Goal: Task Accomplishment & Management: Complete application form

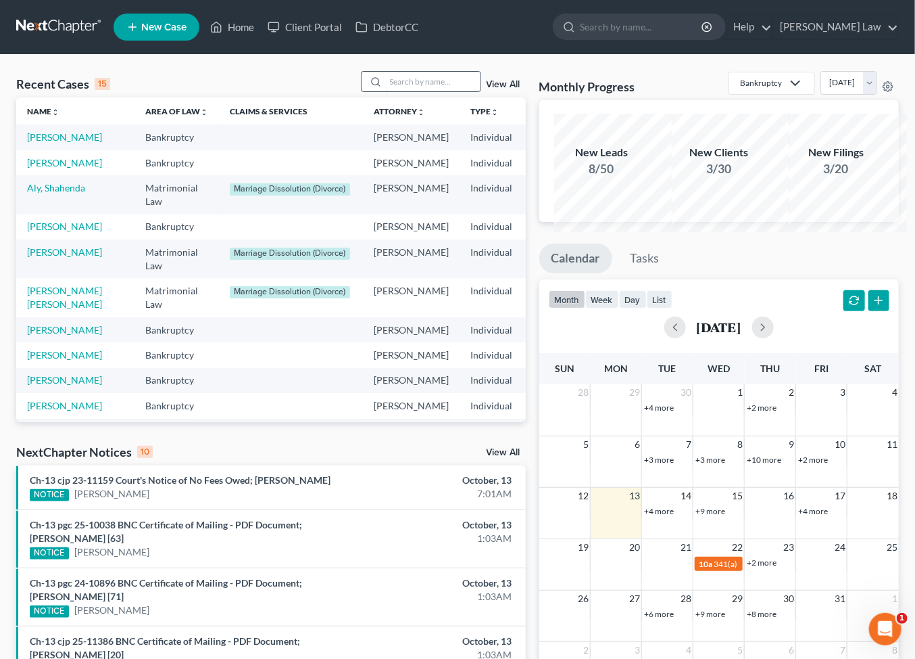
click at [386, 91] on input "search" at bounding box center [433, 82] width 95 height 20
type input "[PERSON_NAME]"
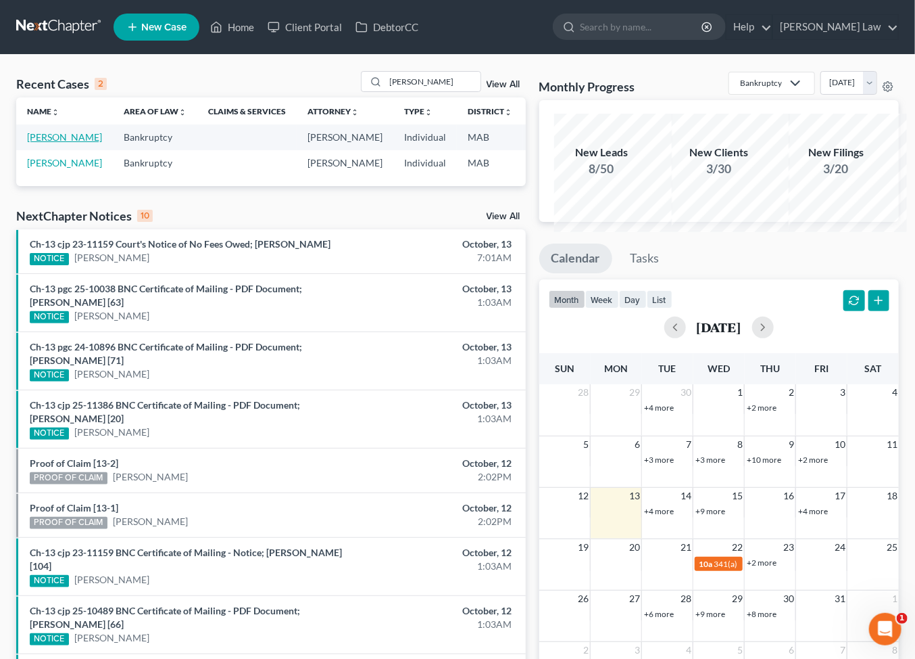
click at [42, 143] on link "[PERSON_NAME]" at bounding box center [64, 136] width 75 height 11
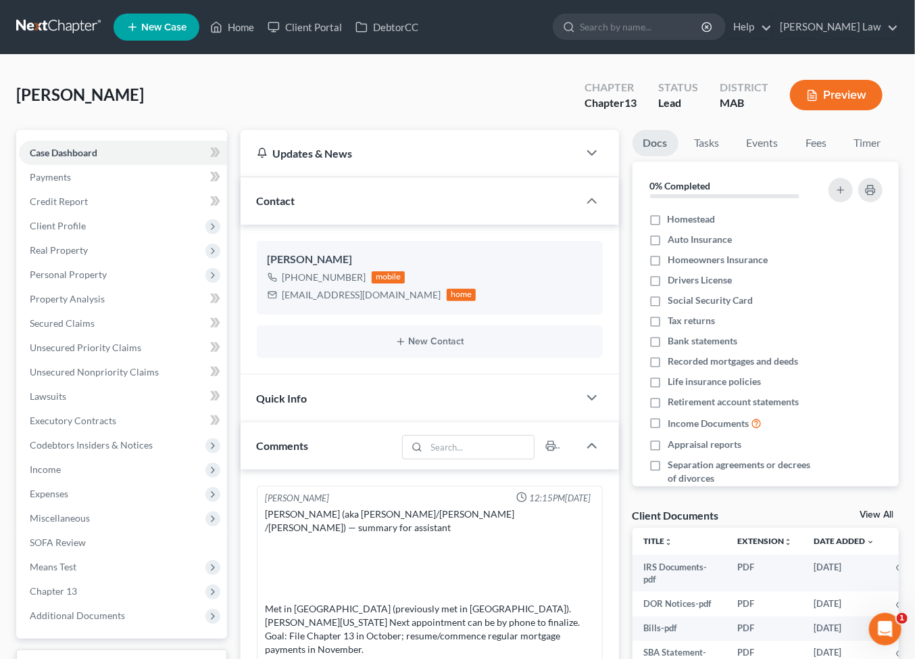
scroll to position [206, 0]
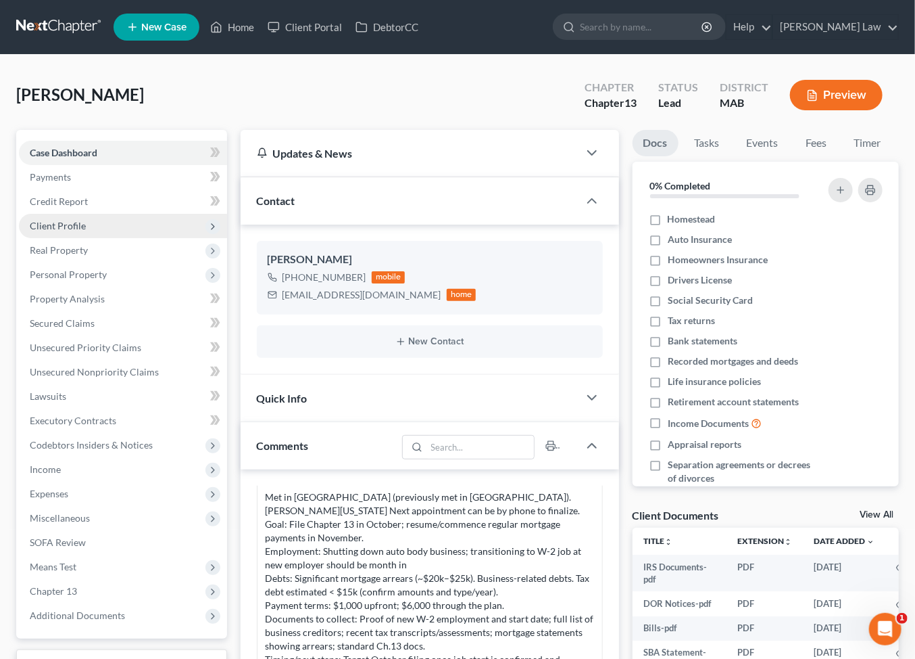
click at [82, 231] on span "Client Profile" at bounding box center [58, 225] width 56 height 11
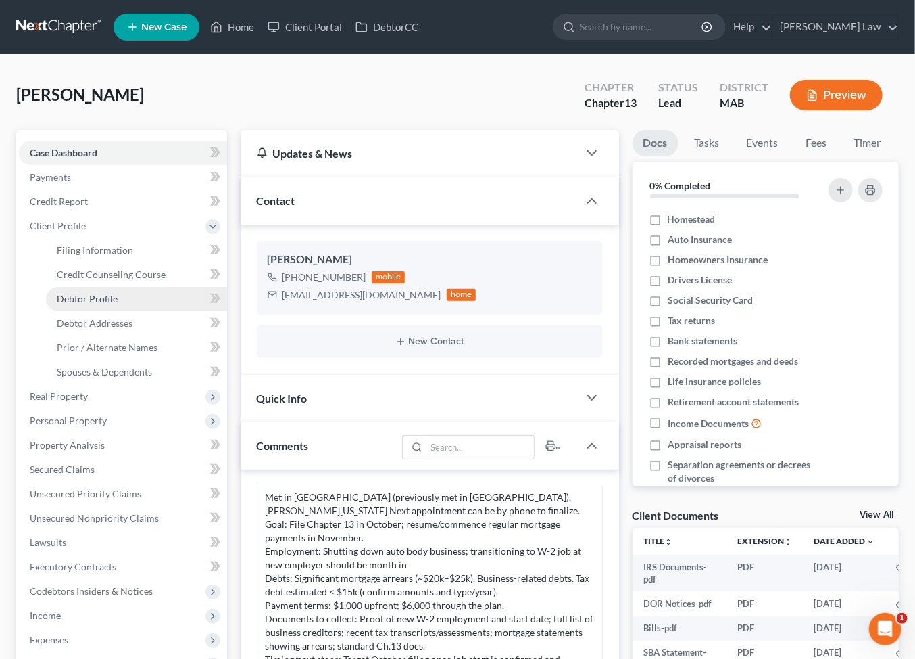
click at [118, 304] on span "Debtor Profile" at bounding box center [87, 298] width 61 height 11
select select "0"
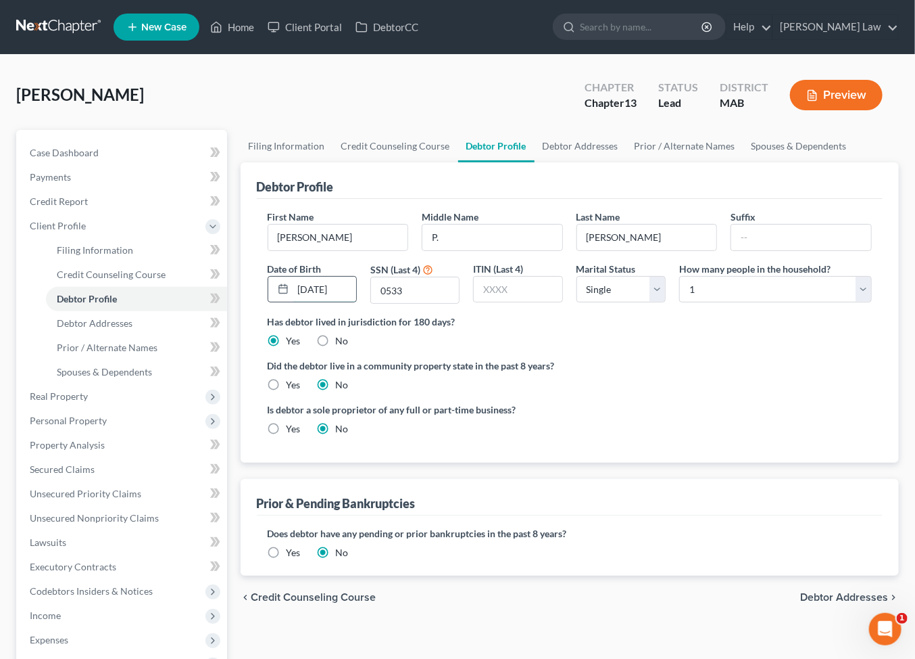
click at [352, 302] on input "[DATE]" at bounding box center [324, 290] width 63 height 26
click at [420, 303] on input "0533" at bounding box center [415, 290] width 88 height 26
click at [744, 162] on link "Spouses & Dependents" at bounding box center [800, 146] width 112 height 32
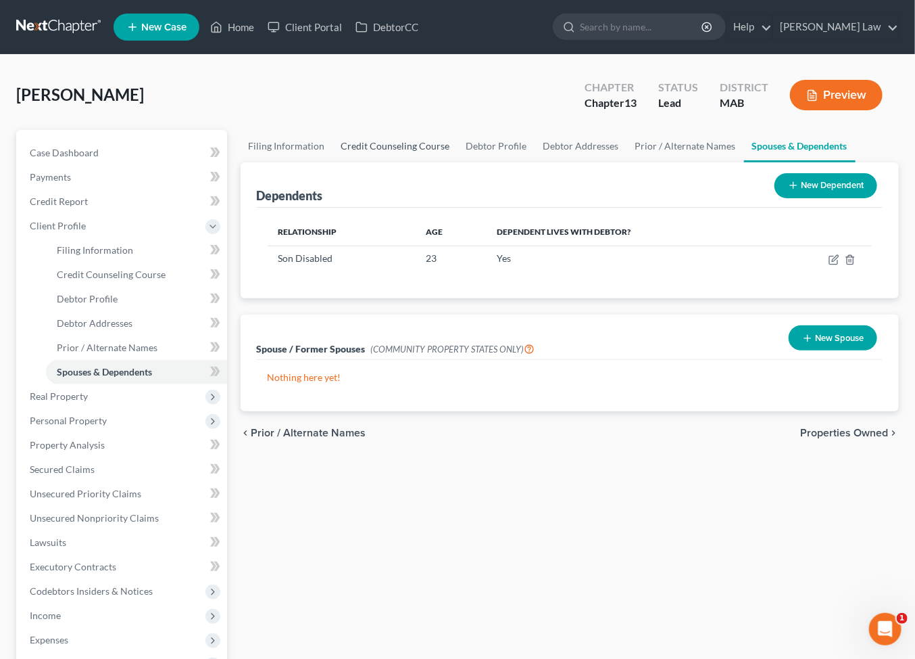
click at [417, 162] on link "Credit Counseling Course" at bounding box center [395, 146] width 125 height 32
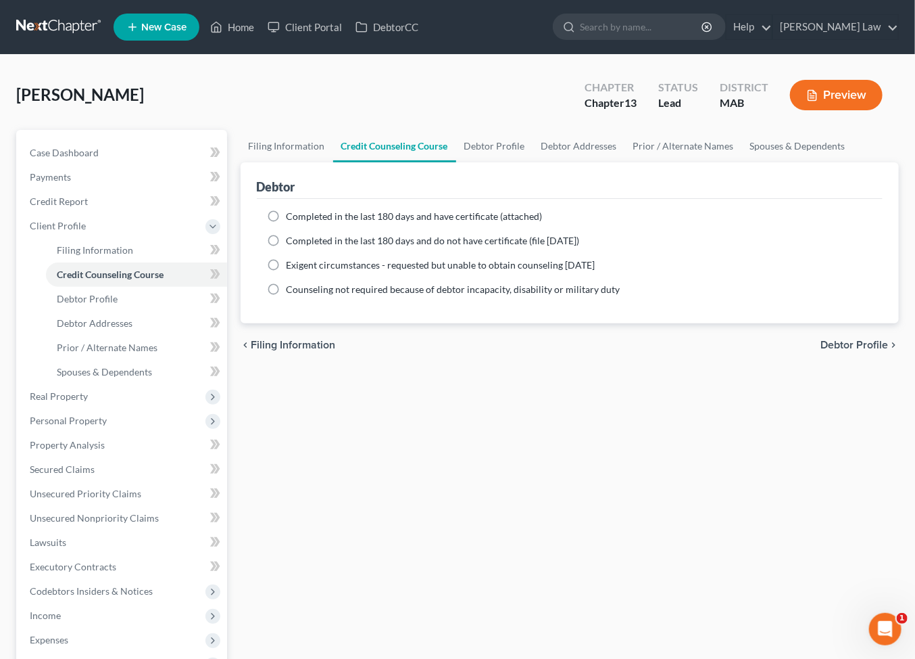
click at [287, 223] on label "Completed in the last 180 days and have certificate (attached)" at bounding box center [415, 217] width 256 height 14
click at [292, 218] on input "Completed in the last 180 days and have certificate (attached)" at bounding box center [296, 214] width 9 height 9
radio input "true"
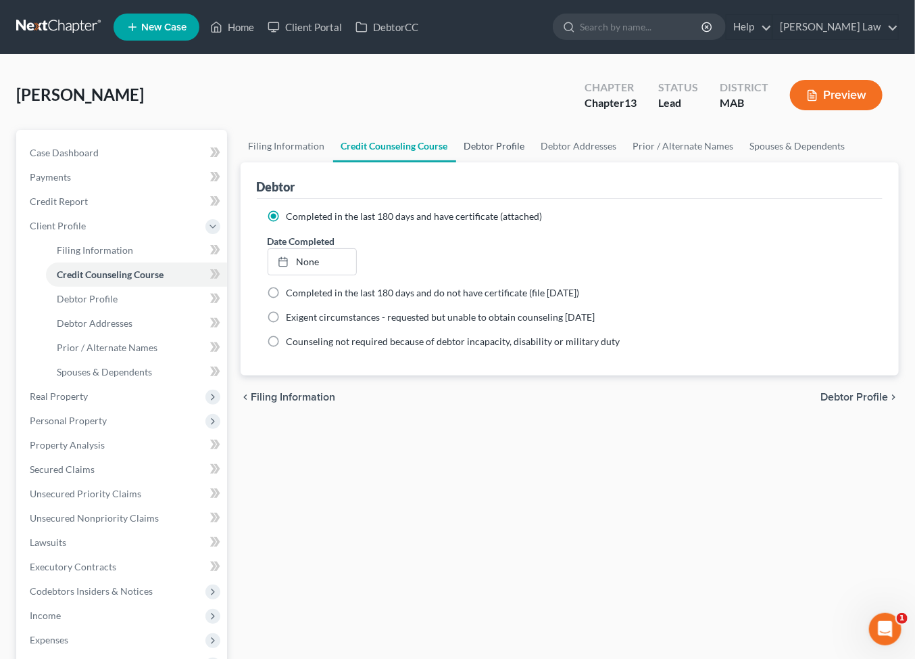
click at [533, 162] on link "Debtor Profile" at bounding box center [494, 146] width 77 height 32
select select "0"
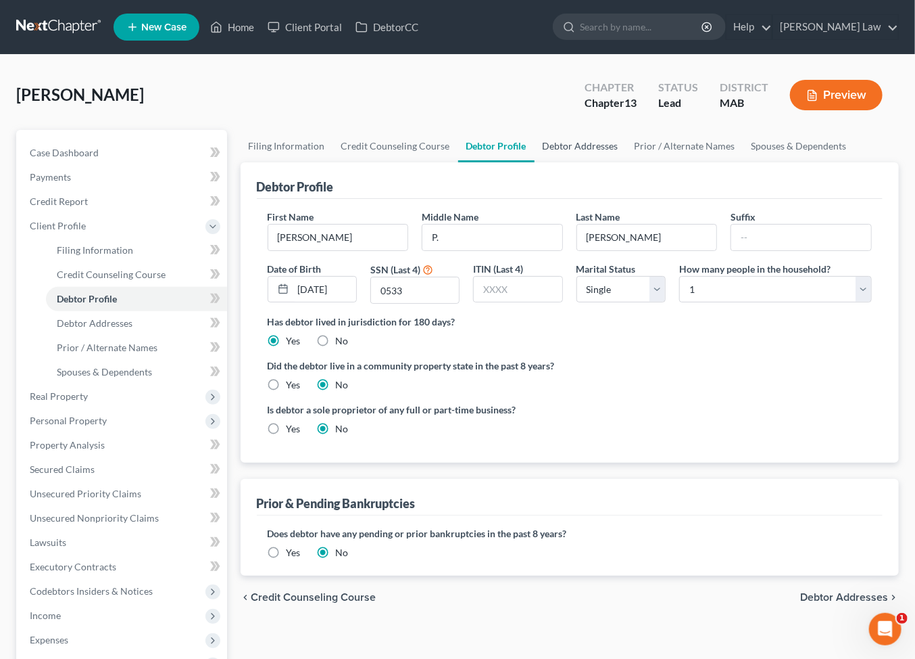
click at [627, 162] on link "Debtor Addresses" at bounding box center [581, 146] width 92 height 32
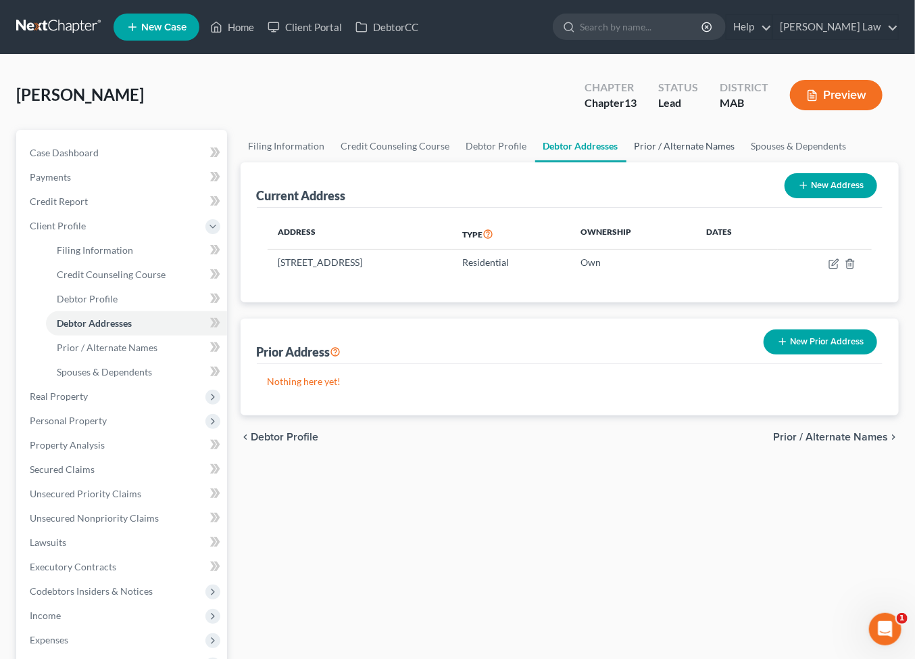
click at [744, 162] on link "Prior / Alternate Names" at bounding box center [685, 146] width 117 height 32
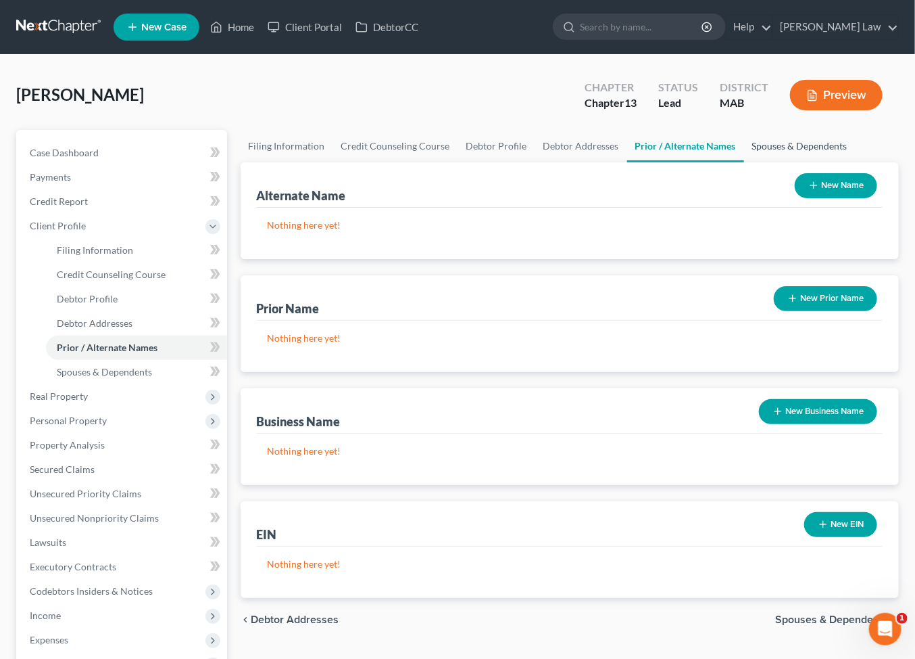
click at [744, 162] on link "Spouses & Dependents" at bounding box center [800, 146] width 112 height 32
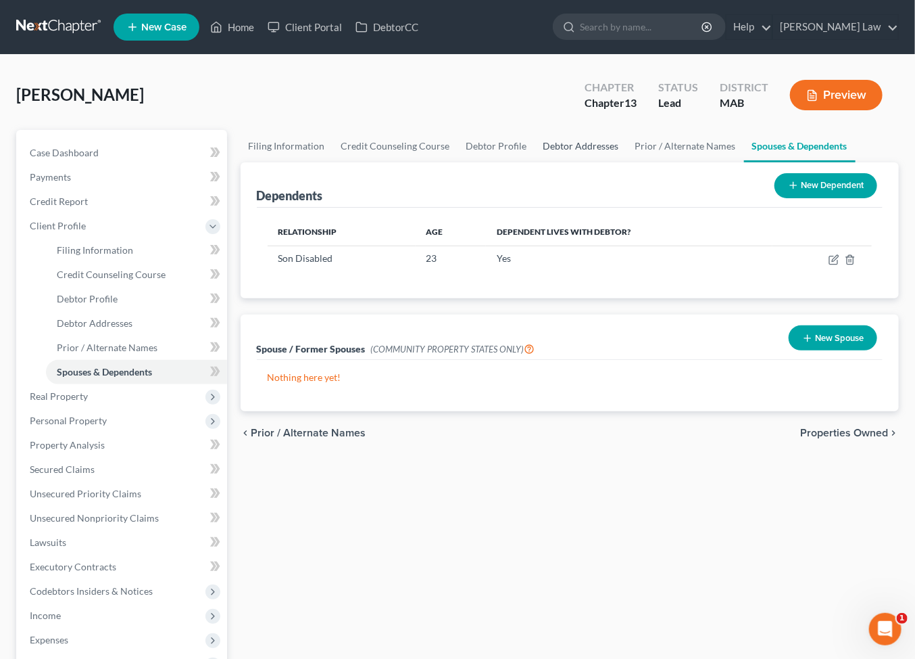
click at [627, 162] on link "Debtor Addresses" at bounding box center [581, 146] width 92 height 32
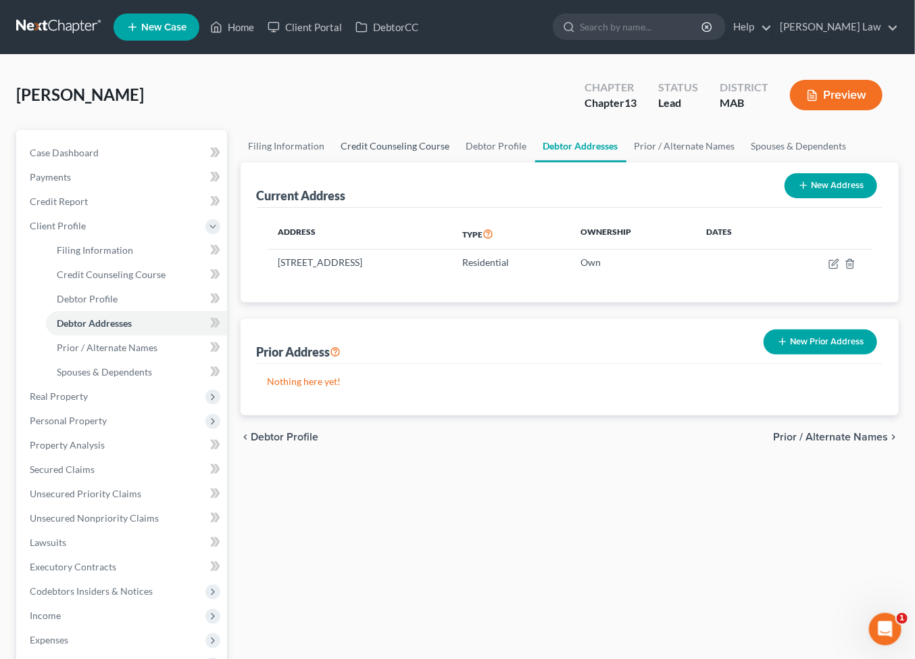
click at [454, 162] on link "Credit Counseling Course" at bounding box center [395, 146] width 125 height 32
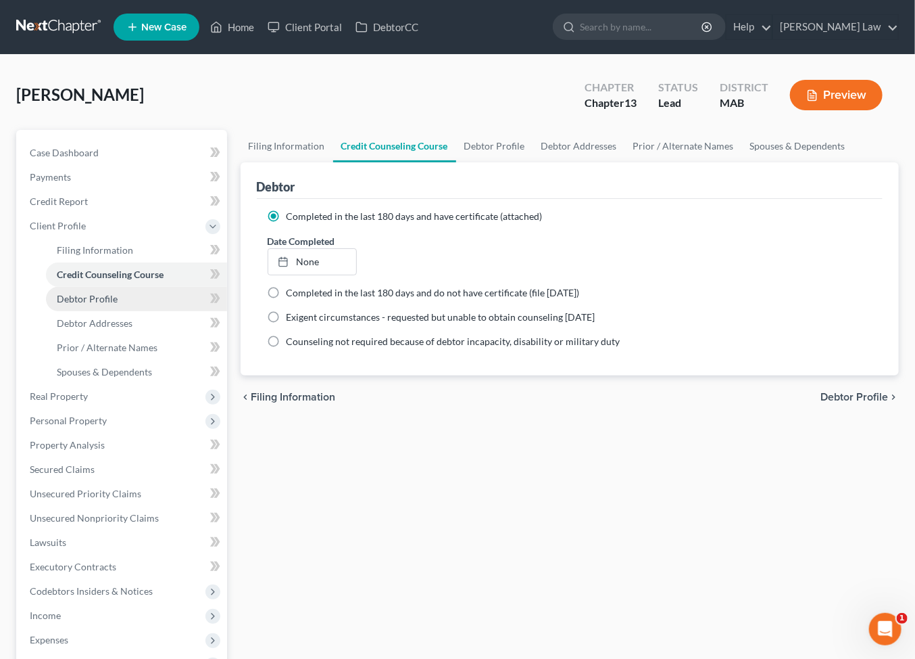
click at [118, 304] on span "Debtor Profile" at bounding box center [87, 298] width 61 height 11
select select "0"
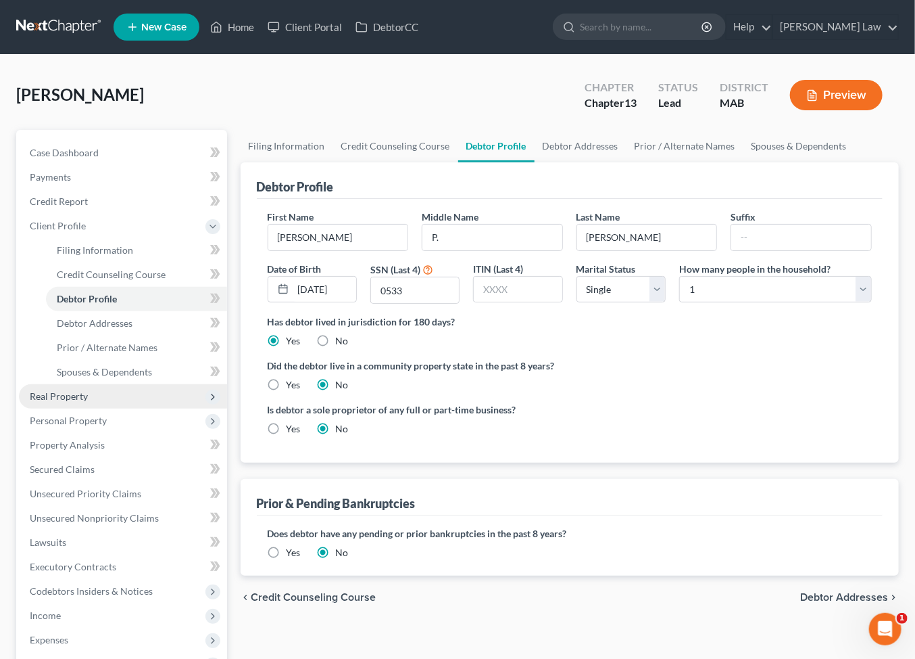
click at [82, 402] on span "Real Property" at bounding box center [59, 395] width 58 height 11
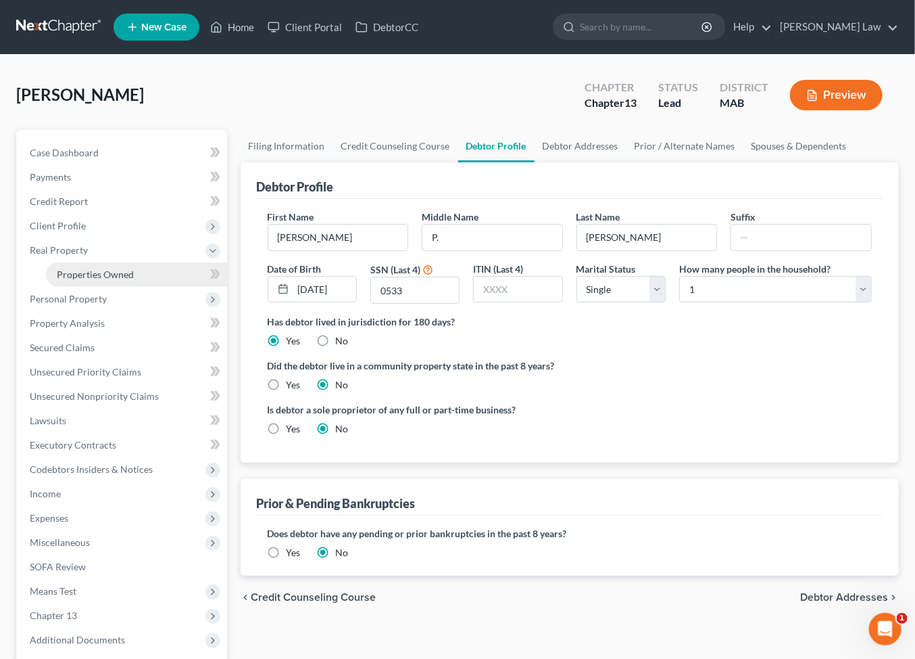
click at [114, 280] on span "Properties Owned" at bounding box center [95, 273] width 77 height 11
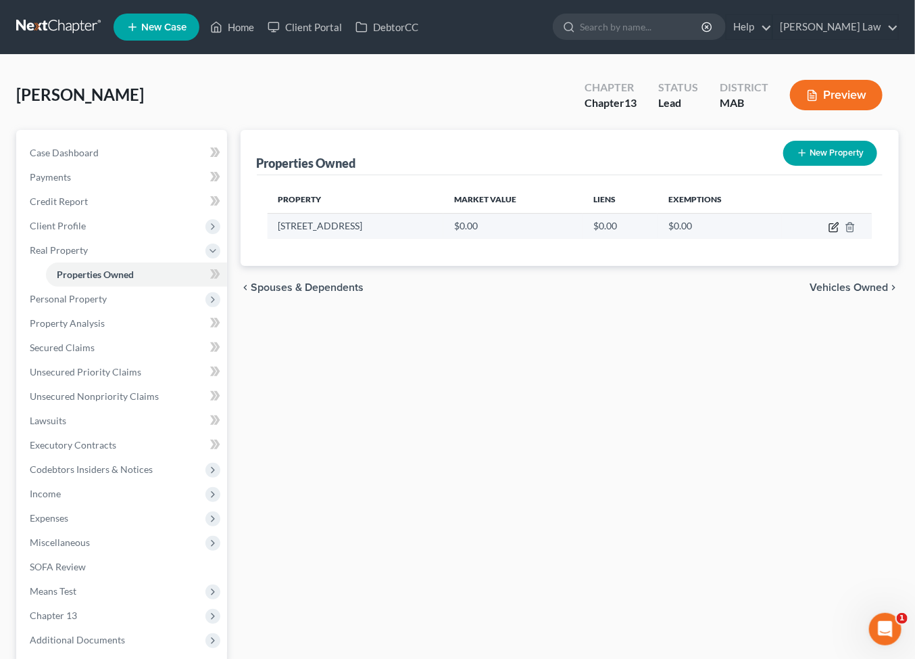
click at [832, 229] on icon "button" at bounding box center [835, 225] width 6 height 6
select select "22"
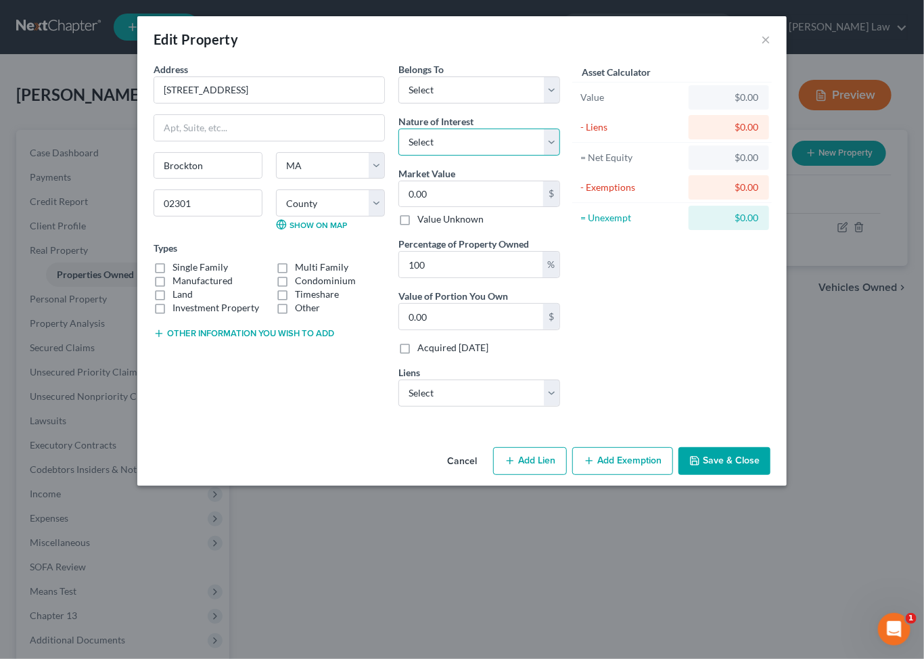
click at [560, 156] on select "Select Fee Simple Joint Tenant Life Estate Equitable Interest Future Interest T…" at bounding box center [479, 141] width 162 height 27
select select "0"
click at [398, 156] on select "Select Fee Simple Joint Tenant Life Estate Equitable Interest Future Interest T…" at bounding box center [479, 141] width 162 height 27
click at [560, 103] on select "Select Debtor 1 Only Debtor 2 Only Debtor 1 And Debtor 2 Only At Least One Of T…" at bounding box center [479, 89] width 162 height 27
select select "0"
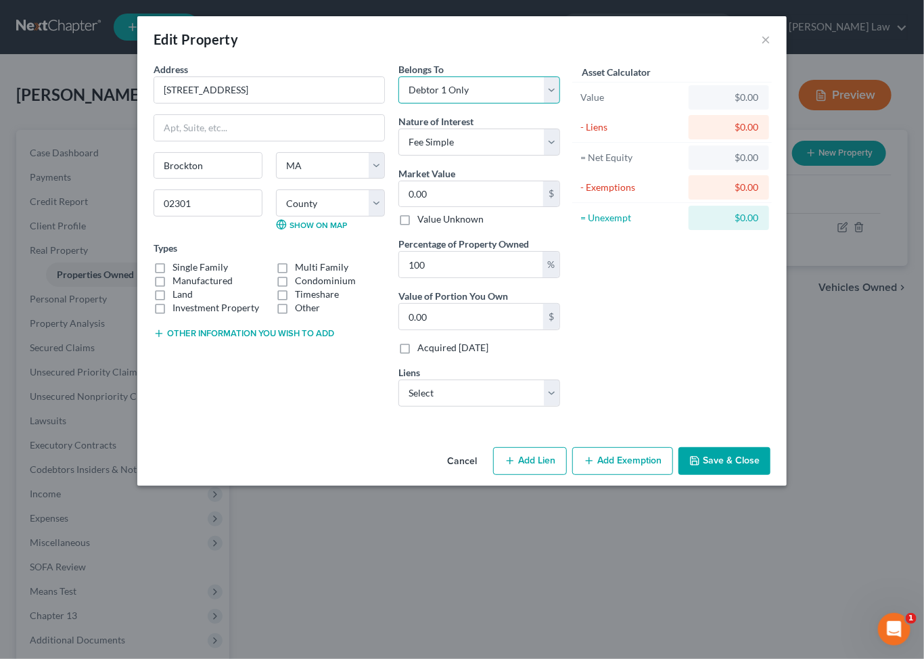
click at [398, 95] on select "Select Debtor 1 Only Debtor 2 Only Debtor 1 And Debtor 2 Only At Least One Of T…" at bounding box center [479, 89] width 162 height 27
click at [467, 207] on input "0.00" at bounding box center [471, 194] width 144 height 26
type input "5"
type input "5.00"
type input "57"
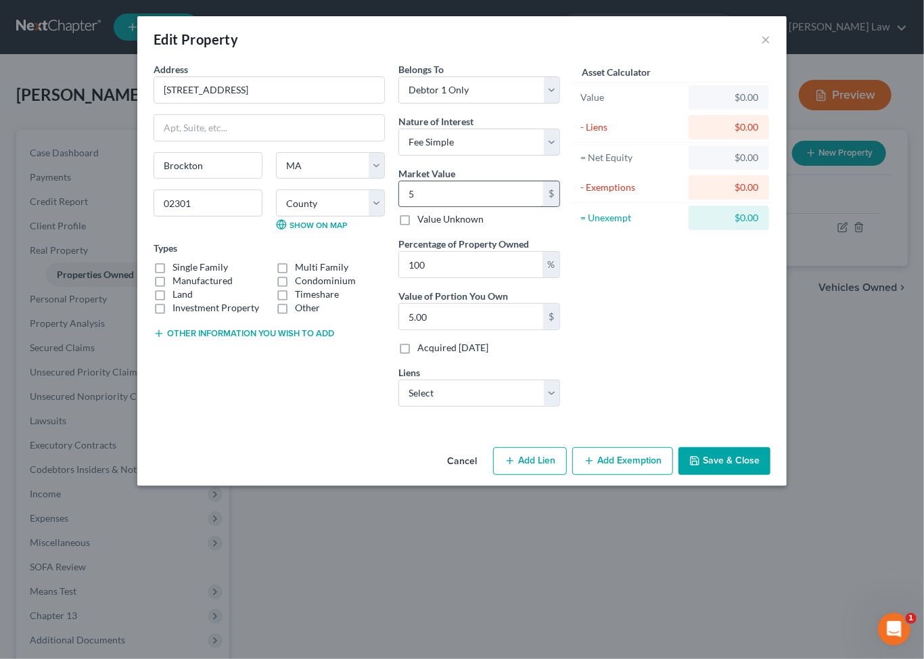
type input "57.00"
type input "575"
type input "575.00"
type input "5750"
type input "5,750.00"
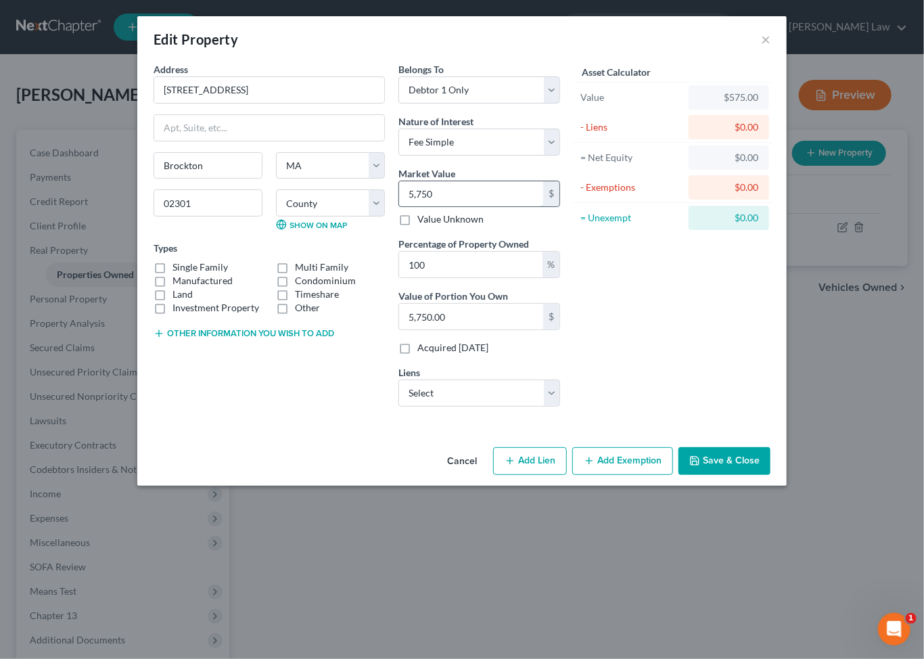
type input "5,7500"
type input "57,500.00"
type input "57,5000"
type input "575,000.00"
type input "575,000"
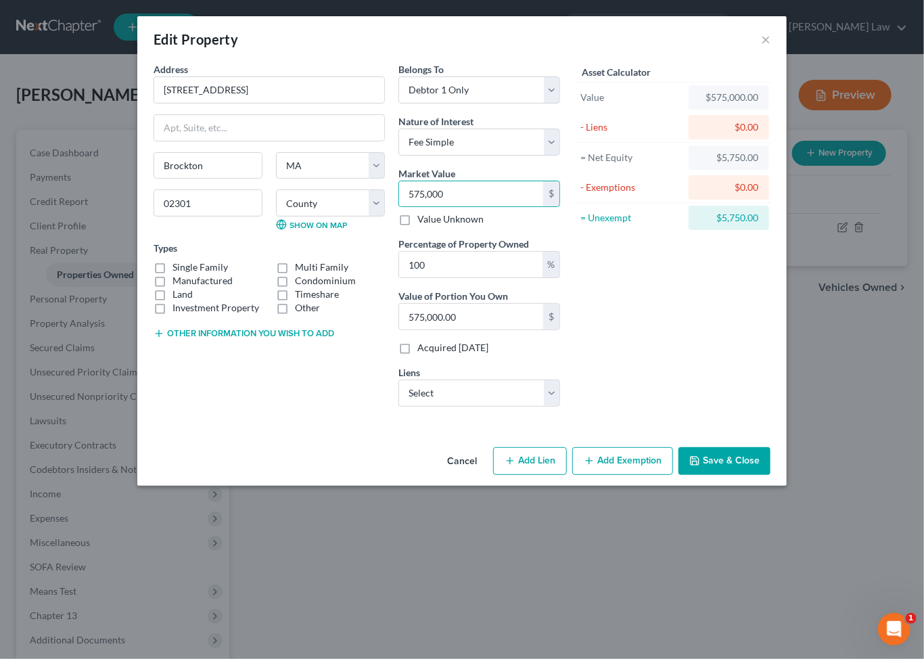
click at [172, 274] on label "Single Family" at bounding box center [199, 267] width 55 height 14
click at [178, 269] on input "Single Family" at bounding box center [182, 264] width 9 height 9
checkbox input "true"
click at [654, 475] on button "Add Exemption" at bounding box center [622, 461] width 101 height 28
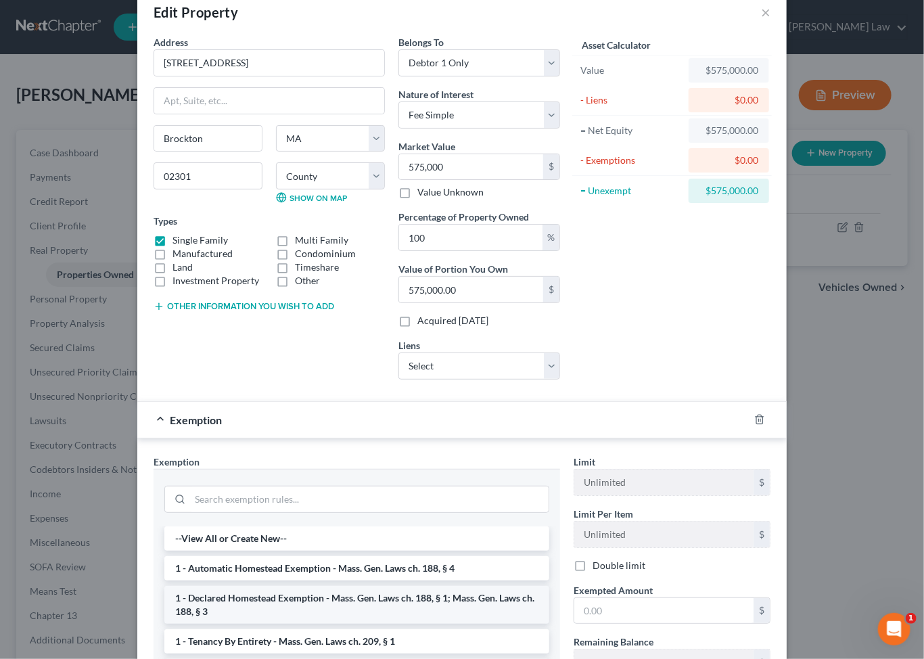
scroll to position [209, 0]
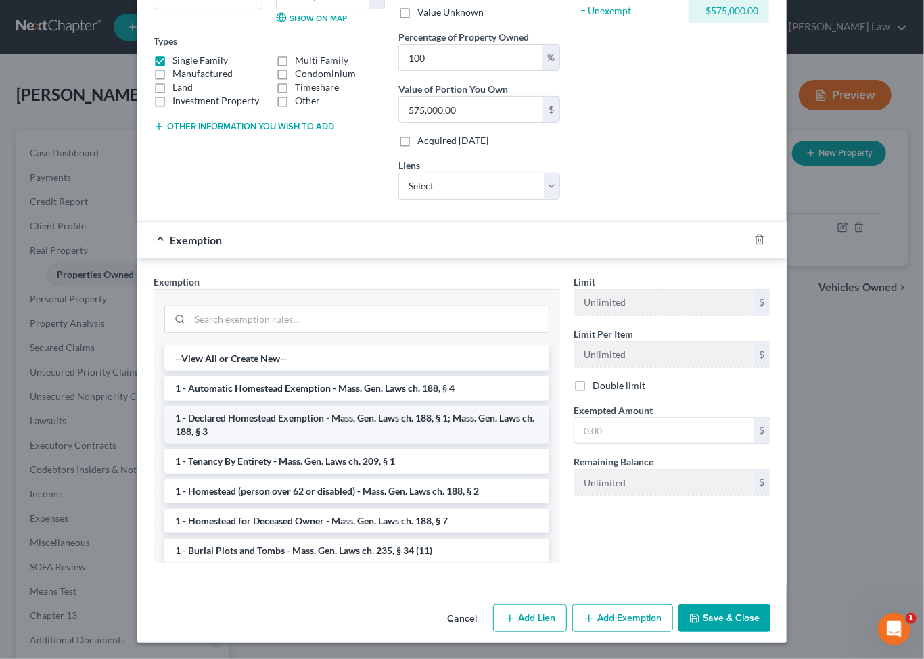
click at [204, 444] on li "1 - Declared Homestead Exemption - Mass. Gen. Laws ch. 188, § 1; Mass. Gen. Law…" at bounding box center [356, 425] width 385 height 38
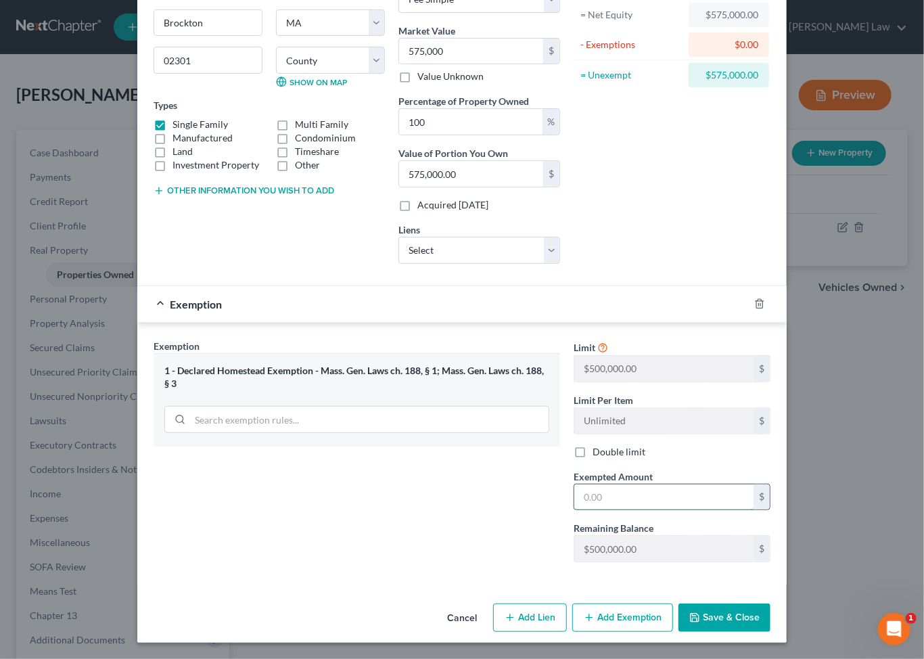
click at [699, 510] on input "text" at bounding box center [663, 497] width 179 height 26
type input "1,000,000"
click at [768, 617] on button "Save & Close" at bounding box center [724, 617] width 92 height 28
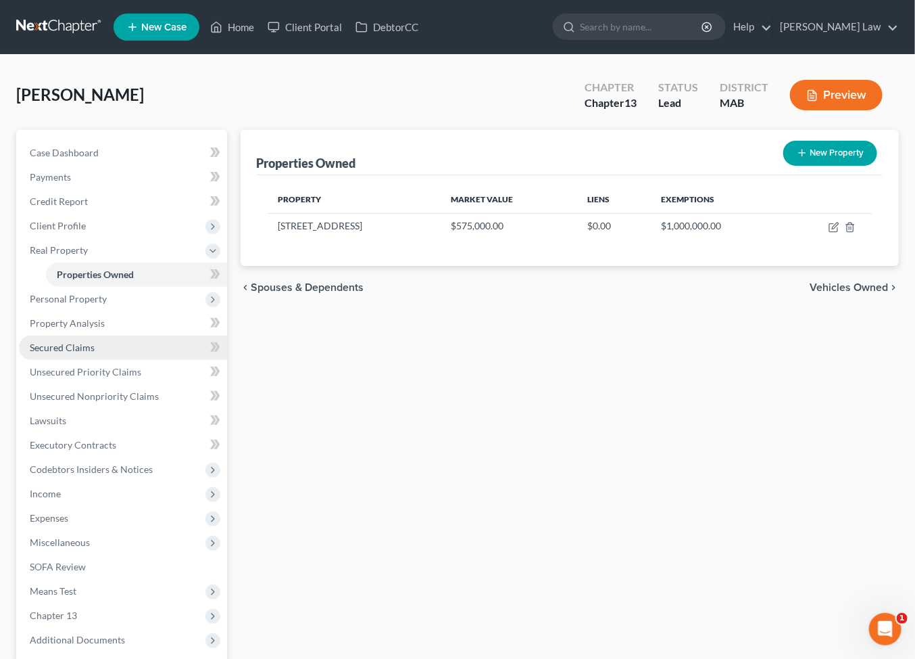
click at [87, 353] on span "Secured Claims" at bounding box center [62, 346] width 65 height 11
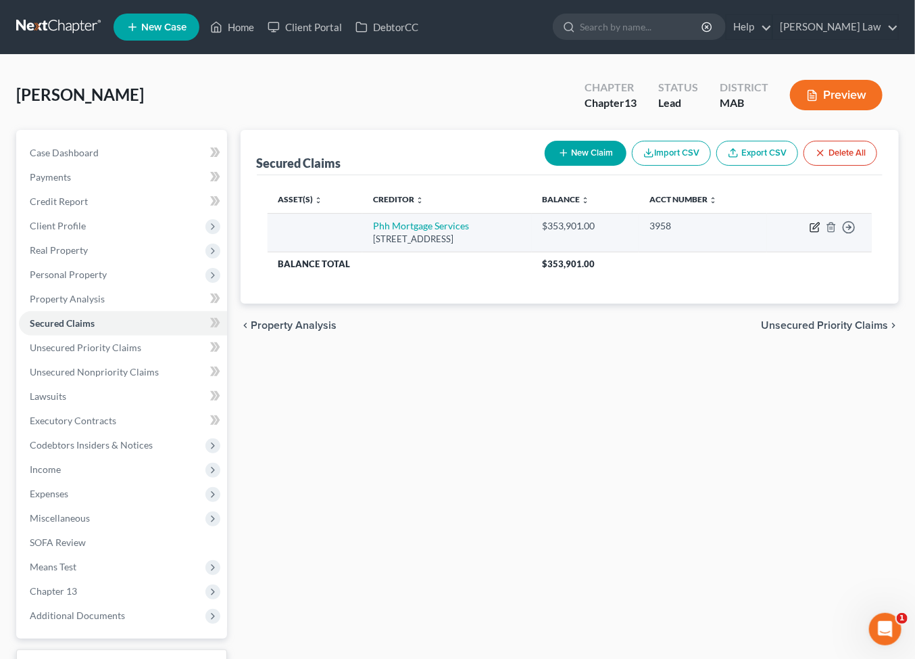
click at [813, 229] on icon "button" at bounding box center [816, 225] width 6 height 6
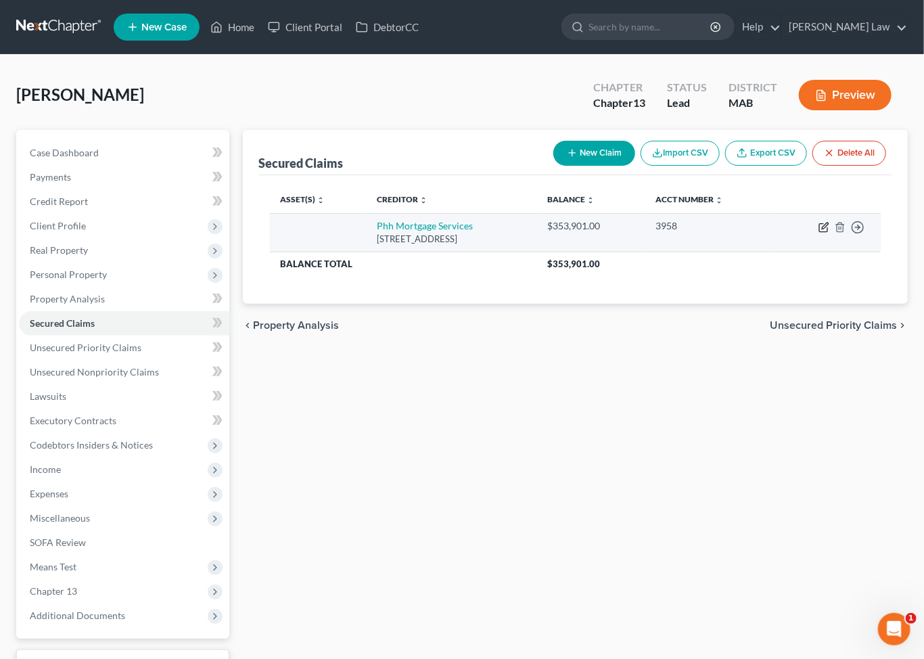
select select "33"
select select "0"
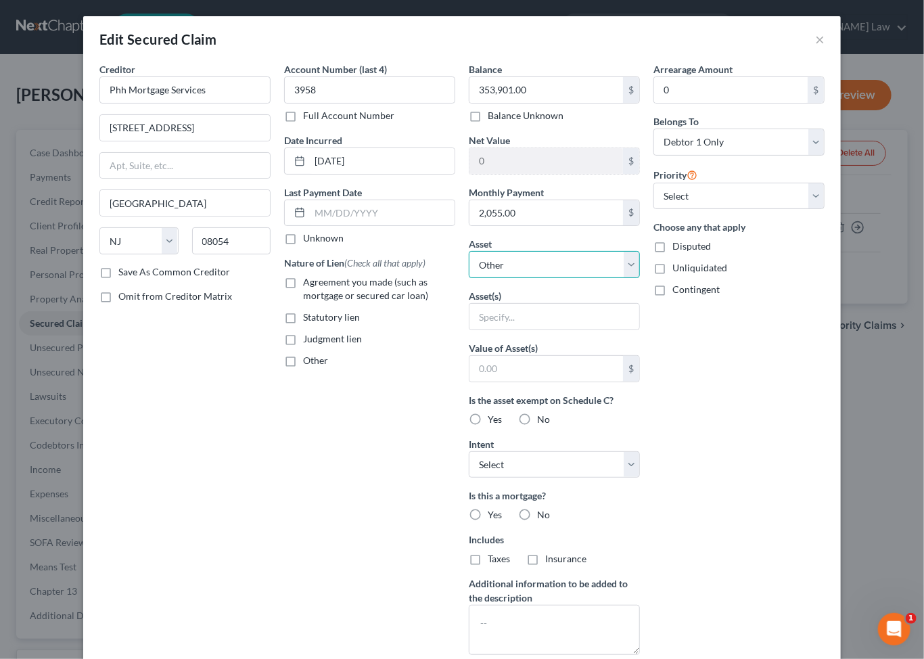
click at [640, 278] on select "Select Other Multiple Assets Electronics - Misc. Electronics - $2000.0 Boat Tra…" at bounding box center [554, 264] width 171 height 27
select select "11"
click at [469, 278] on select "Select Other Multiple Assets Electronics - Misc. Electronics - $2000.0 Boat Tra…" at bounding box center [554, 264] width 171 height 27
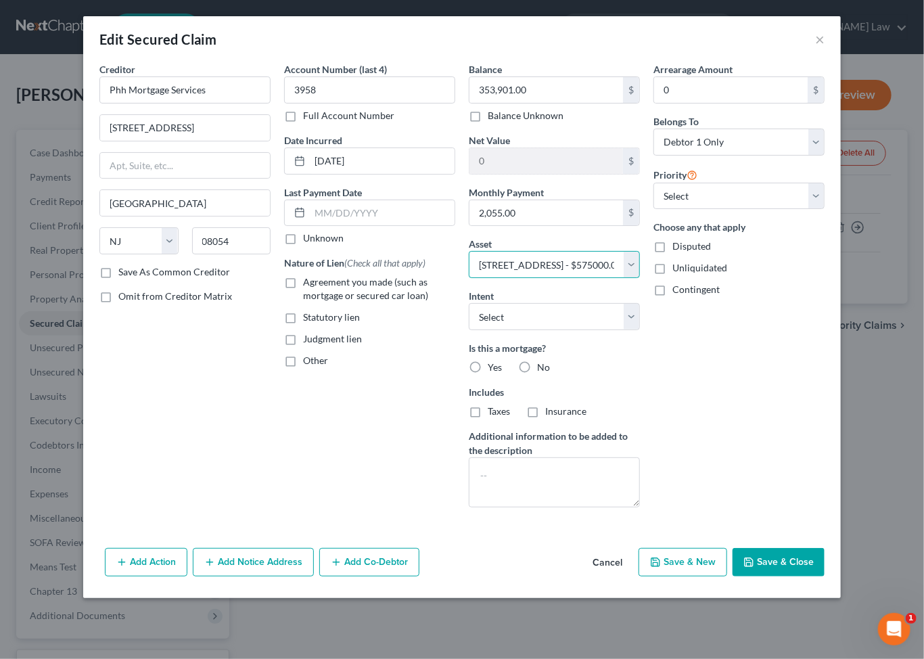
scroll to position [103, 0]
click at [818, 576] on button "Save & Close" at bounding box center [778, 562] width 92 height 28
select select
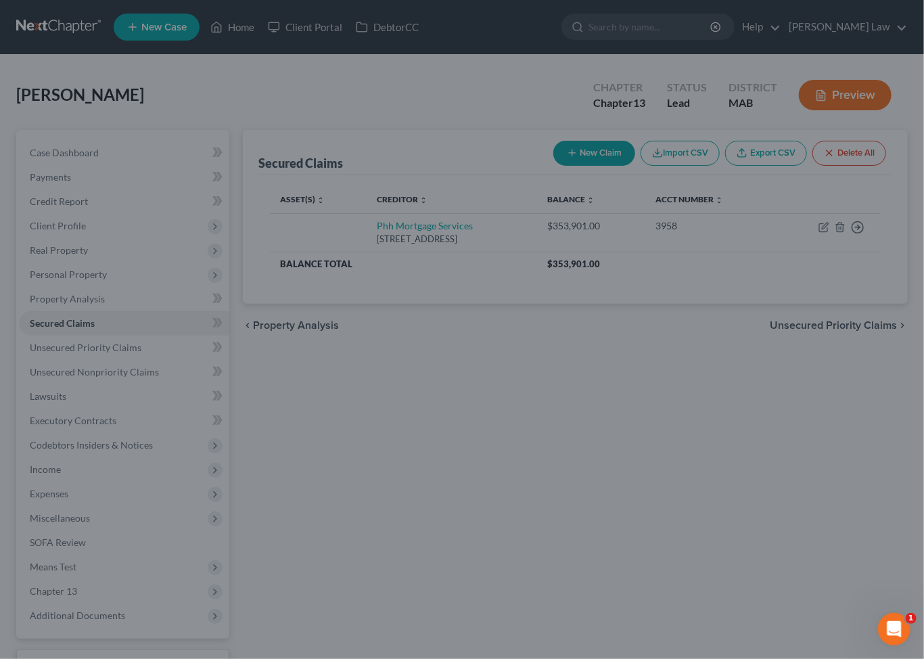
type input "221,099.00"
select select "11"
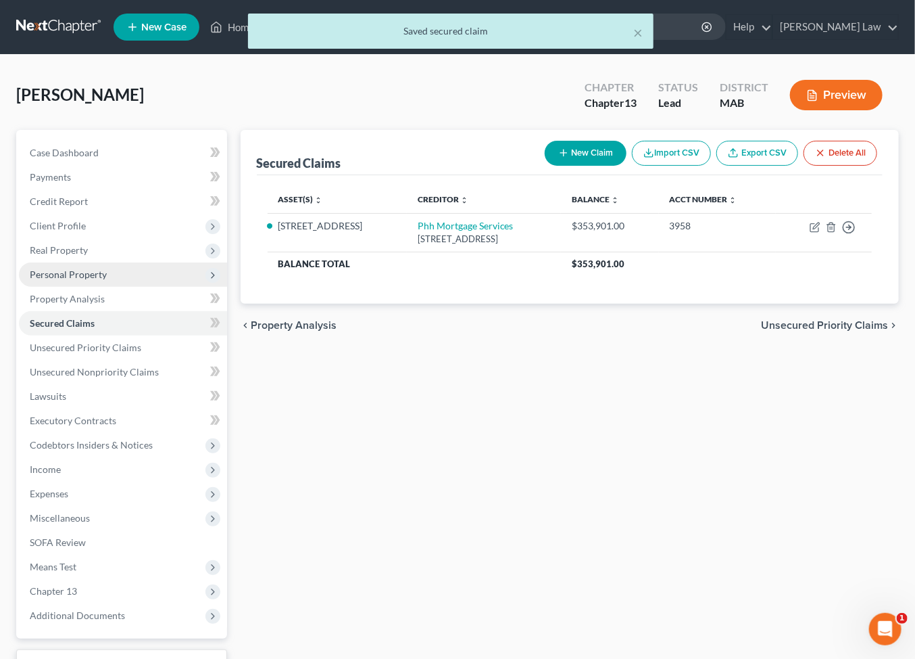
click at [103, 280] on span "Personal Property" at bounding box center [68, 273] width 77 height 11
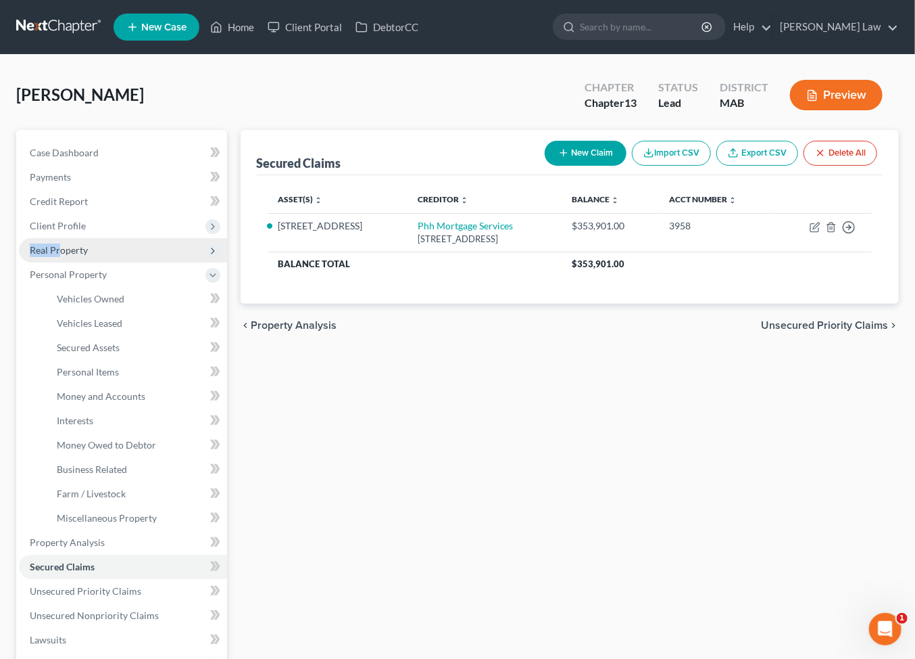
click at [76, 262] on span "Real Property" at bounding box center [123, 250] width 208 height 24
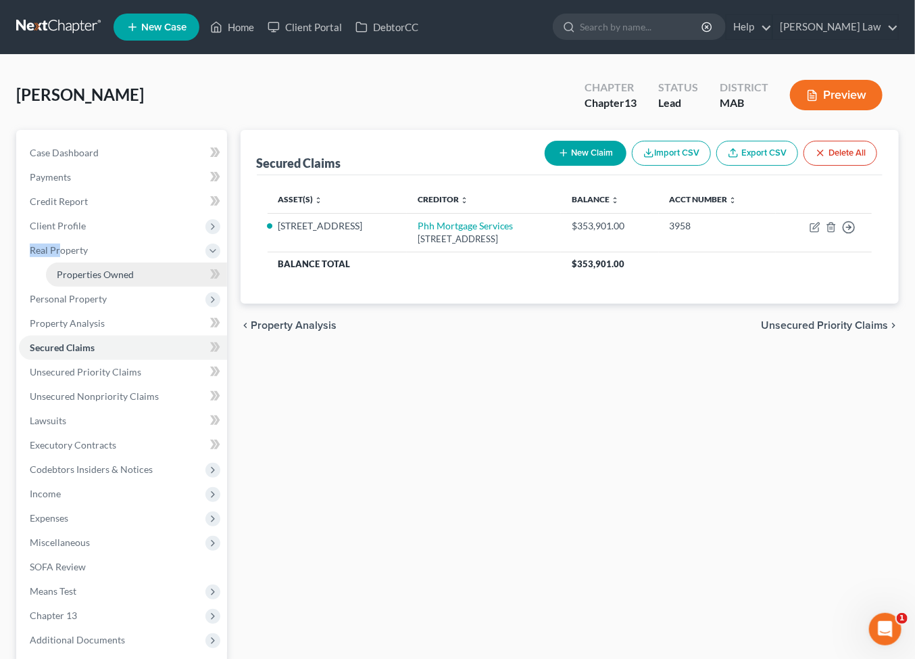
click at [101, 280] on span "Properties Owned" at bounding box center [95, 273] width 77 height 11
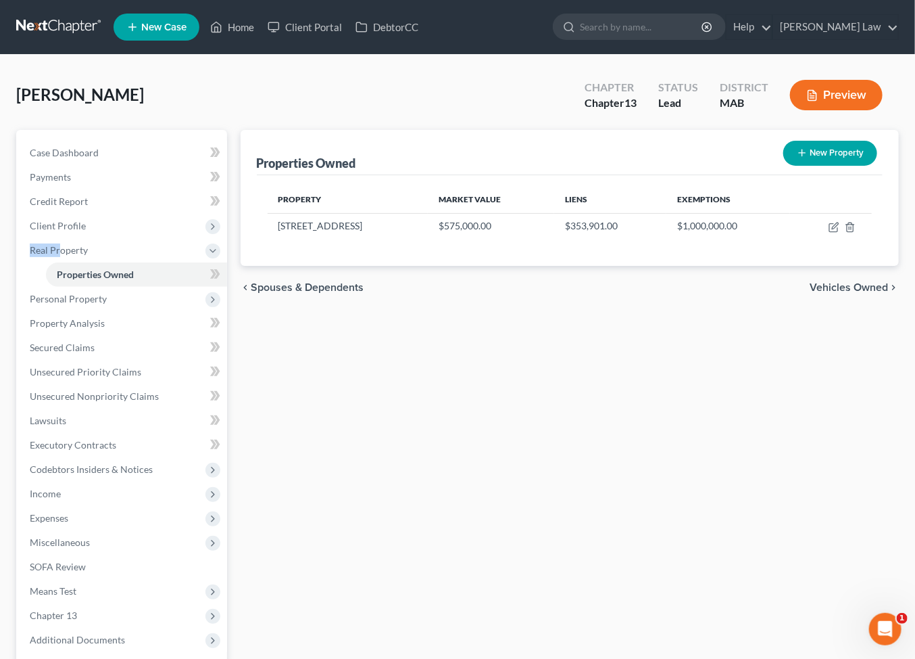
click at [806, 166] on button "New Property" at bounding box center [831, 153] width 94 height 25
select select "22"
select select "11"
select select "0"
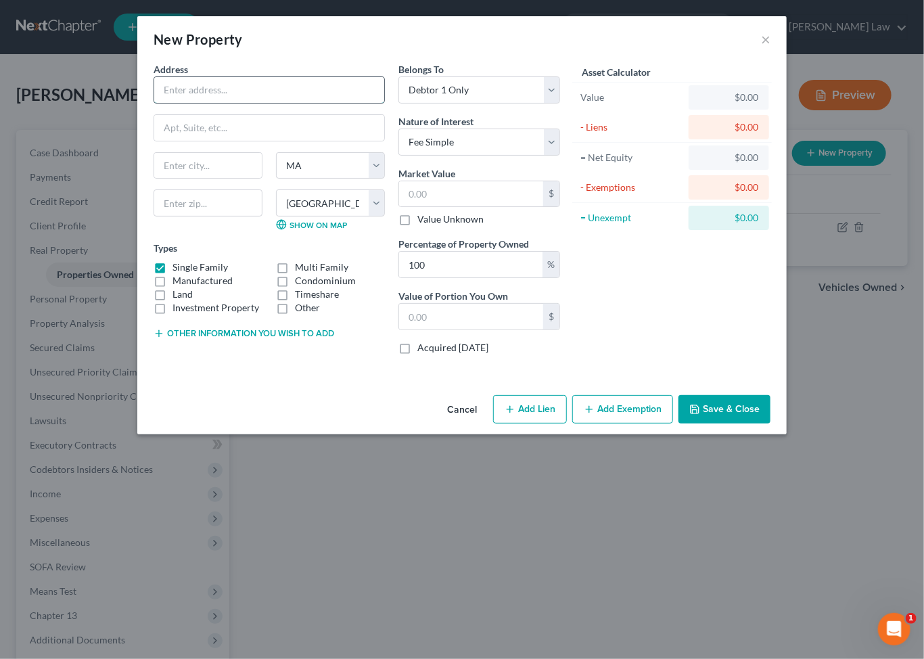
click at [159, 103] on input "text" at bounding box center [269, 90] width 230 height 26
type input "RCI Timsheare Las Vegas joint with gf will get me it.pd 14k last year"
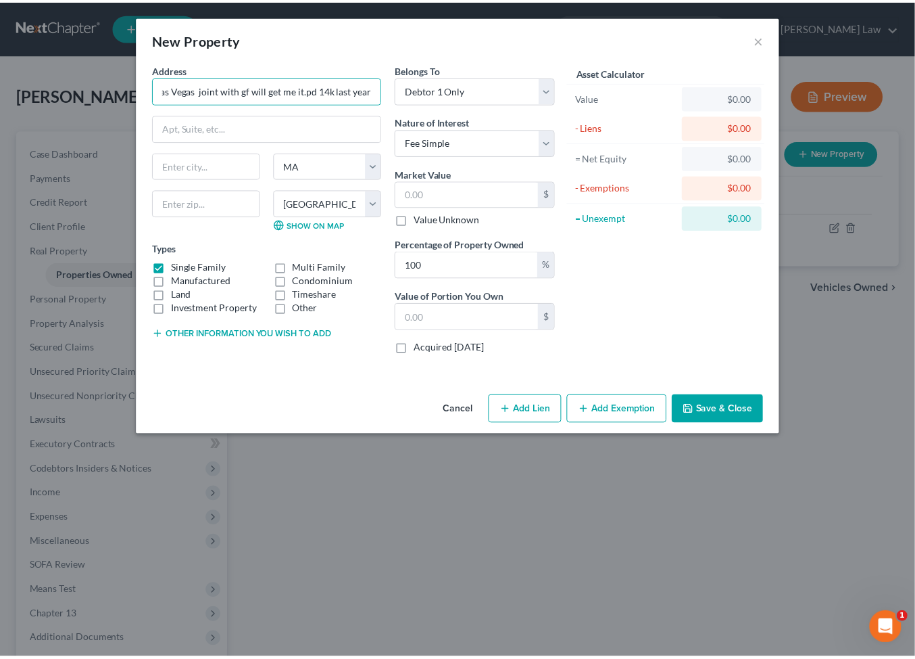
scroll to position [0, 0]
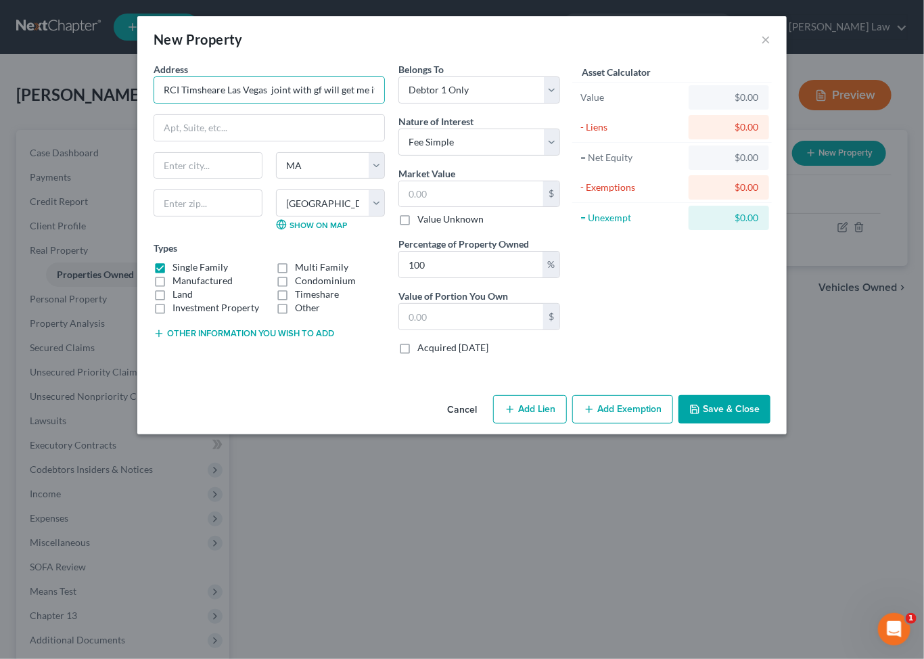
drag, startPoint x: 837, startPoint y: 502, endPoint x: 838, endPoint y: 487, distance: 14.9
click at [770, 423] on button "Save & Close" at bounding box center [724, 409] width 92 height 28
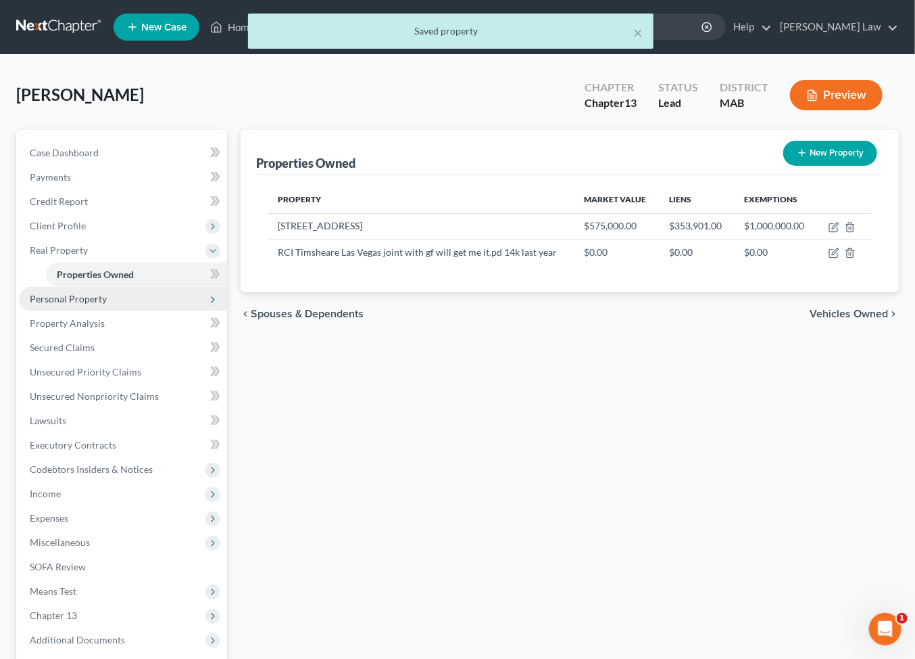
click at [78, 304] on span "Personal Property" at bounding box center [68, 298] width 77 height 11
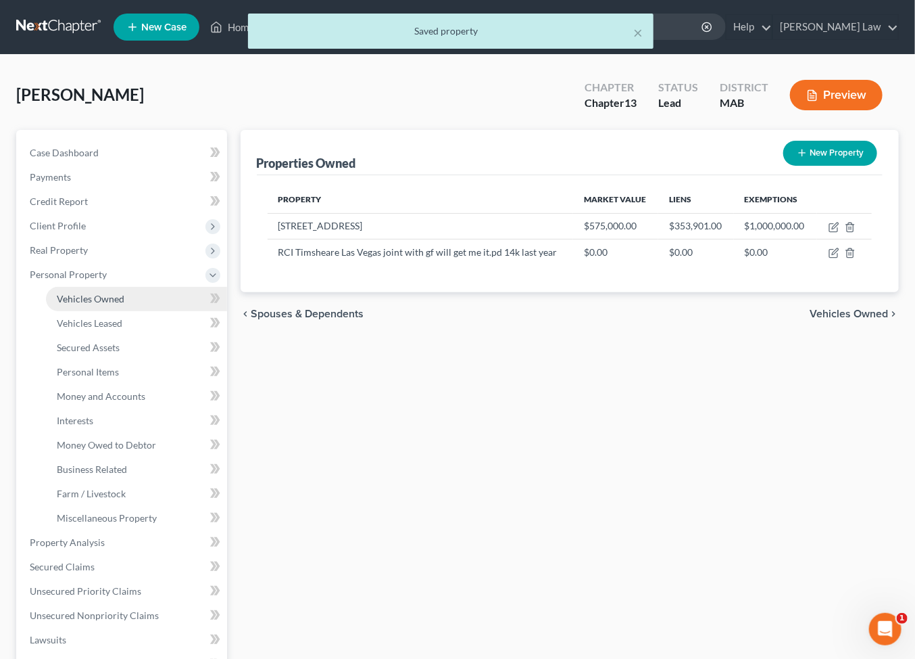
click at [113, 304] on span "Vehicles Owned" at bounding box center [91, 298] width 68 height 11
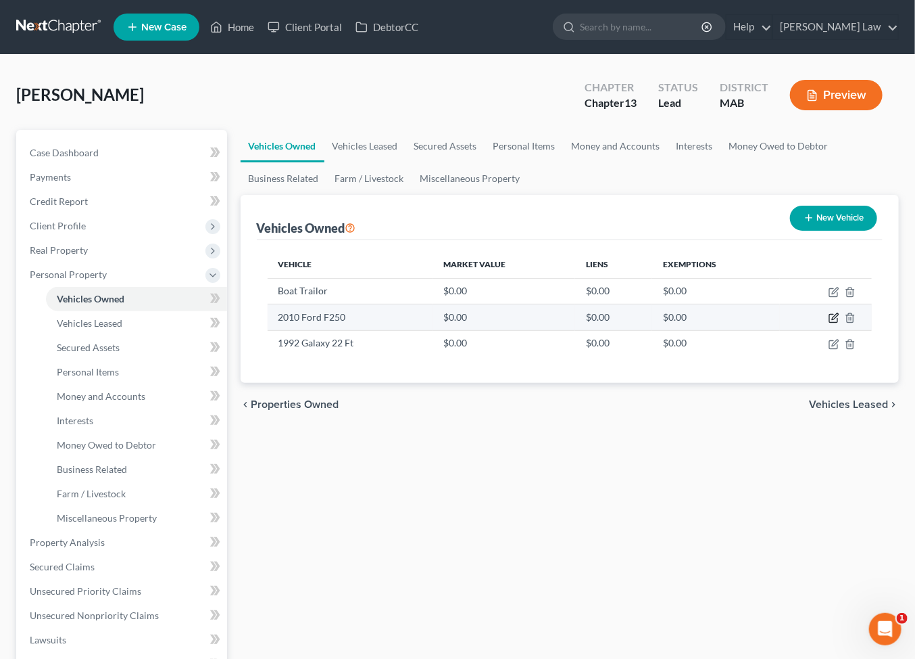
click at [829, 323] on icon "button" at bounding box center [834, 317] width 11 height 11
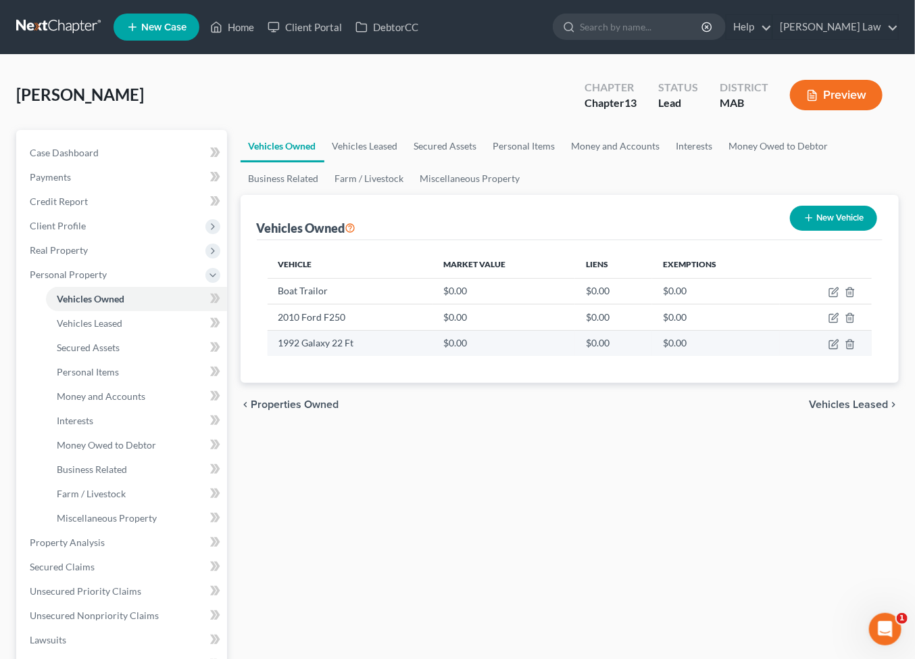
select select "0"
select select "16"
select select "0"
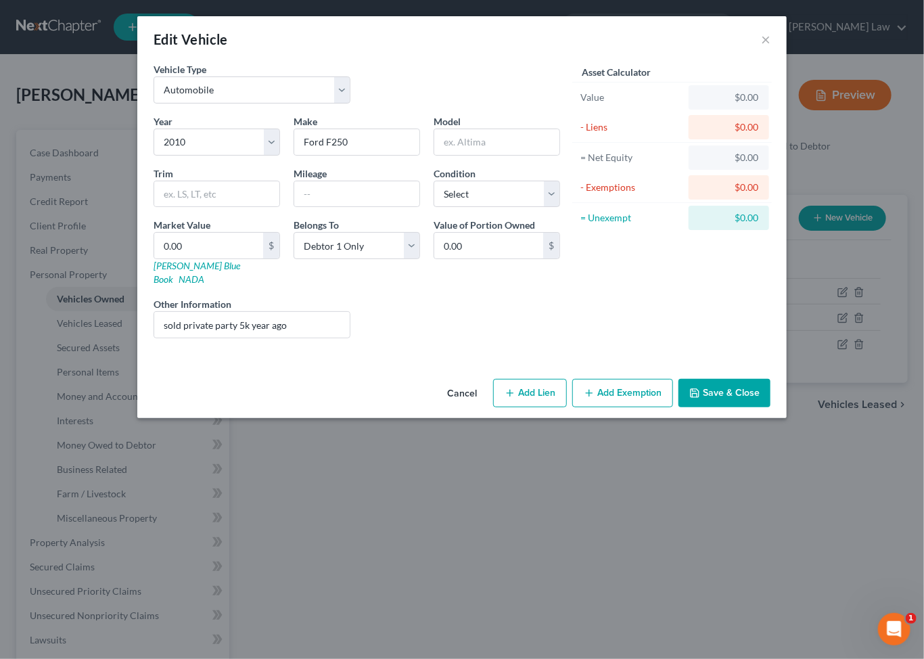
click at [770, 407] on button "Save & Close" at bounding box center [724, 393] width 92 height 28
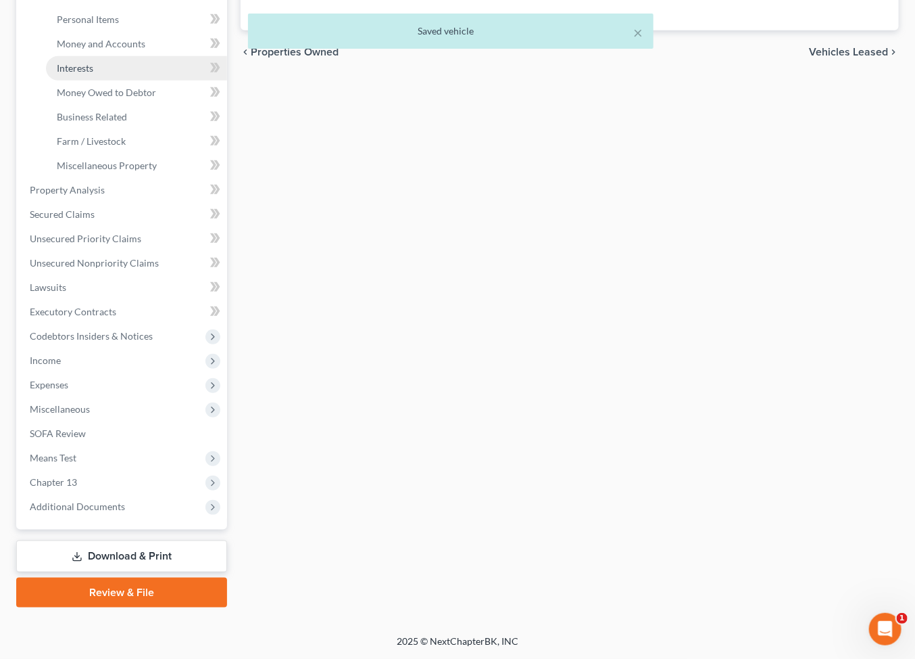
scroll to position [366, 0]
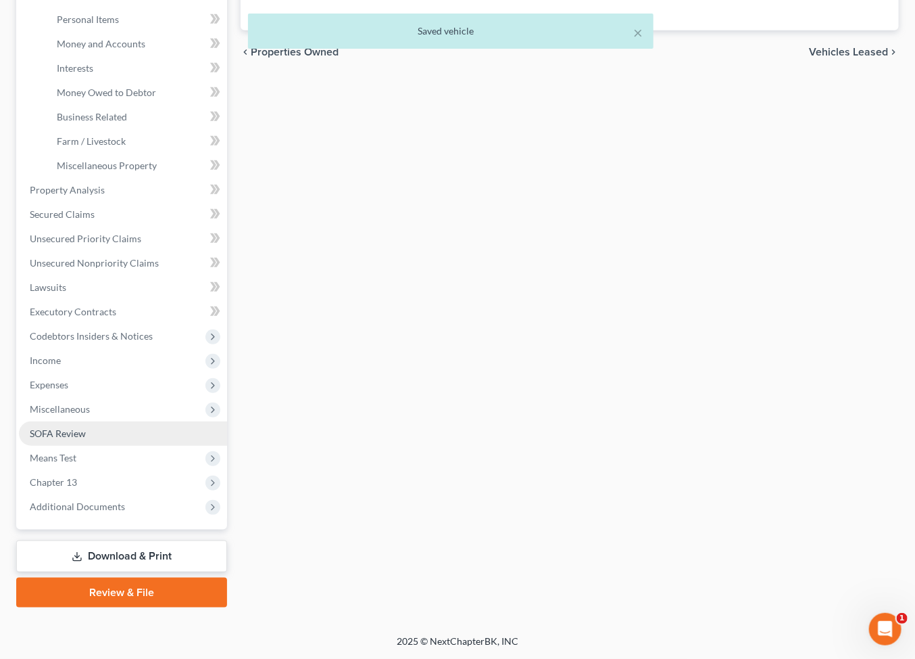
click at [84, 439] on span "SOFA Review" at bounding box center [58, 432] width 56 height 11
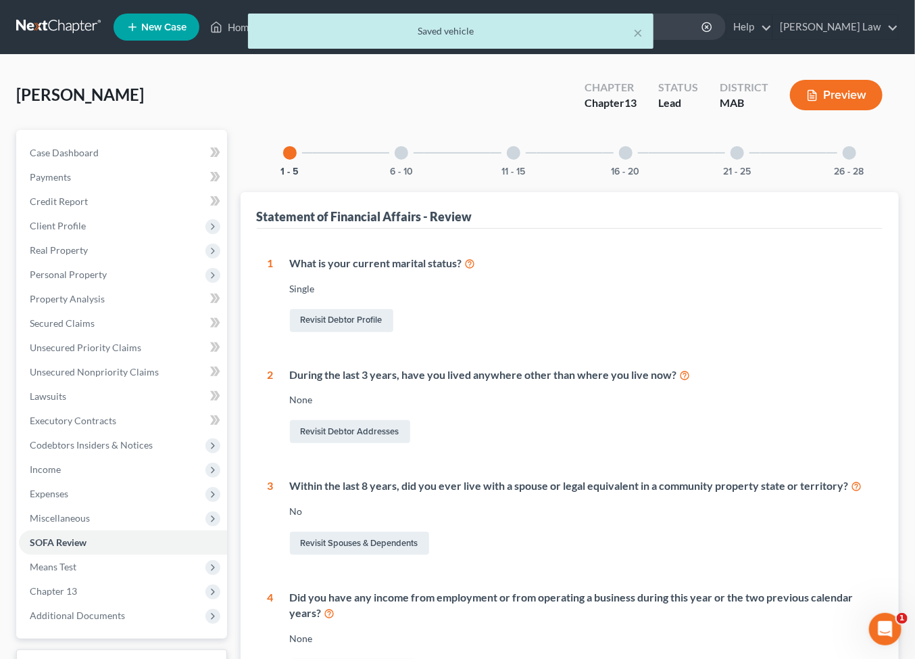
click at [631, 176] on div "16 - 20" at bounding box center [626, 153] width 46 height 46
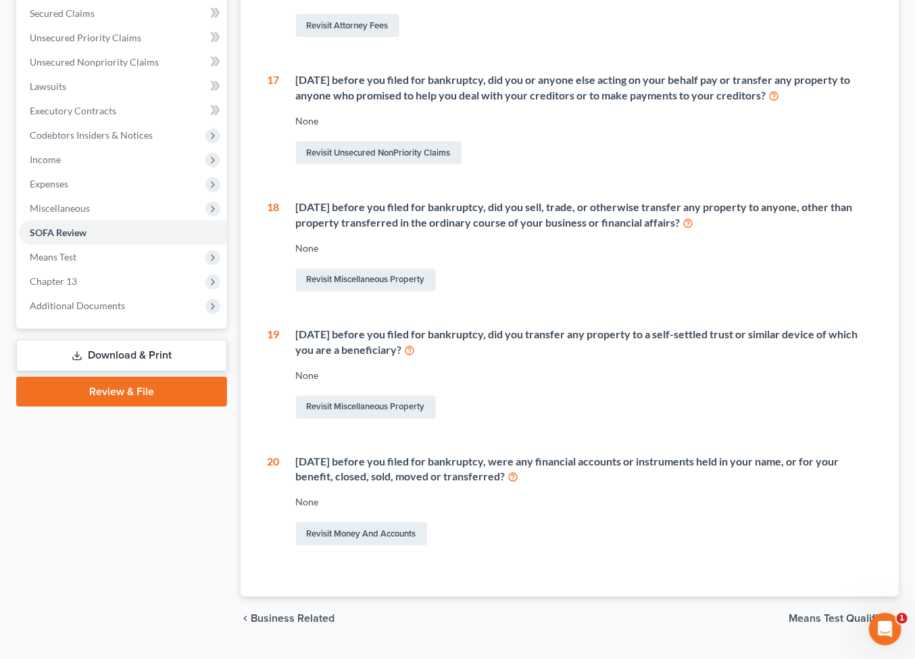
scroll to position [314, 0]
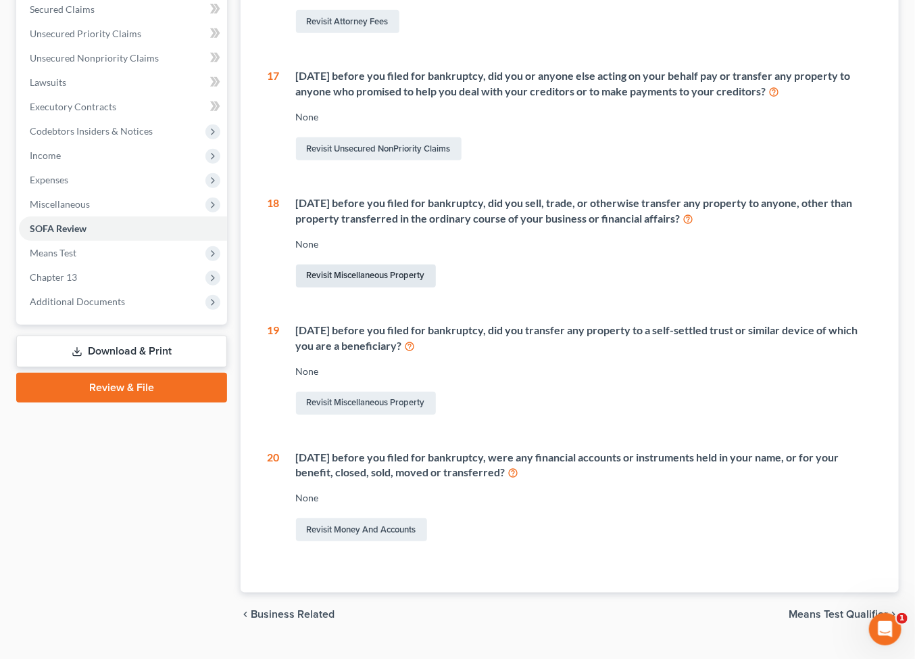
click at [359, 287] on link "Revisit Miscellaneous Property" at bounding box center [366, 275] width 140 height 23
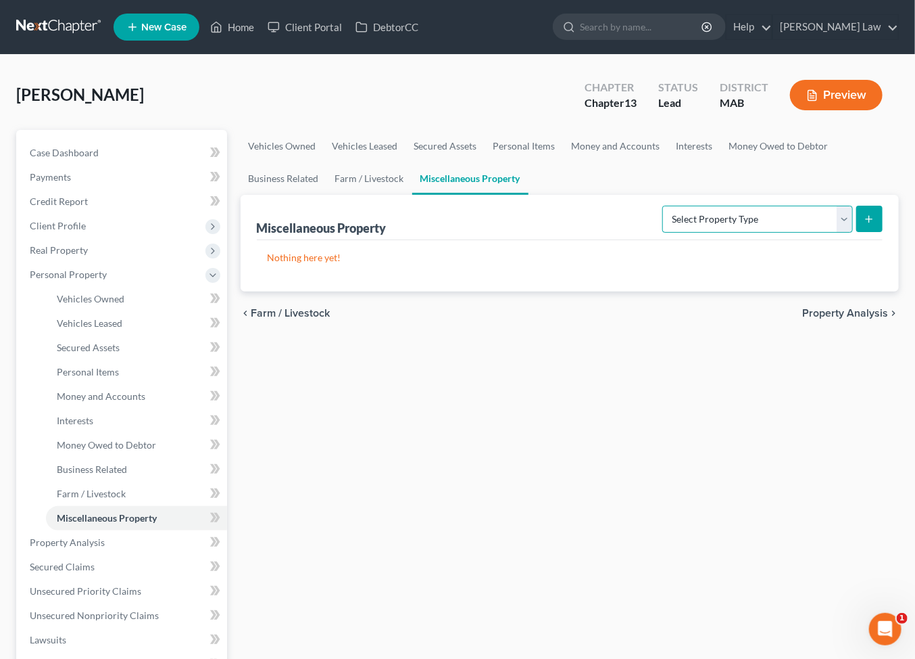
click at [819, 233] on select "Select Property Type Assigned for Creditor Benefit [DATE] Holding for Another N…" at bounding box center [758, 219] width 191 height 27
select select "transferred"
click at [663, 233] on select "Select Property Type Assigned for Creditor Benefit [DATE] Holding for Another N…" at bounding box center [758, 219] width 191 height 27
click at [865, 232] on button "submit" at bounding box center [870, 219] width 26 height 26
select select "Ordinary ([DATE])"
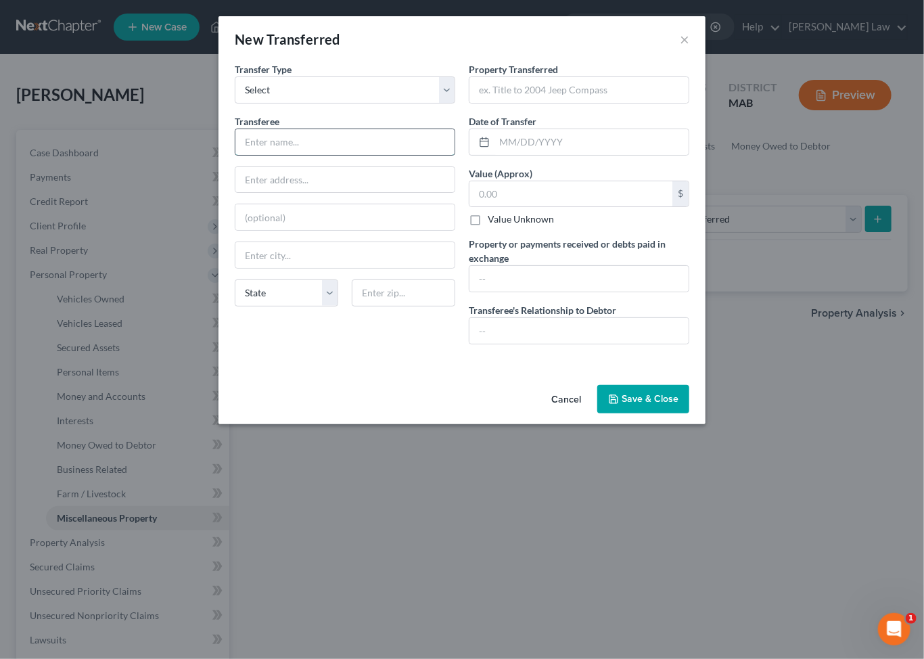
click at [331, 155] on input "text" at bounding box center [344, 142] width 219 height 26
click at [689, 47] on button "×" at bounding box center [683, 39] width 9 height 16
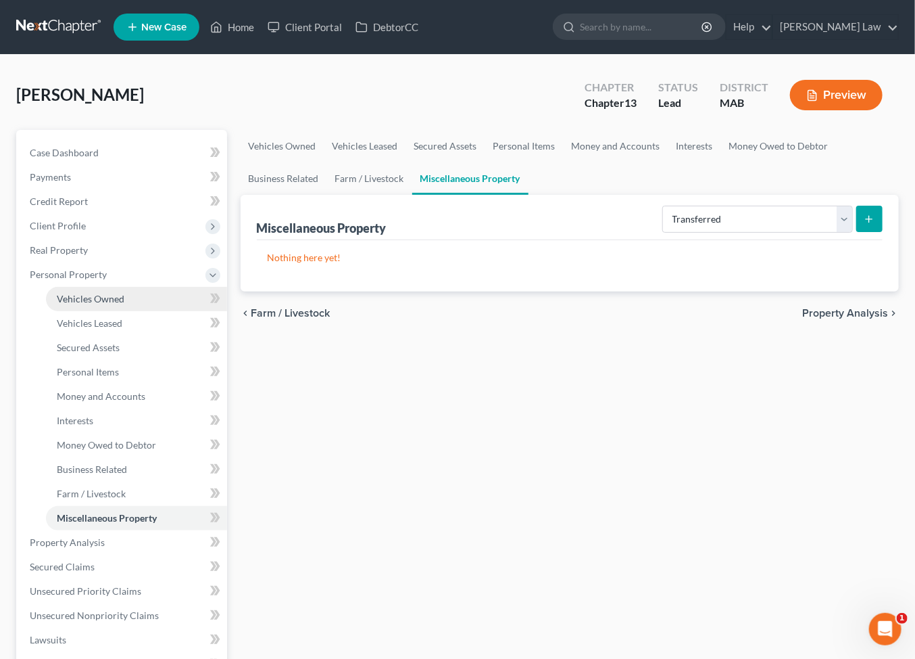
click at [115, 304] on span "Vehicles Owned" at bounding box center [91, 298] width 68 height 11
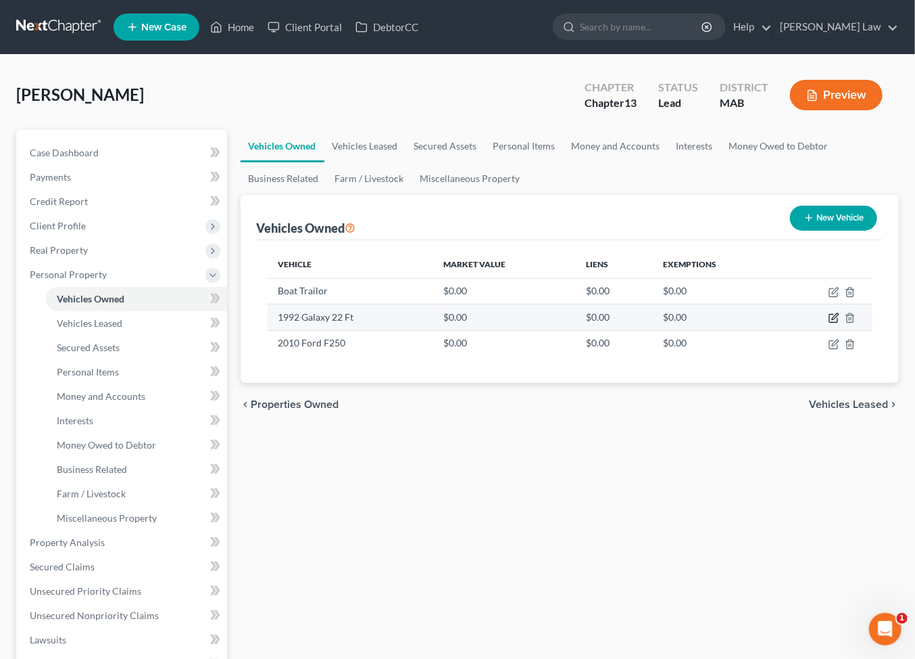
click at [829, 323] on icon "button" at bounding box center [834, 317] width 11 height 11
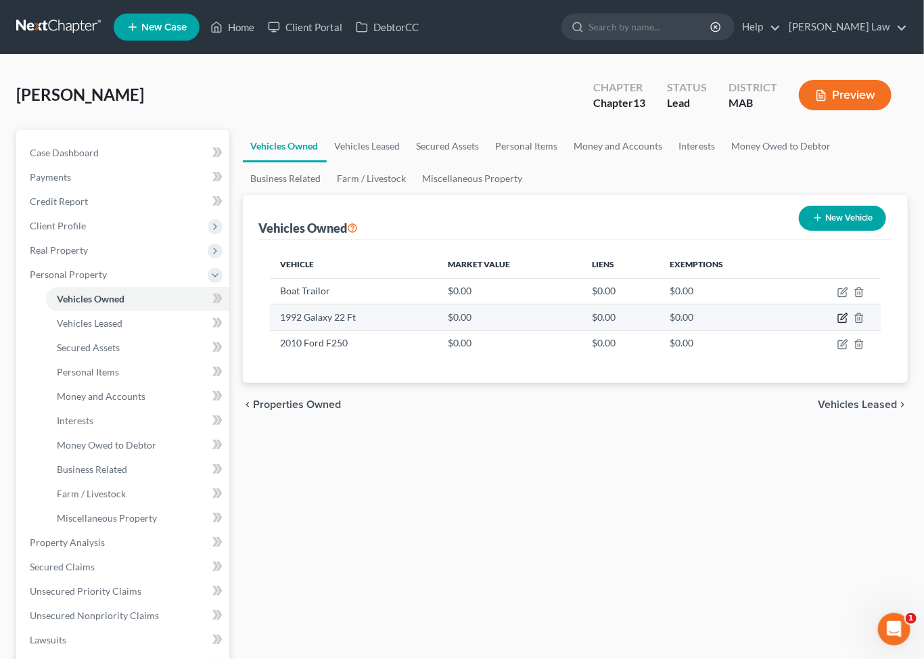
select select "3"
select select "34"
select select "0"
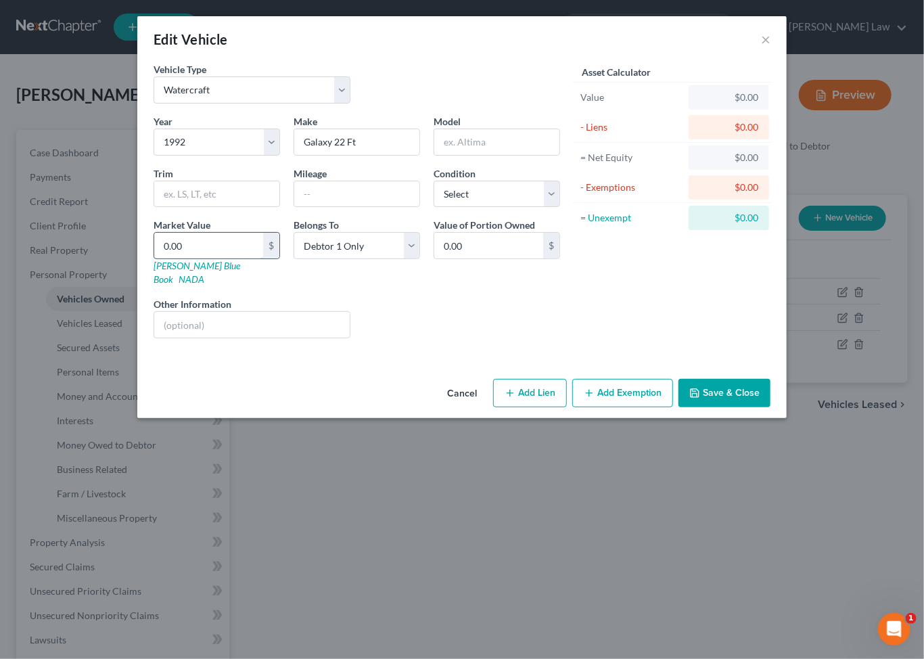
click at [154, 258] on input "0.00" at bounding box center [208, 246] width 109 height 26
click at [770, 407] on button "Save & Close" at bounding box center [724, 393] width 92 height 28
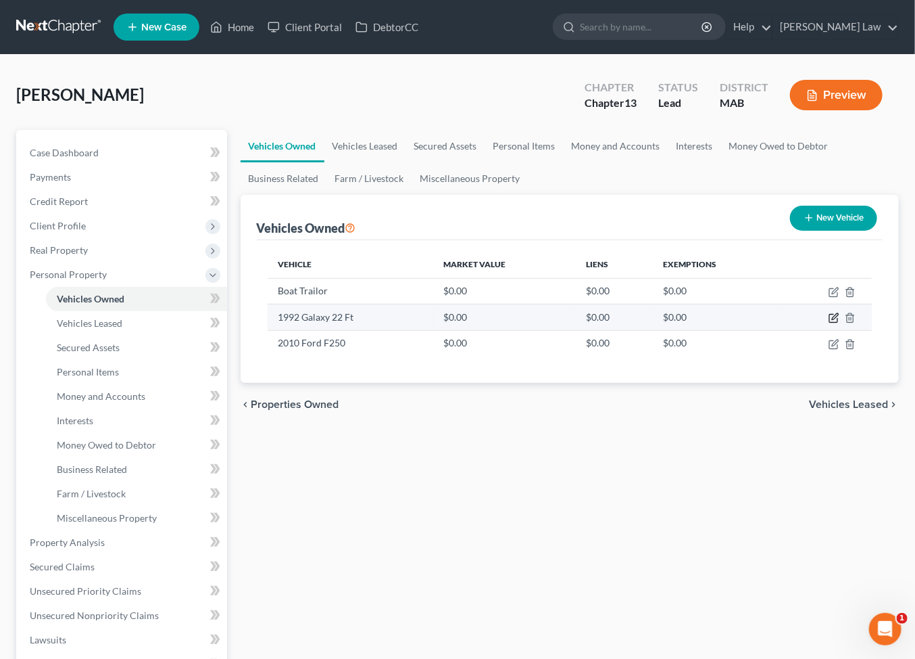
click at [829, 323] on icon "button" at bounding box center [834, 317] width 11 height 11
select select "3"
select select "34"
select select "0"
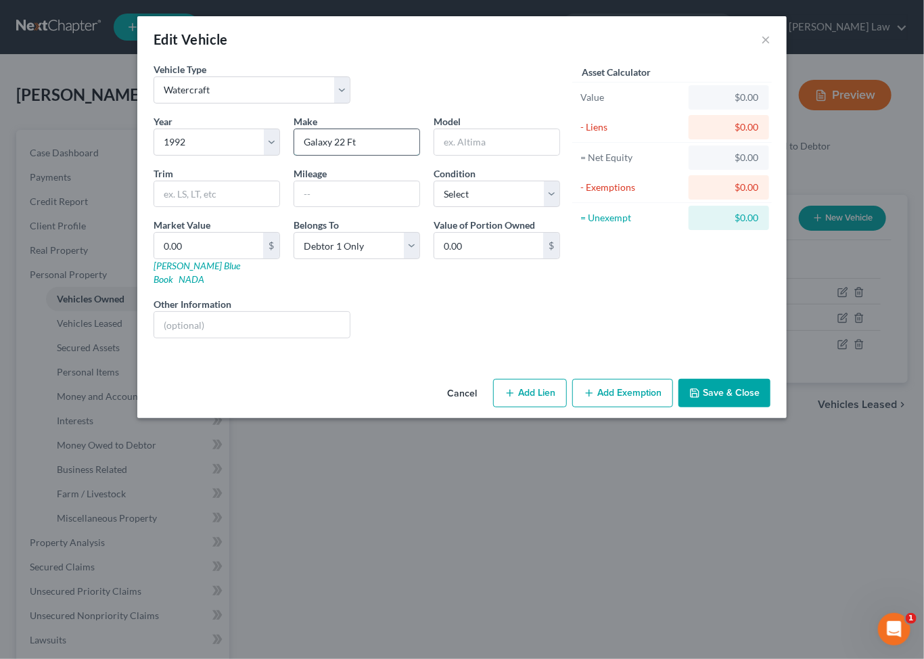
click at [379, 155] on input "Galaxy 22 Ft" at bounding box center [356, 142] width 125 height 26
type input "Galaxy 22 Ft w/ Trailor"
click at [463, 155] on input "text" at bounding box center [496, 142] width 125 height 26
type input "Galaxy 22 Foot boat w/ trailor"
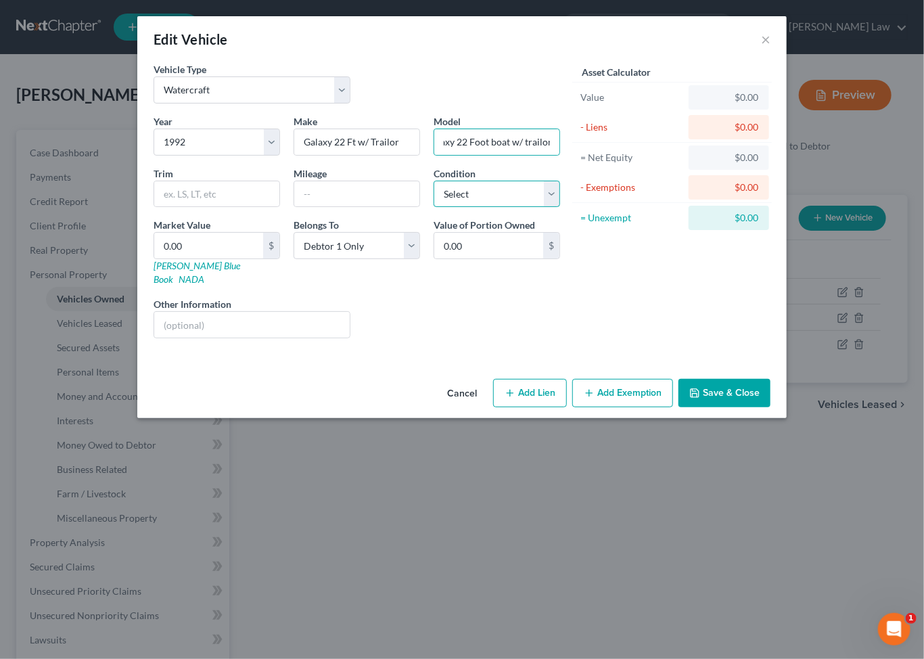
click at [560, 208] on select "Select Excellent Very Good Good Fair Poor" at bounding box center [496, 194] width 126 height 27
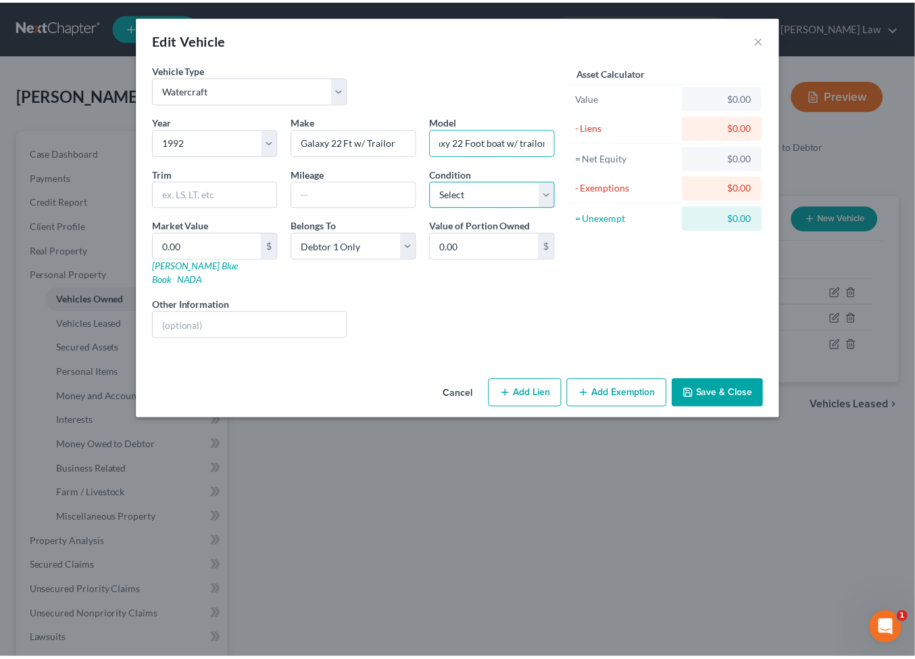
scroll to position [0, 0]
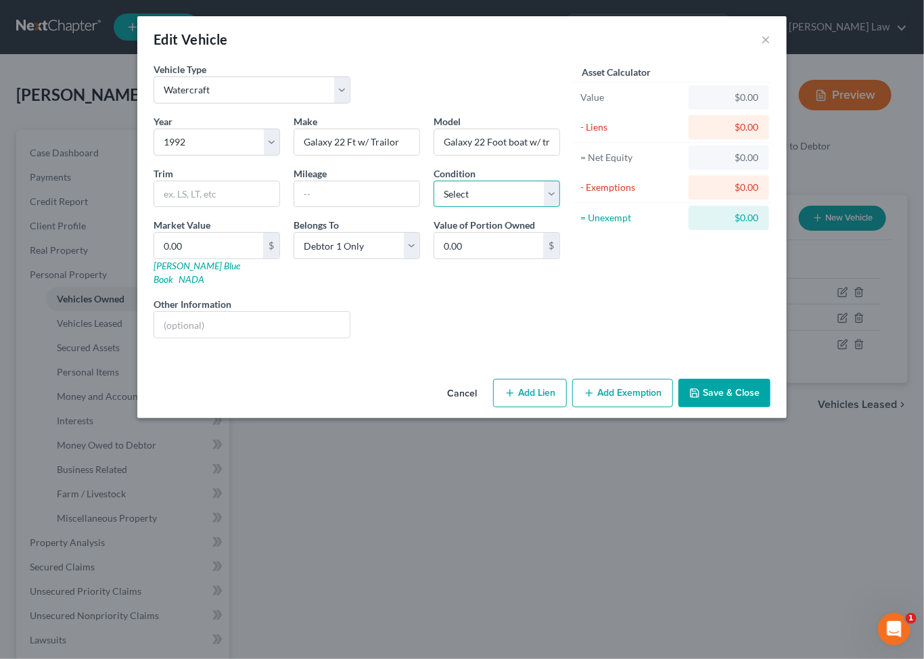
select select "3"
click at [433, 208] on select "Select Excellent Very Good Good Fair Poor" at bounding box center [496, 194] width 126 height 27
click at [154, 258] on input "0.00" at bounding box center [208, 246] width 109 height 26
type input "5"
type input "5.00"
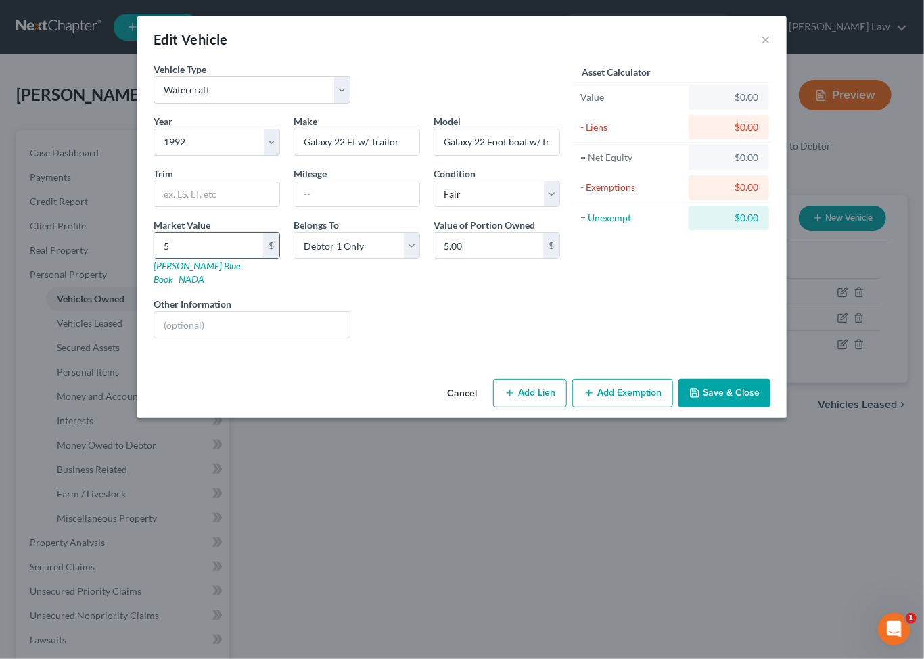
type input "50"
type input "50.00"
type input "500"
type input "500.00"
type input "5000"
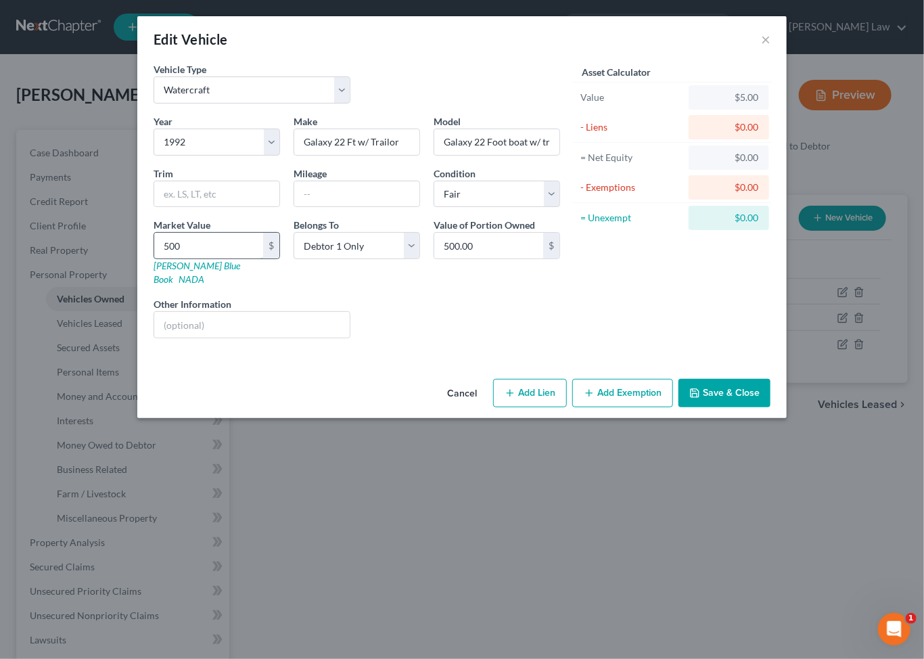
type input "5,000.00"
type input "5,000"
click at [770, 407] on button "Save & Close" at bounding box center [724, 393] width 92 height 28
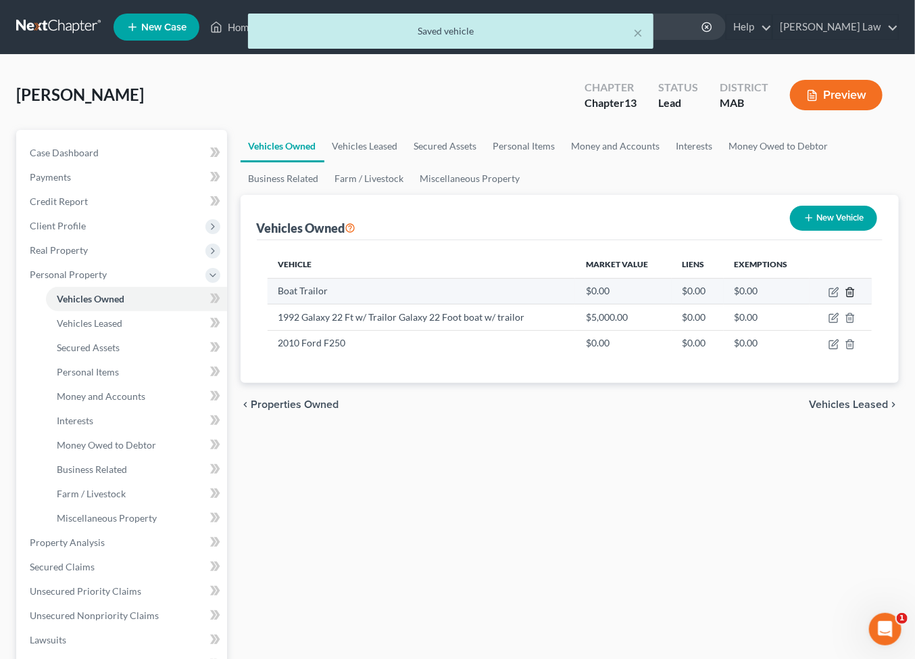
click at [850, 294] on line "button" at bounding box center [850, 292] width 0 height 3
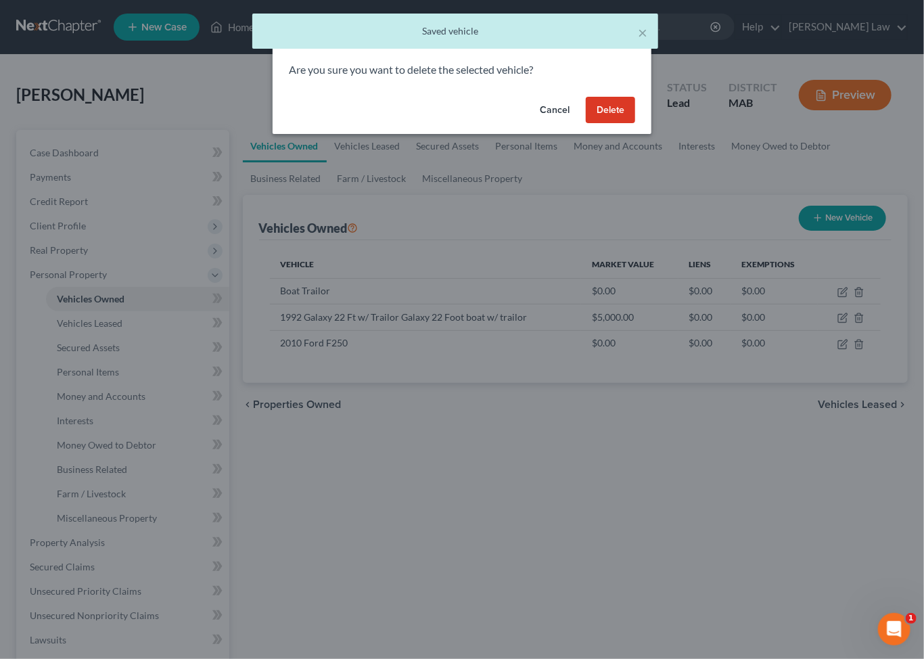
click at [635, 124] on button "Delete" at bounding box center [610, 110] width 49 height 27
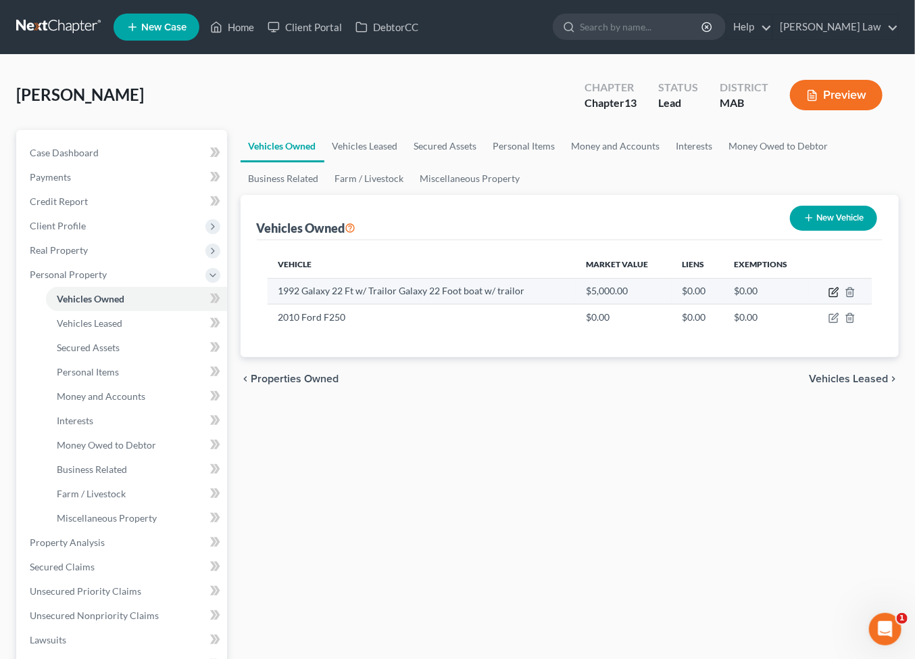
click at [834, 293] on icon "button" at bounding box center [835, 290] width 6 height 6
select select "3"
select select "34"
select select "3"
select select "0"
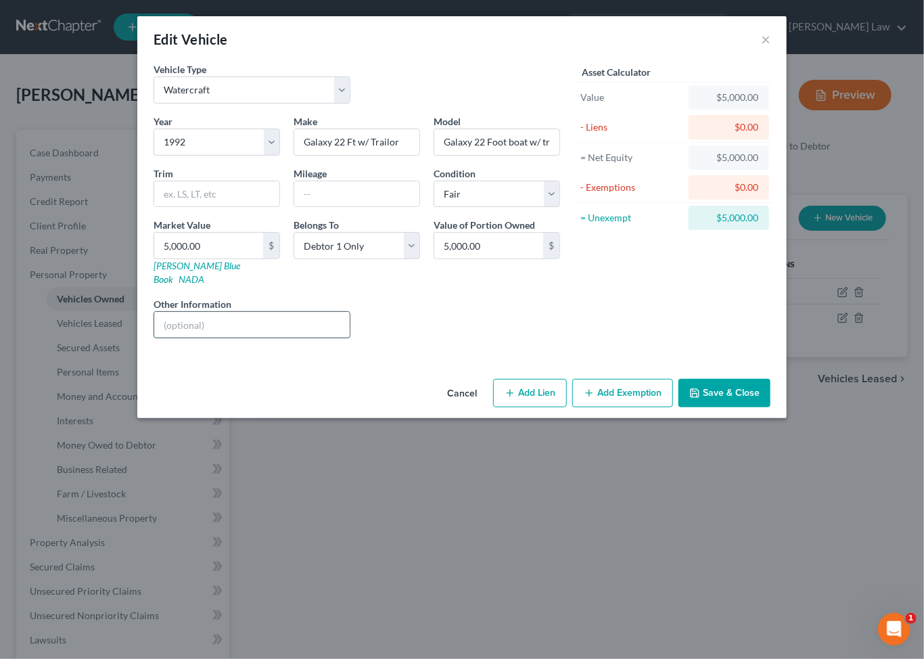
click at [154, 337] on input "text" at bounding box center [251, 325] width 195 height 26
type input "pd 2800 in [DATE]"
click at [770, 407] on button "Save & Close" at bounding box center [724, 393] width 92 height 28
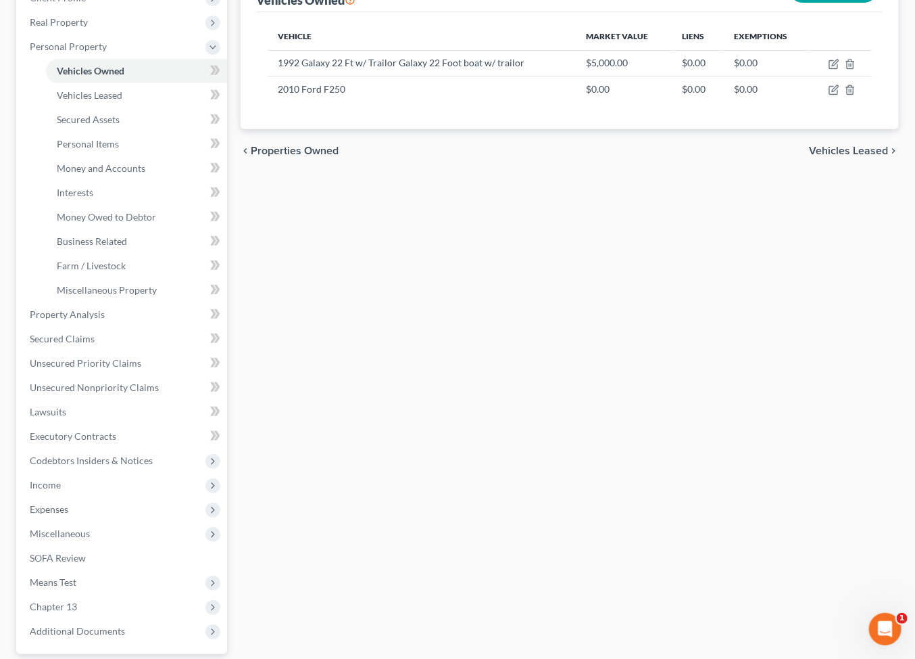
scroll to position [207, 0]
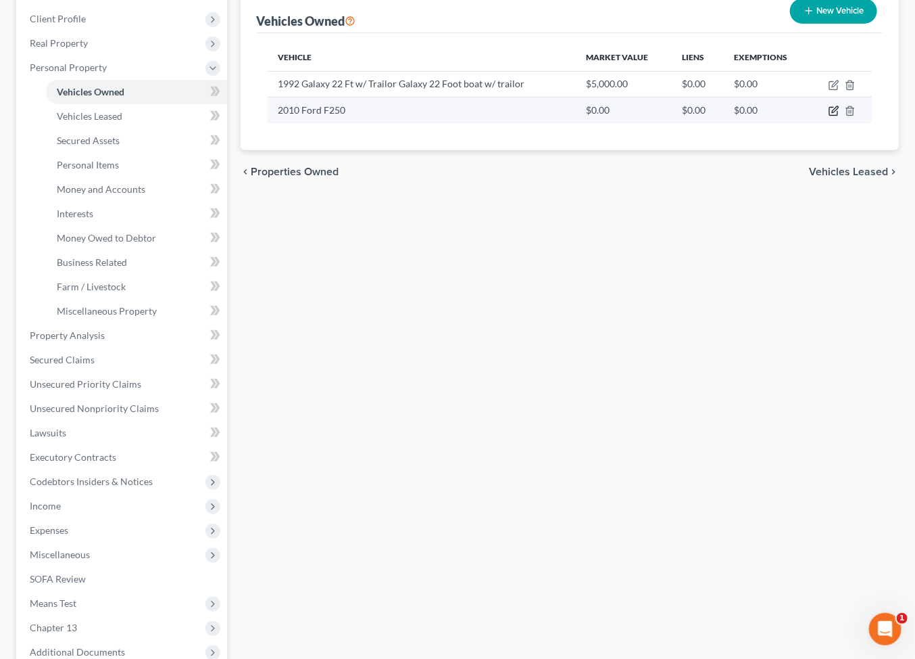
click at [836, 113] on icon "button" at bounding box center [835, 110] width 6 height 6
select select "0"
select select "16"
select select "0"
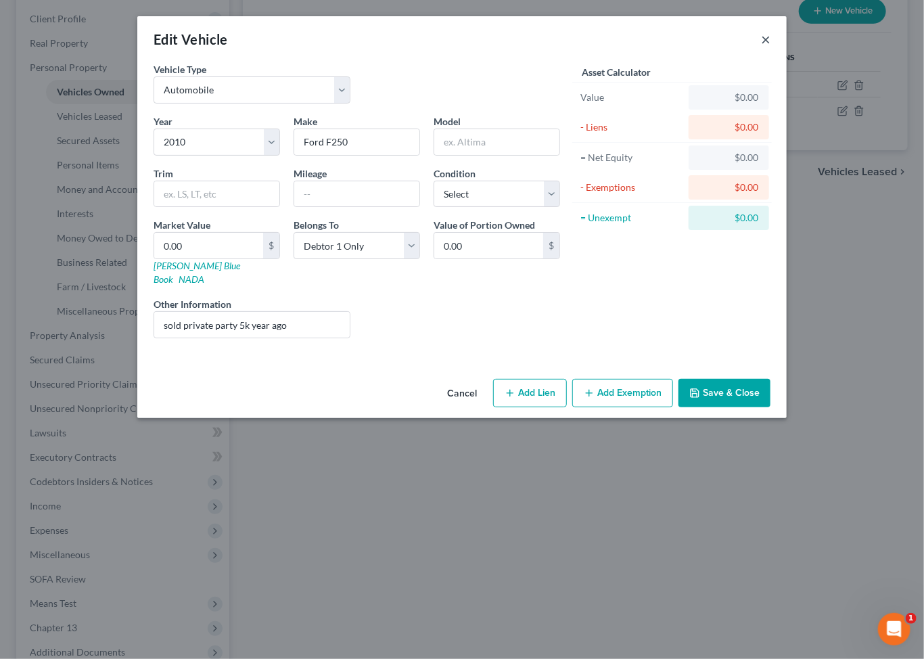
click at [770, 47] on button "×" at bounding box center [765, 39] width 9 height 16
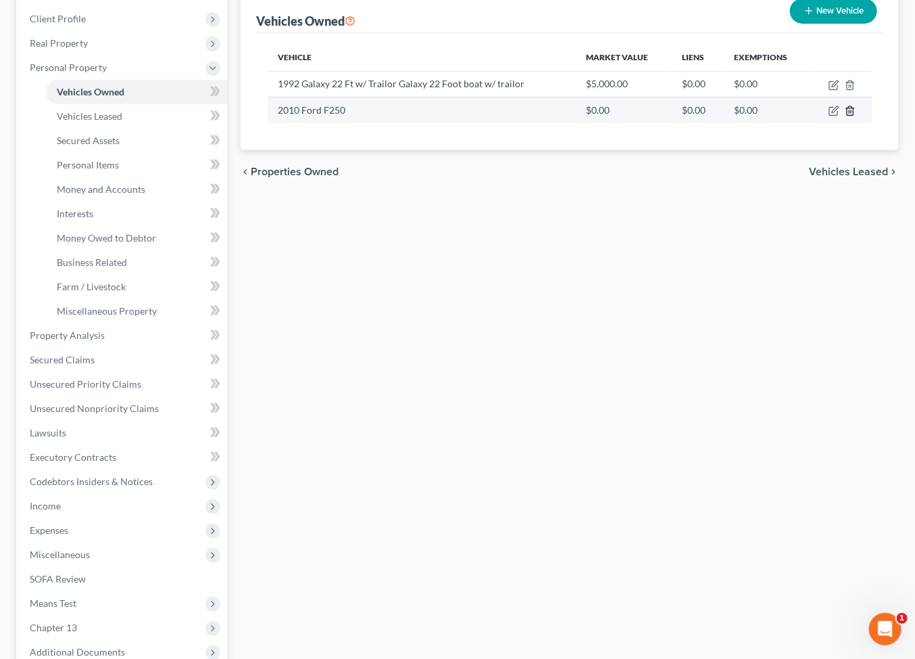
click at [845, 116] on icon "button" at bounding box center [850, 110] width 11 height 11
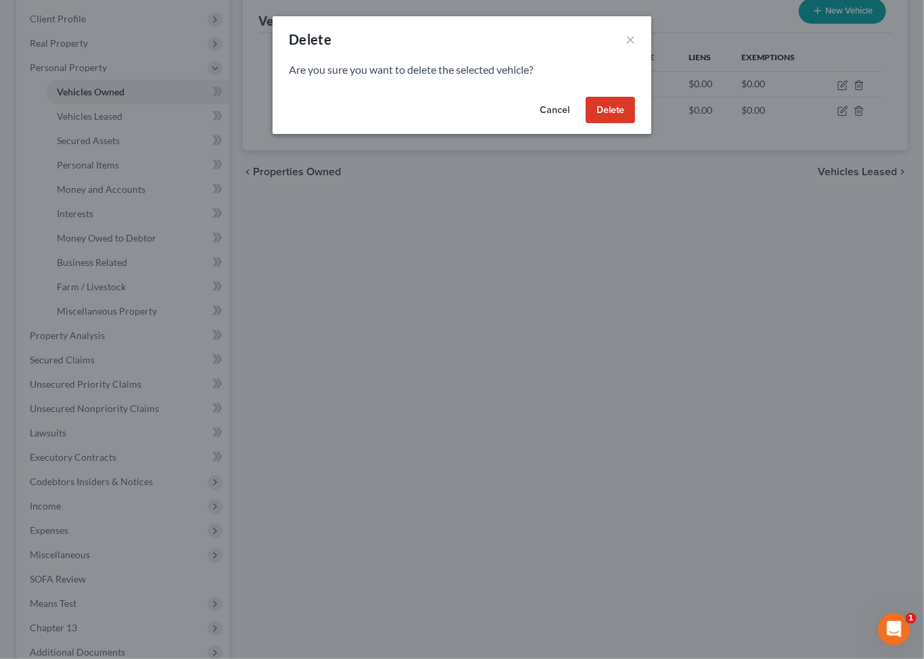
click at [635, 124] on button "Delete" at bounding box center [610, 110] width 49 height 27
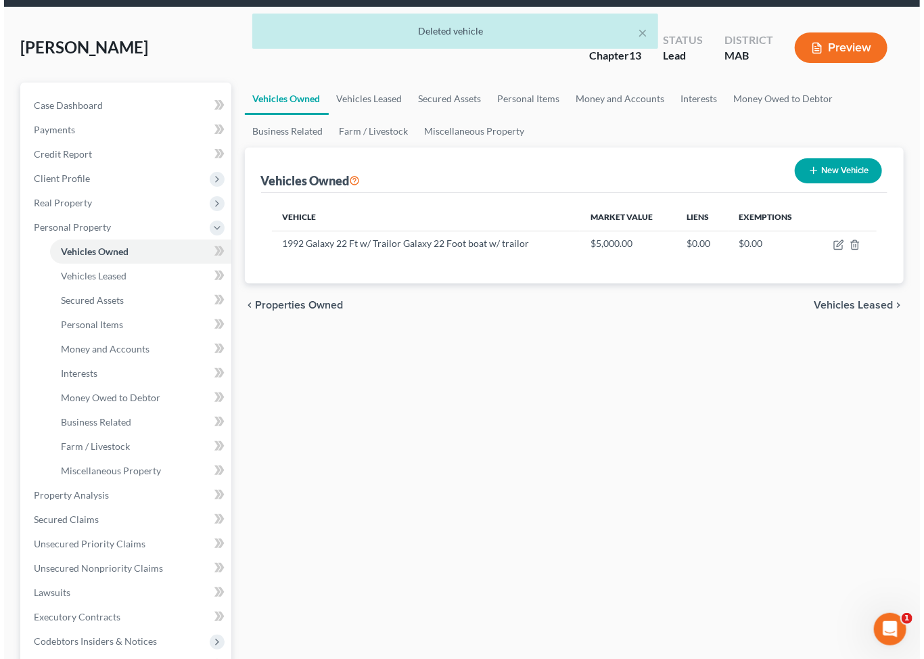
scroll to position [0, 0]
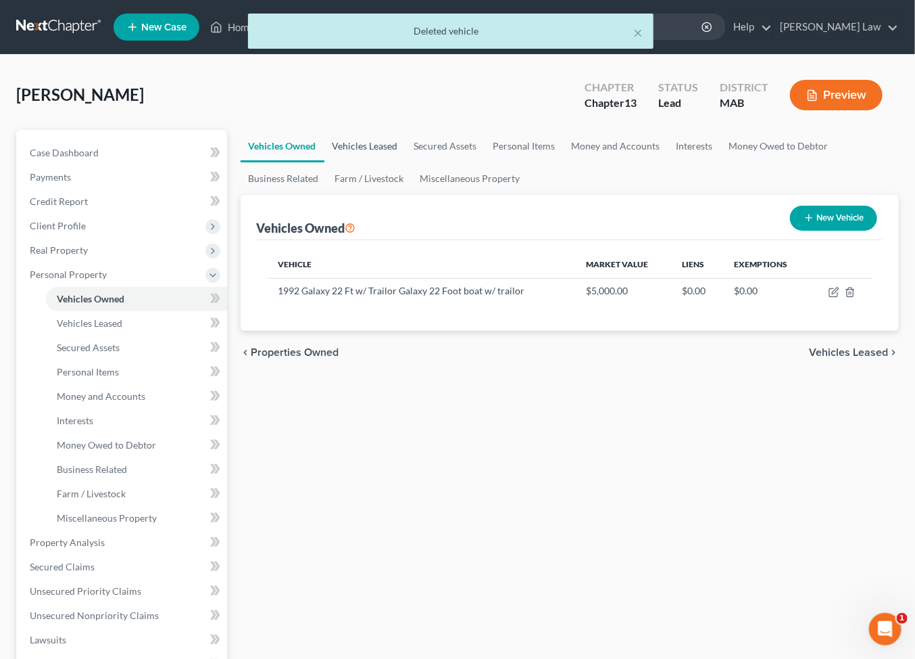
click at [395, 162] on link "Vehicles Leased" at bounding box center [366, 146] width 82 height 32
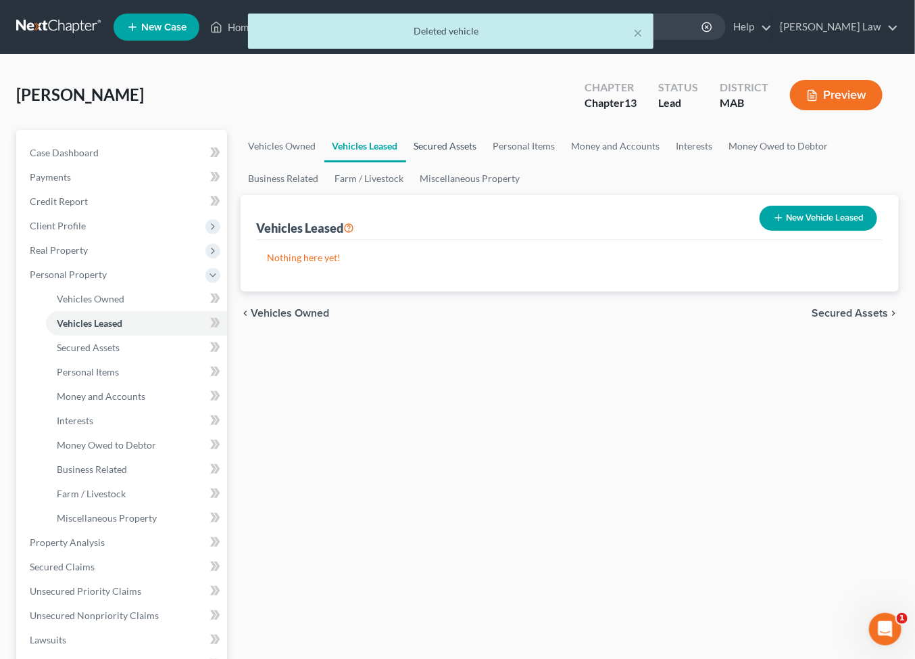
drag, startPoint x: 454, startPoint y: 182, endPoint x: 464, endPoint y: 182, distance: 9.5
click at [455, 162] on link "Secured Assets" at bounding box center [445, 146] width 79 height 32
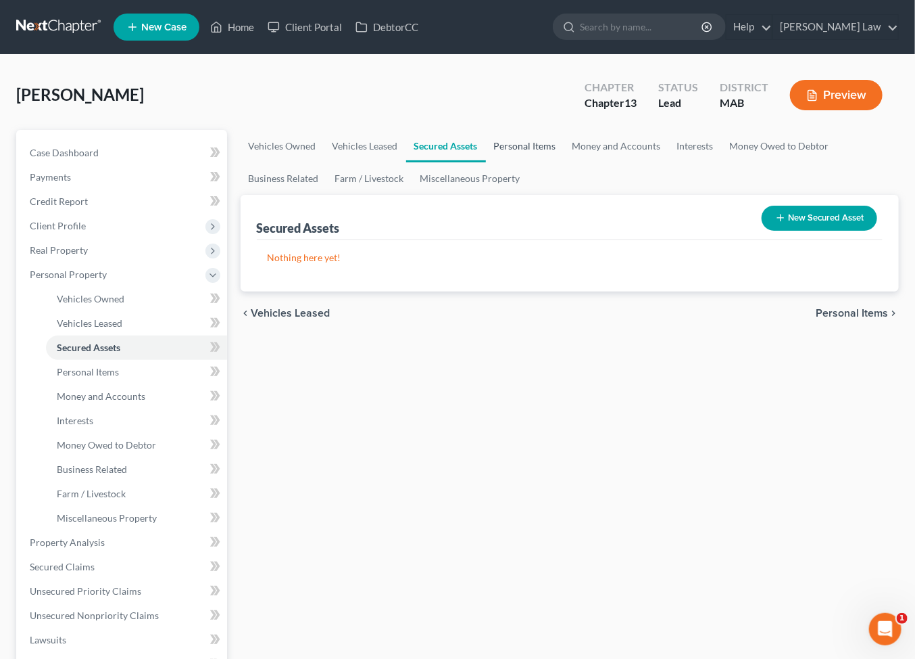
click at [565, 162] on link "Personal Items" at bounding box center [525, 146] width 78 height 32
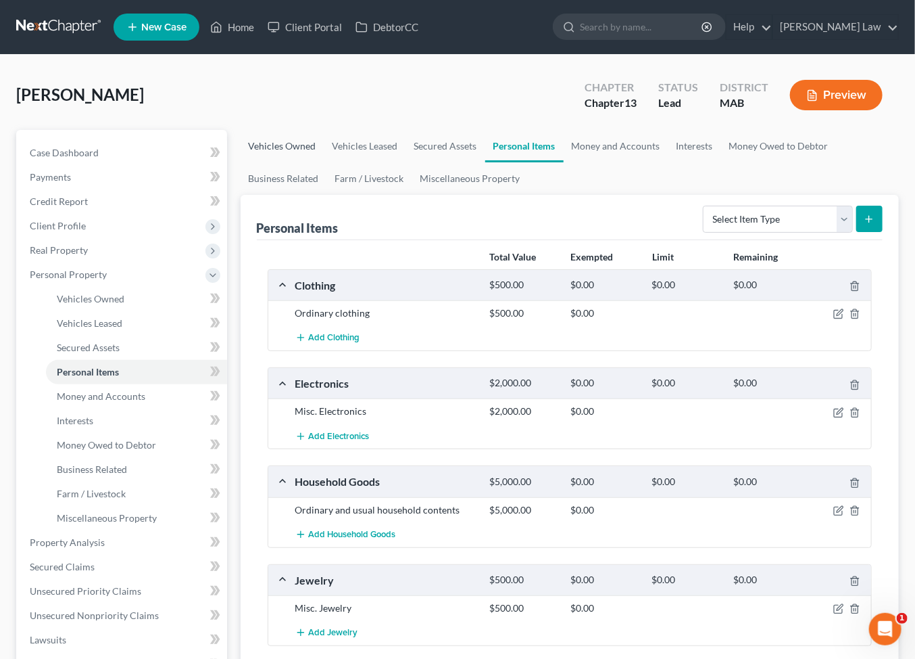
click at [297, 162] on link "Vehicles Owned" at bounding box center [283, 146] width 84 height 32
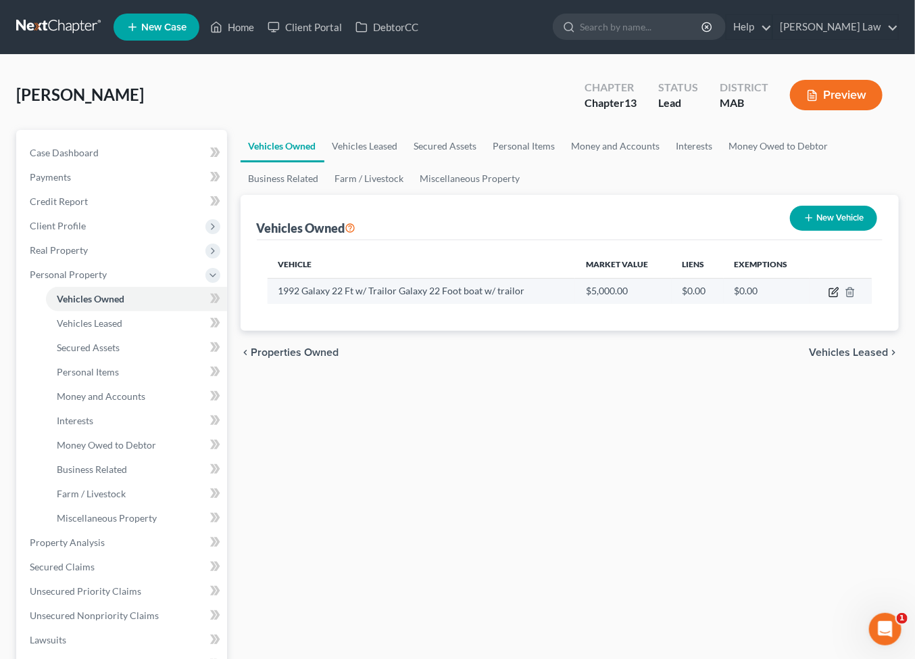
click at [833, 297] on icon "button" at bounding box center [834, 292] width 11 height 11
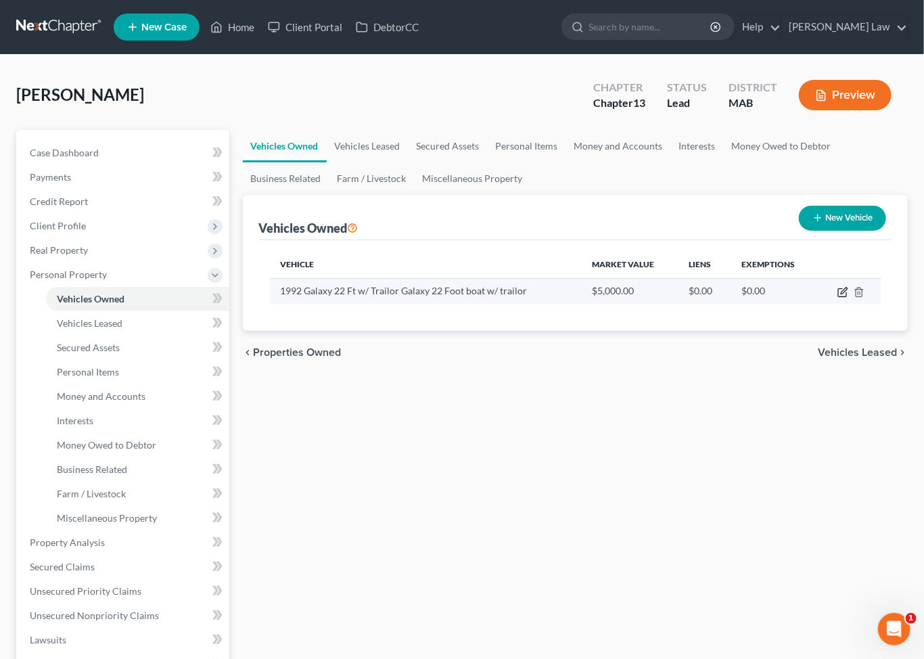
select select "3"
select select "34"
select select "3"
select select "0"
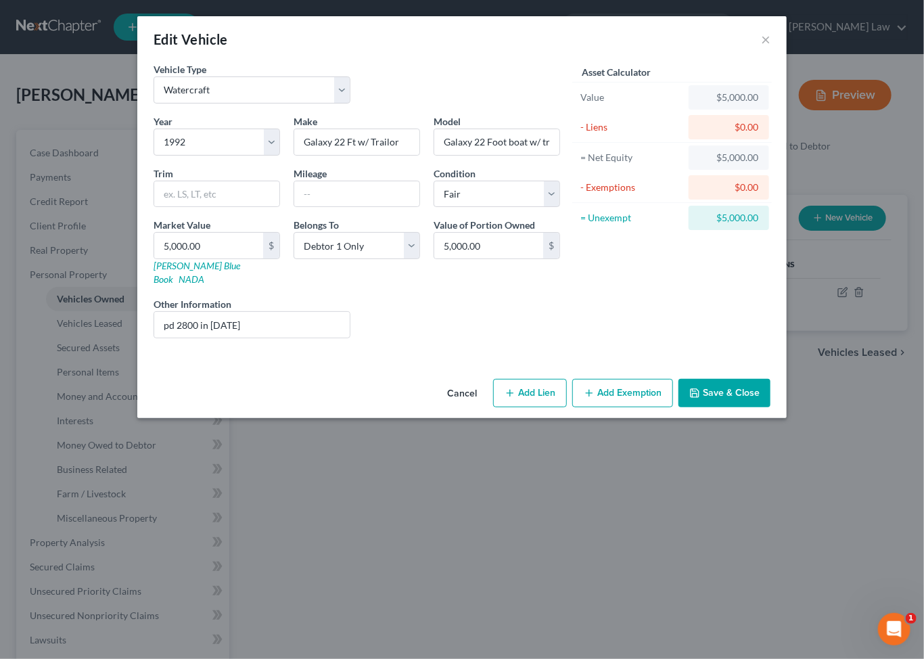
click at [657, 407] on button "Add Exemption" at bounding box center [622, 393] width 101 height 28
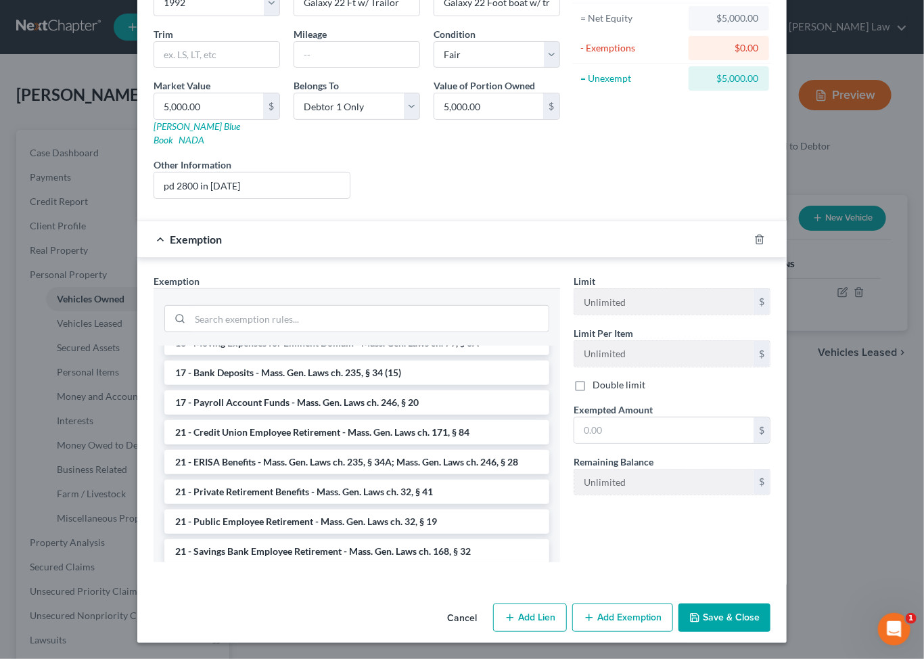
scroll to position [475, 0]
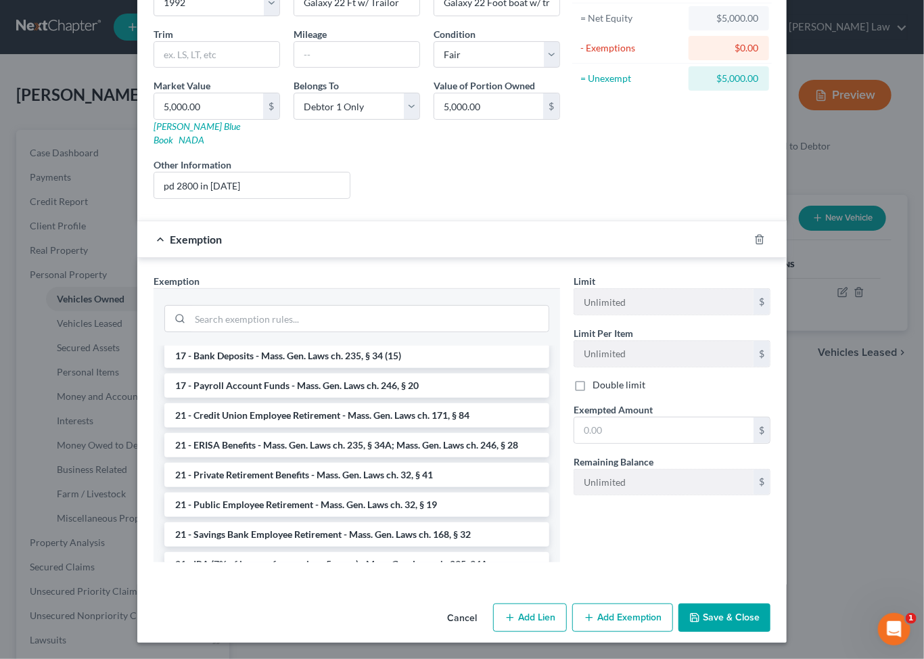
click at [246, 279] on li "14 - Wildcard - $1,000 plus up to $5,000 unused car, furniture, trade tools exe…" at bounding box center [356, 260] width 385 height 38
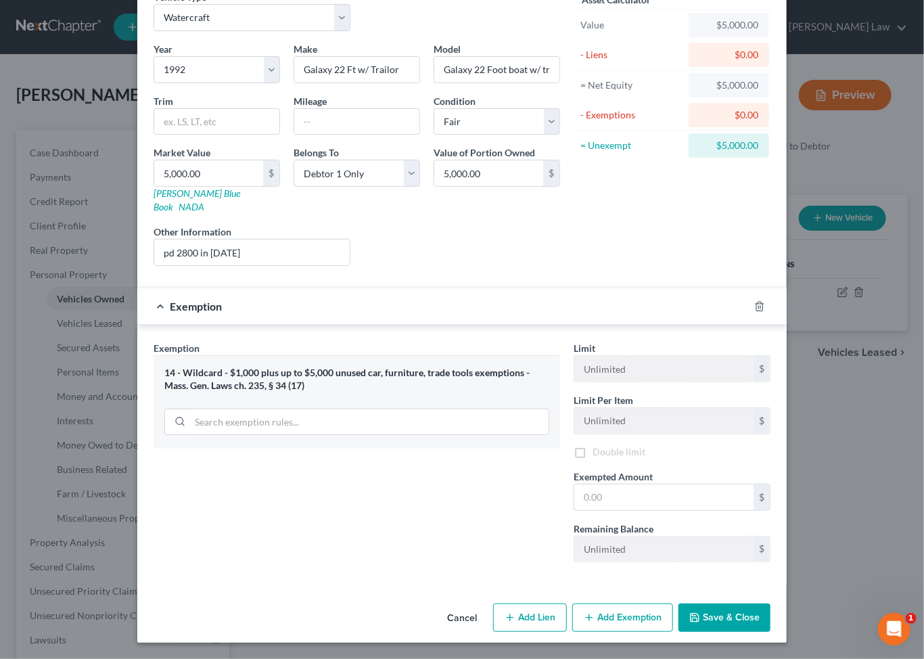
scroll to position [233, 0]
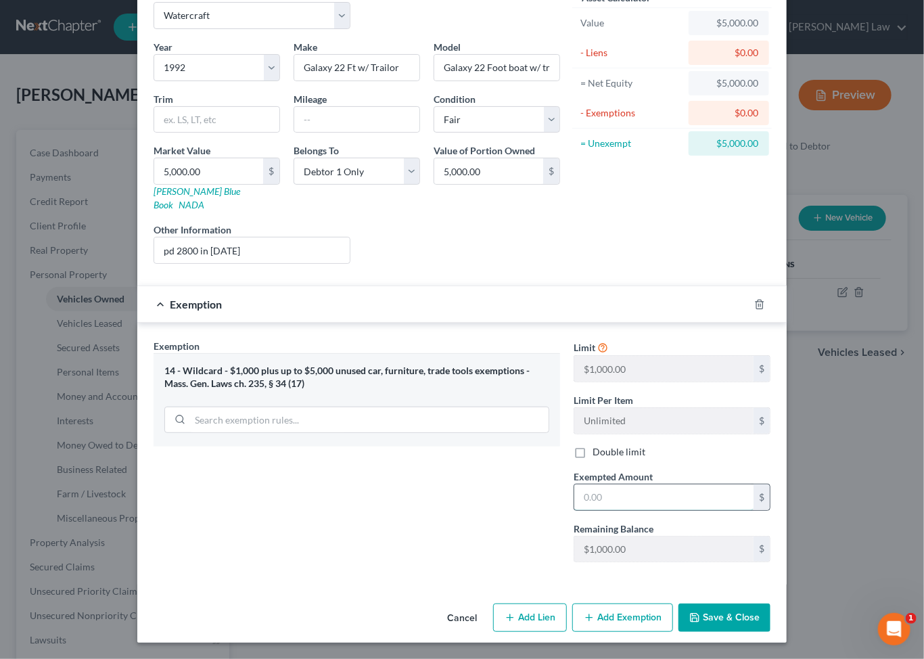
click at [694, 484] on input "text" at bounding box center [663, 497] width 179 height 26
type input "5,000"
click at [770, 603] on button "Save & Close" at bounding box center [724, 617] width 92 height 28
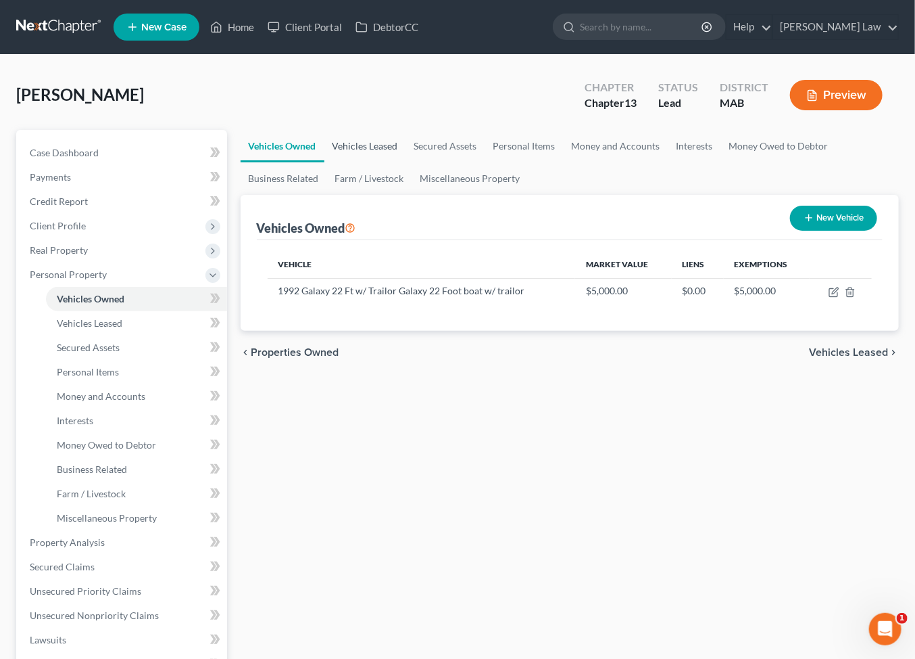
click at [387, 162] on link "Vehicles Leased" at bounding box center [366, 146] width 82 height 32
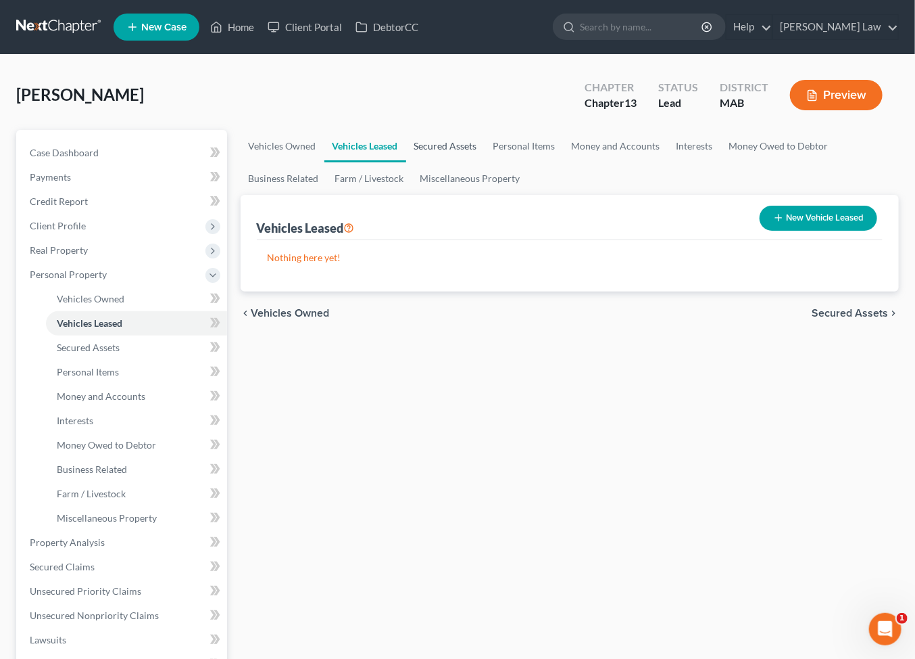
click at [483, 162] on link "Secured Assets" at bounding box center [445, 146] width 79 height 32
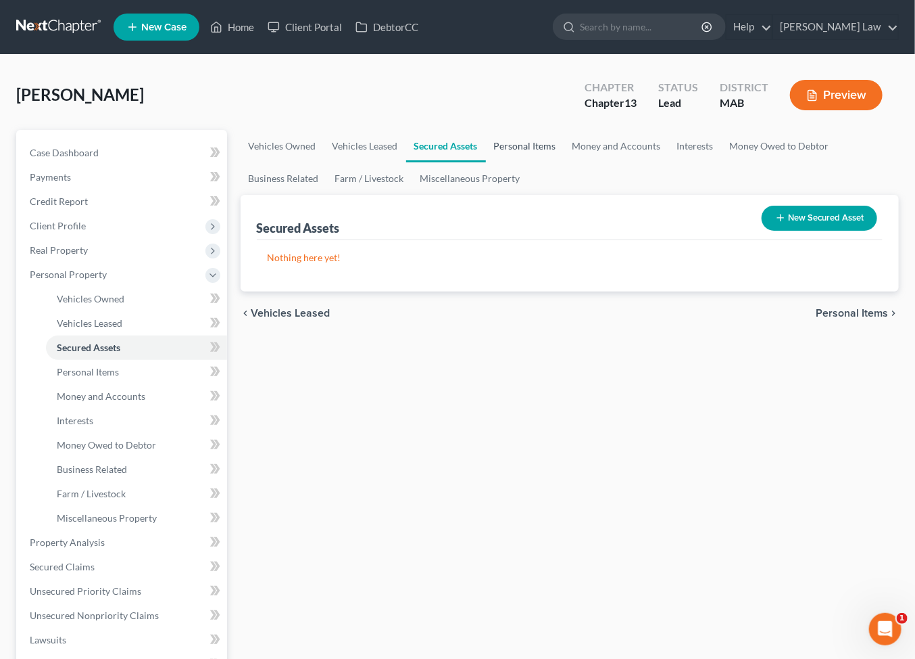
click at [565, 162] on link "Personal Items" at bounding box center [525, 146] width 78 height 32
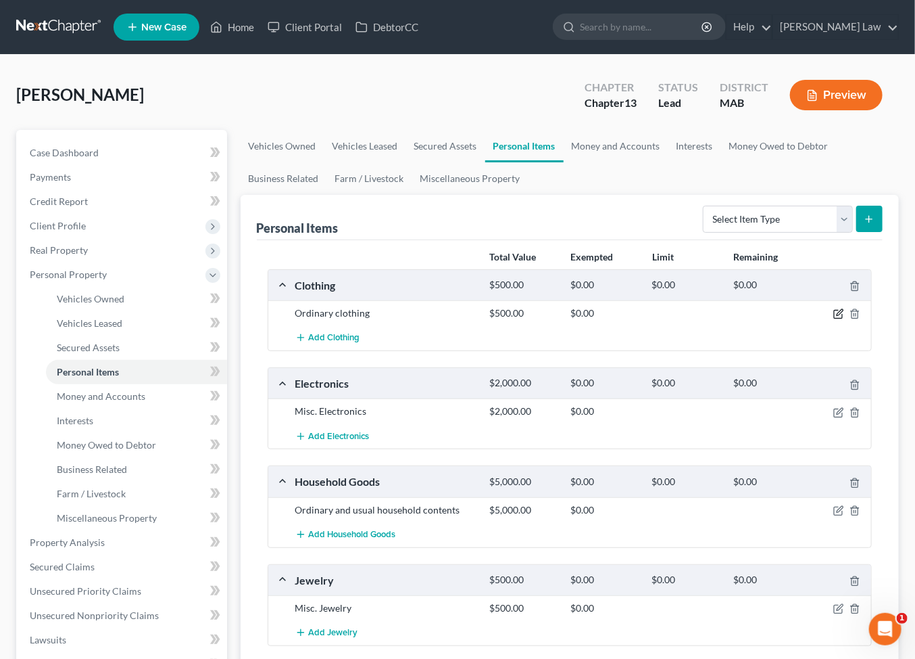
click at [834, 319] on icon "button" at bounding box center [839, 313] width 11 height 11
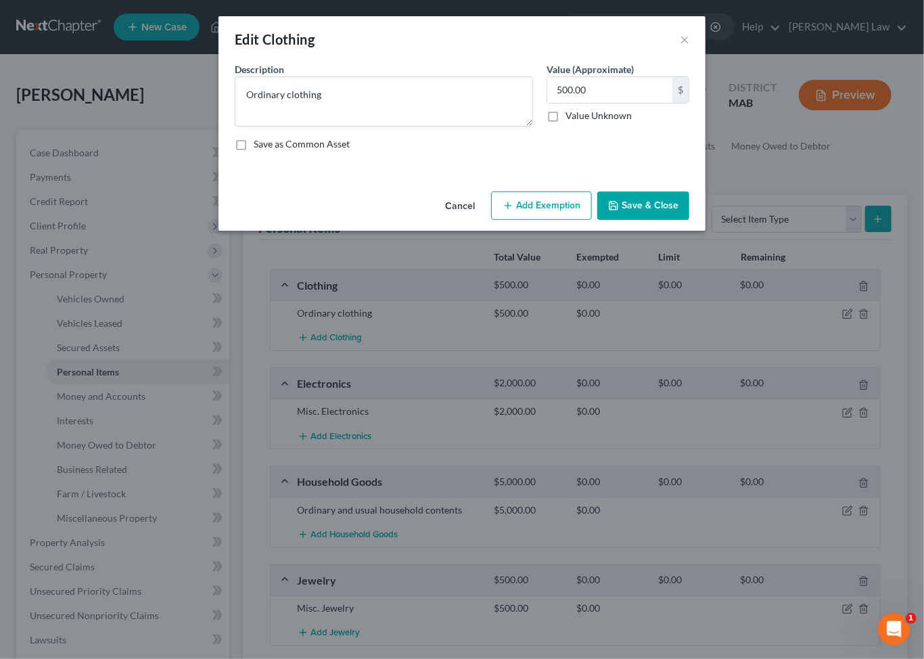
click at [550, 220] on button "Add Exemption" at bounding box center [541, 205] width 101 height 28
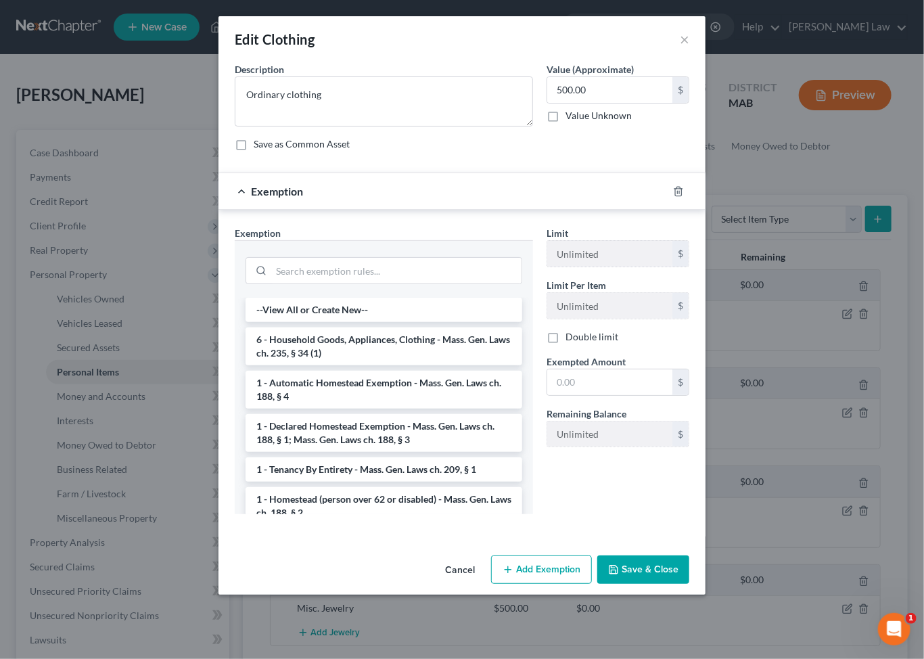
drag, startPoint x: 308, startPoint y: 425, endPoint x: 402, endPoint y: 464, distance: 102.5
click at [319, 365] on li "6 - Household Goods, Appliances, Clothing - Mass. Gen. Laws ch. 235, § 34 (1)" at bounding box center [383, 346] width 277 height 38
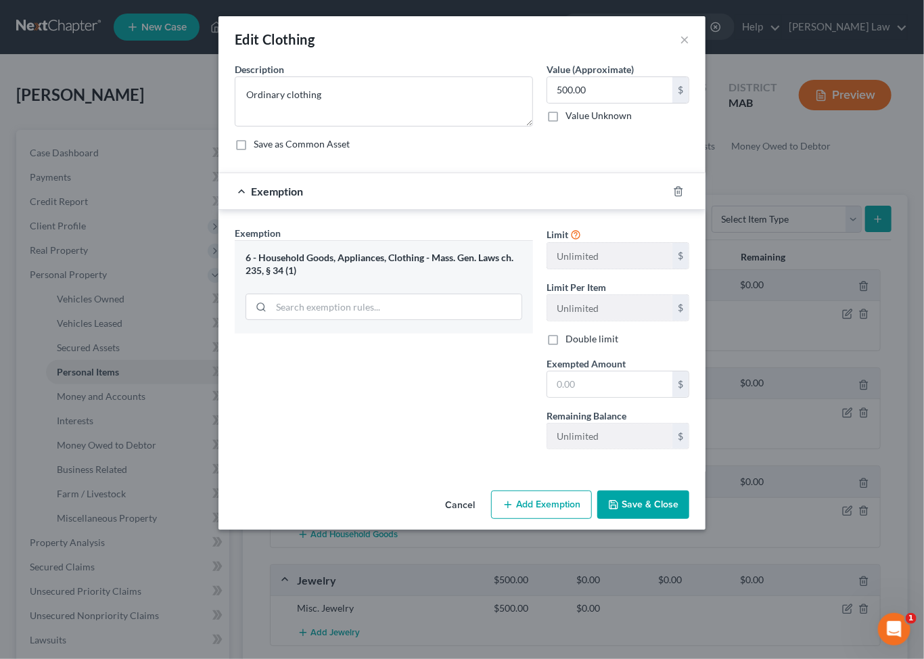
click at [625, 460] on div "Limit Unlimited $ Limit Per Item Unlimited $ Double limit Exempted Amount * $ R…" at bounding box center [618, 343] width 156 height 234
click at [625, 397] on input "text" at bounding box center [609, 384] width 125 height 26
type input "500"
click at [681, 519] on button "Save & Close" at bounding box center [643, 504] width 92 height 28
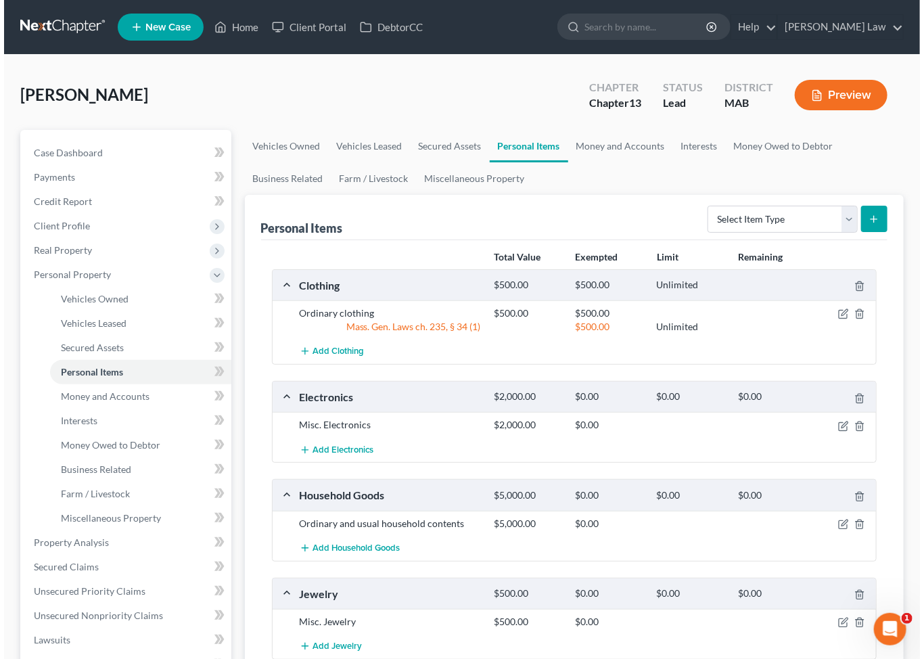
scroll to position [105, 0]
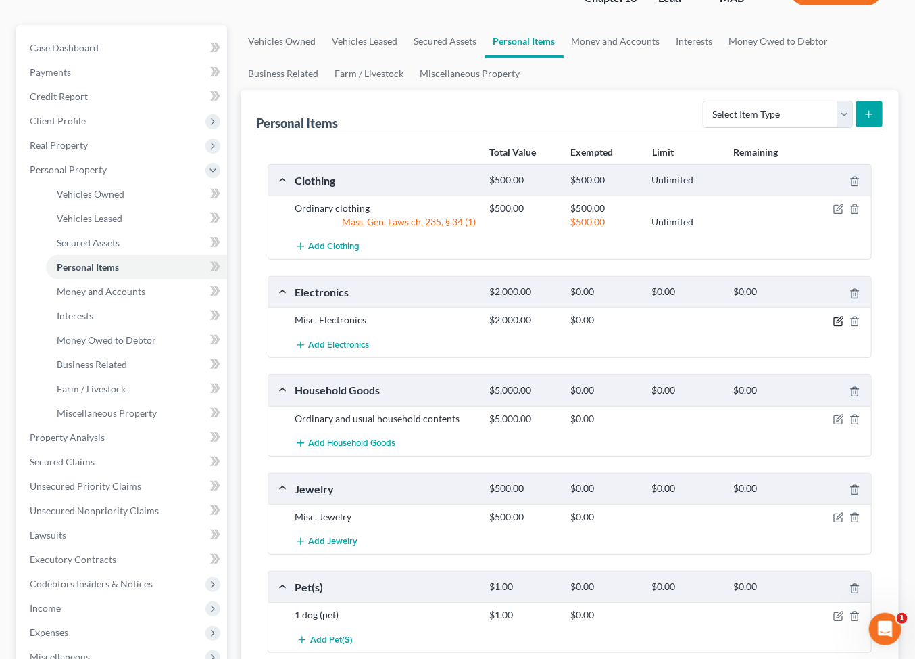
click at [837, 323] on icon "button" at bounding box center [840, 319] width 6 height 6
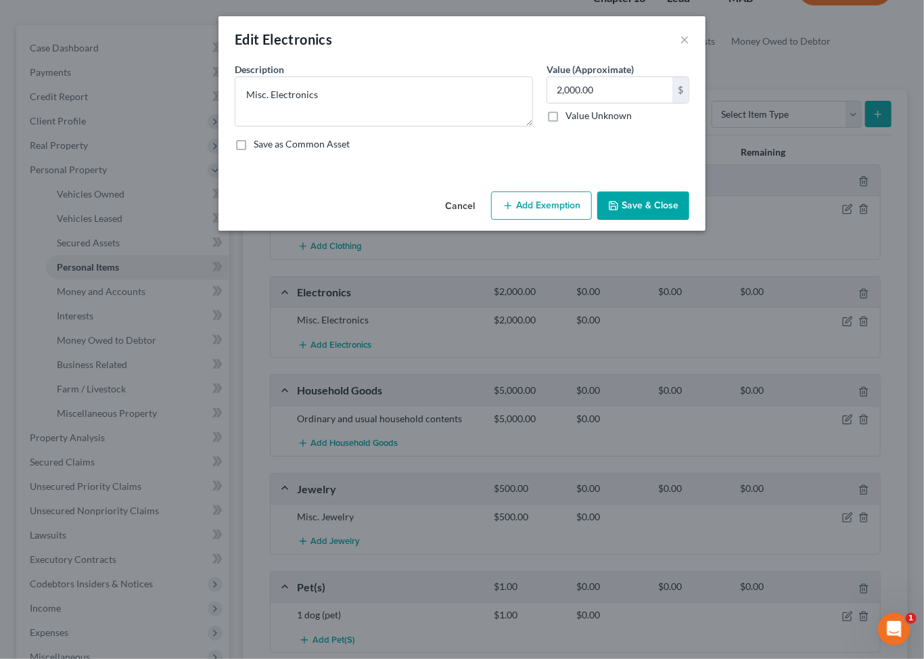
click at [535, 220] on button "Add Exemption" at bounding box center [541, 205] width 101 height 28
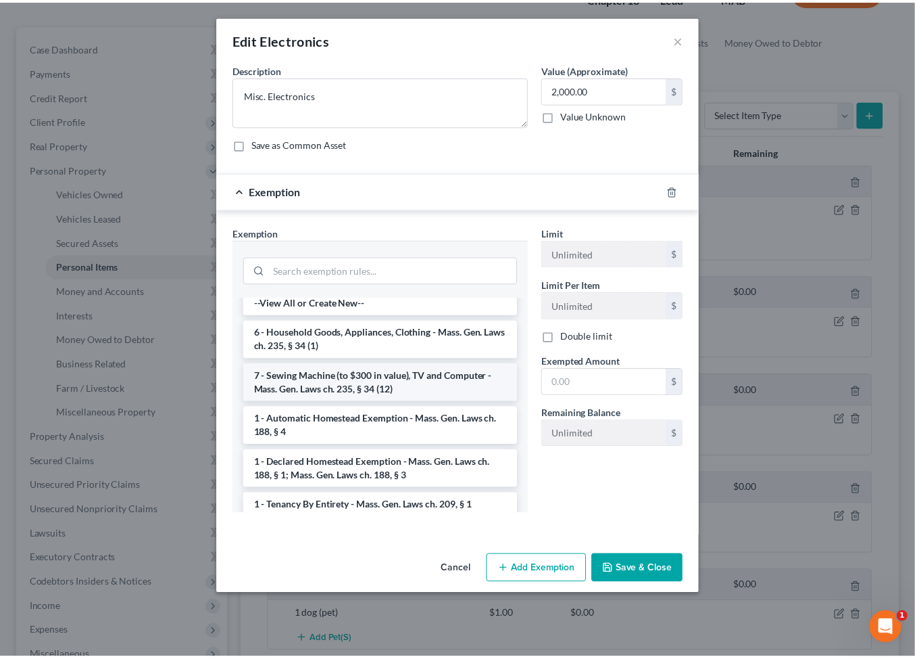
scroll to position [5, 0]
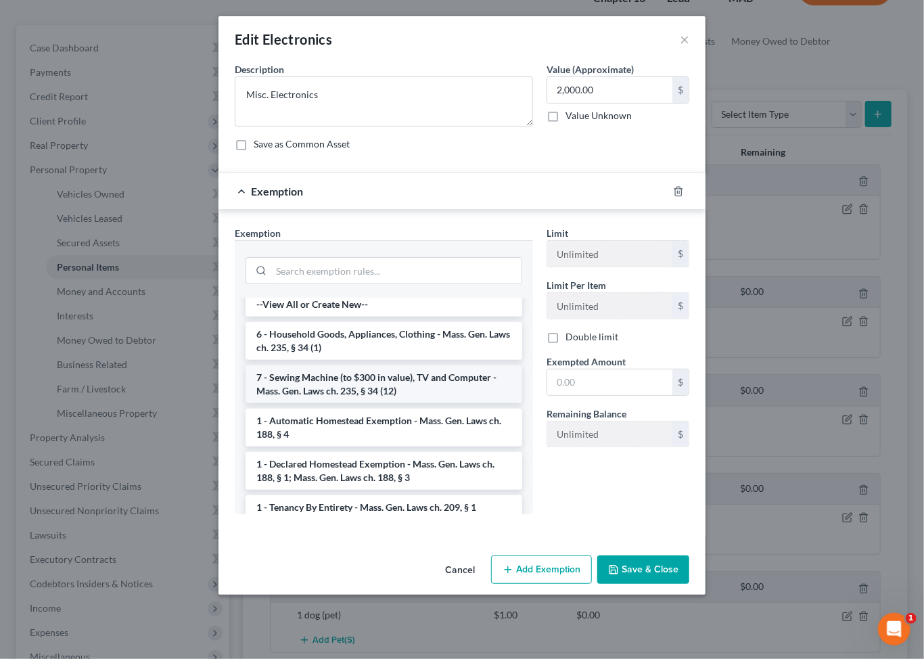
click at [334, 403] on li "7 - Sewing Machine (to $300 in value), TV and Computer - Mass. Gen. Laws ch. 23…" at bounding box center [383, 384] width 277 height 38
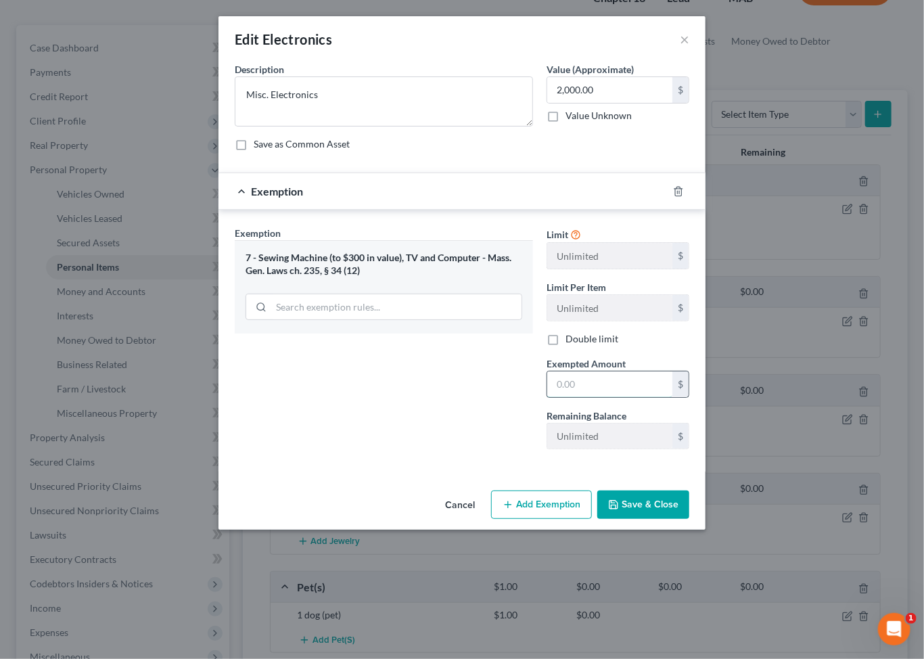
click at [619, 397] on input "text" at bounding box center [609, 384] width 125 height 26
type input "2,000"
click at [657, 519] on button "Save & Close" at bounding box center [643, 504] width 92 height 28
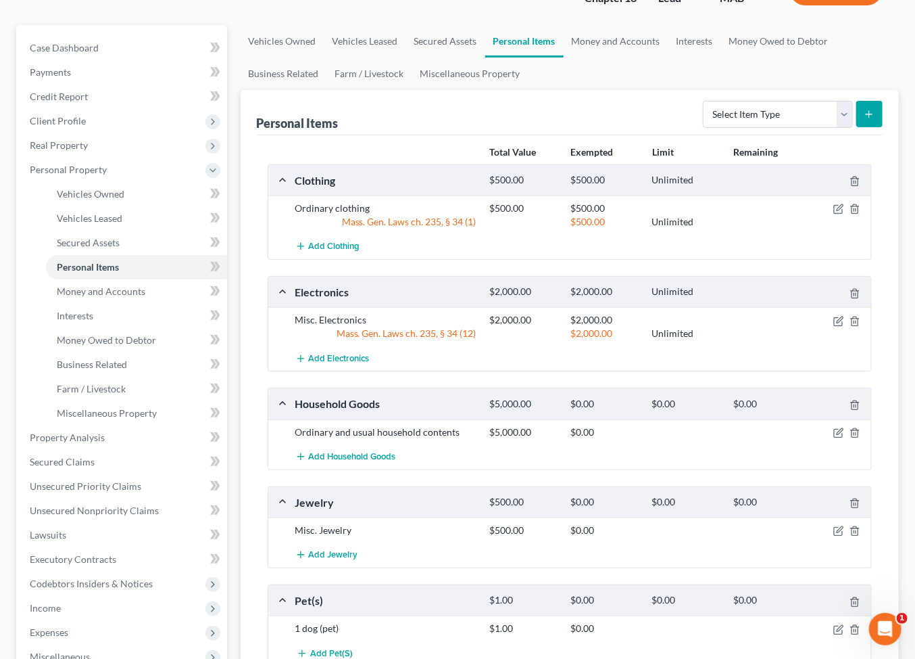
scroll to position [327, 0]
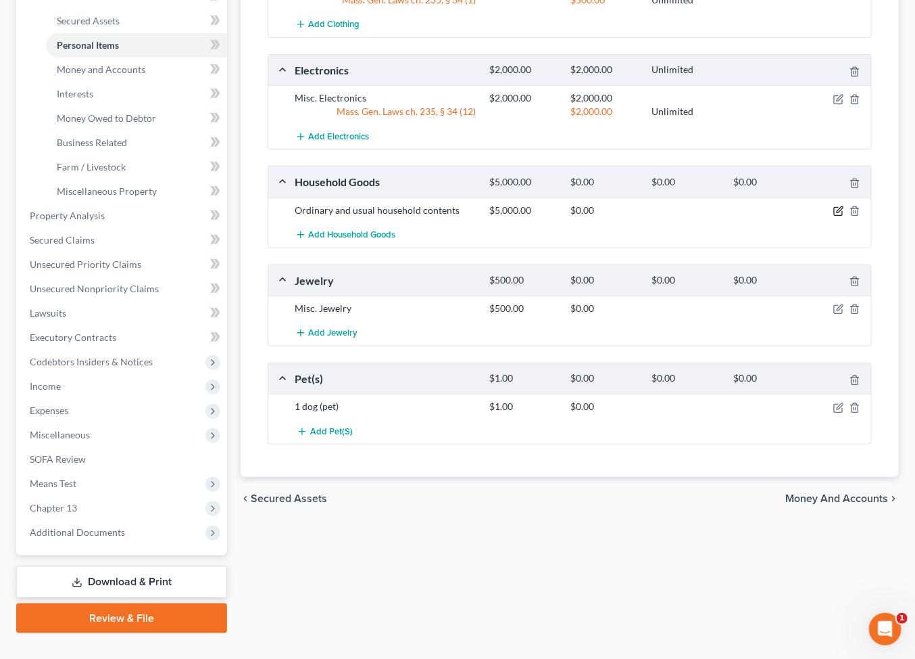
click at [834, 216] on icon "button" at bounding box center [839, 211] width 11 height 11
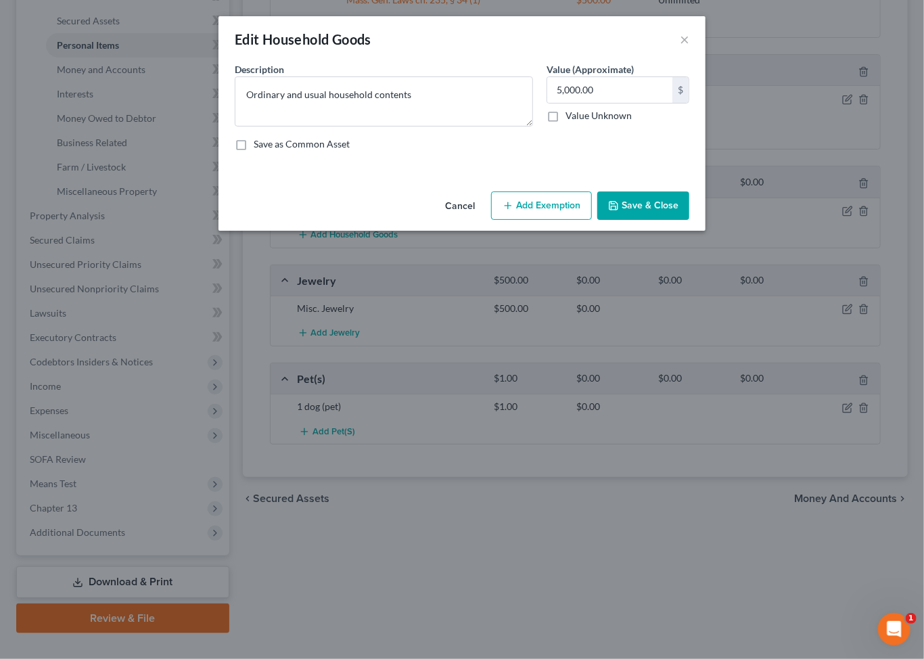
click at [564, 220] on button "Add Exemption" at bounding box center [541, 205] width 101 height 28
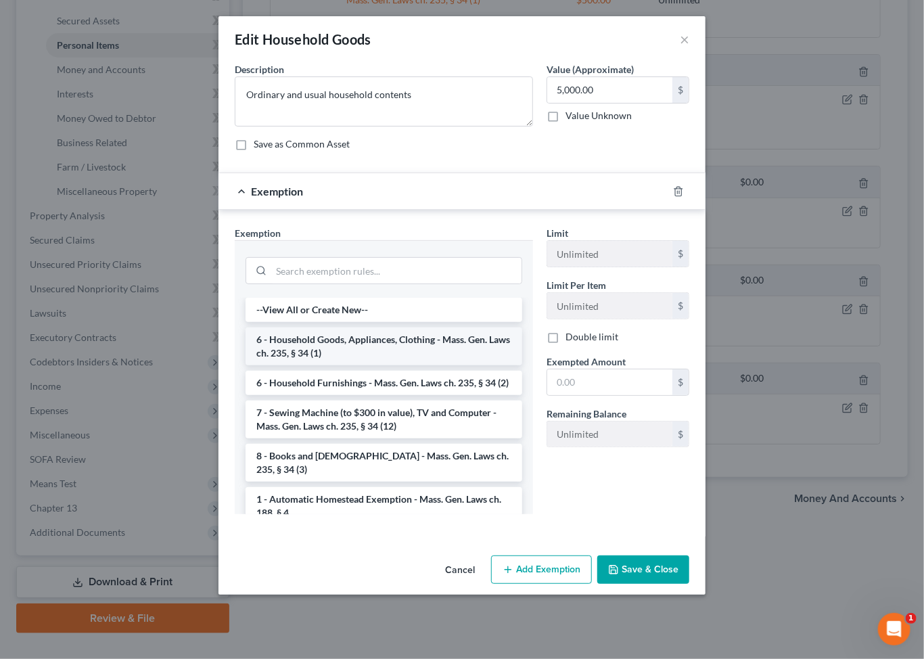
click at [299, 365] on li "6 - Household Goods, Appliances, Clothing - Mass. Gen. Laws ch. 235, § 34 (1)" at bounding box center [383, 346] width 277 height 38
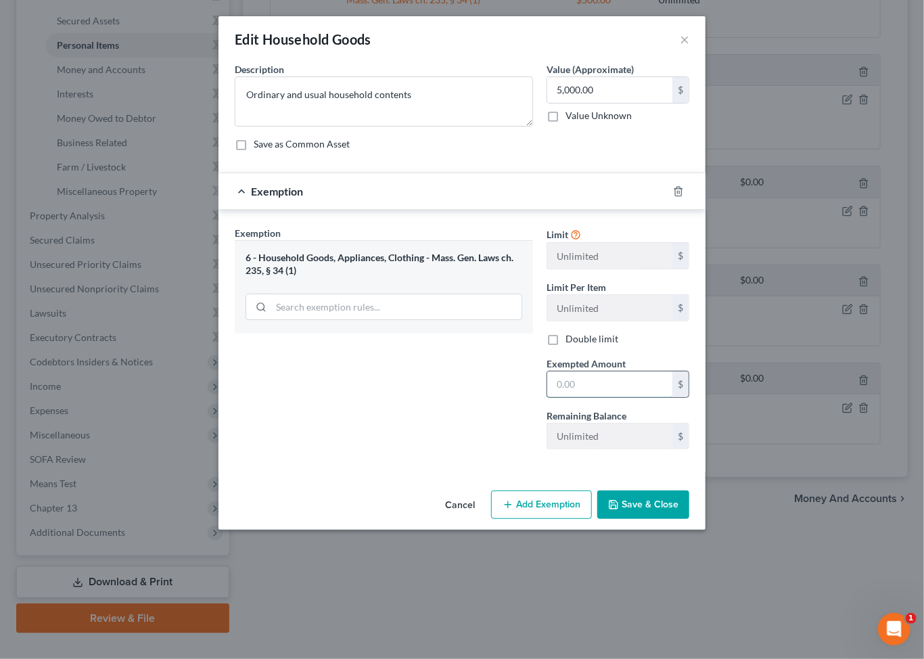
click at [598, 397] on input "text" at bounding box center [609, 384] width 125 height 26
type input "5,000"
click at [689, 519] on button "Save & Close" at bounding box center [643, 504] width 92 height 28
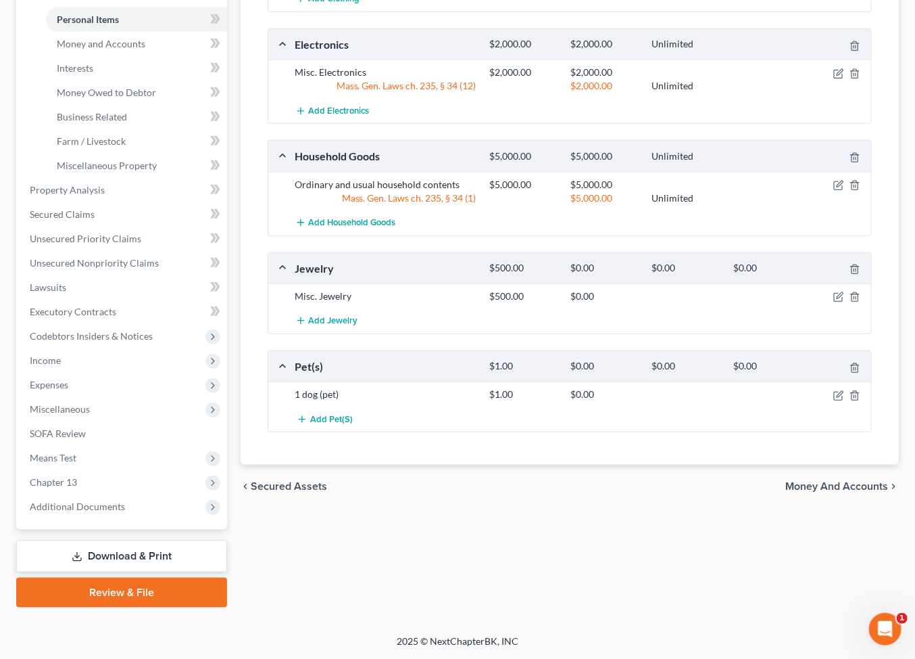
scroll to position [423, 0]
click at [834, 302] on icon "button" at bounding box center [838, 297] width 8 height 8
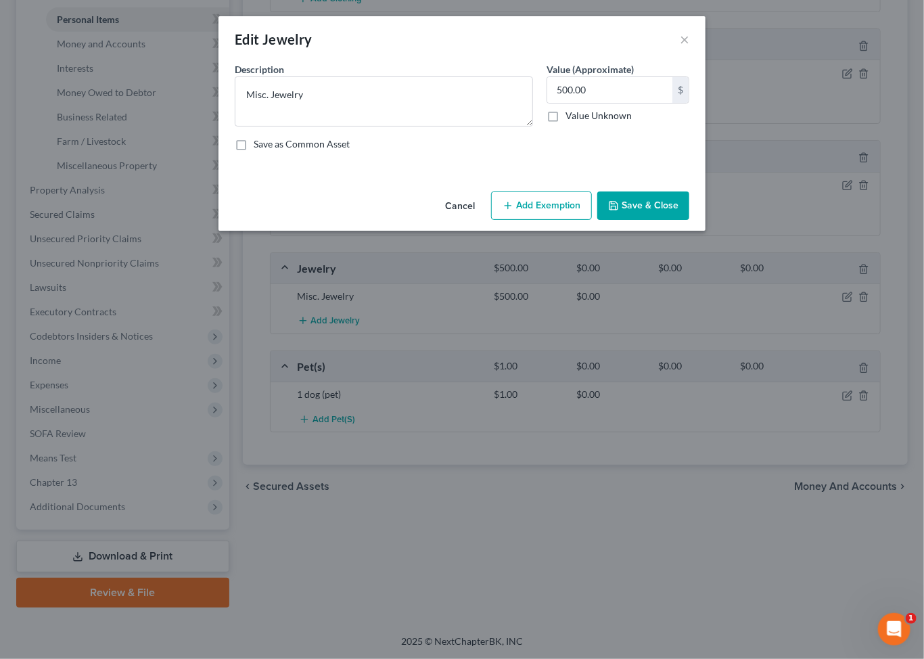
click at [548, 220] on button "Add Exemption" at bounding box center [541, 205] width 101 height 28
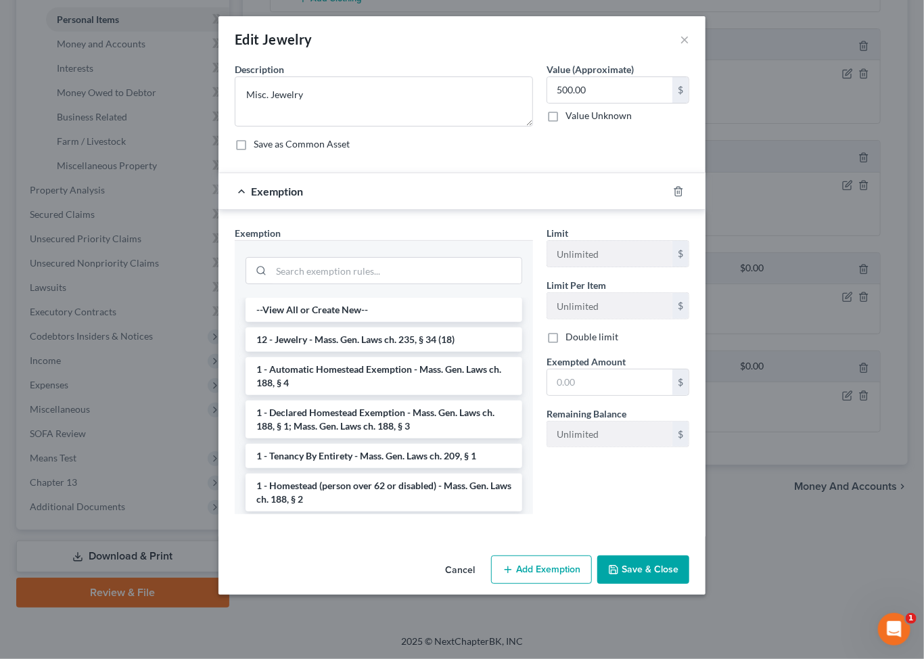
click at [338, 352] on li "12 - Jewelry - Mass. Gen. Laws ch. 235, § 34 (18)" at bounding box center [383, 339] width 277 height 24
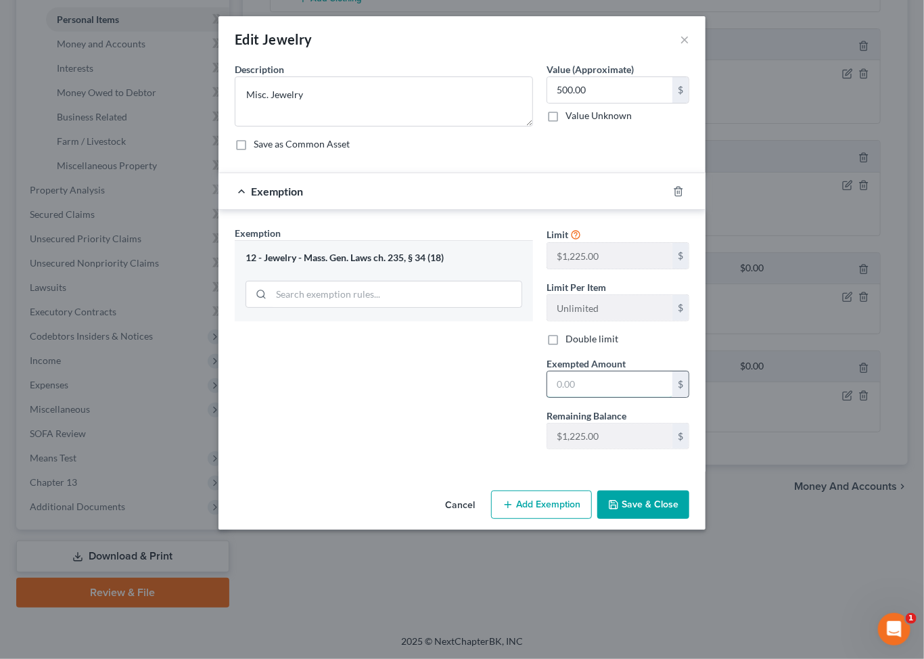
click at [633, 397] on input "text" at bounding box center [609, 384] width 125 height 26
type input "500"
click at [683, 519] on button "Save & Close" at bounding box center [643, 504] width 92 height 28
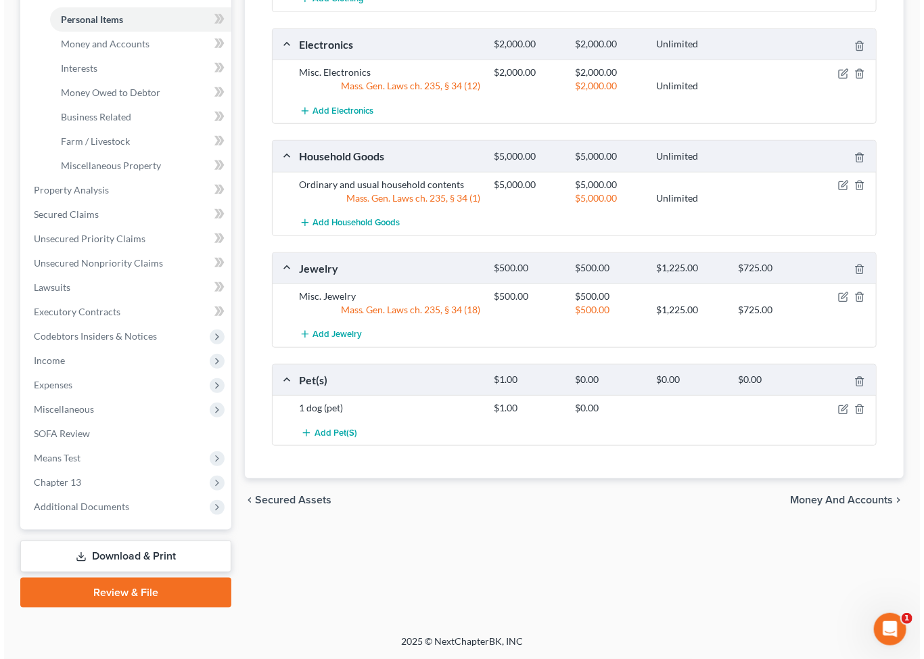
scroll to position [523, 0]
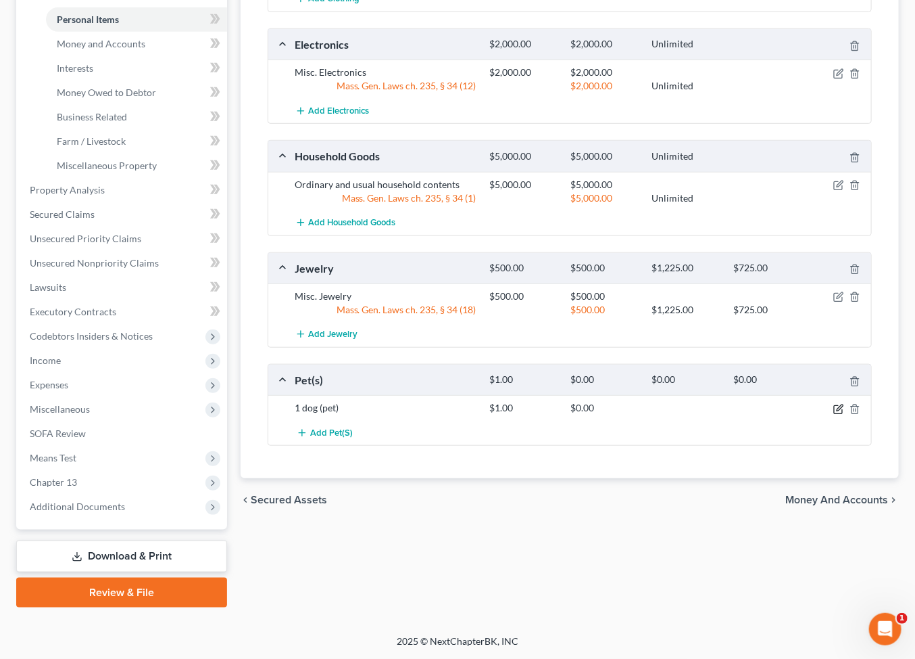
click at [834, 414] on icon "button" at bounding box center [839, 409] width 11 height 11
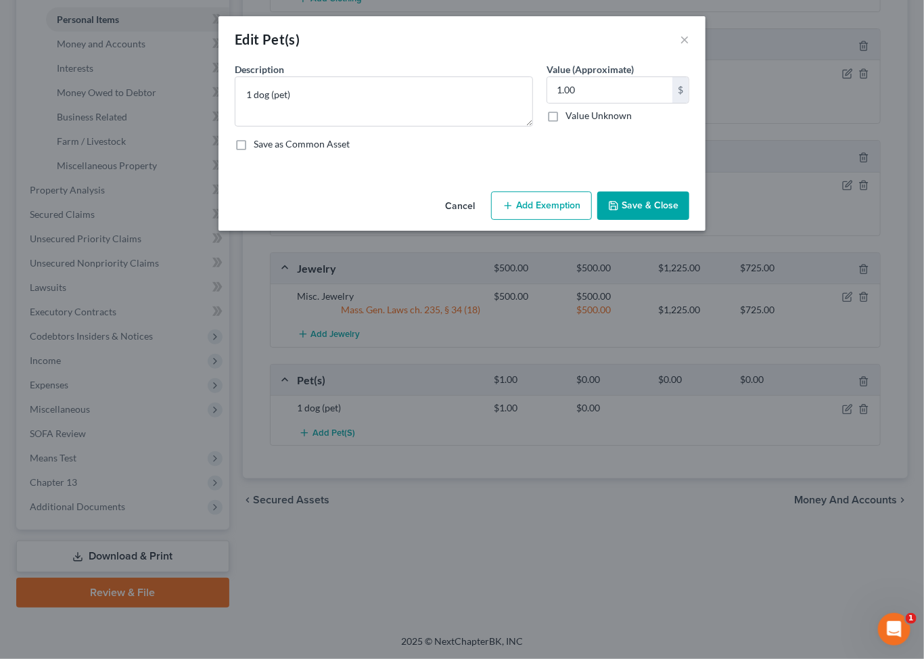
click at [544, 220] on button "Add Exemption" at bounding box center [541, 205] width 101 height 28
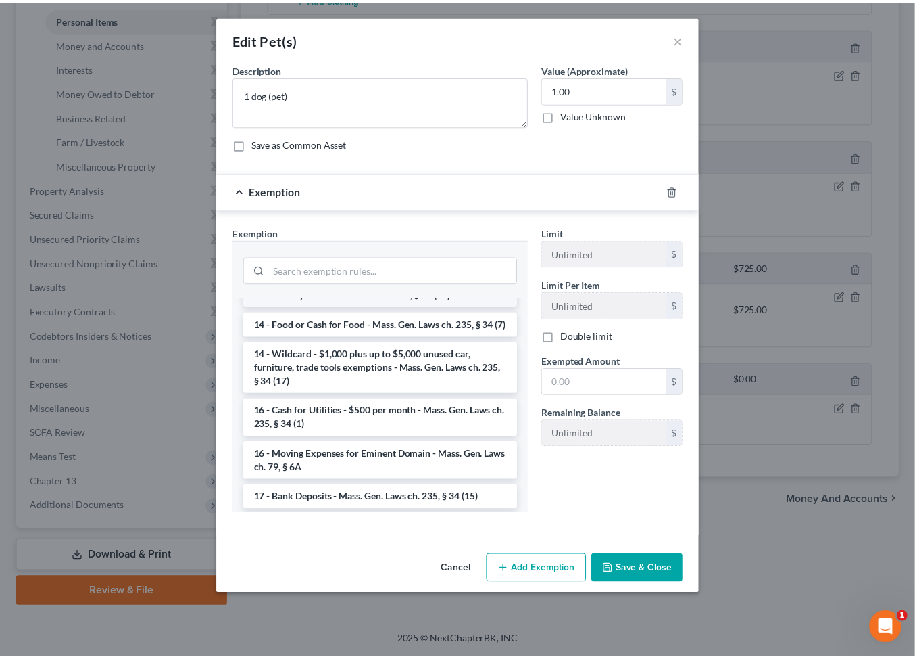
scroll to position [449, 0]
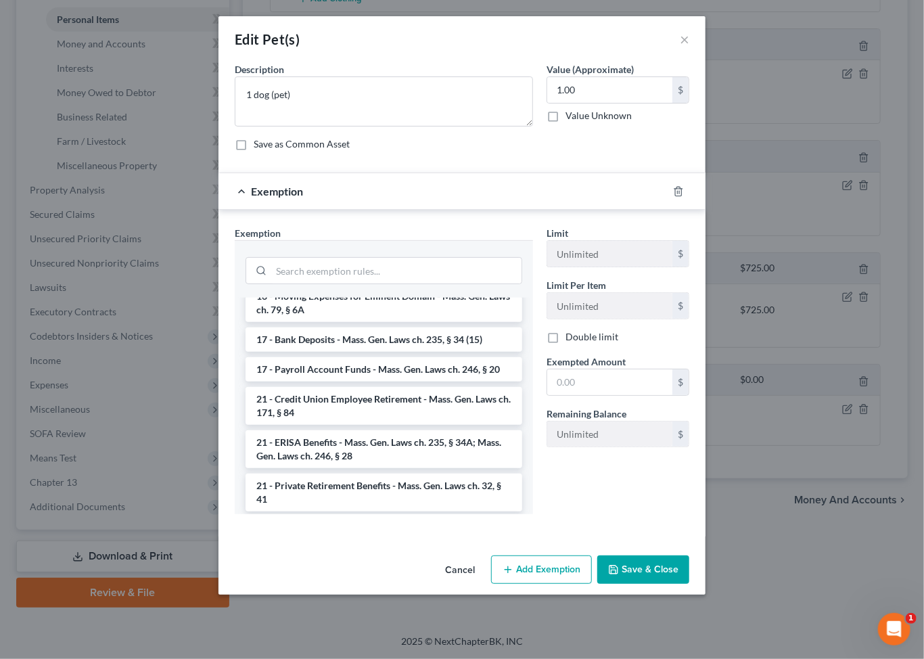
click at [289, 235] on li "14 - Wildcard - $1,000 plus up to $5,000 unused car, furniture, trade tools exe…" at bounding box center [383, 209] width 277 height 51
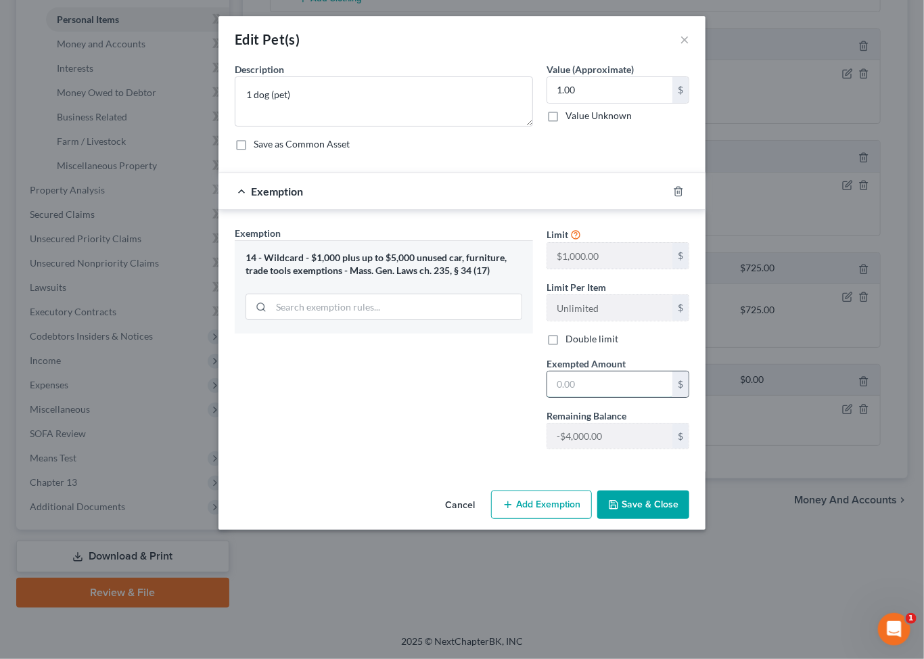
click at [586, 397] on input "text" at bounding box center [609, 384] width 125 height 26
type input "1.00"
click at [679, 519] on button "Save & Close" at bounding box center [643, 504] width 92 height 28
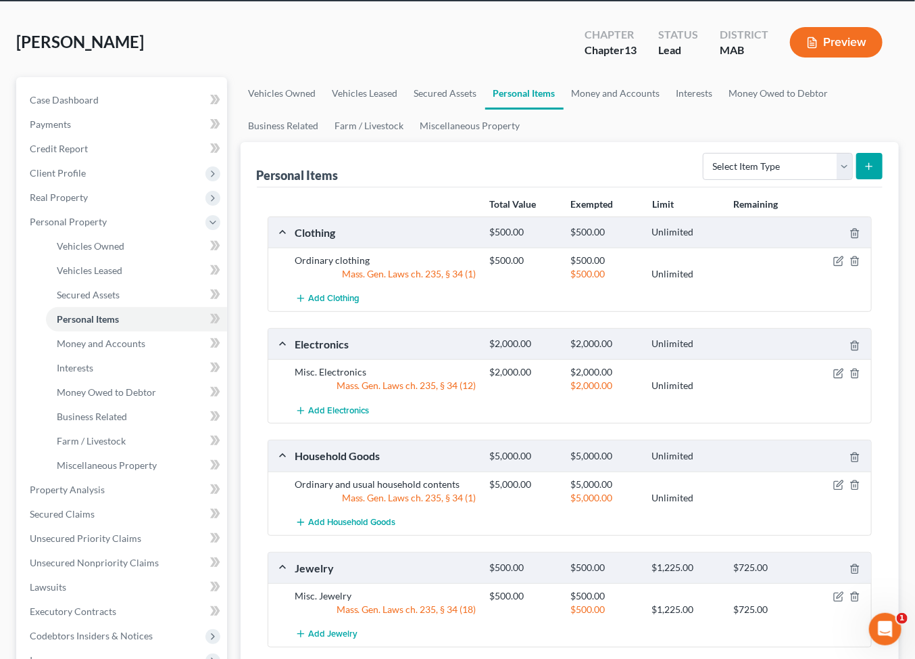
scroll to position [0, 0]
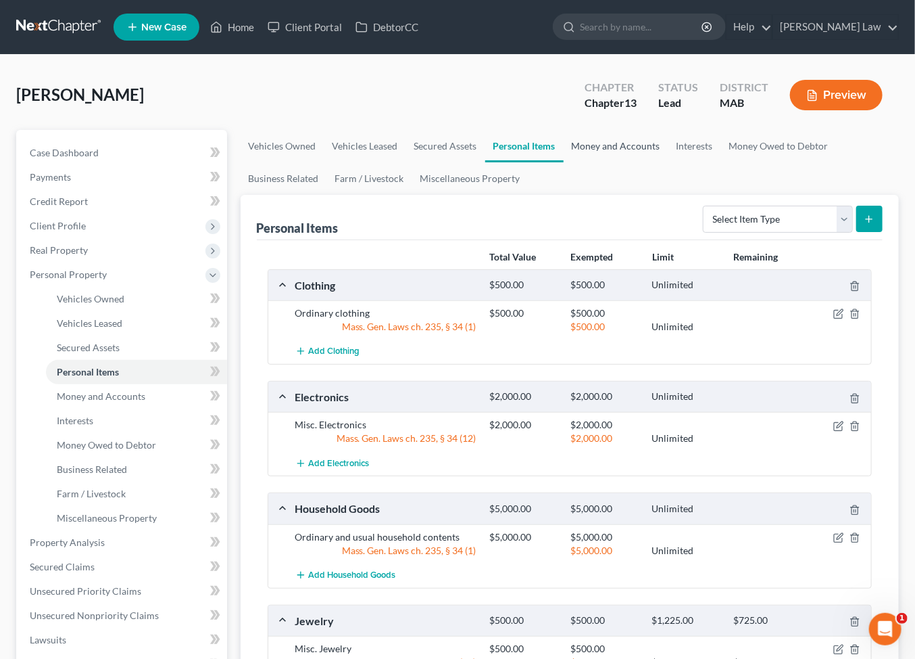
click at [669, 162] on link "Money and Accounts" at bounding box center [616, 146] width 105 height 32
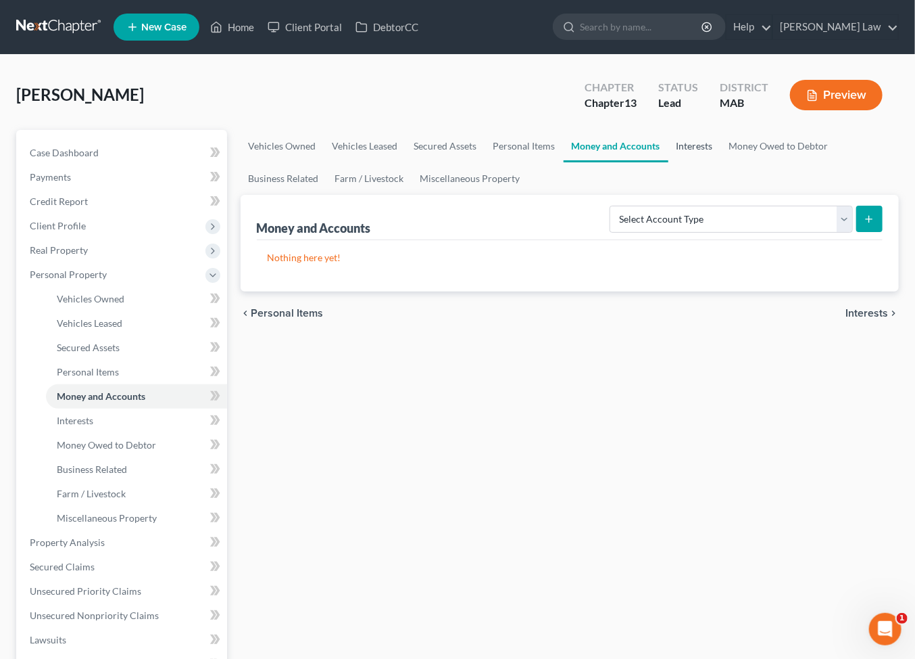
click at [721, 162] on link "Interests" at bounding box center [695, 146] width 53 height 32
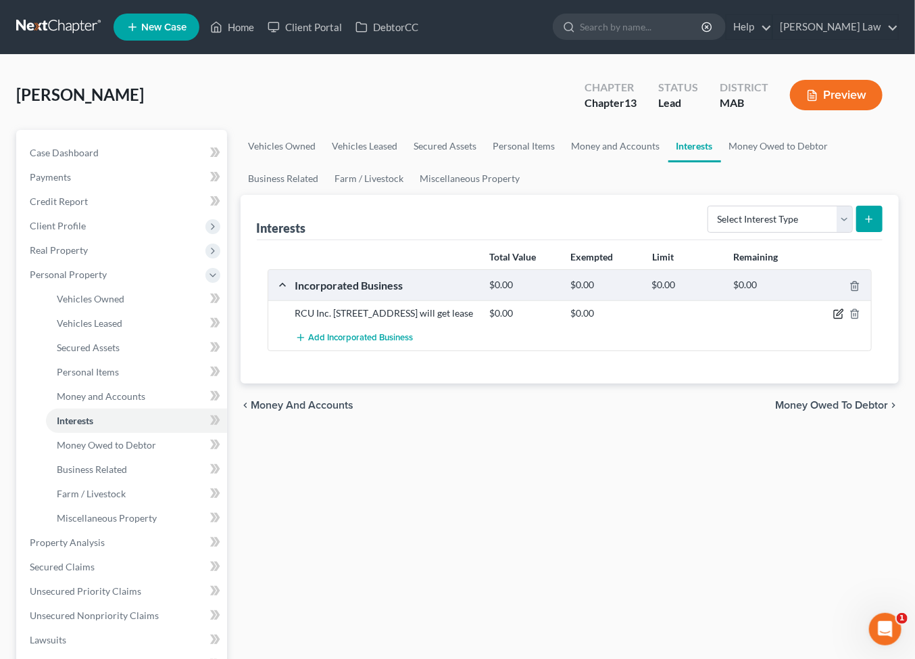
drag, startPoint x: 823, startPoint y: 384, endPoint x: 822, endPoint y: 391, distance: 7.5
click at [834, 319] on button "button" at bounding box center [839, 313] width 11 height 11
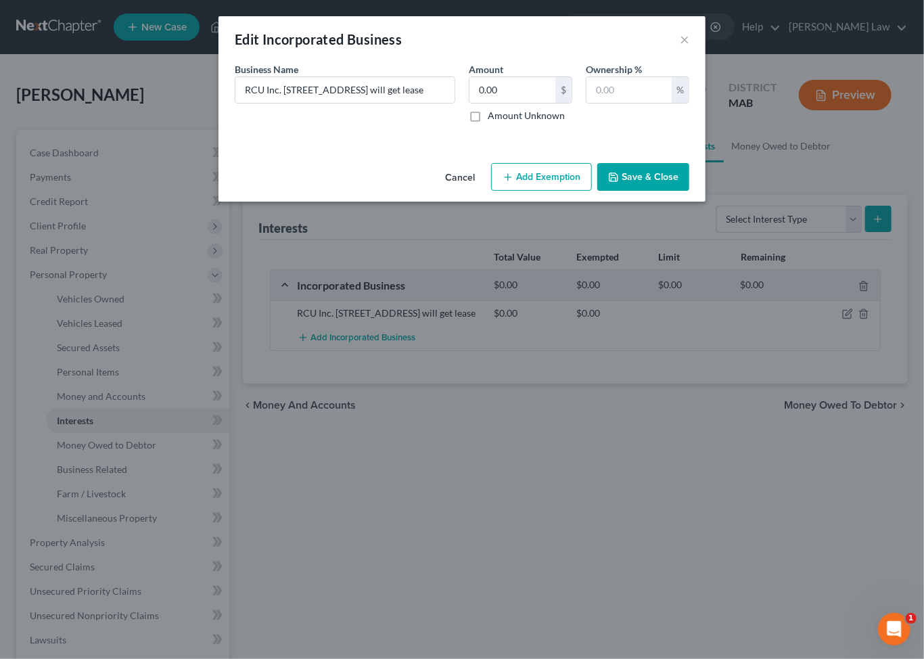
click at [679, 191] on button "Save & Close" at bounding box center [643, 177] width 92 height 28
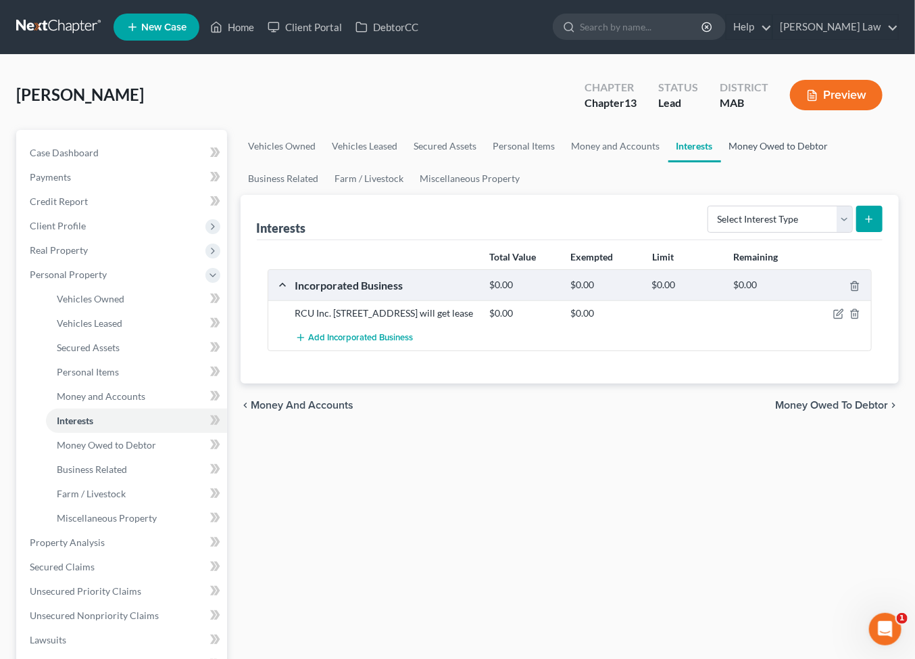
click at [721, 162] on link "Money Owed to Debtor" at bounding box center [779, 146] width 116 height 32
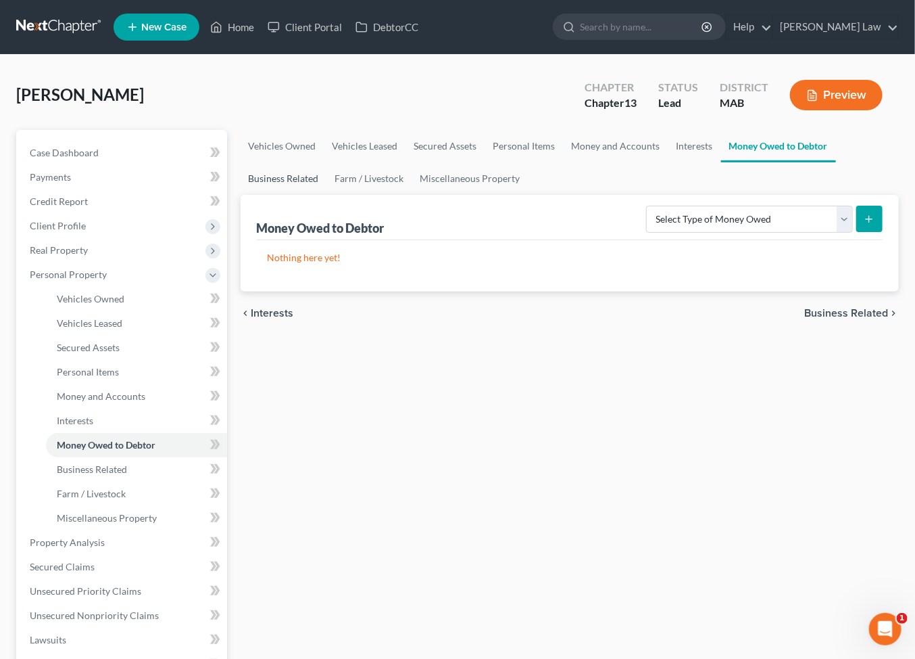
click at [327, 195] on link "Business Related" at bounding box center [284, 178] width 87 height 32
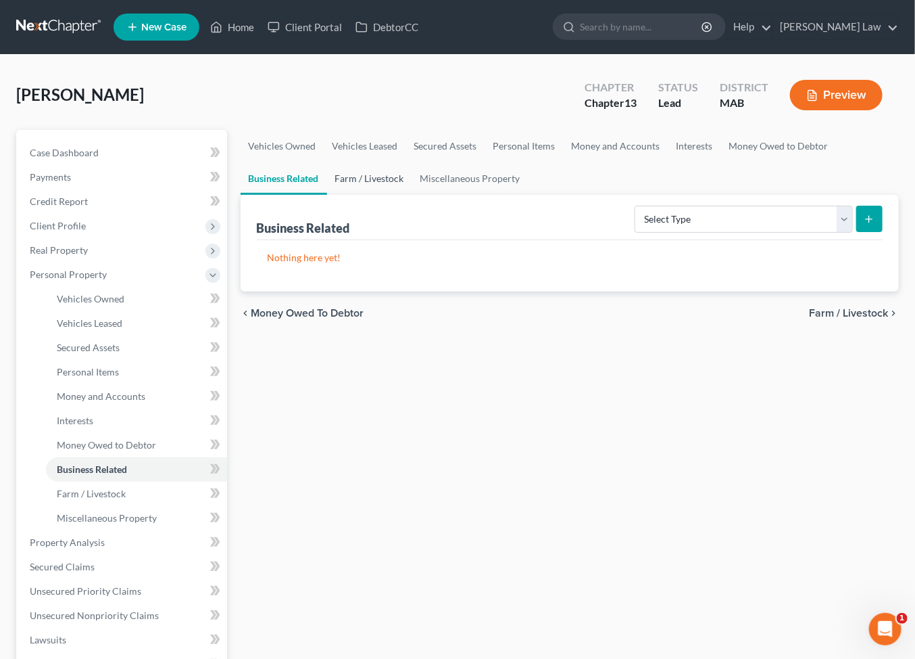
click at [412, 195] on link "Farm / Livestock" at bounding box center [369, 178] width 85 height 32
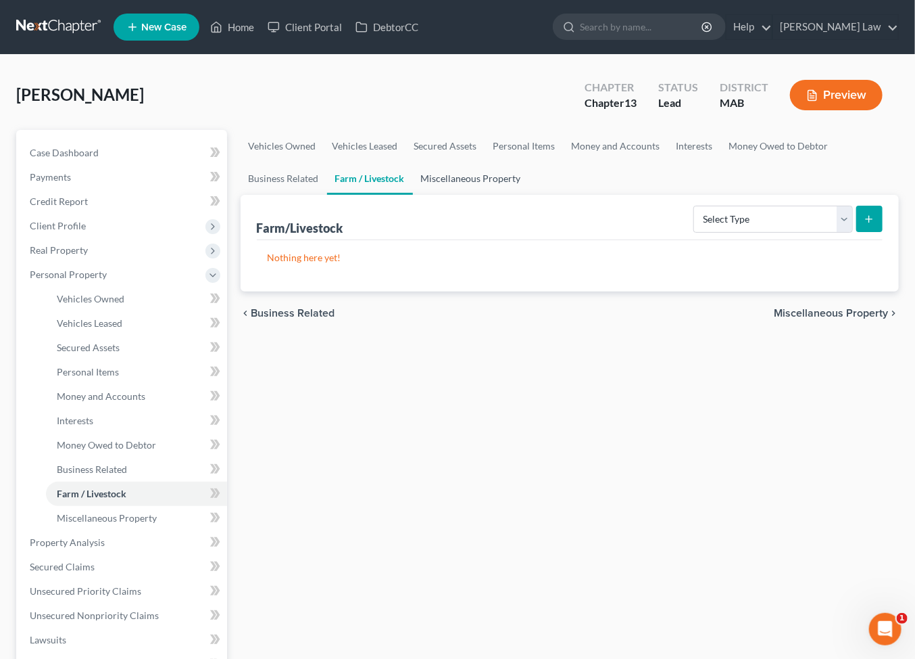
click at [529, 195] on link "Miscellaneous Property" at bounding box center [471, 178] width 116 height 32
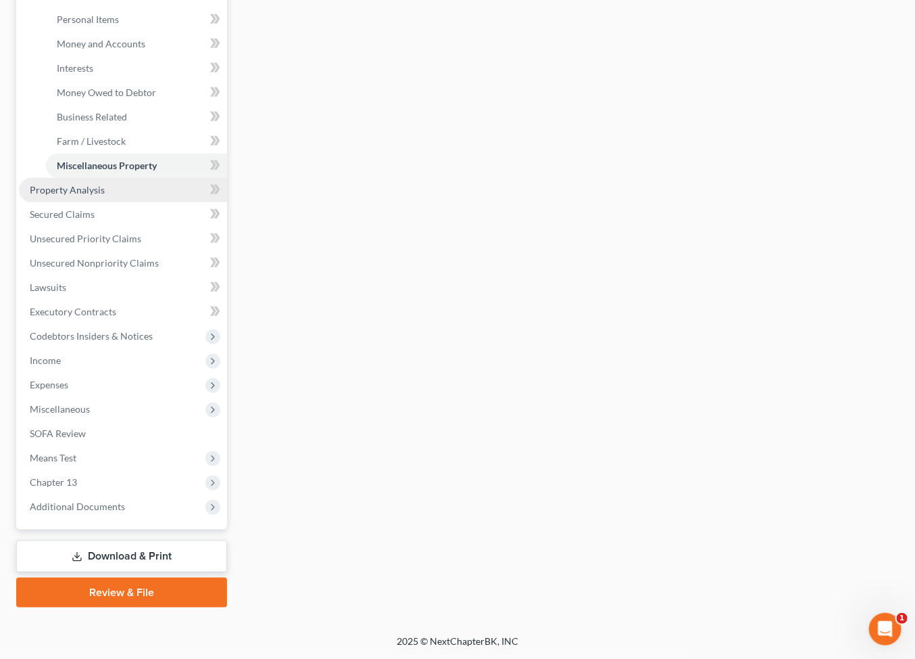
click at [82, 195] on span "Property Analysis" at bounding box center [67, 189] width 75 height 11
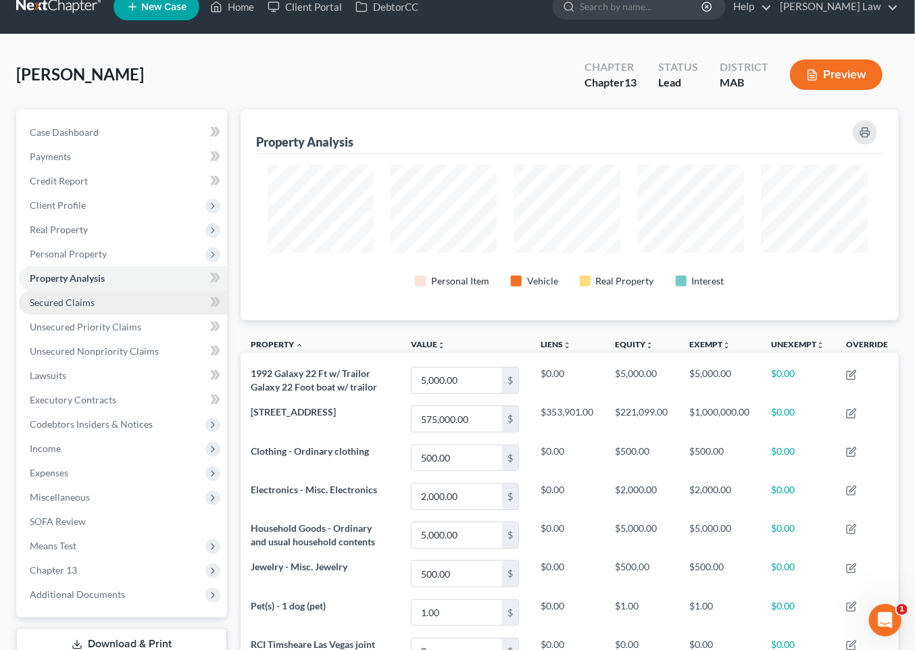
click at [74, 308] on span "Secured Claims" at bounding box center [62, 302] width 65 height 11
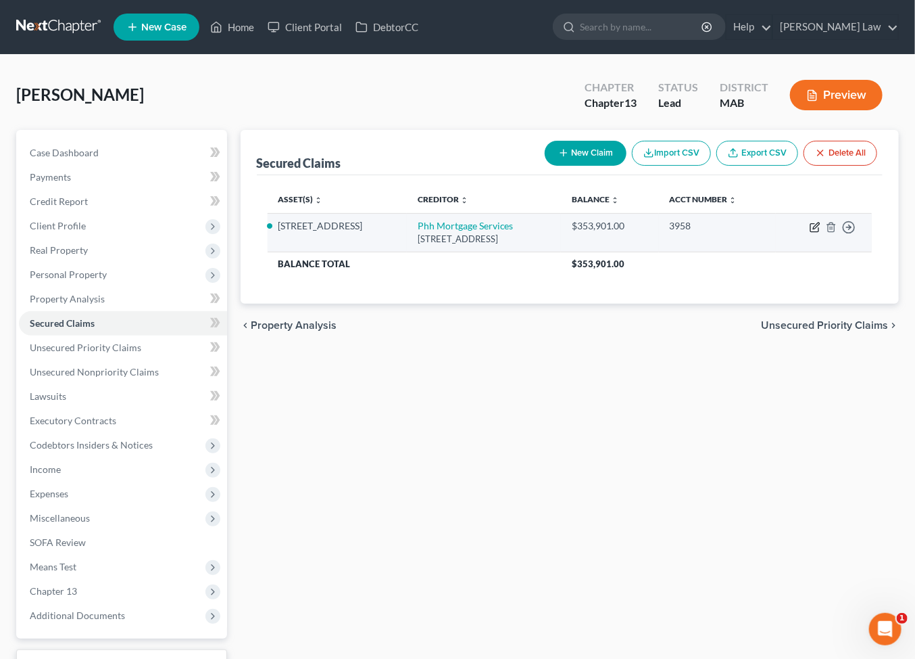
click at [810, 233] on icon "button" at bounding box center [815, 227] width 11 height 11
select select "33"
select select "9"
select select "0"
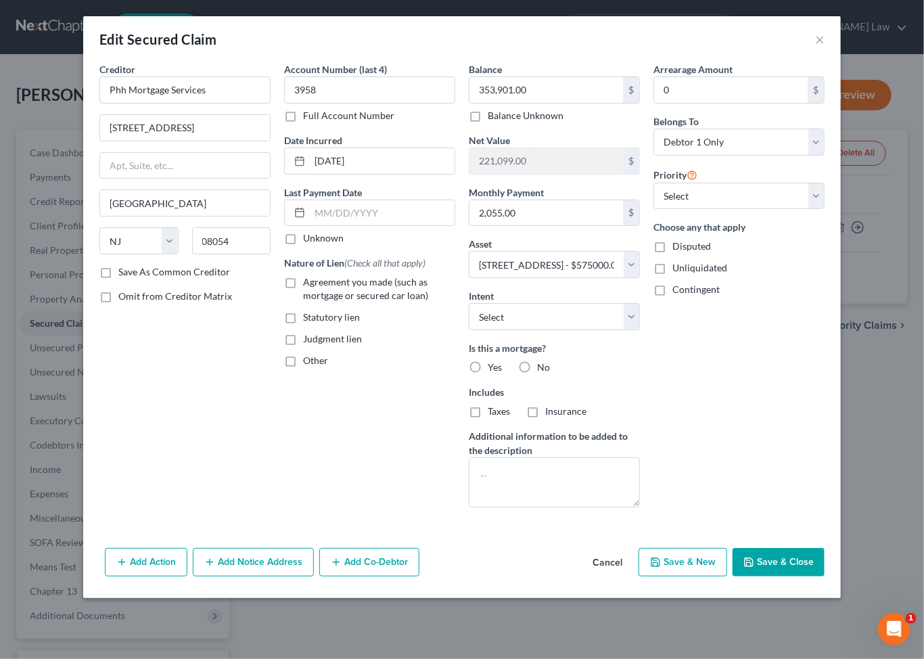
click at [746, 132] on div "Arrearage Amount 0 $ Belongs To * Select Debtor 1 Only Debtor 2 Only Debtor 1 A…" at bounding box center [738, 290] width 185 height 456
click at [746, 103] on input "0" at bounding box center [730, 90] width 153 height 26
click at [303, 302] on label "Agreement you made (such as mortgage or secured car loan)" at bounding box center [379, 288] width 152 height 27
click at [308, 284] on input "Agreement you made (such as mortgage or secured car loan)" at bounding box center [312, 279] width 9 height 9
checkbox input "true"
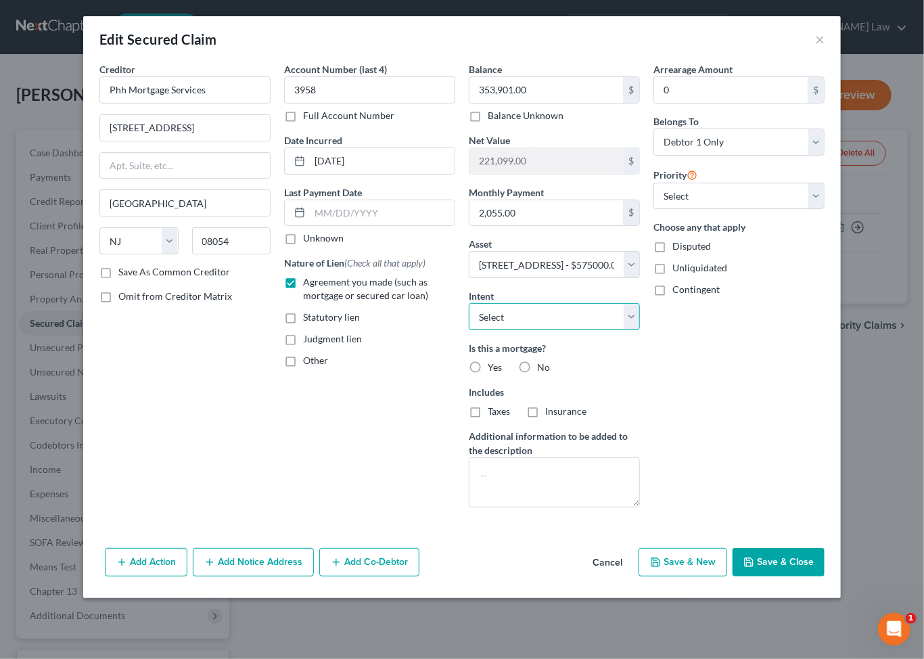
click at [640, 330] on select "Select Surrender Redeem Reaffirm Avoid Other" at bounding box center [554, 316] width 171 height 27
click at [469, 330] on select "Select Surrender Redeem Reaffirm Avoid Other" at bounding box center [554, 316] width 171 height 27
click at [640, 330] on select "Select Surrender Redeem Reaffirm Avoid Other" at bounding box center [554, 316] width 171 height 27
select select "2"
click at [469, 330] on select "Select Surrender Redeem Reaffirm Avoid Other" at bounding box center [554, 316] width 171 height 27
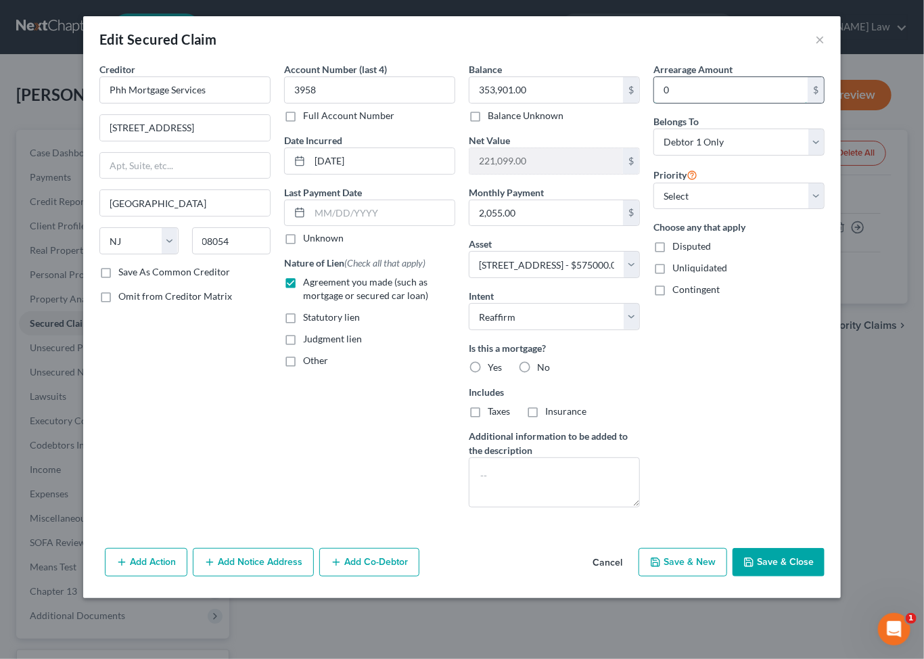
click at [760, 103] on input "0" at bounding box center [730, 90] width 153 height 26
type input "36,000"
click at [487, 374] on label "Yes" at bounding box center [494, 367] width 14 height 14
click at [493, 369] on input "Yes" at bounding box center [497, 364] width 9 height 9
radio input "true"
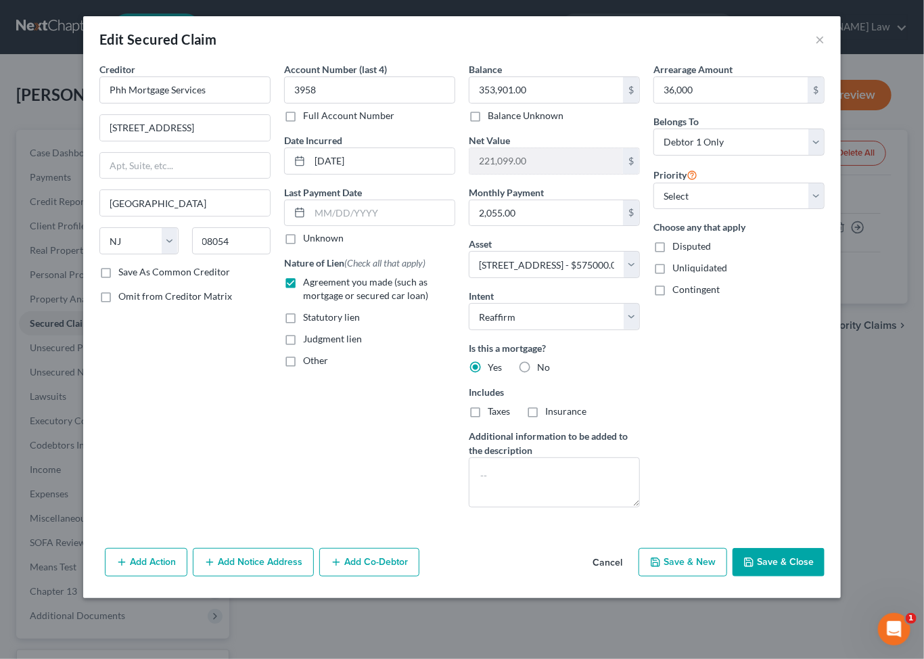
click at [487, 418] on label "Taxes" at bounding box center [498, 411] width 22 height 14
click at [493, 413] on input "Taxes" at bounding box center [497, 408] width 9 height 9
checkbox input "true"
click at [558, 418] on div "Insurance" at bounding box center [556, 411] width 60 height 14
click at [548, 418] on label "Insurance" at bounding box center [565, 411] width 41 height 14
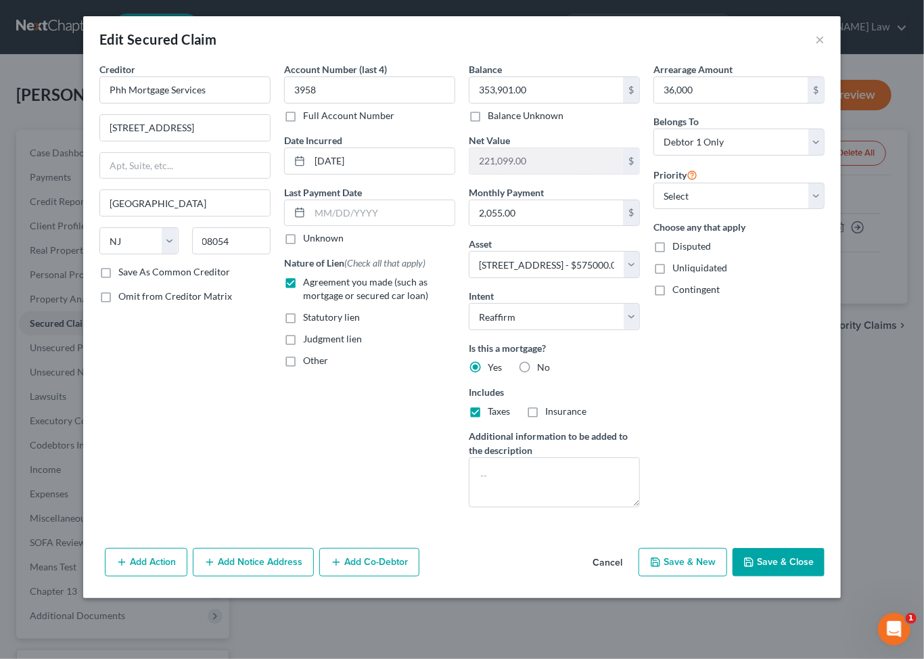
click at [550, 413] on input "Insurance" at bounding box center [554, 408] width 9 height 9
checkbox input "true"
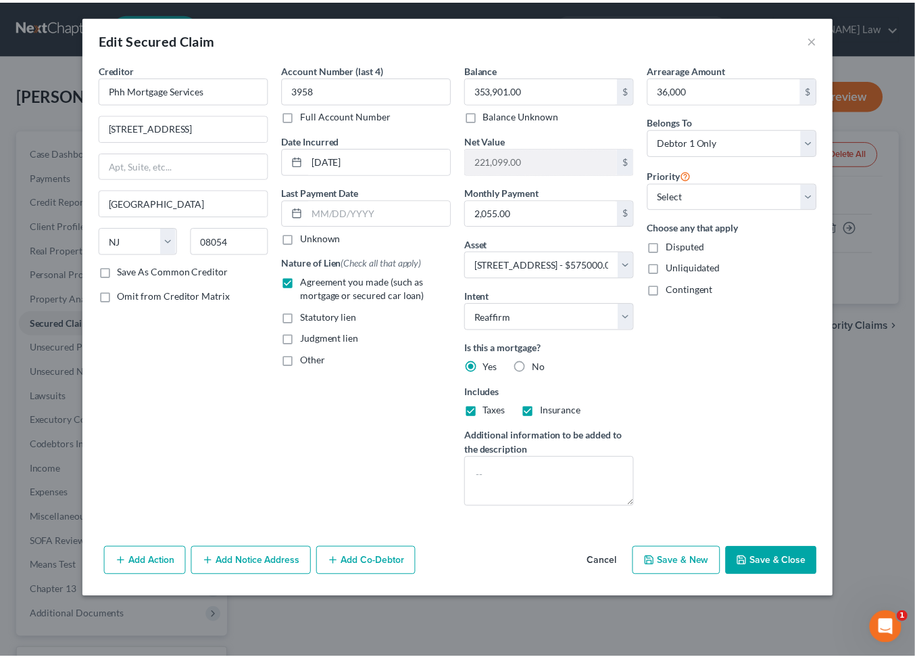
scroll to position [103, 0]
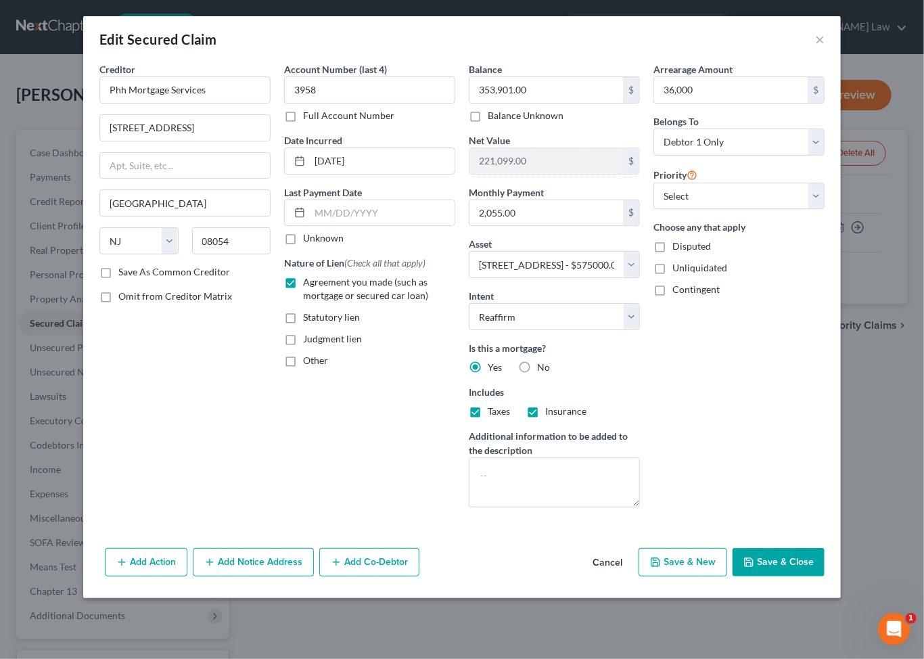
click at [817, 576] on button "Save & Close" at bounding box center [778, 562] width 92 height 28
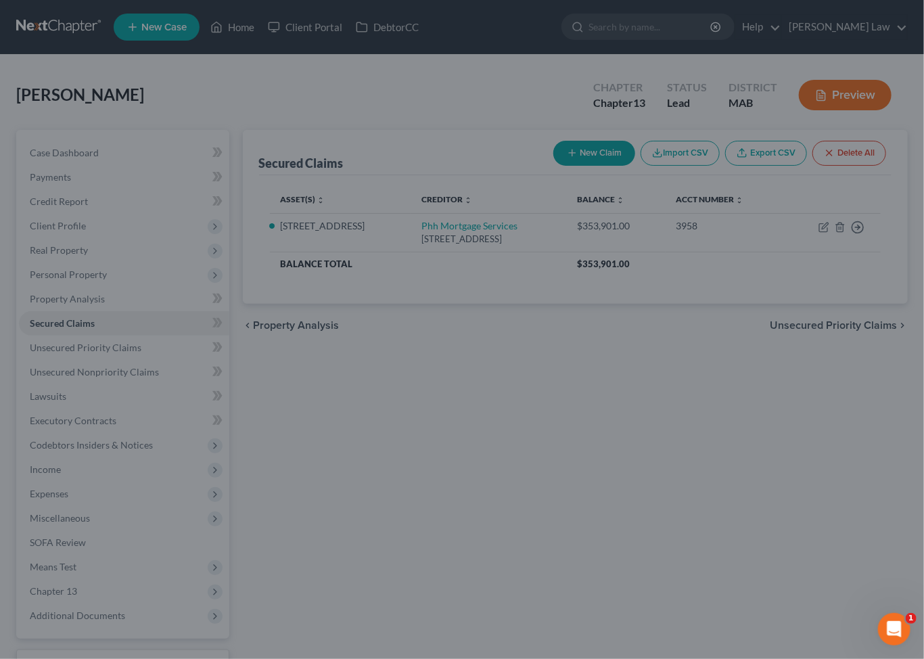
select select "9"
type input "36,000.00"
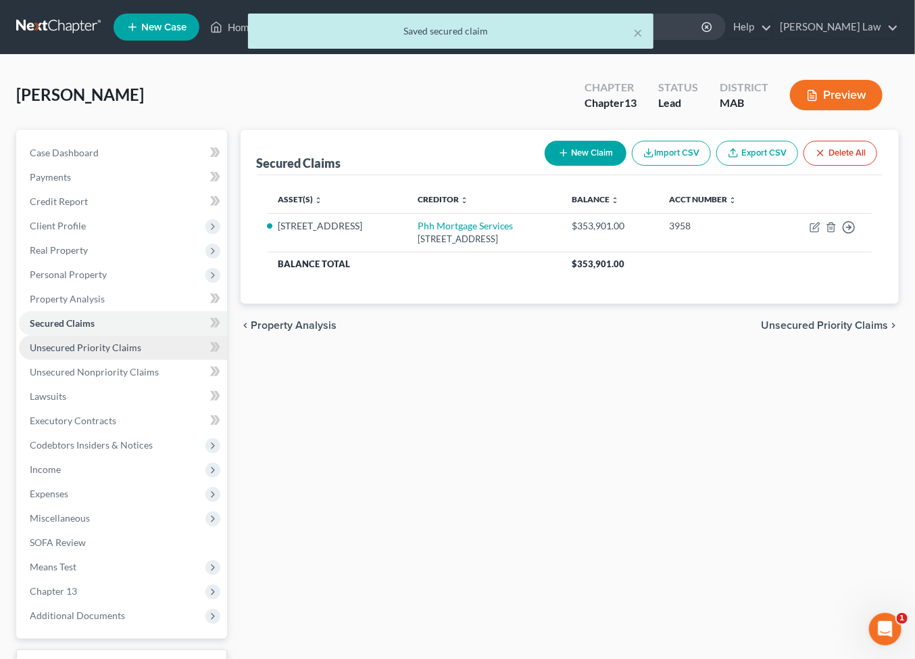
click at [125, 353] on span "Unsecured Priority Claims" at bounding box center [86, 346] width 112 height 11
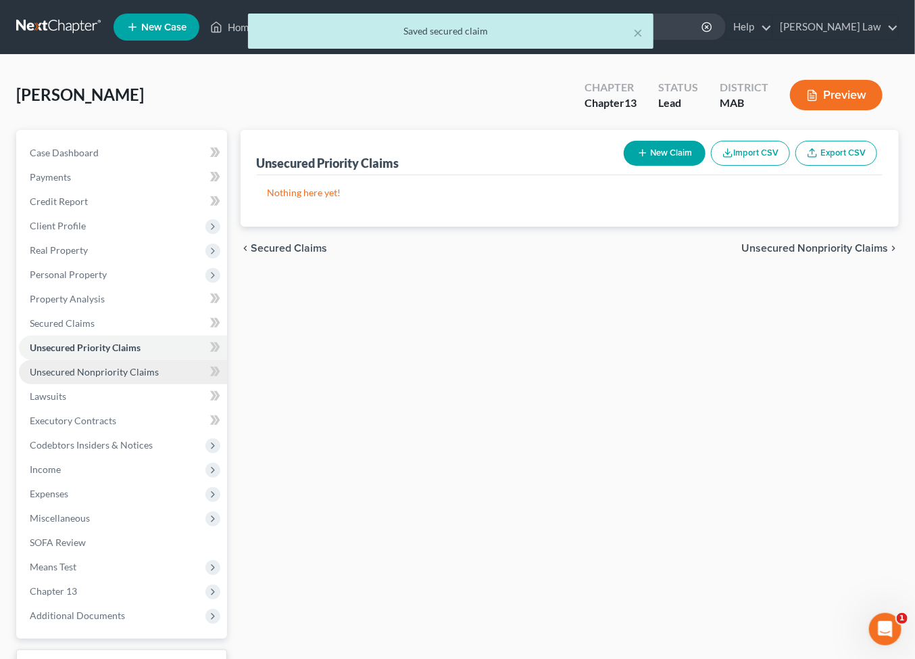
click at [121, 377] on span "Unsecured Nonpriority Claims" at bounding box center [94, 371] width 129 height 11
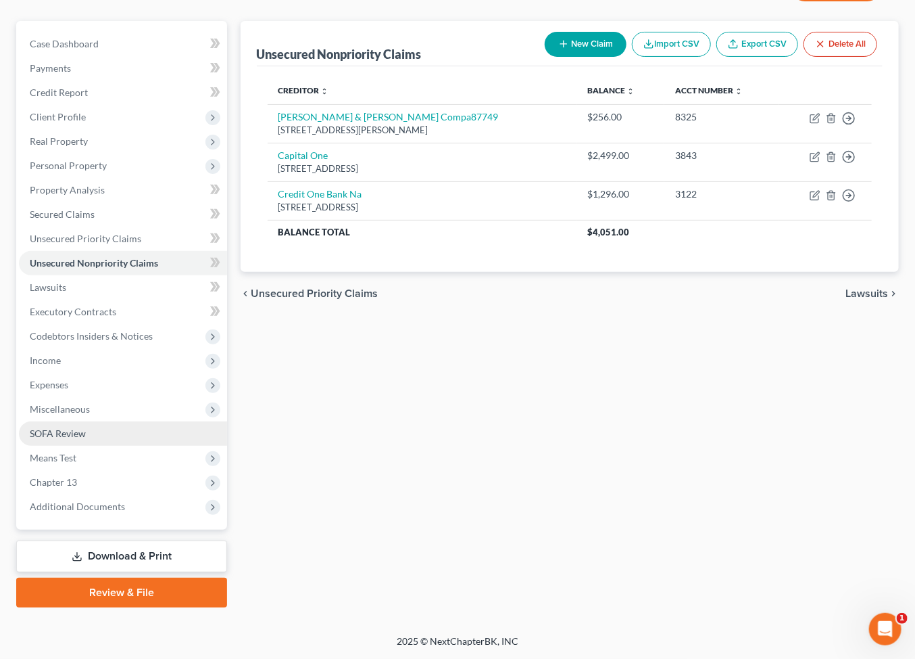
scroll to position [297, 0]
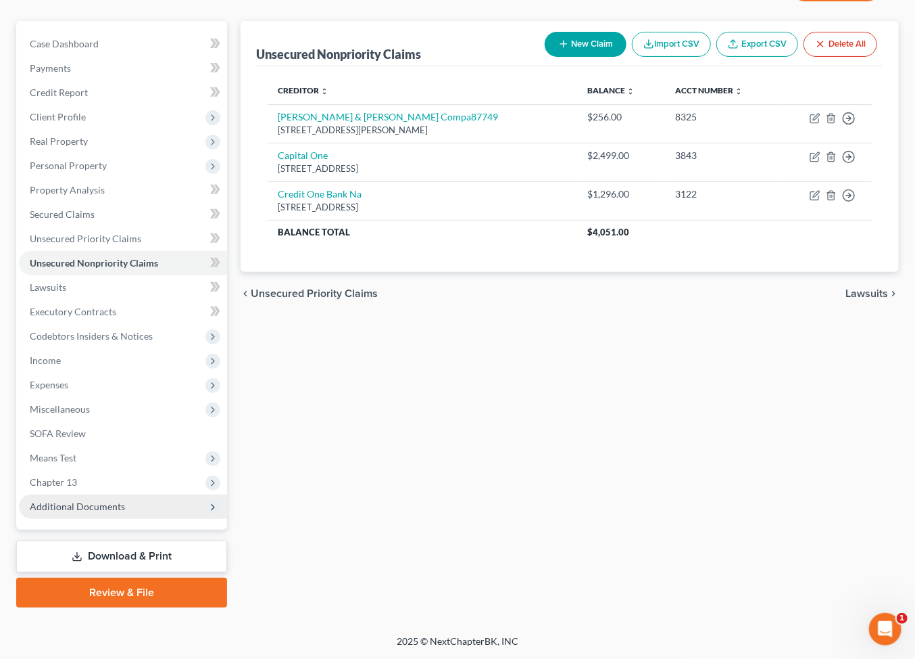
click at [108, 500] on span "Additional Documents" at bounding box center [77, 505] width 95 height 11
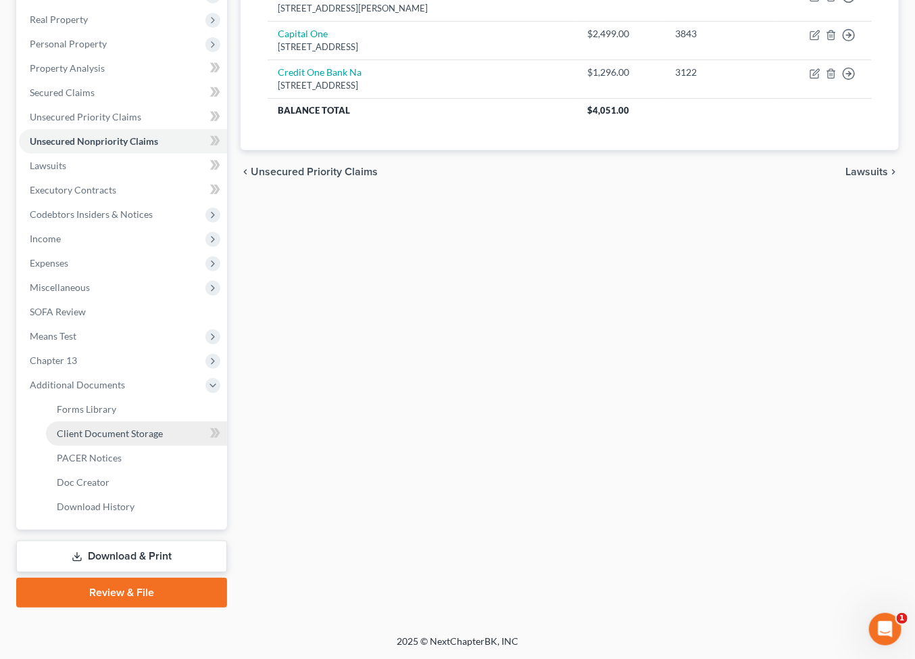
click at [137, 439] on span "Client Document Storage" at bounding box center [110, 432] width 106 height 11
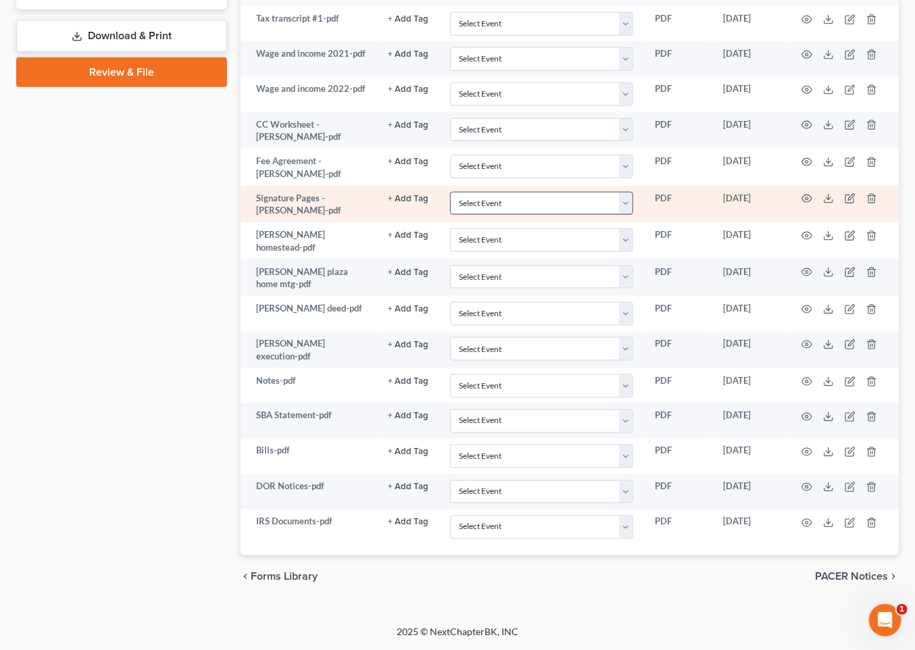
scroll to position [1434, 0]
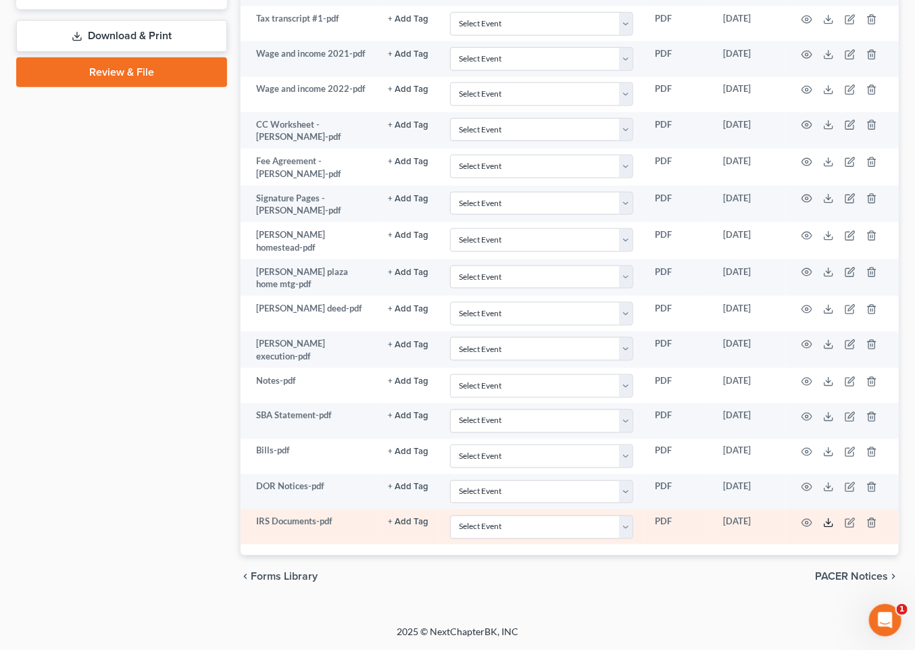
click at [834, 518] on icon at bounding box center [828, 523] width 11 height 11
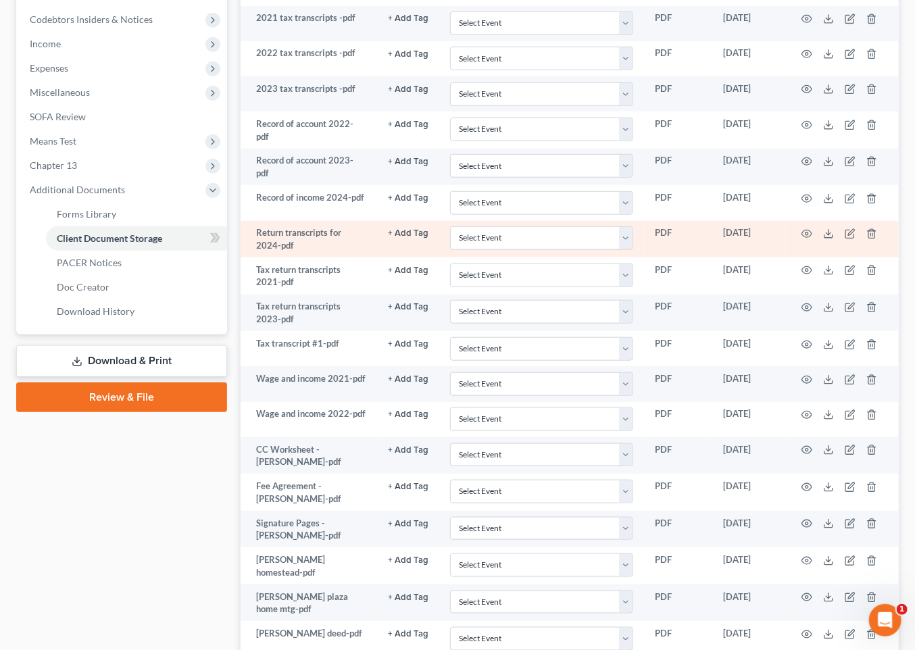
scroll to position [414, 0]
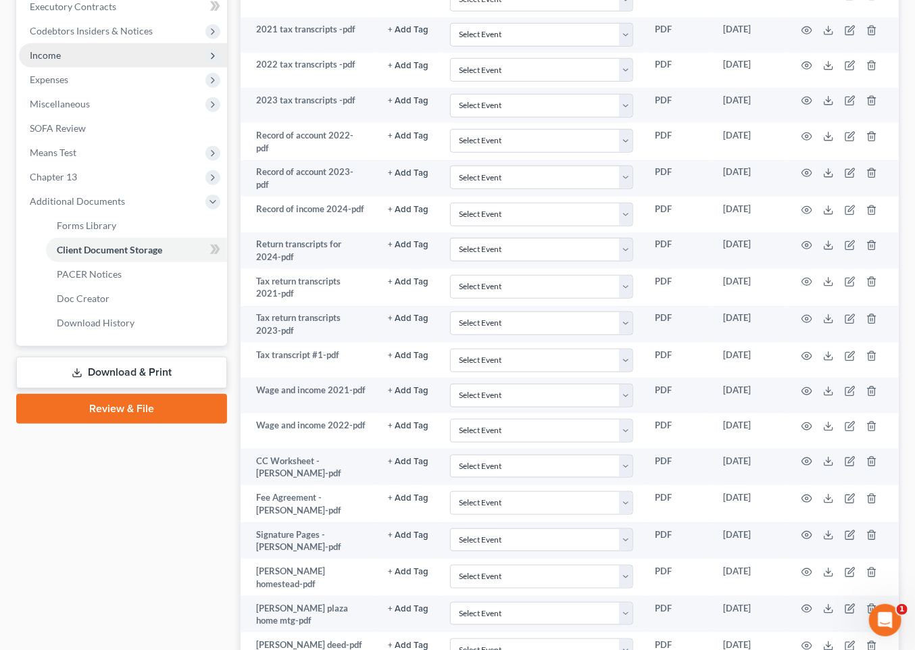
click at [59, 61] on span "Income" at bounding box center [45, 54] width 31 height 11
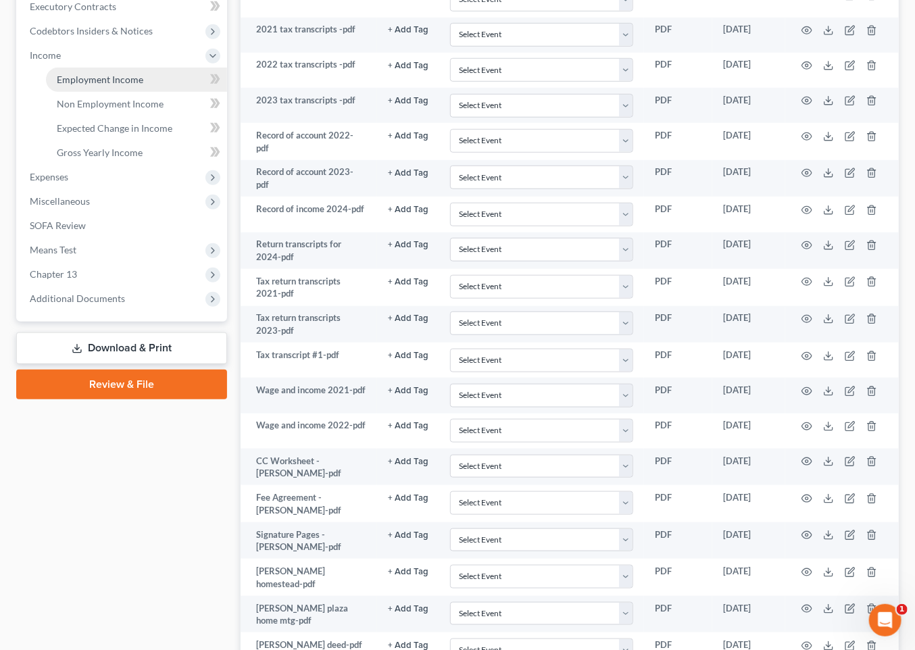
click at [81, 85] on span "Employment Income" at bounding box center [100, 79] width 87 height 11
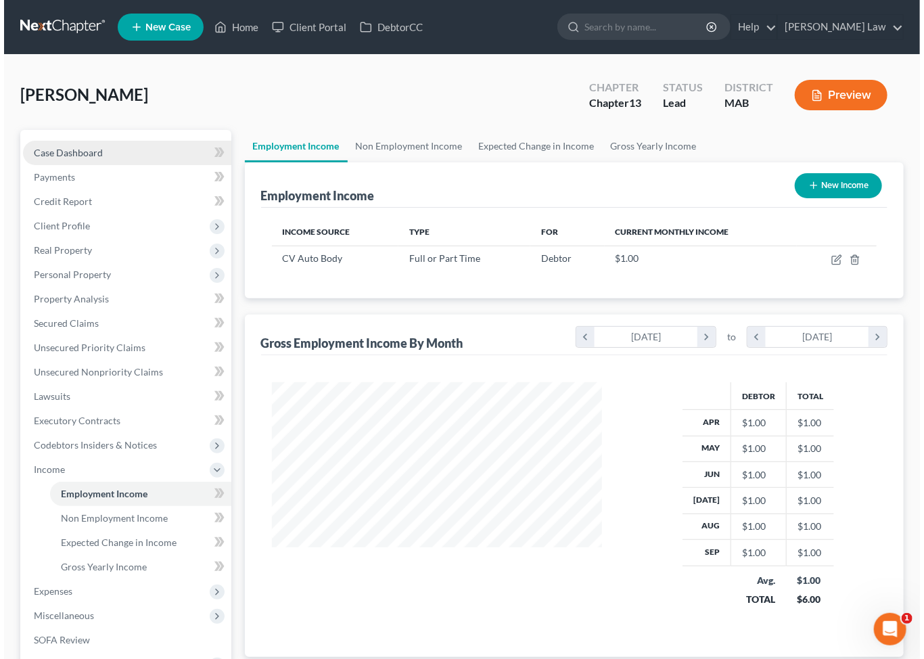
scroll to position [300, 357]
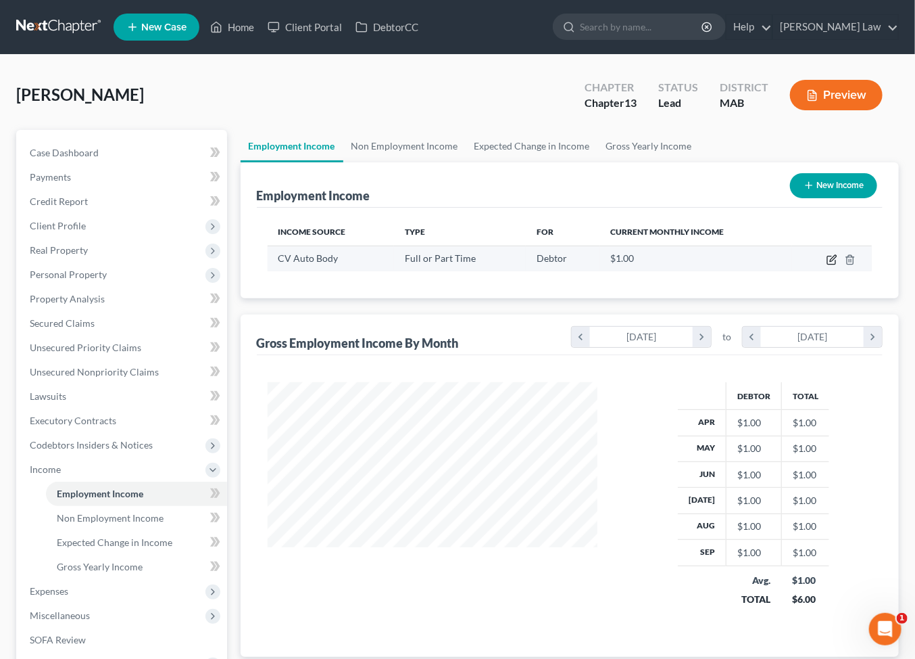
click at [827, 265] on icon "button" at bounding box center [832, 259] width 11 height 11
select select "0"
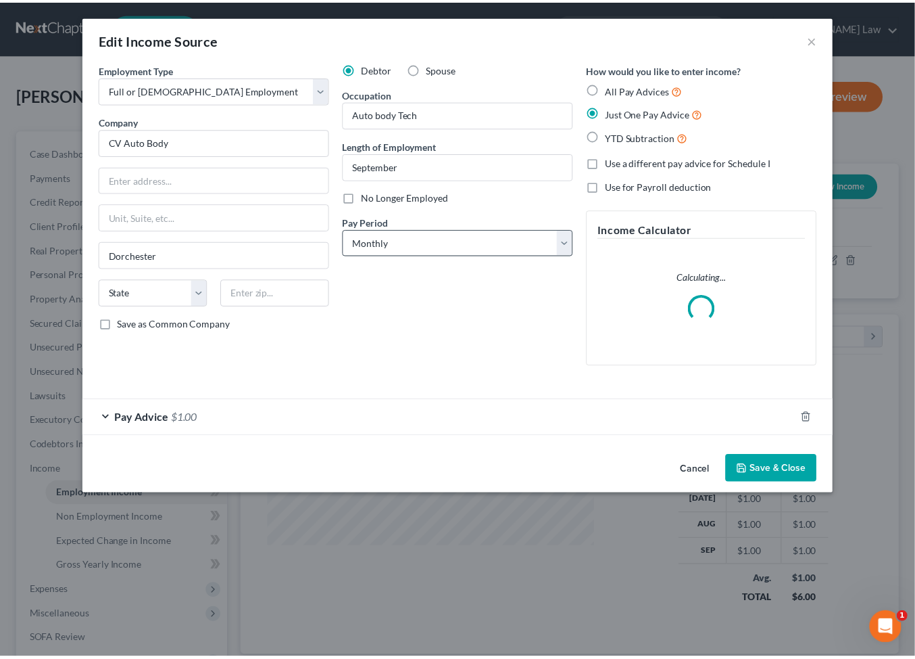
scroll to position [300, 360]
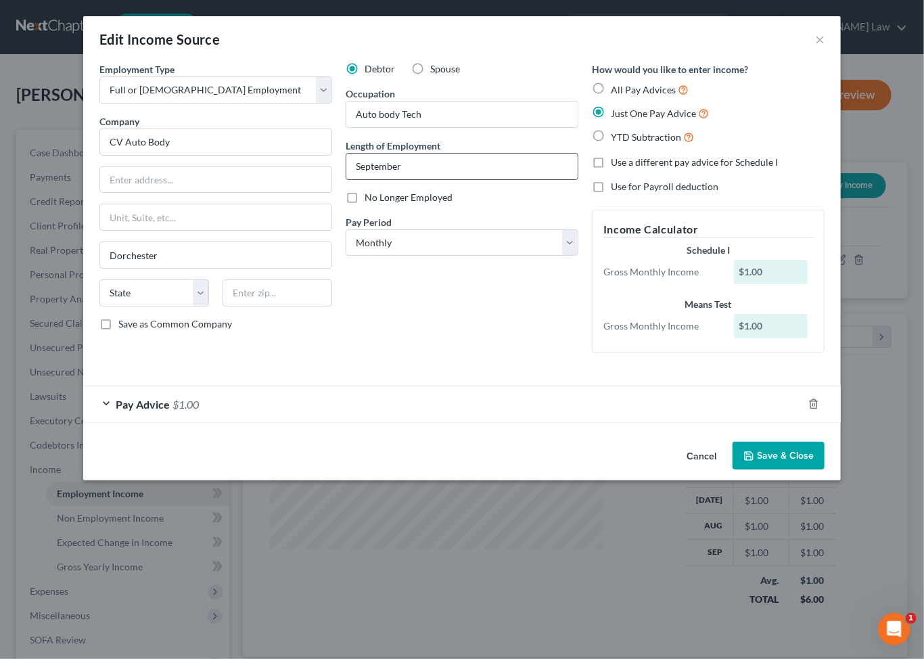
click at [433, 179] on input "September" at bounding box center [461, 166] width 231 height 26
click at [824, 470] on button "Save & Close" at bounding box center [778, 455] width 92 height 28
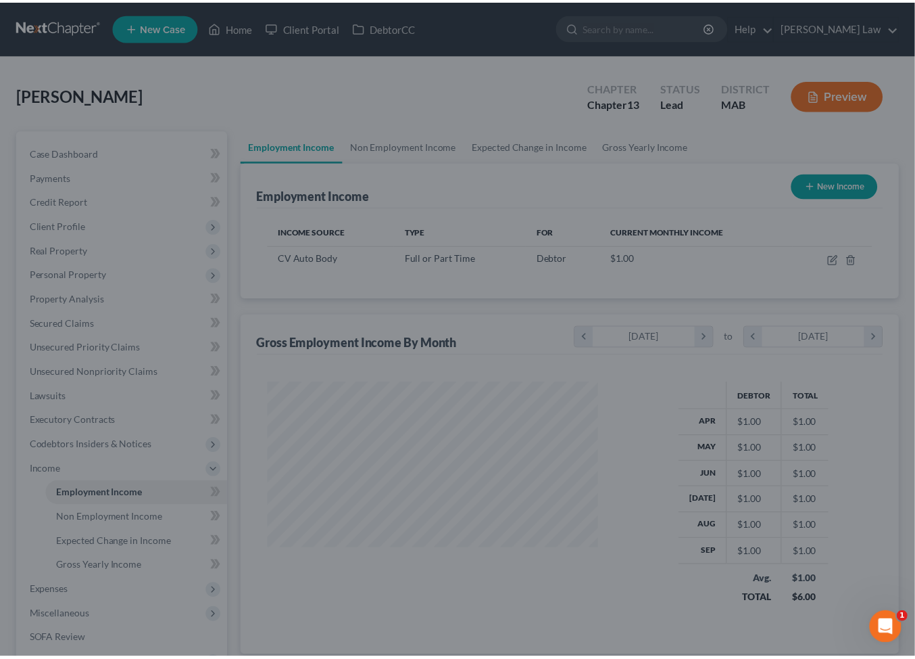
scroll to position [675806, 675750]
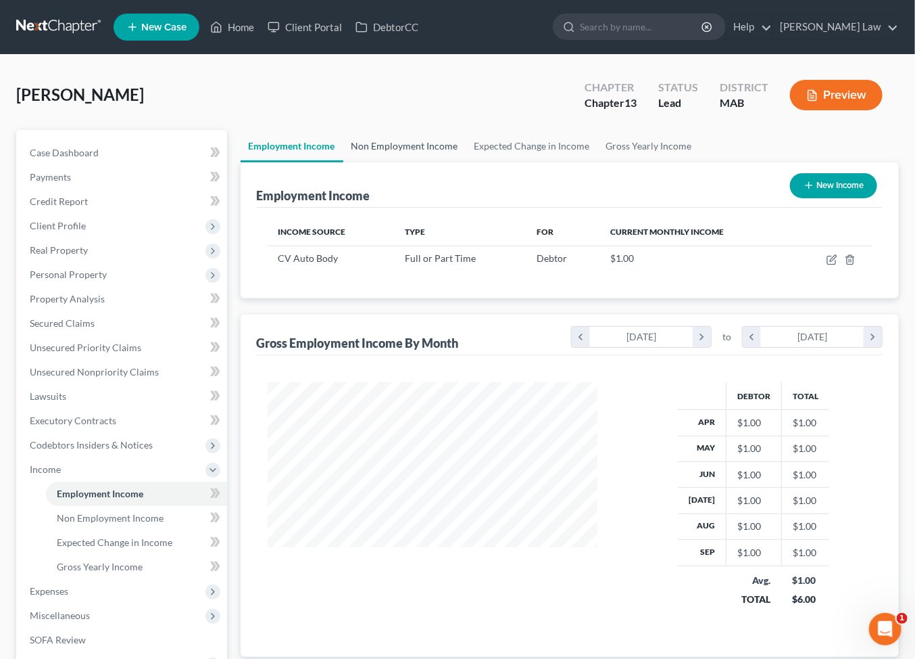
click at [423, 162] on link "Non Employment Income" at bounding box center [404, 146] width 123 height 32
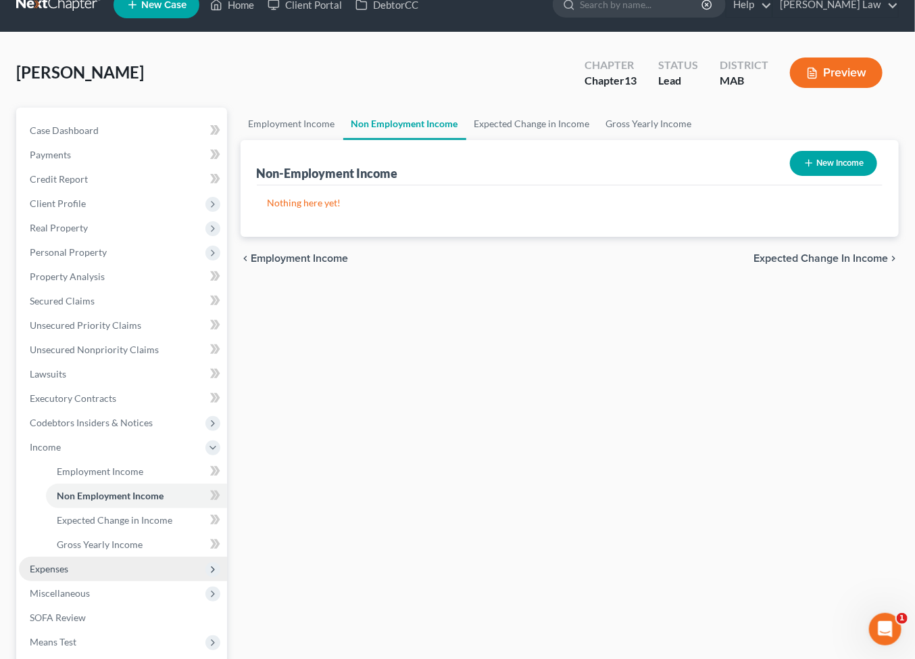
scroll to position [210, 0]
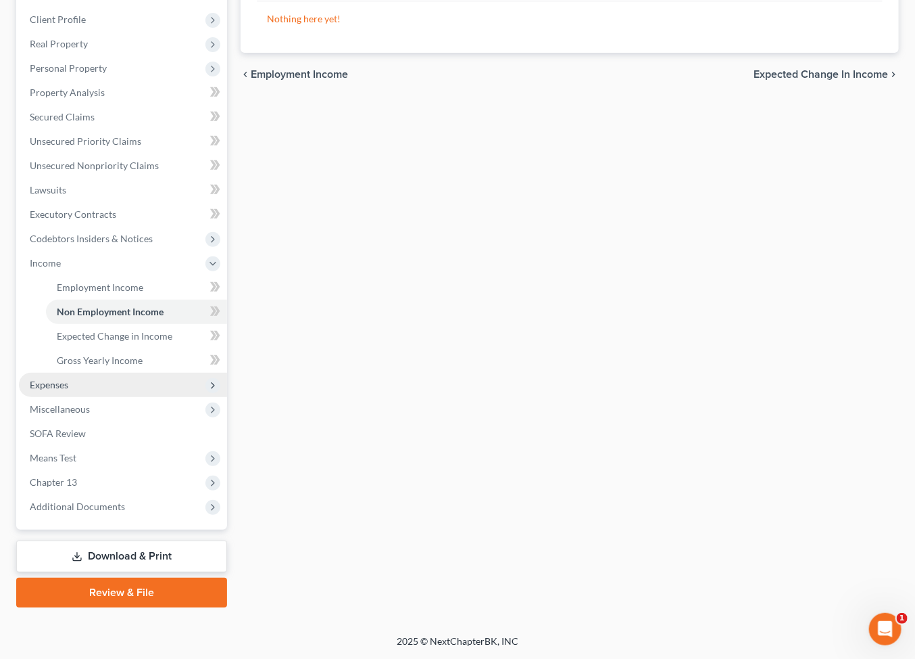
click at [68, 390] on span "Expenses" at bounding box center [49, 384] width 39 height 11
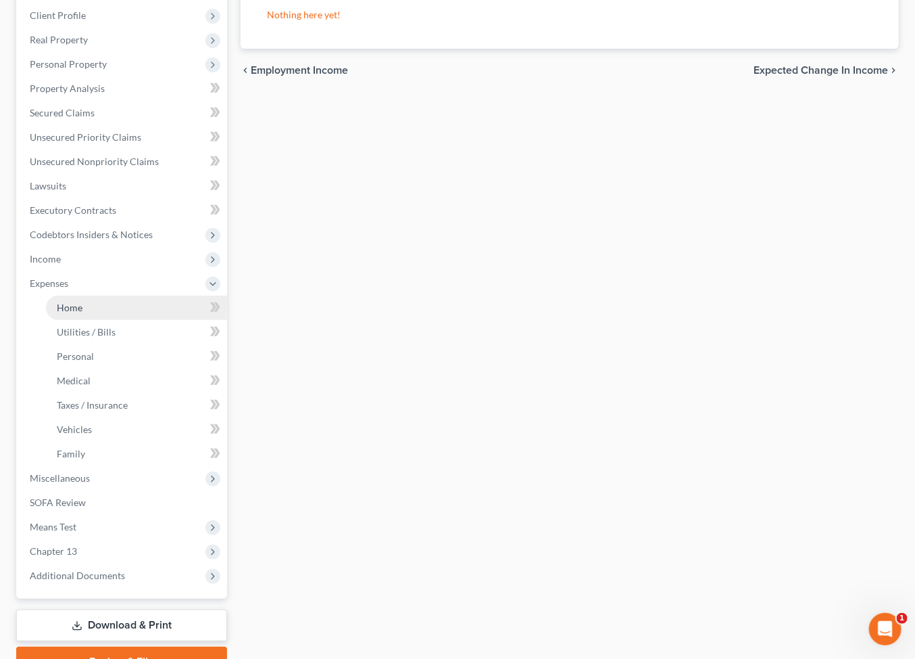
click at [82, 313] on span "Home" at bounding box center [70, 307] width 26 height 11
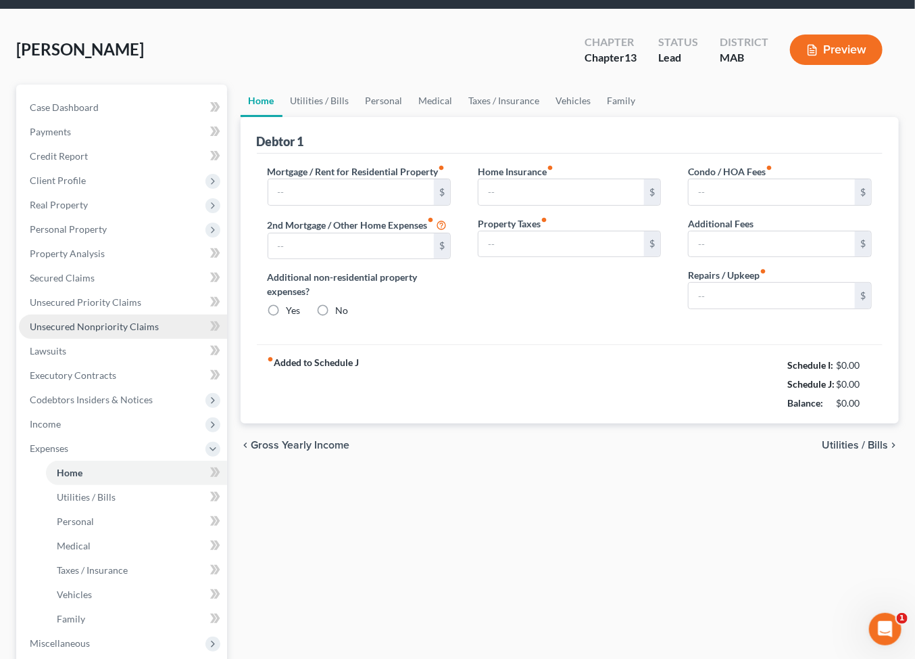
type input "2,055.00"
type input "0.00"
radio input "true"
type input "0.00"
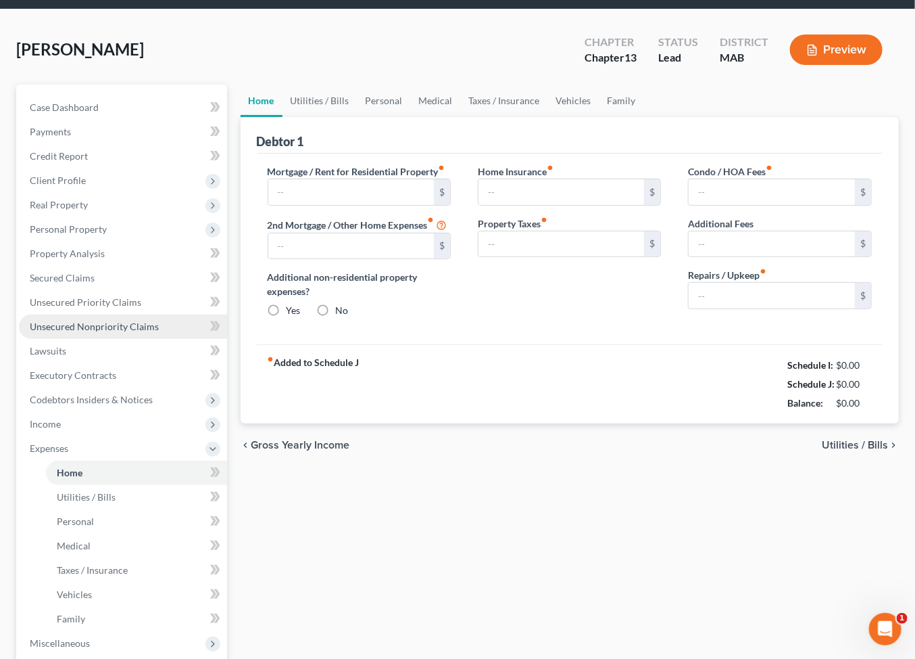
type input "0.00"
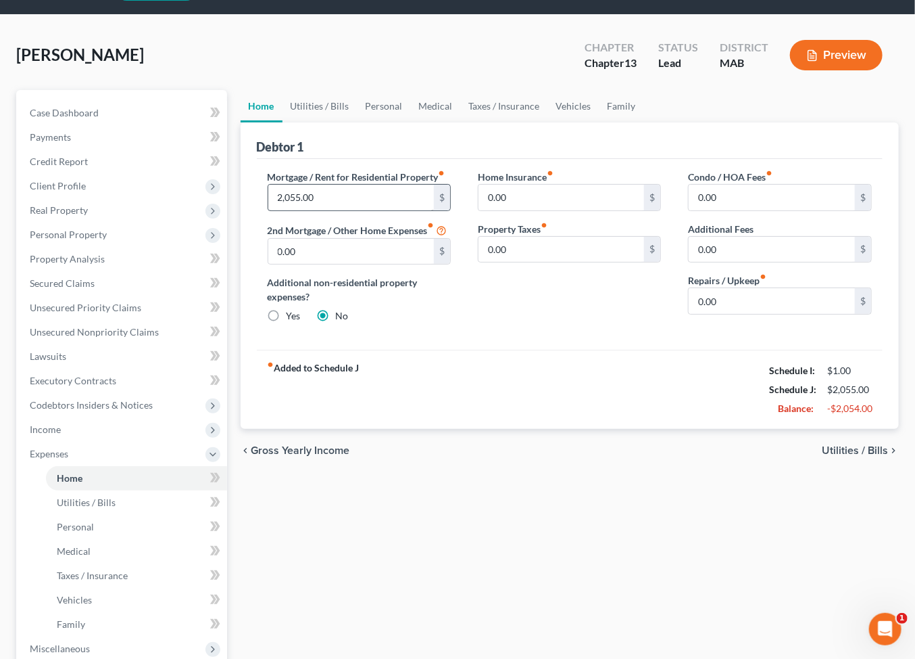
scroll to position [41, 0]
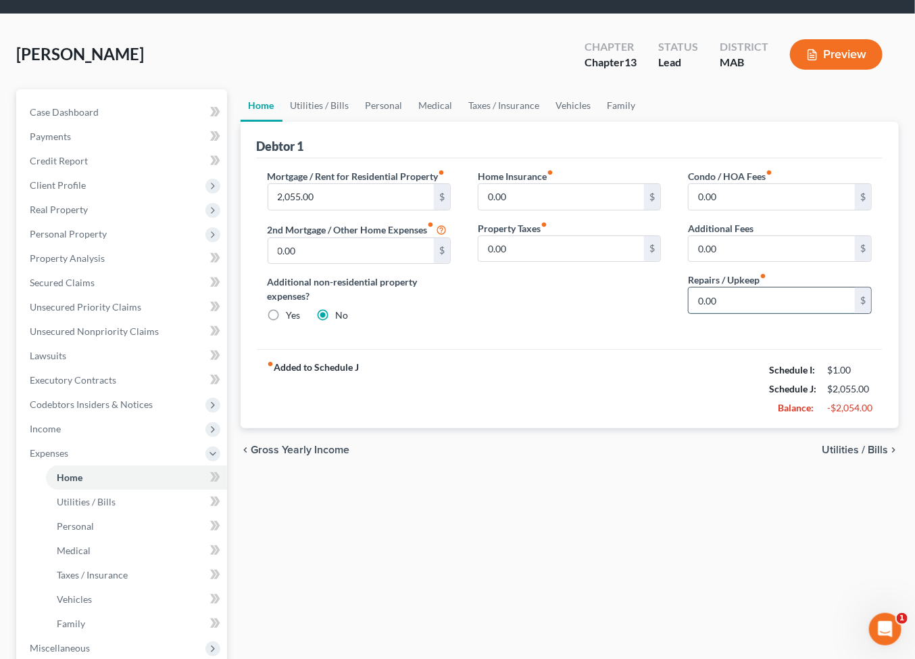
click at [731, 313] on input "0.00" at bounding box center [772, 300] width 166 height 26
type input "100"
click at [325, 122] on link "Utilities / Bills" at bounding box center [320, 105] width 75 height 32
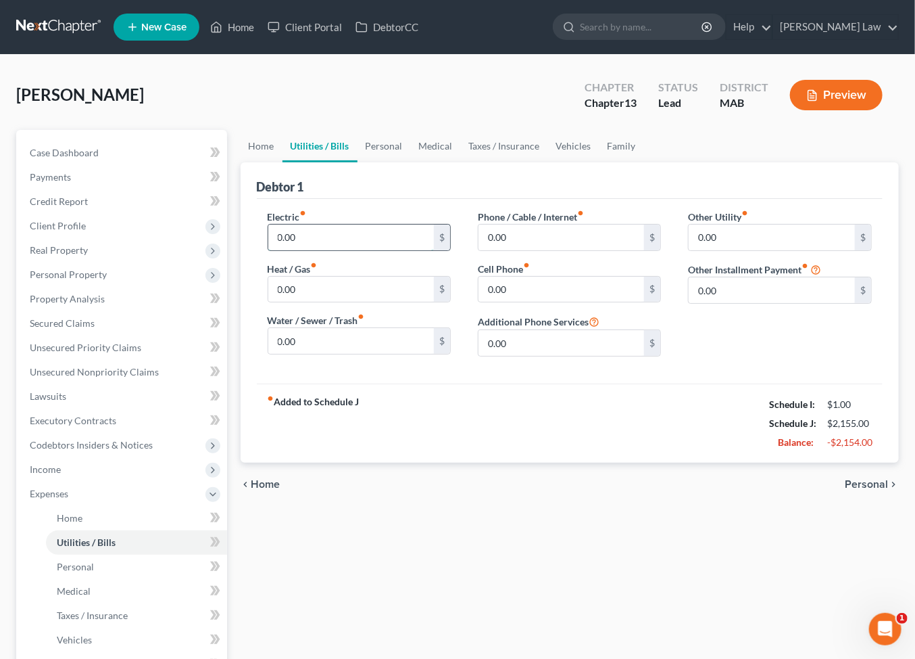
click at [305, 250] on input "0.00" at bounding box center [351, 237] width 166 height 26
type input "200"
click at [308, 302] on input "0.00" at bounding box center [351, 290] width 166 height 26
type input "175.00"
click at [322, 354] on input "0.00" at bounding box center [351, 341] width 166 height 26
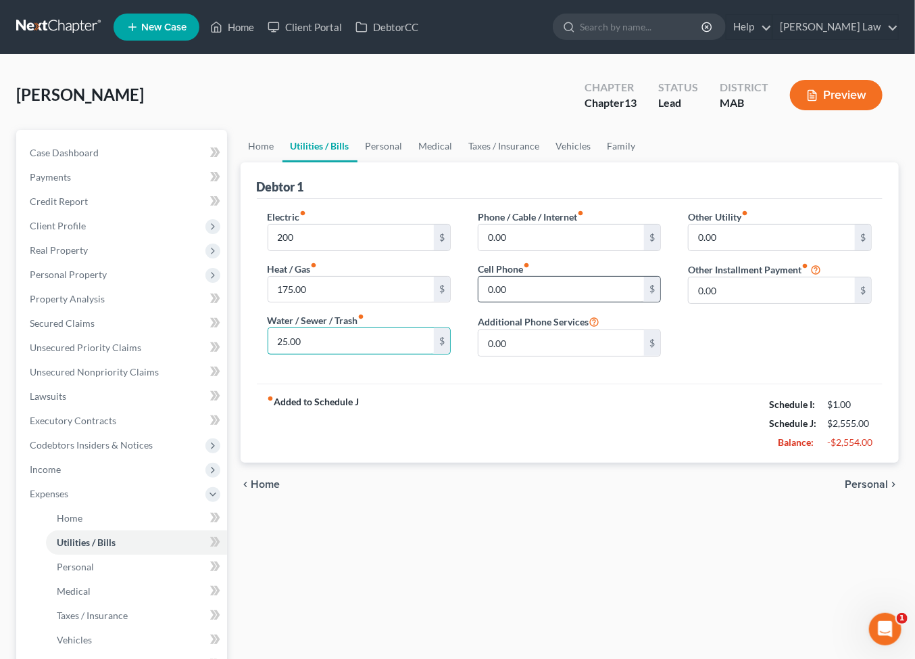
type input "25.00"
click at [525, 302] on input "0.00" at bounding box center [562, 290] width 166 height 26
type input "55.00"
click at [529, 250] on input "0.00" at bounding box center [562, 237] width 166 height 26
type input "140.00"
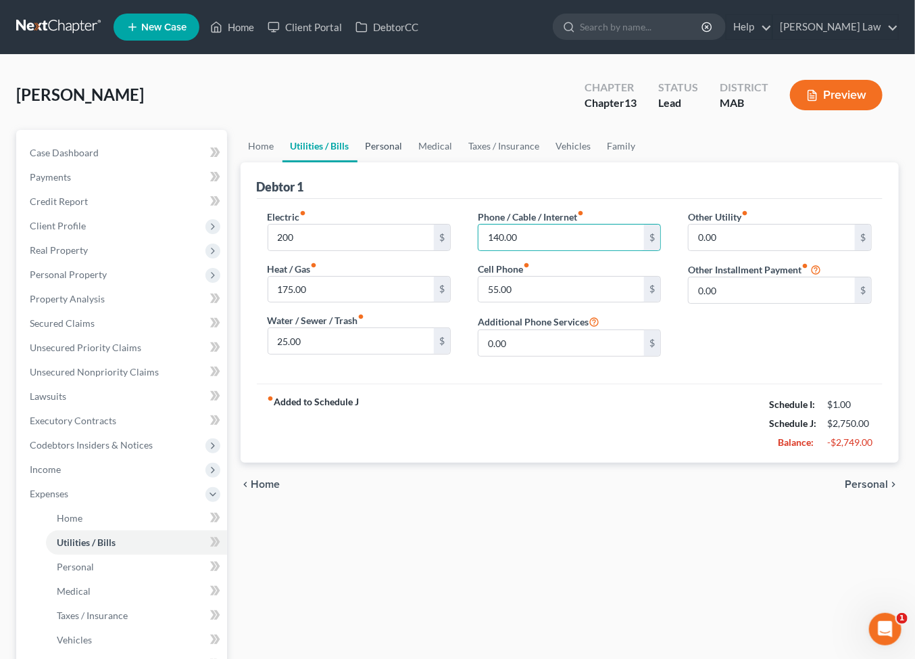
click at [411, 162] on link "Personal" at bounding box center [384, 146] width 53 height 32
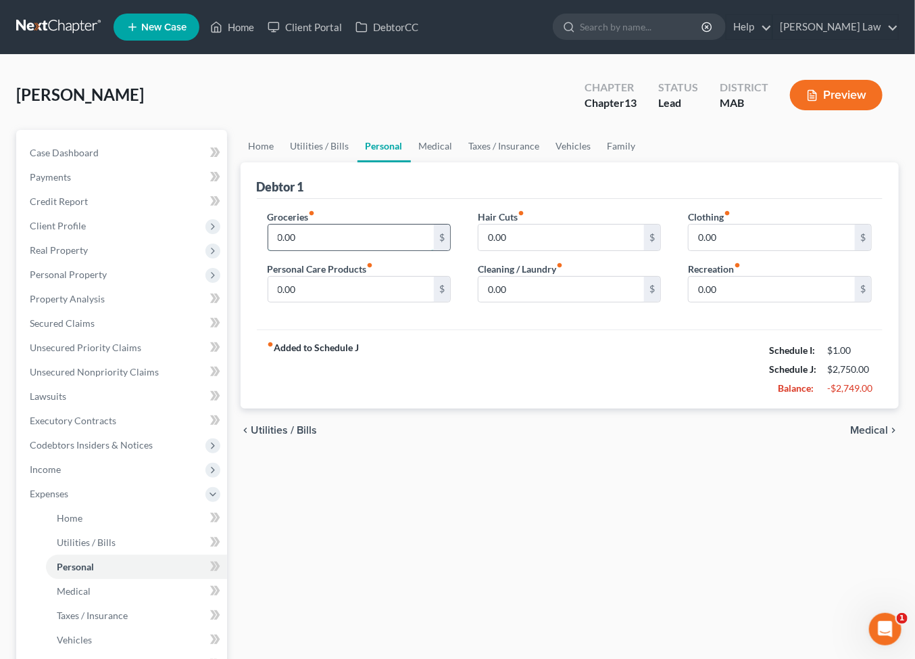
click at [359, 250] on input "0.00" at bounding box center [351, 237] width 166 height 26
type input "500.00"
click at [345, 302] on input "0.00" at bounding box center [351, 290] width 166 height 26
type input "50.00"
click at [554, 250] on input "0.00" at bounding box center [562, 237] width 166 height 26
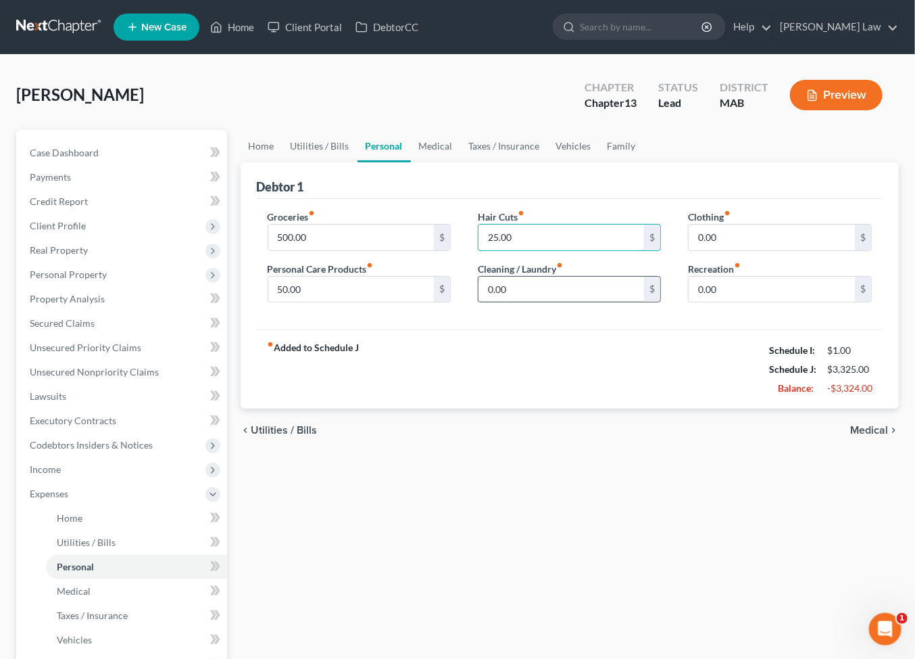
type input "25.00"
click at [561, 302] on input "0.00" at bounding box center [562, 290] width 166 height 26
type input "50.00"
click at [736, 250] on input "0.00" at bounding box center [772, 237] width 166 height 26
type input "25.00"
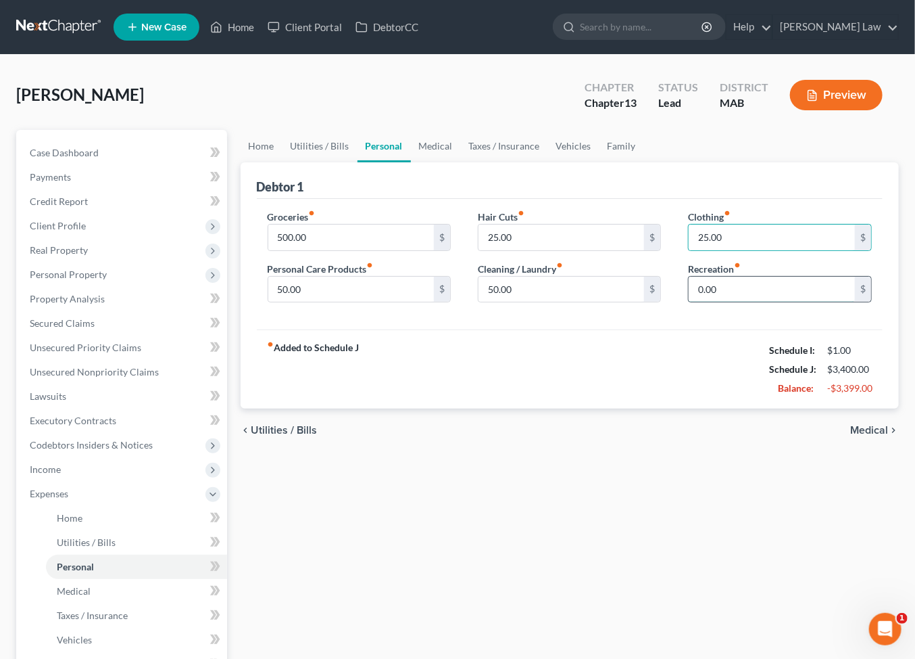
click at [755, 302] on input "0.00" at bounding box center [772, 290] width 166 height 26
type input "150.00"
click at [461, 162] on link "Medical" at bounding box center [436, 146] width 50 height 32
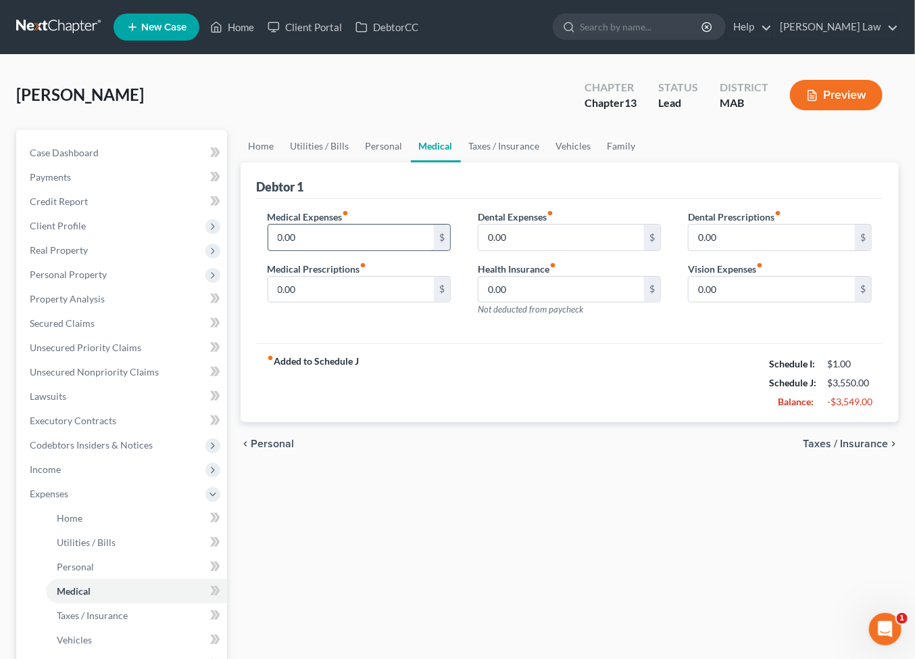
drag, startPoint x: 305, startPoint y: 306, endPoint x: 354, endPoint y: 284, distance: 54.2
click at [305, 250] on input "0.00" at bounding box center [351, 237] width 166 height 26
click at [548, 162] on link "Taxes / Insurance" at bounding box center [504, 146] width 87 height 32
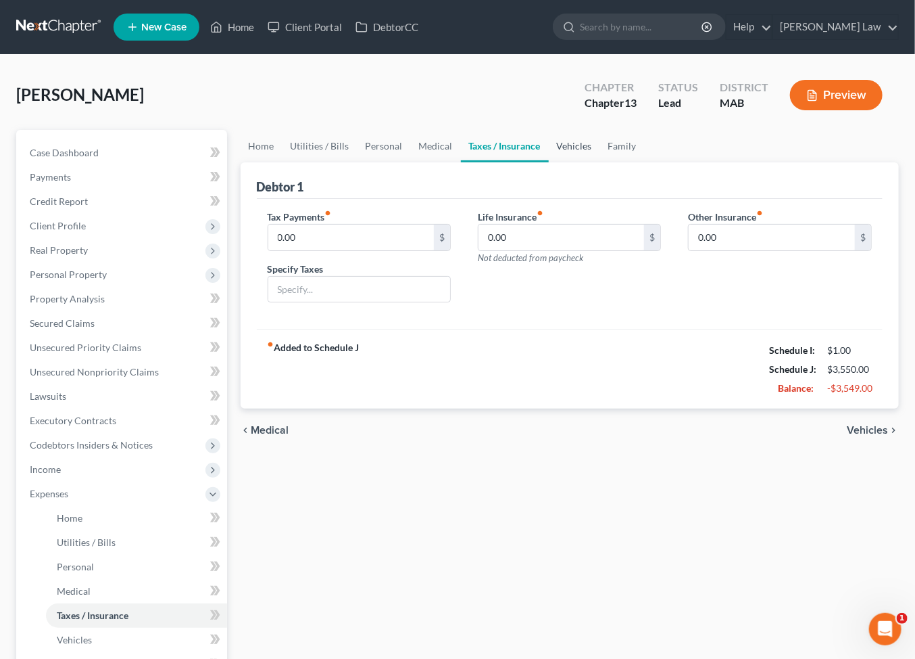
click at [600, 162] on link "Vehicles" at bounding box center [574, 146] width 51 height 32
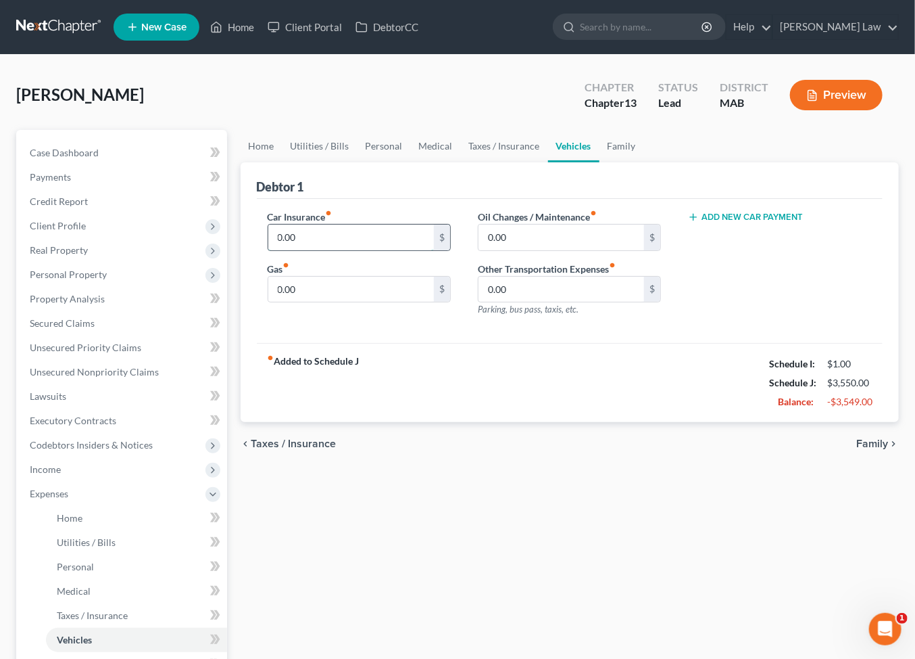
click at [358, 250] on input "0.00" at bounding box center [351, 237] width 166 height 26
click at [315, 302] on input "0.00" at bounding box center [351, 290] width 166 height 26
click at [377, 309] on div "Car Insurance fiber_manual_record 0.00 $ Gas fiber_manual_record 0.00 $" at bounding box center [359, 269] width 210 height 118
click at [535, 302] on input "0.00" at bounding box center [562, 290] width 166 height 26
type input "300.00"
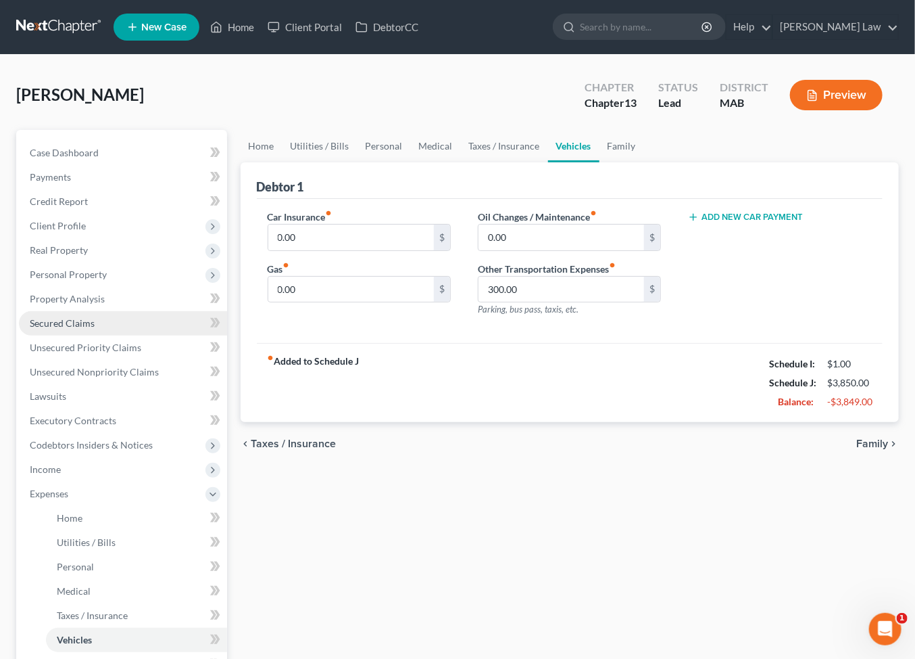
click at [58, 329] on span "Secured Claims" at bounding box center [62, 322] width 65 height 11
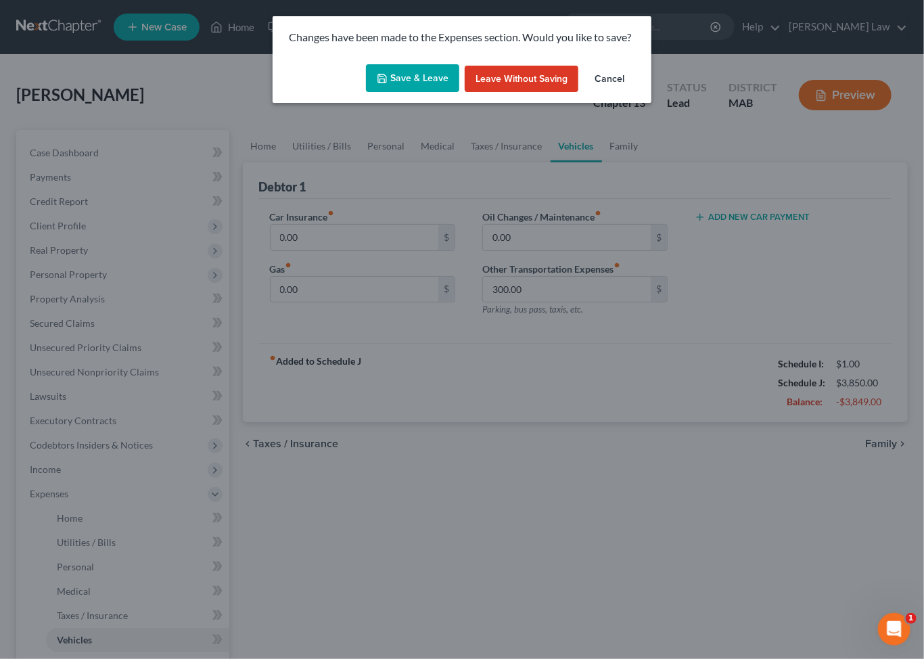
click at [393, 89] on button "Save & Leave" at bounding box center [412, 78] width 93 height 28
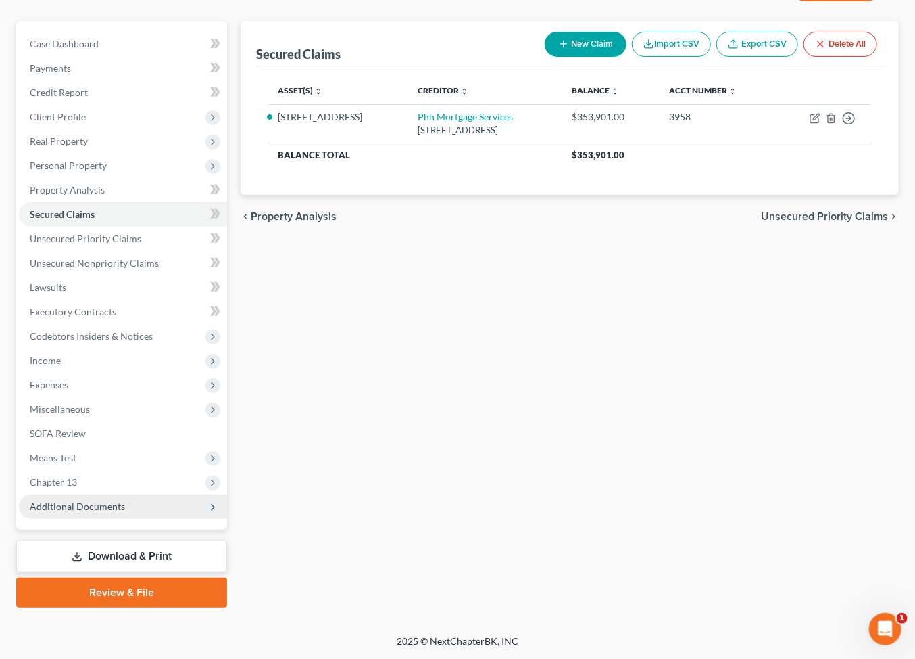
scroll to position [297, 0]
click at [114, 500] on span "Additional Documents" at bounding box center [77, 505] width 95 height 11
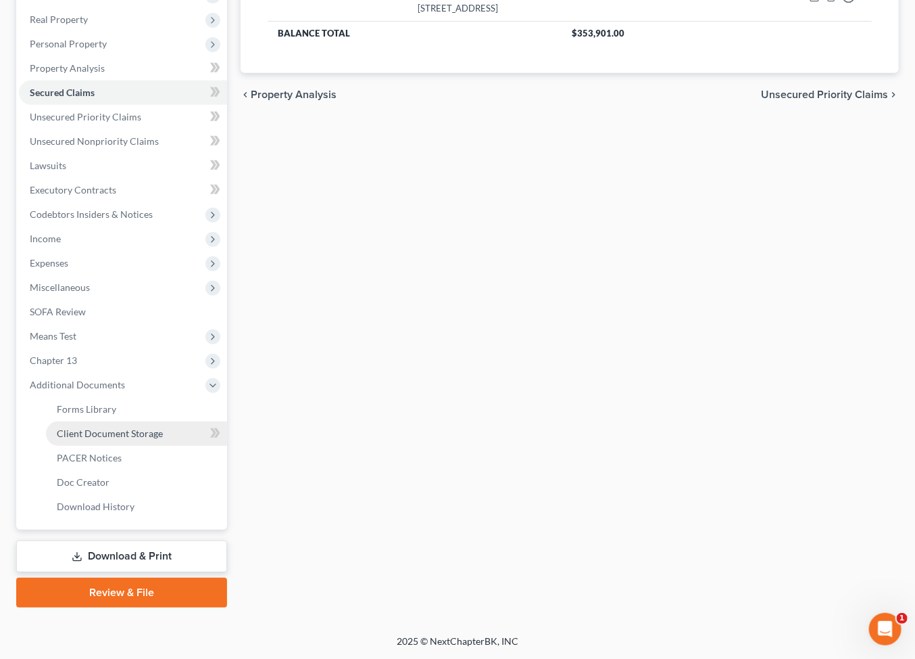
click at [145, 439] on span "Client Document Storage" at bounding box center [110, 432] width 106 height 11
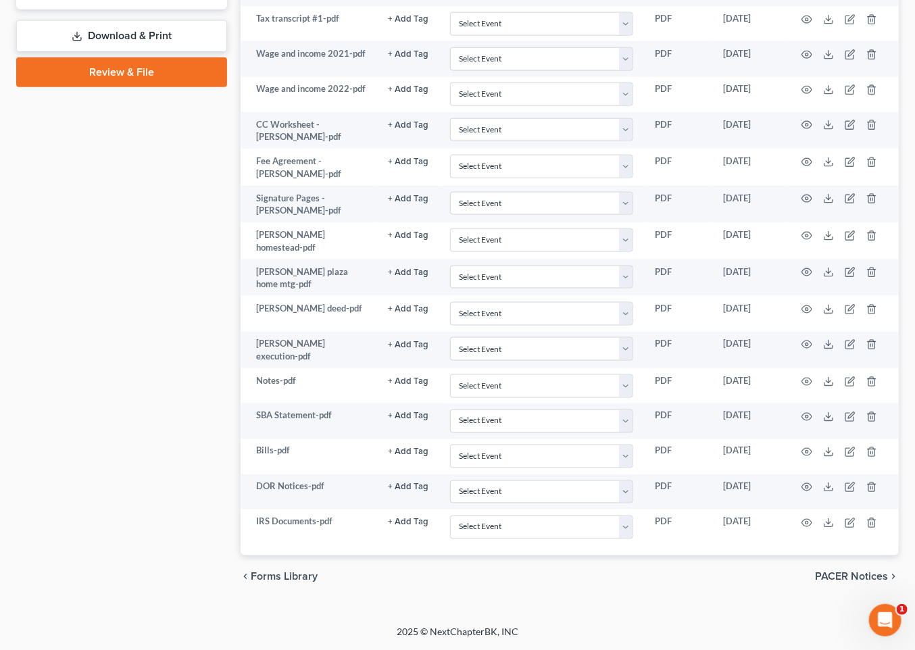
scroll to position [1367, 0]
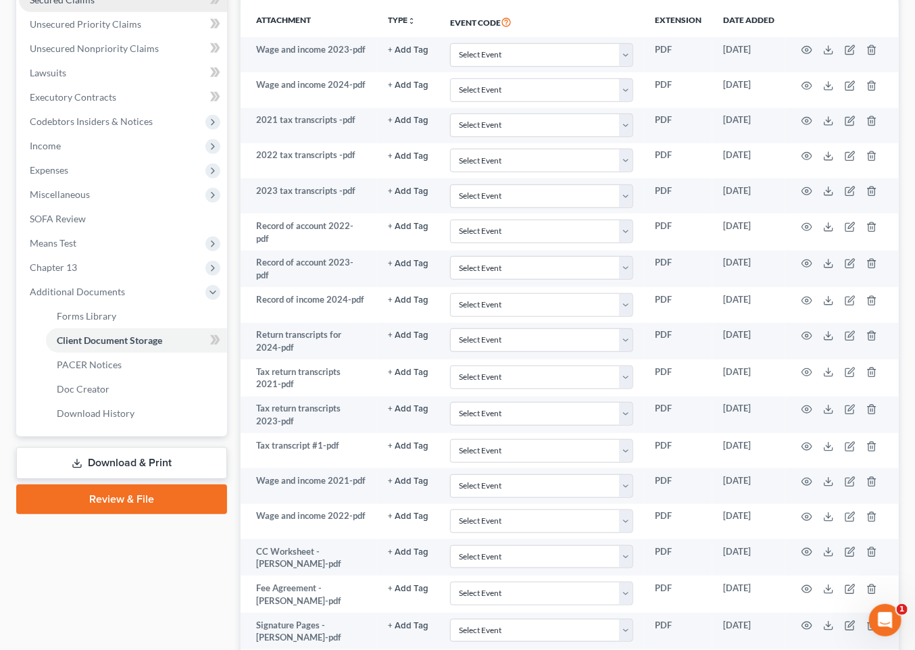
click at [95, 5] on span "Secured Claims" at bounding box center [62, -1] width 65 height 11
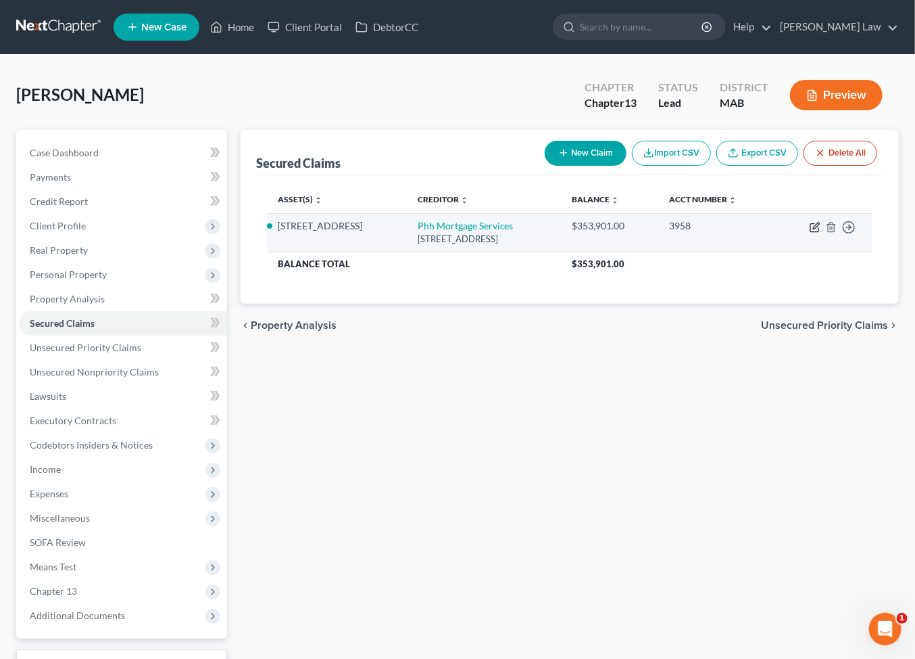
click at [810, 233] on icon "button" at bounding box center [815, 227] width 11 height 11
select select "33"
select select "2"
select select "0"
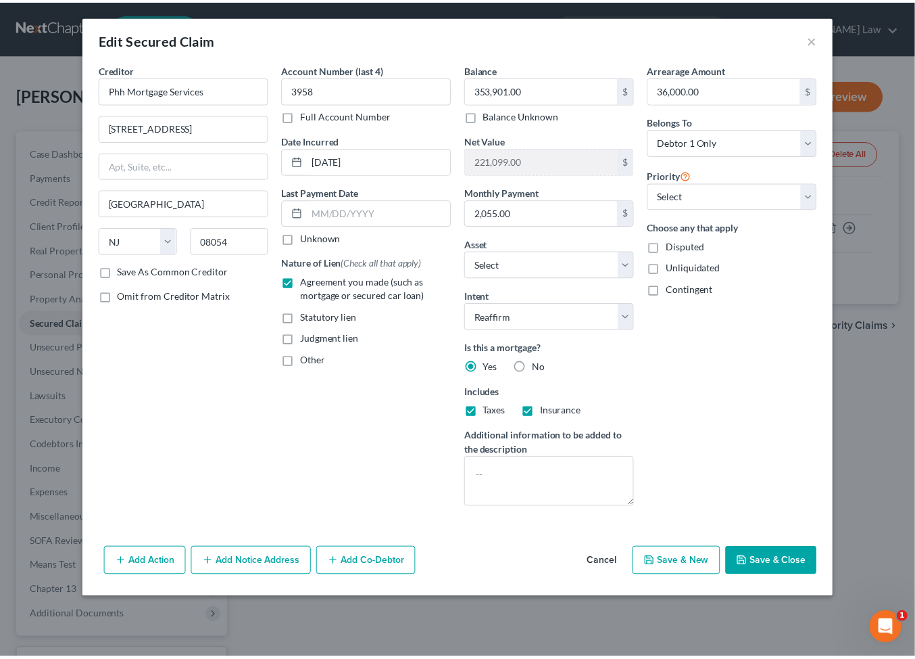
scroll to position [100, 0]
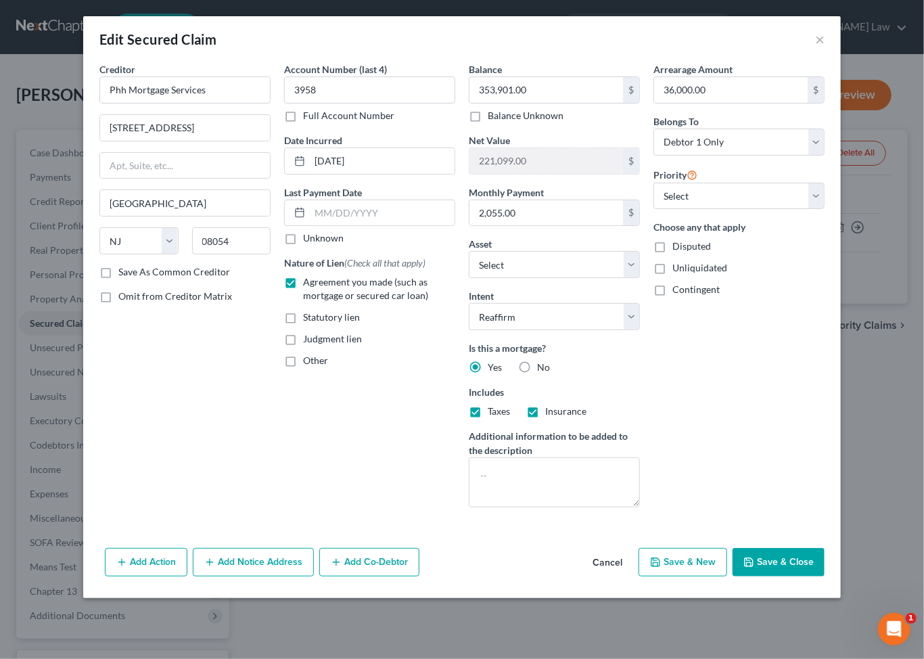
click at [824, 576] on button "Save & Close" at bounding box center [778, 562] width 92 height 28
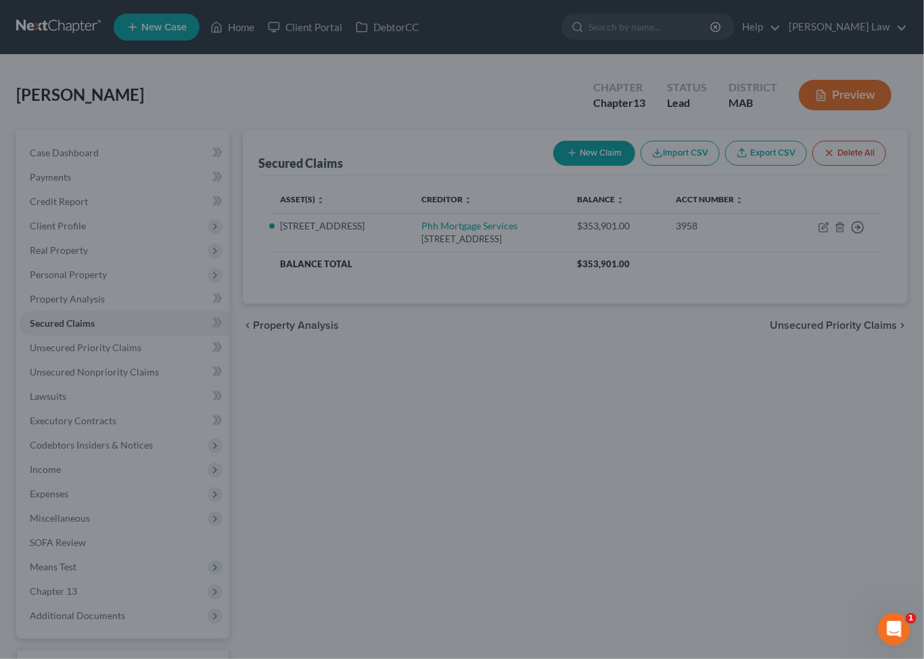
select select "9"
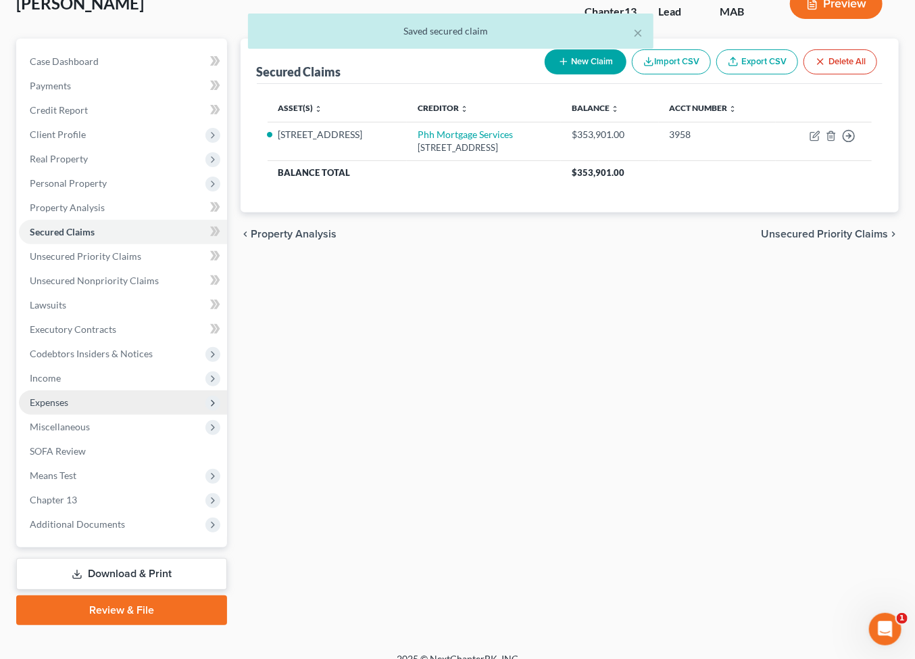
scroll to position [92, 0]
click at [68, 407] on span "Expenses" at bounding box center [49, 401] width 39 height 11
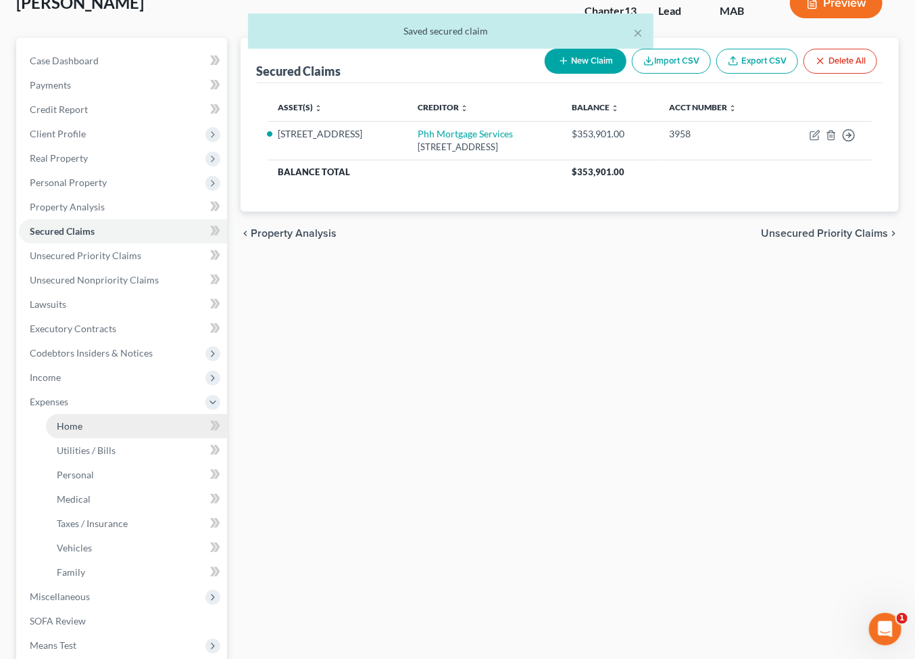
click at [78, 438] on link "Home" at bounding box center [136, 426] width 181 height 24
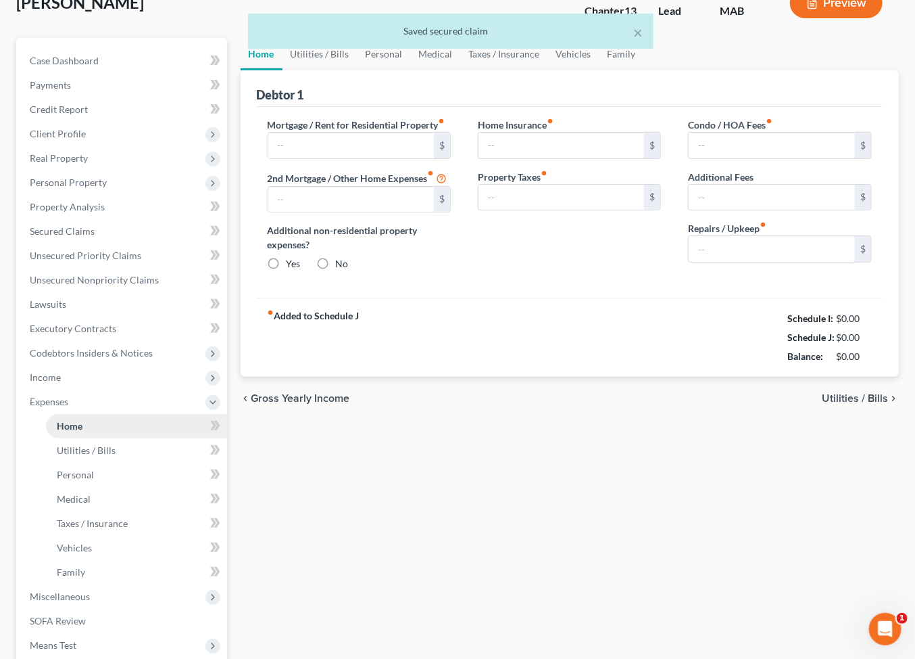
scroll to position [5, 0]
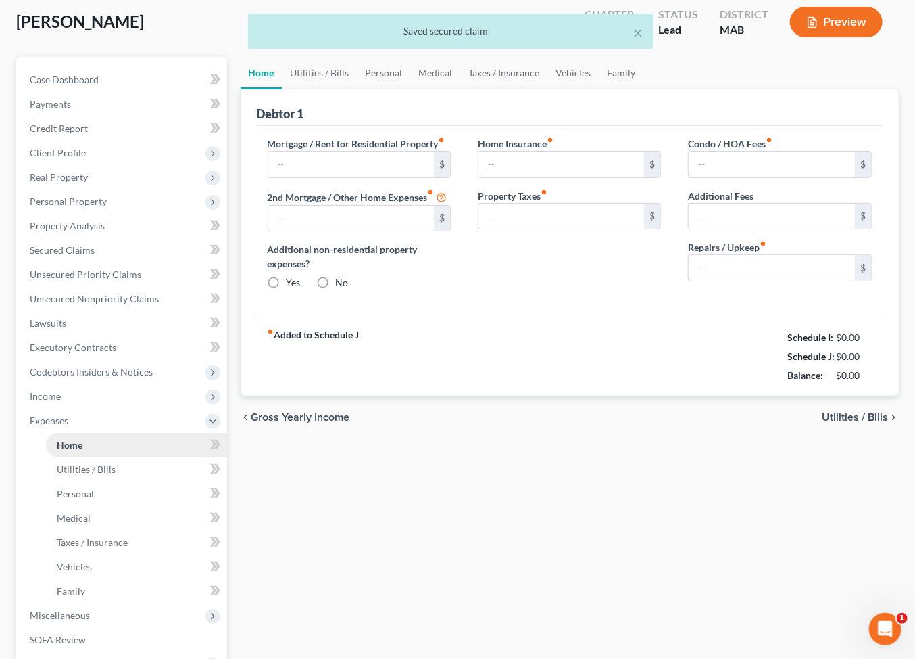
type input "2,055.00"
type input "0.00"
radio input "true"
type input "0.00"
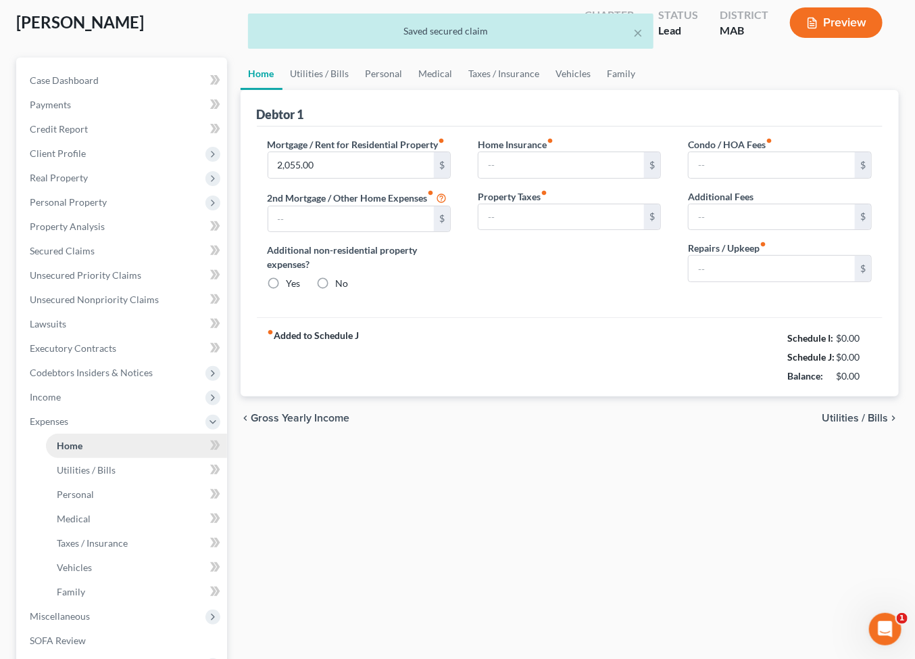
type input "0.00"
type input "100.00"
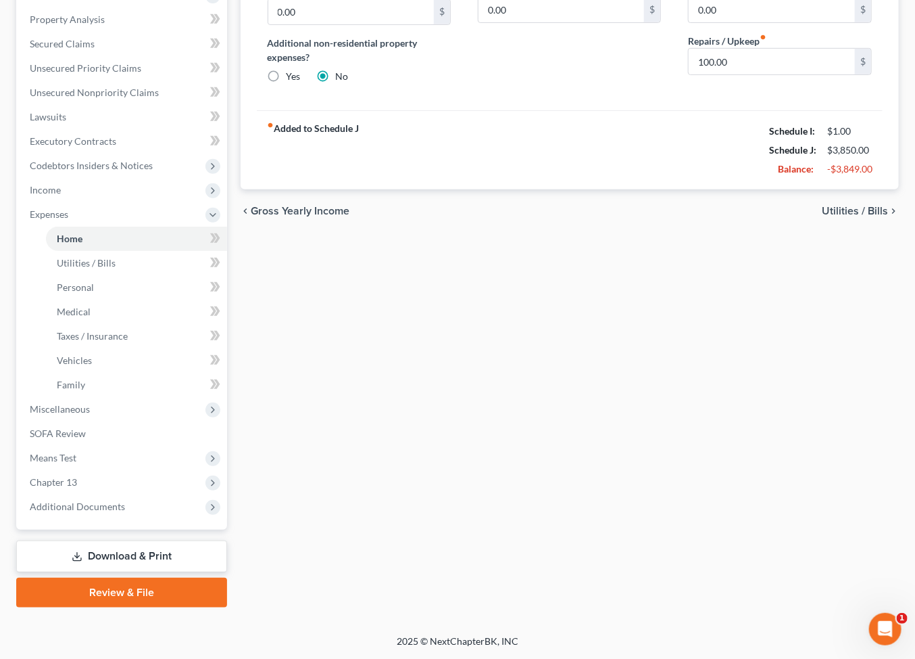
scroll to position [510, 0]
click at [97, 500] on span "Additional Documents" at bounding box center [77, 505] width 95 height 11
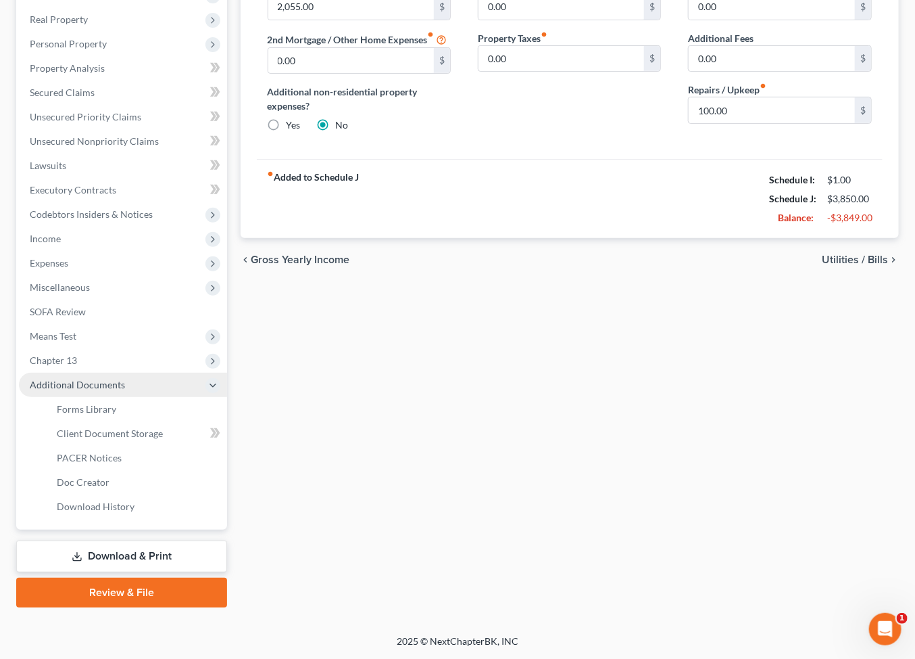
scroll to position [449, 0]
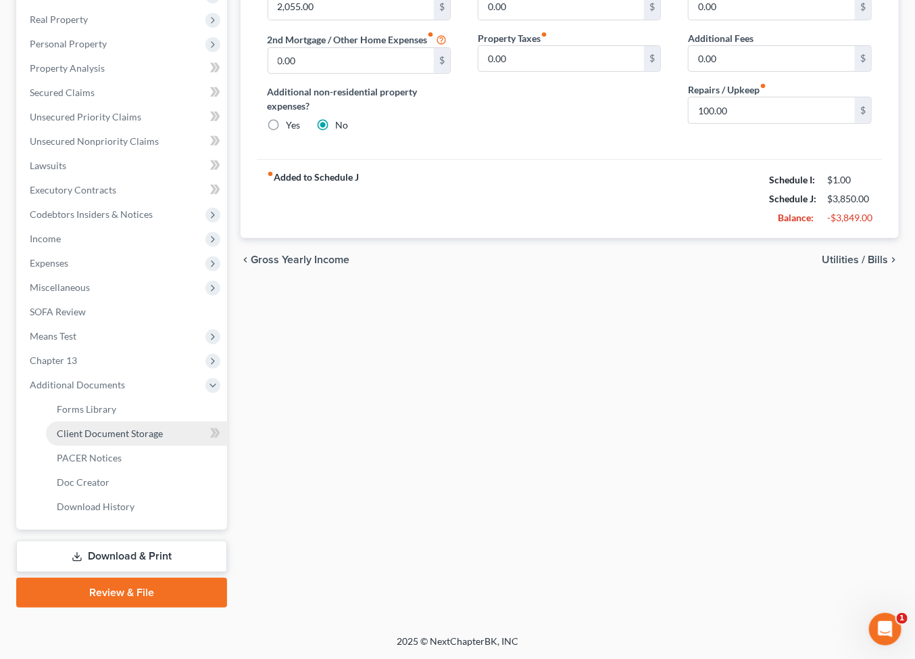
click at [137, 421] on link "Client Document Storage" at bounding box center [136, 433] width 181 height 24
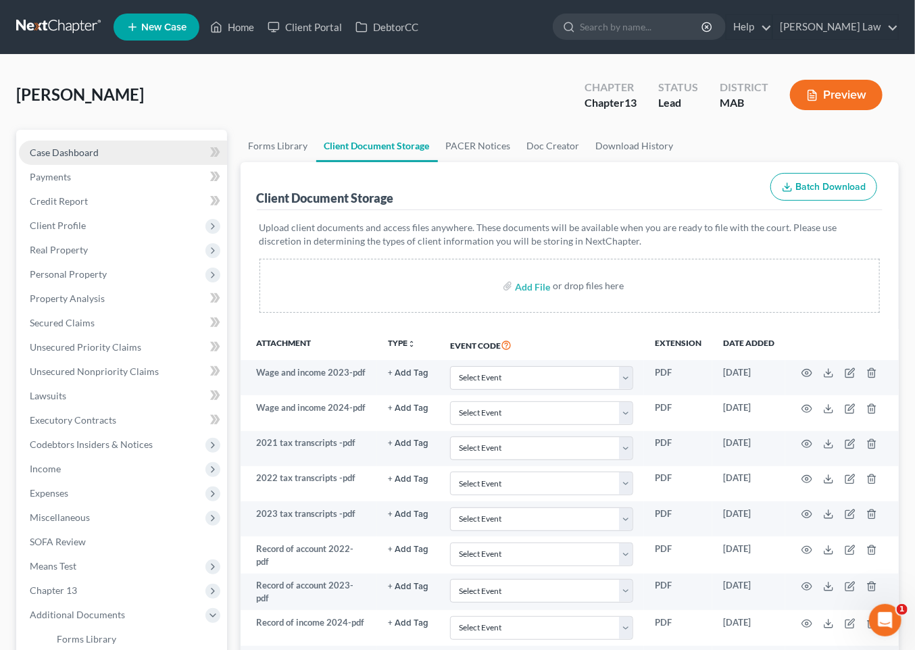
click at [86, 158] on span "Case Dashboard" at bounding box center [64, 152] width 69 height 11
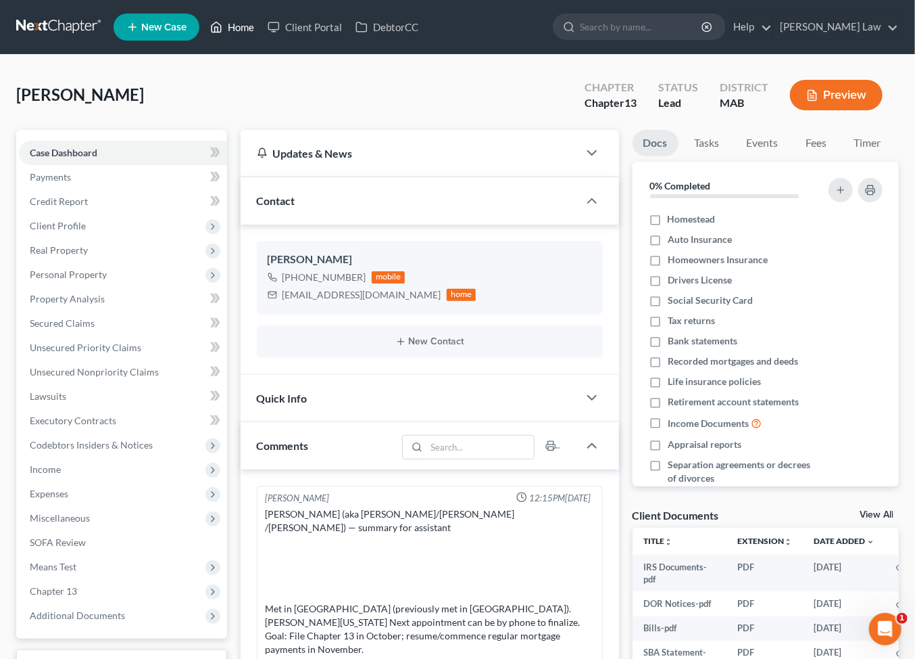
click at [261, 34] on link "Home" at bounding box center [232, 27] width 57 height 24
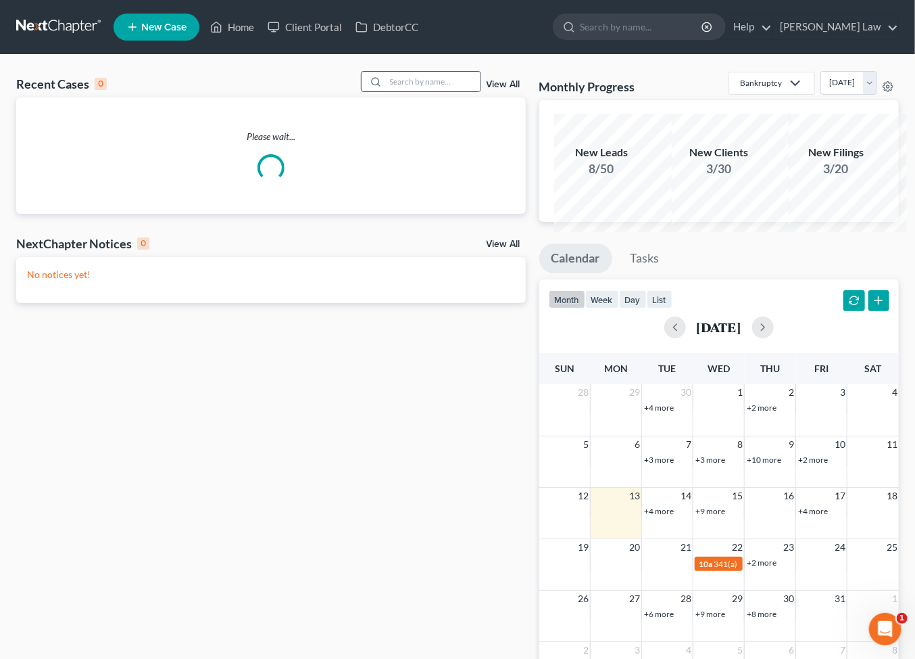
click at [414, 88] on div at bounding box center [421, 81] width 120 height 21
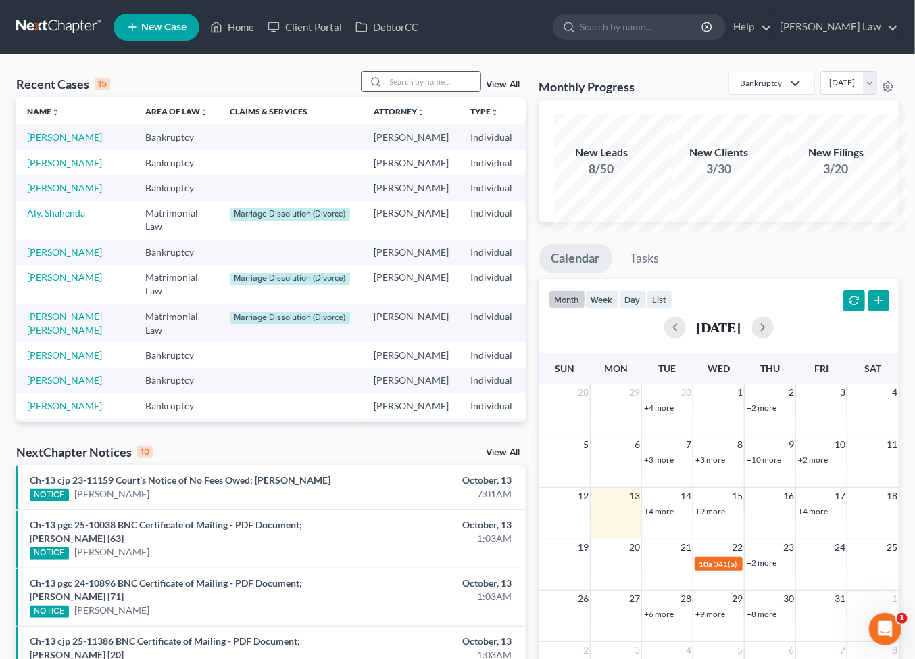
click at [414, 91] on input "search" at bounding box center [433, 82] width 95 height 20
type input "w"
type input "[PERSON_NAME]"
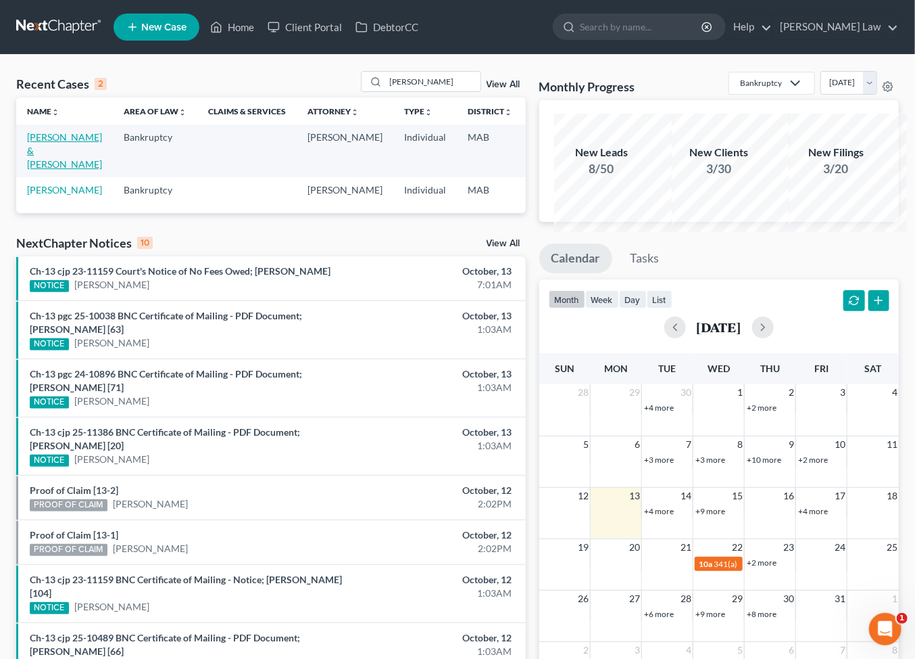
click at [53, 170] on link "[PERSON_NAME] & [PERSON_NAME]" at bounding box center [64, 150] width 75 height 39
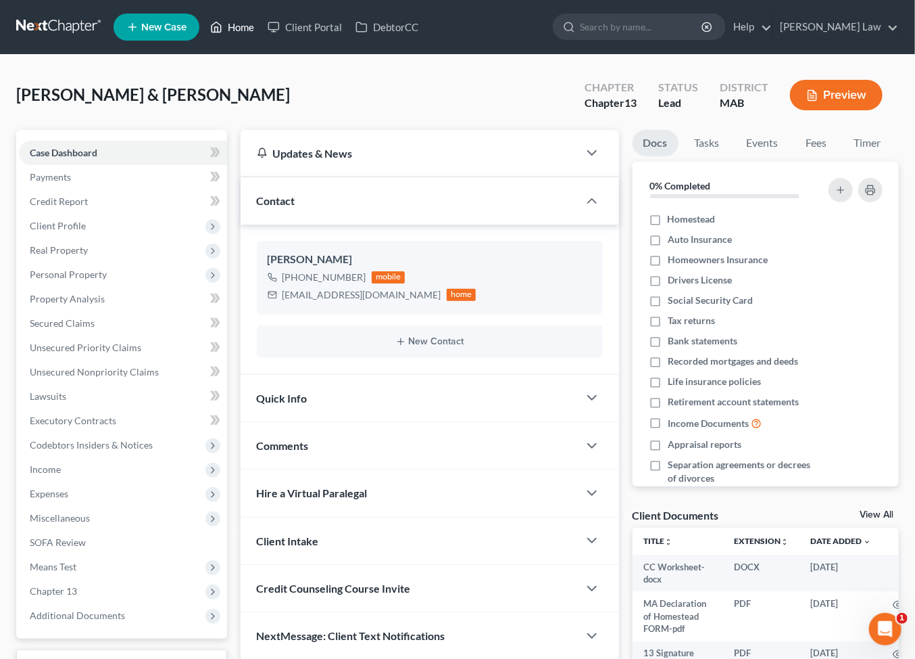
click at [261, 34] on link "Home" at bounding box center [232, 27] width 57 height 24
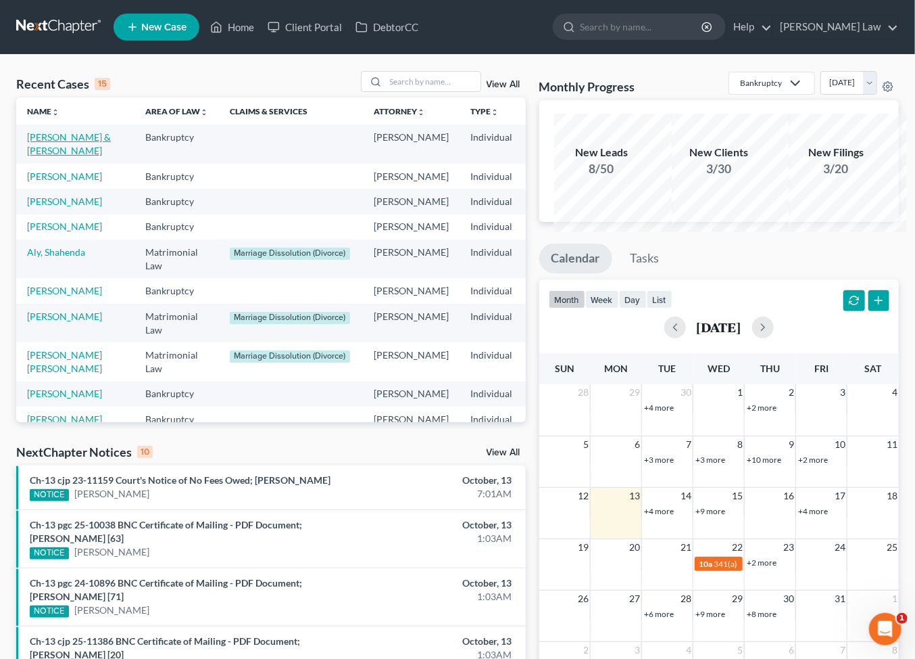
click at [61, 156] on link "[PERSON_NAME] & [PERSON_NAME]" at bounding box center [69, 143] width 84 height 25
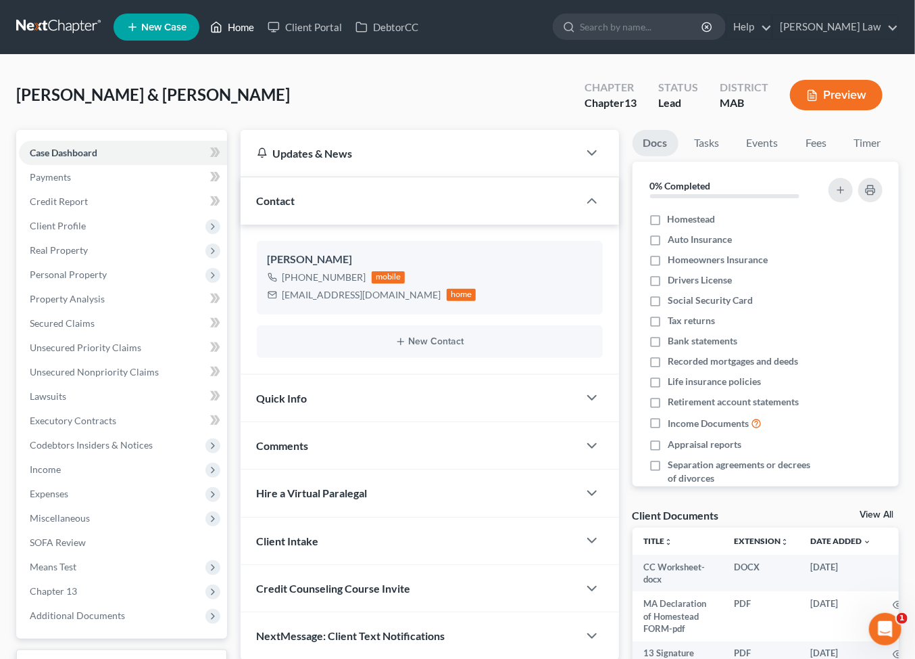
click at [261, 37] on link "Home" at bounding box center [232, 27] width 57 height 24
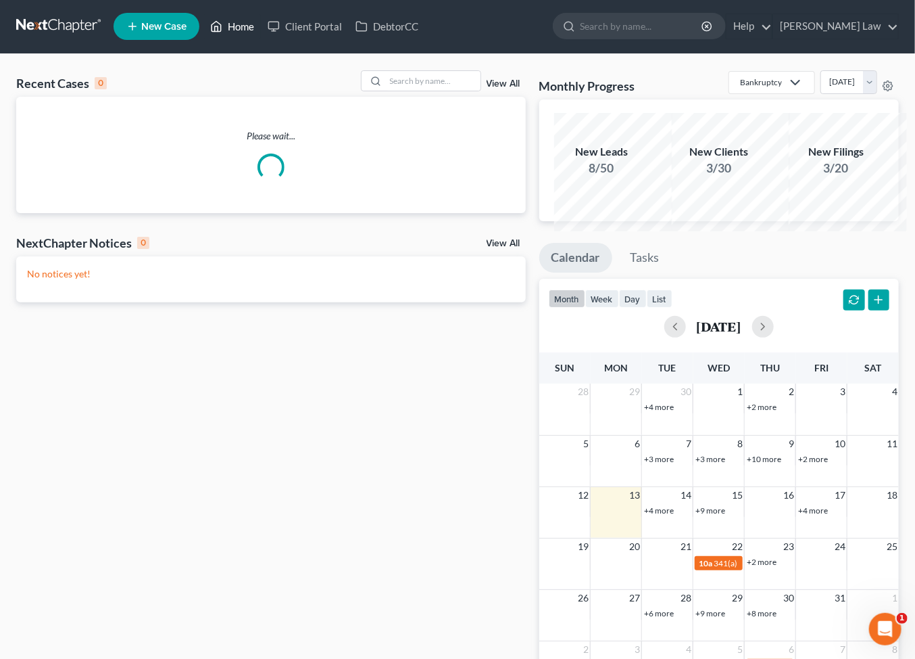
scroll to position [2, 0]
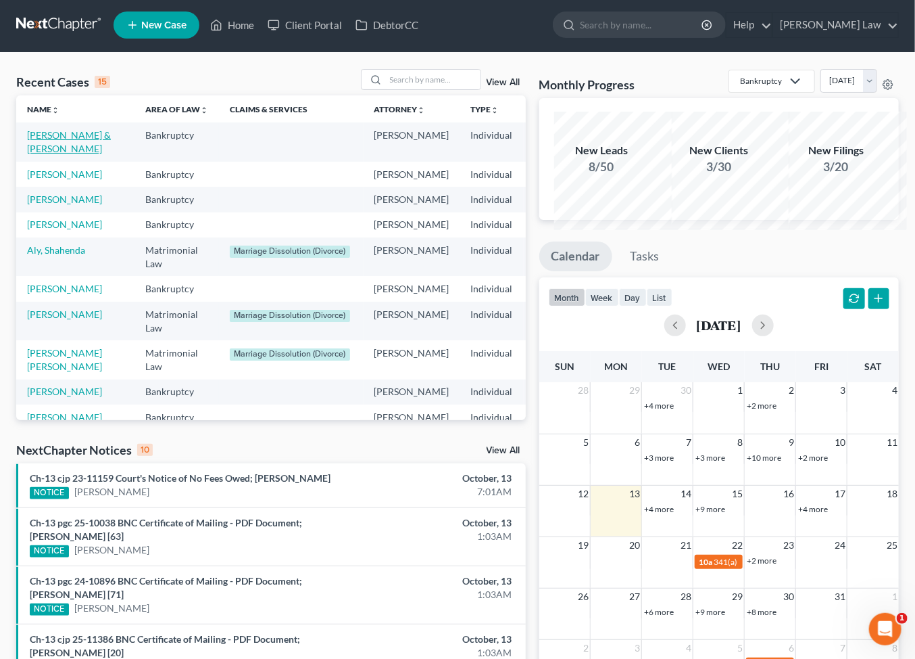
click at [50, 154] on link "[PERSON_NAME] & [PERSON_NAME]" at bounding box center [69, 141] width 84 height 25
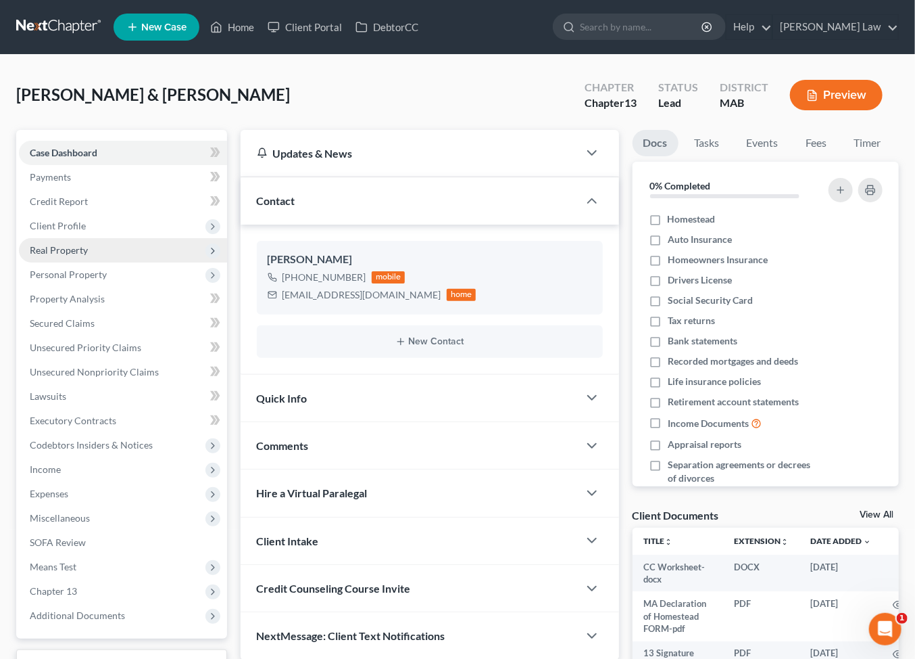
click at [69, 256] on span "Real Property" at bounding box center [59, 249] width 58 height 11
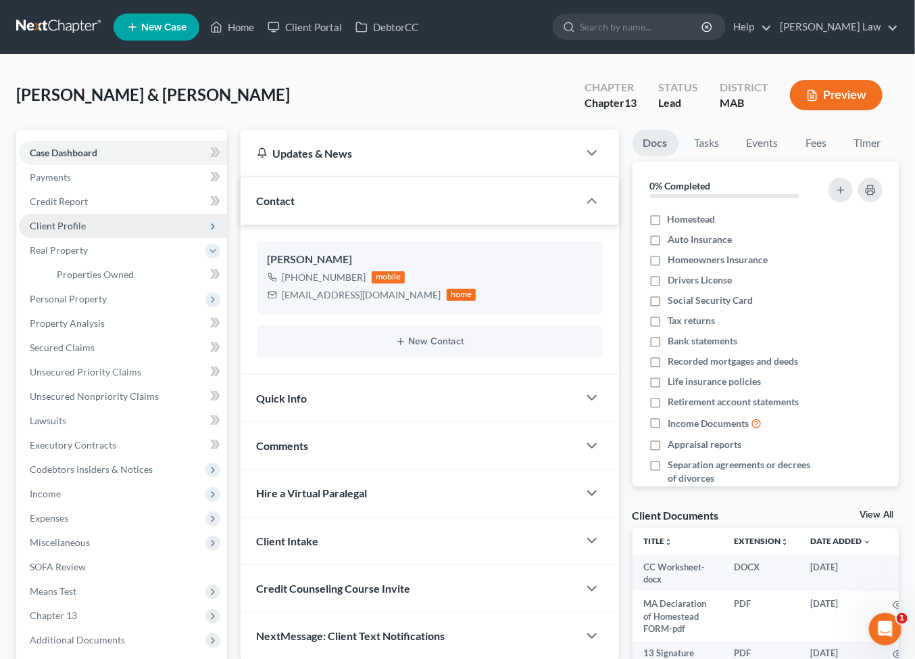
click at [78, 231] on span "Client Profile" at bounding box center [58, 225] width 56 height 11
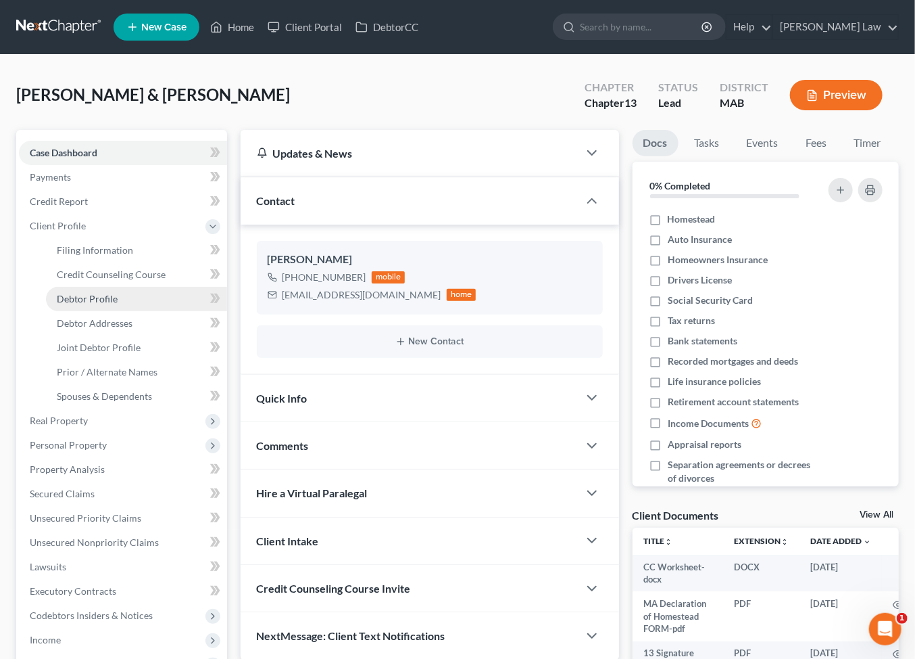
click at [109, 304] on span "Debtor Profile" at bounding box center [87, 298] width 61 height 11
select select "1"
select select "3"
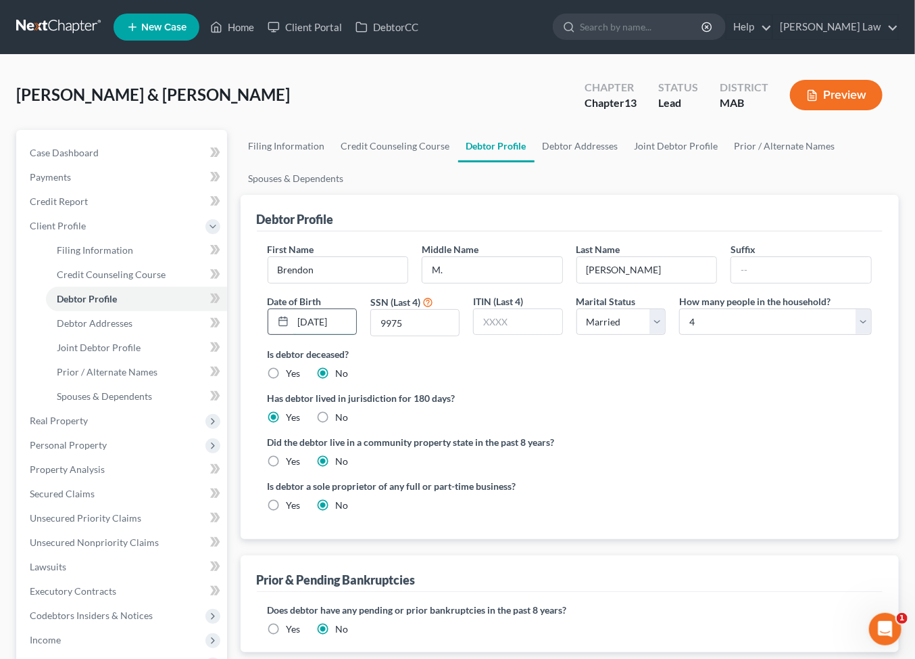
click at [352, 335] on input "[DATE]" at bounding box center [324, 322] width 63 height 26
click at [439, 335] on input "9975" at bounding box center [415, 323] width 88 height 26
click at [727, 162] on link "Joint Debtor Profile" at bounding box center [677, 146] width 100 height 32
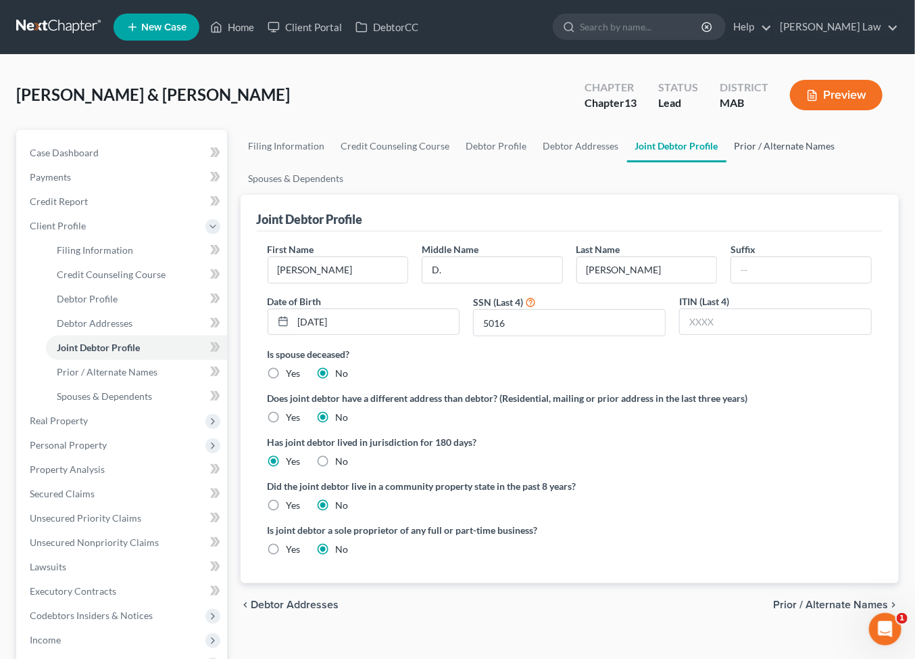
click at [727, 162] on link "Prior / Alternate Names" at bounding box center [785, 146] width 117 height 32
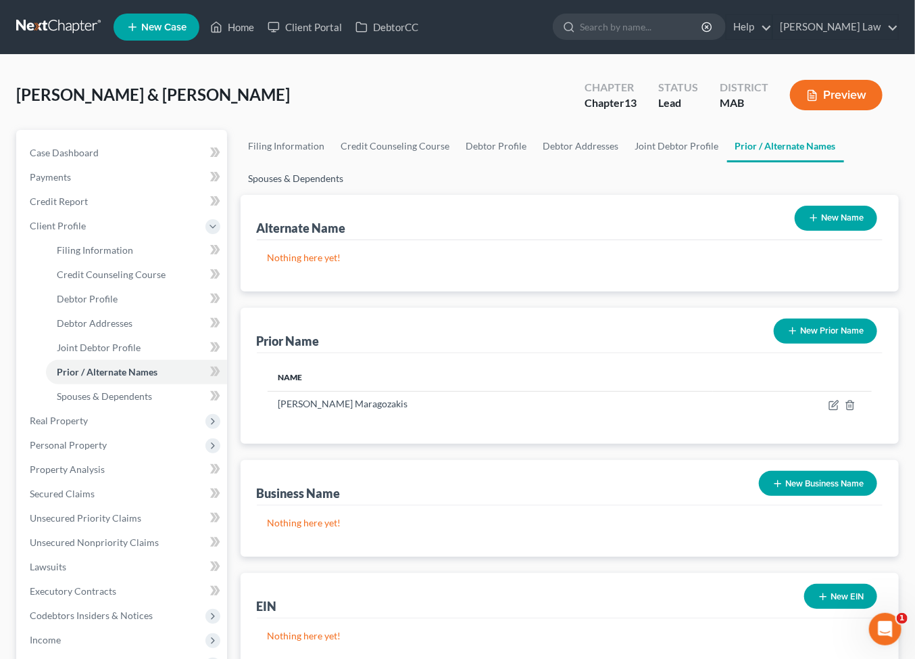
click at [352, 195] on link "Spouses & Dependents" at bounding box center [297, 178] width 112 height 32
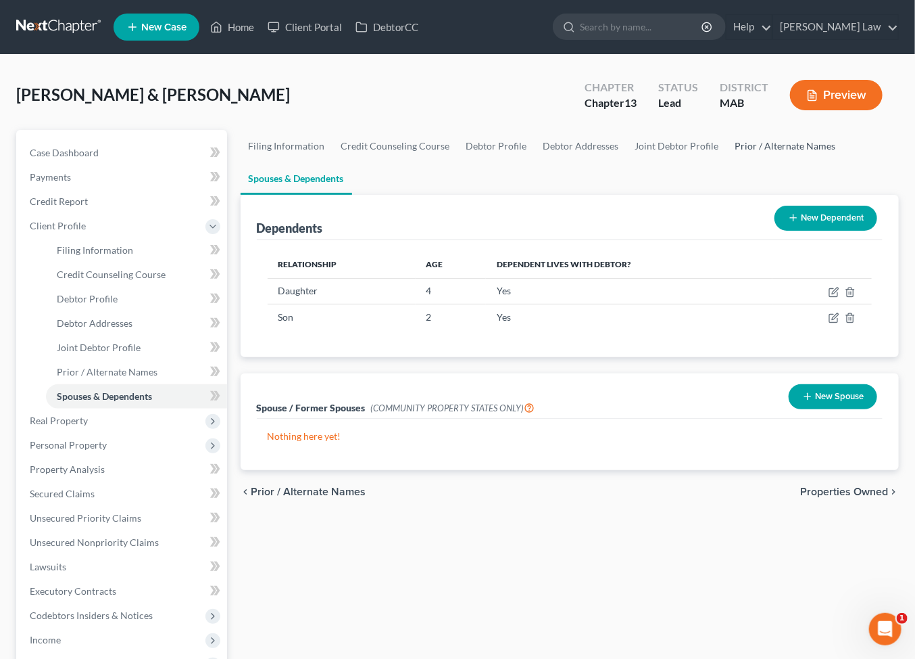
click at [727, 162] on link "Prior / Alternate Names" at bounding box center [785, 146] width 117 height 32
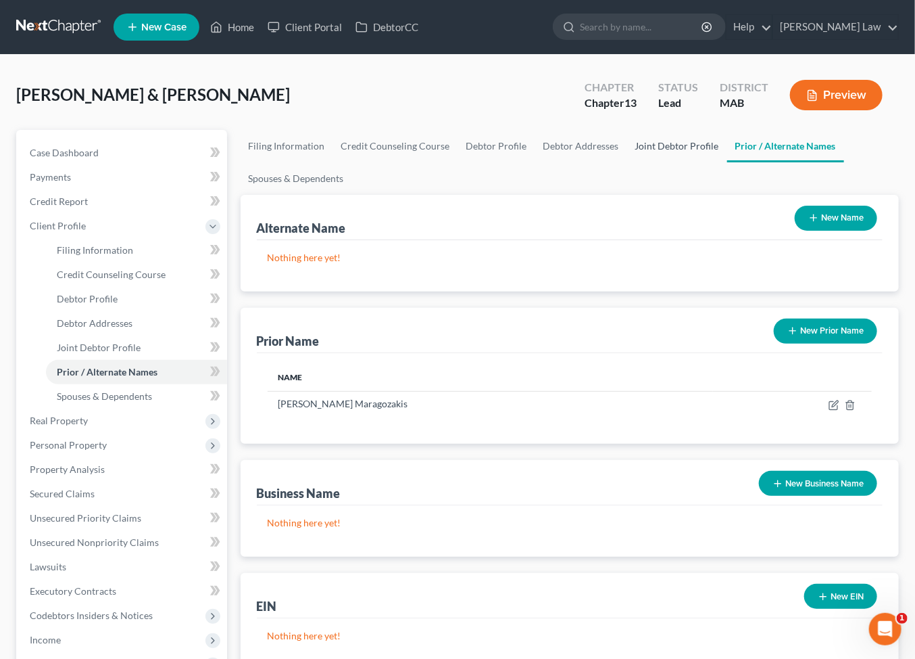
click at [727, 162] on link "Joint Debtor Profile" at bounding box center [677, 146] width 100 height 32
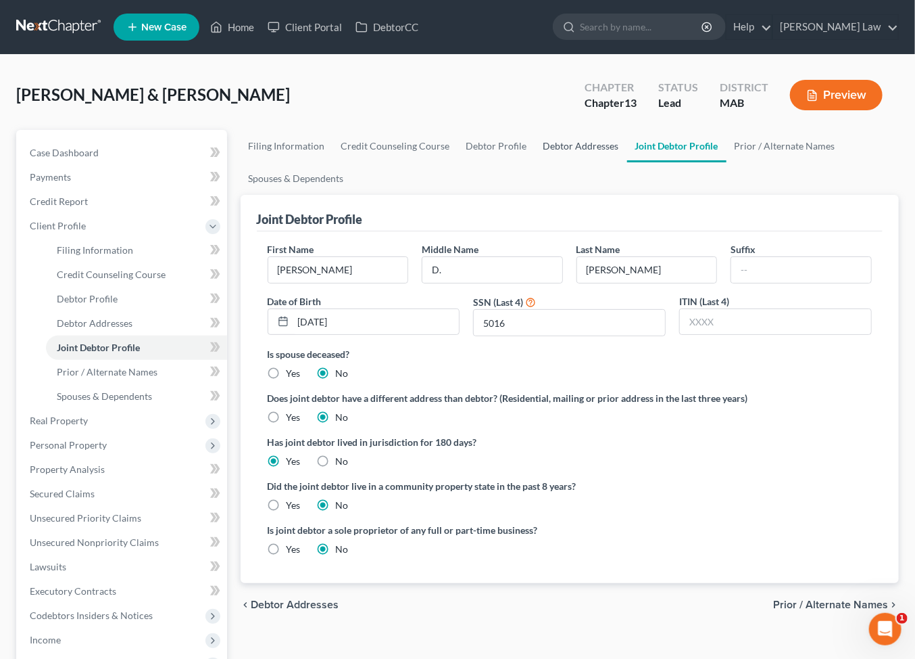
click at [627, 162] on link "Debtor Addresses" at bounding box center [581, 146] width 92 height 32
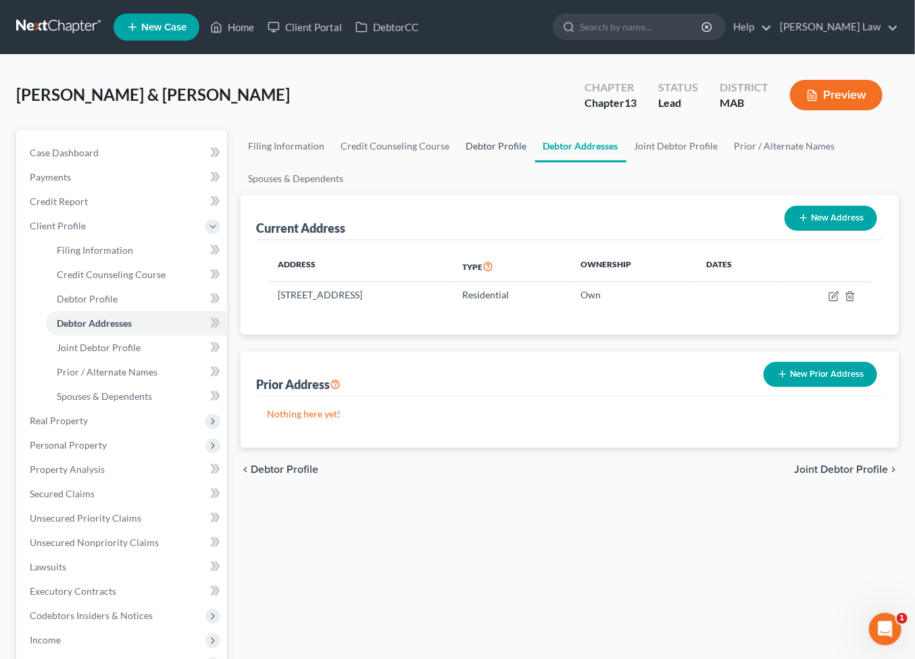
click at [535, 162] on link "Debtor Profile" at bounding box center [496, 146] width 77 height 32
select select "1"
select select "3"
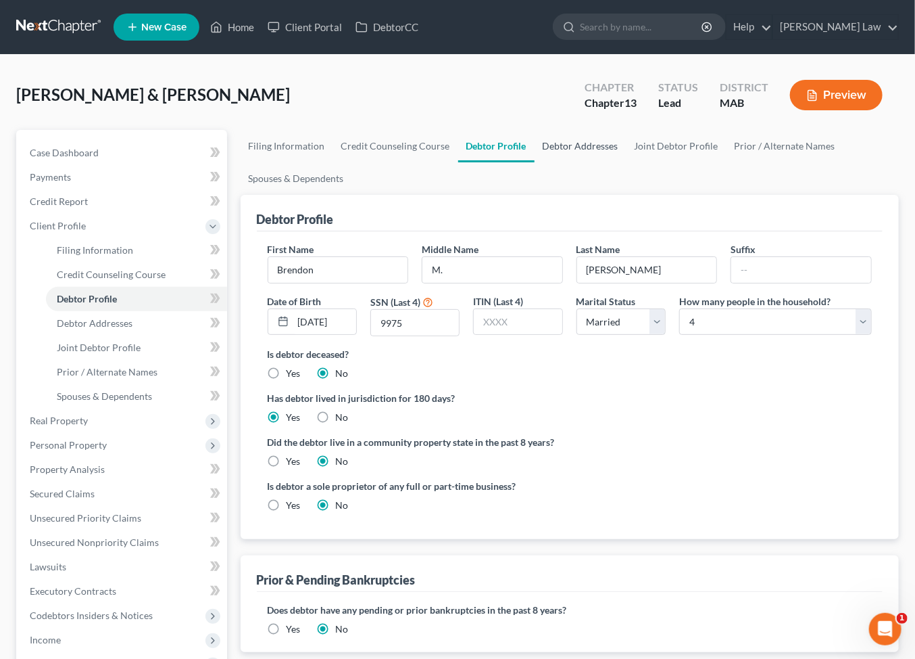
click at [627, 162] on link "Debtor Addresses" at bounding box center [581, 146] width 92 height 32
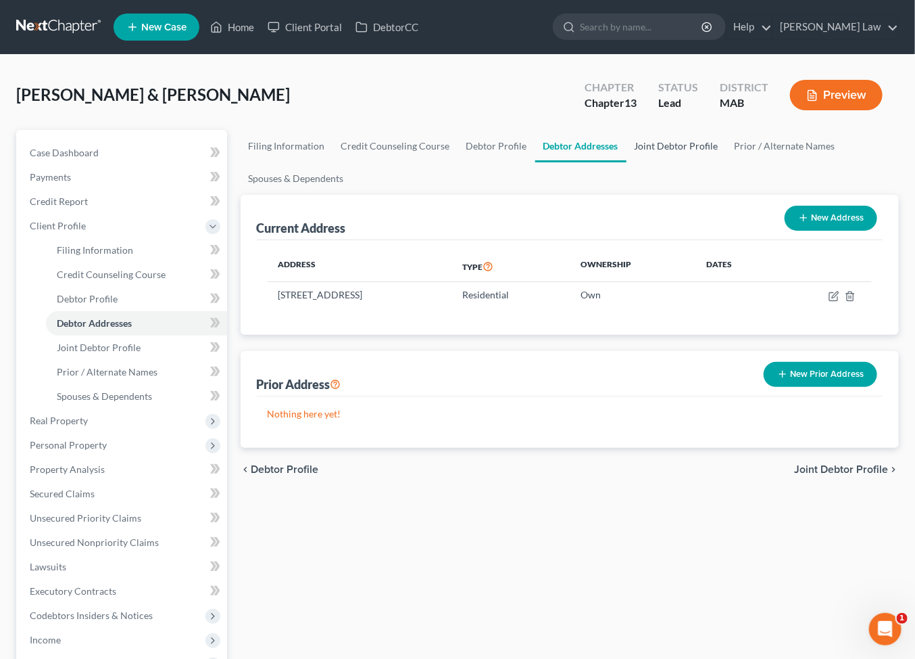
click at [727, 162] on link "Joint Debtor Profile" at bounding box center [677, 146] width 100 height 32
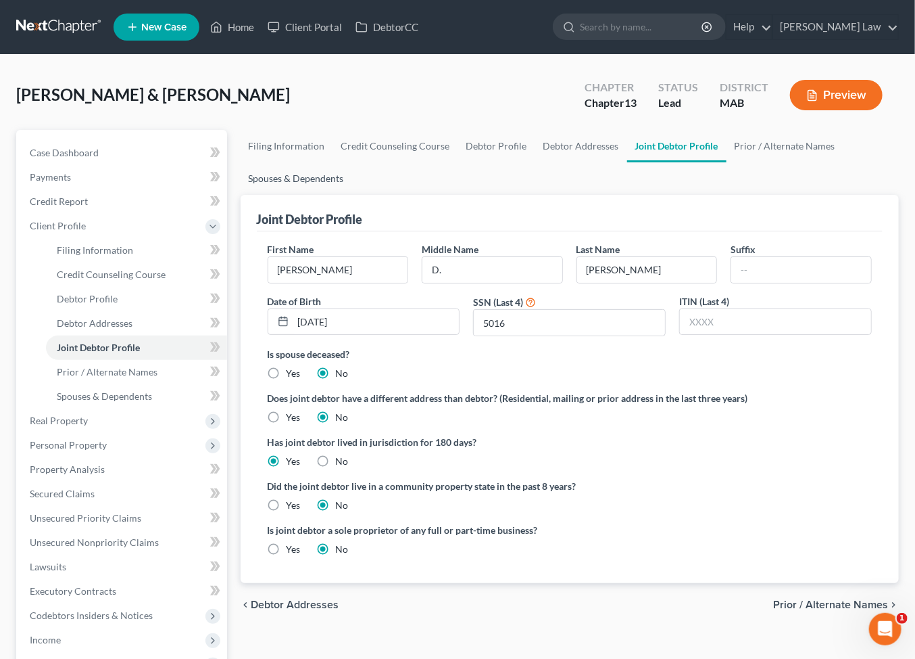
click at [352, 195] on link "Spouses & Dependents" at bounding box center [297, 178] width 112 height 32
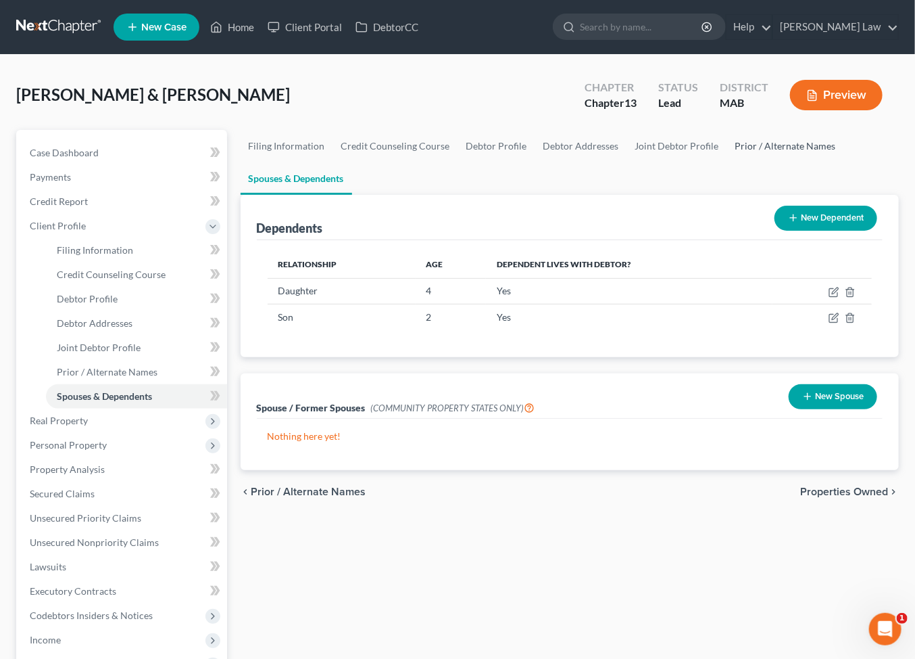
click at [727, 162] on link "Prior / Alternate Names" at bounding box center [785, 146] width 117 height 32
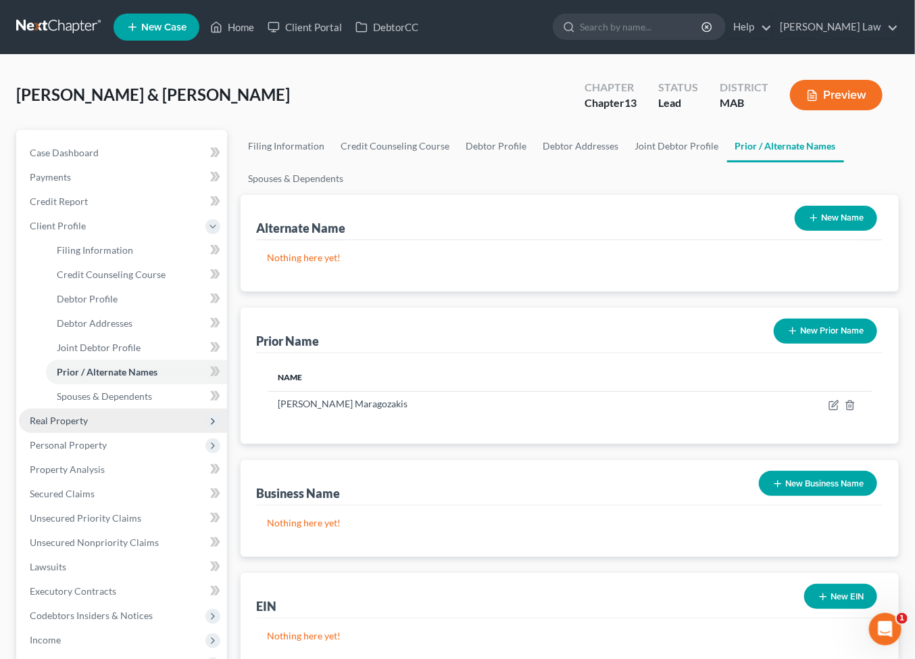
click at [85, 426] on span "Real Property" at bounding box center [59, 419] width 58 height 11
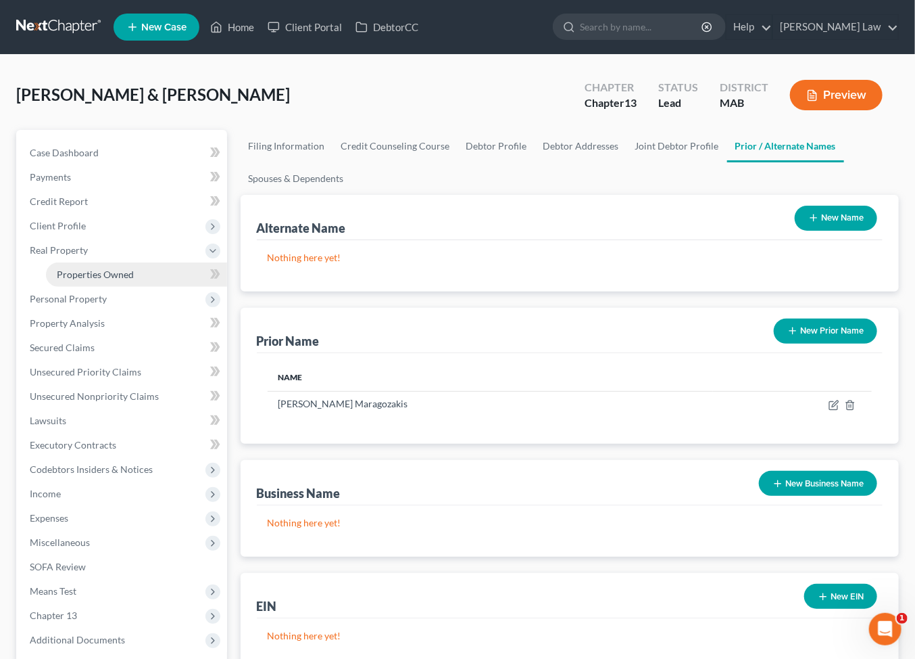
click at [121, 287] on link "Properties Owned" at bounding box center [136, 274] width 181 height 24
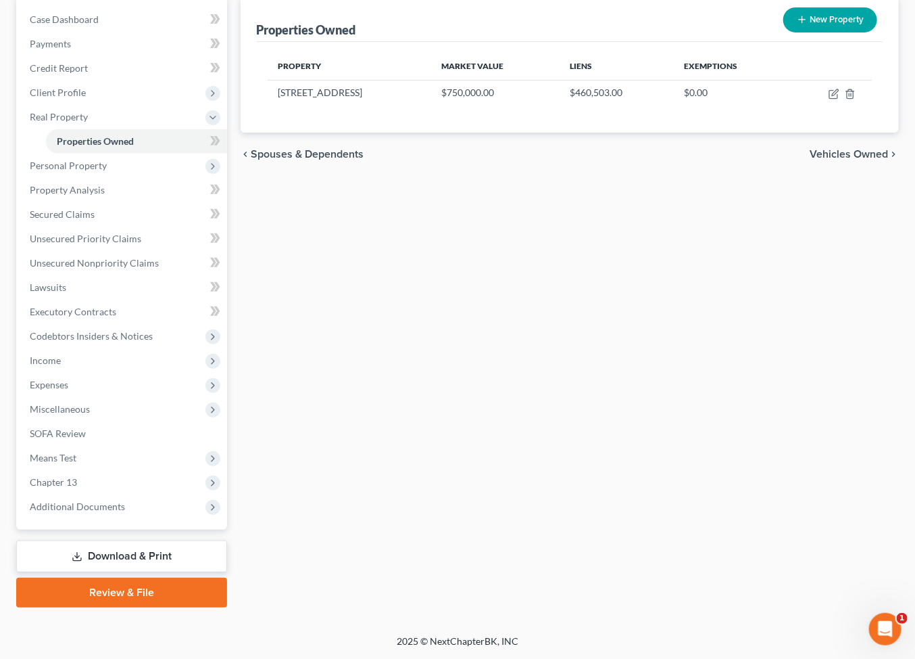
scroll to position [327, 0]
click at [105, 500] on span "Additional Documents" at bounding box center [77, 505] width 95 height 11
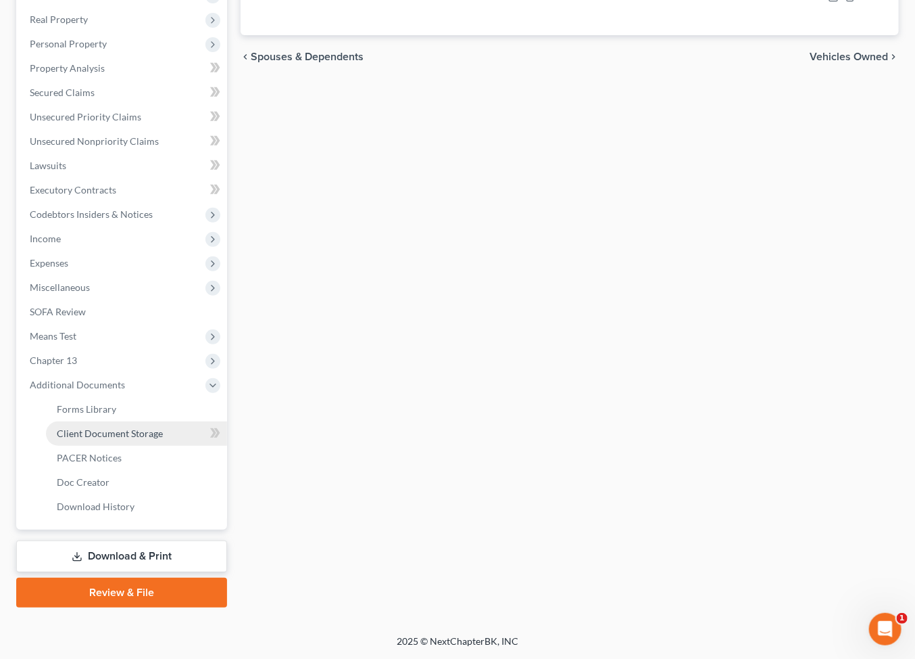
click at [162, 439] on span "Client Document Storage" at bounding box center [110, 432] width 106 height 11
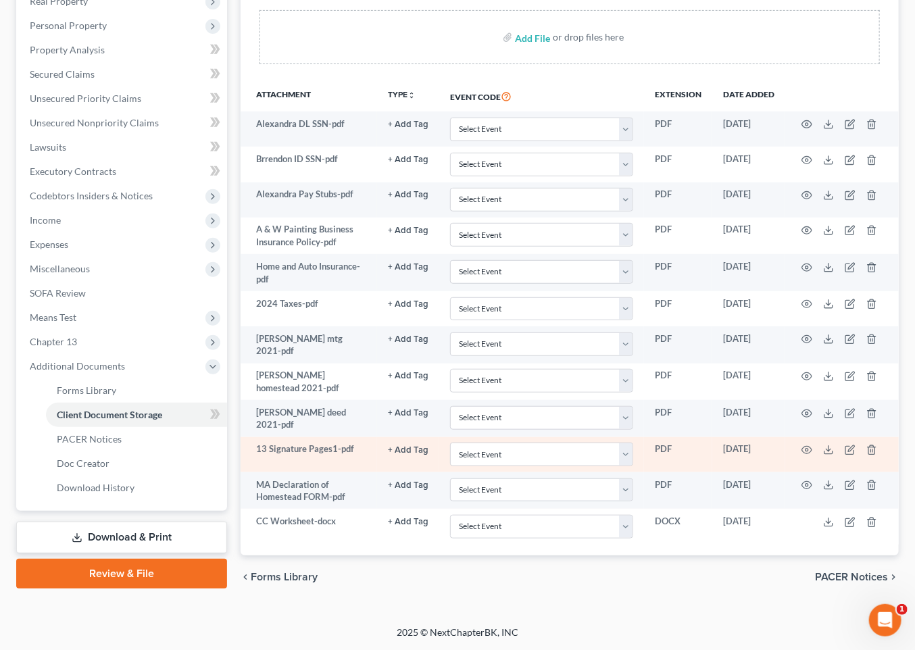
scroll to position [666, 0]
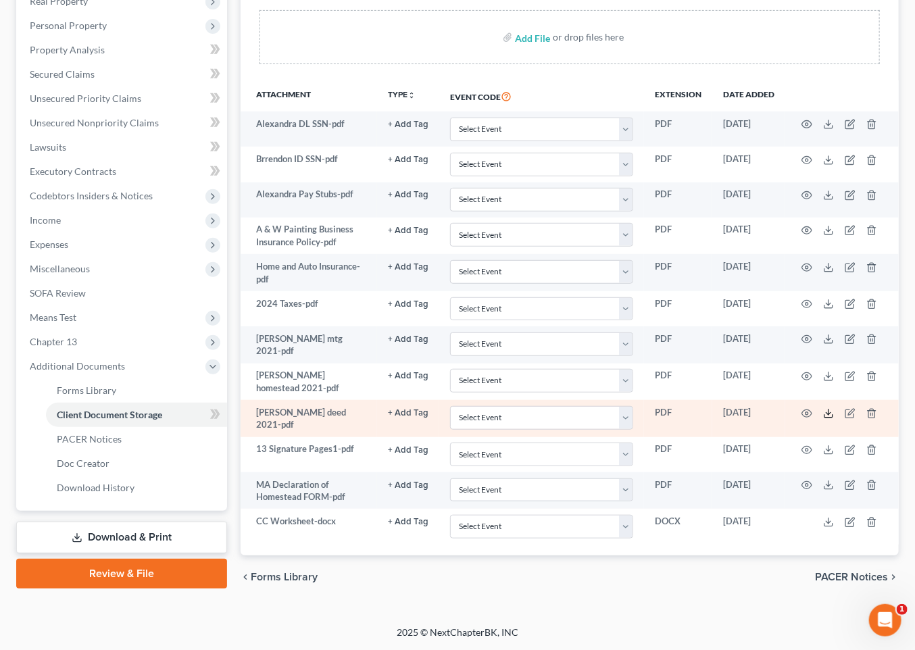
click at [832, 412] on polyline at bounding box center [829, 413] width 5 height 2
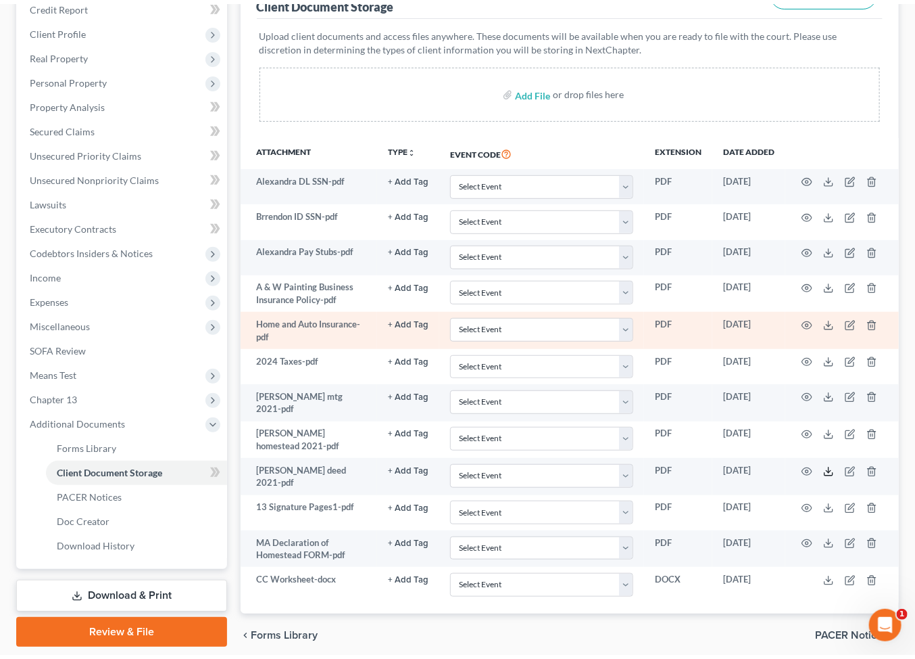
scroll to position [0, 0]
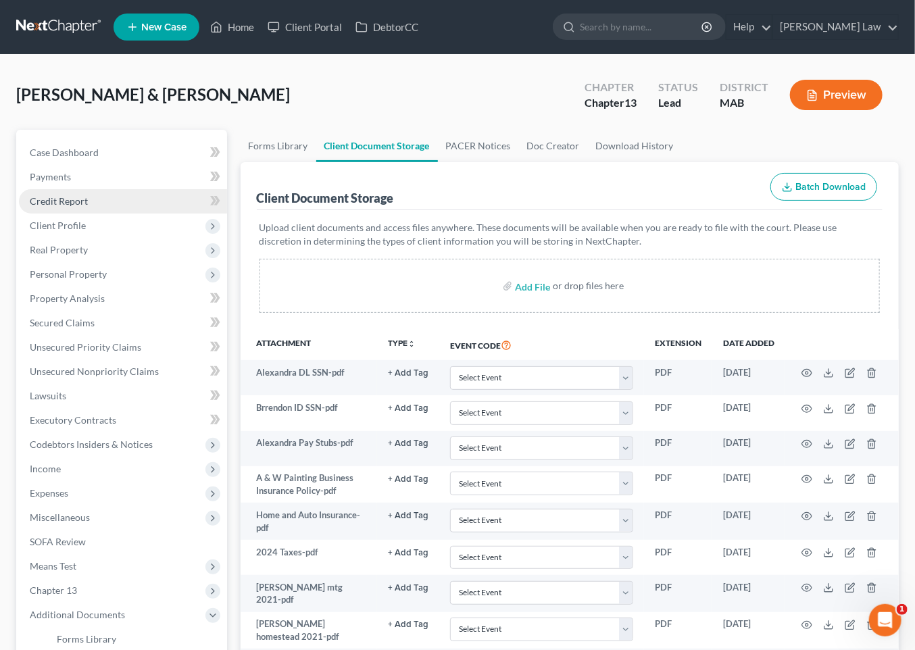
click at [80, 207] on span "Credit Report" at bounding box center [59, 200] width 58 height 11
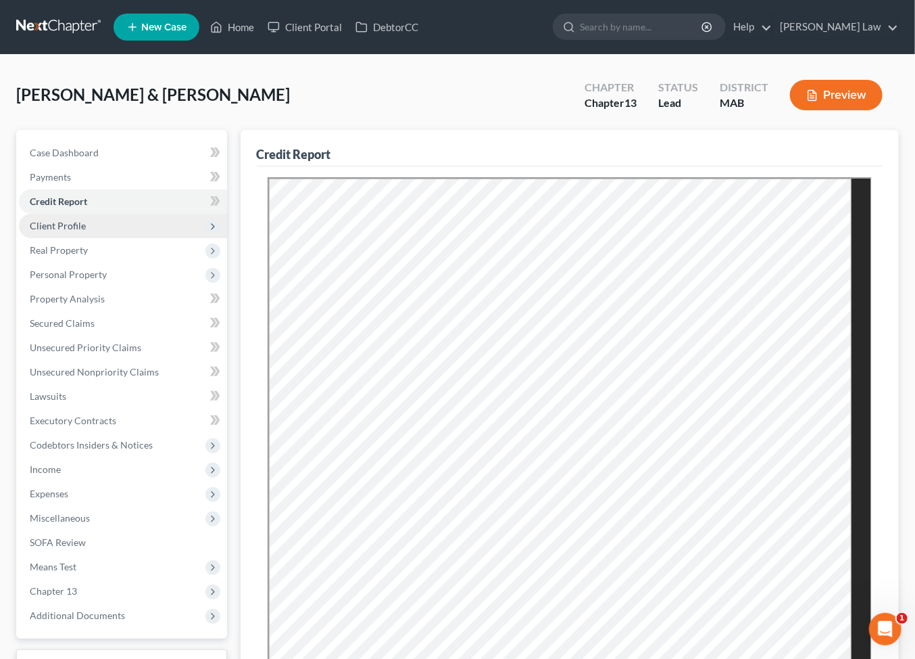
click at [69, 231] on span "Client Profile" at bounding box center [58, 225] width 56 height 11
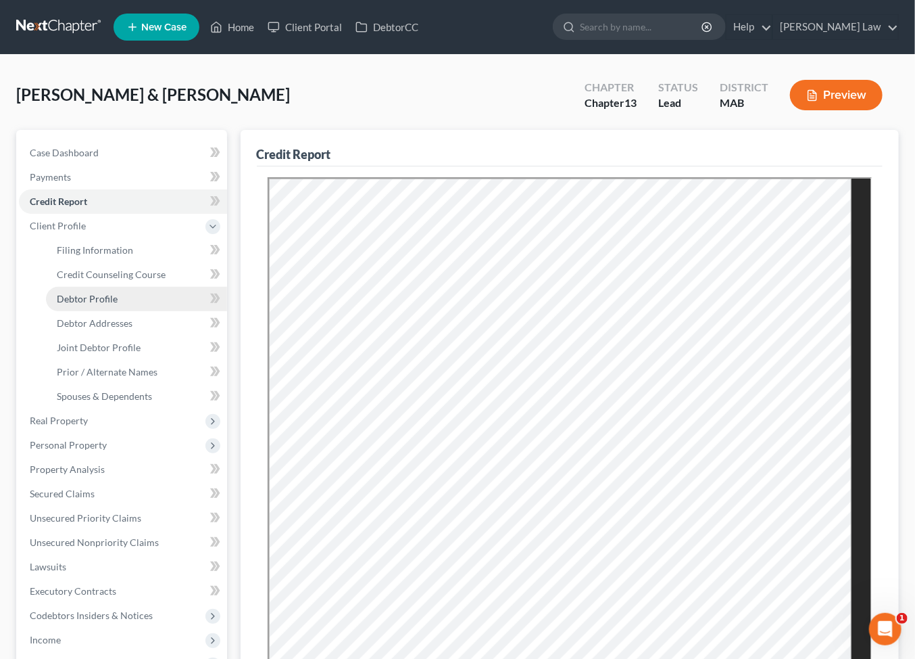
click at [103, 304] on span "Debtor Profile" at bounding box center [87, 298] width 61 height 11
select select "1"
select select "3"
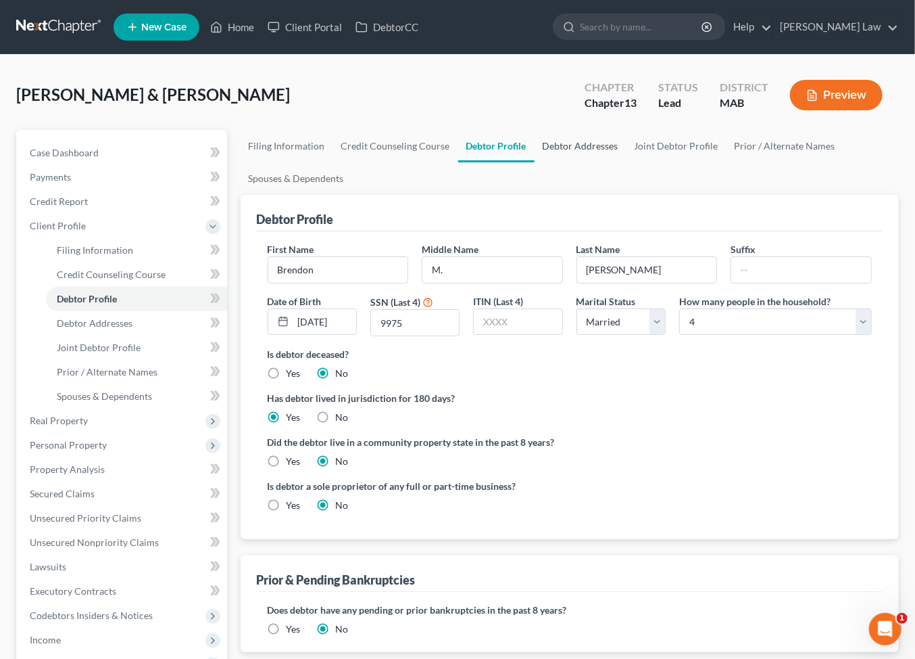
click at [627, 162] on link "Debtor Addresses" at bounding box center [581, 146] width 92 height 32
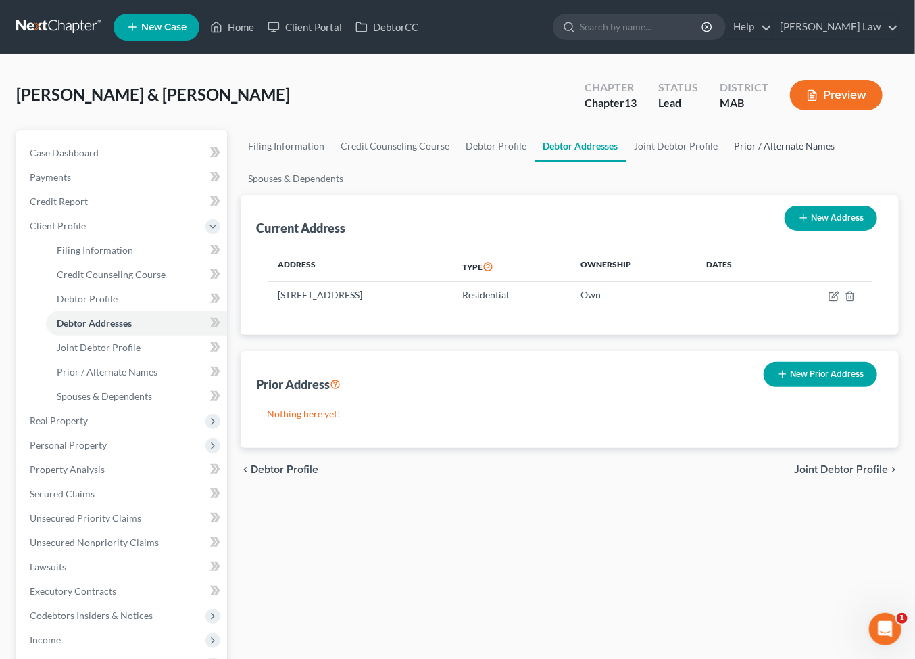
click at [727, 162] on link "Prior / Alternate Names" at bounding box center [785, 146] width 117 height 32
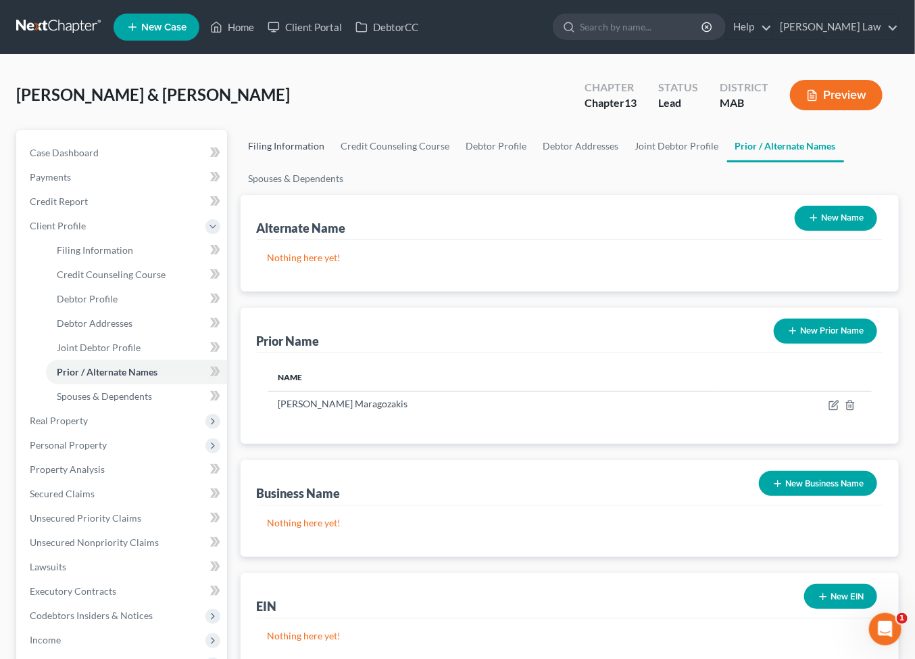
click at [311, 162] on link "Filing Information" at bounding box center [287, 146] width 93 height 32
select select "1"
select select "3"
select select "22"
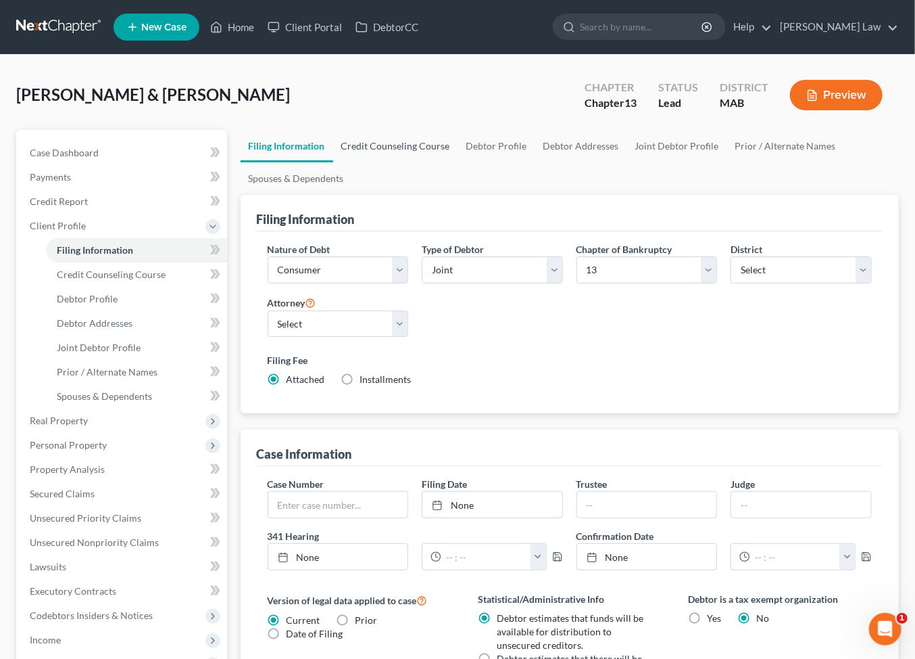
click at [424, 162] on link "Credit Counseling Course" at bounding box center [395, 146] width 125 height 32
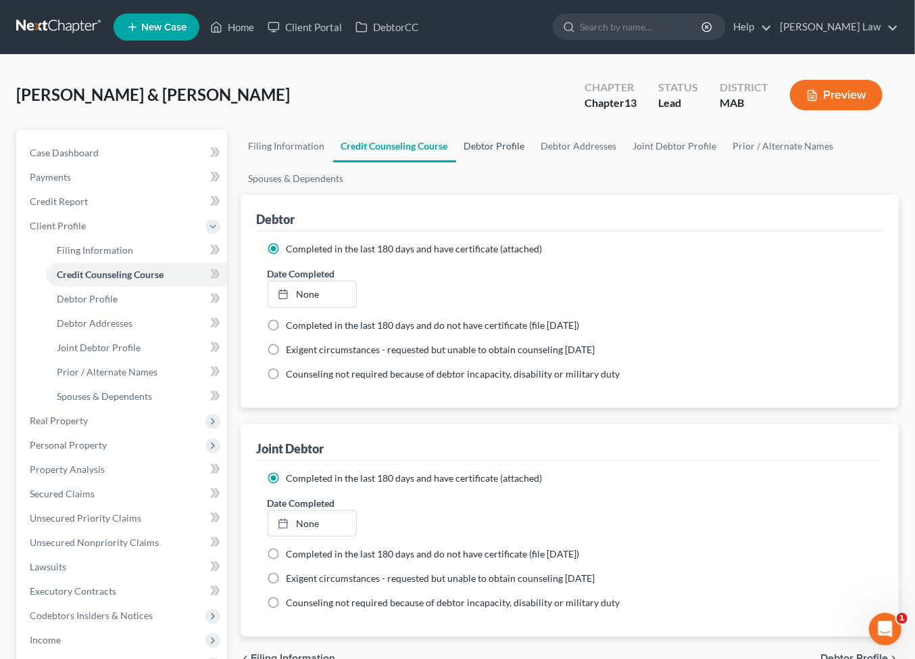
click at [533, 162] on link "Debtor Profile" at bounding box center [494, 146] width 77 height 32
select select "1"
select select "3"
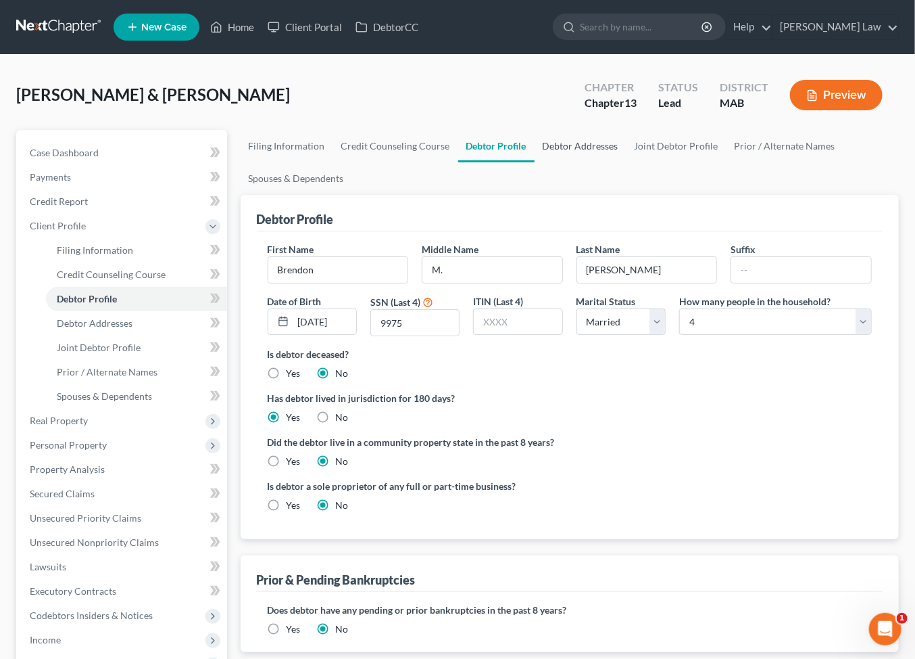
click at [627, 162] on link "Debtor Addresses" at bounding box center [581, 146] width 92 height 32
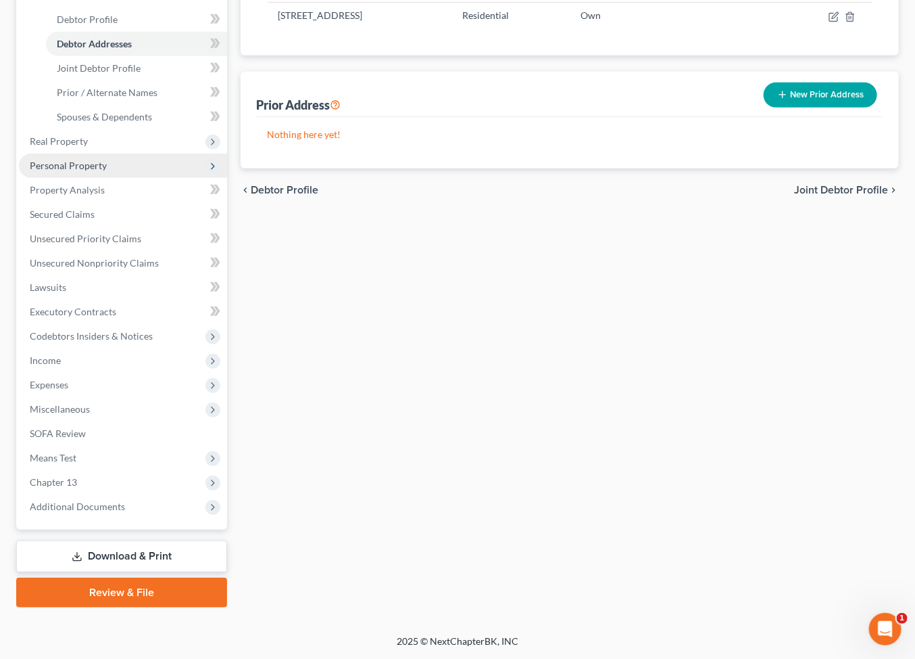
scroll to position [465, 0]
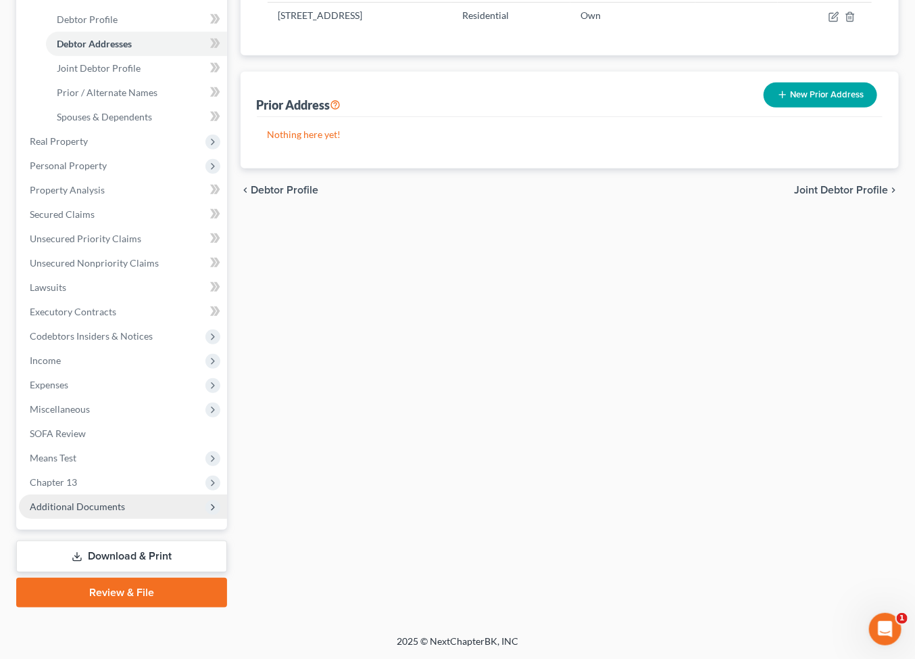
click at [125, 512] on span "Additional Documents" at bounding box center [77, 505] width 95 height 11
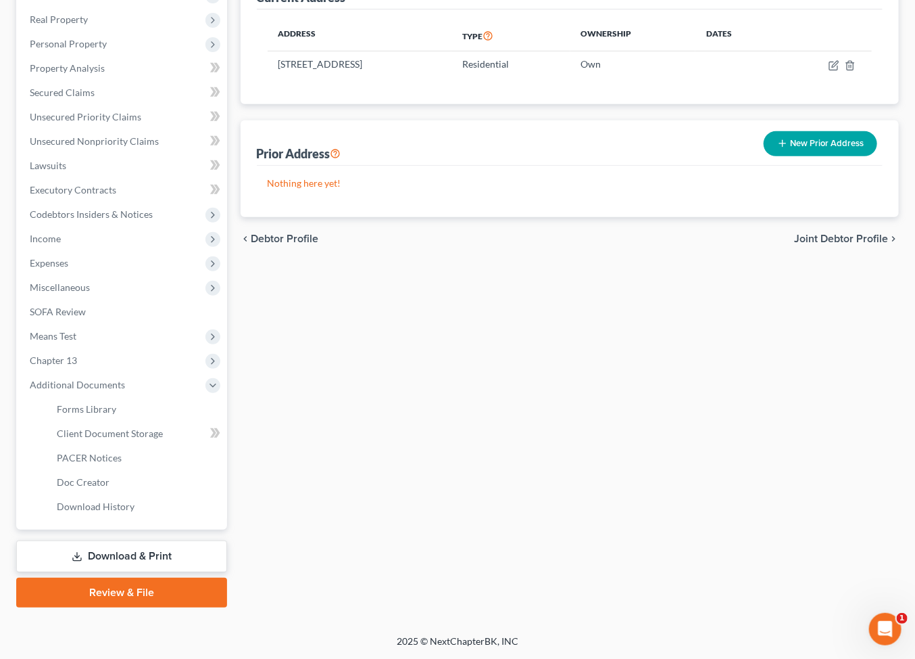
scroll to position [449, 0]
click at [163, 427] on span "Client Document Storage" at bounding box center [110, 432] width 106 height 11
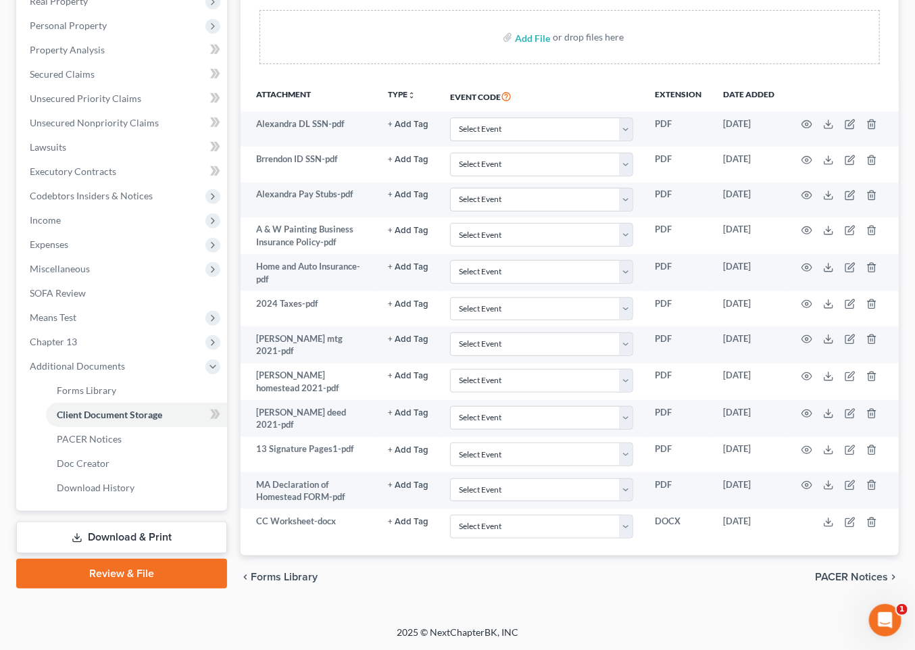
scroll to position [668, 0]
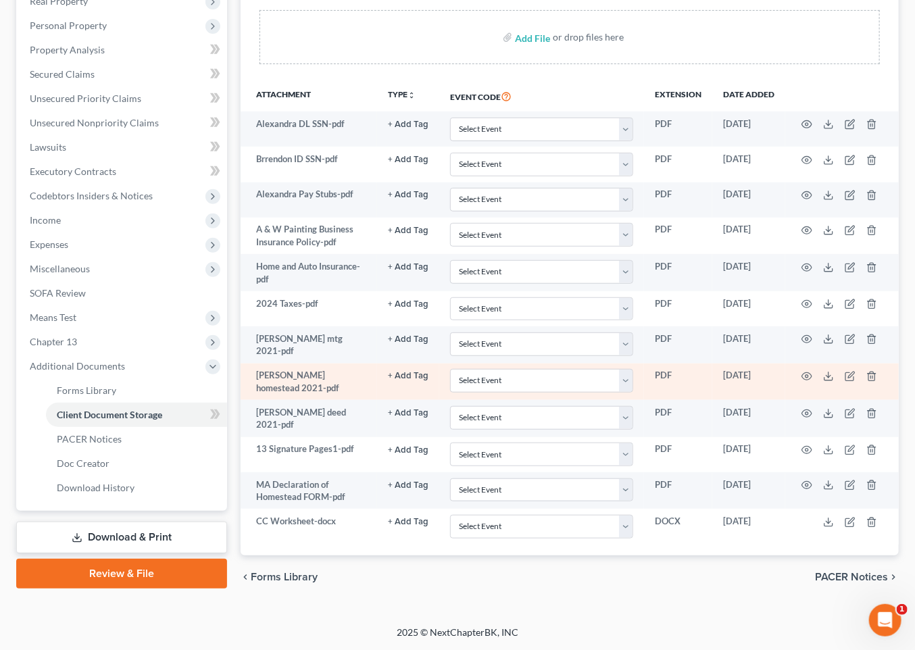
click at [844, 364] on td at bounding box center [843, 382] width 114 height 37
click at [832, 376] on polyline at bounding box center [829, 377] width 5 height 2
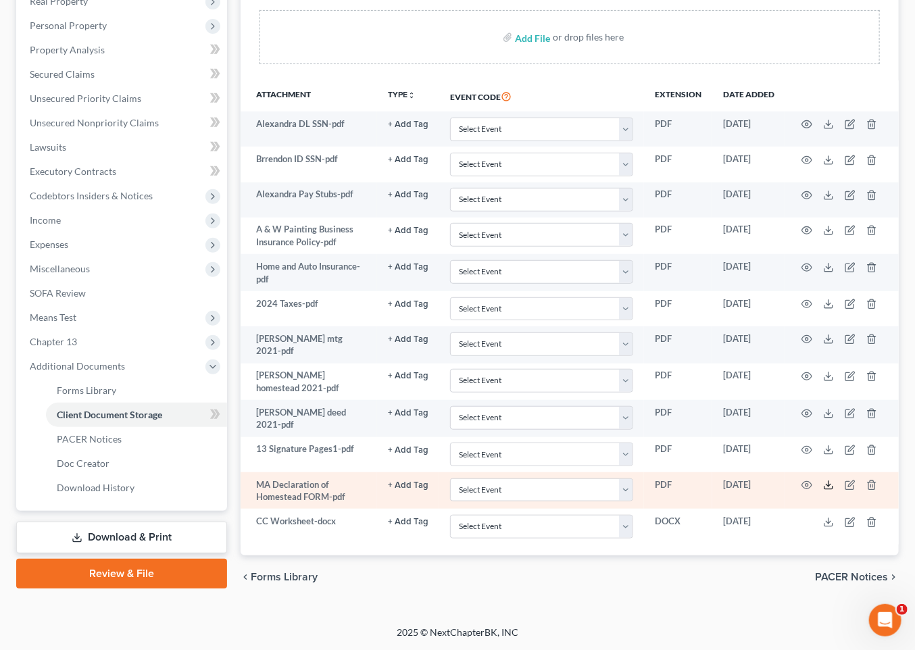
click at [834, 480] on icon at bounding box center [828, 485] width 11 height 11
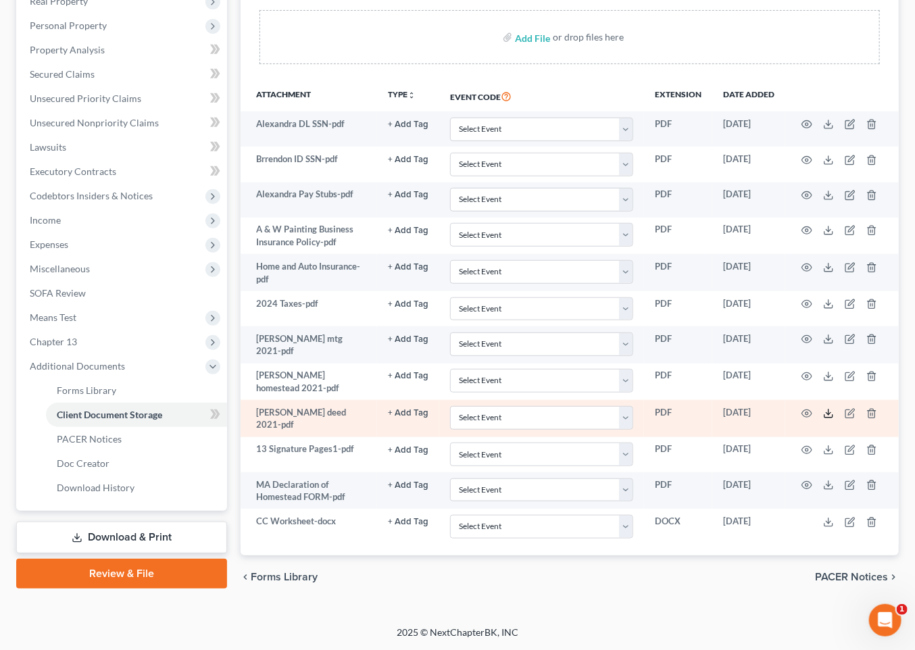
click at [834, 408] on icon at bounding box center [828, 413] width 11 height 11
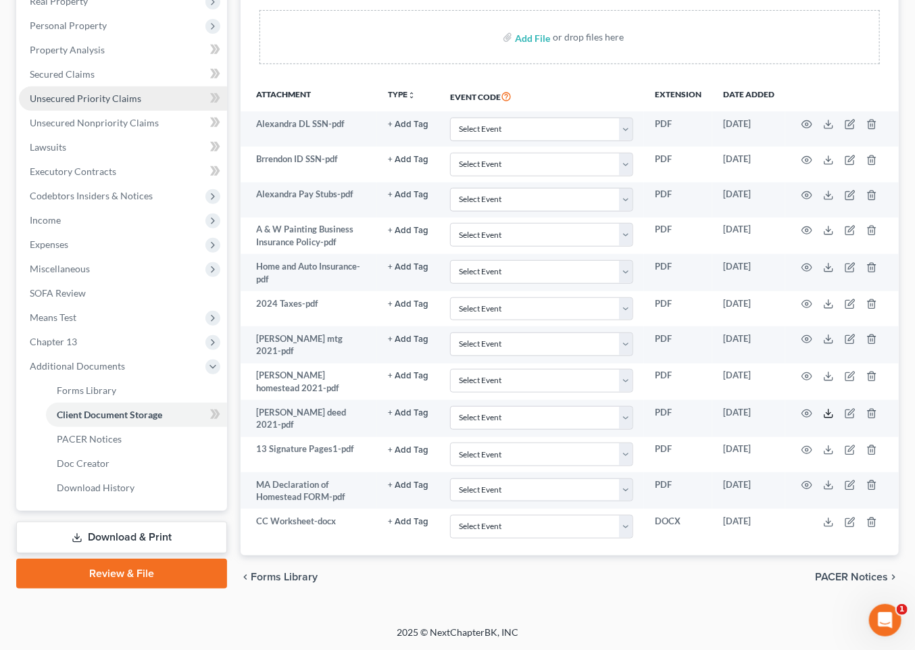
scroll to position [0, 0]
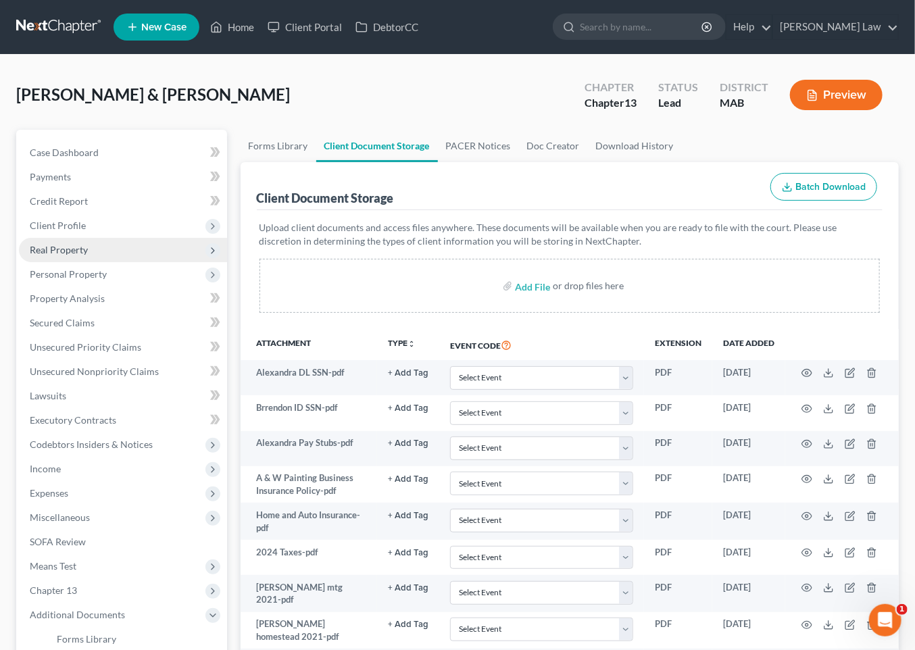
click at [74, 256] on span "Real Property" at bounding box center [59, 249] width 58 height 11
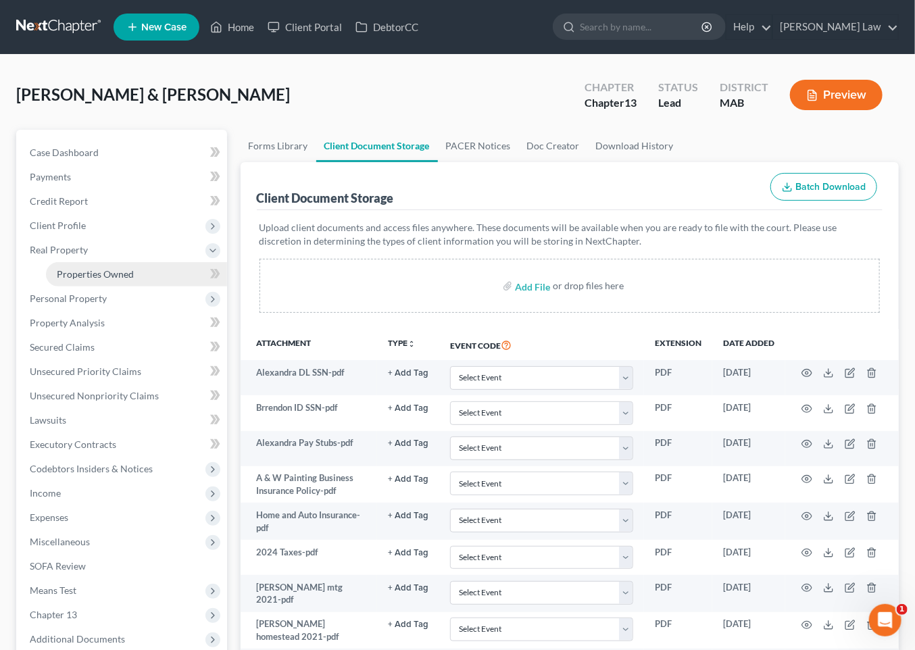
click at [102, 280] on span "Properties Owned" at bounding box center [95, 273] width 77 height 11
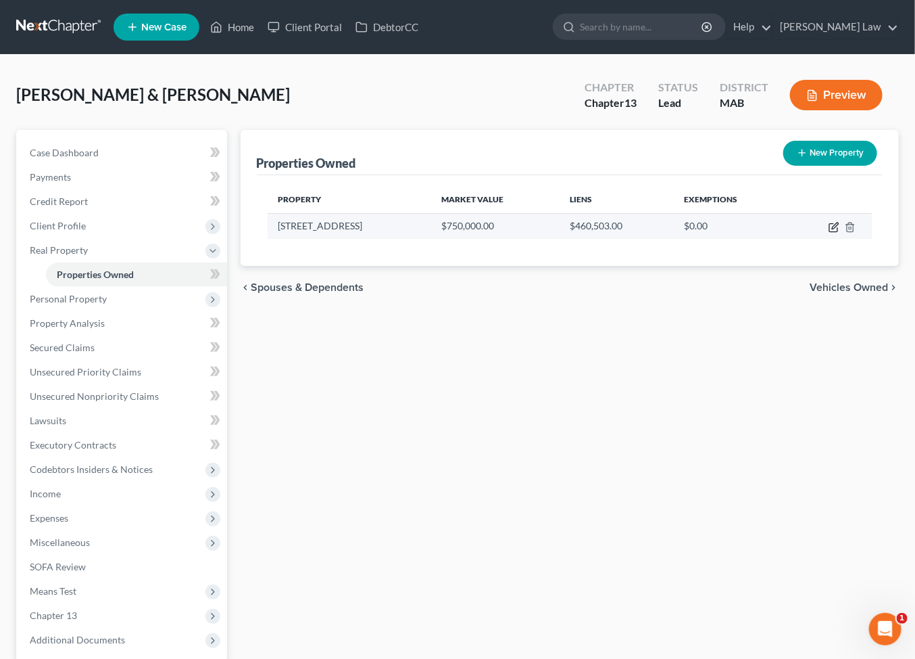
click at [832, 229] on icon "button" at bounding box center [835, 225] width 6 height 6
select select "22"
select select "0"
select select "3"
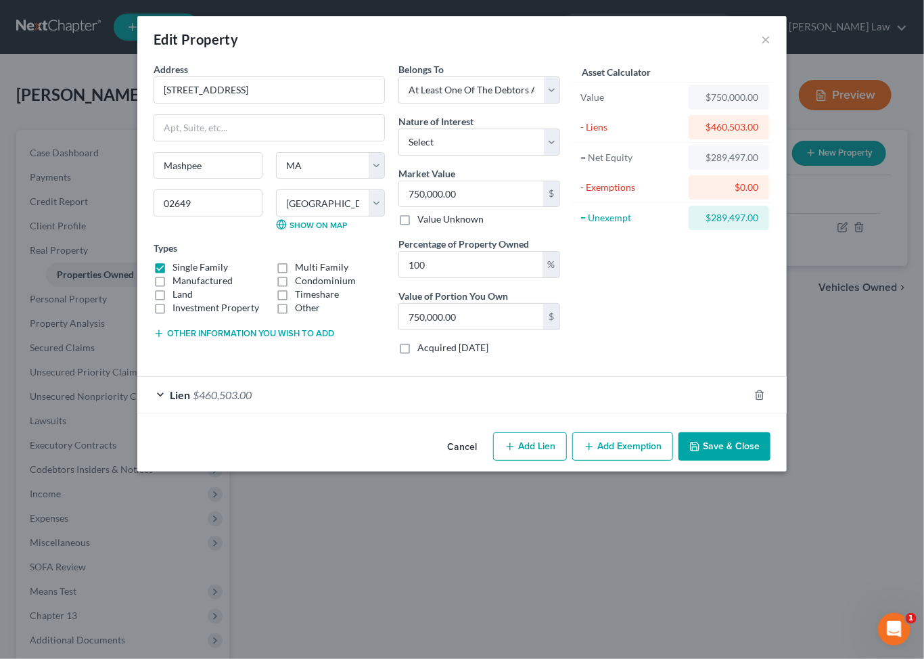
click at [645, 460] on button "Add Exemption" at bounding box center [622, 446] width 101 height 28
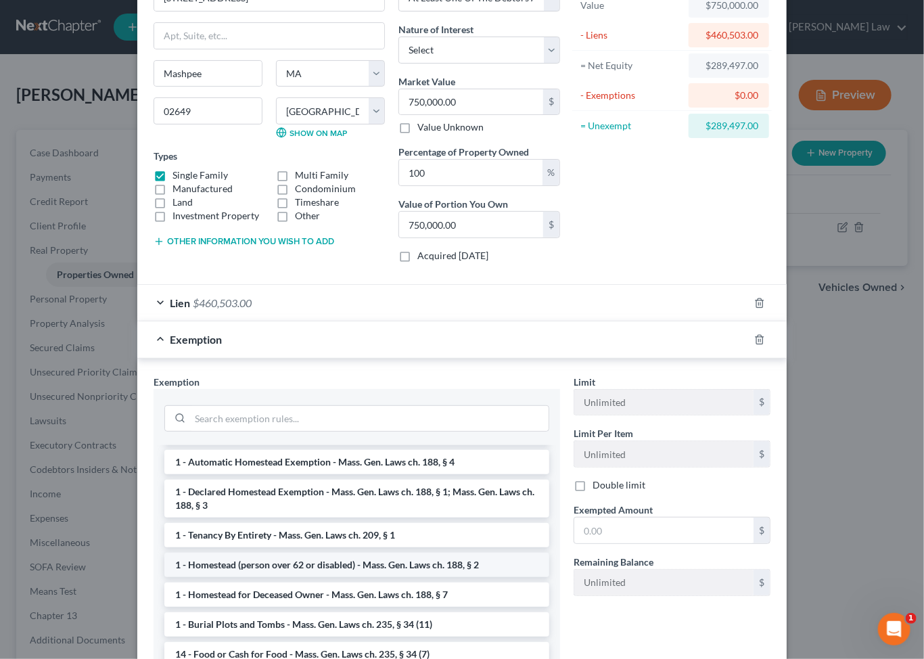
scroll to position [16, 0]
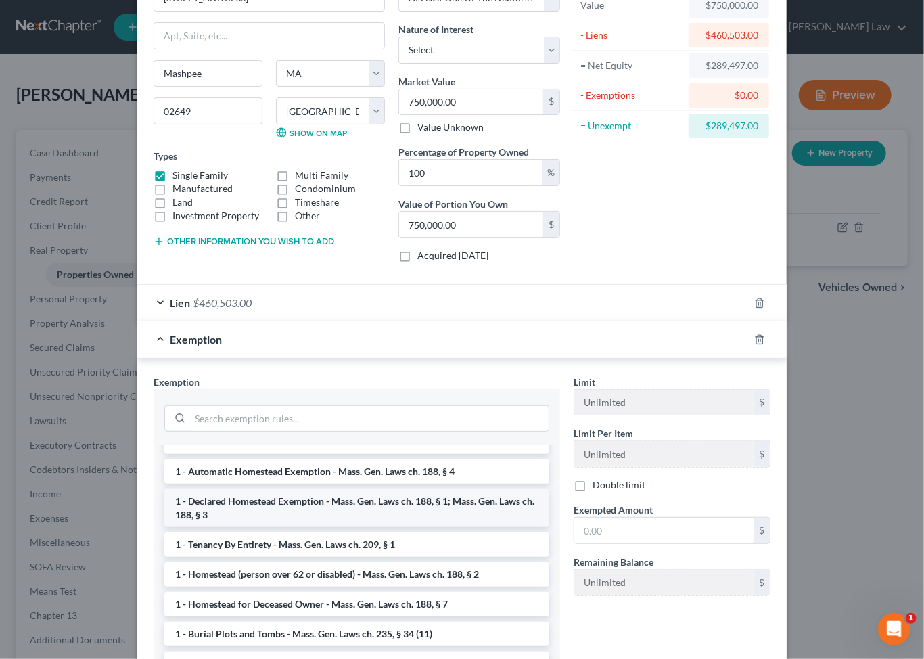
click at [391, 527] on li "1 - Declared Homestead Exemption - Mass. Gen. Laws ch. 188, § 1; Mass. Gen. Law…" at bounding box center [356, 508] width 385 height 38
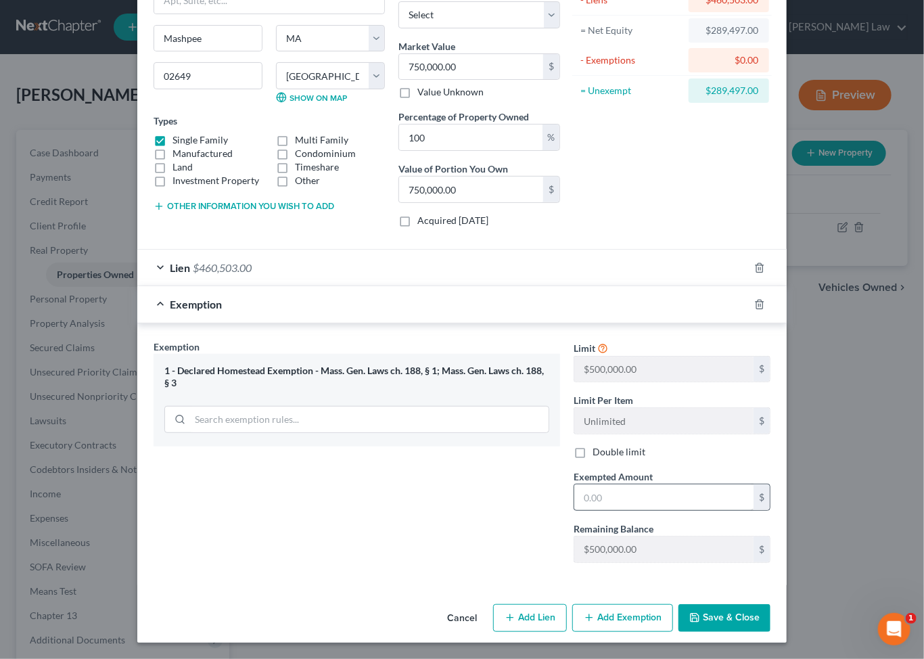
scroll to position [189, 0]
click at [679, 510] on input "text" at bounding box center [663, 497] width 179 height 26
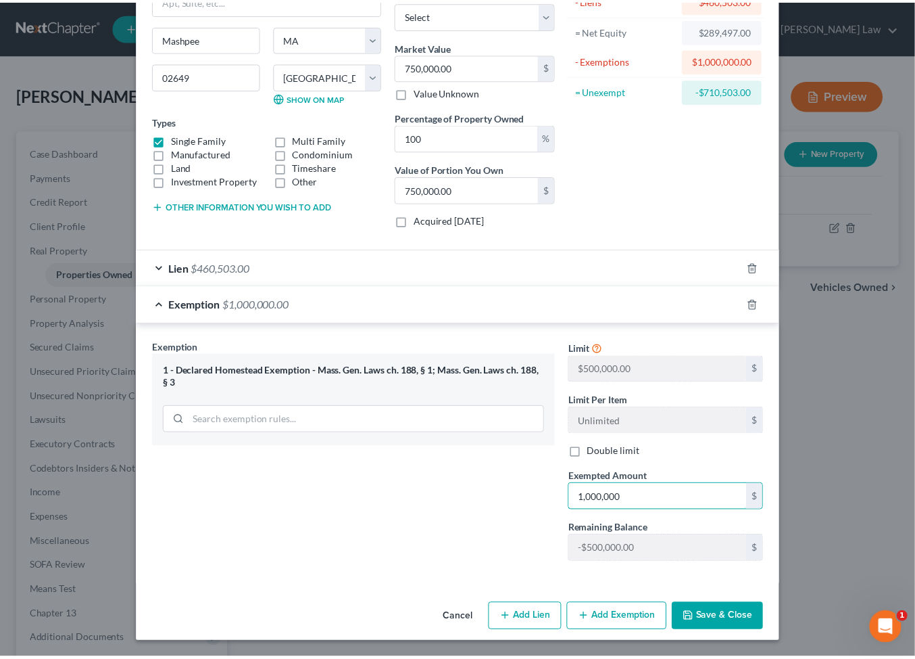
scroll to position [316, 0]
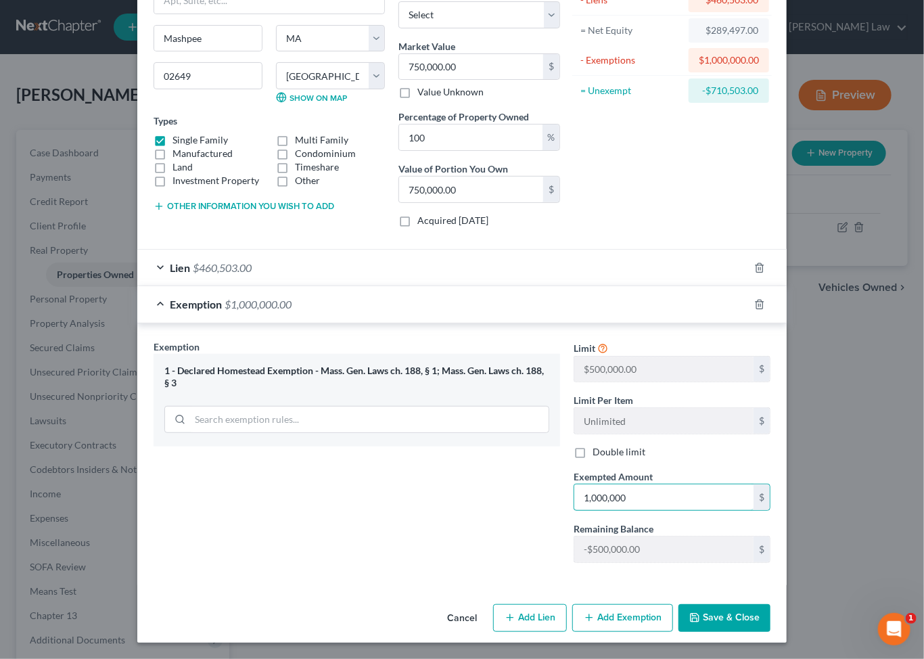
type input "1,000,000"
click at [770, 609] on button "Save & Close" at bounding box center [724, 618] width 92 height 28
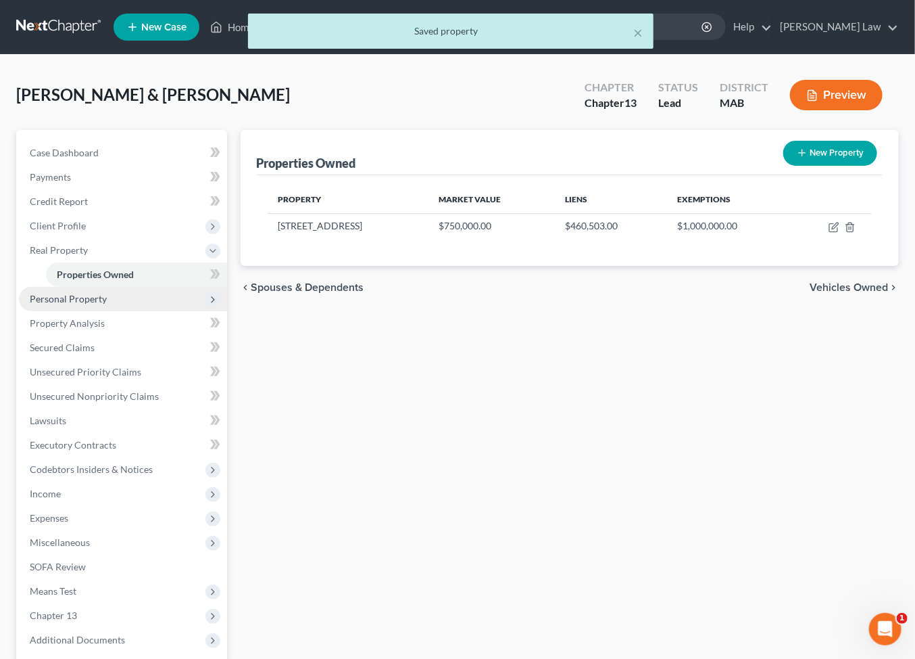
click at [101, 304] on span "Personal Property" at bounding box center [68, 298] width 77 height 11
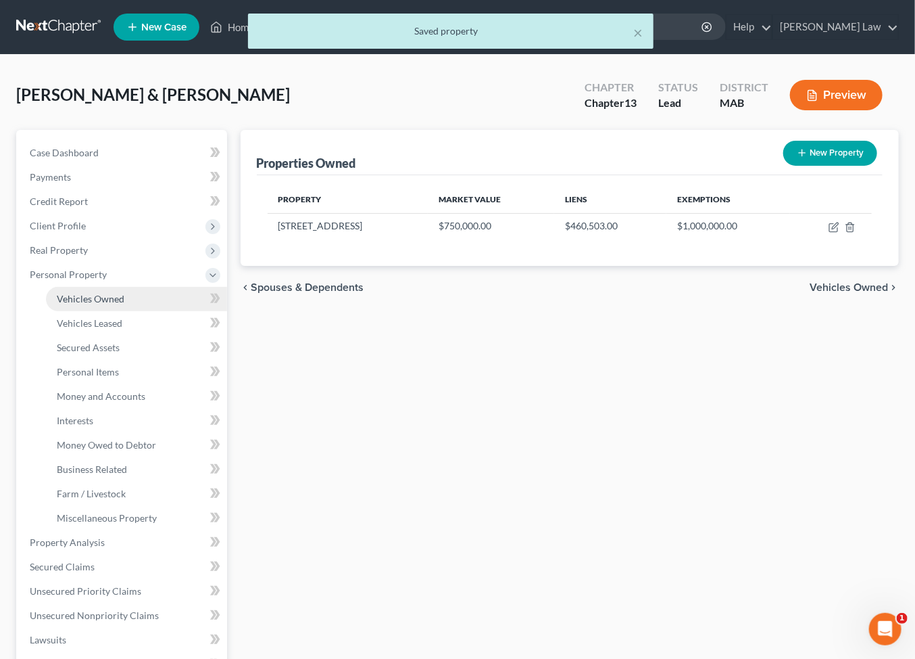
click at [104, 304] on span "Vehicles Owned" at bounding box center [91, 298] width 68 height 11
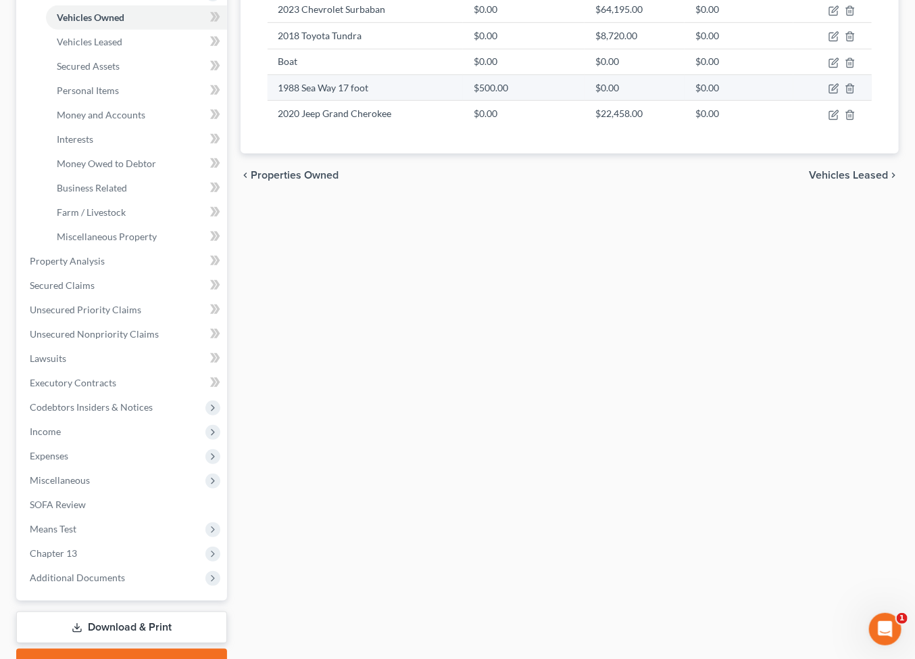
scroll to position [281, 0]
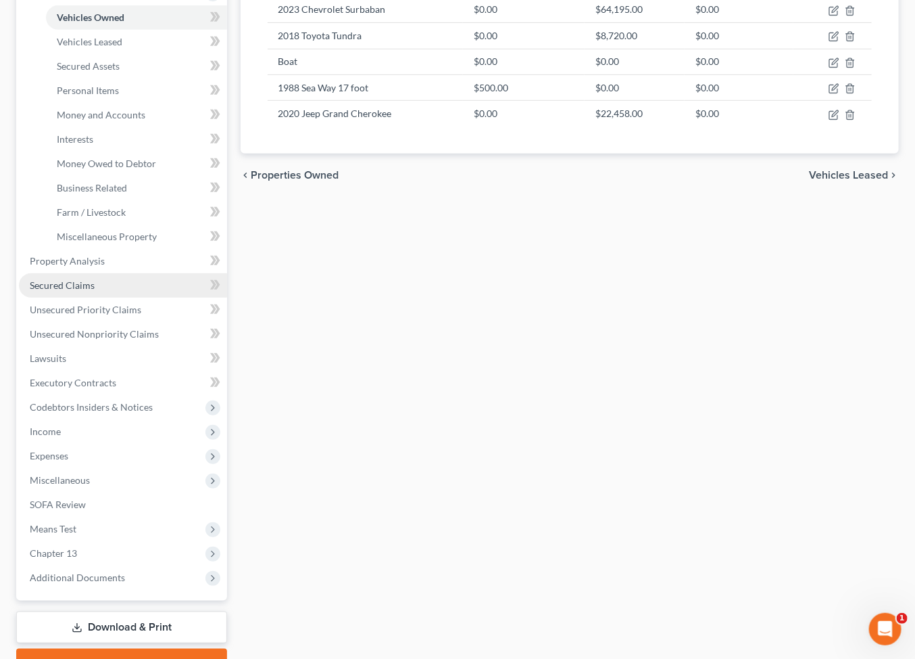
click at [87, 291] on span "Secured Claims" at bounding box center [62, 284] width 65 height 11
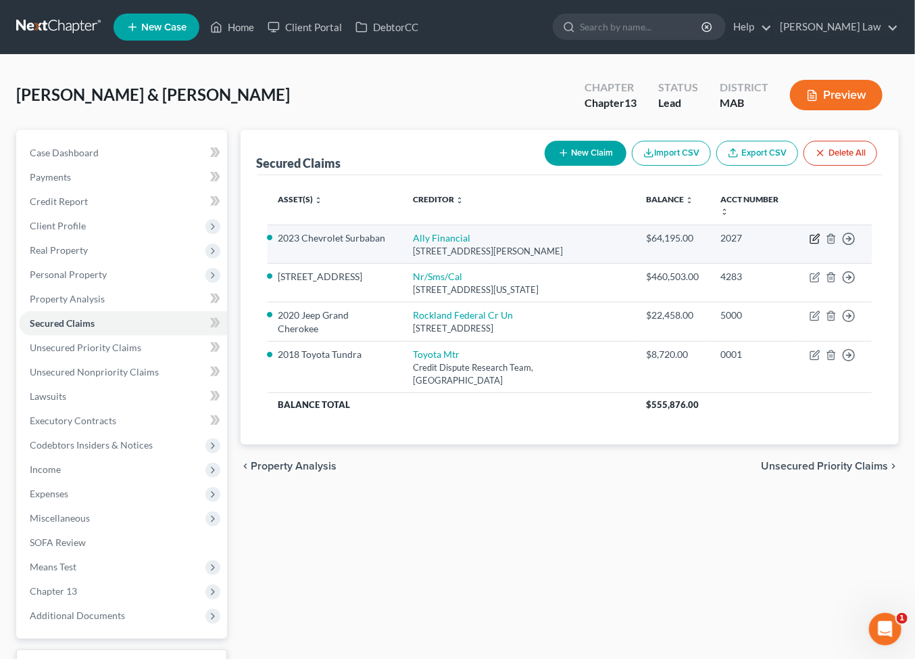
click at [810, 244] on icon "button" at bounding box center [815, 238] width 11 height 11
select select "23"
select select "3"
select select "2"
select select "1"
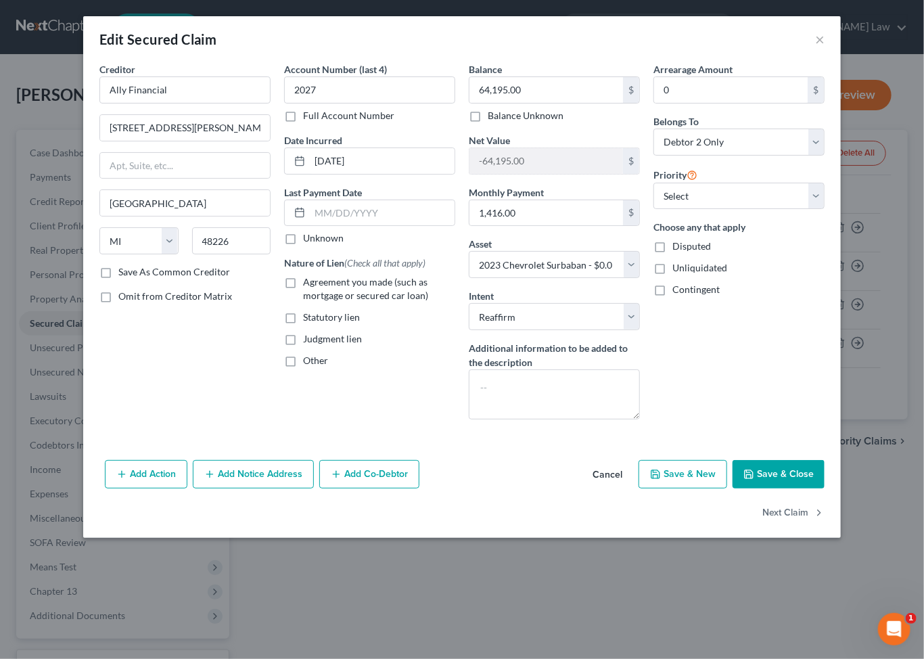
click at [817, 488] on button "Save & Close" at bounding box center [778, 474] width 92 height 28
select select
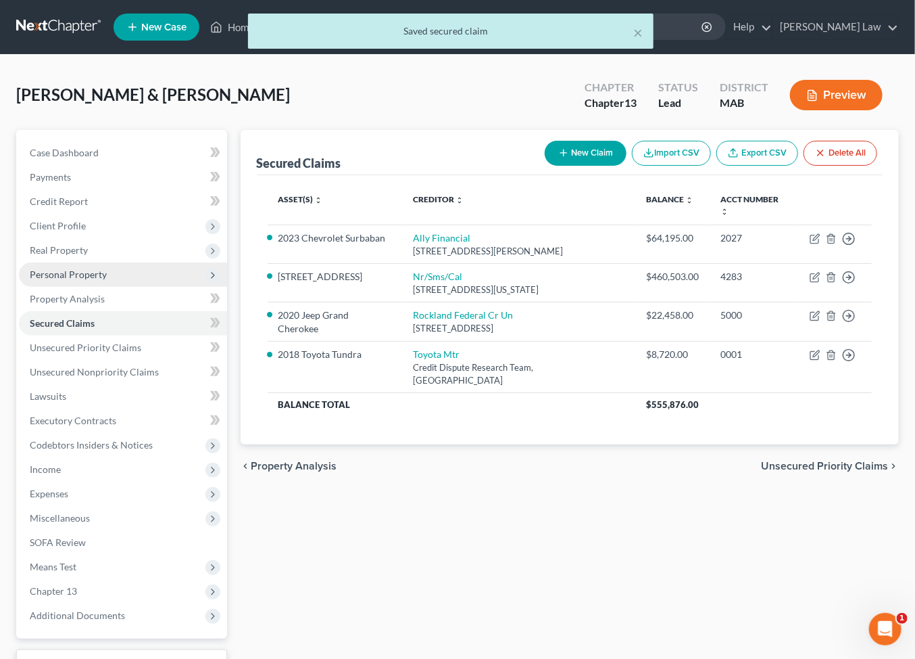
click at [63, 280] on span "Personal Property" at bounding box center [68, 273] width 77 height 11
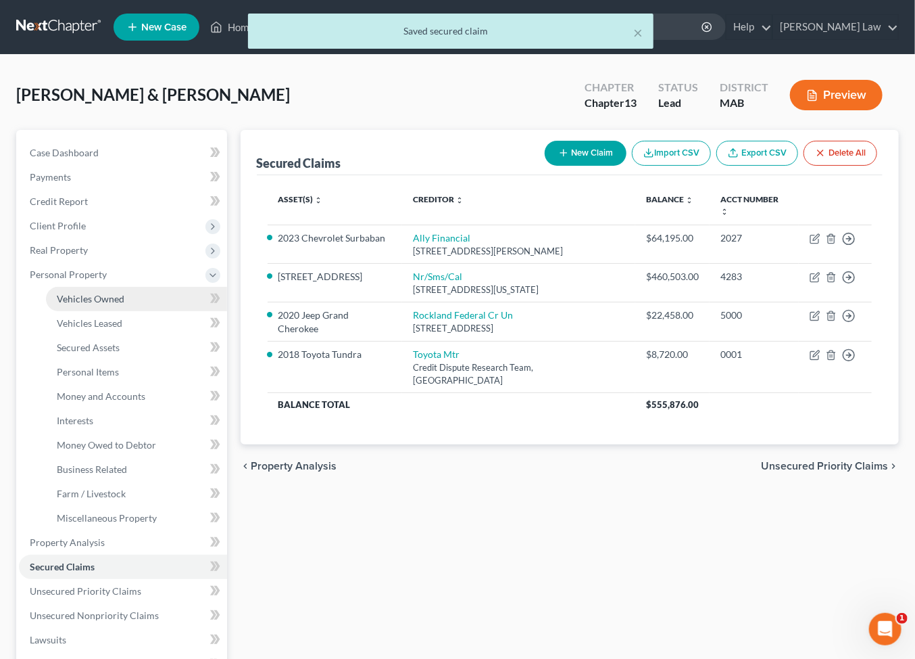
click at [110, 304] on span "Vehicles Owned" at bounding box center [91, 298] width 68 height 11
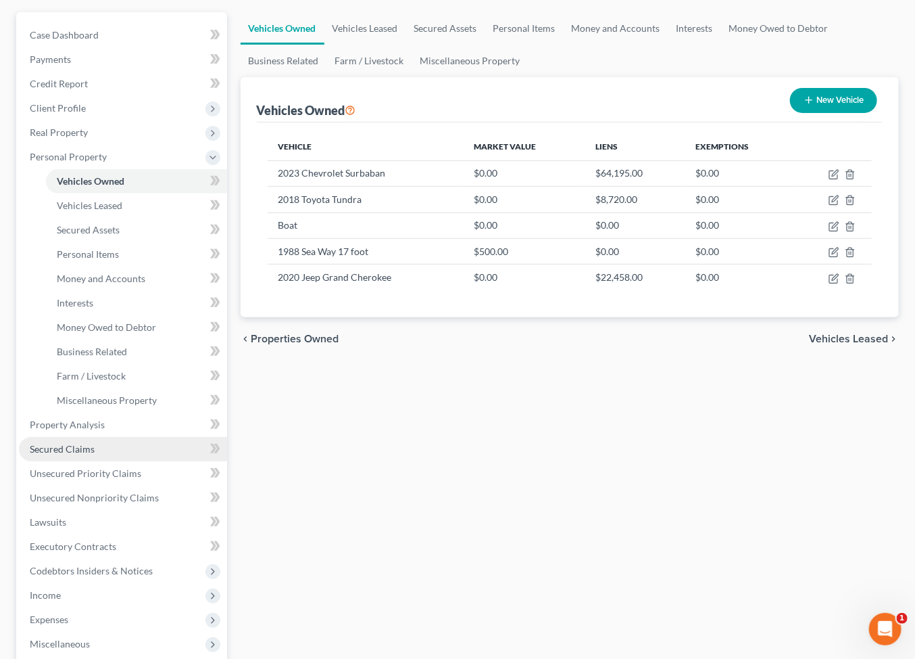
click at [64, 454] on span "Secured Claims" at bounding box center [62, 448] width 65 height 11
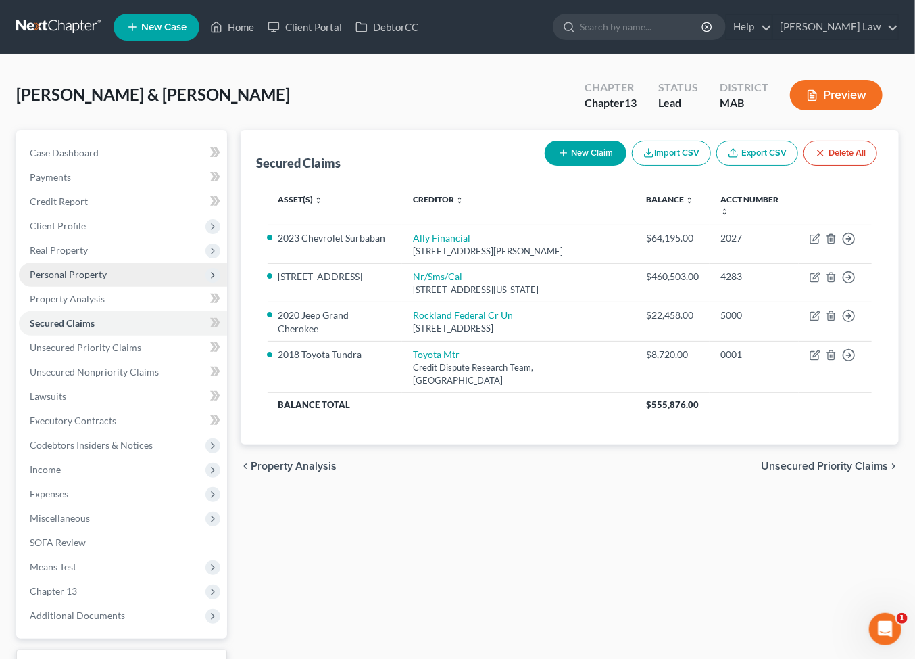
click at [54, 280] on span "Personal Property" at bounding box center [68, 273] width 77 height 11
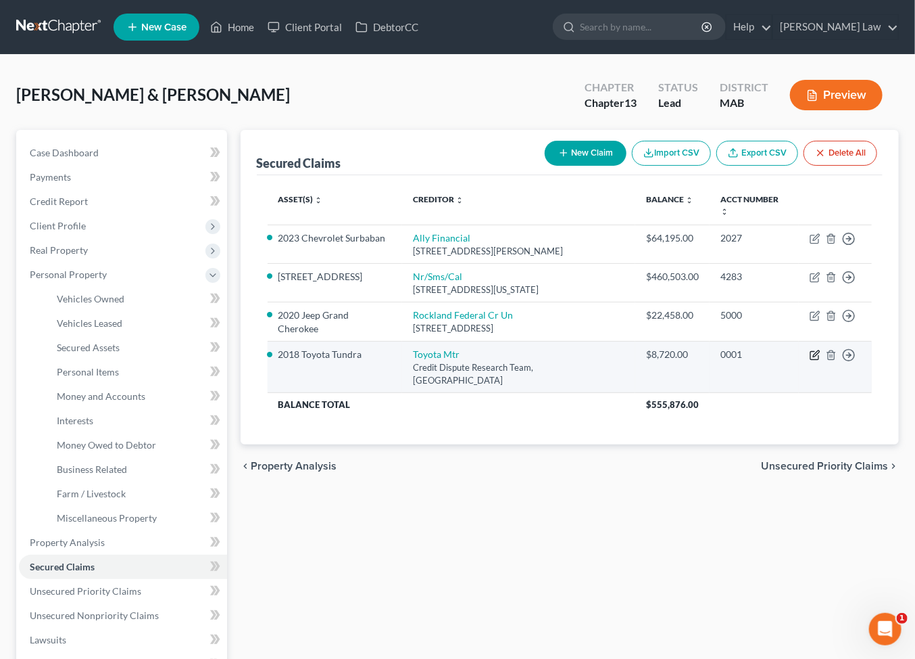
click at [810, 360] on icon "button" at bounding box center [815, 355] width 11 height 11
select select "45"
select select "9"
select select "0"
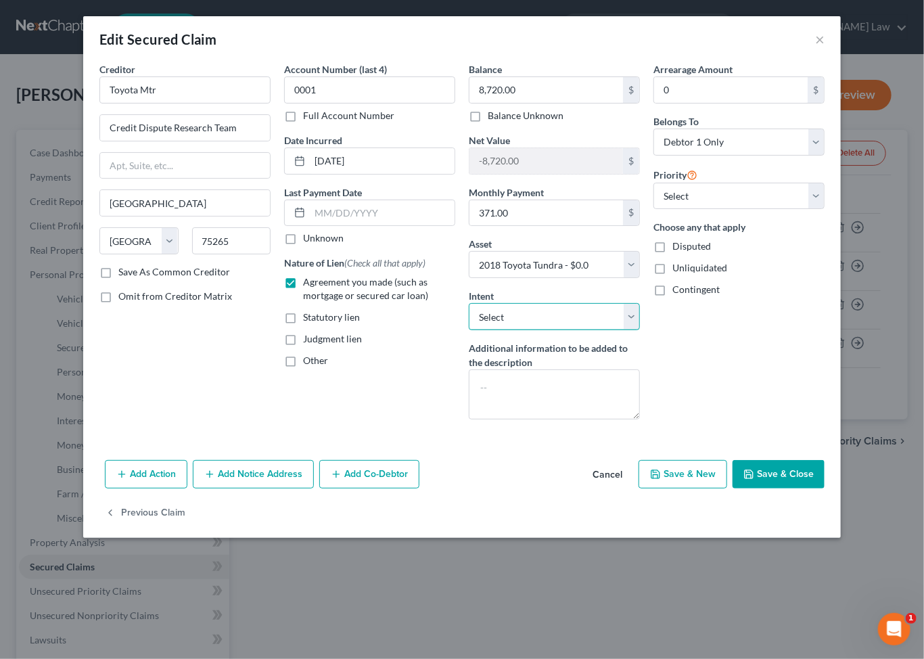
click at [640, 330] on select "Select Surrender Redeem Reaffirm Avoid Other" at bounding box center [554, 316] width 171 height 27
select select "2"
click at [469, 330] on select "Select Surrender Redeem Reaffirm Avoid Other" at bounding box center [554, 316] width 171 height 27
click at [813, 488] on button "Save & Close" at bounding box center [778, 474] width 92 height 28
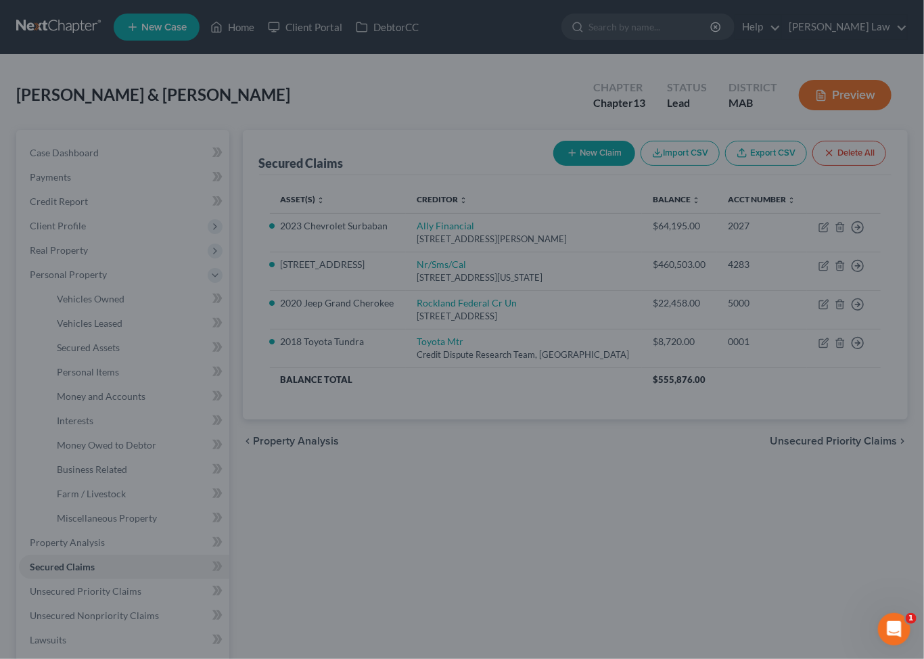
select select "9"
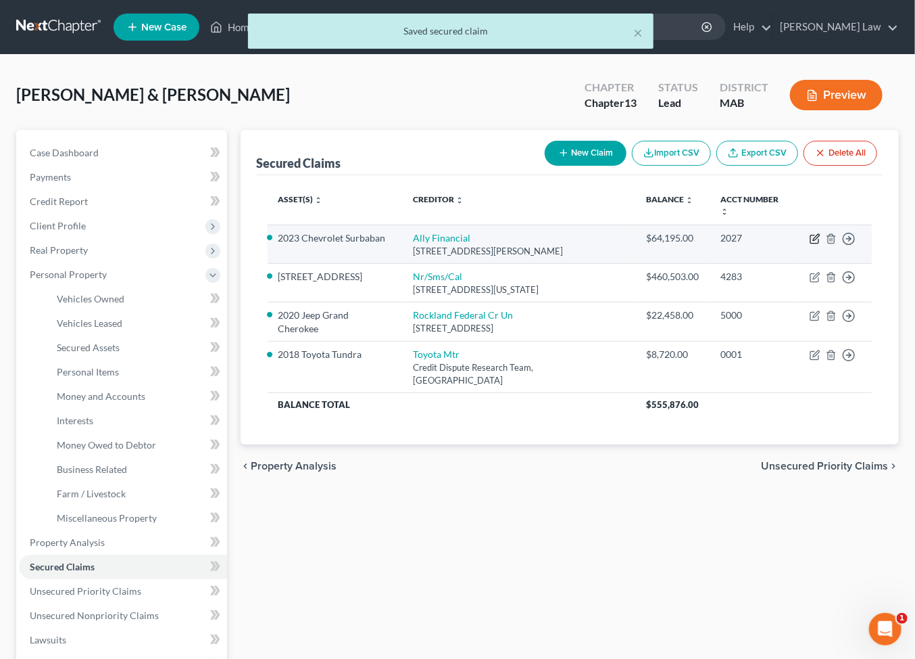
click at [810, 244] on icon "button" at bounding box center [815, 238] width 11 height 11
select select "23"
select select "3"
select select "2"
select select "1"
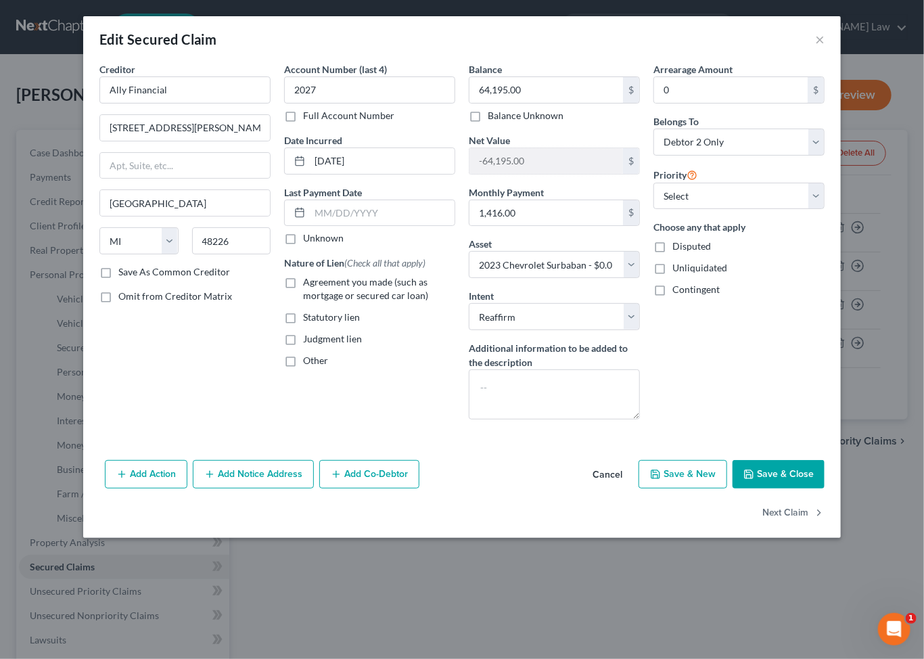
click at [809, 488] on button "Save & Close" at bounding box center [778, 474] width 92 height 28
select select
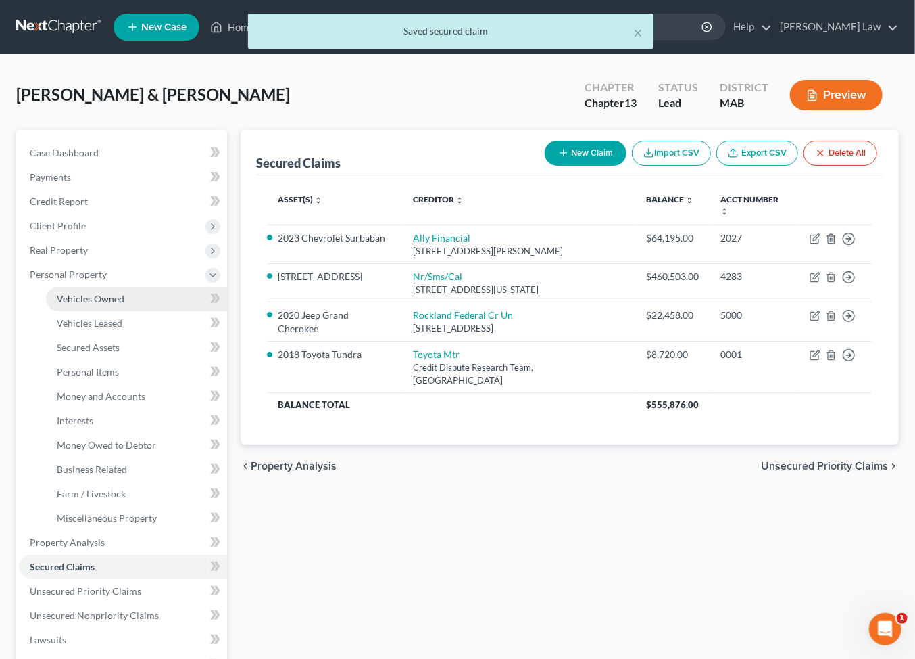
click at [101, 304] on span "Vehicles Owned" at bounding box center [91, 298] width 68 height 11
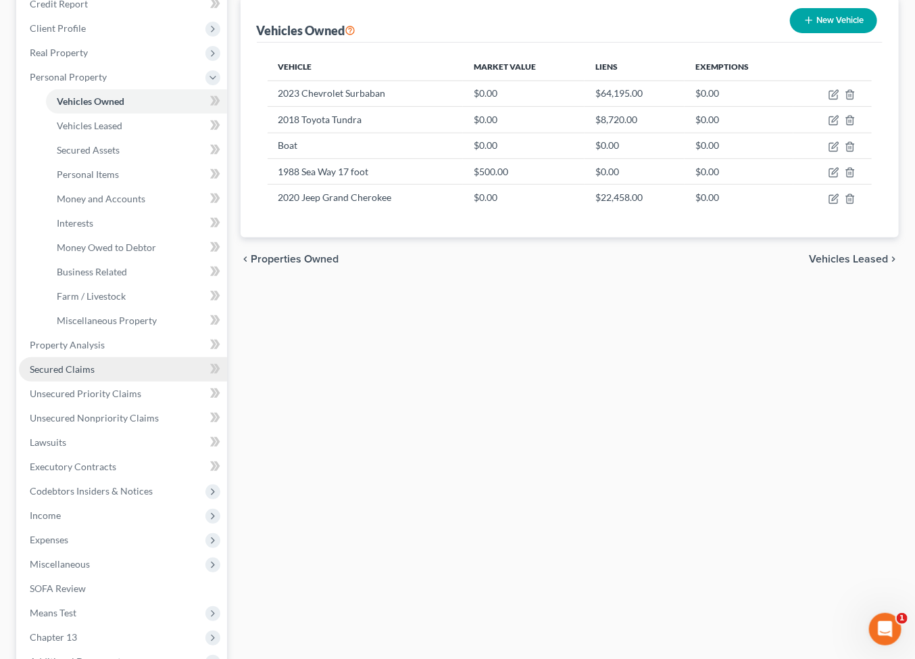
click at [85, 375] on span "Secured Claims" at bounding box center [62, 368] width 65 height 11
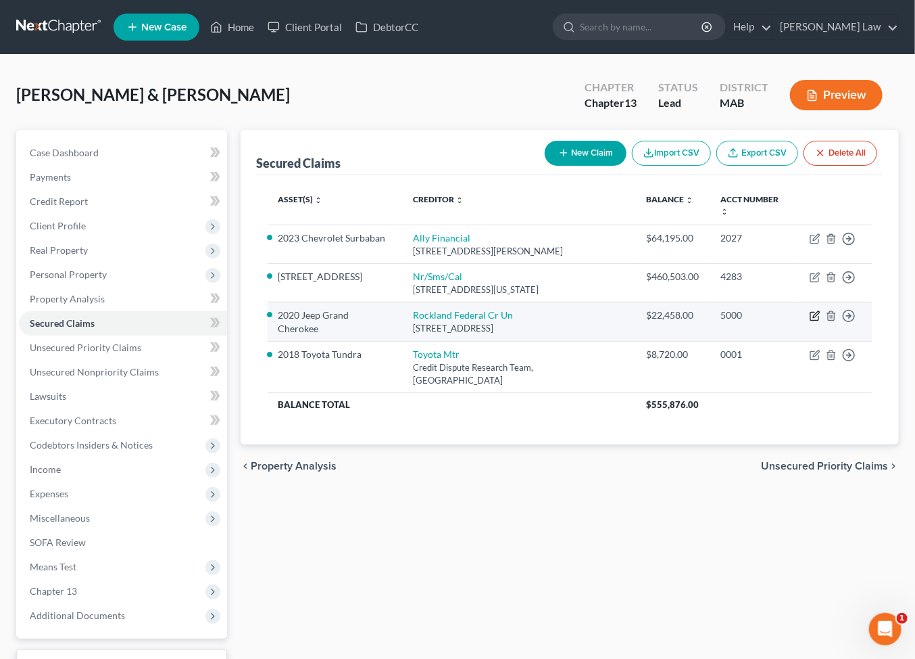
click at [813, 317] on icon "button" at bounding box center [816, 314] width 6 height 6
select select "22"
select select "20"
select select "2"
select select "1"
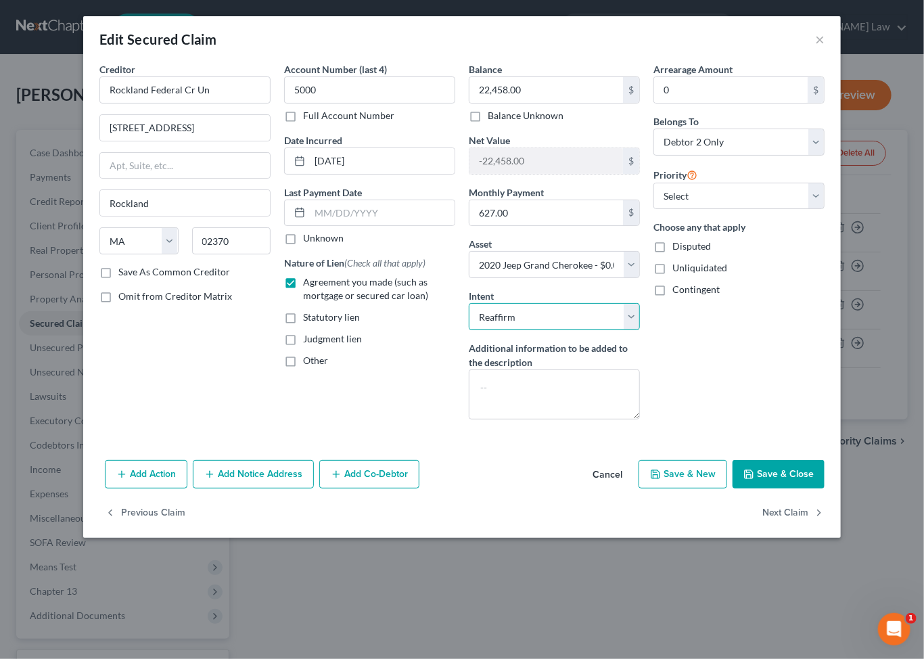
click at [640, 330] on select "Select Surrender Redeem Reaffirm Avoid Other" at bounding box center [554, 316] width 171 height 27
select select "0"
click at [469, 330] on select "Select Surrender Redeem Reaffirm Avoid Other" at bounding box center [554, 316] width 171 height 27
click at [824, 488] on button "Save & Close" at bounding box center [778, 474] width 92 height 28
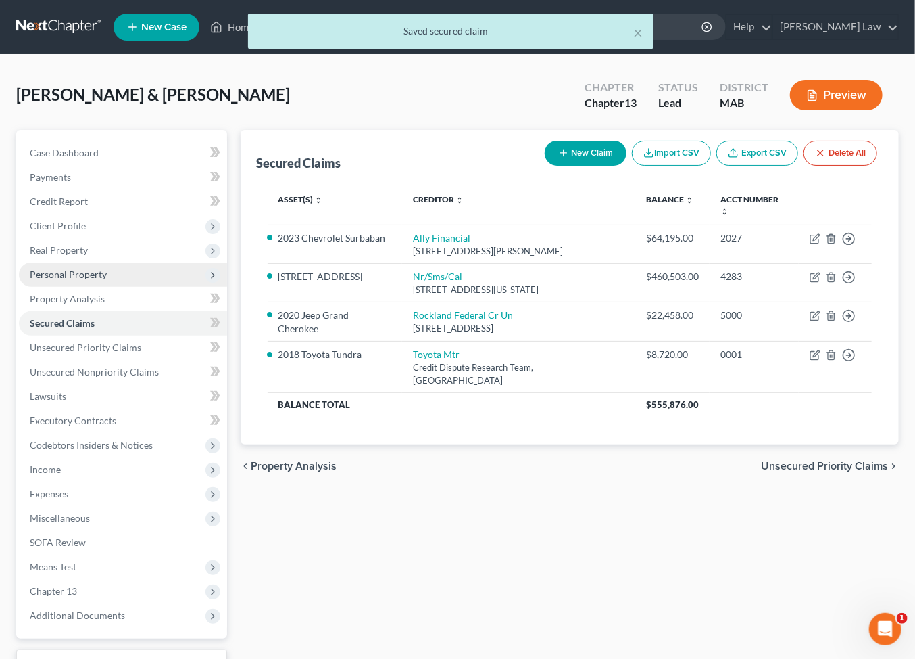
click at [80, 280] on span "Personal Property" at bounding box center [68, 273] width 77 height 11
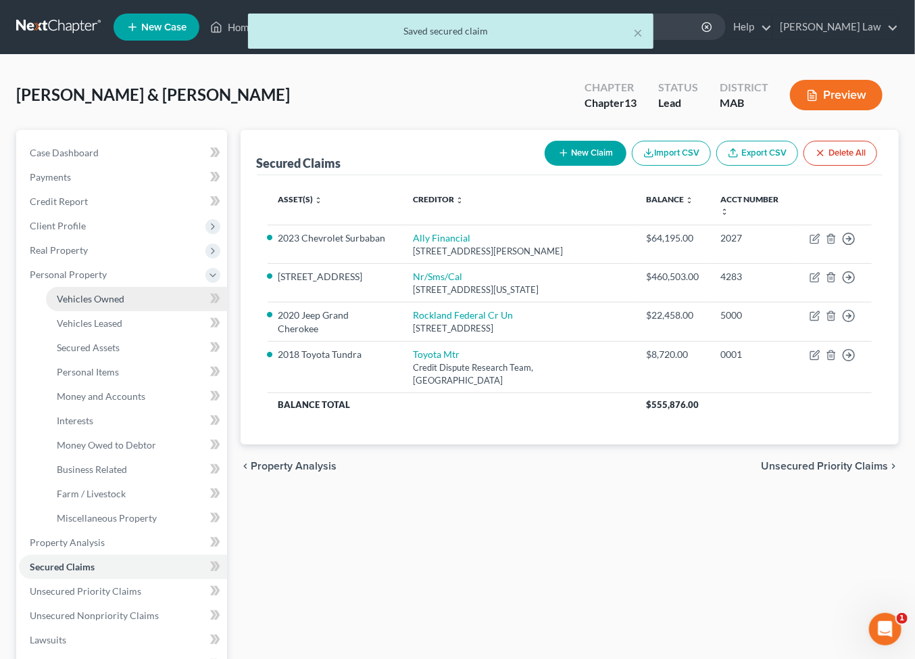
click at [89, 311] on link "Vehicles Owned" at bounding box center [136, 299] width 181 height 24
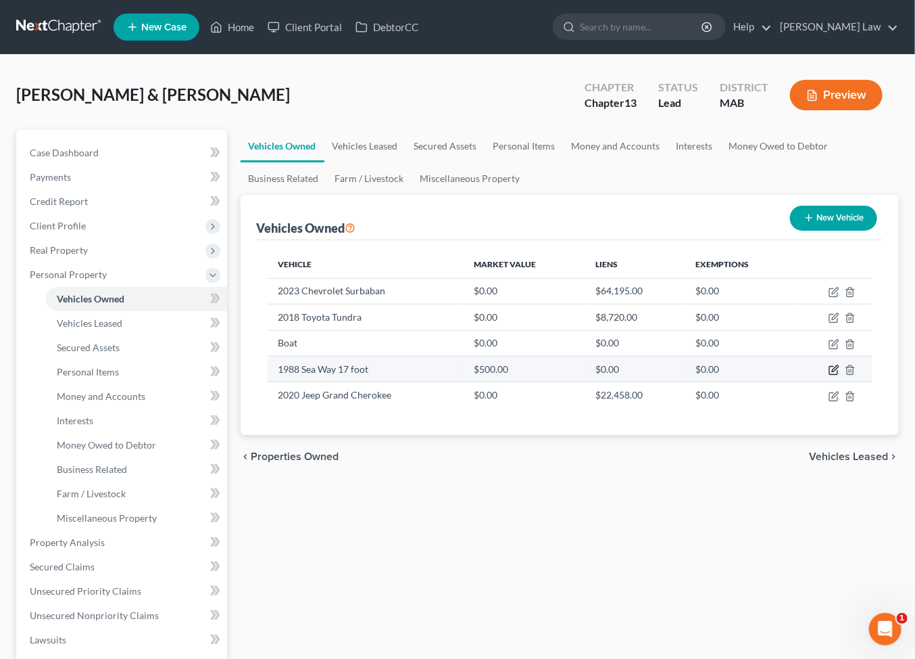
click at [829, 375] on icon "button" at bounding box center [834, 369] width 11 height 11
select select "3"
select select "38"
select select "2"
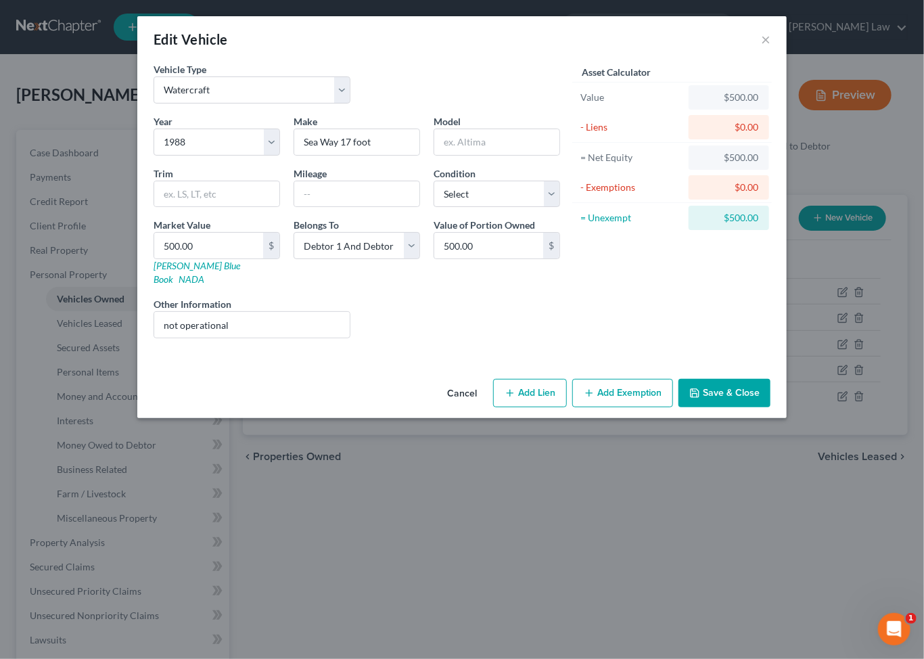
click at [766, 407] on button "Save & Close" at bounding box center [724, 393] width 92 height 28
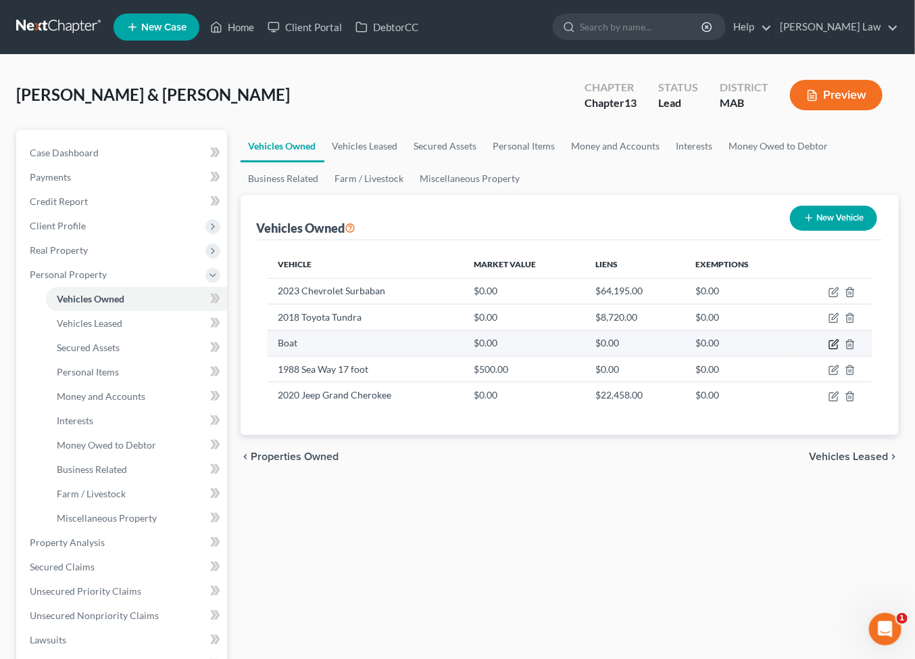
click at [832, 345] on icon "button" at bounding box center [835, 342] width 6 height 6
select select "0"
select select "2"
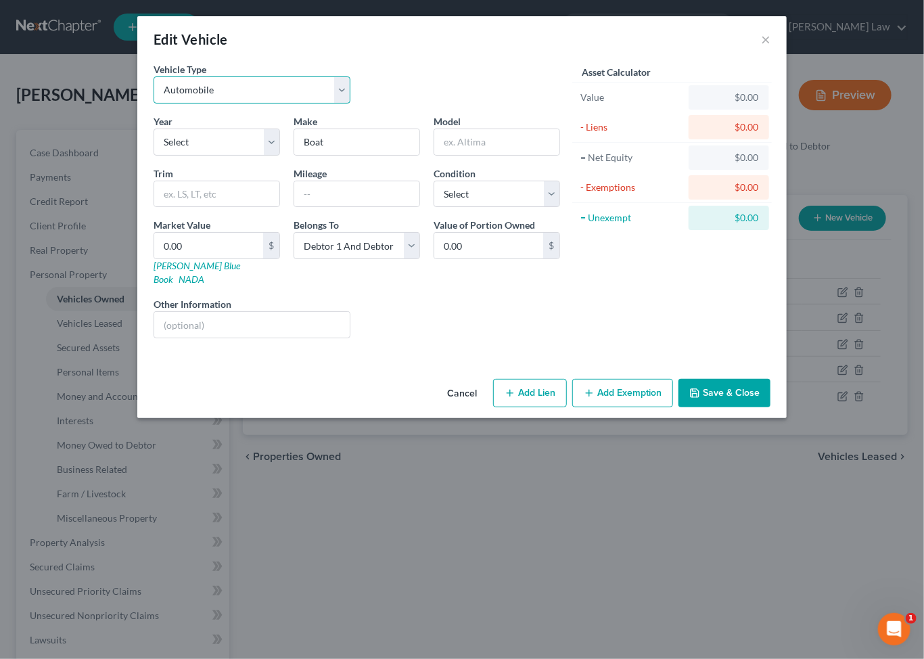
click at [314, 103] on select "Select Automobile Truck Trailer Watercraft Aircraft Motor Home Atv Other Vehicle" at bounding box center [251, 89] width 197 height 27
select select "2"
click at [153, 95] on select "Select Automobile Truck Trailer Watercraft Aircraft Motor Home Atv Other Vehicle" at bounding box center [251, 89] width 197 height 27
click at [227, 156] on select "Select 2026 2025 2024 2023 2022 2021 2020 2019 2018 2017 2016 2015 2014 2013 20…" at bounding box center [216, 141] width 126 height 27
select select "27"
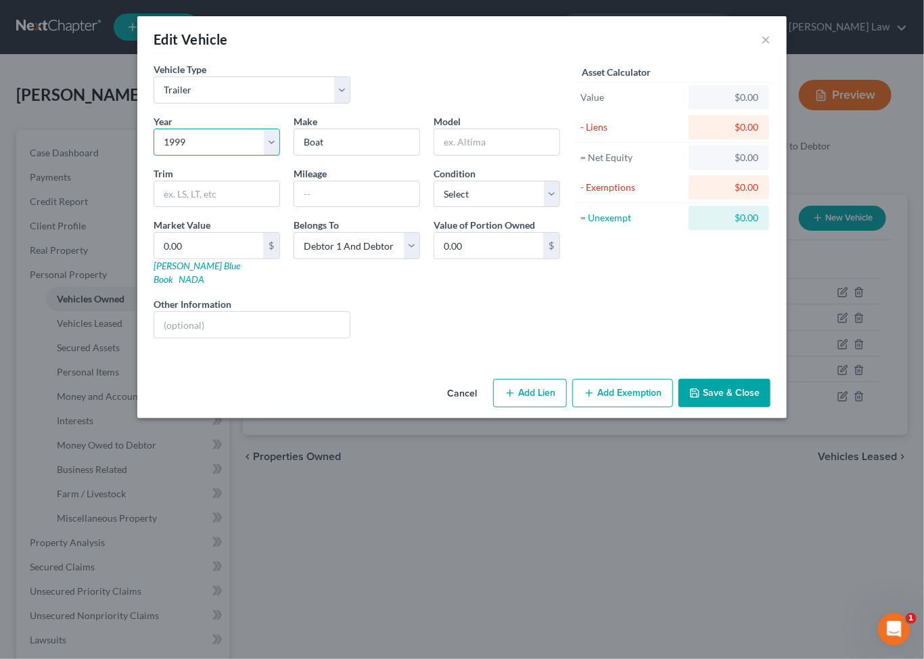
click at [153, 156] on select "Select 2026 2025 2024 2023 2022 2021 2020 2019 2018 2017 2016 2015 2014 2013 20…" at bounding box center [216, 141] width 126 height 27
click at [492, 155] on input "text" at bounding box center [496, 142] width 125 height 26
type input "Trailor"
click at [154, 258] on input "0.00" at bounding box center [208, 246] width 109 height 26
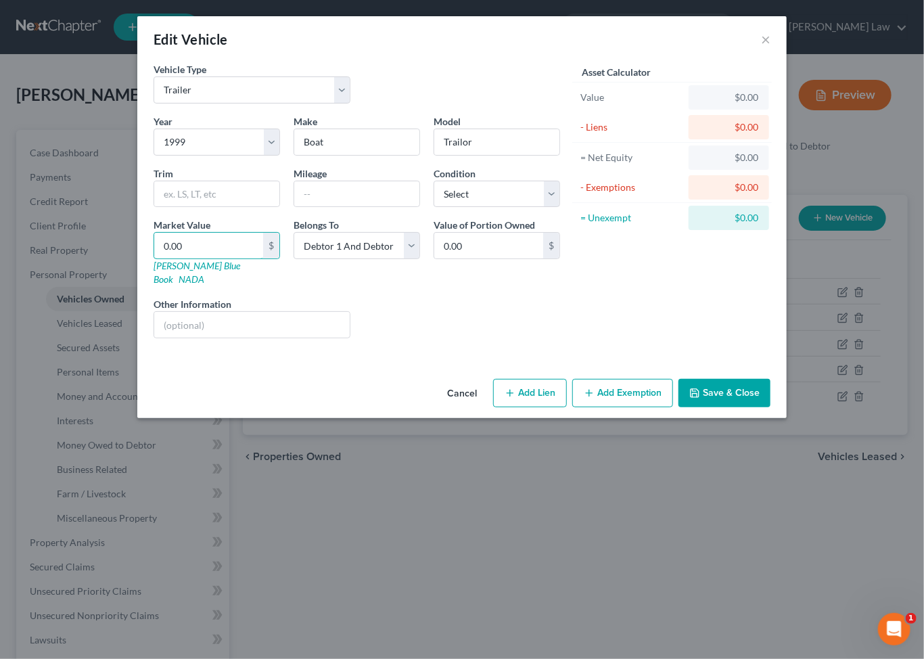
click at [51, 314] on div "Edit Vehicle × Vehicle Type Select Automobile Truck Trailer Watercraft Aircraft…" at bounding box center [462, 329] width 924 height 659
type input "0"
type input "3"
type input "3.00"
type input "30"
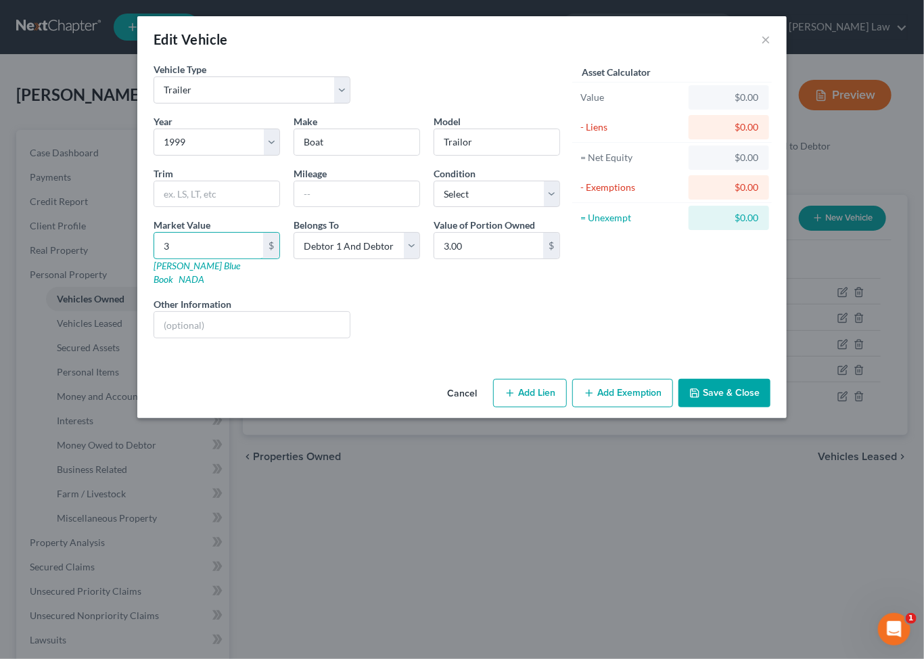
type input "30.00"
type input "300"
type input "300.00"
click at [770, 407] on button "Save & Close" at bounding box center [724, 393] width 92 height 28
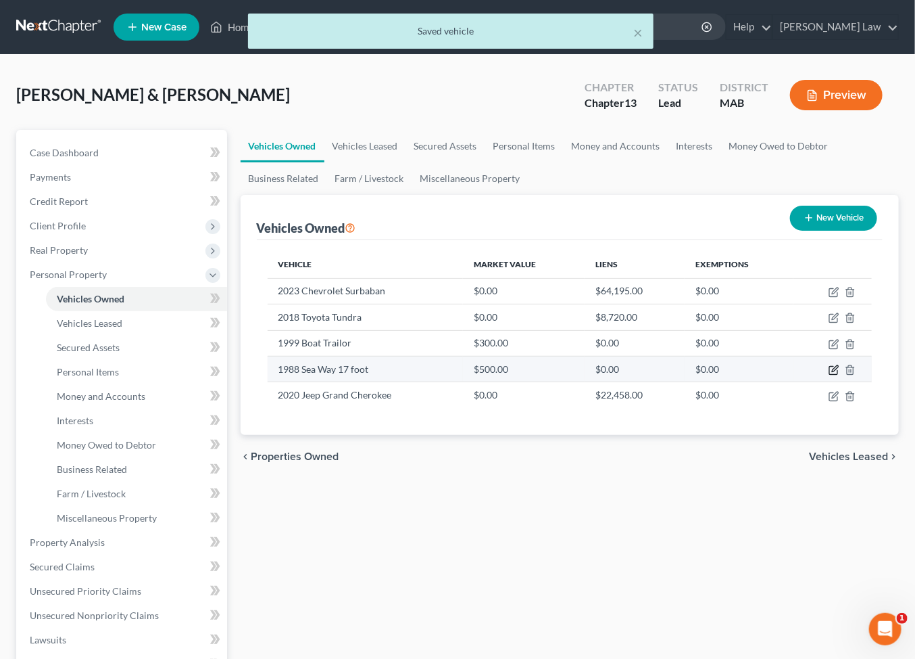
click at [829, 375] on icon "button" at bounding box center [834, 369] width 11 height 11
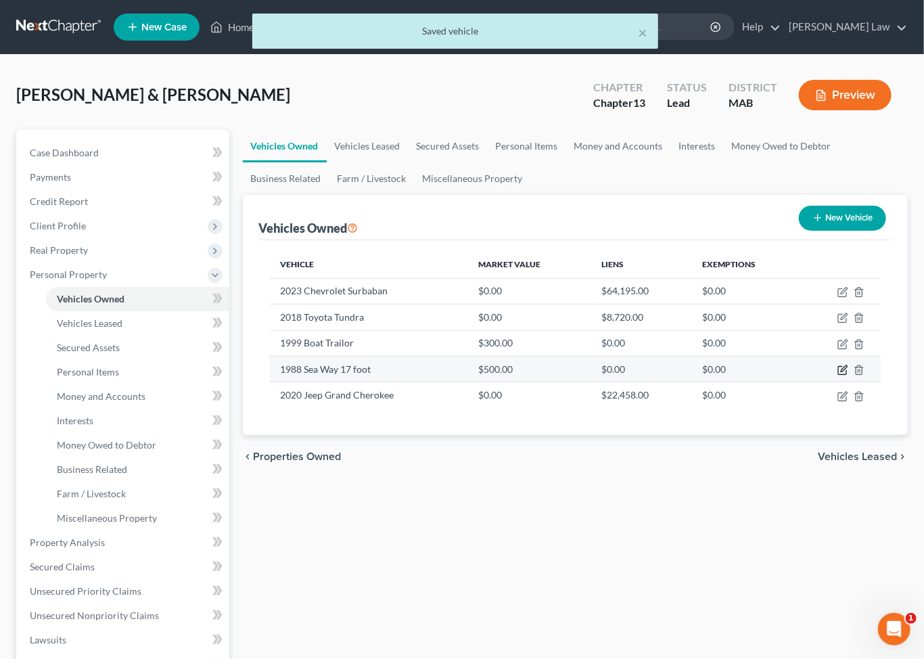
select select "3"
select select "38"
select select "2"
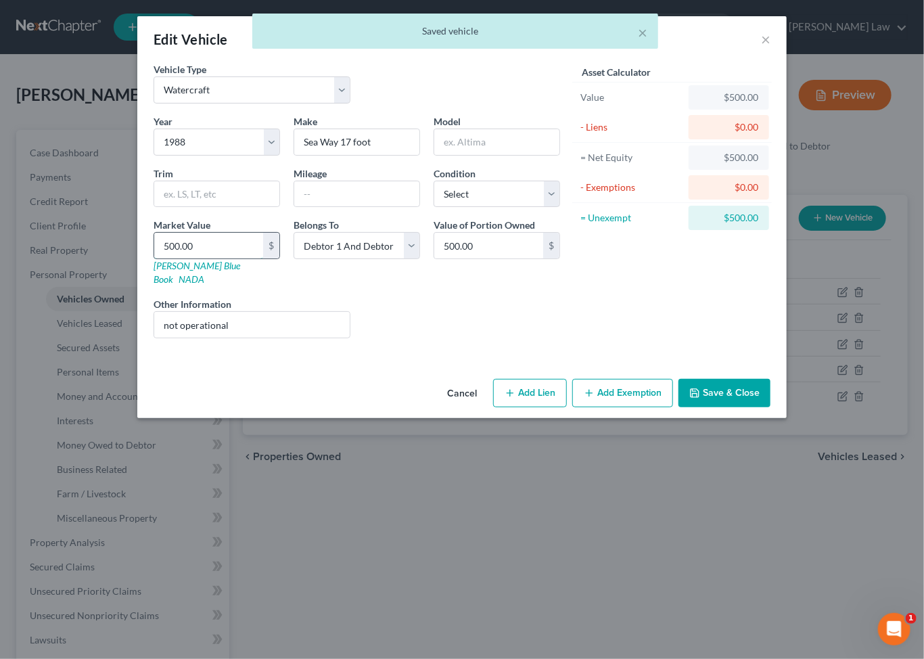
click at [154, 258] on input "500.00" at bounding box center [208, 246] width 109 height 26
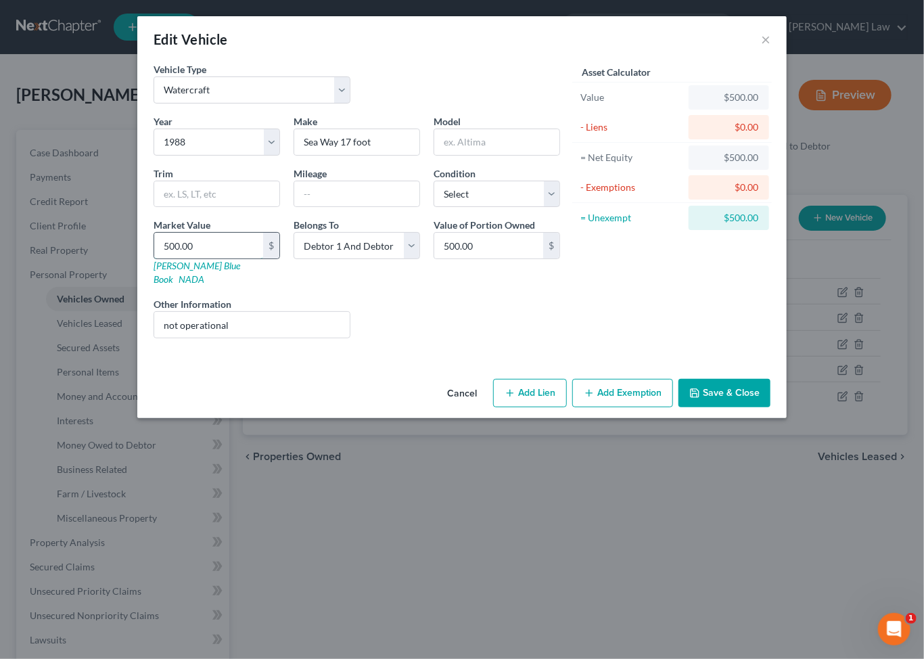
type input "2"
type input "2.00"
type input "20"
type input "20.00"
type input "200"
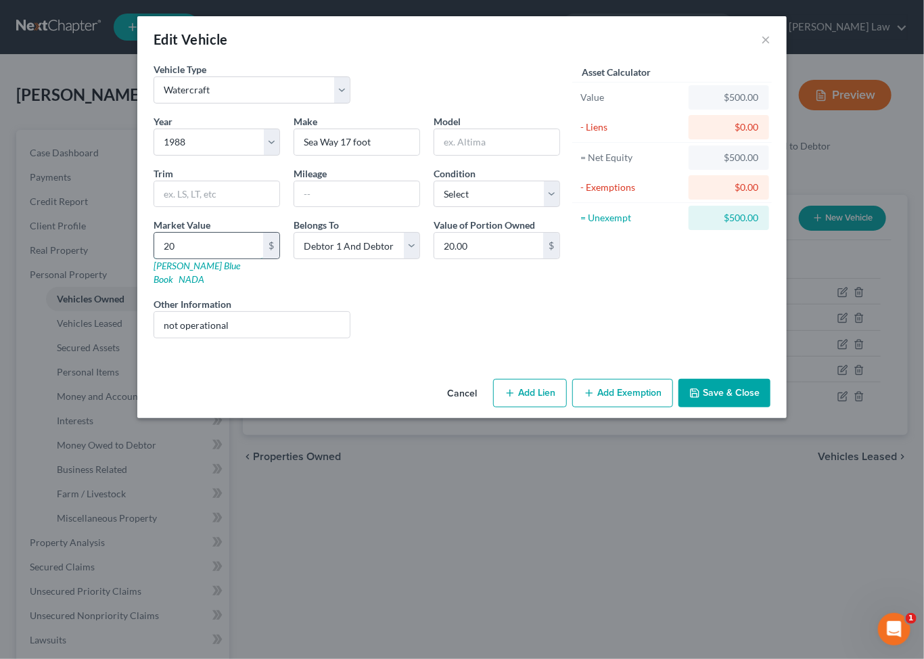
type input "200.00"
type input "2000"
type input "2,000.00"
type input "2,000"
click at [399, 259] on select "Select Debtor 1 Only Debtor 2 Only Debtor 1 And Debtor 2 Only At Least One Of T…" at bounding box center [356, 245] width 126 height 27
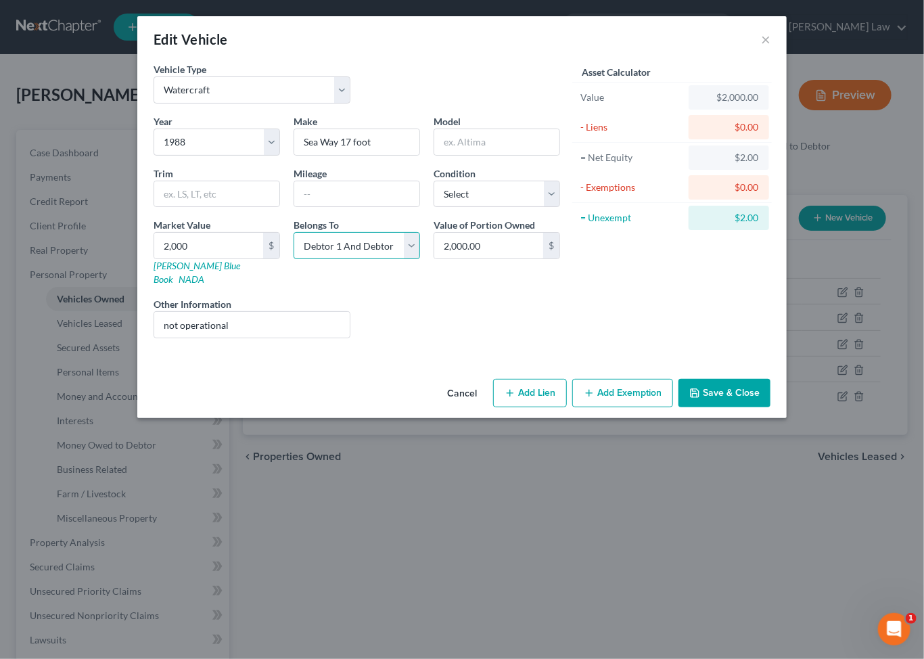
select select "0"
click at [293, 259] on select "Select Debtor 1 Only Debtor 2 Only Debtor 1 And Debtor 2 Only At Least One Of T…" at bounding box center [356, 245] width 126 height 27
click at [770, 407] on button "Save & Close" at bounding box center [724, 393] width 92 height 28
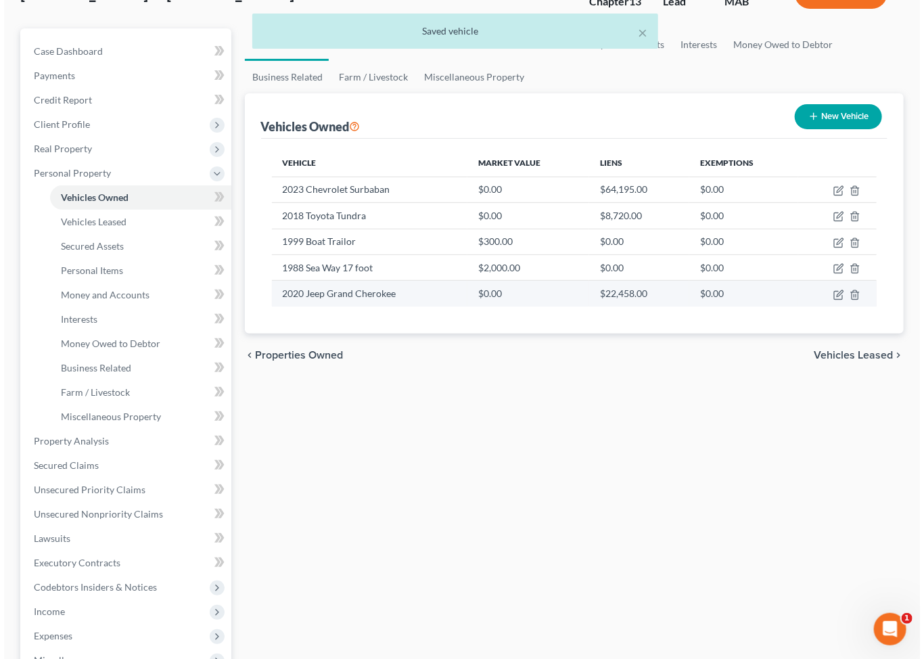
scroll to position [118, 0]
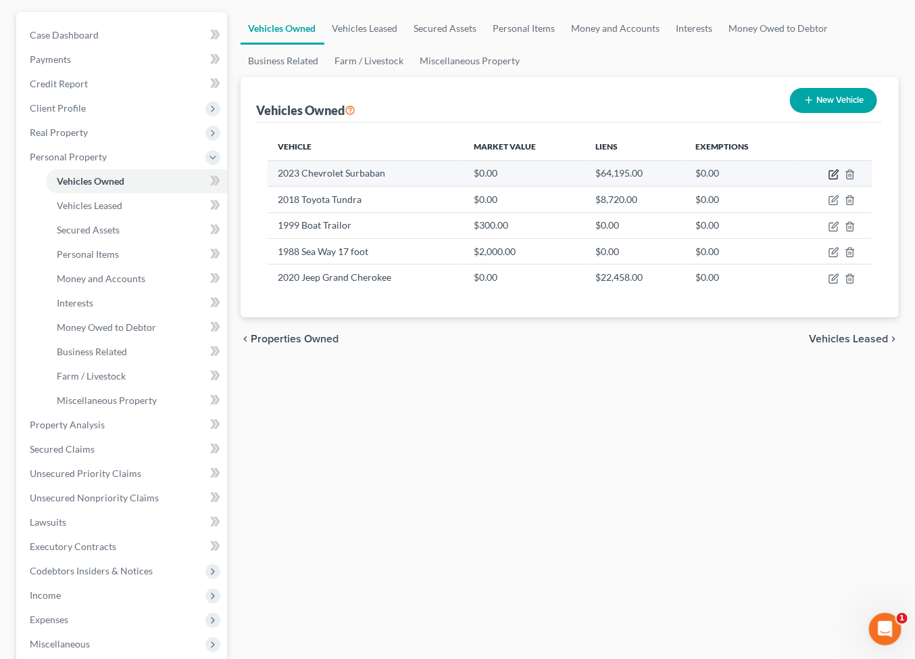
click at [829, 180] on icon "button" at bounding box center [834, 174] width 11 height 11
select select "0"
select select "3"
select select "1"
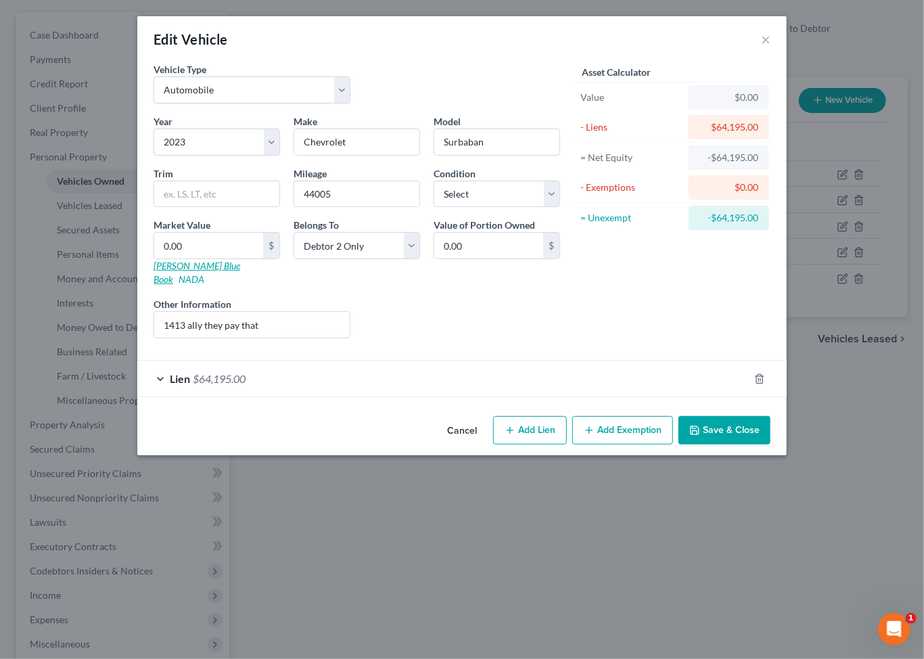
click at [153, 285] on link "[PERSON_NAME] Blue Book" at bounding box center [196, 272] width 87 height 25
click at [154, 258] on input "0.00" at bounding box center [208, 246] width 109 height 26
type input "5"
type input "5.00"
type input "54"
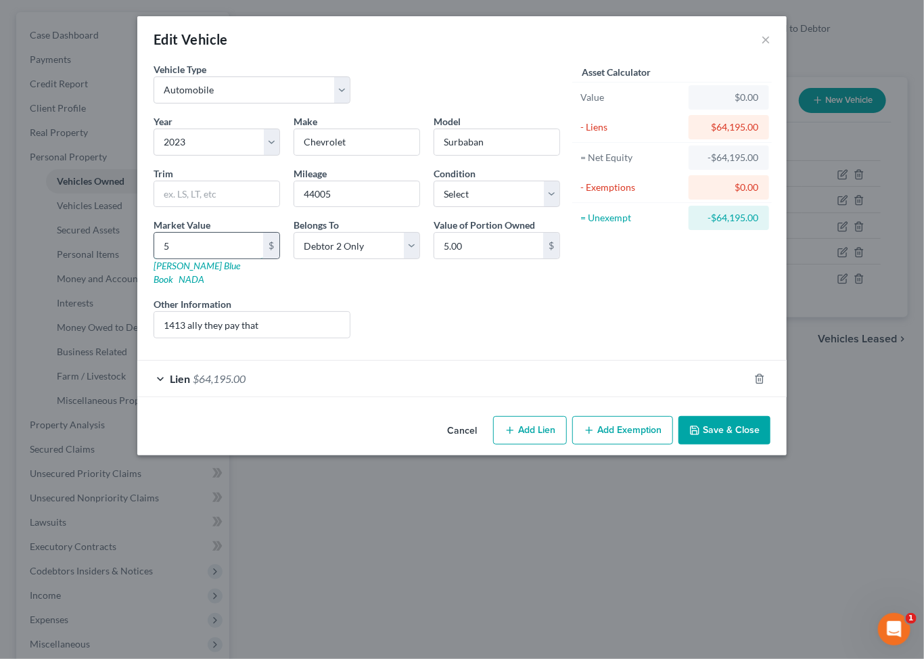
type input "54.00"
click at [770, 444] on button "Save & Close" at bounding box center [724, 430] width 92 height 28
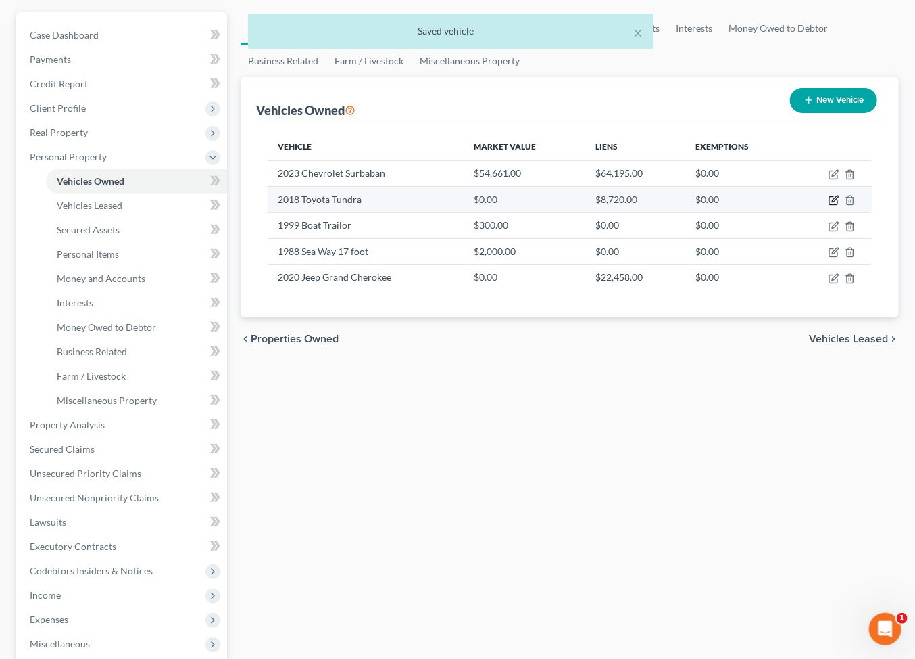
click at [829, 206] on icon "button" at bounding box center [834, 200] width 11 height 11
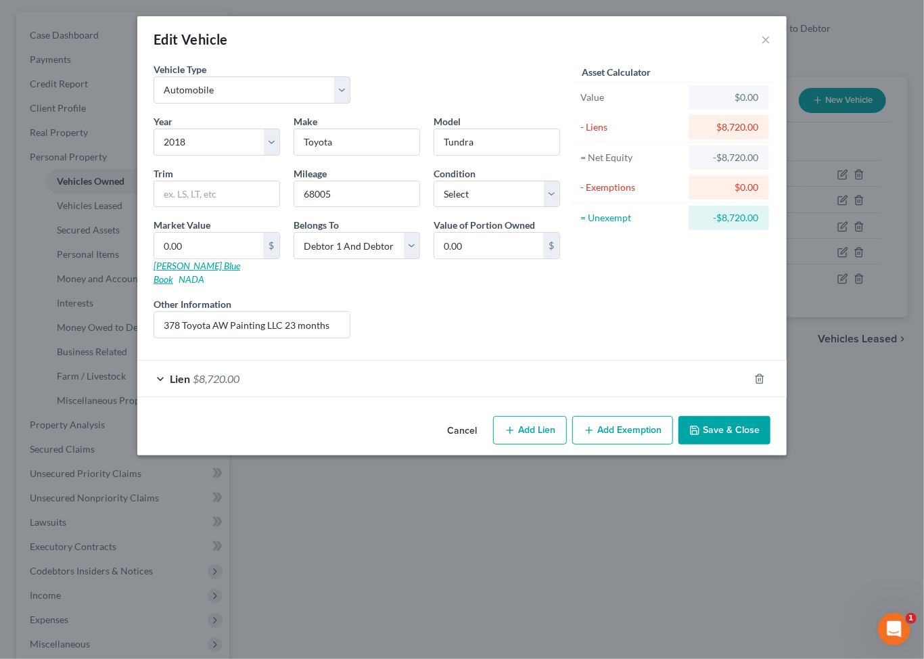
click at [153, 285] on link "[PERSON_NAME] Blue Book" at bounding box center [196, 272] width 87 height 25
click at [156, 258] on input "0.00" at bounding box center [208, 246] width 109 height 26
click at [402, 259] on select "Select Debtor 1 Only Debtor 2 Only Debtor 1 And Debtor 2 Only At Least One Of T…" at bounding box center [356, 245] width 126 height 27
click at [293, 259] on select "Select Debtor 1 Only Debtor 2 Only Debtor 1 And Debtor 2 Only At Least One Of T…" at bounding box center [356, 245] width 126 height 27
click at [642, 444] on button "Add Exemption" at bounding box center [622, 430] width 101 height 28
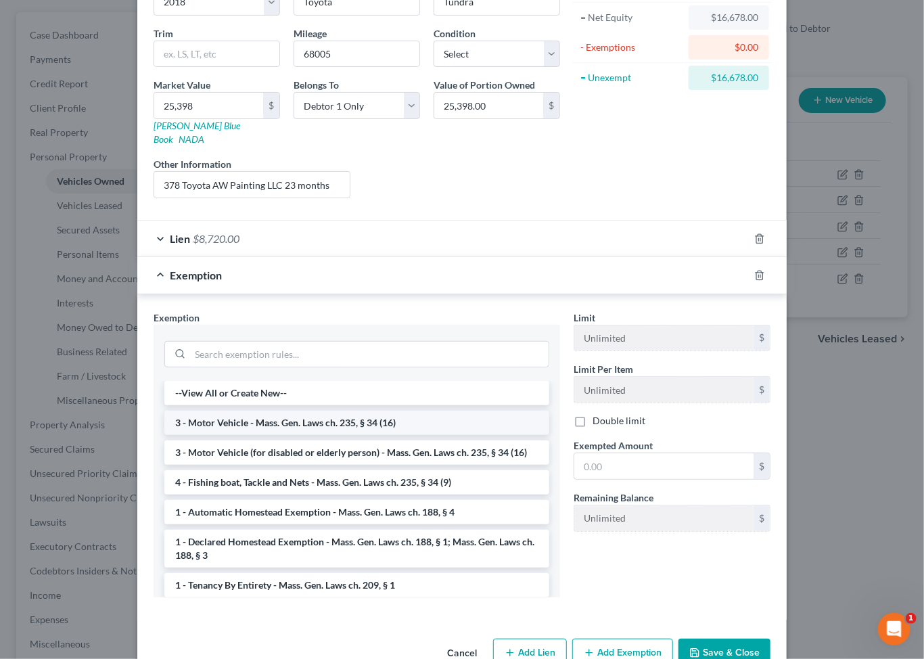
scroll to position [154, 0]
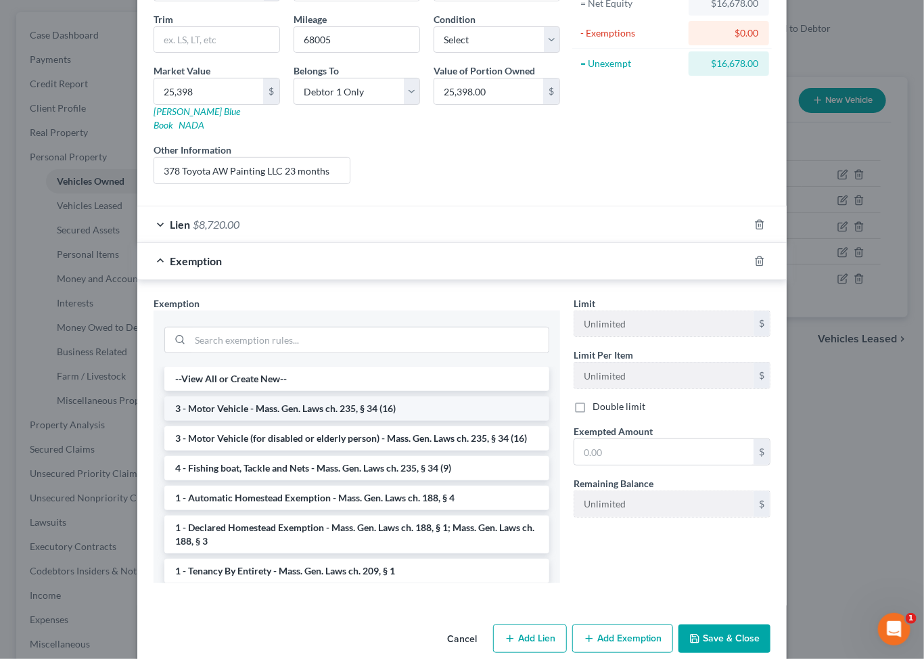
click at [278, 421] on li "3 - Motor Vehicle - Mass. Gen. Laws ch. 235, § 34 (16)" at bounding box center [356, 408] width 385 height 24
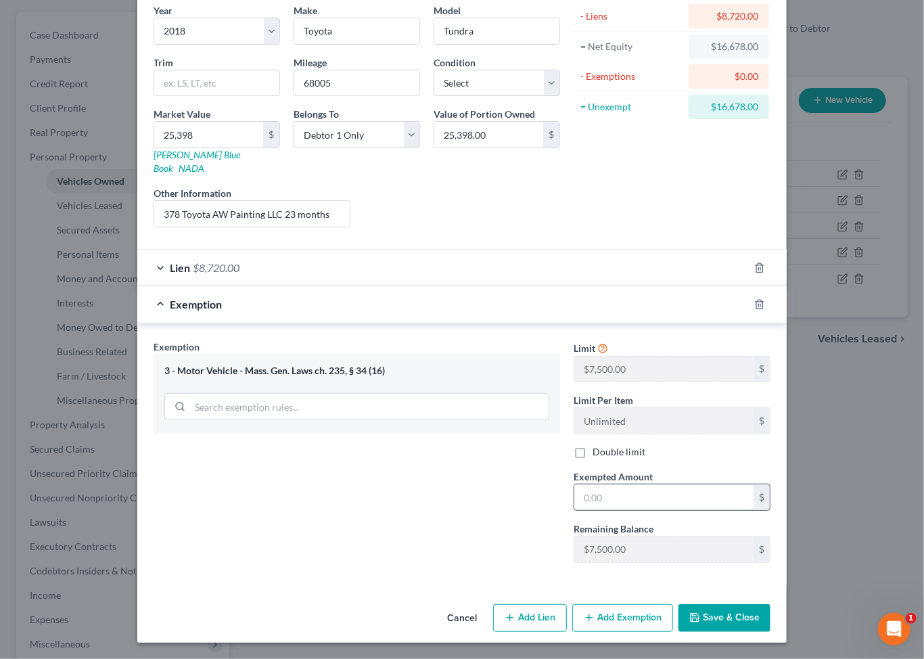
drag, startPoint x: 617, startPoint y: 590, endPoint x: 632, endPoint y: 588, distance: 14.9
click at [617, 510] on input "text" at bounding box center [663, 497] width 179 height 26
click at [664, 606] on button "Add Exemption" at bounding box center [622, 618] width 101 height 28
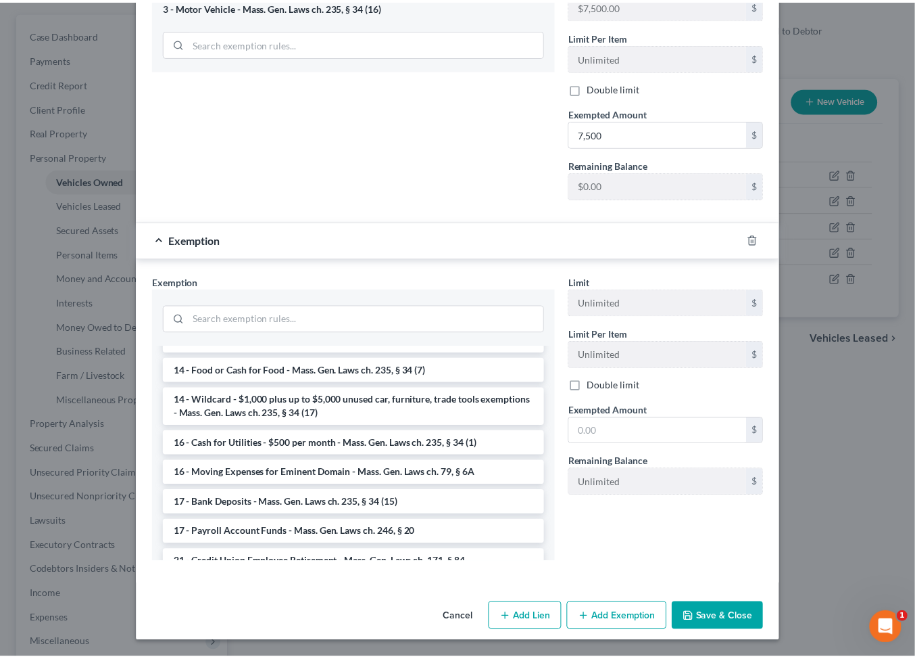
scroll to position [343, 0]
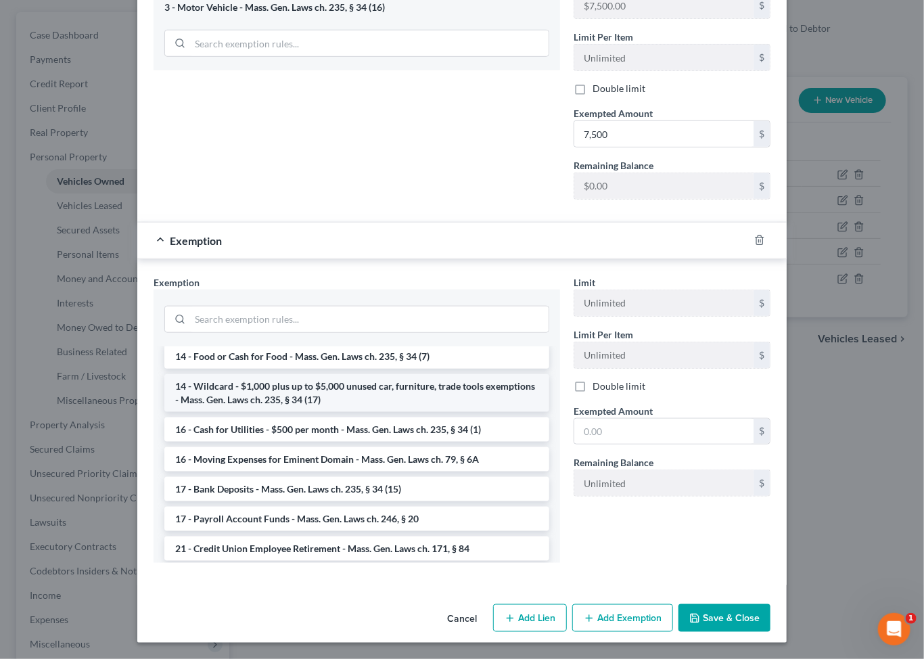
click at [291, 412] on li "14 - Wildcard - $1,000 plus up to $5,000 unused car, furniture, trade tools exe…" at bounding box center [356, 393] width 385 height 38
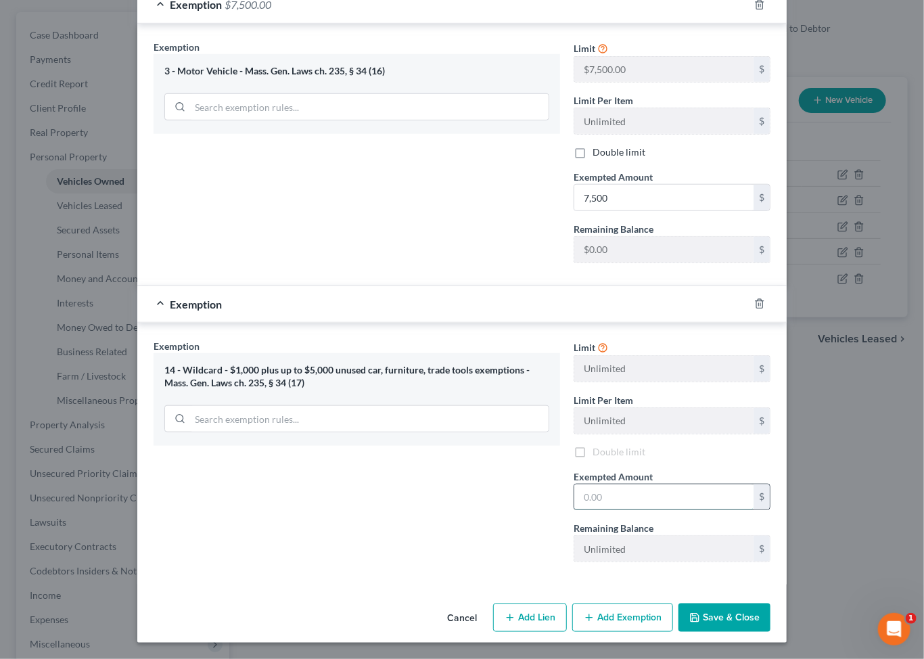
click at [723, 484] on input "text" at bounding box center [663, 497] width 179 height 26
click at [770, 608] on button "Save & Close" at bounding box center [724, 617] width 92 height 28
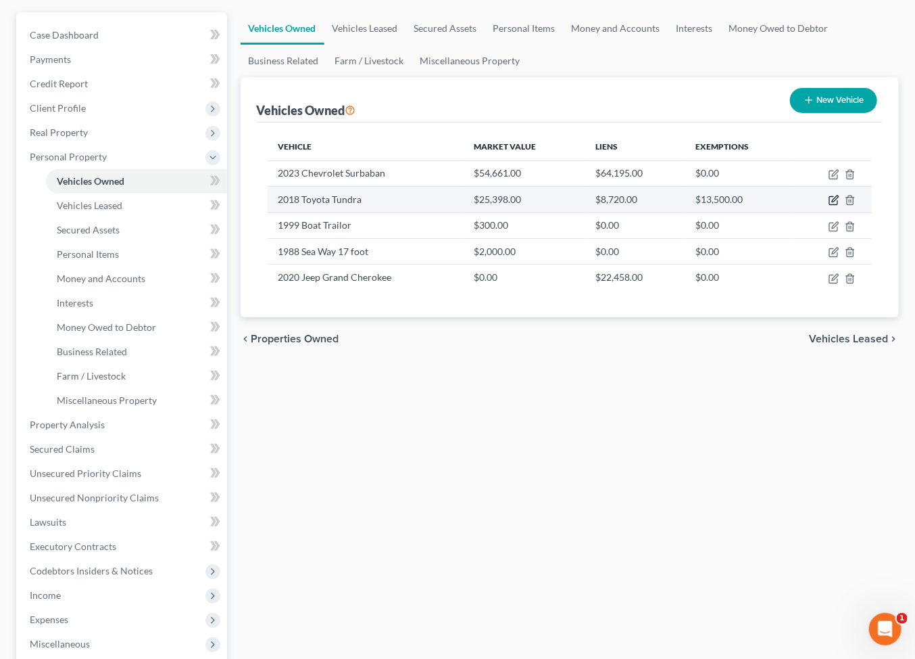
click at [829, 206] on icon "button" at bounding box center [834, 200] width 11 height 11
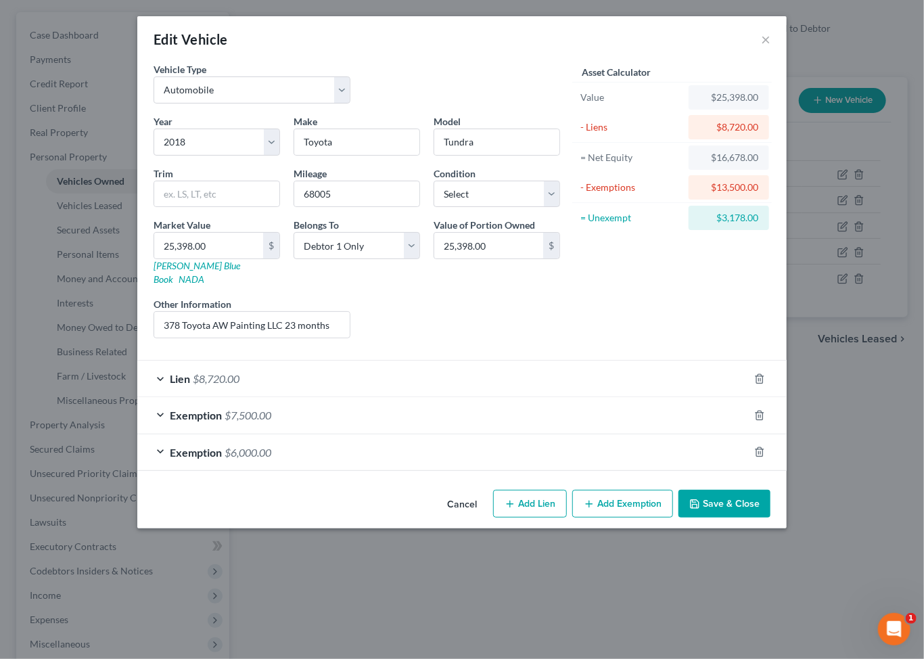
click at [770, 518] on button "Save & Close" at bounding box center [724, 504] width 92 height 28
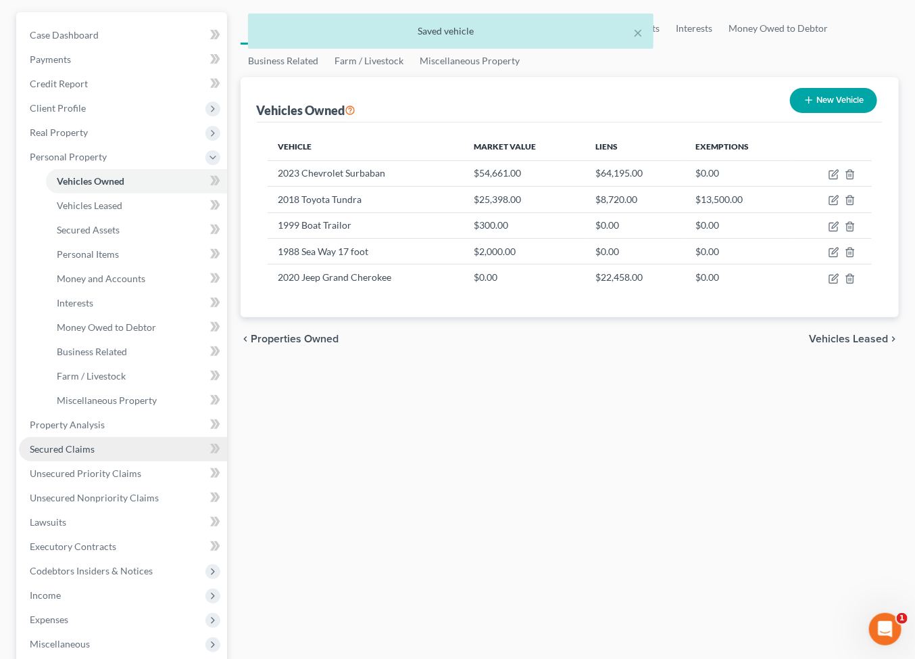
click at [76, 461] on link "Secured Claims" at bounding box center [123, 449] width 208 height 24
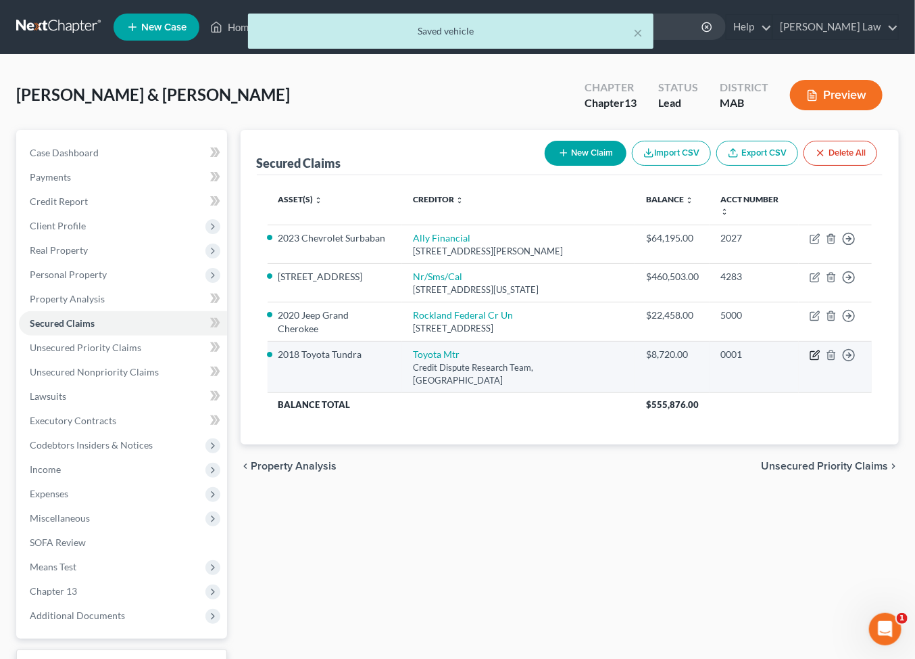
click at [810, 360] on icon "button" at bounding box center [815, 355] width 11 height 11
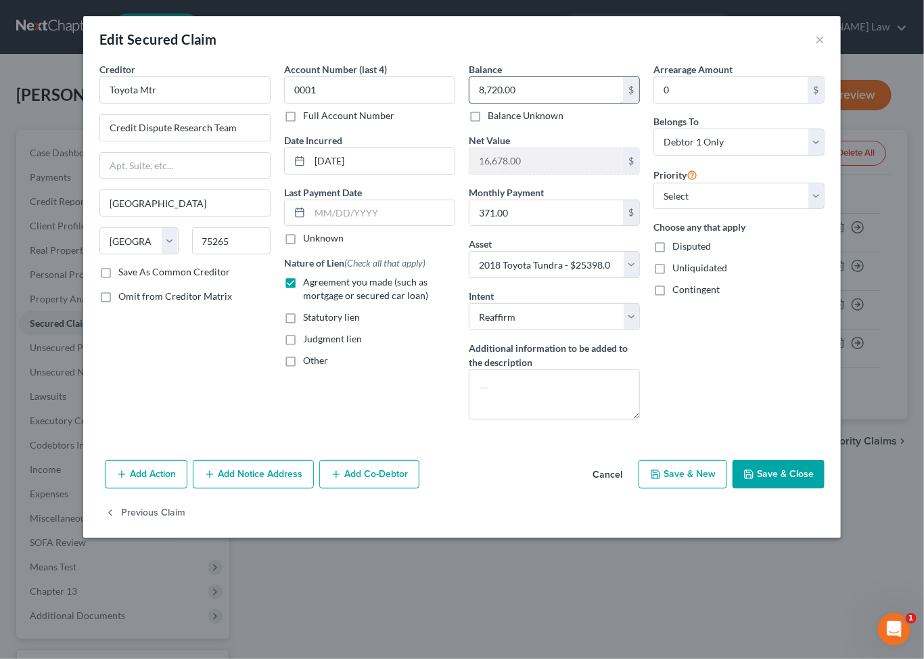
click at [538, 98] on input "8,720.00" at bounding box center [545, 90] width 153 height 26
click at [821, 488] on button "Save & Close" at bounding box center [778, 474] width 92 height 28
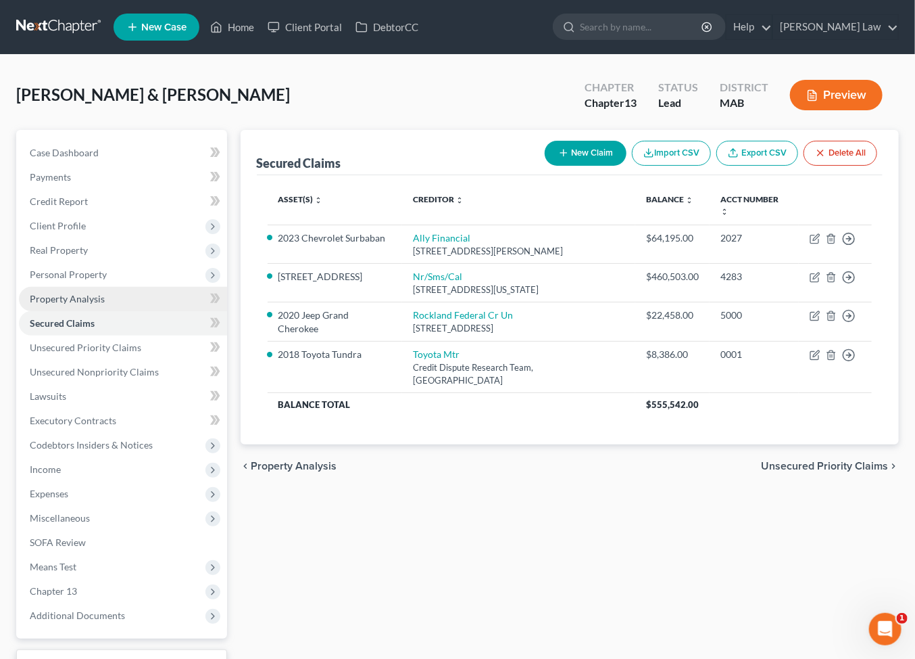
click at [59, 311] on link "Property Analysis" at bounding box center [123, 299] width 208 height 24
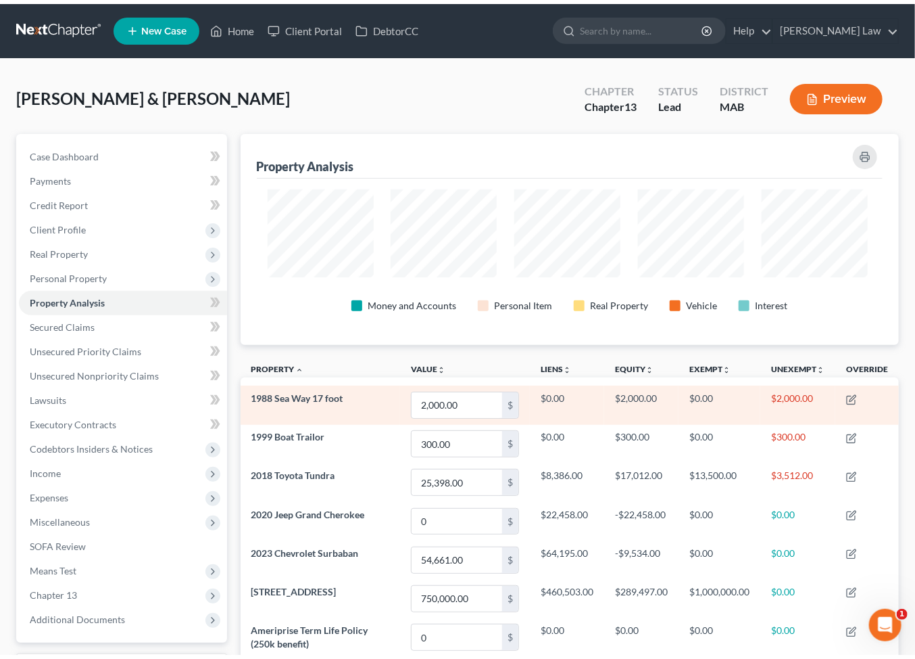
scroll to position [241, 653]
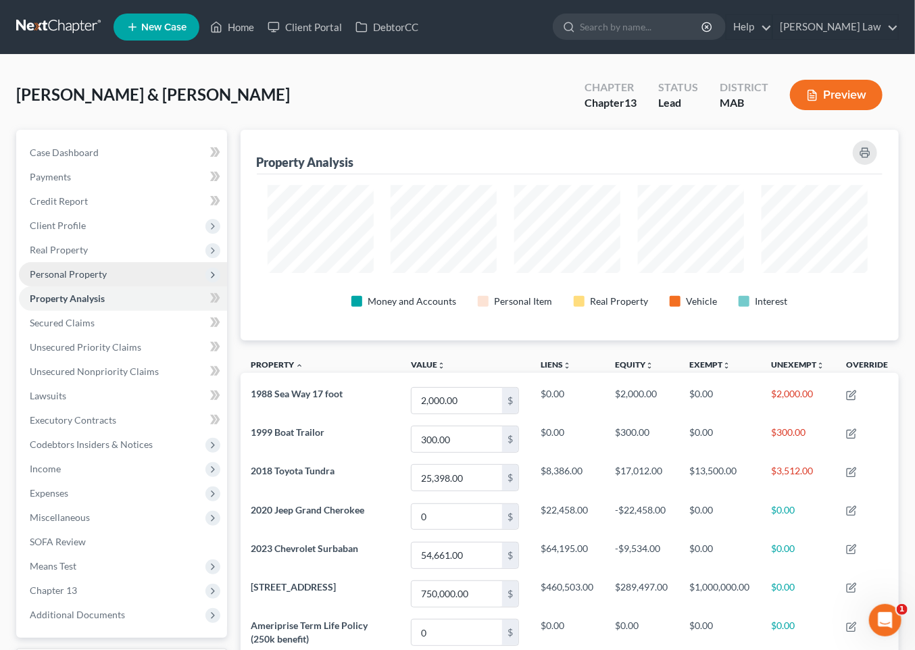
click at [65, 280] on span "Personal Property" at bounding box center [68, 273] width 77 height 11
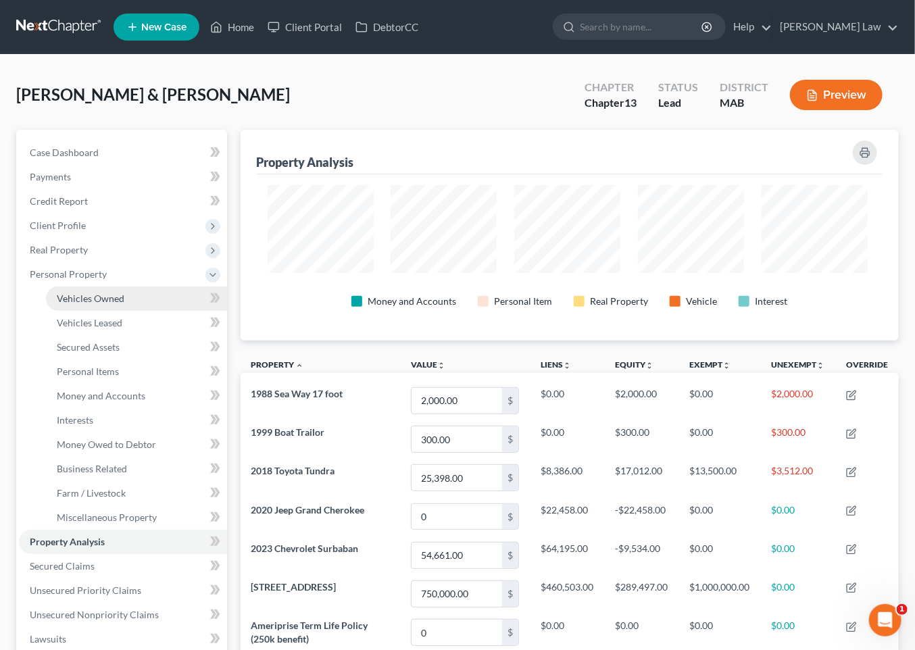
click at [108, 304] on span "Vehicles Owned" at bounding box center [91, 298] width 68 height 11
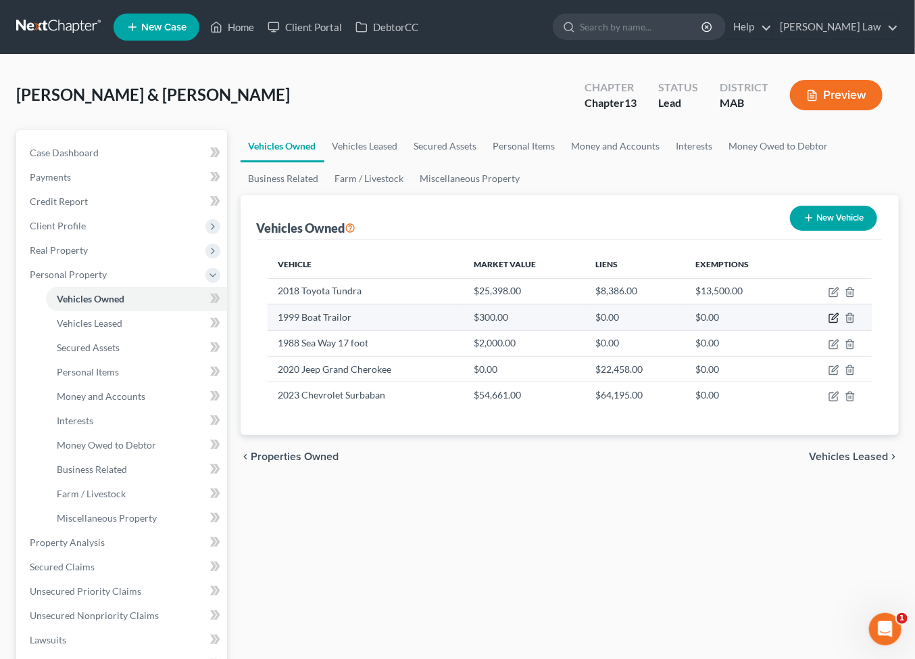
click at [832, 320] on icon "button" at bounding box center [835, 317] width 6 height 6
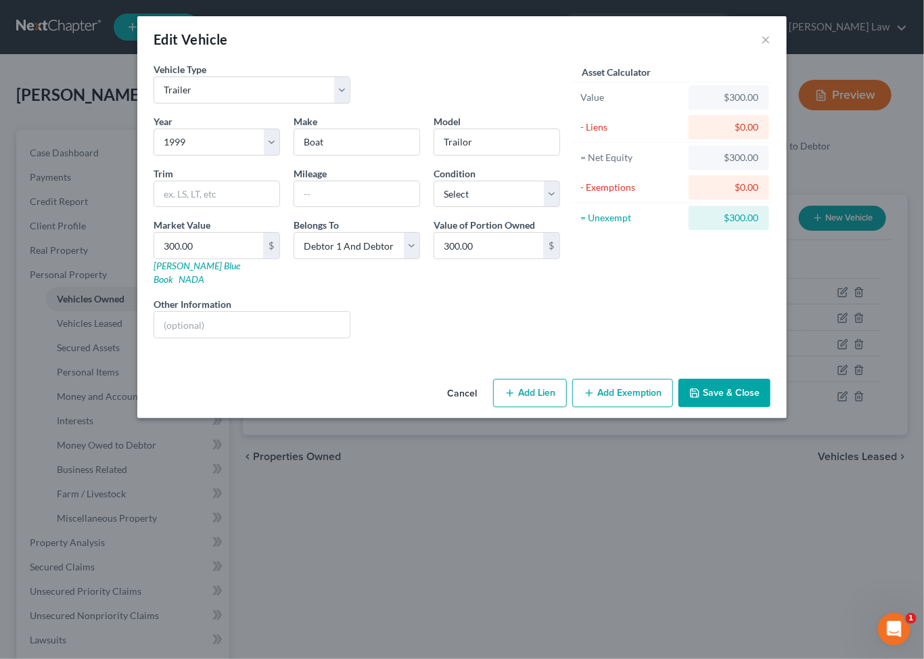
click at [770, 407] on button "Save & Close" at bounding box center [724, 393] width 92 height 28
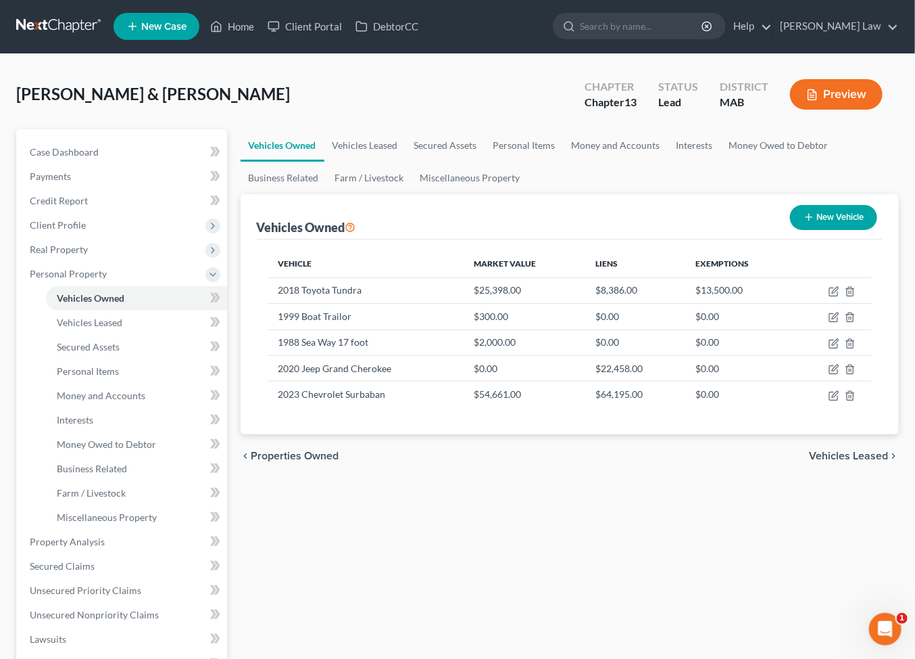
scroll to position [100, 0]
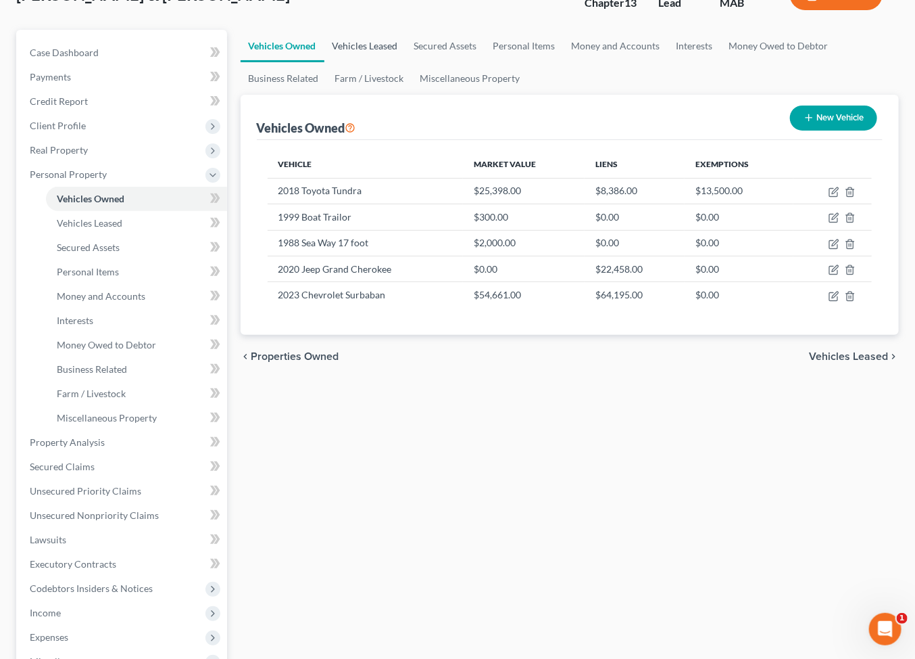
click at [398, 62] on link "Vehicles Leased" at bounding box center [366, 46] width 82 height 32
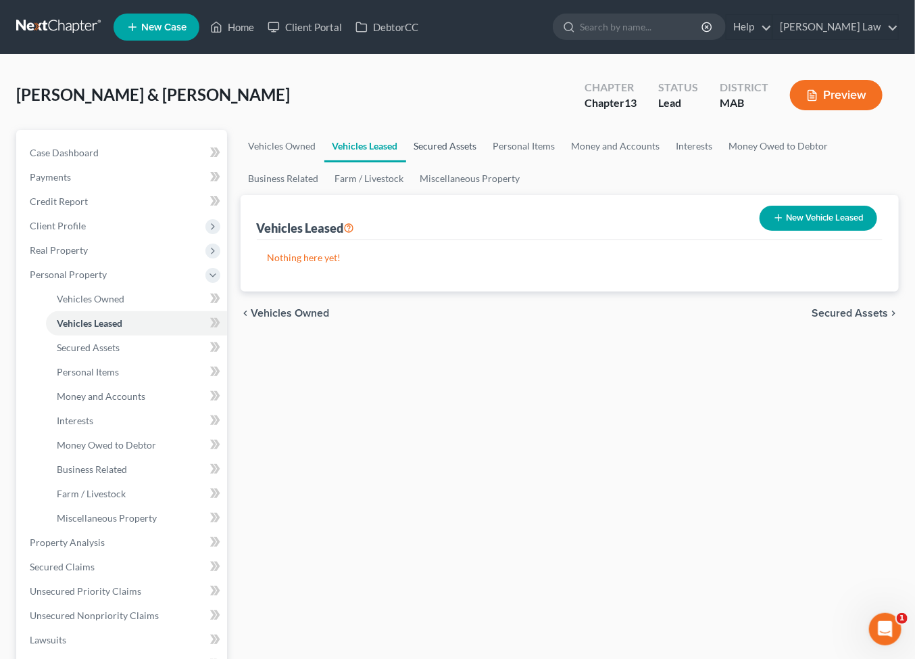
click at [485, 162] on link "Secured Assets" at bounding box center [445, 146] width 79 height 32
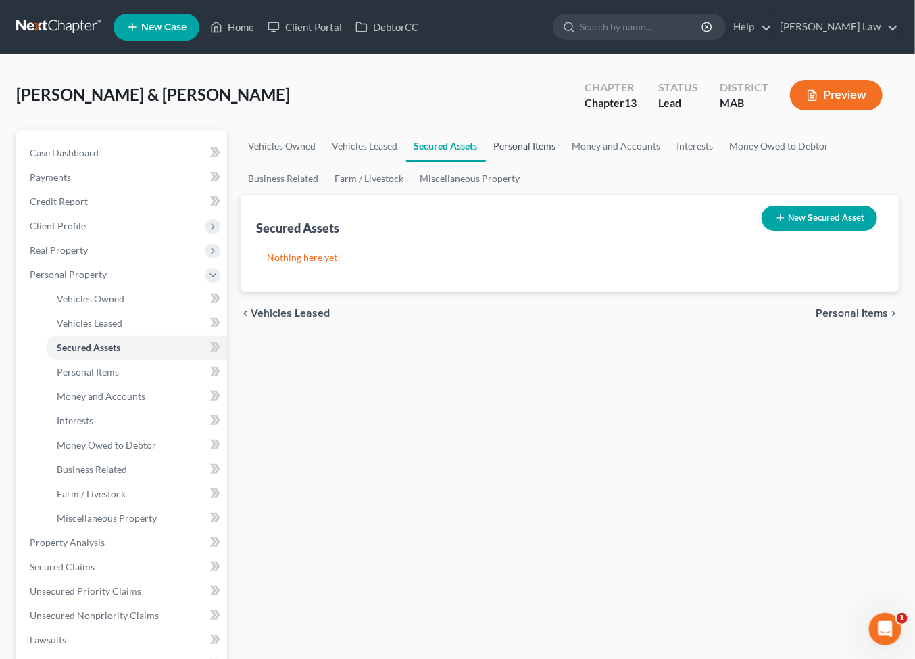
click at [565, 162] on link "Personal Items" at bounding box center [525, 146] width 78 height 32
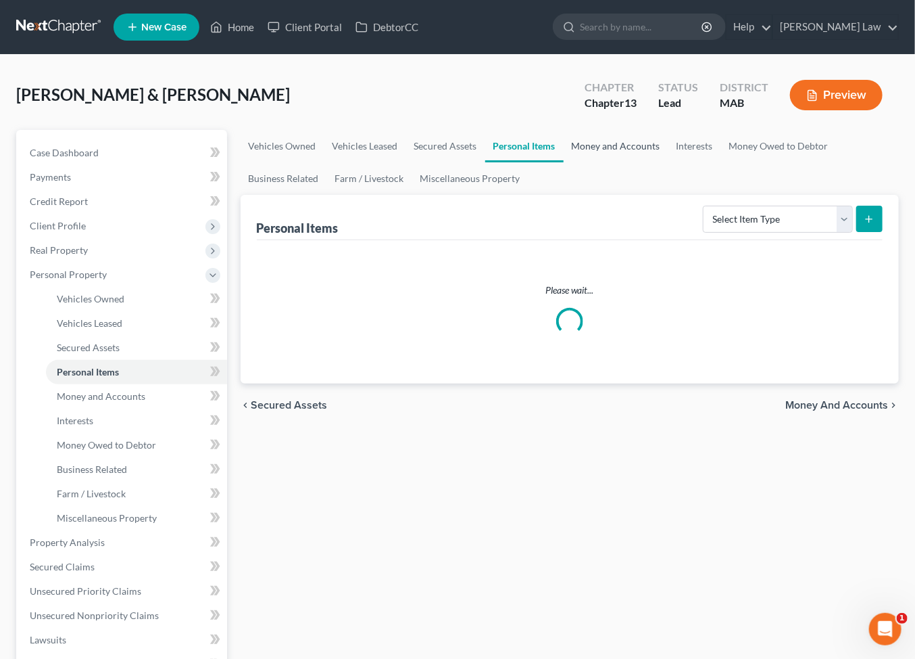
click at [669, 162] on link "Money and Accounts" at bounding box center [616, 146] width 105 height 32
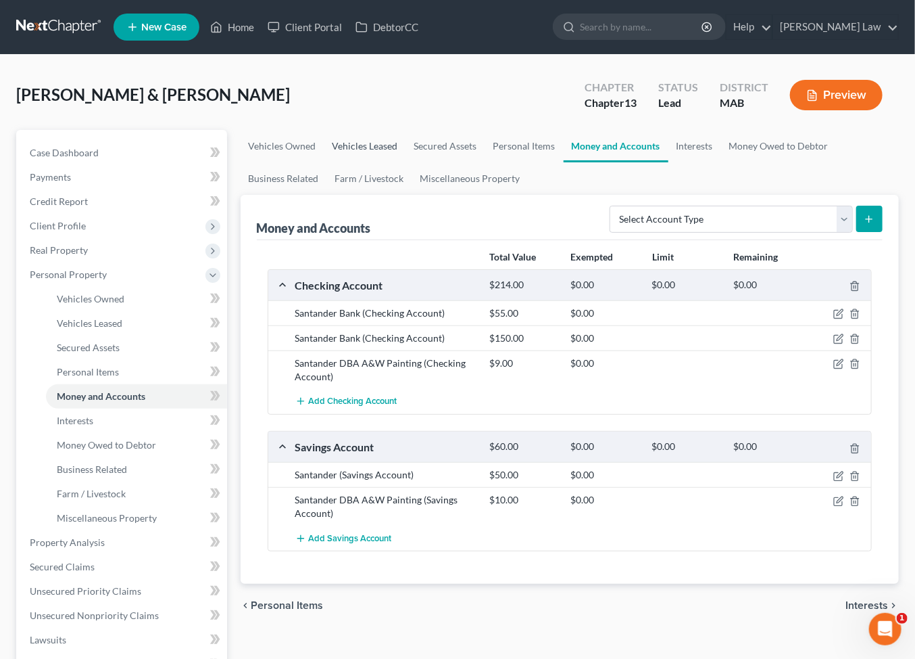
click at [394, 162] on link "Vehicles Leased" at bounding box center [366, 146] width 82 height 32
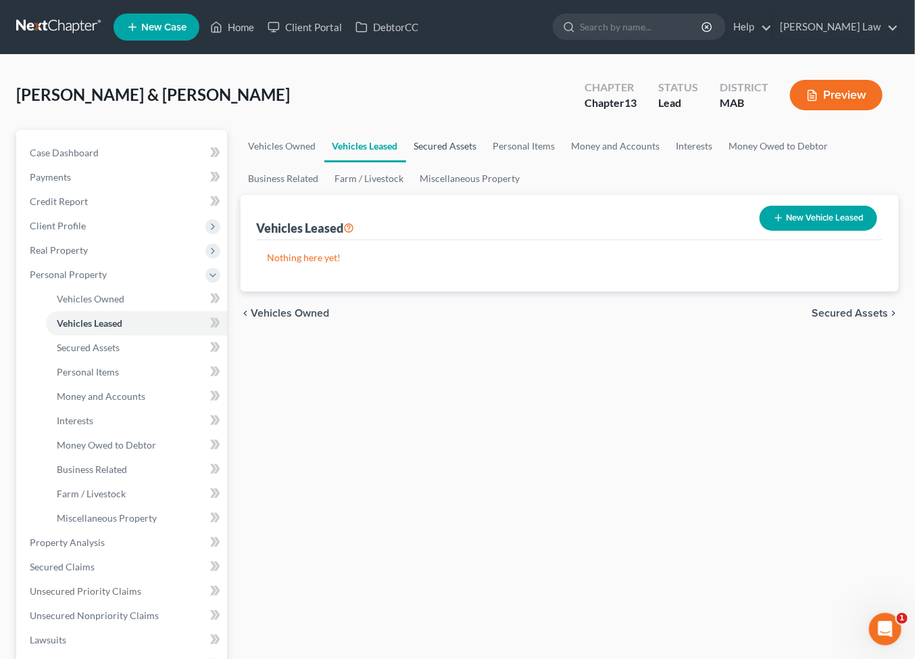
click at [464, 162] on link "Secured Assets" at bounding box center [445, 146] width 79 height 32
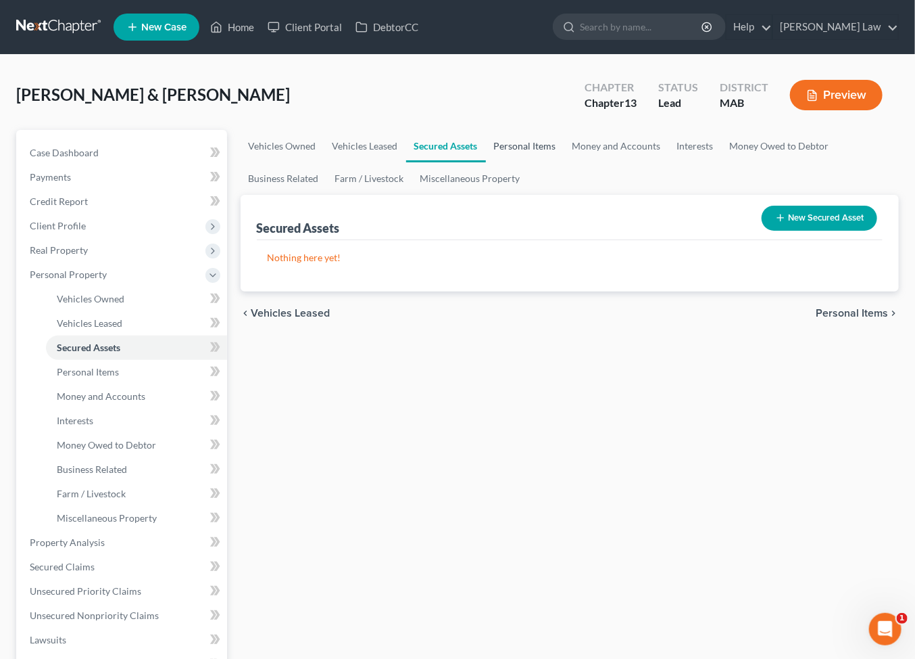
click at [565, 162] on link "Personal Items" at bounding box center [525, 146] width 78 height 32
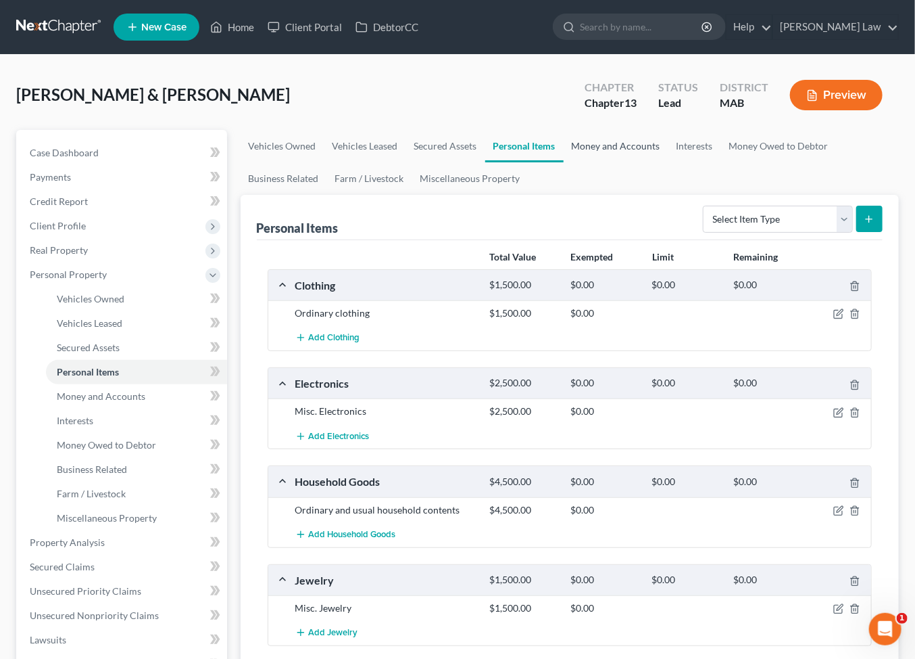
click at [669, 162] on link "Money and Accounts" at bounding box center [616, 146] width 105 height 32
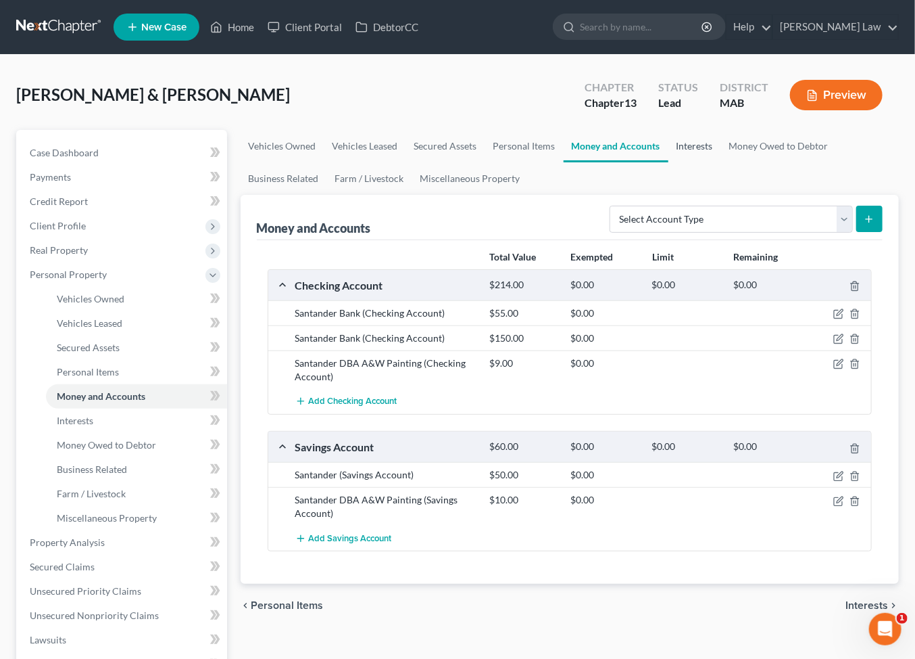
click at [721, 162] on link "Interests" at bounding box center [695, 146] width 53 height 32
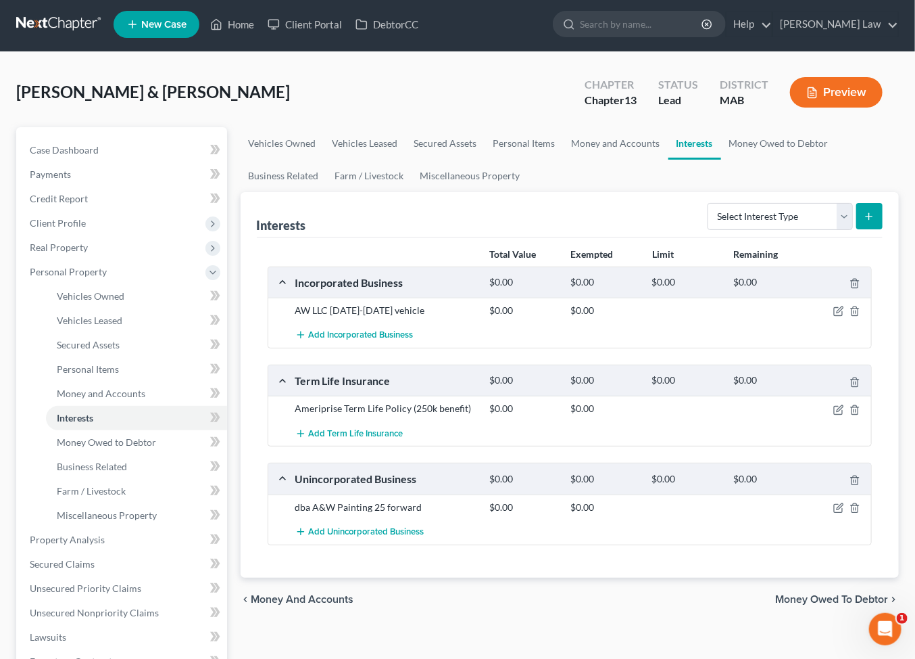
scroll to position [16, 0]
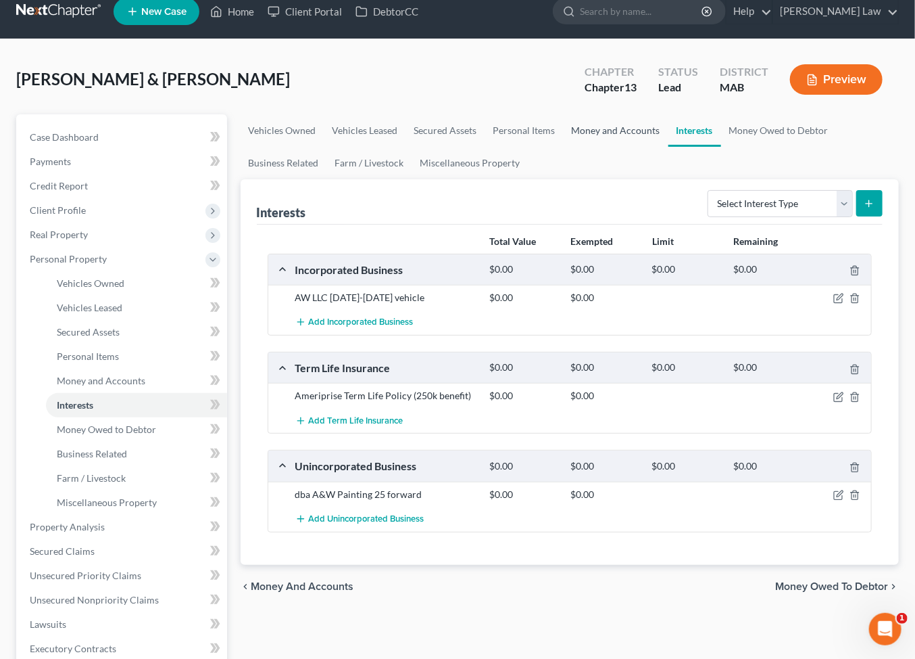
click at [669, 147] on link "Money and Accounts" at bounding box center [616, 130] width 105 height 32
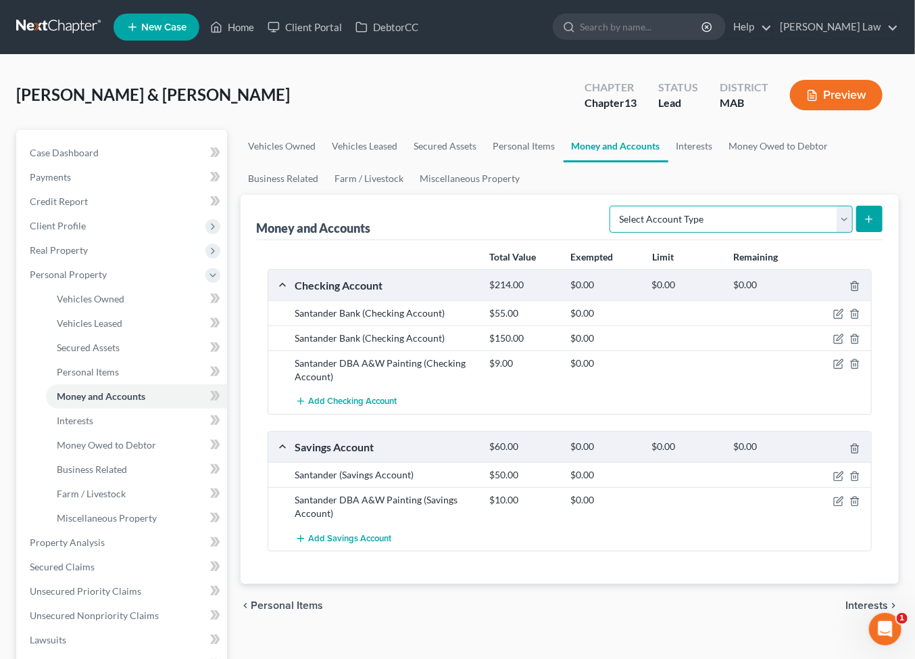
click at [828, 233] on select "Select Account Type Brokerage Cash on Hand Certificates of Deposit Checking Acc…" at bounding box center [731, 219] width 243 height 27
click at [610, 233] on select "Select Account Type Brokerage Cash on Hand Certificates of Deposit Checking Acc…" at bounding box center [731, 219] width 243 height 27
click at [864, 224] on icon "submit" at bounding box center [869, 219] width 11 height 11
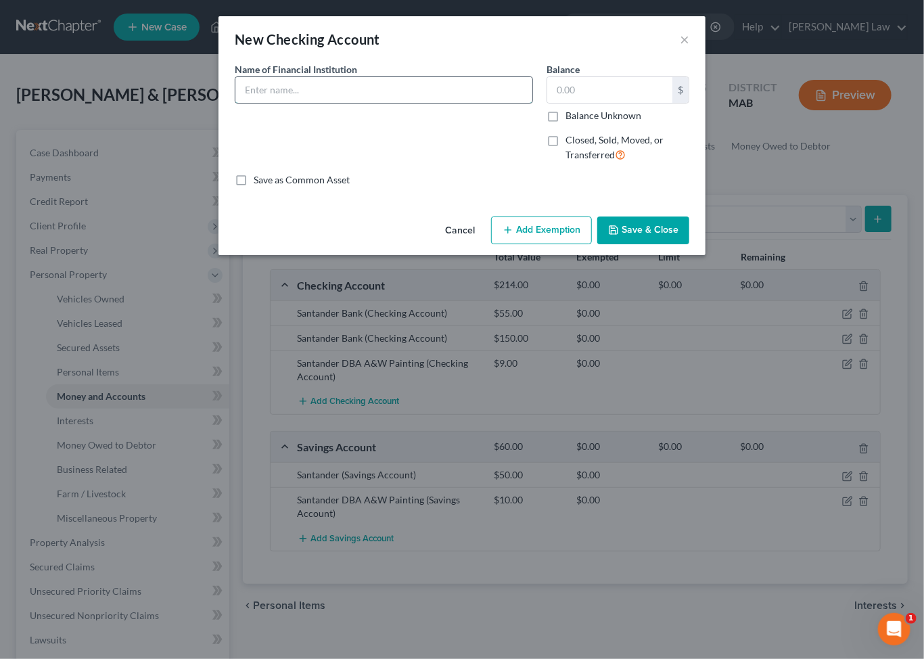
click at [271, 102] on input "text" at bounding box center [383, 90] width 297 height 26
click at [684, 245] on button "Save & Close" at bounding box center [643, 230] width 92 height 28
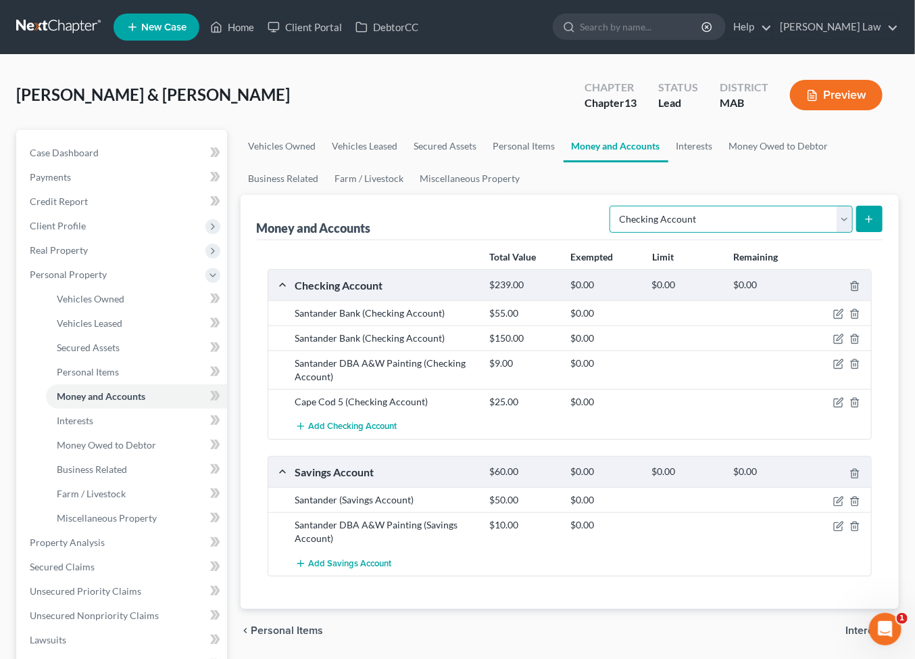
click at [831, 233] on select "Select Account Type Brokerage Cash on Hand Certificates of Deposit Checking Acc…" at bounding box center [731, 219] width 243 height 27
click at [610, 233] on select "Select Account Type Brokerage Cash on Hand Certificates of Deposit Checking Acc…" at bounding box center [731, 219] width 243 height 27
click at [864, 224] on icon "submit" at bounding box center [869, 219] width 11 height 11
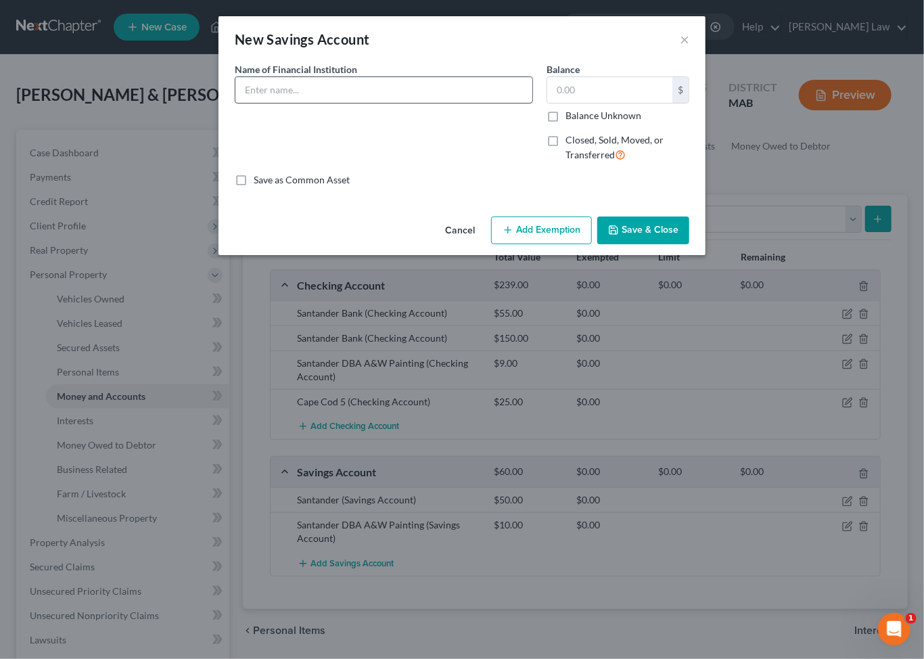
click at [335, 103] on input "text" at bounding box center [383, 90] width 297 height 26
click at [264, 103] on input "Cape Cod %" at bounding box center [383, 90] width 297 height 26
click at [671, 245] on button "Save & Close" at bounding box center [643, 230] width 92 height 28
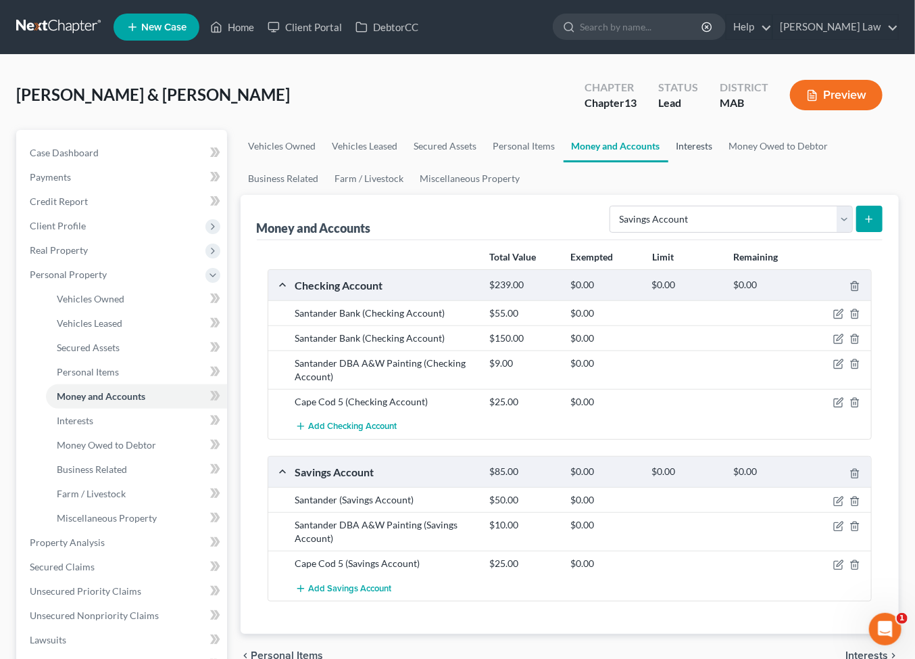
click at [721, 162] on link "Interests" at bounding box center [695, 146] width 53 height 32
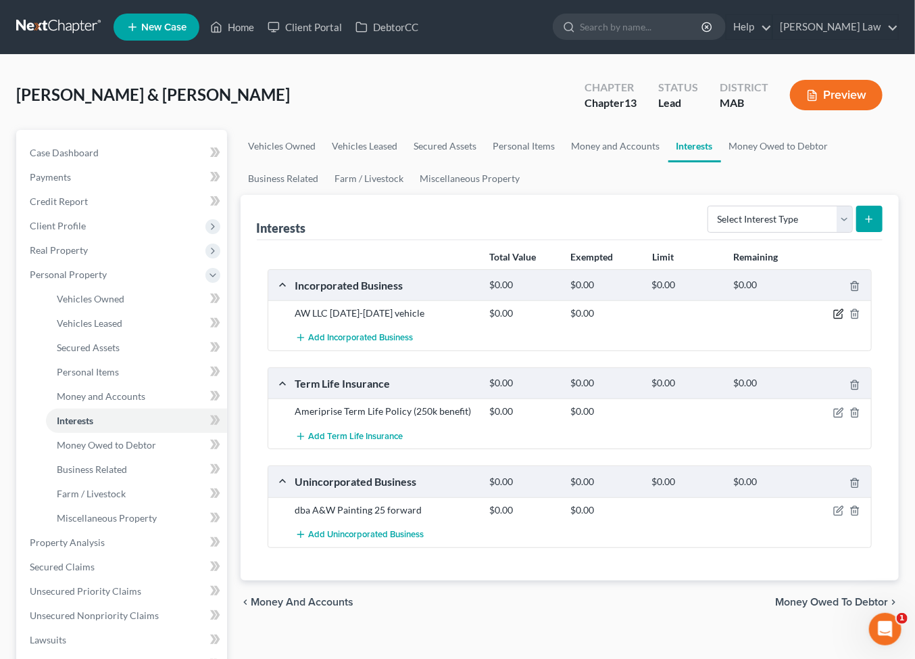
click at [834, 319] on icon "button" at bounding box center [839, 313] width 11 height 11
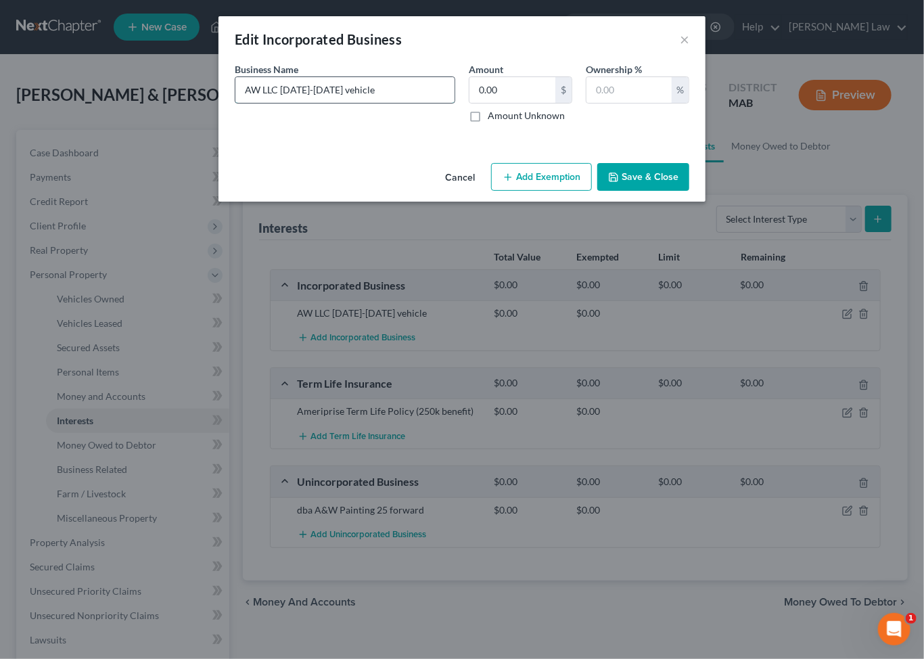
click at [235, 103] on input "AW LLC [DATE]-[DATE] vehicle" at bounding box center [344, 90] width 219 height 26
click at [366, 103] on input "A&W LLC [DATE]-[DATE] vehicle" at bounding box center [344, 90] width 219 height 26
click at [674, 191] on button "Save & Close" at bounding box center [643, 177] width 92 height 28
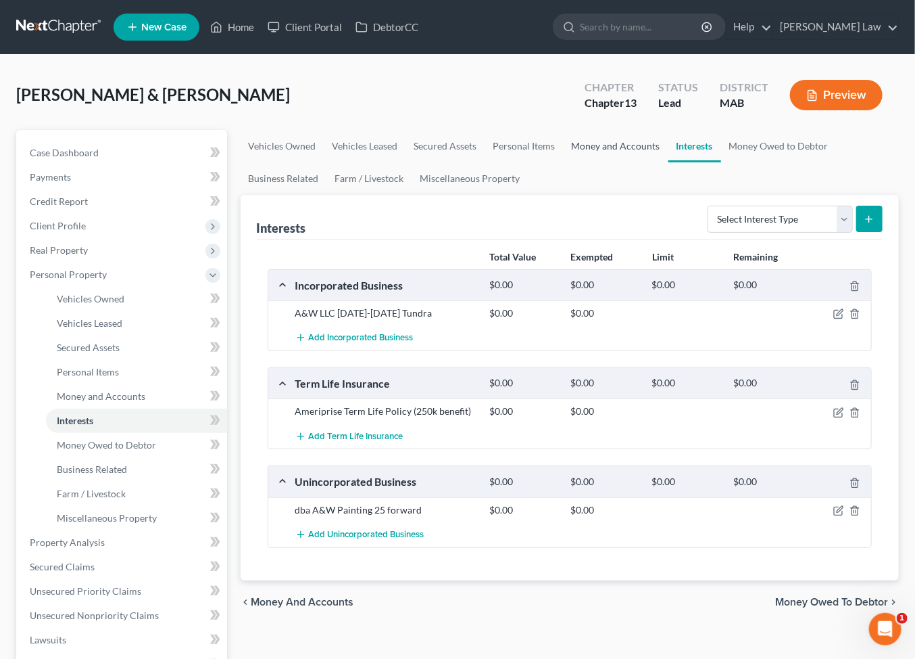
click at [669, 162] on link "Money and Accounts" at bounding box center [616, 146] width 105 height 32
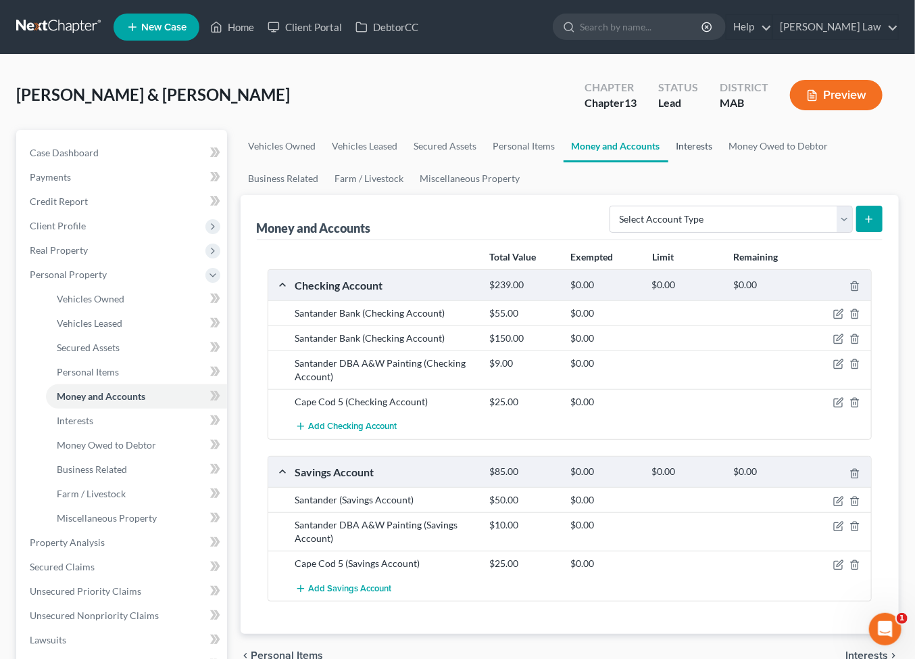
click at [721, 162] on link "Interests" at bounding box center [695, 146] width 53 height 32
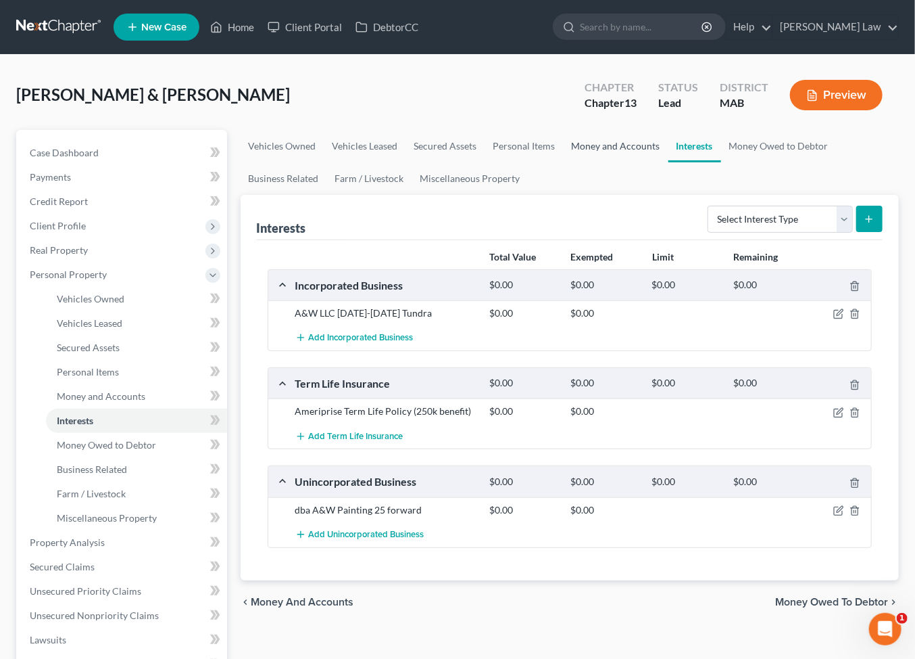
click at [669, 162] on link "Money and Accounts" at bounding box center [616, 146] width 105 height 32
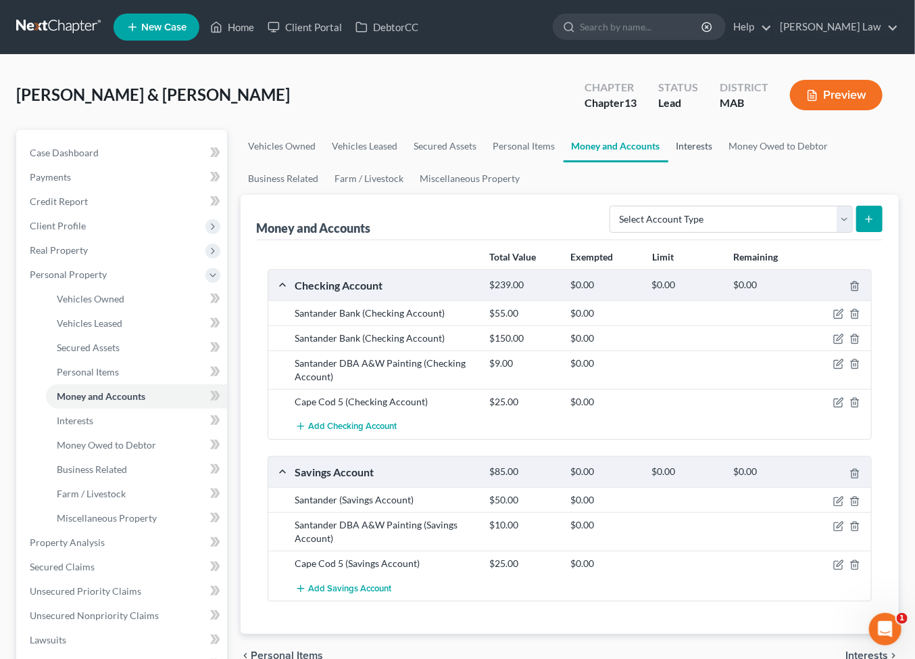
click at [721, 162] on link "Interests" at bounding box center [695, 146] width 53 height 32
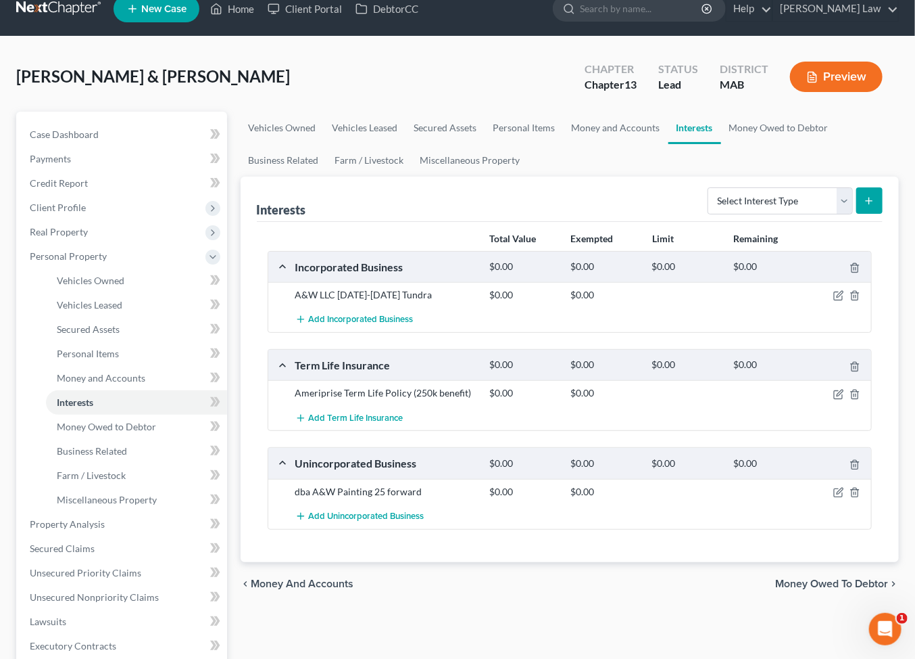
scroll to position [99, 0]
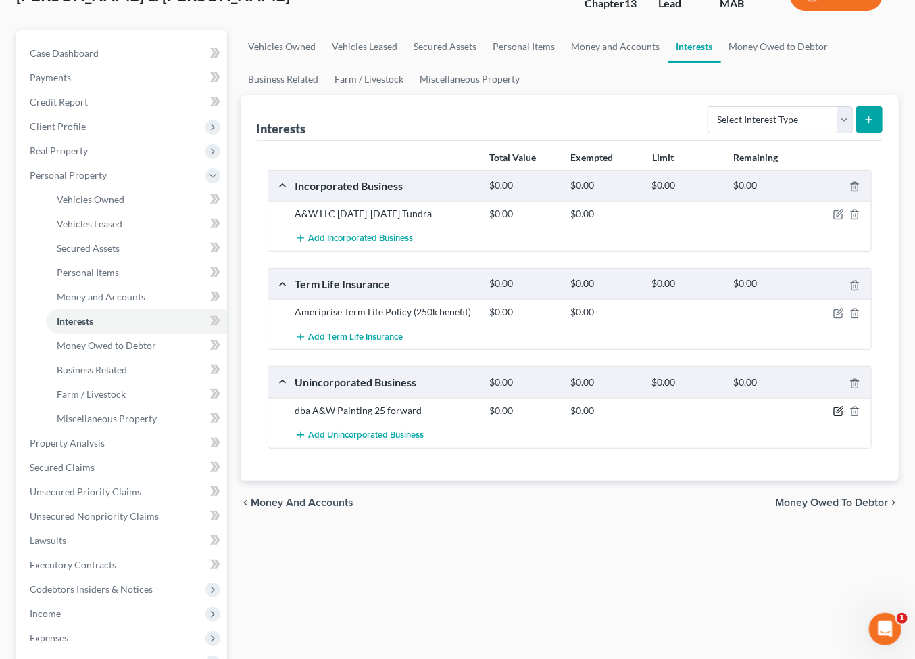
click at [834, 416] on icon "button" at bounding box center [838, 412] width 8 height 8
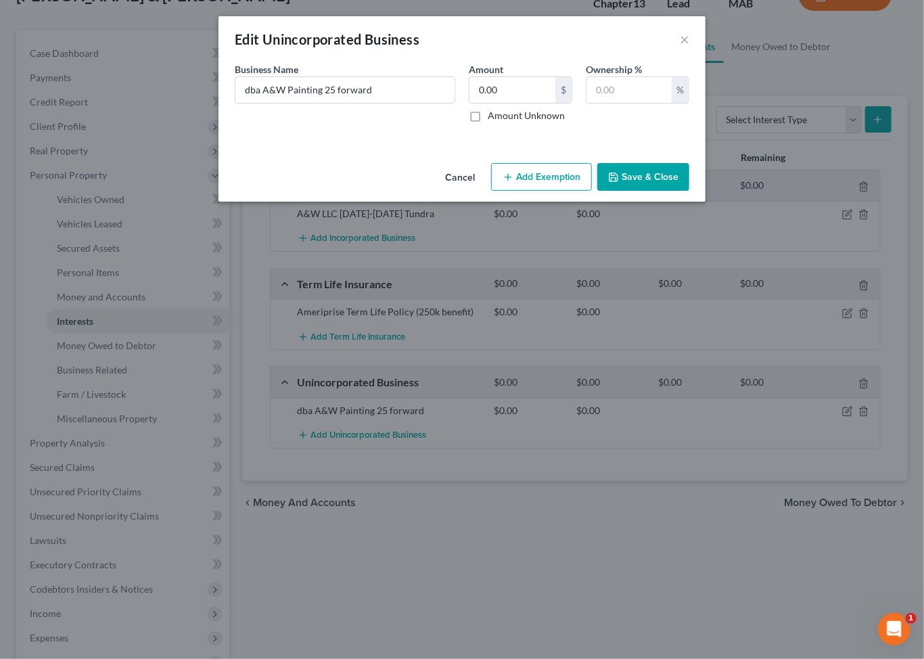
click at [689, 191] on button "Save & Close" at bounding box center [643, 177] width 92 height 28
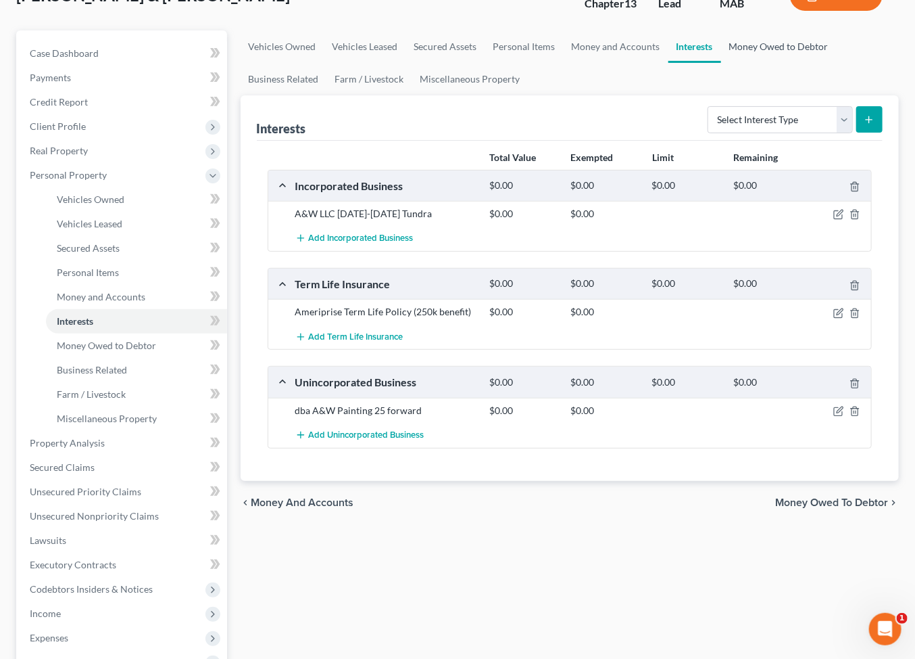
click at [721, 63] on link "Money Owed to Debtor" at bounding box center [779, 46] width 116 height 32
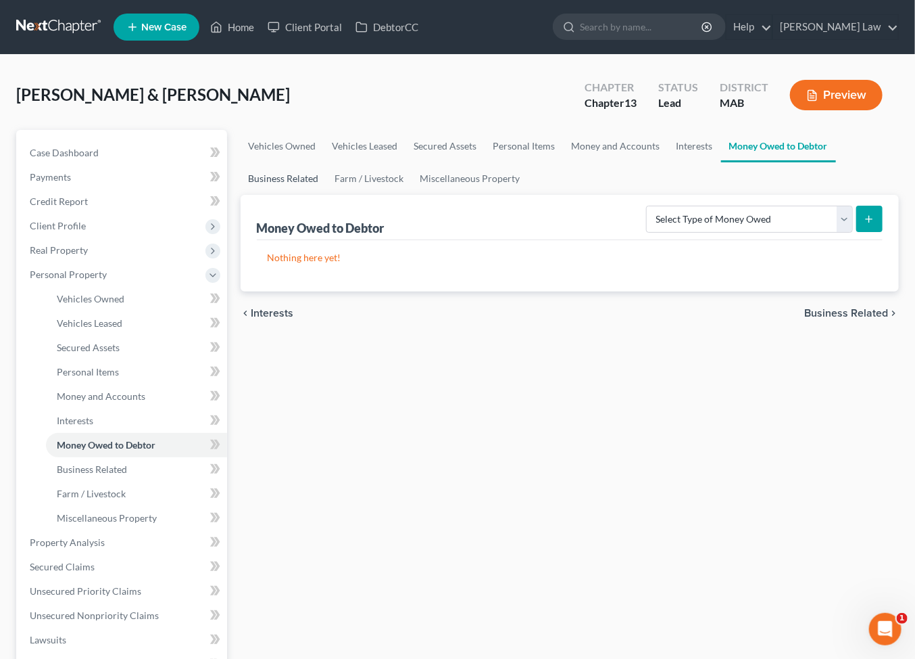
click at [327, 195] on link "Business Related" at bounding box center [284, 178] width 87 height 32
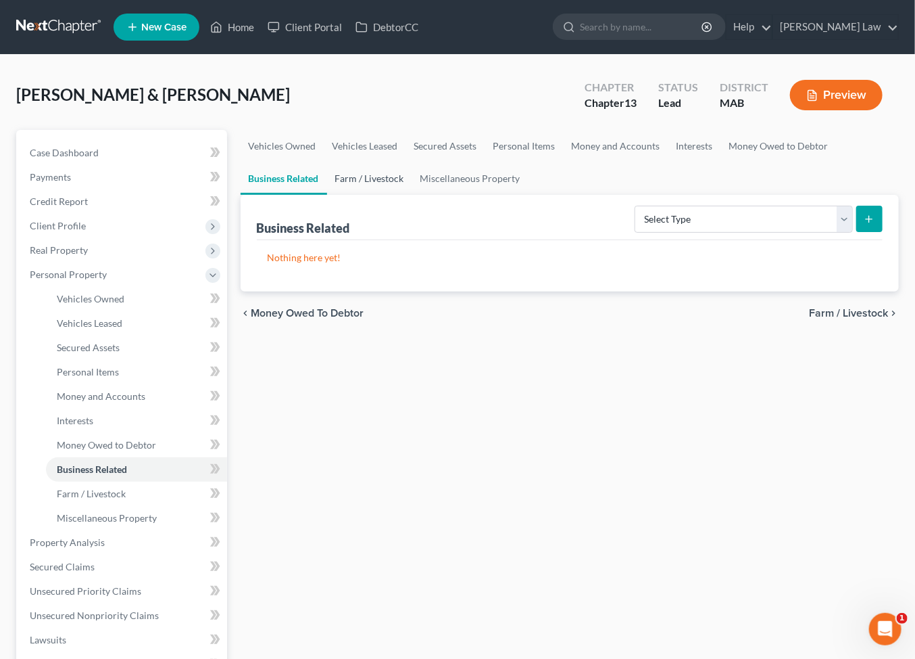
click at [412, 195] on link "Farm / Livestock" at bounding box center [369, 178] width 85 height 32
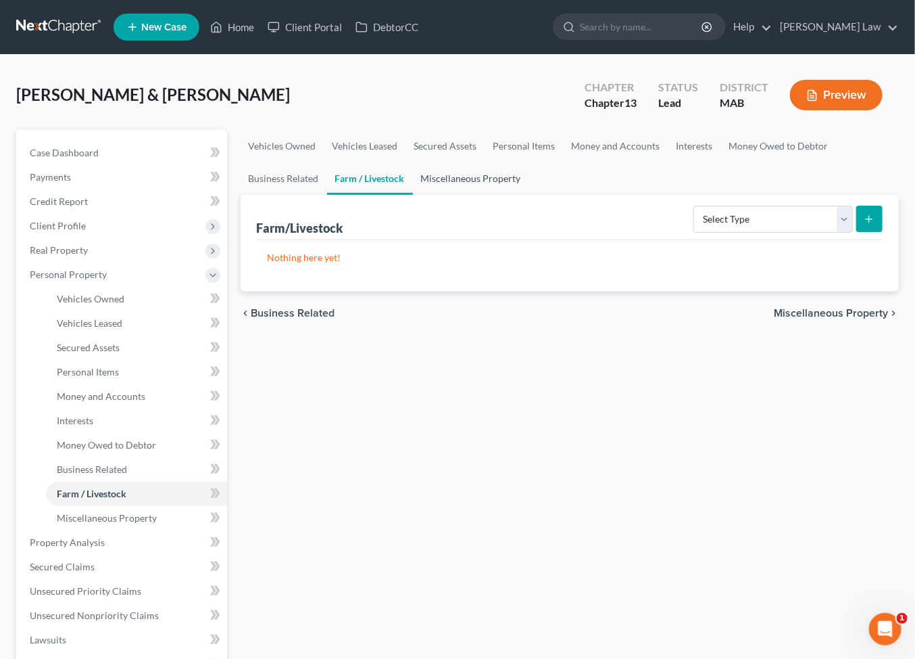
click at [529, 195] on link "Miscellaneous Property" at bounding box center [471, 178] width 116 height 32
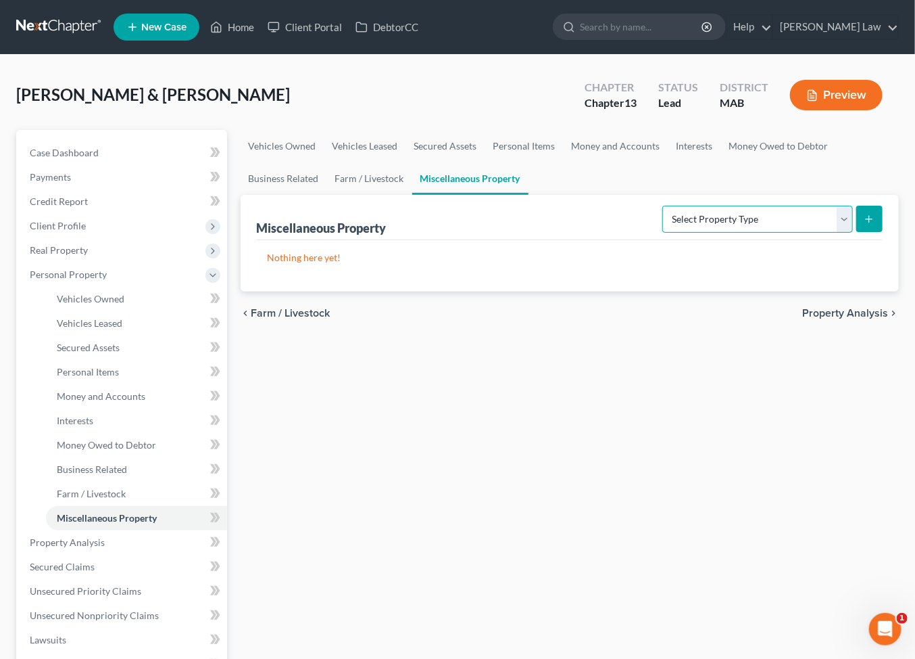
click at [821, 233] on select "Select Property Type Assigned for Creditor Benefit [DATE] Holding for Another N…" at bounding box center [758, 219] width 191 height 27
drag, startPoint x: 803, startPoint y: 171, endPoint x: 783, endPoint y: 183, distance: 23.7
click at [721, 162] on link "Interests" at bounding box center [695, 146] width 53 height 32
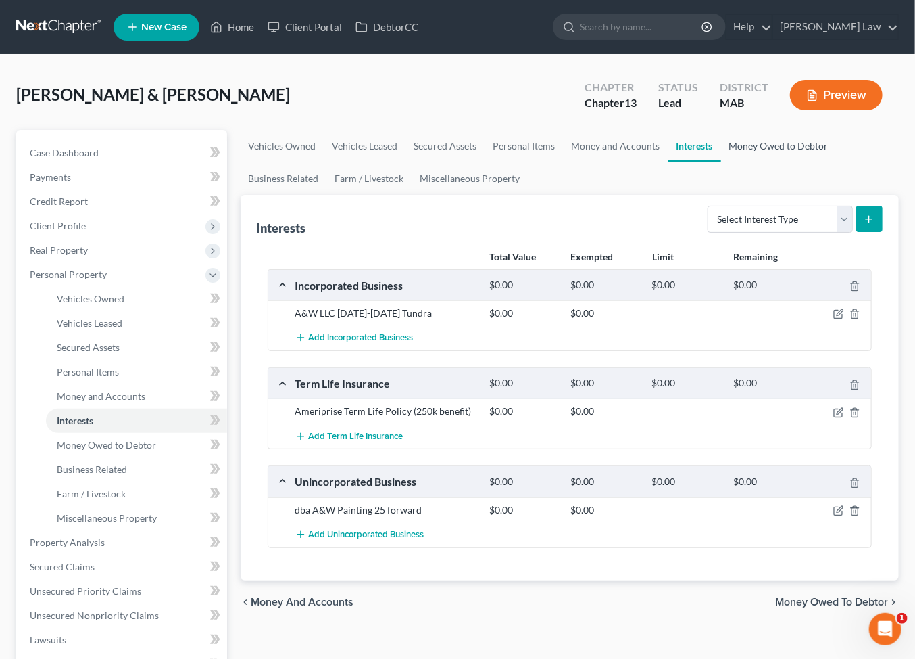
click at [721, 162] on link "Money Owed to Debtor" at bounding box center [779, 146] width 116 height 32
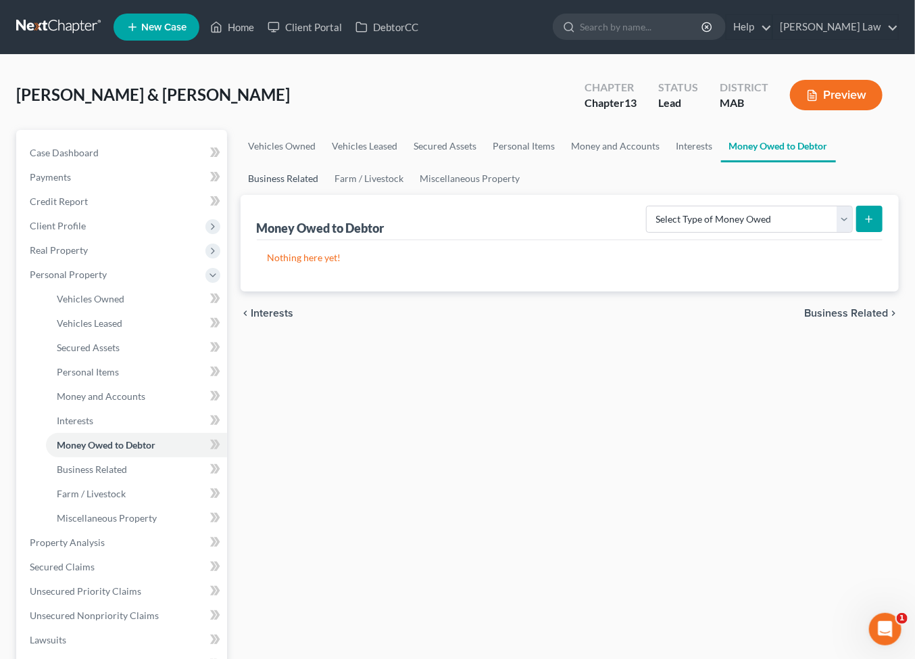
click at [327, 195] on link "Business Related" at bounding box center [284, 178] width 87 height 32
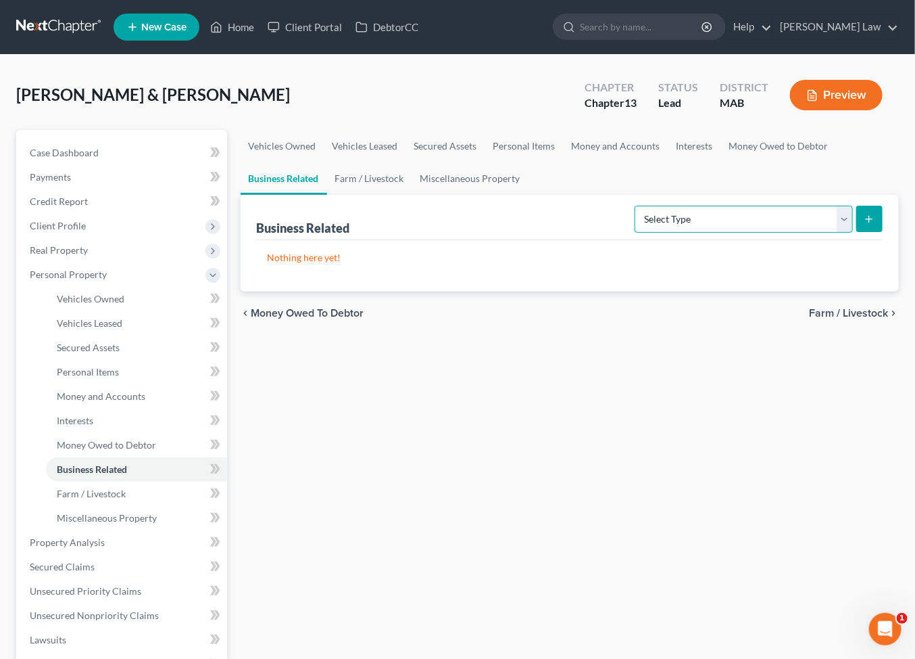
click at [827, 233] on select "Select Type Customer Lists Franchises Inventory Licenses Machinery Office Equip…" at bounding box center [744, 219] width 218 height 27
click at [635, 233] on select "Select Type Customer Lists Franchises Inventory Licenses Machinery Office Equip…" at bounding box center [744, 219] width 218 height 27
click at [823, 233] on select "Select Type Customer Lists Franchises Inventory Licenses Machinery Office Equip…" at bounding box center [744, 219] width 218 height 27
click at [635, 233] on select "Select Type Customer Lists Franchises Inventory Licenses Machinery Office Equip…" at bounding box center [744, 219] width 218 height 27
click at [867, 219] on line "submit" at bounding box center [870, 219] width 6 height 0
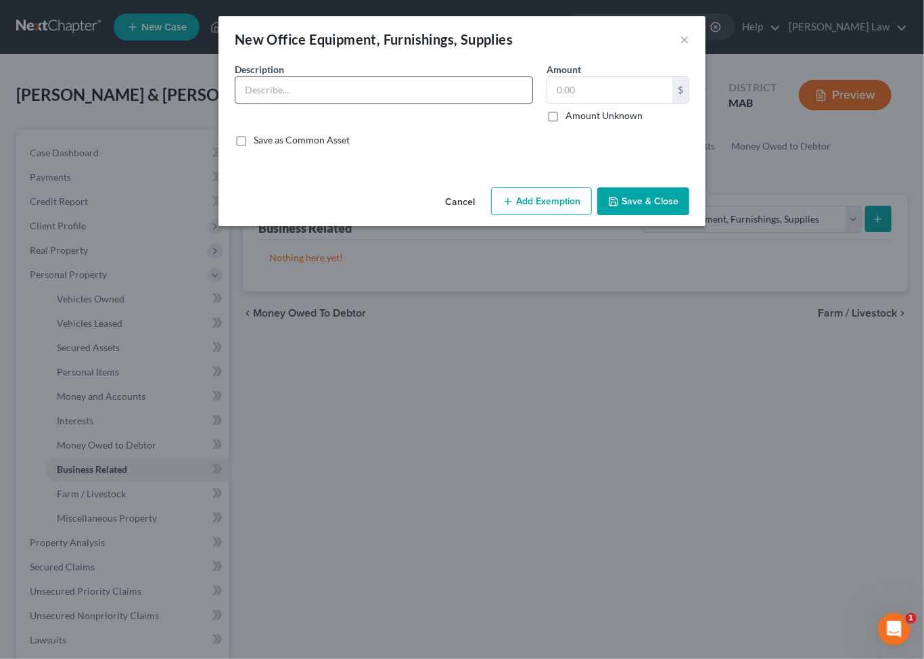
click at [303, 103] on input "text" at bounding box center [383, 90] width 297 height 26
click at [542, 216] on button "Add Exemption" at bounding box center [541, 201] width 101 height 28
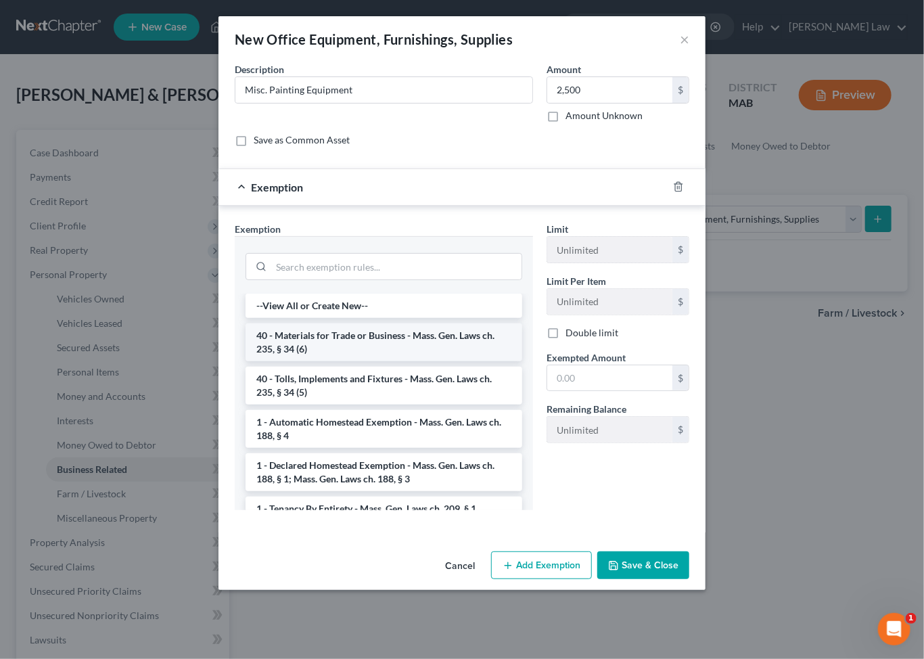
click at [366, 361] on li "40 - Materials for Trade or Business - Mass. Gen. Laws ch. 235, § 34 (6)" at bounding box center [383, 342] width 277 height 38
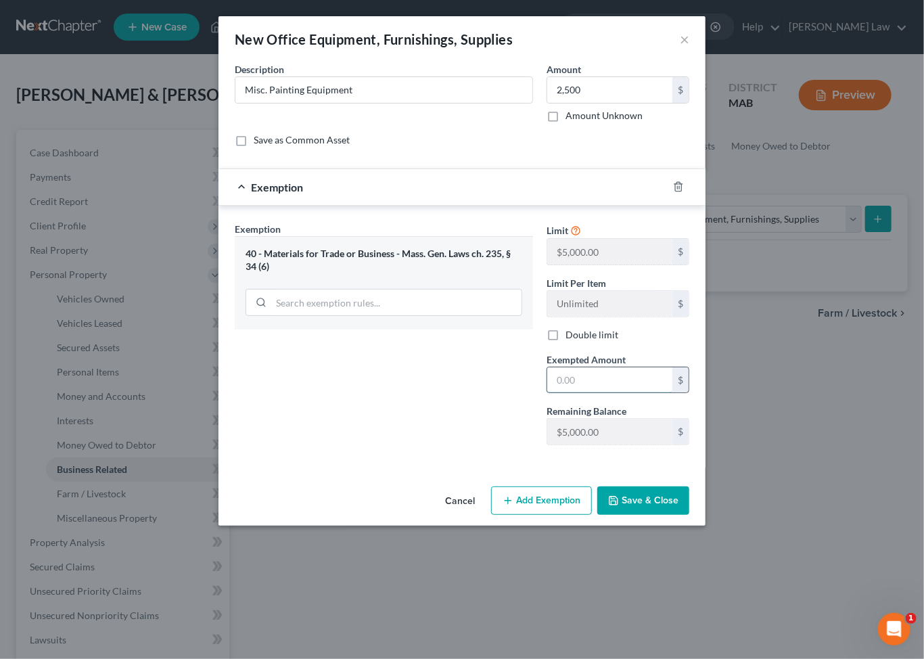
click at [672, 393] on input "text" at bounding box center [609, 380] width 125 height 26
click at [619, 506] on icon "button" at bounding box center [613, 500] width 11 height 11
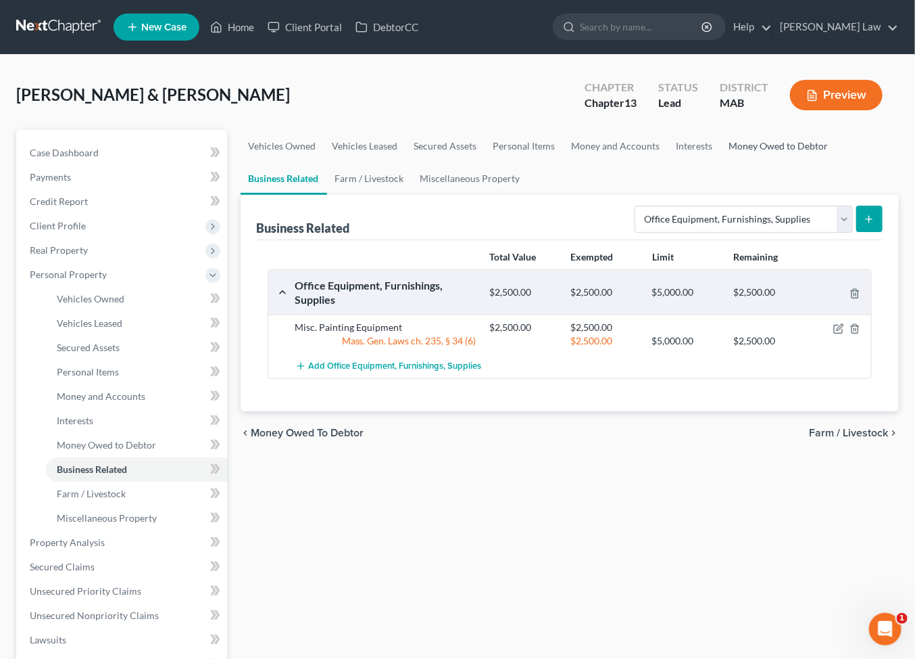
click at [721, 162] on link "Money Owed to Debtor" at bounding box center [779, 146] width 116 height 32
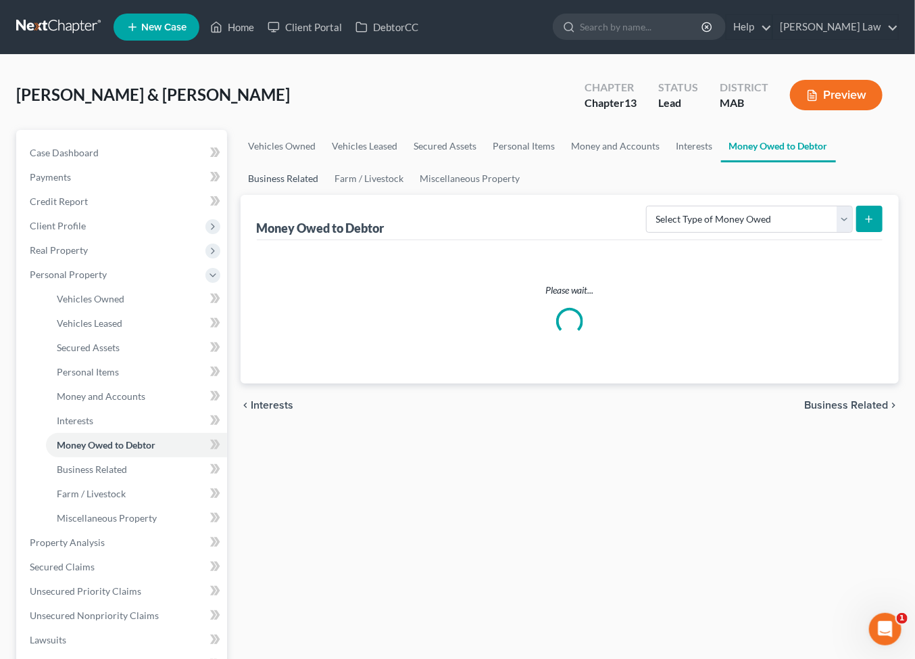
click at [327, 195] on link "Business Related" at bounding box center [284, 178] width 87 height 32
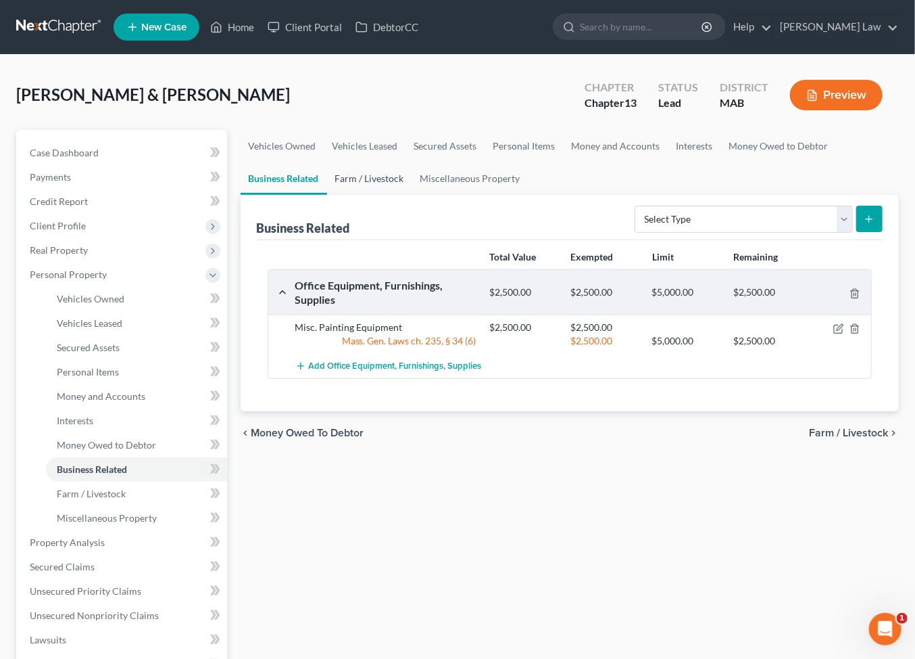
click at [412, 195] on link "Farm / Livestock" at bounding box center [369, 178] width 85 height 32
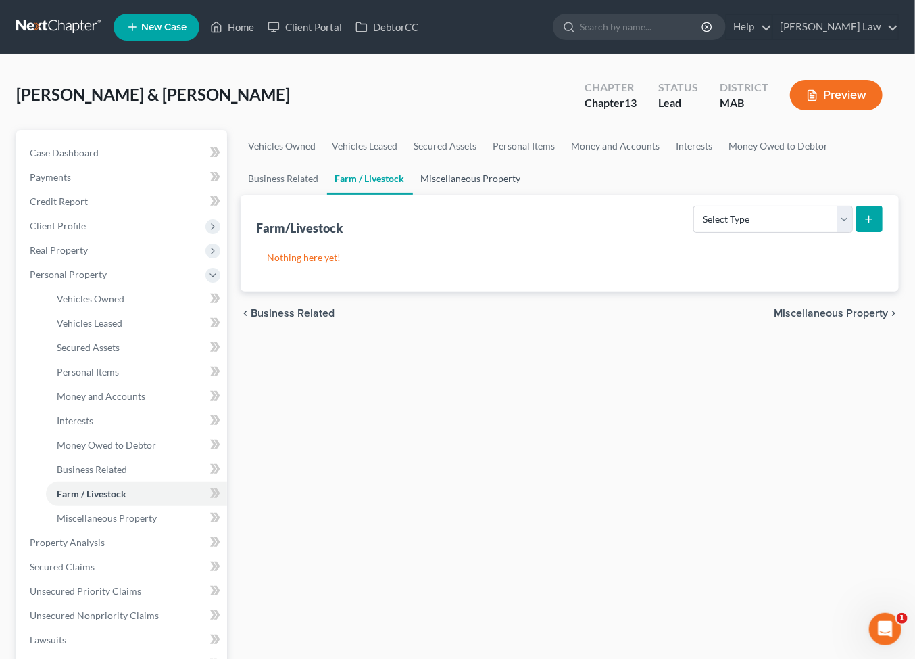
click at [529, 195] on link "Miscellaneous Property" at bounding box center [471, 178] width 116 height 32
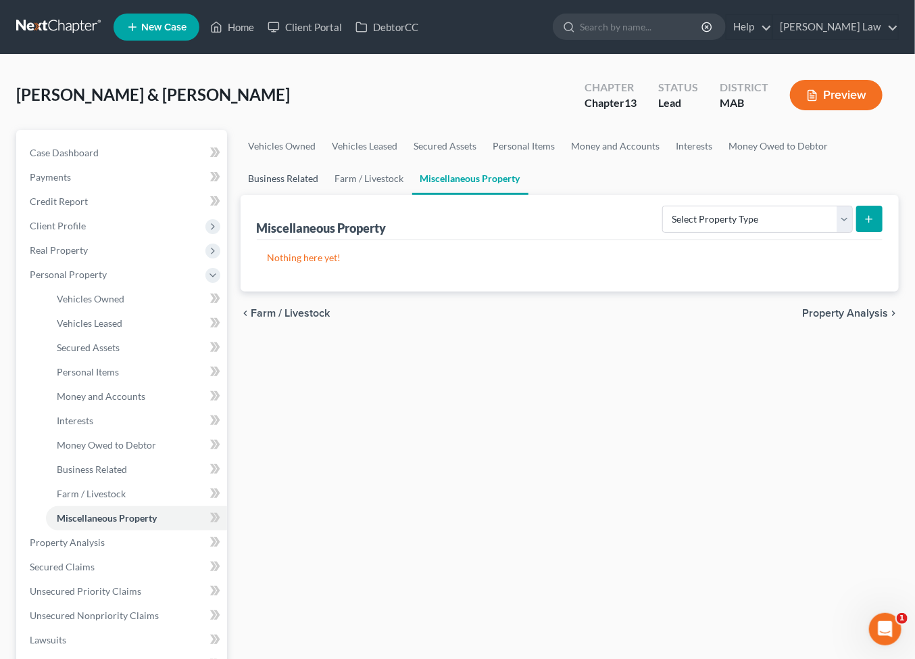
click at [327, 195] on link "Business Related" at bounding box center [284, 178] width 87 height 32
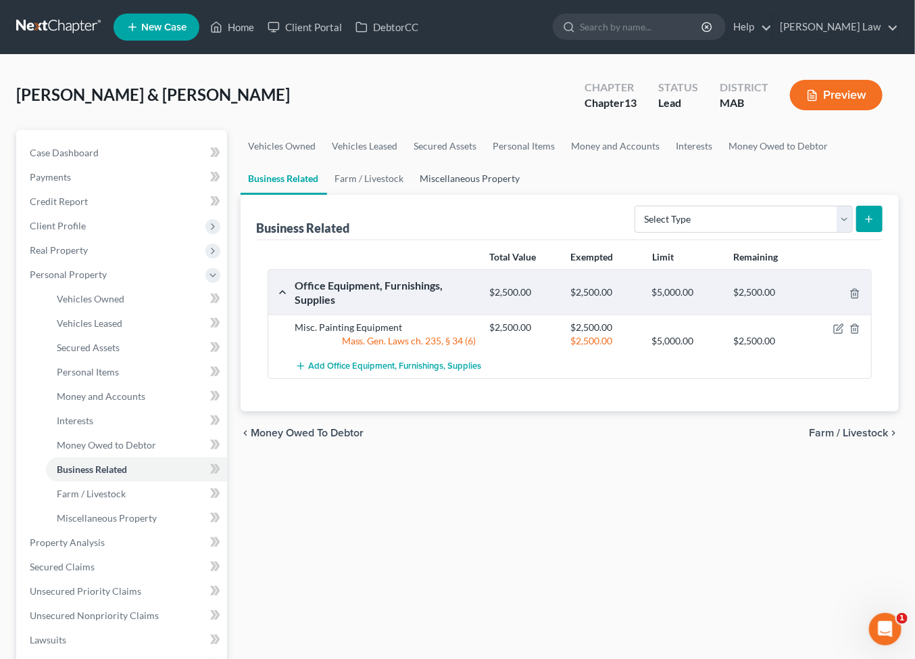
click at [529, 195] on link "Miscellaneous Property" at bounding box center [470, 178] width 116 height 32
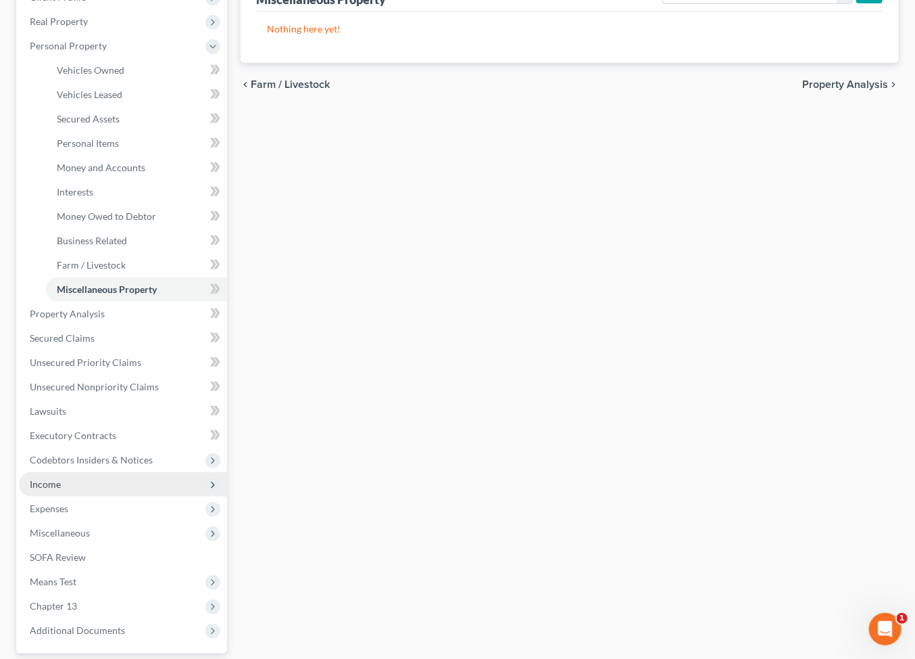
scroll to position [460, 0]
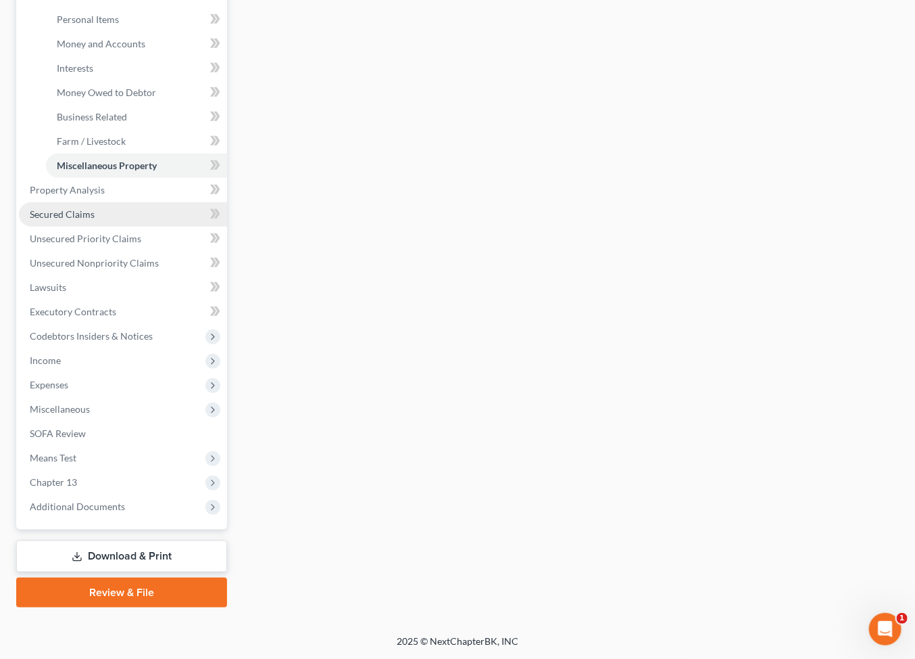
click at [71, 220] on span "Secured Claims" at bounding box center [62, 213] width 65 height 11
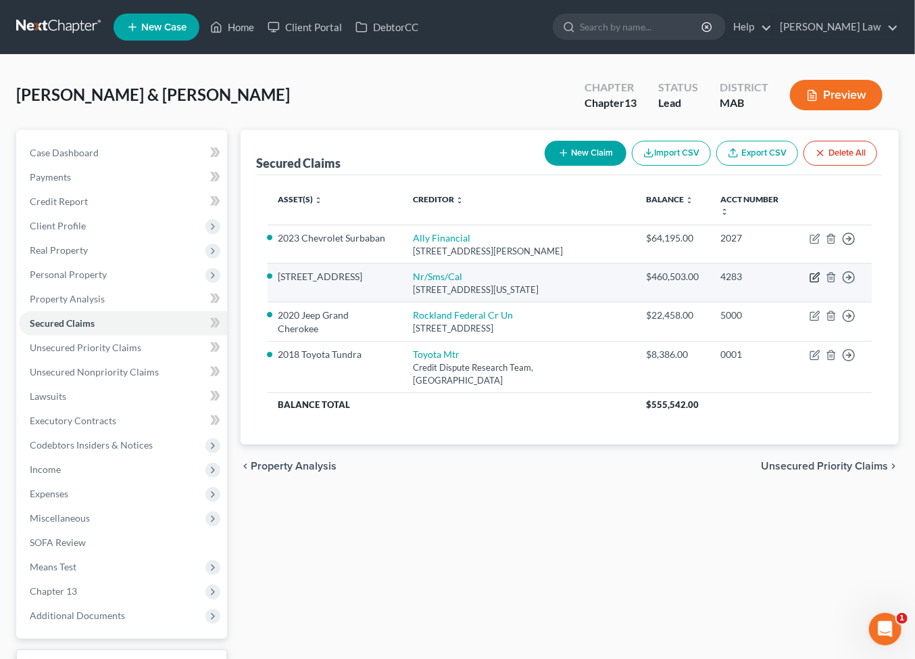
click at [811, 282] on icon "button" at bounding box center [815, 278] width 8 height 8
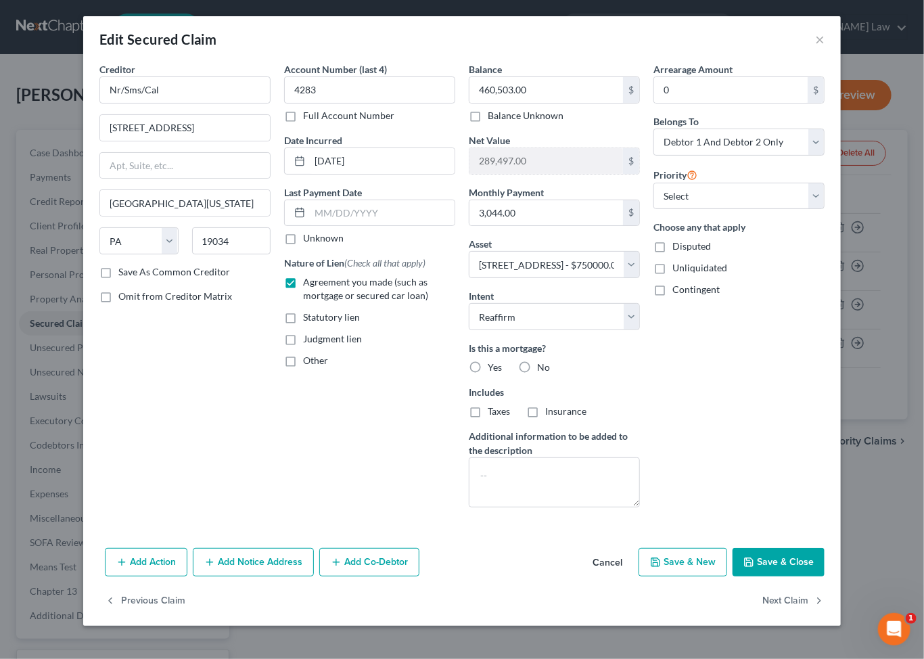
click at [487, 374] on label "Yes" at bounding box center [494, 367] width 14 height 14
click at [493, 369] on input "Yes" at bounding box center [497, 364] width 9 height 9
click at [487, 418] on label "Taxes" at bounding box center [498, 411] width 22 height 14
click at [493, 413] on input "Taxes" at bounding box center [497, 408] width 9 height 9
click at [550, 418] on label "Insurance" at bounding box center [565, 411] width 41 height 14
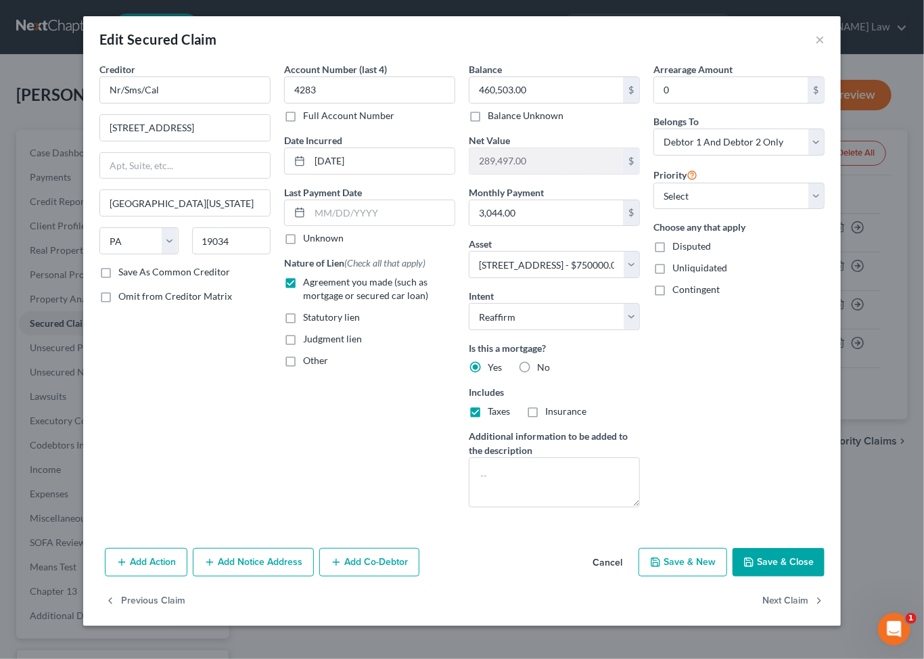
click at [550, 413] on input "Insurance" at bounding box center [554, 408] width 9 height 9
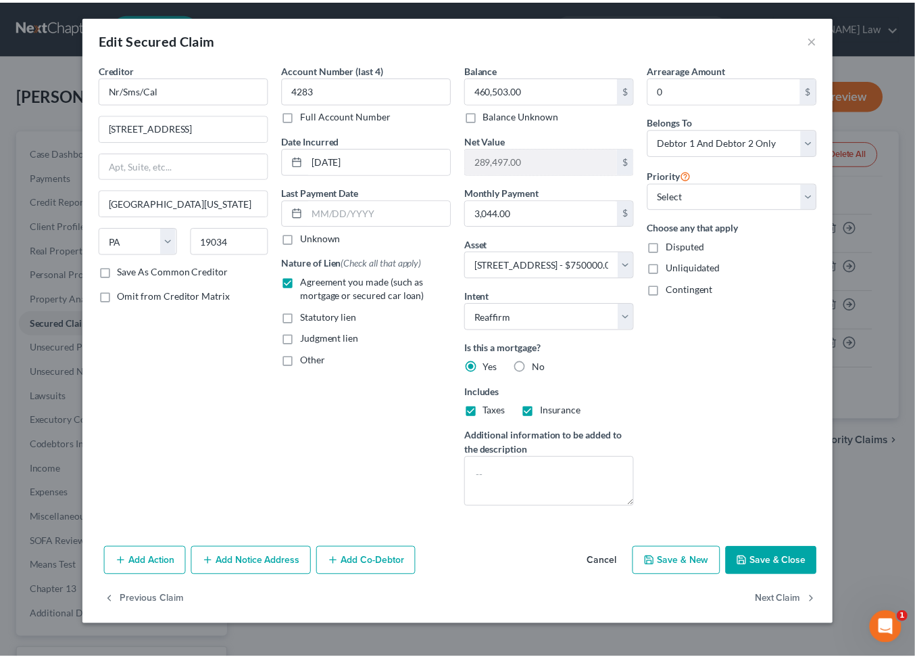
scroll to position [138, 0]
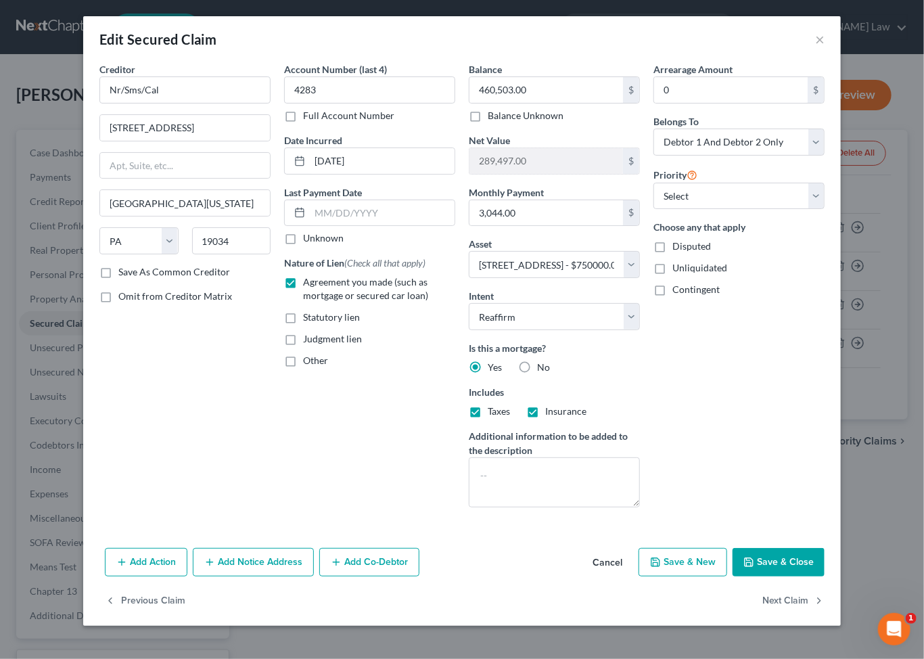
click at [807, 576] on button "Save & Close" at bounding box center [778, 562] width 92 height 28
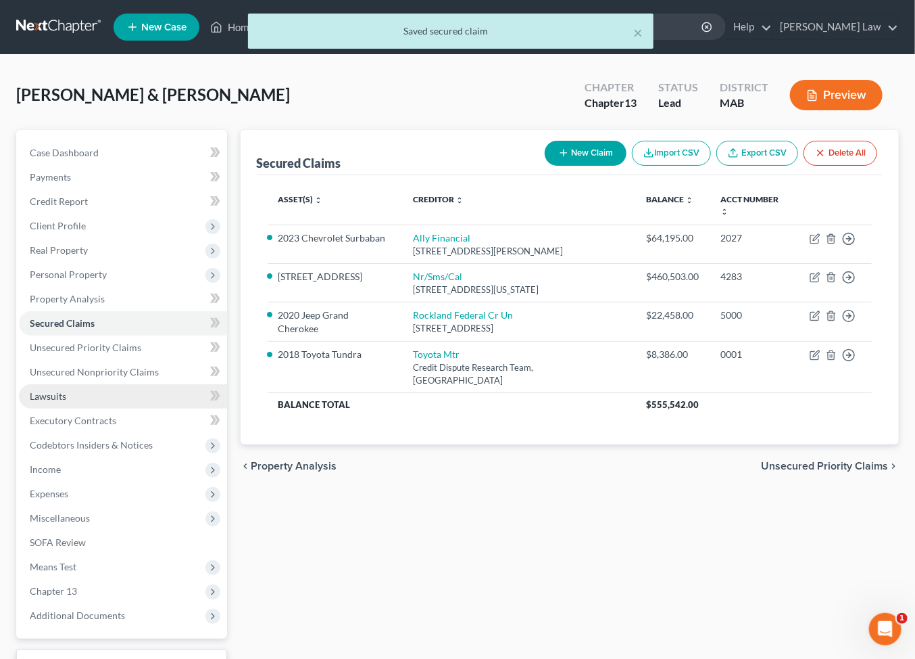
click at [49, 408] on link "Lawsuits" at bounding box center [123, 396] width 208 height 24
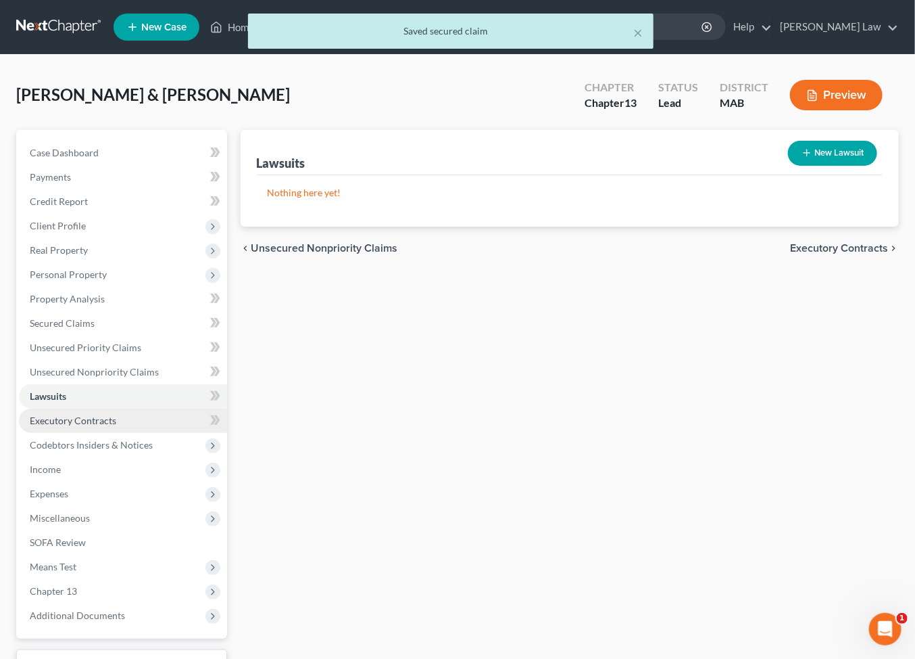
click at [116, 426] on span "Executory Contracts" at bounding box center [73, 419] width 87 height 11
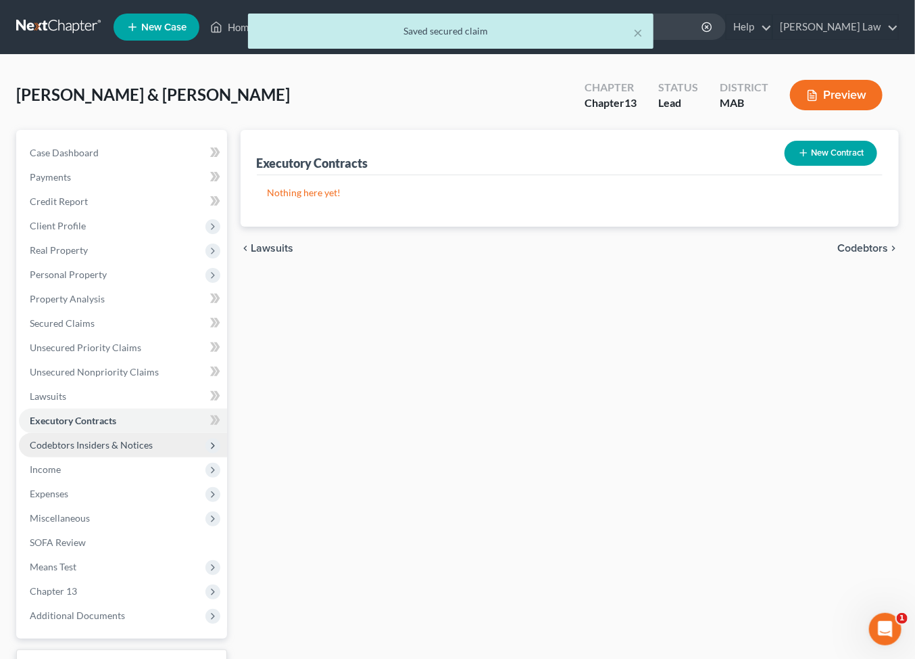
click at [116, 457] on span "Codebtors Insiders & Notices" at bounding box center [123, 445] width 208 height 24
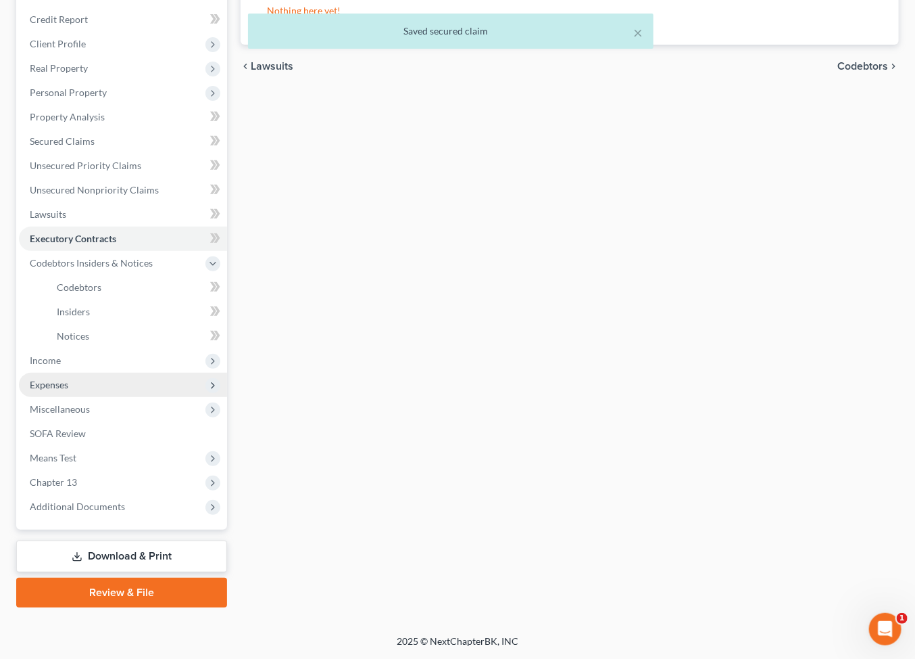
scroll to position [201, 0]
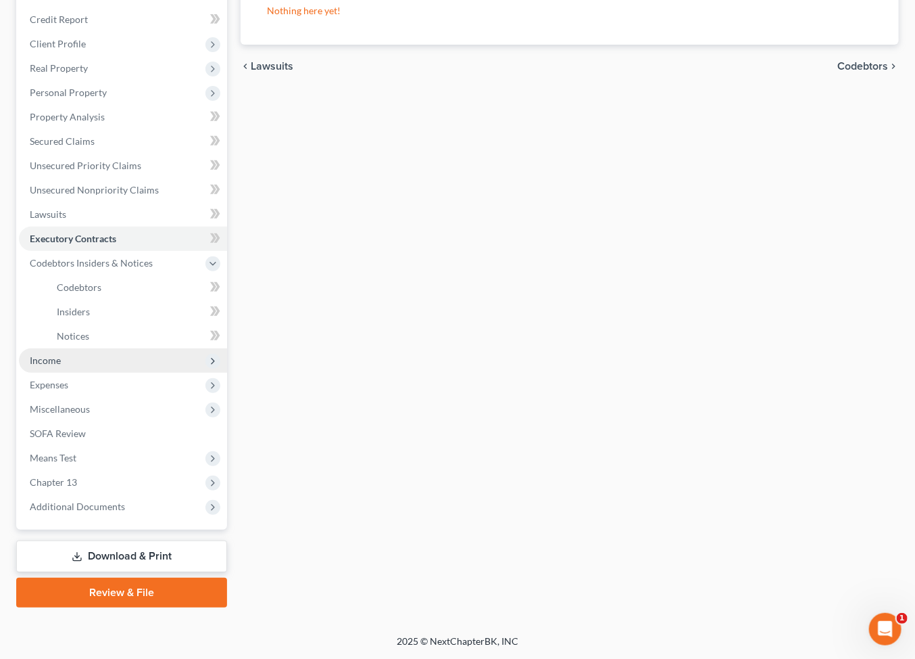
click at [61, 366] on span "Income" at bounding box center [45, 359] width 31 height 11
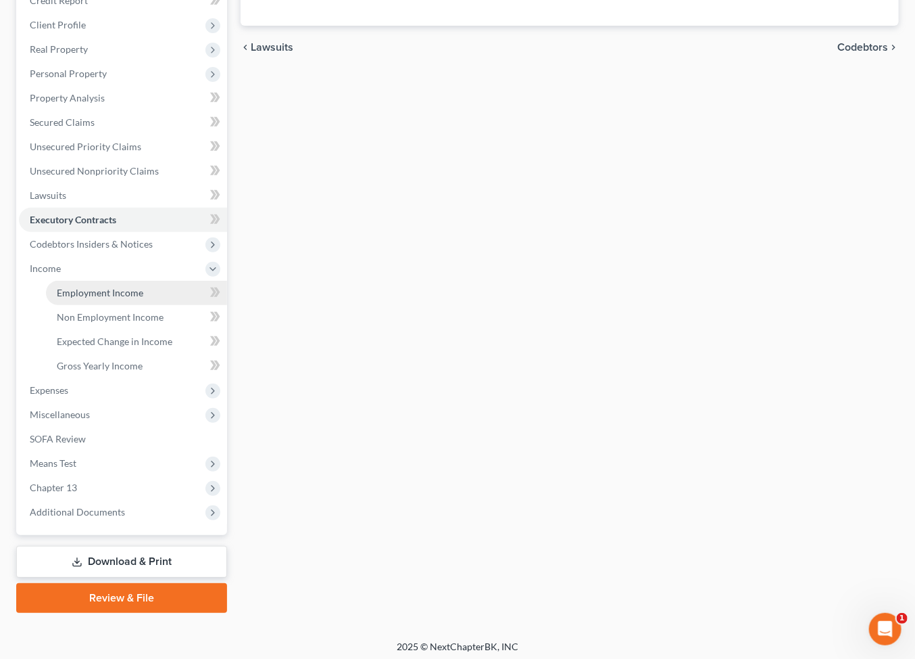
click at [110, 298] on span "Employment Income" at bounding box center [100, 292] width 87 height 11
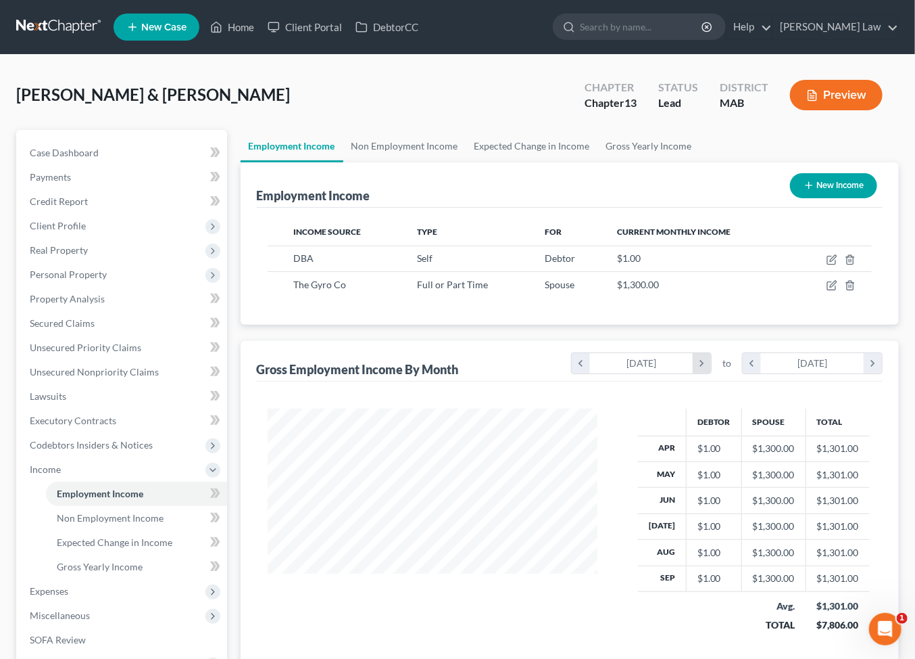
scroll to position [300, 357]
click at [97, 262] on span "Real Property" at bounding box center [123, 250] width 208 height 24
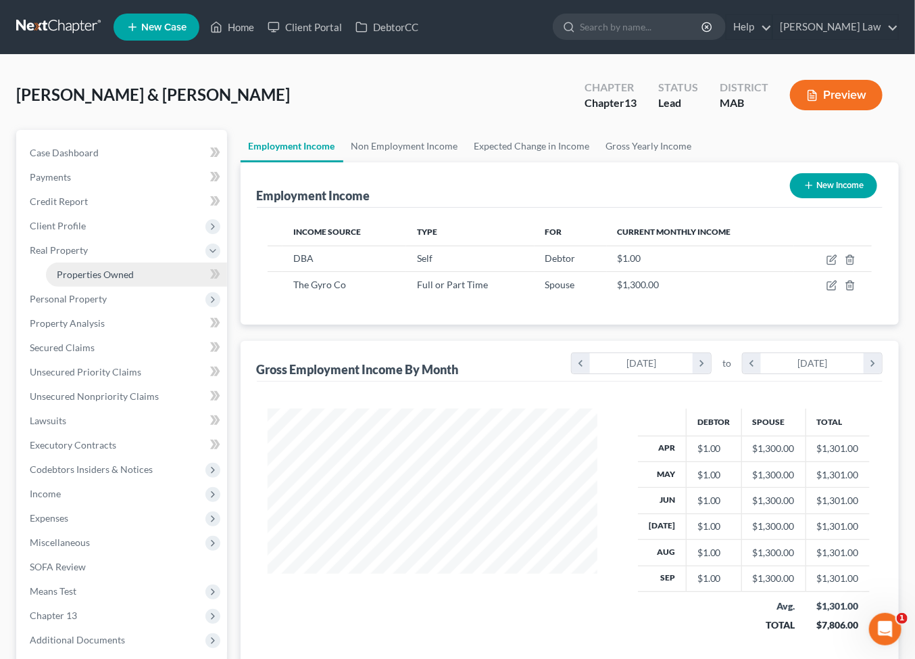
click at [134, 280] on span "Properties Owned" at bounding box center [95, 273] width 77 height 11
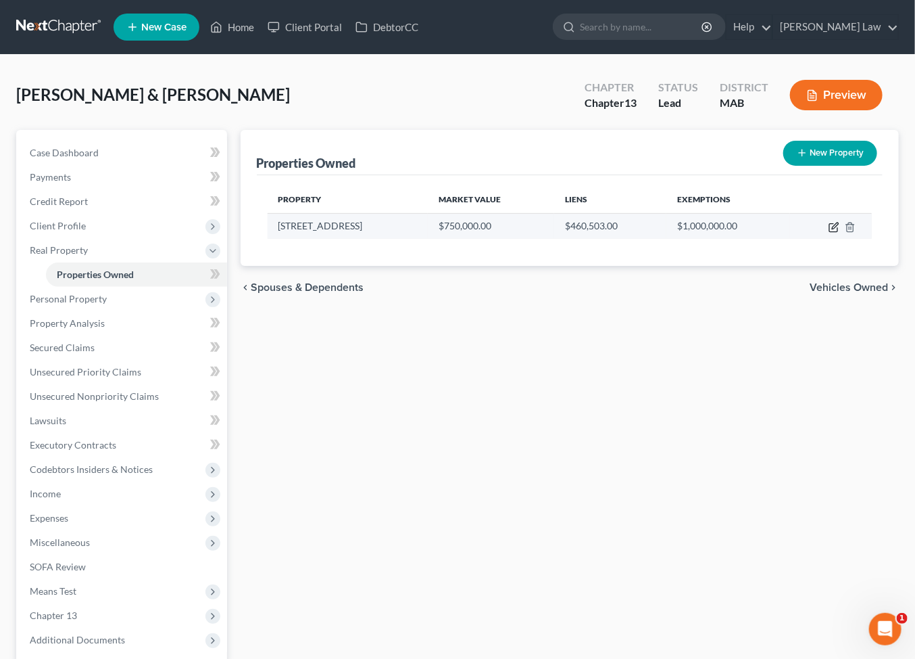
click at [832, 229] on icon "button" at bounding box center [835, 225] width 6 height 6
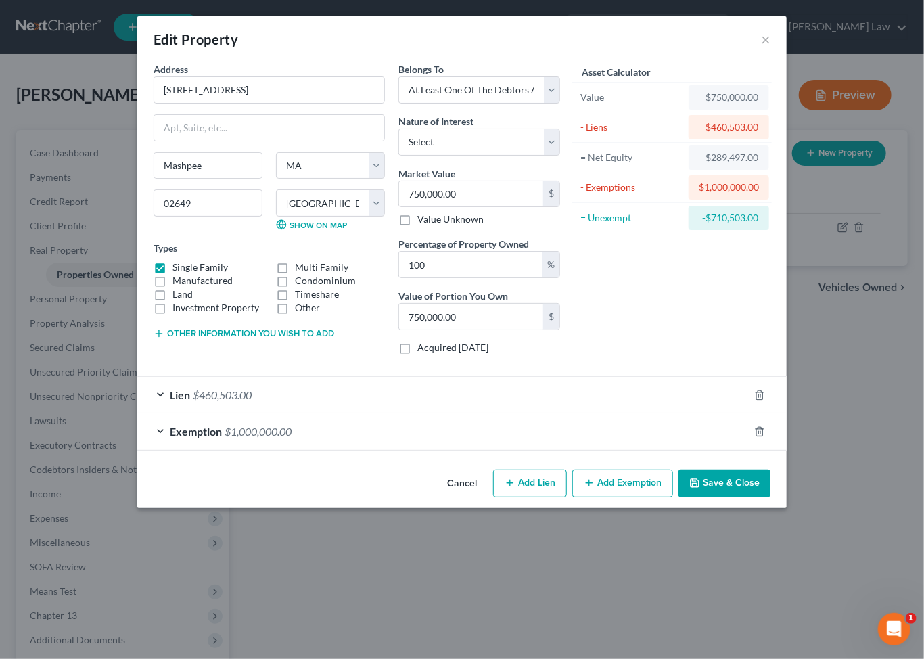
click at [770, 498] on button "Save & Close" at bounding box center [724, 483] width 92 height 28
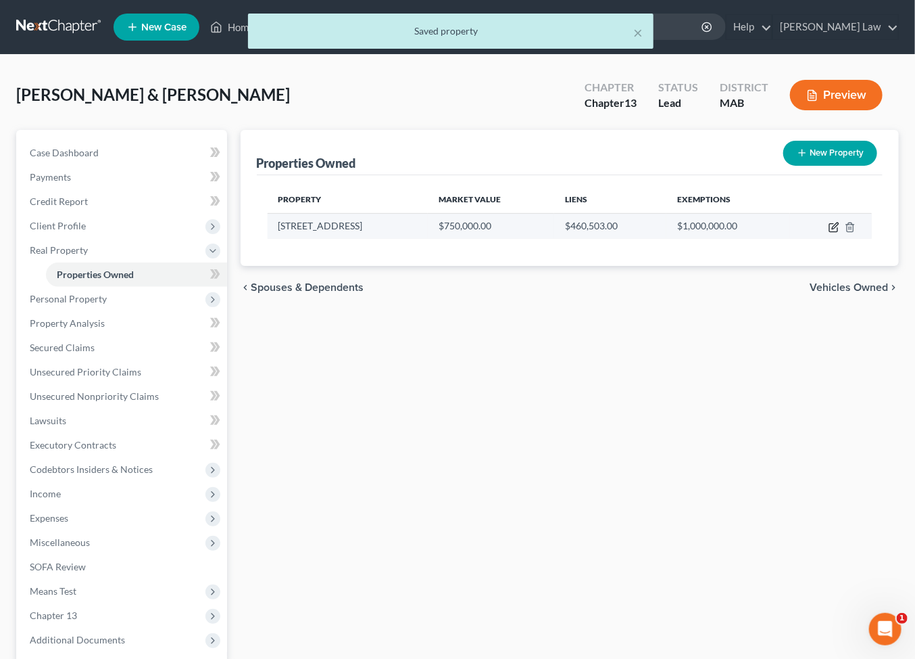
click at [830, 232] on icon "button" at bounding box center [834, 228] width 8 height 8
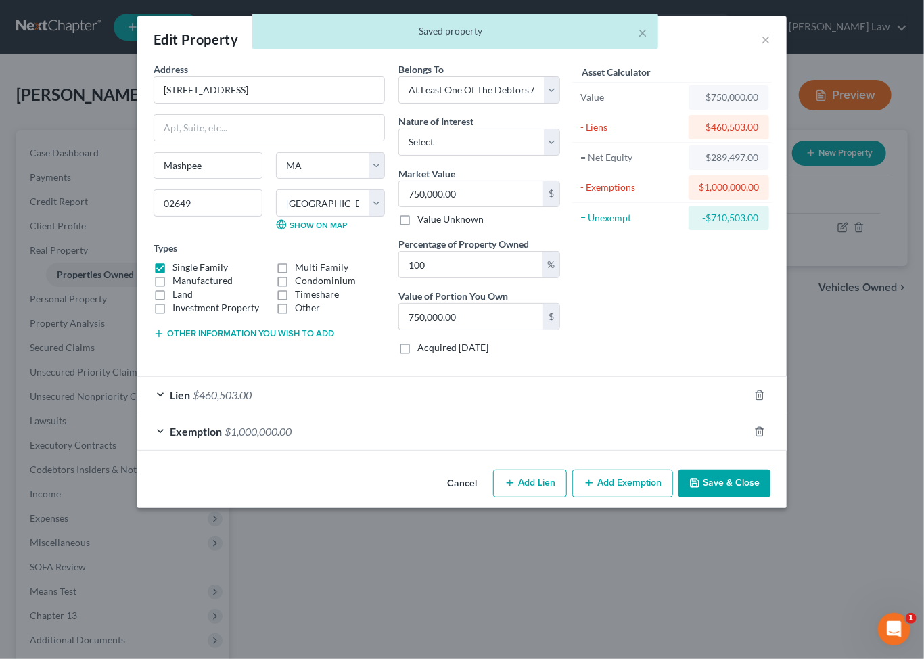
click at [770, 498] on button "Save & Close" at bounding box center [724, 483] width 92 height 28
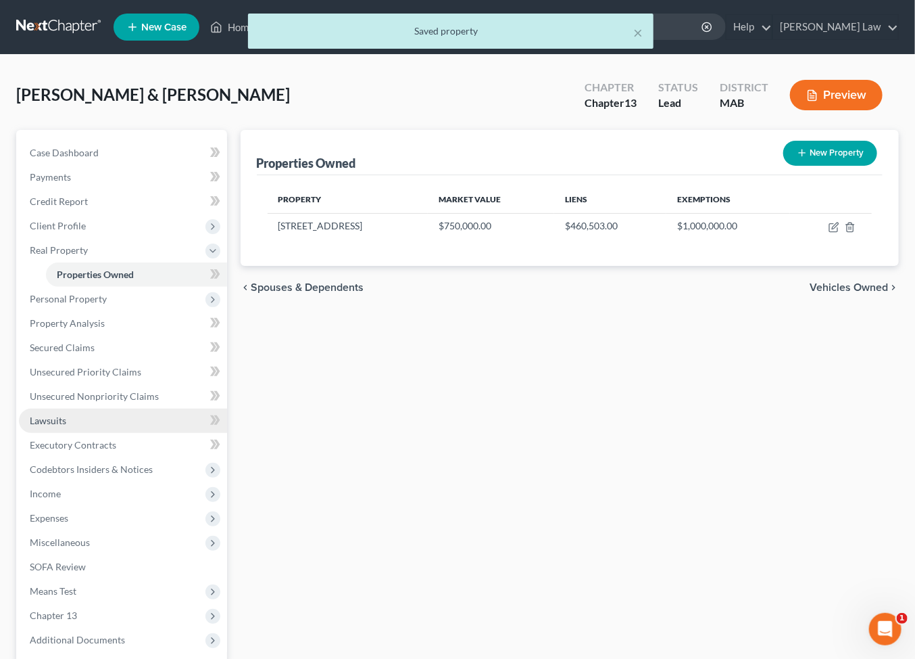
scroll to position [327, 0]
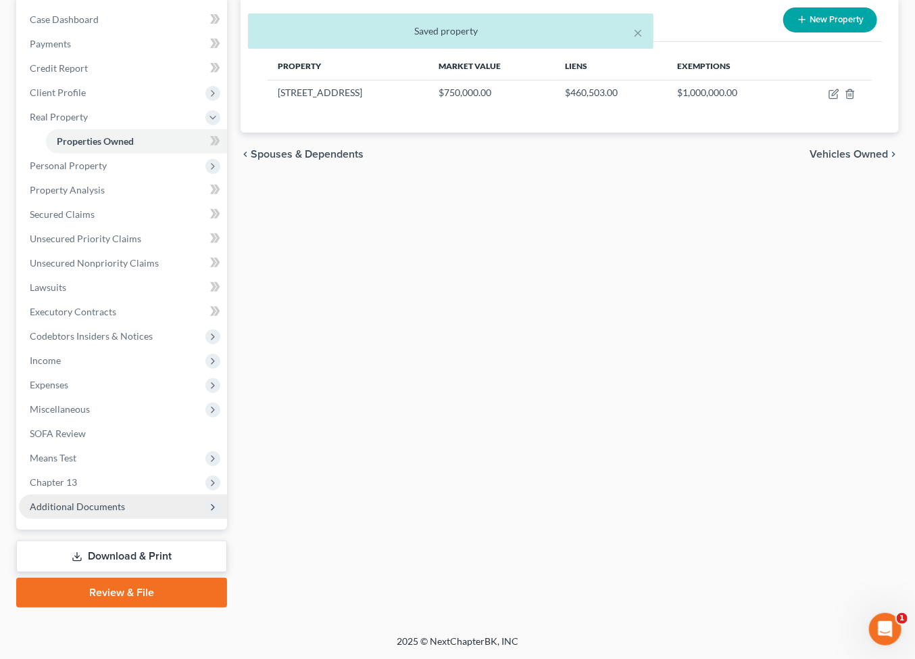
click at [111, 500] on span "Additional Documents" at bounding box center [77, 505] width 95 height 11
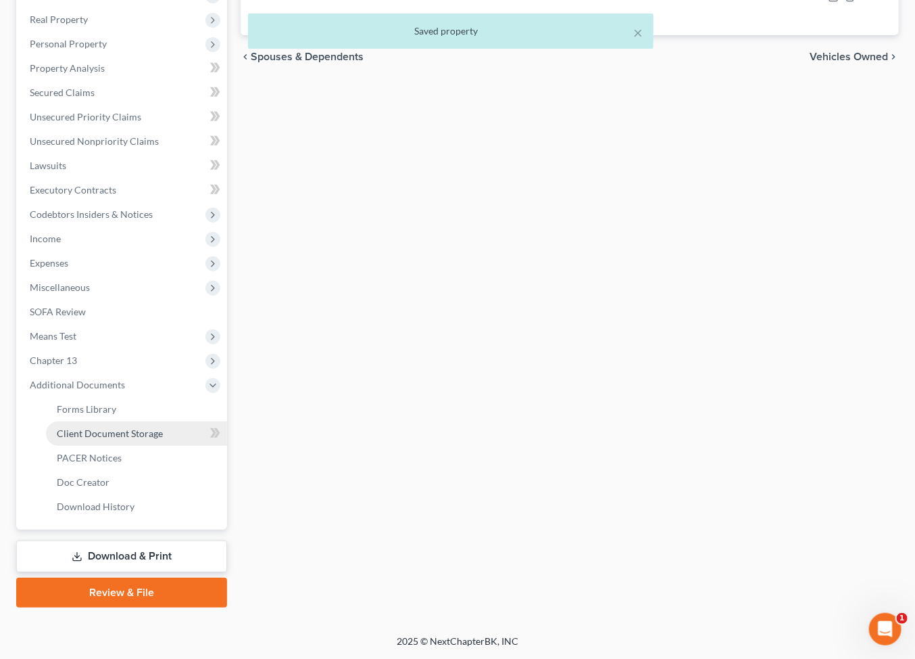
click at [163, 439] on span "Client Document Storage" at bounding box center [110, 432] width 106 height 11
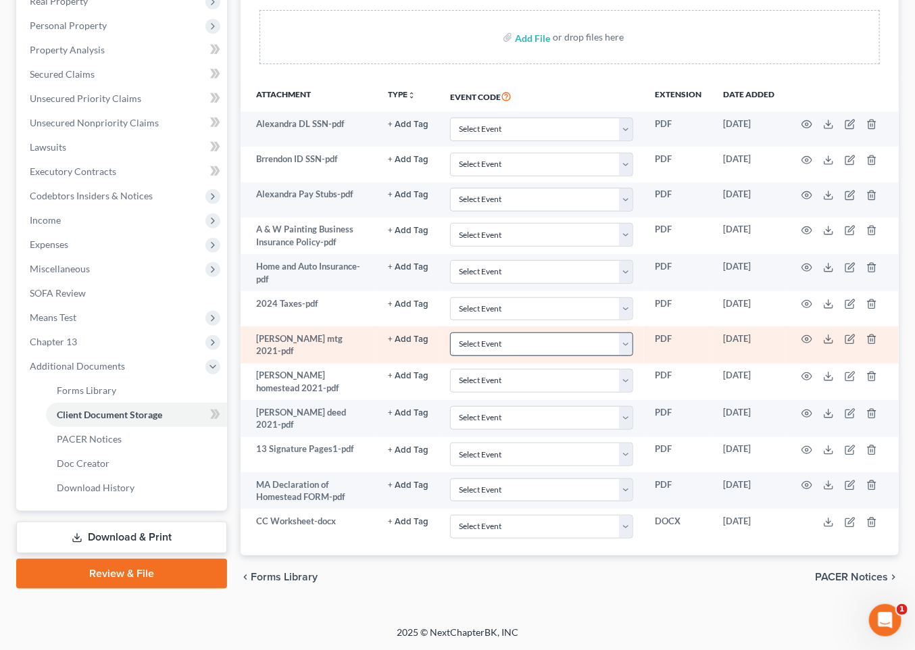
scroll to position [547, 0]
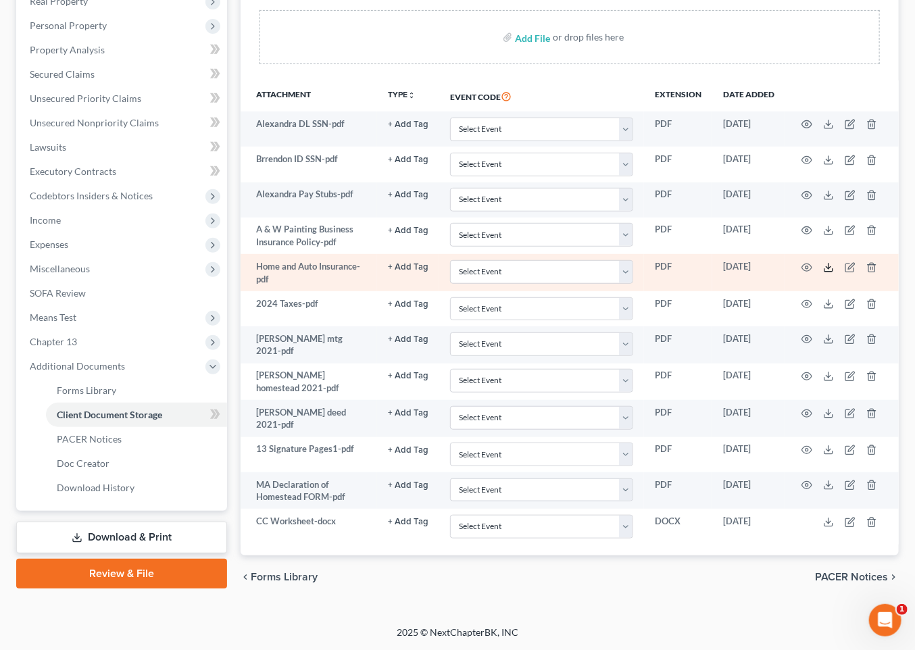
click at [834, 262] on icon at bounding box center [828, 267] width 11 height 11
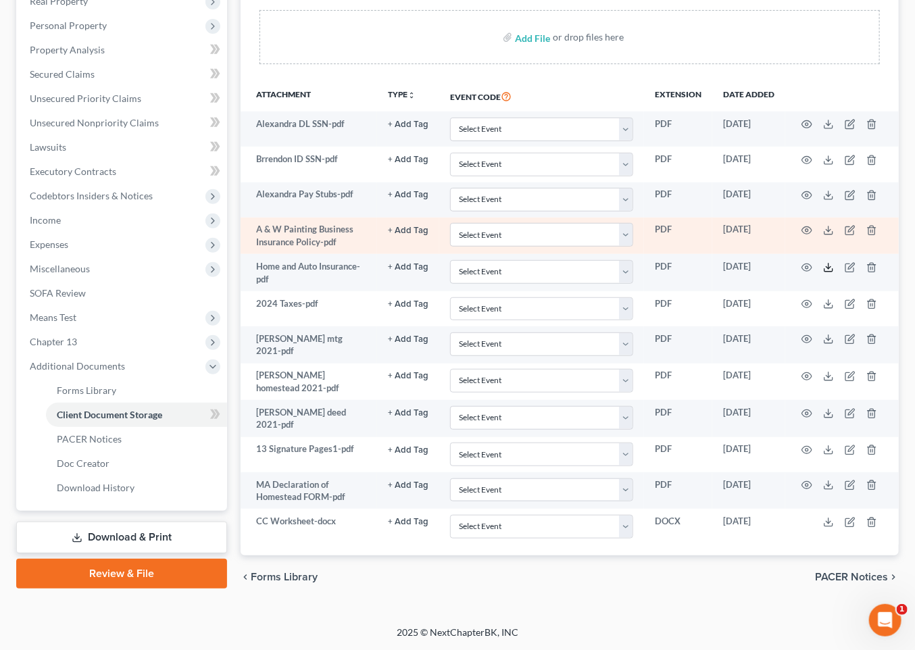
scroll to position [371, 0]
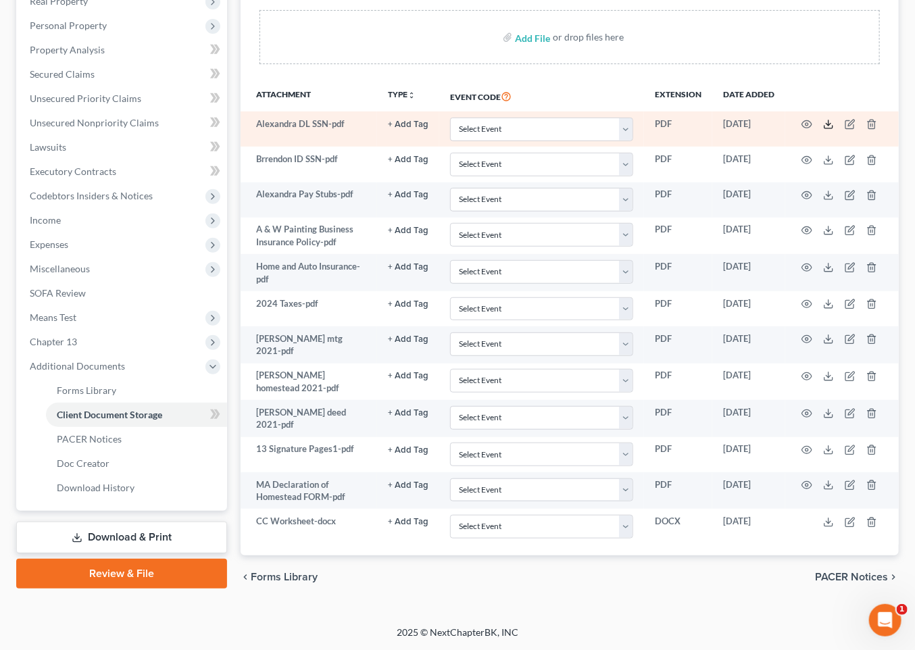
click at [834, 119] on icon at bounding box center [828, 124] width 11 height 11
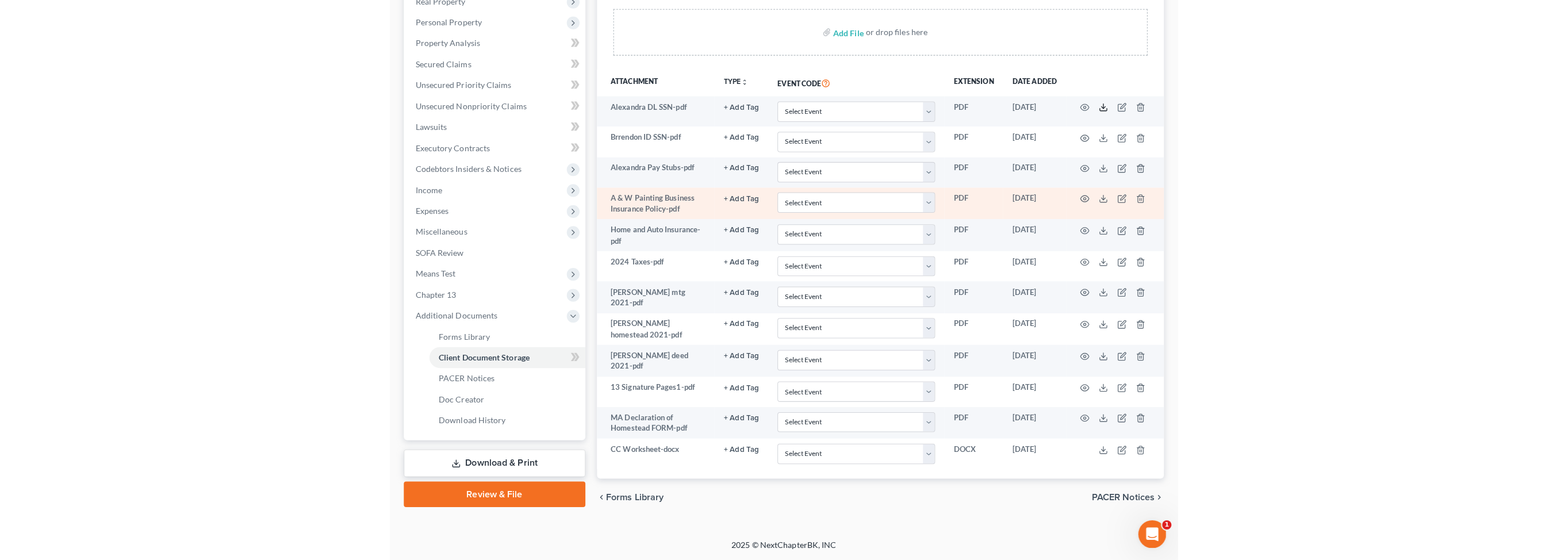
scroll to position [188, 0]
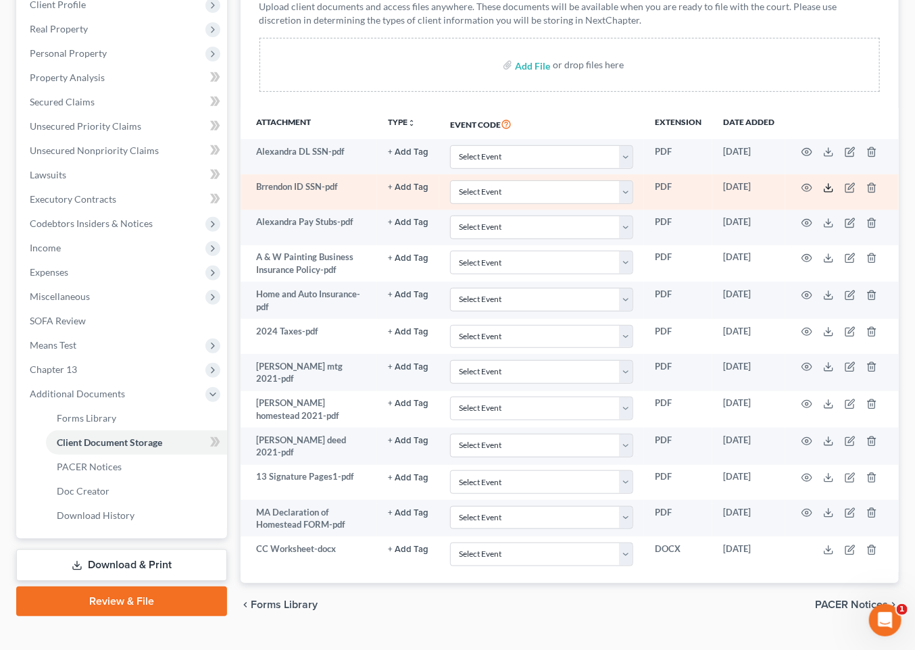
click at [832, 189] on polyline at bounding box center [829, 188] width 5 height 2
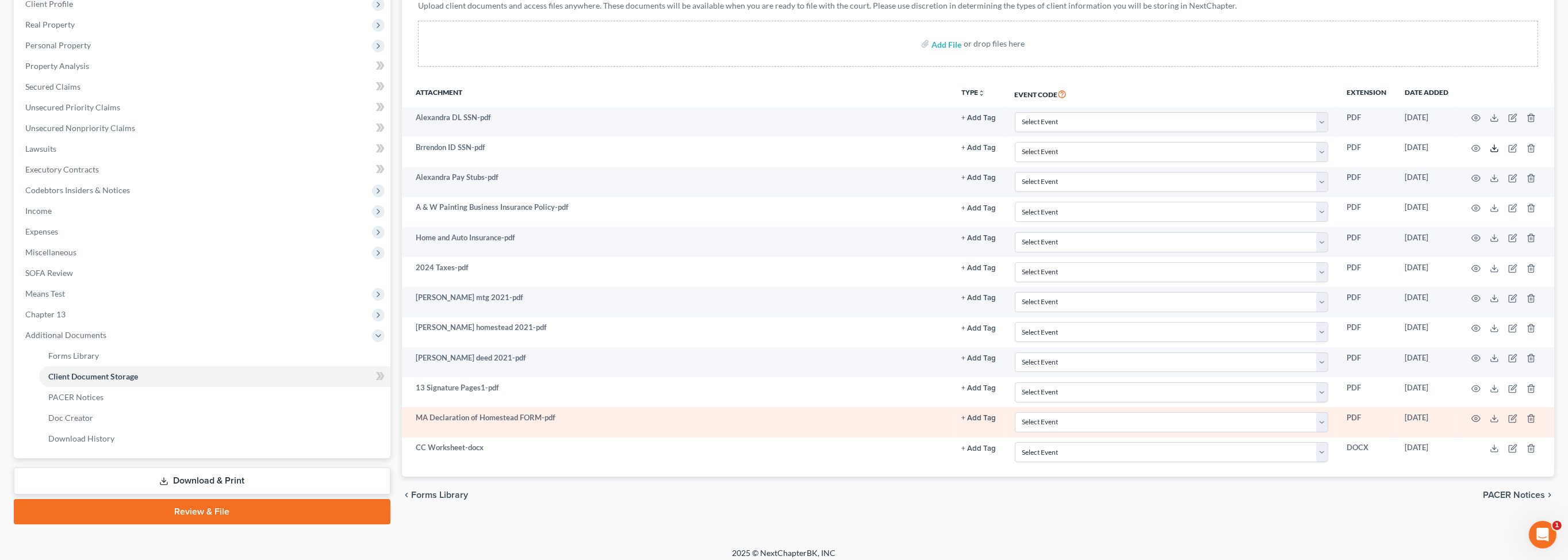
scroll to position [0, 0]
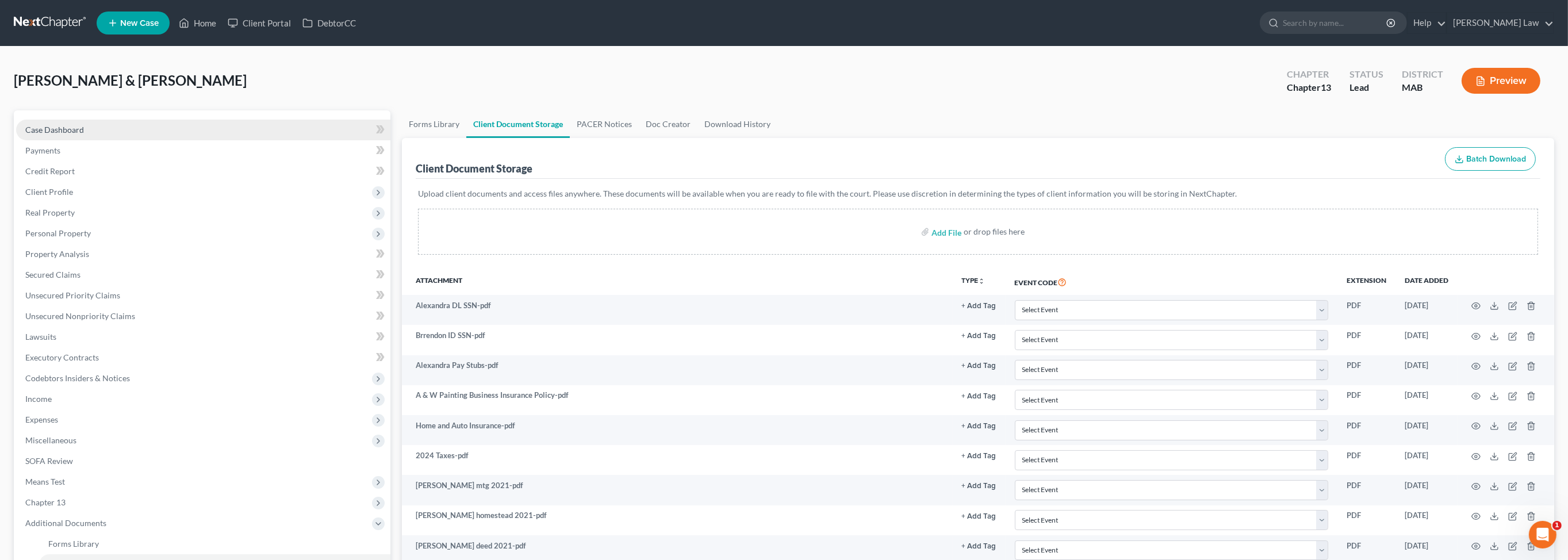
click at [84, 134] on span "Case Dashboard" at bounding box center [54, 129] width 59 height 9
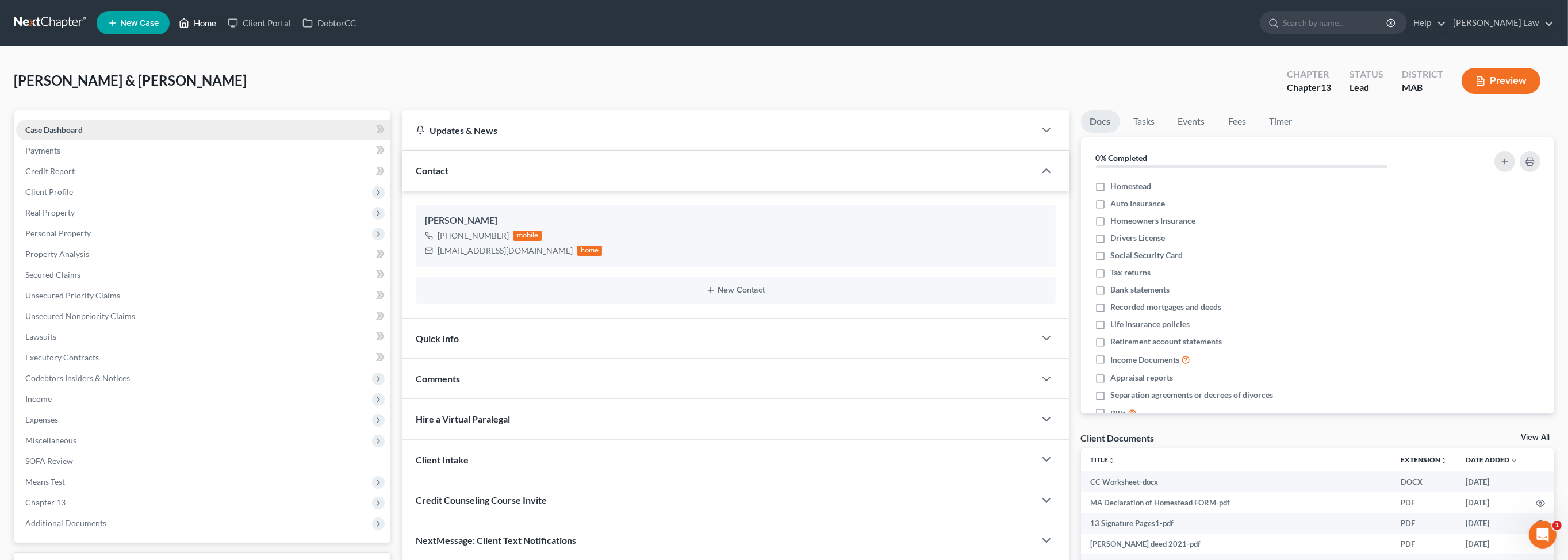
click at [222, 27] on link "Home" at bounding box center [197, 23] width 48 height 20
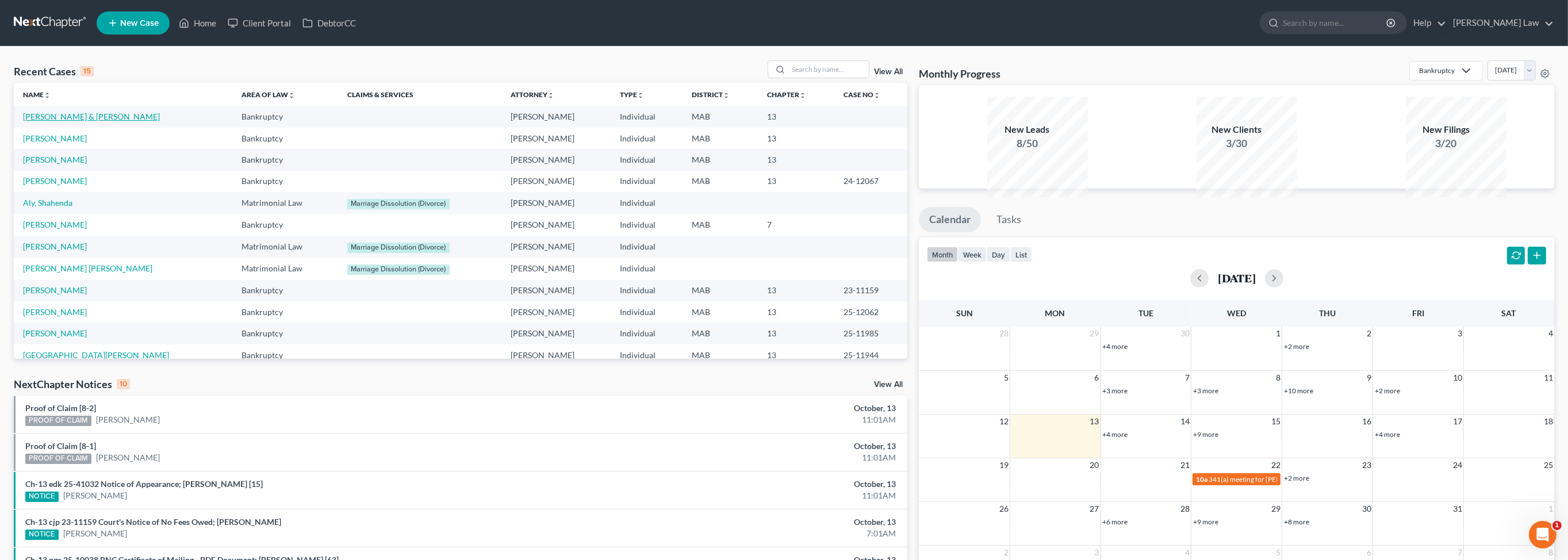
click at [111, 122] on link "[PERSON_NAME] & [PERSON_NAME]" at bounding box center [91, 116] width 137 height 9
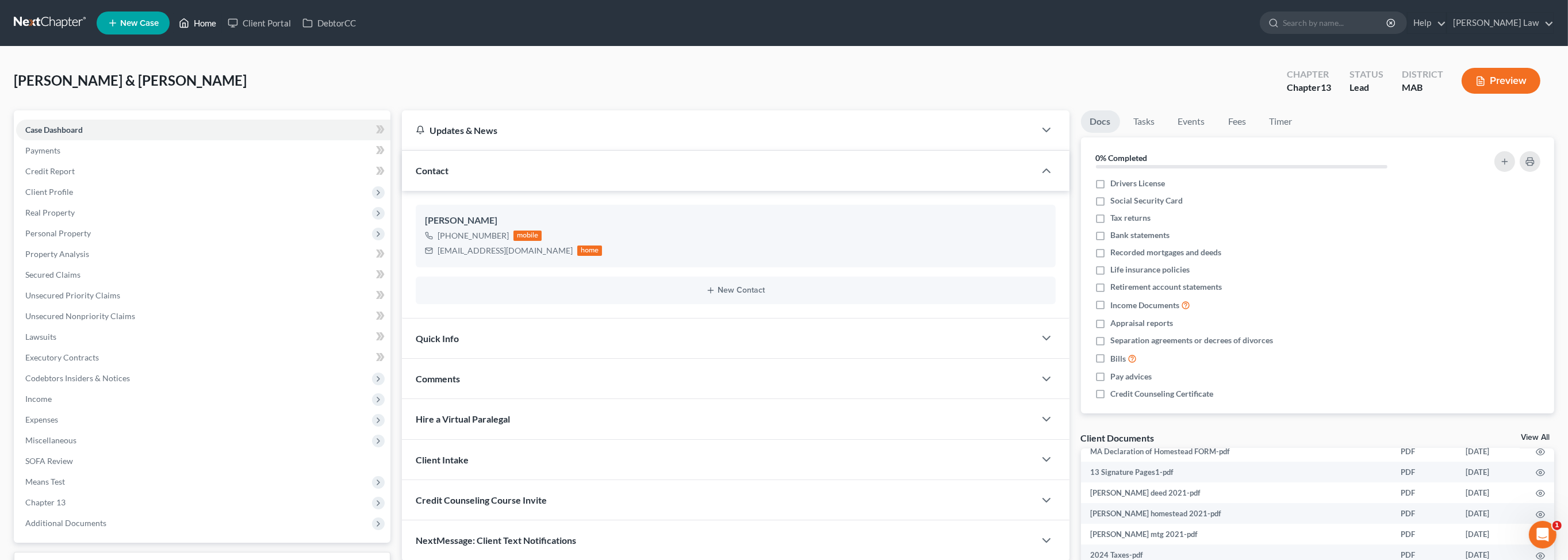
click at [222, 25] on link "Home" at bounding box center [197, 23] width 48 height 20
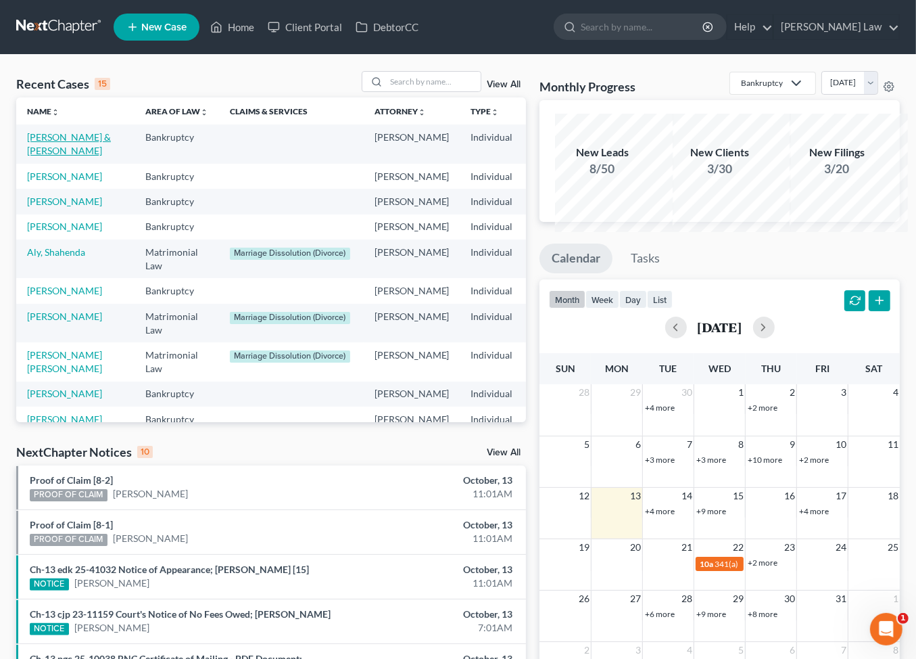
click at [48, 156] on link "[PERSON_NAME] & [PERSON_NAME]" at bounding box center [69, 143] width 84 height 25
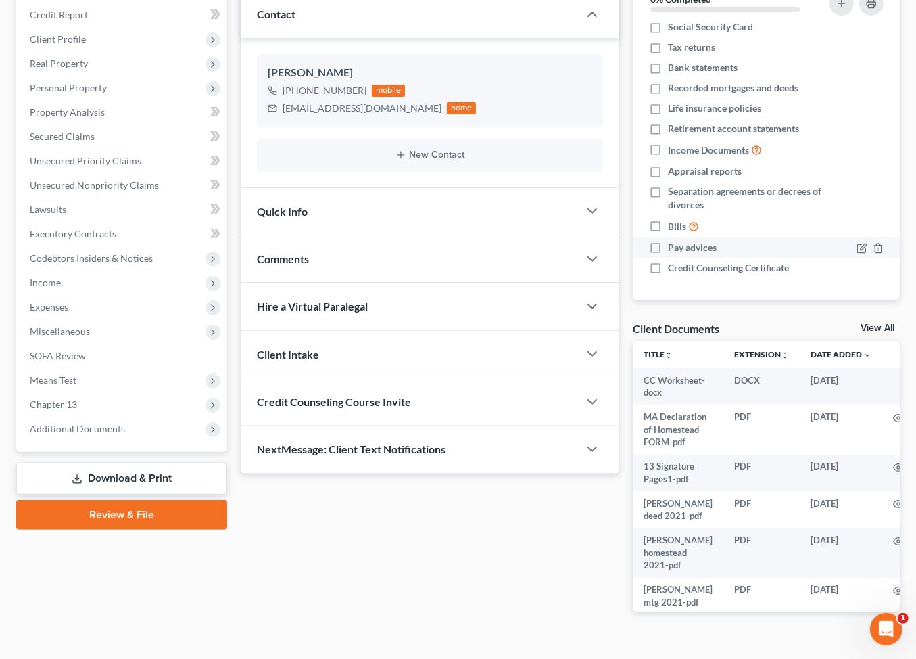
scroll to position [190, 0]
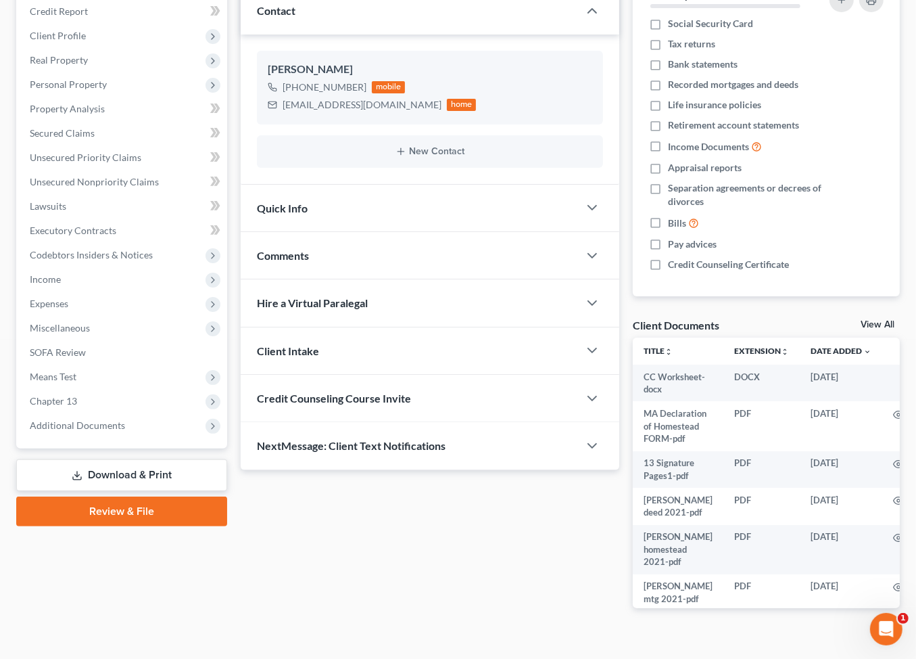
click at [874, 329] on link "View All" at bounding box center [878, 324] width 34 height 9
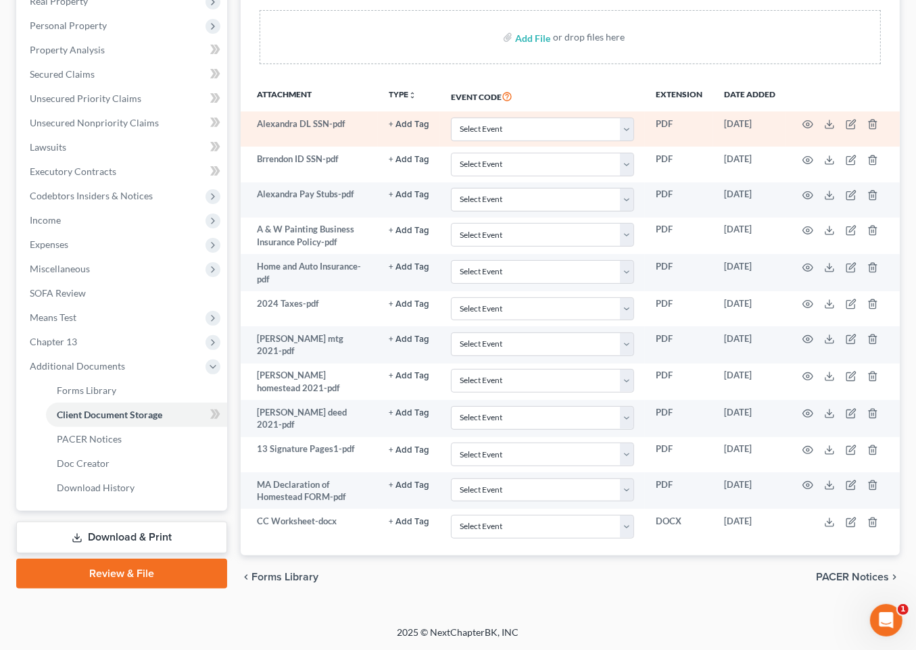
scroll to position [469, 0]
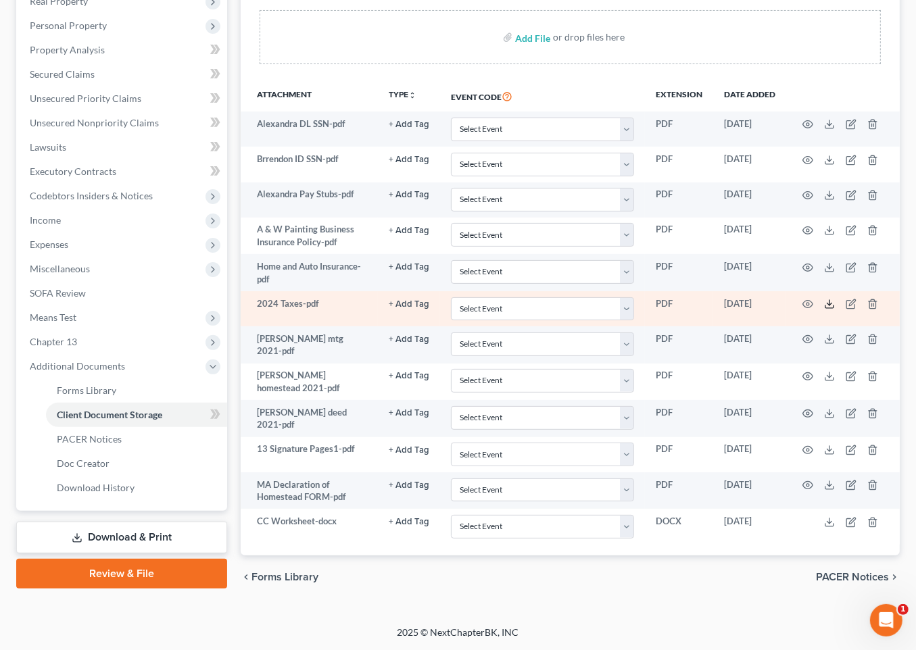
click at [830, 300] on line at bounding box center [830, 302] width 0 height 5
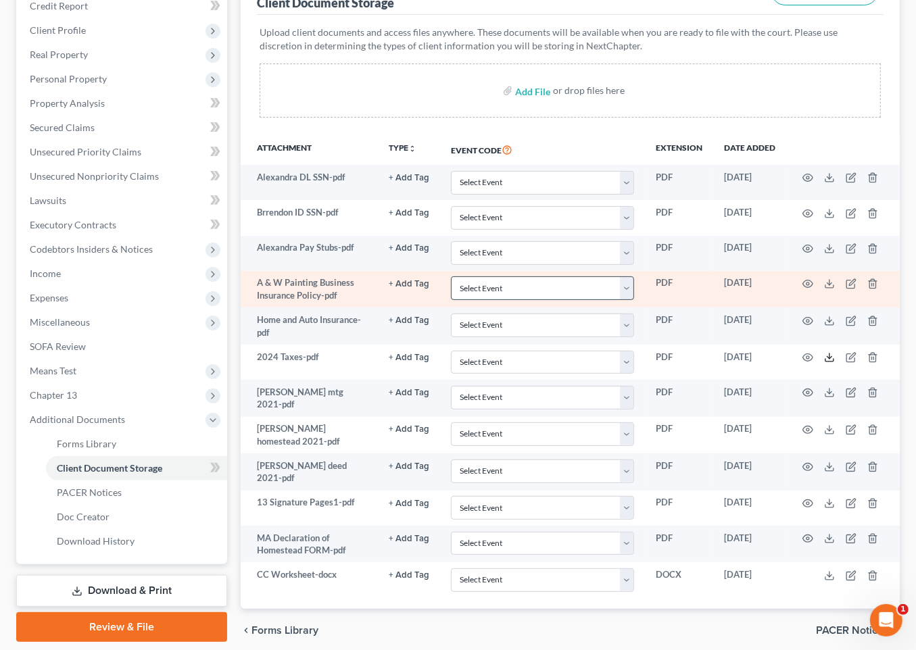
scroll to position [193, 0]
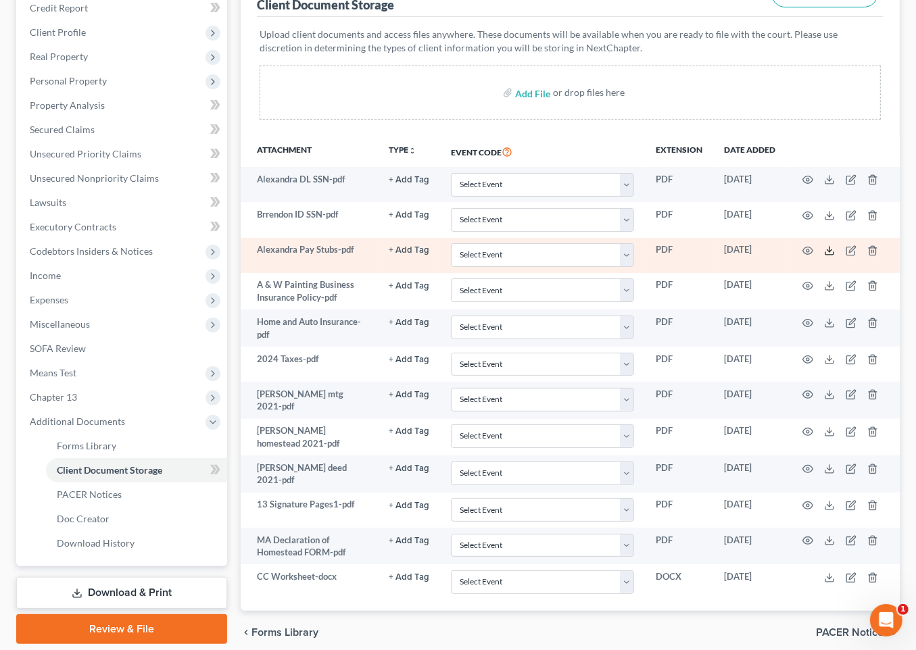
click at [832, 252] on polyline at bounding box center [830, 251] width 5 height 2
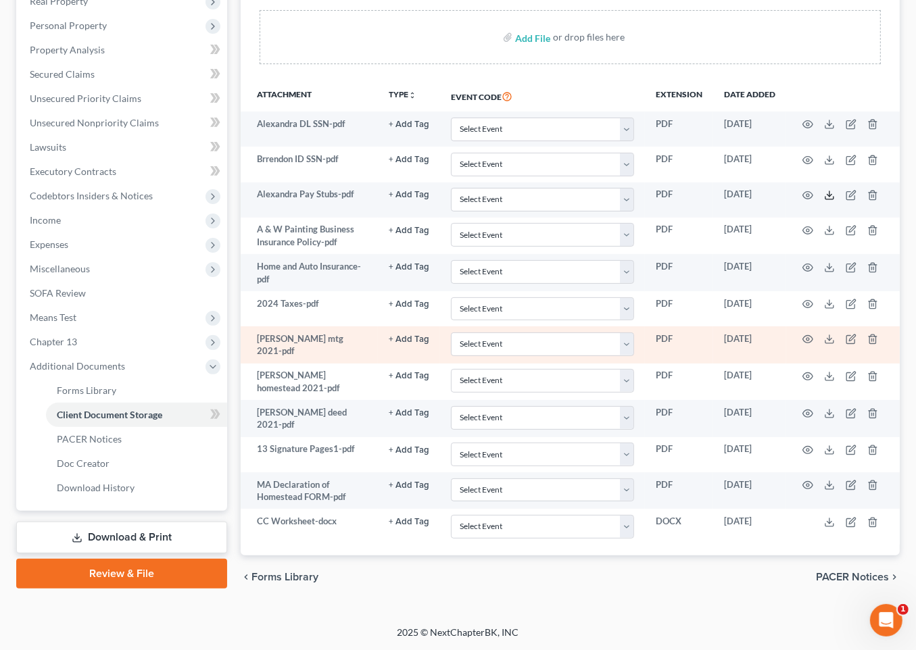
scroll to position [425, 0]
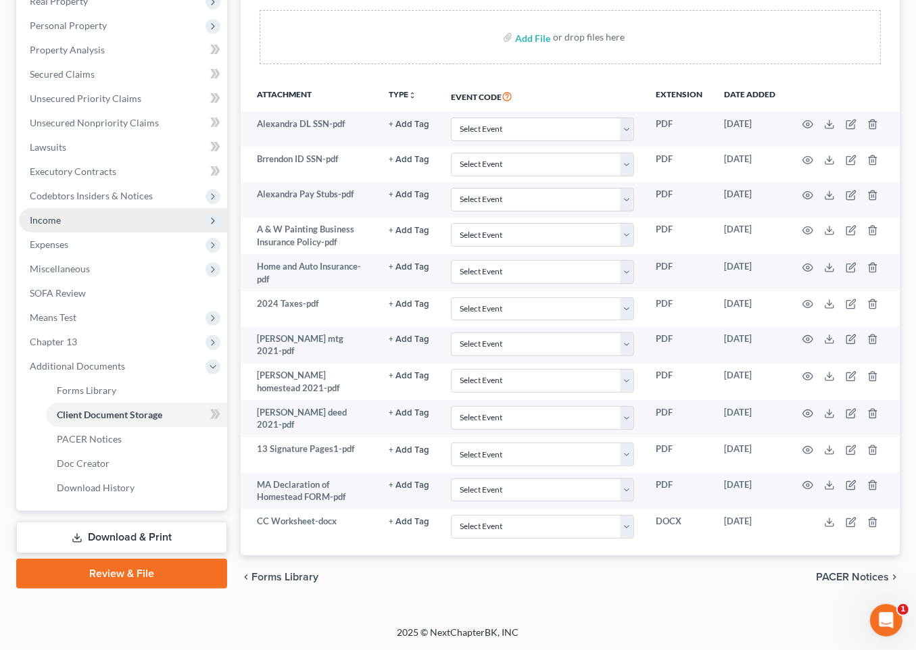
click at [61, 214] on span "Income" at bounding box center [45, 219] width 31 height 11
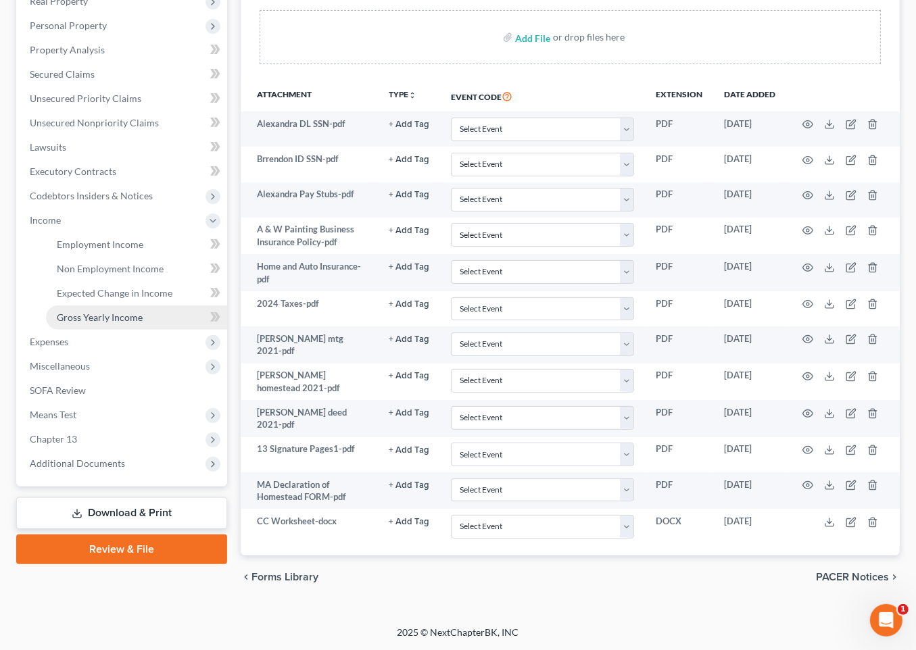
click at [94, 312] on span "Gross Yearly Income" at bounding box center [100, 317] width 86 height 11
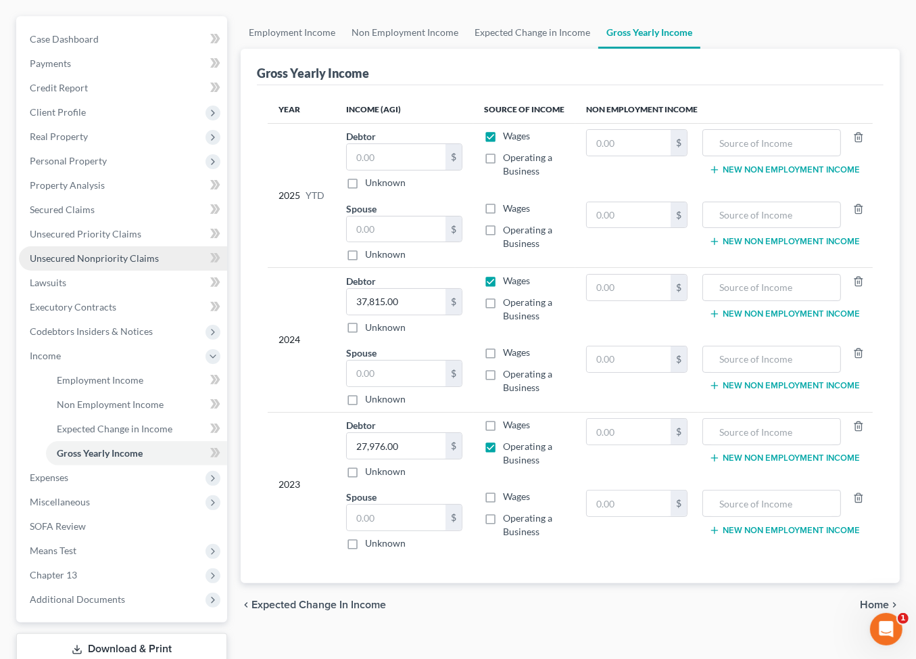
scroll to position [338, 0]
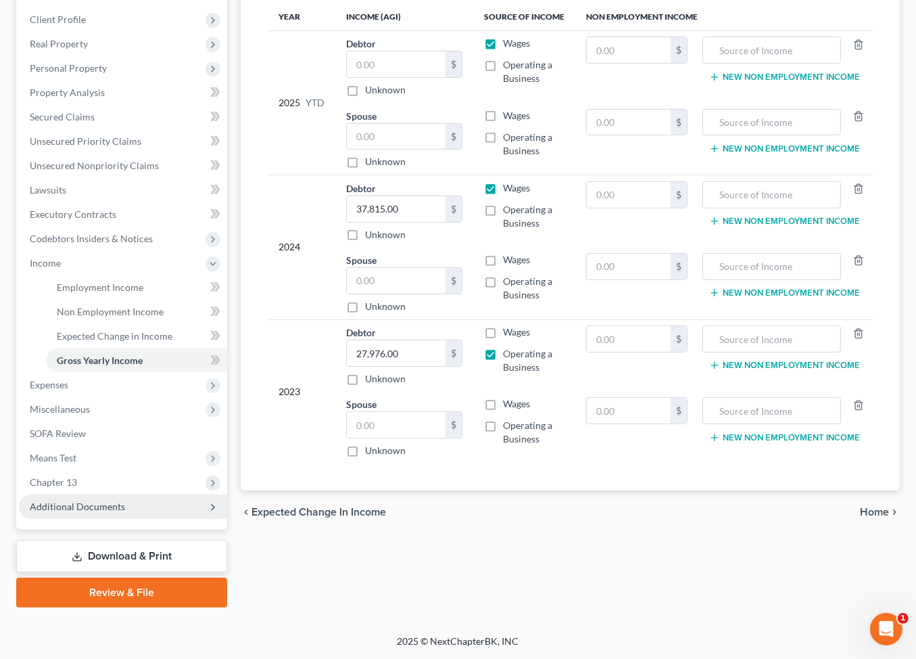
click at [112, 512] on span "Additional Documents" at bounding box center [77, 505] width 95 height 11
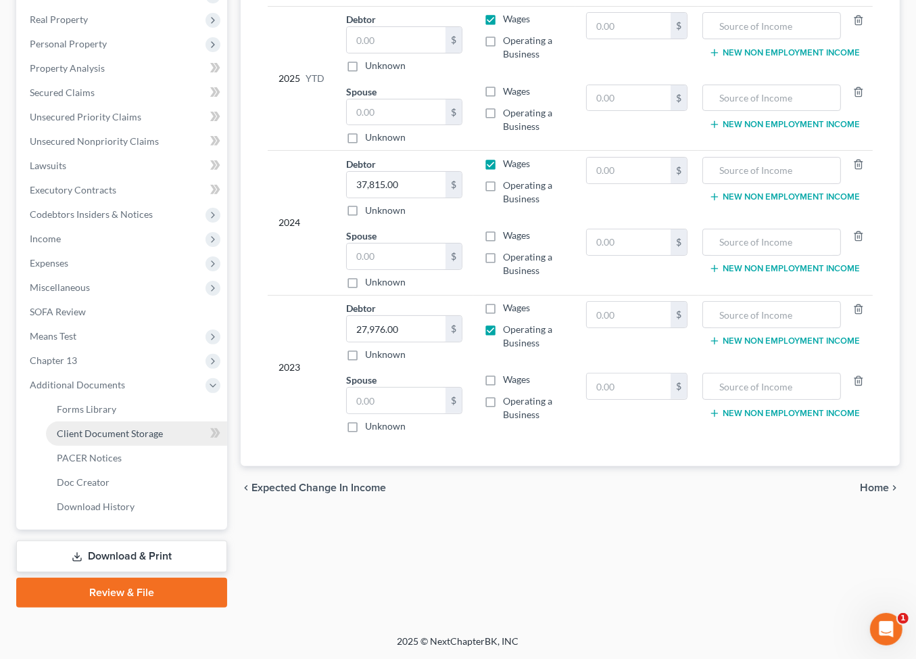
click at [151, 439] on span "Client Document Storage" at bounding box center [110, 432] width 106 height 11
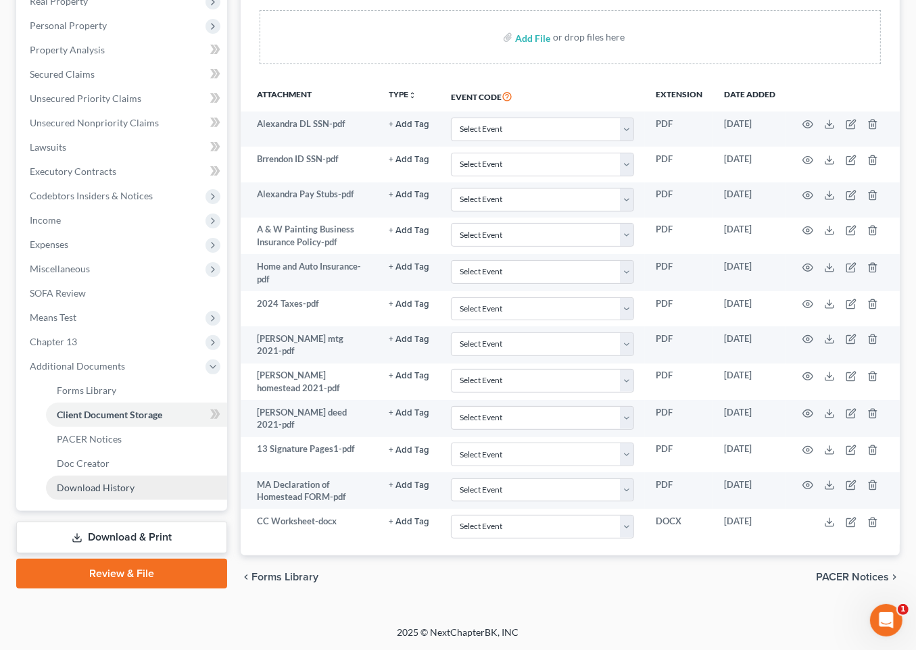
click at [105, 482] on span "Download History" at bounding box center [96, 487] width 78 height 11
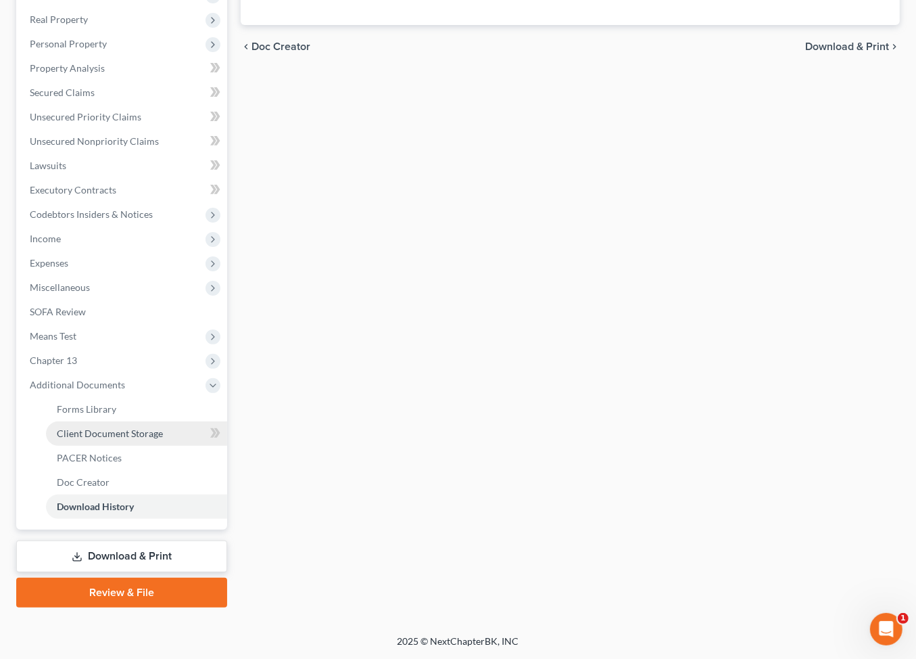
click at [163, 439] on span "Client Document Storage" at bounding box center [110, 432] width 106 height 11
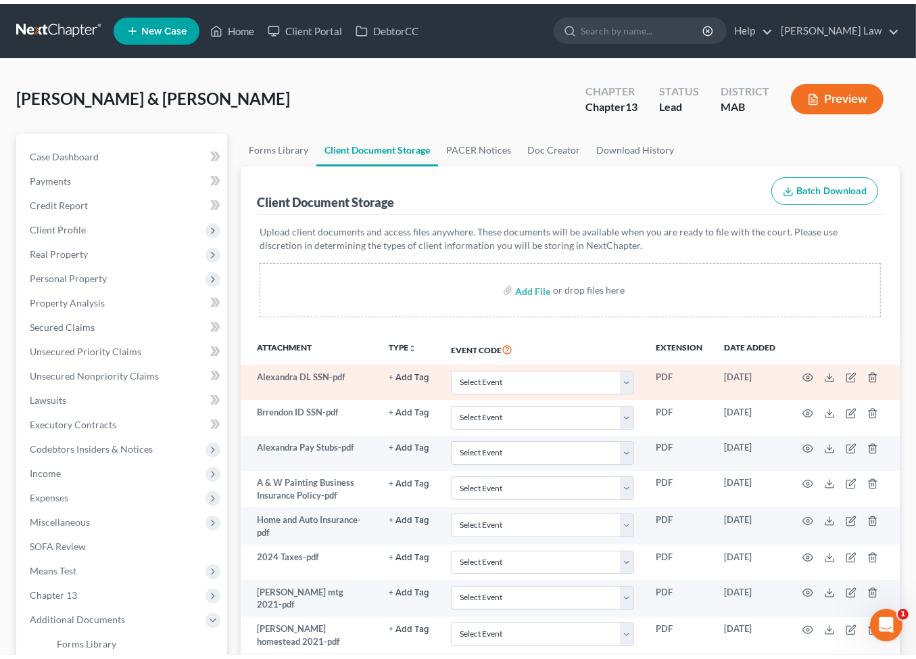
scroll to position [205, 0]
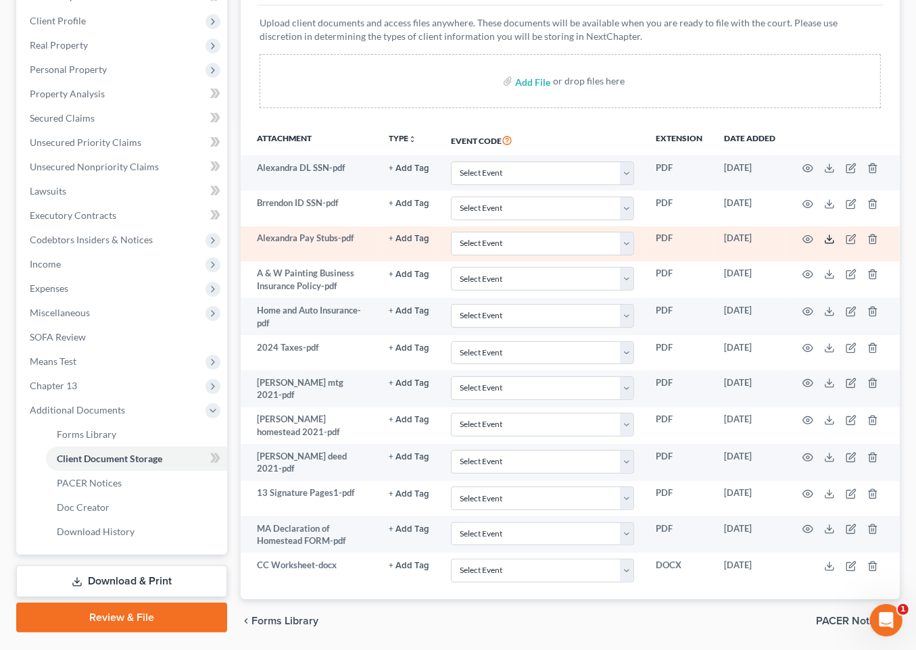
click at [835, 245] on icon at bounding box center [829, 239] width 11 height 11
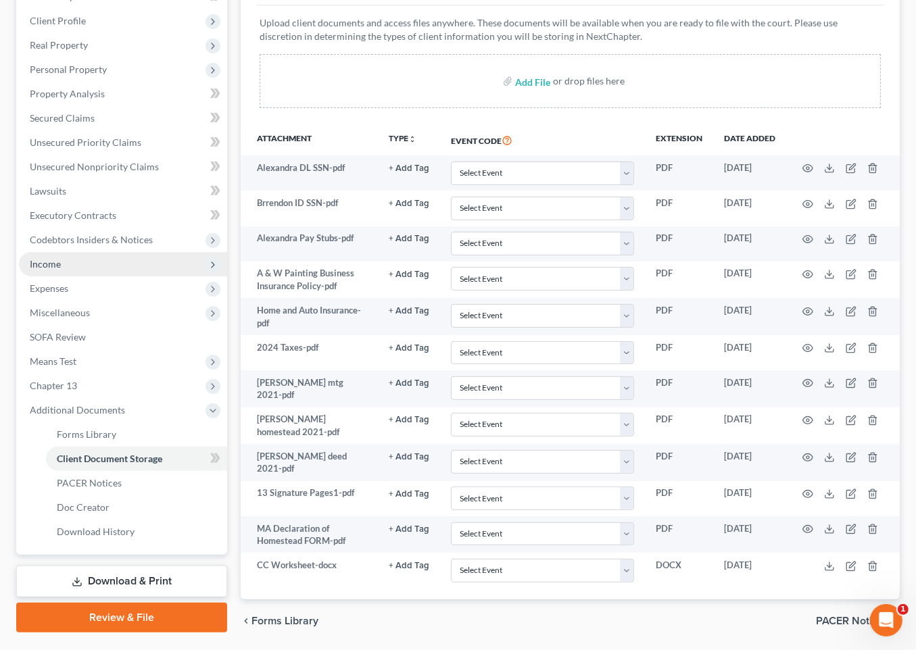
click at [61, 270] on span "Income" at bounding box center [45, 263] width 31 height 11
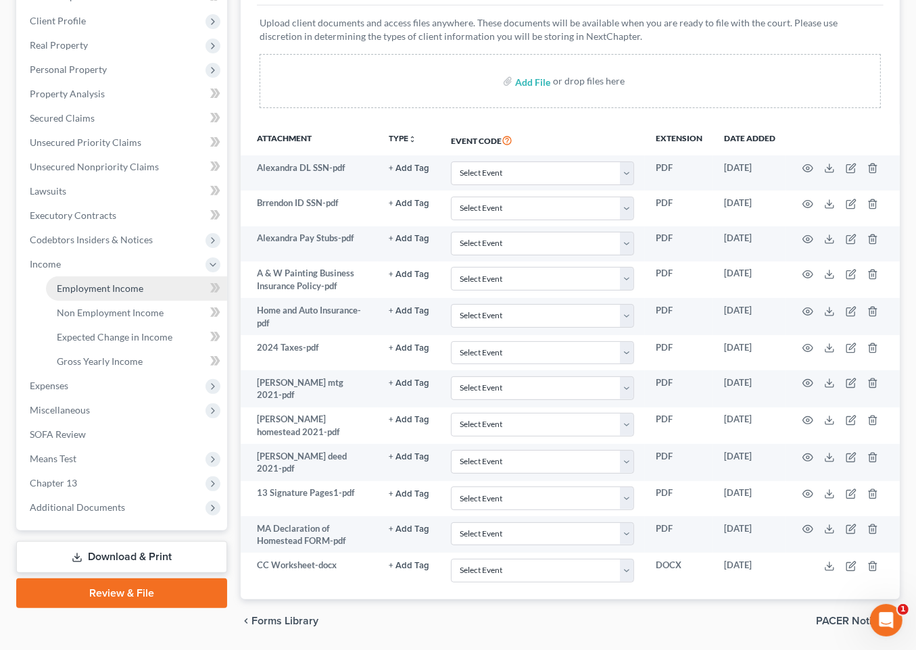
click at [126, 294] on span "Employment Income" at bounding box center [100, 288] width 87 height 11
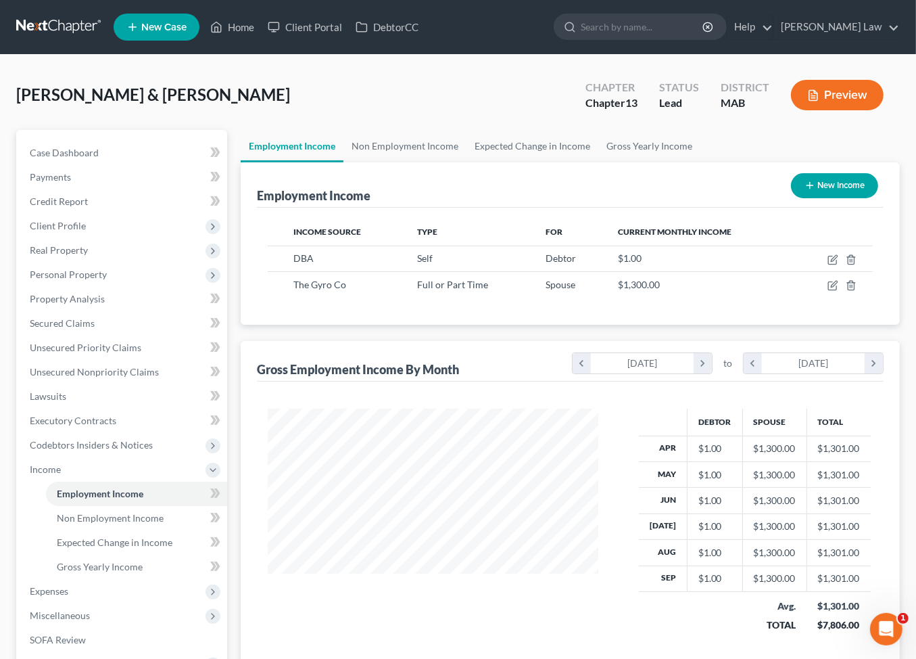
scroll to position [300, 357]
click at [414, 162] on link "Non Employment Income" at bounding box center [404, 146] width 123 height 32
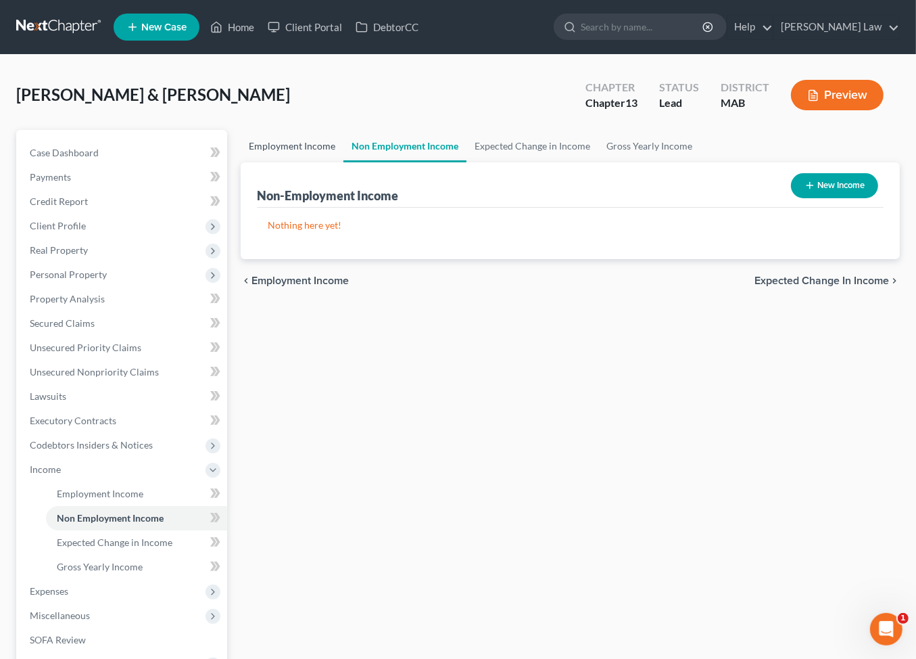
click at [272, 162] on link "Employment Income" at bounding box center [292, 146] width 103 height 32
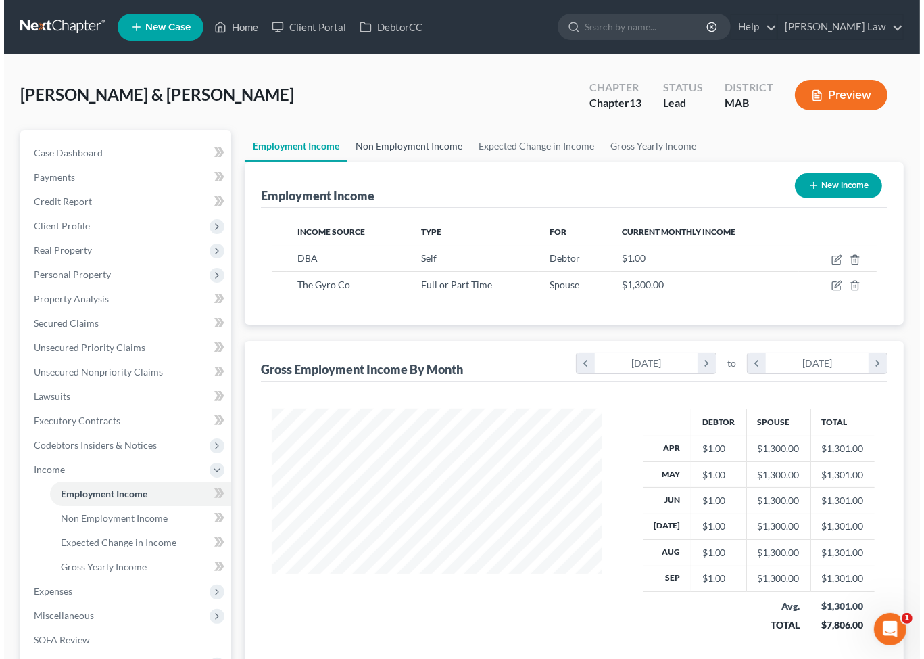
scroll to position [300, 357]
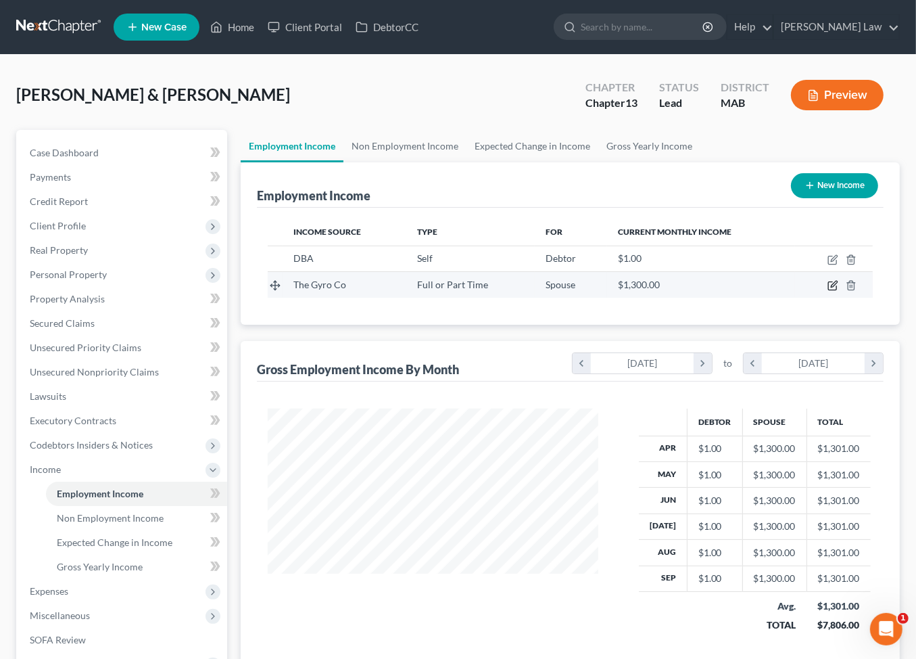
click at [828, 291] on icon "button" at bounding box center [833, 285] width 11 height 11
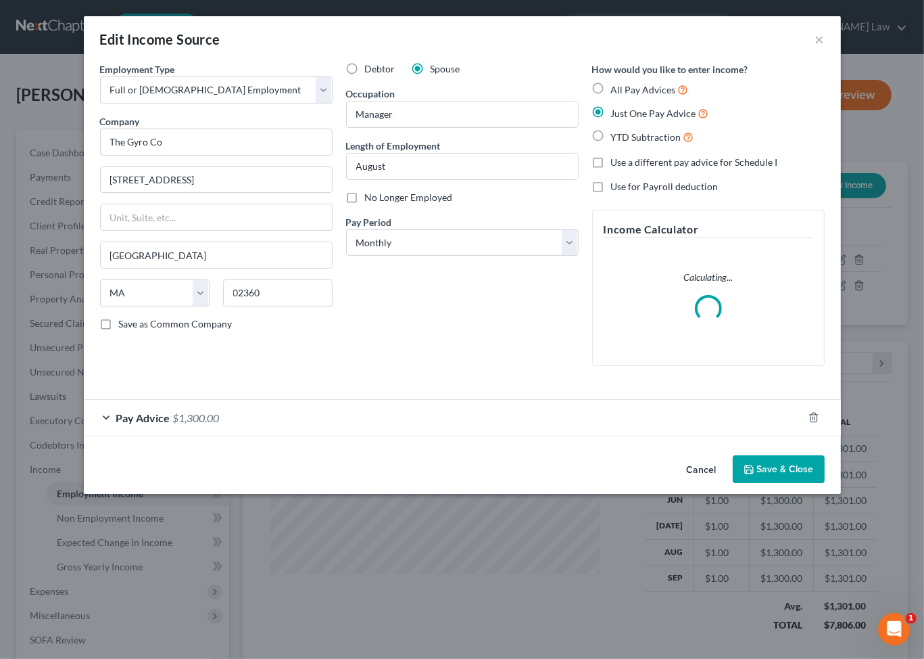
scroll to position [300, 361]
click at [269, 435] on div "Pay Advice $1,300.00" at bounding box center [443, 418] width 719 height 36
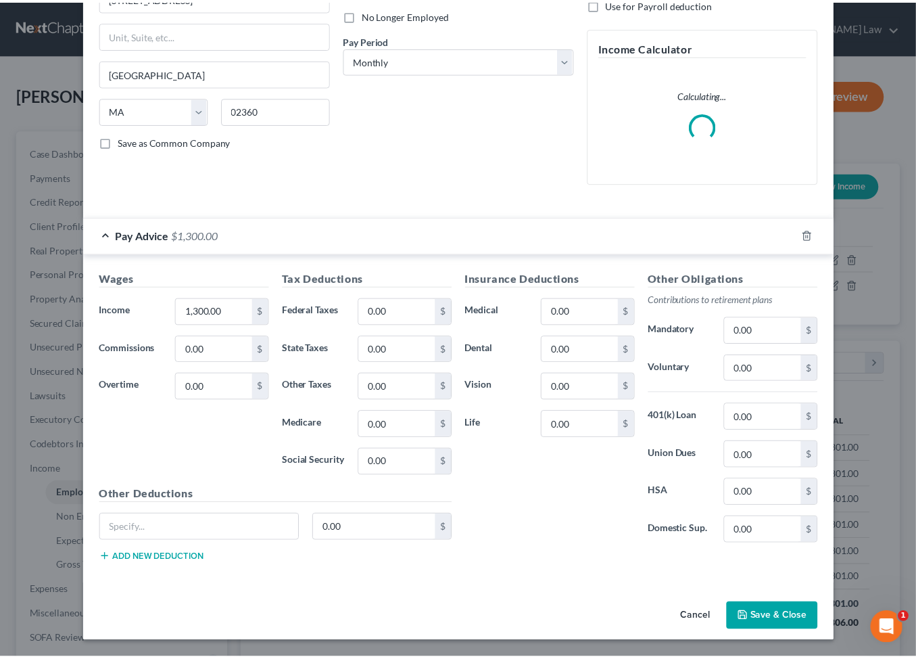
scroll to position [400, 0]
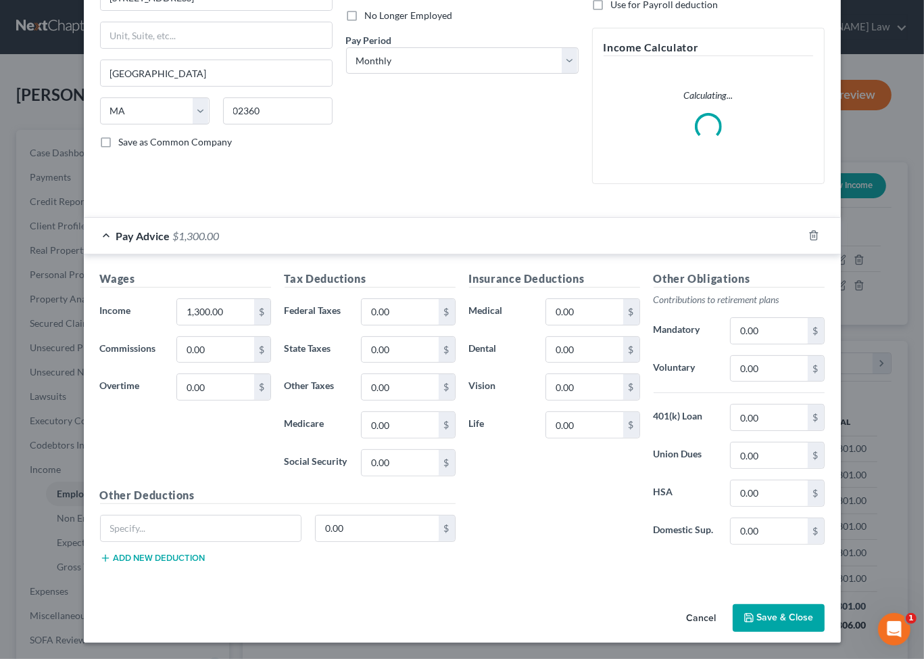
click at [798, 611] on button "Save & Close" at bounding box center [779, 618] width 92 height 28
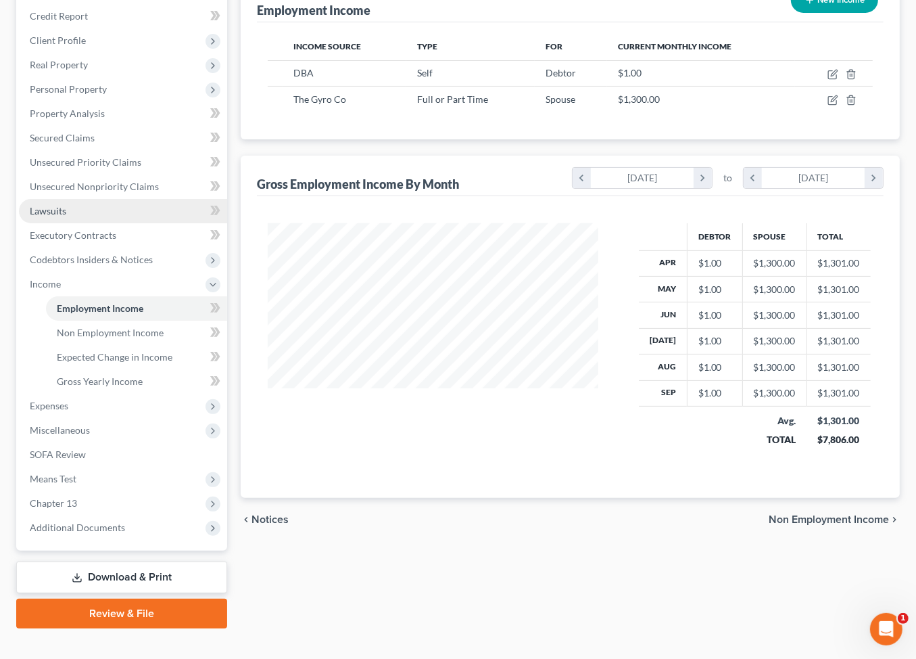
scroll to position [103, 0]
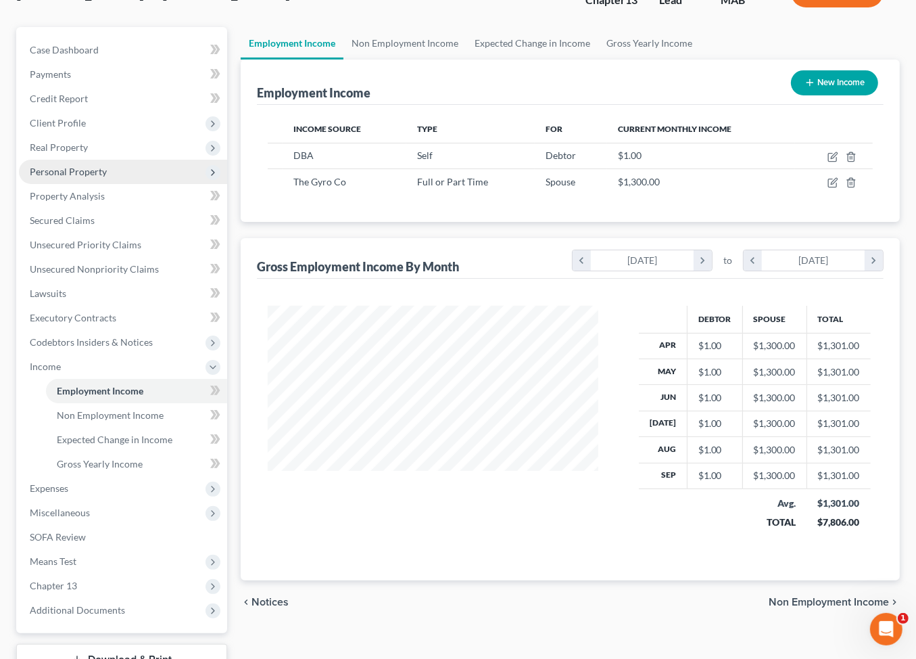
click at [70, 177] on span "Personal Property" at bounding box center [68, 171] width 77 height 11
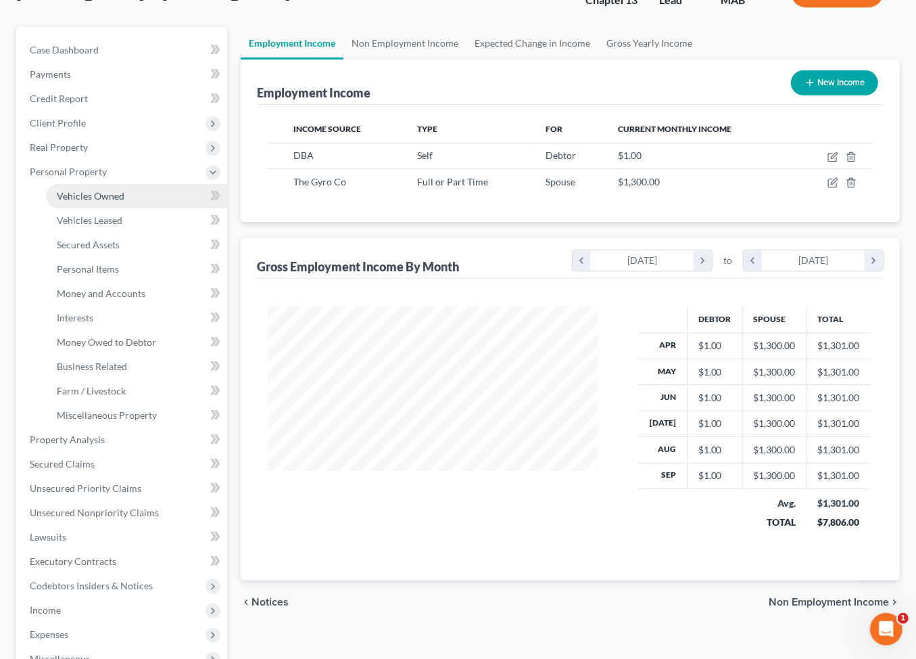
click at [124, 201] on span "Vehicles Owned" at bounding box center [91, 195] width 68 height 11
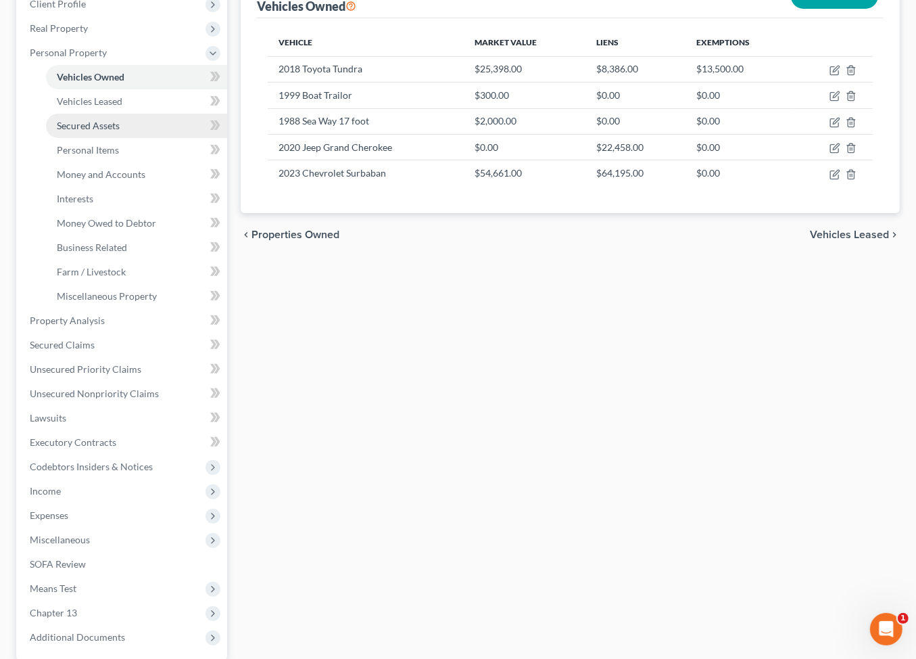
scroll to position [238, 0]
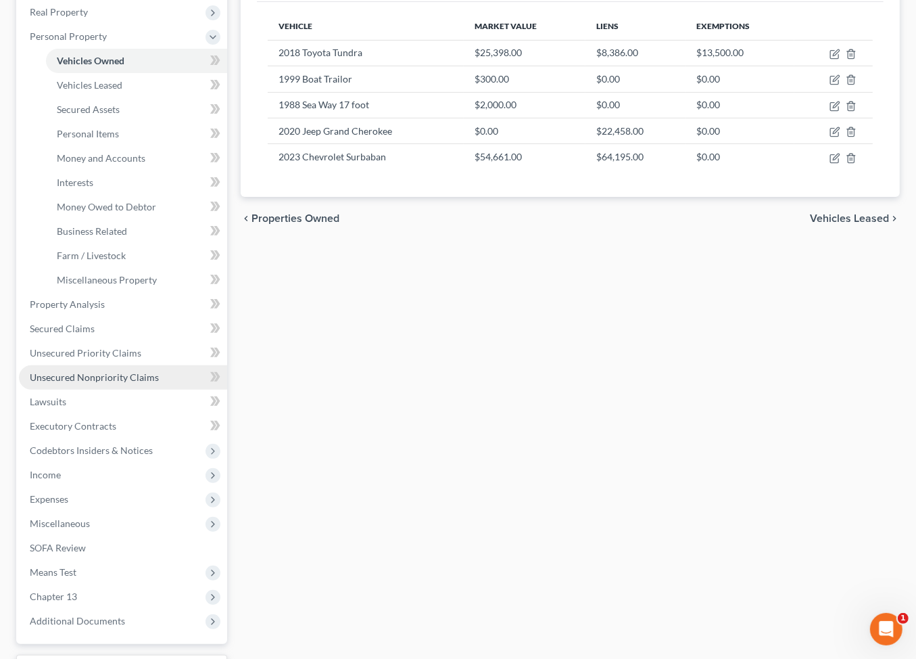
click at [106, 383] on span "Unsecured Nonpriority Claims" at bounding box center [94, 376] width 129 height 11
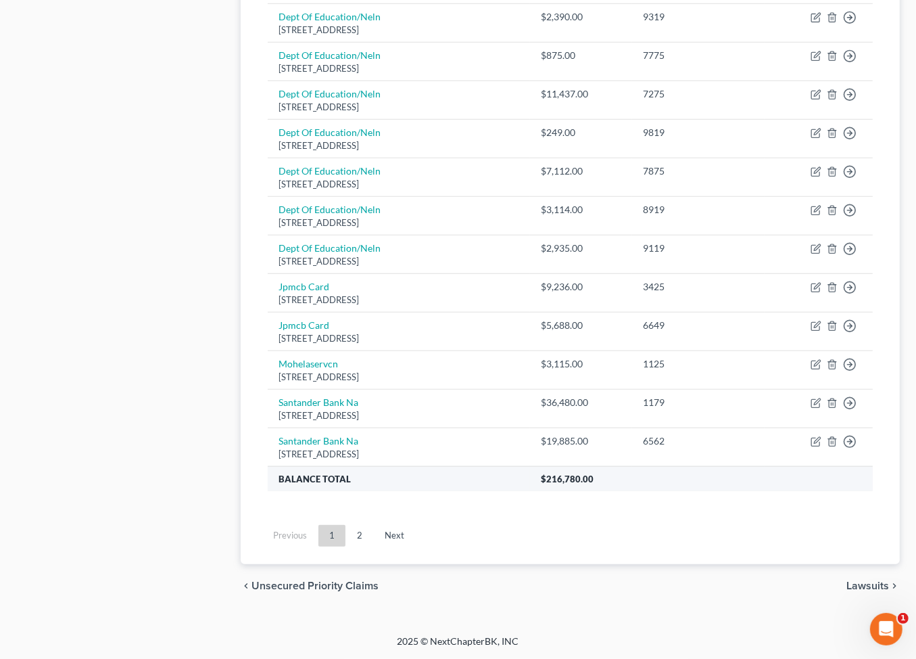
scroll to position [1298, 0]
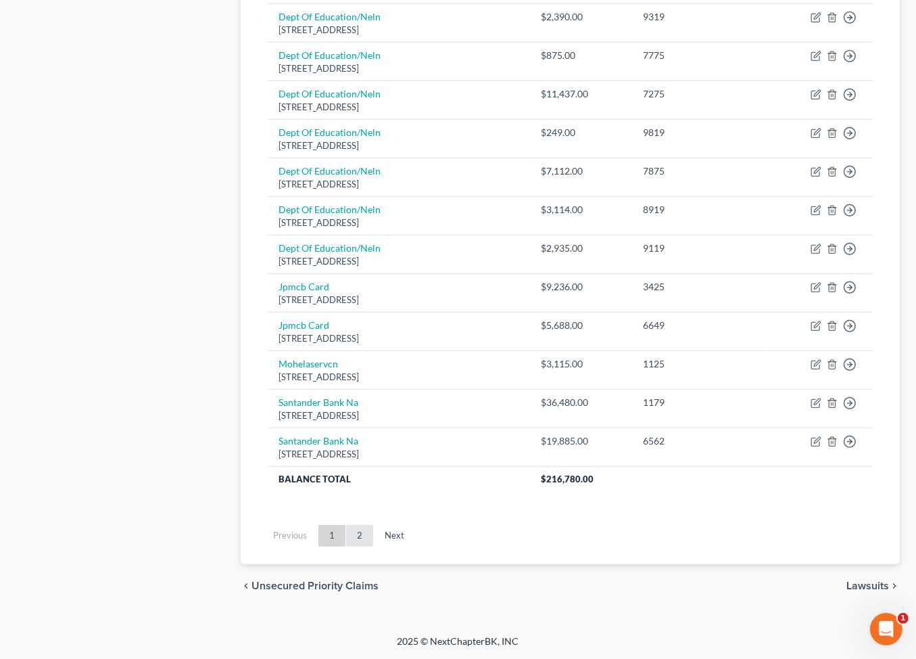
click at [373, 525] on link "2" at bounding box center [359, 536] width 27 height 22
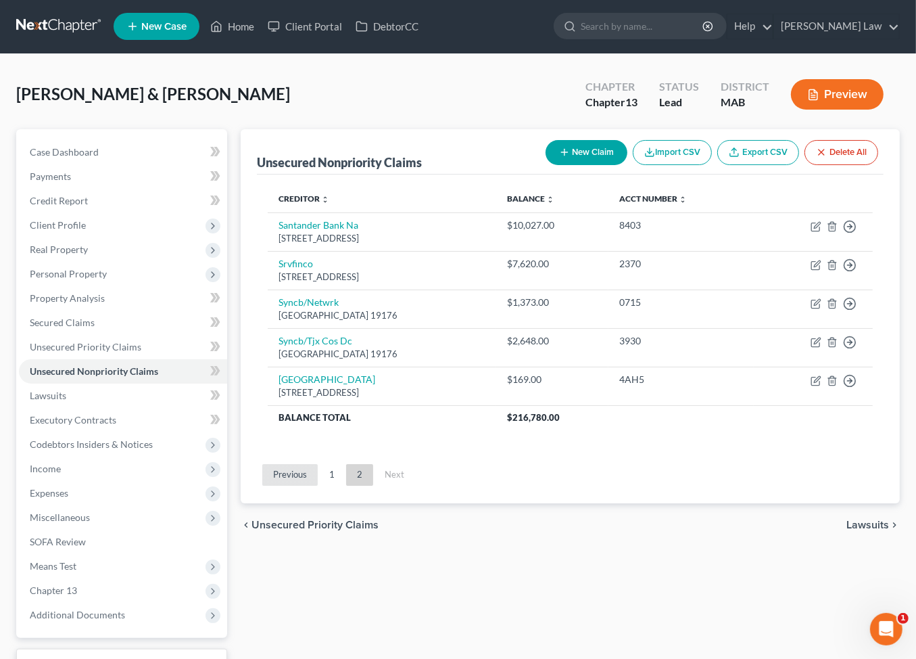
scroll to position [0, 0]
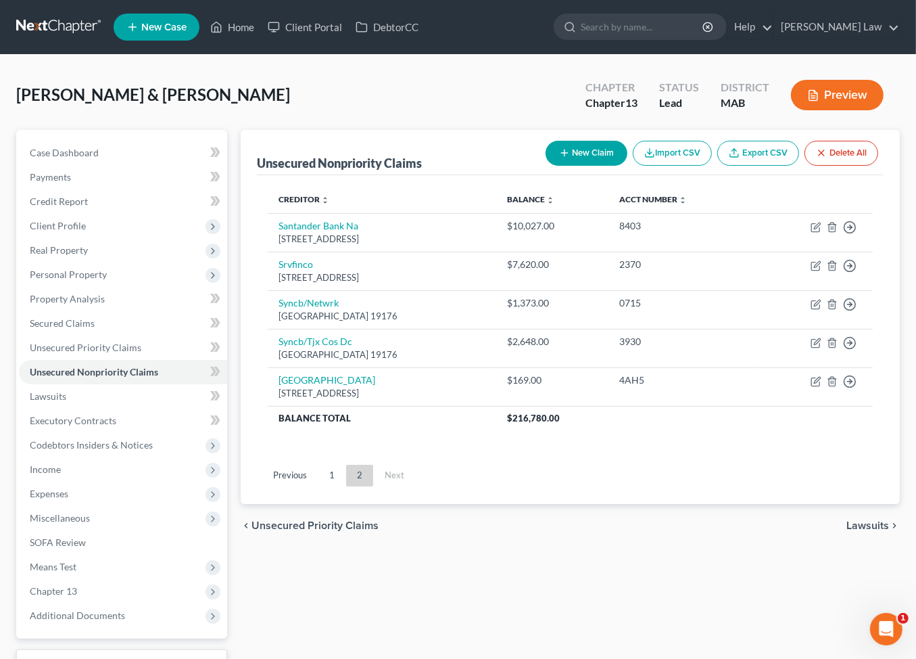
click at [345, 486] on link "1" at bounding box center [331, 475] width 27 height 22
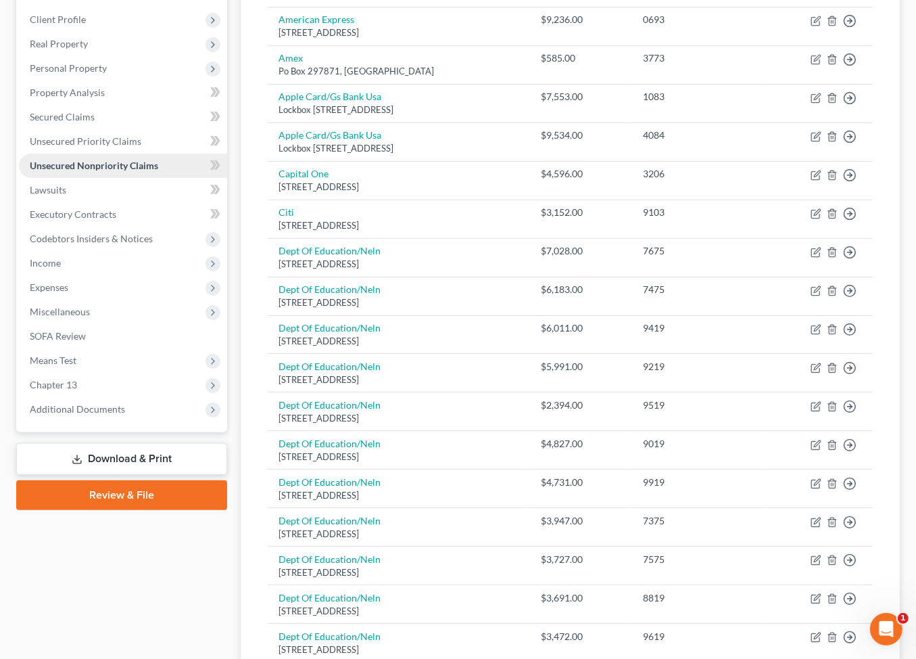
scroll to position [207, 0]
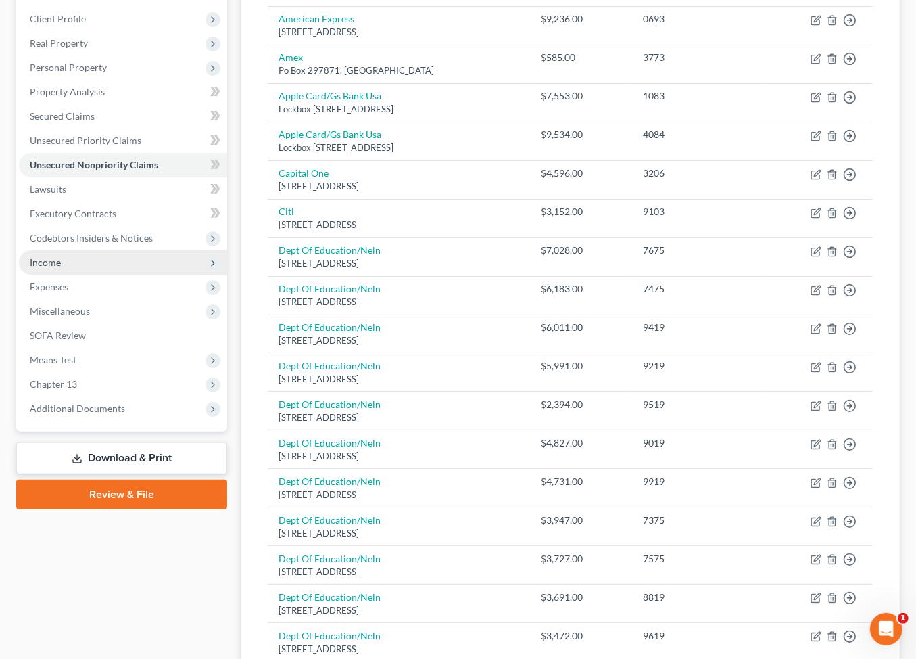
click at [61, 268] on span "Income" at bounding box center [45, 261] width 31 height 11
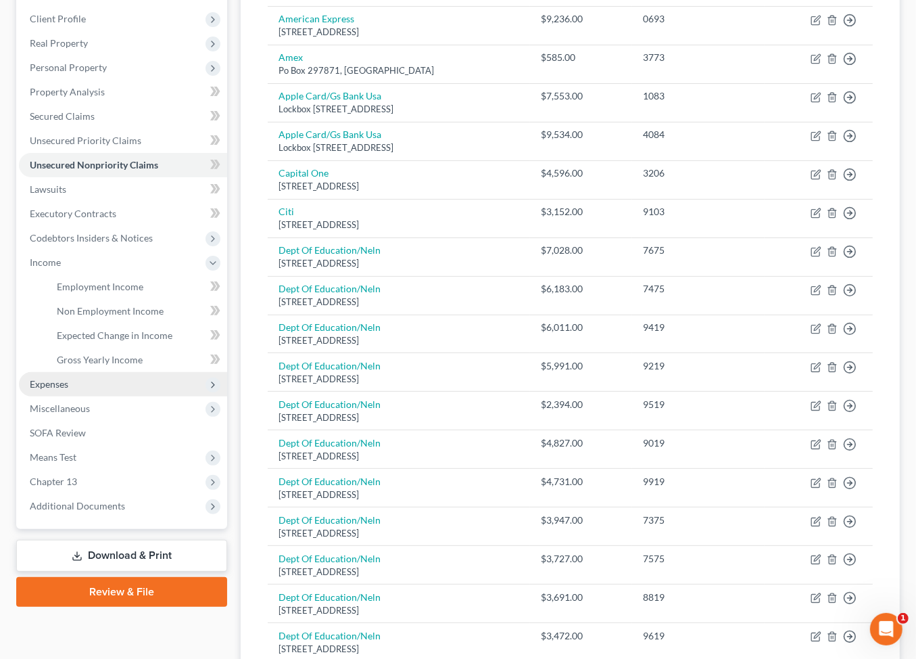
click at [68, 389] on span "Expenses" at bounding box center [49, 383] width 39 height 11
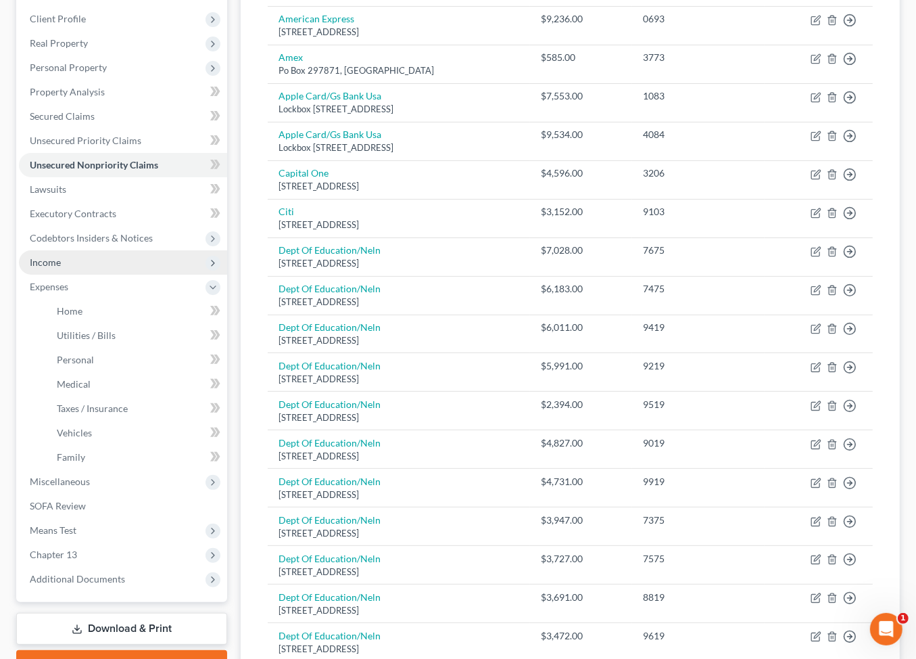
click at [61, 268] on span "Income" at bounding box center [45, 261] width 31 height 11
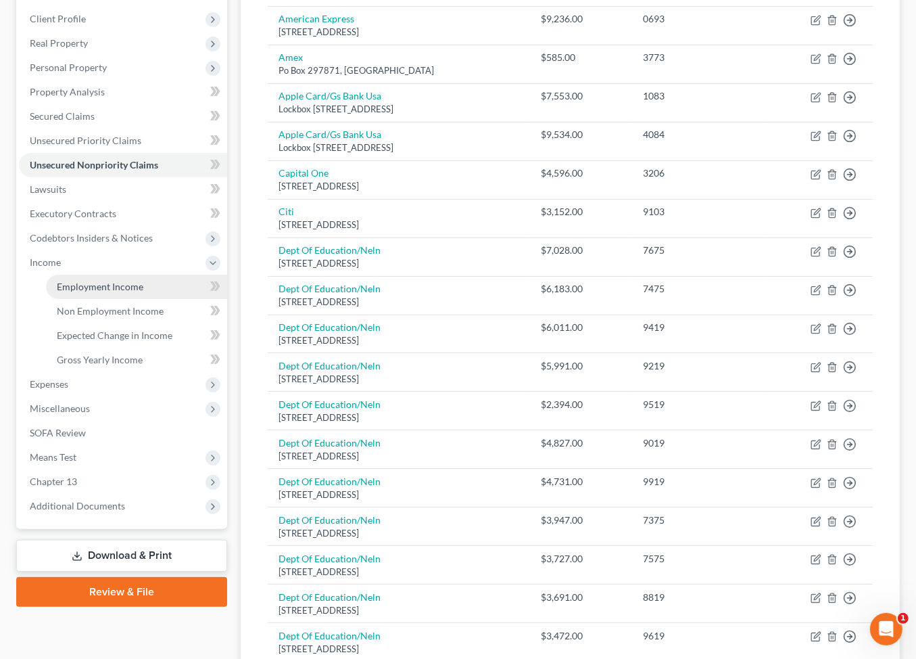
click at [101, 292] on span "Employment Income" at bounding box center [100, 286] width 87 height 11
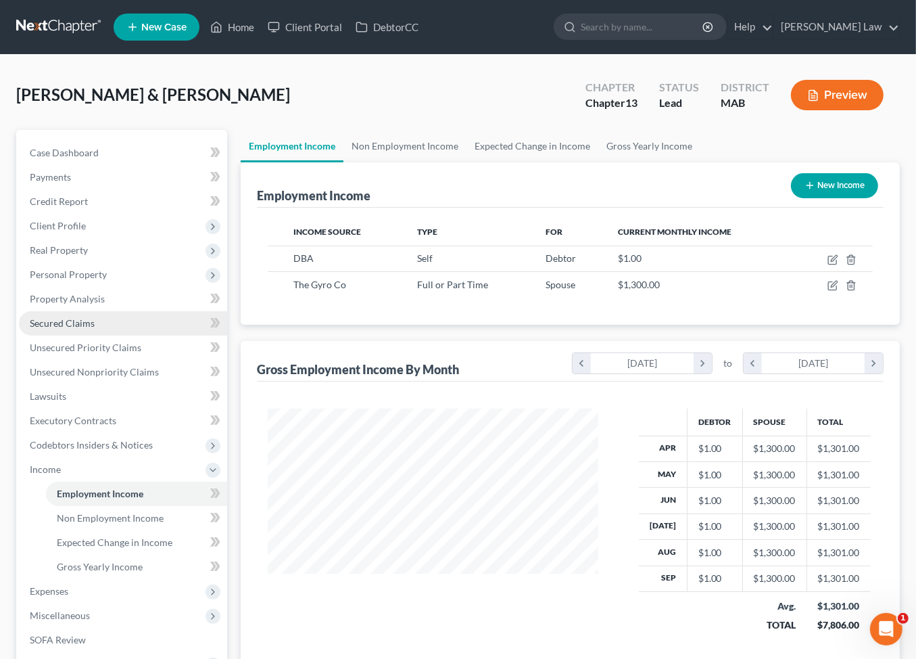
scroll to position [300, 357]
click at [110, 377] on span "Unsecured Nonpriority Claims" at bounding box center [94, 371] width 129 height 11
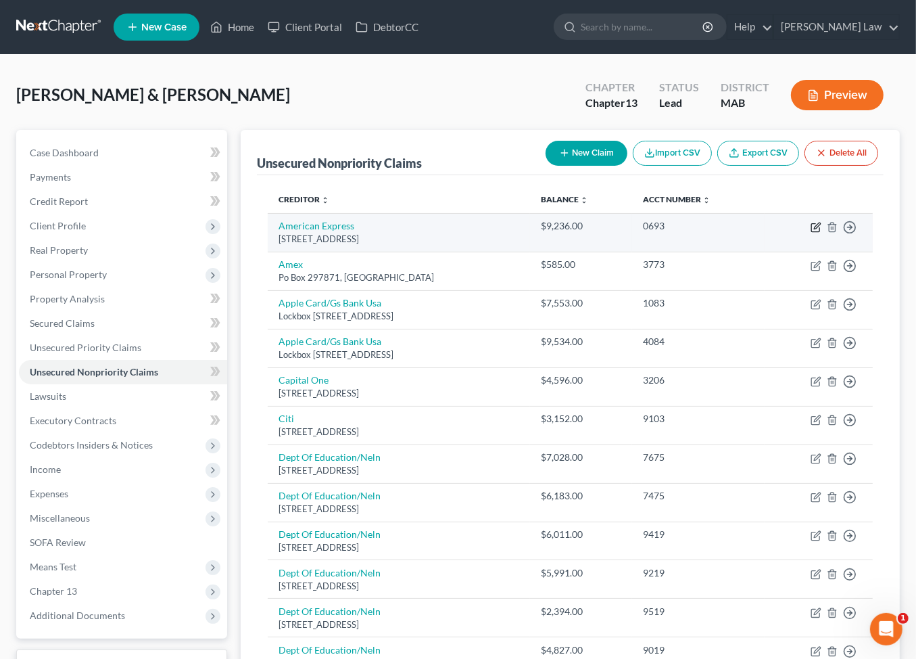
click at [811, 233] on icon "button" at bounding box center [816, 227] width 11 height 11
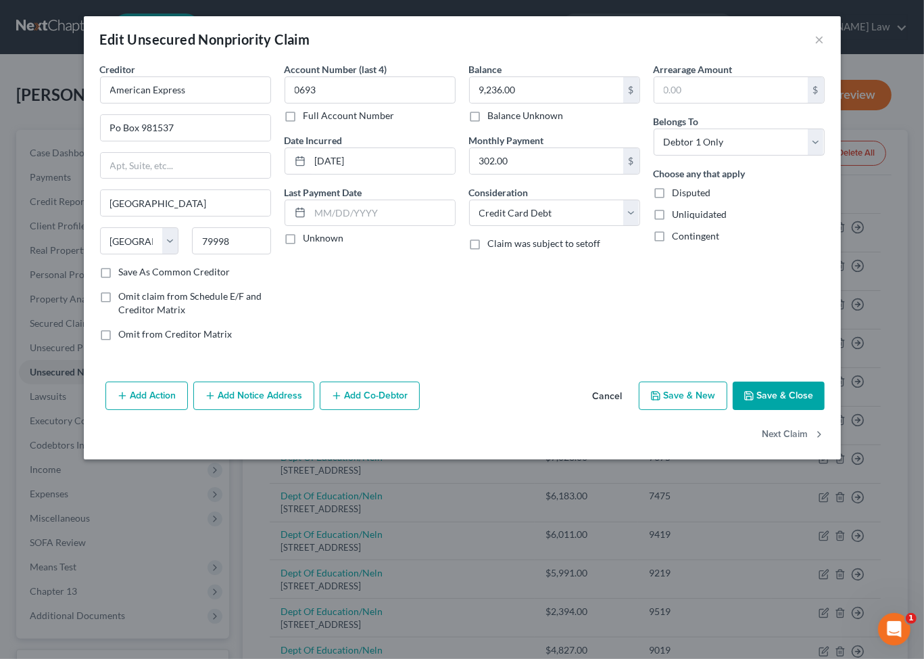
click at [825, 410] on button "Save & Close" at bounding box center [779, 395] width 92 height 28
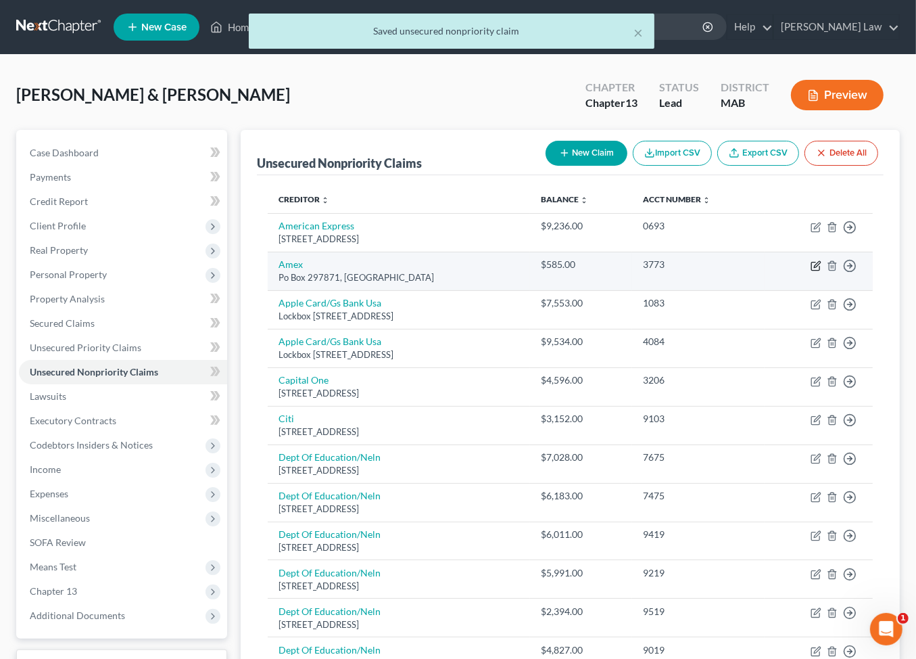
click at [811, 271] on icon "button" at bounding box center [816, 265] width 11 height 11
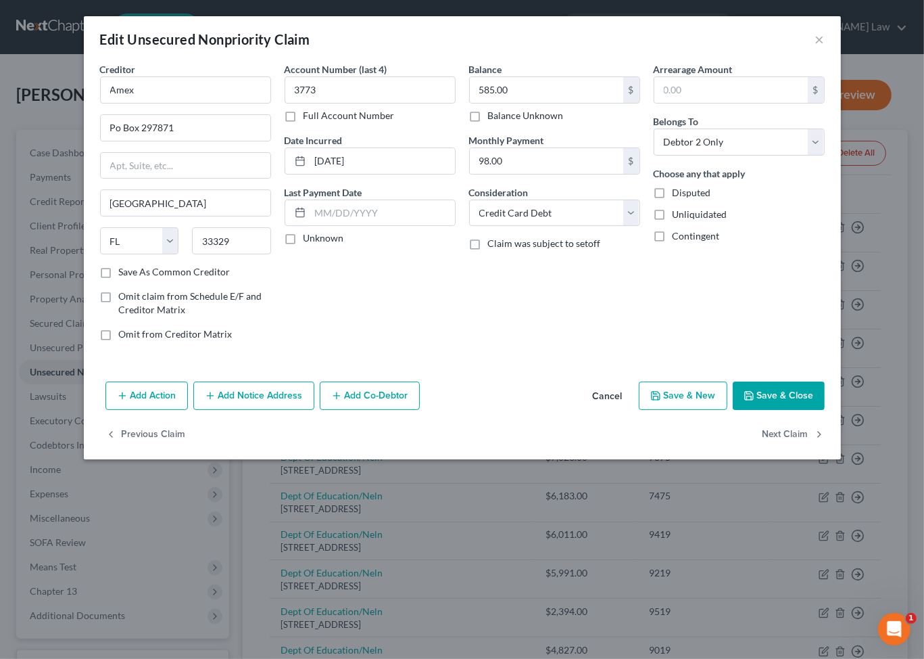
click at [830, 376] on div "Creditor * Amex Po Box 297871 [GEOGRAPHIC_DATA] [US_STATE][GEOGRAPHIC_DATA] AZ …" at bounding box center [462, 219] width 757 height 314
click at [825, 410] on button "Save & Close" at bounding box center [779, 395] width 92 height 28
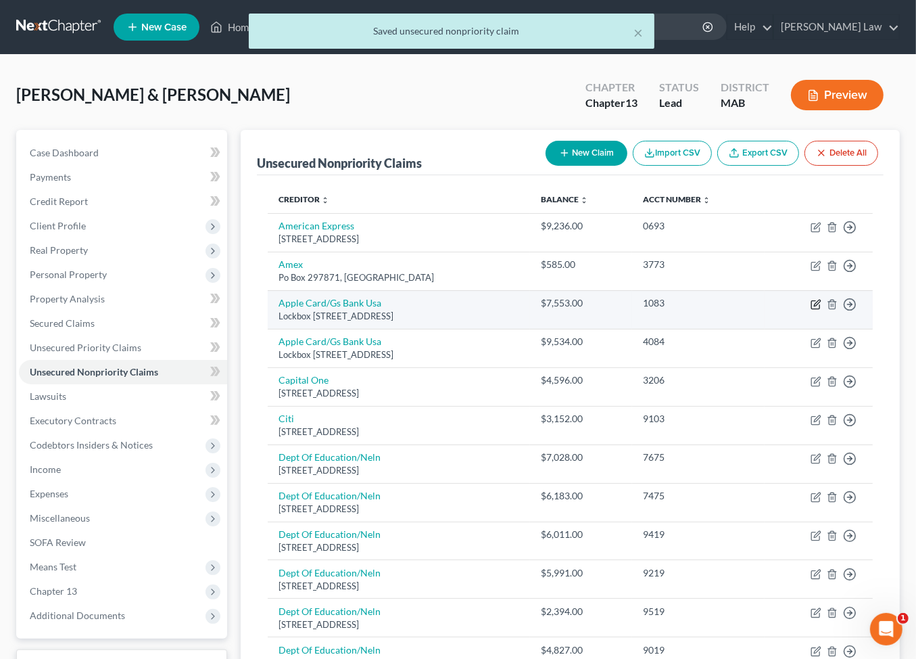
click at [811, 310] on icon "button" at bounding box center [816, 304] width 11 height 11
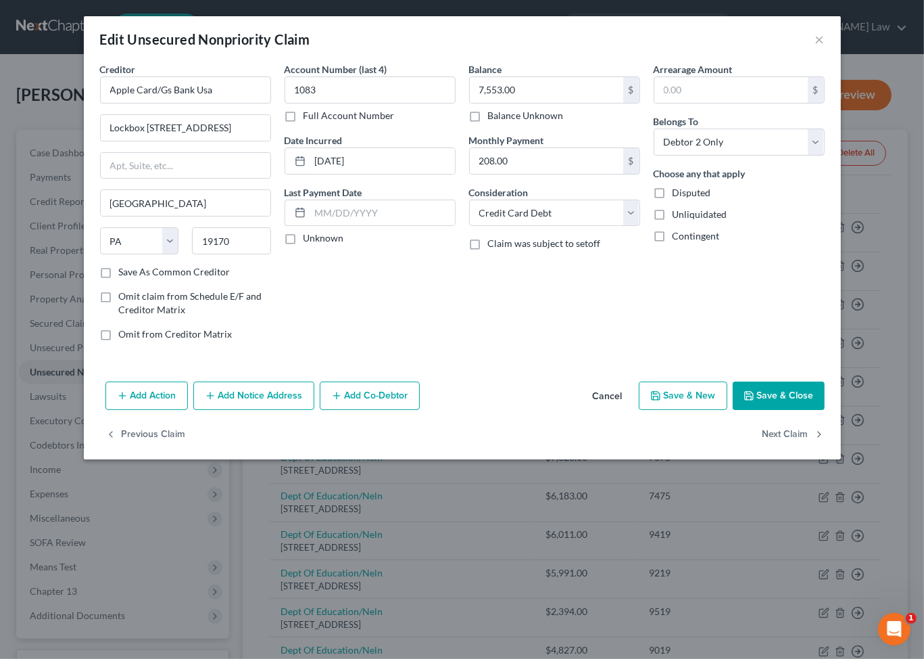
click at [802, 410] on button "Save & Close" at bounding box center [779, 395] width 92 height 28
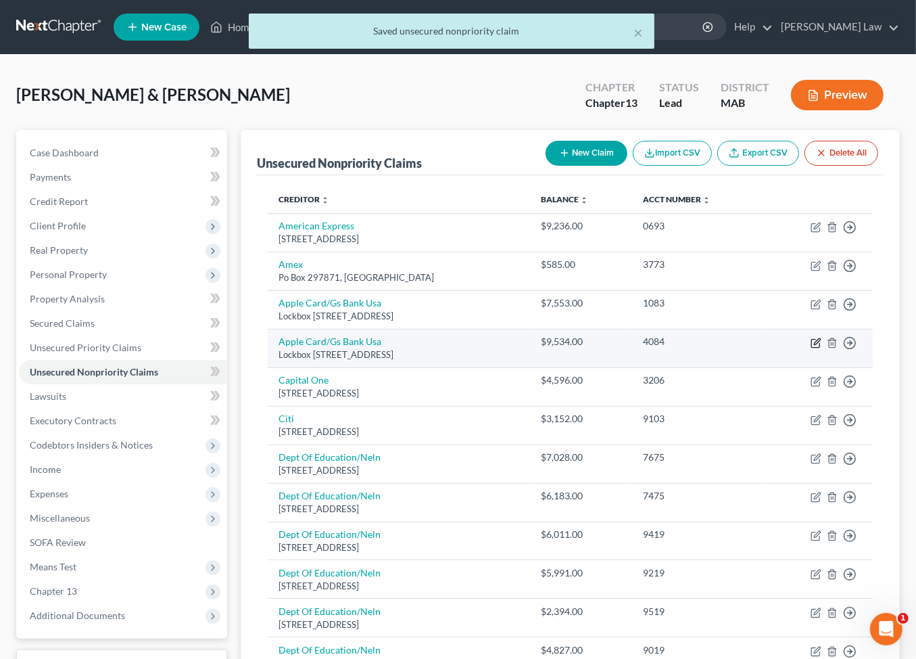
click at [811, 348] on icon "button" at bounding box center [816, 342] width 11 height 11
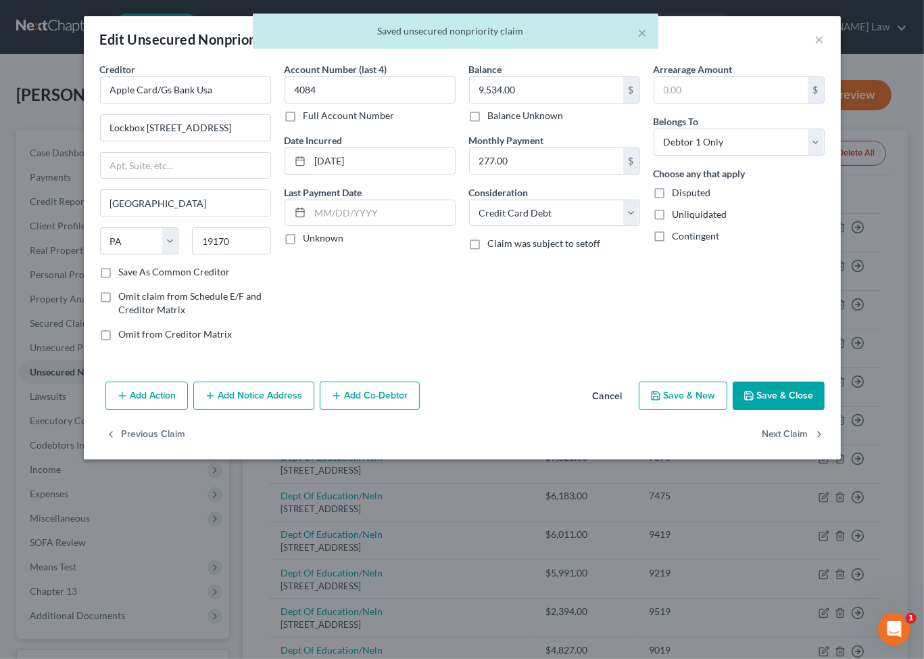
click at [819, 410] on button "Save & Close" at bounding box center [779, 395] width 92 height 28
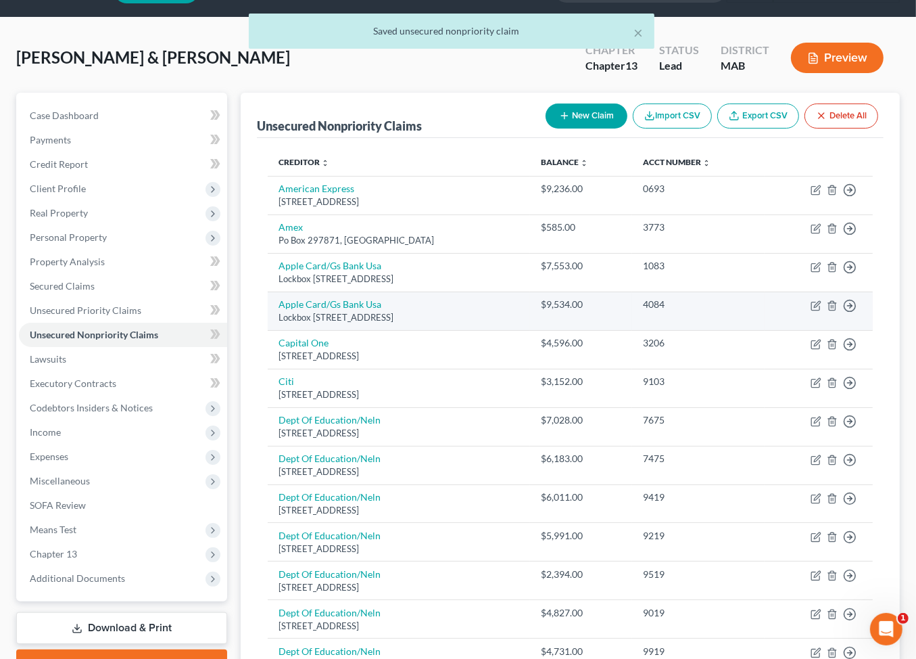
scroll to position [51, 0]
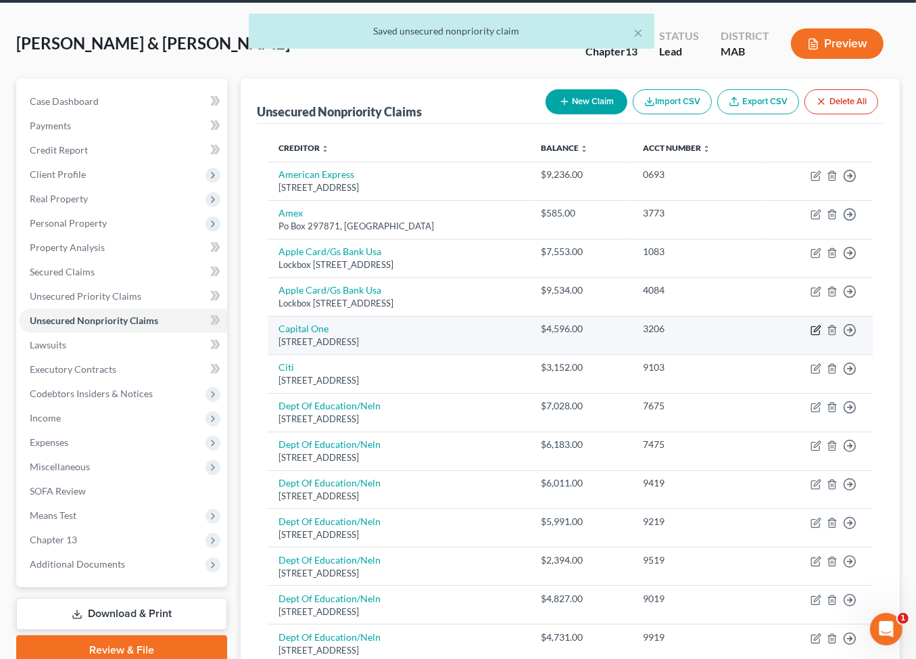
click at [811, 335] on icon "button" at bounding box center [816, 330] width 11 height 11
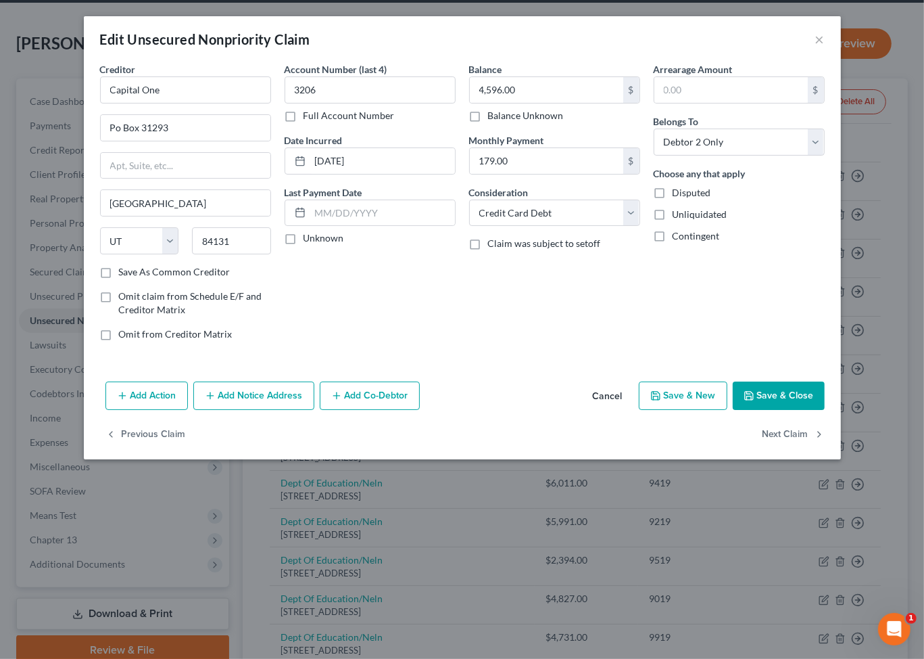
click at [810, 410] on button "Save & Close" at bounding box center [779, 395] width 92 height 28
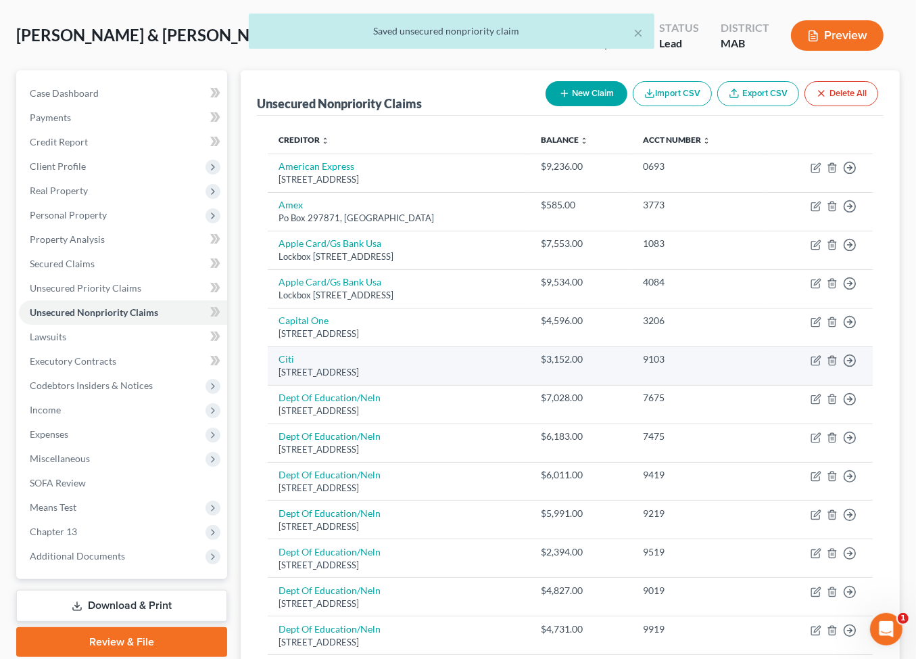
scroll to position [62, 0]
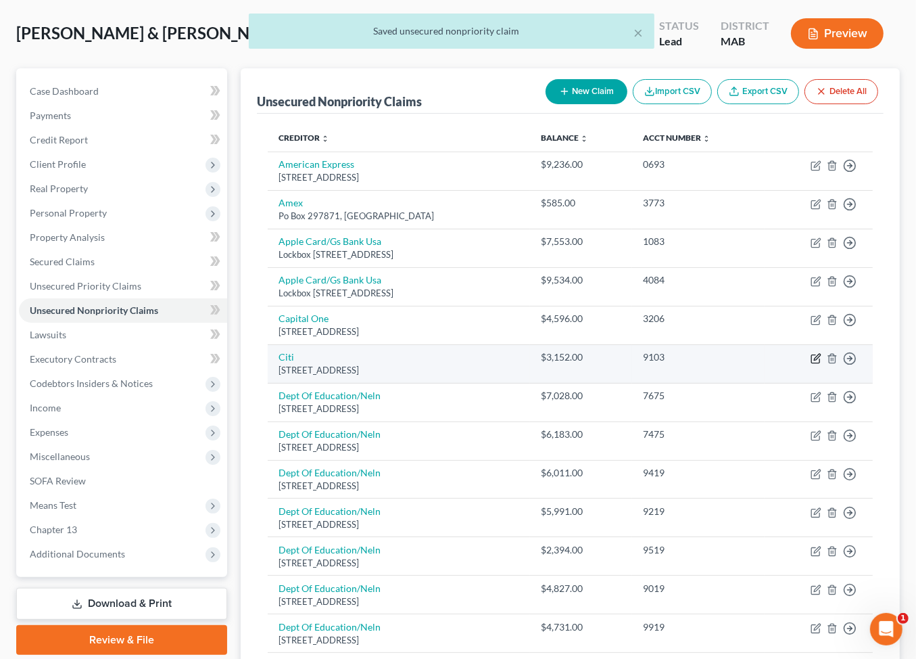
click at [811, 364] on icon "button" at bounding box center [816, 358] width 11 height 11
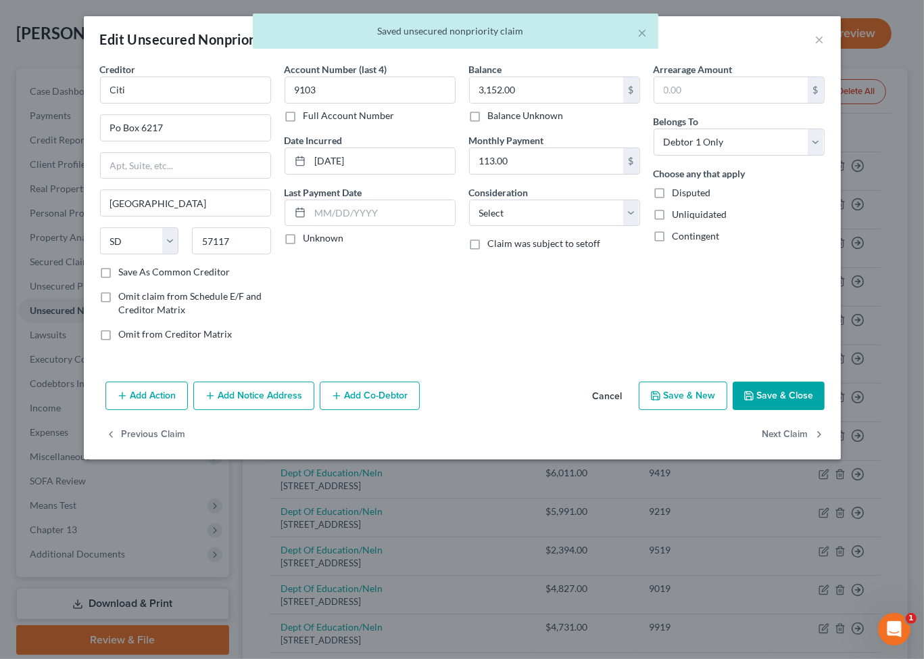
click at [825, 410] on button "Save & Close" at bounding box center [779, 395] width 92 height 28
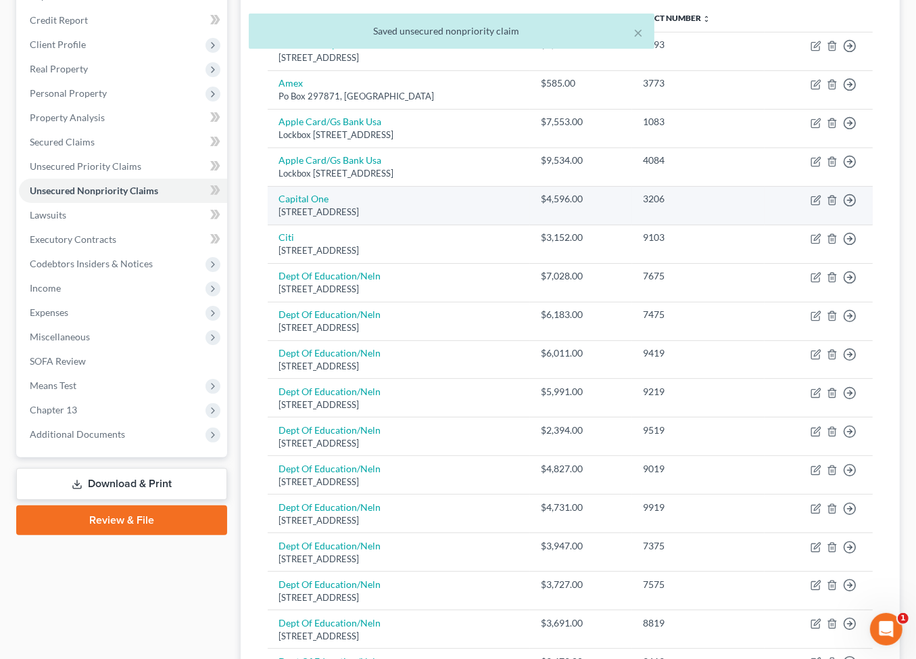
scroll to position [193, 0]
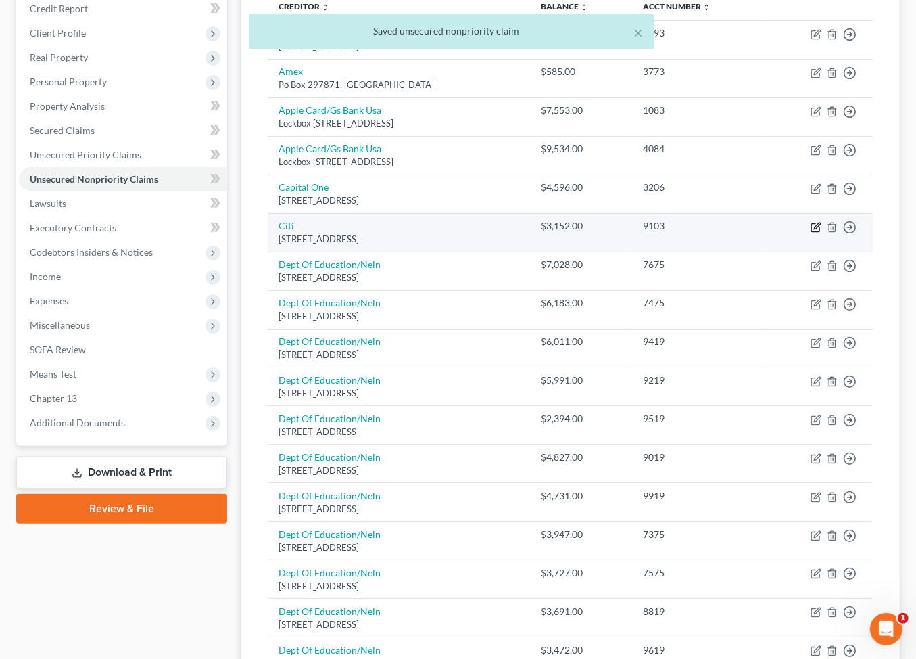
click at [811, 233] on icon "button" at bounding box center [816, 227] width 11 height 11
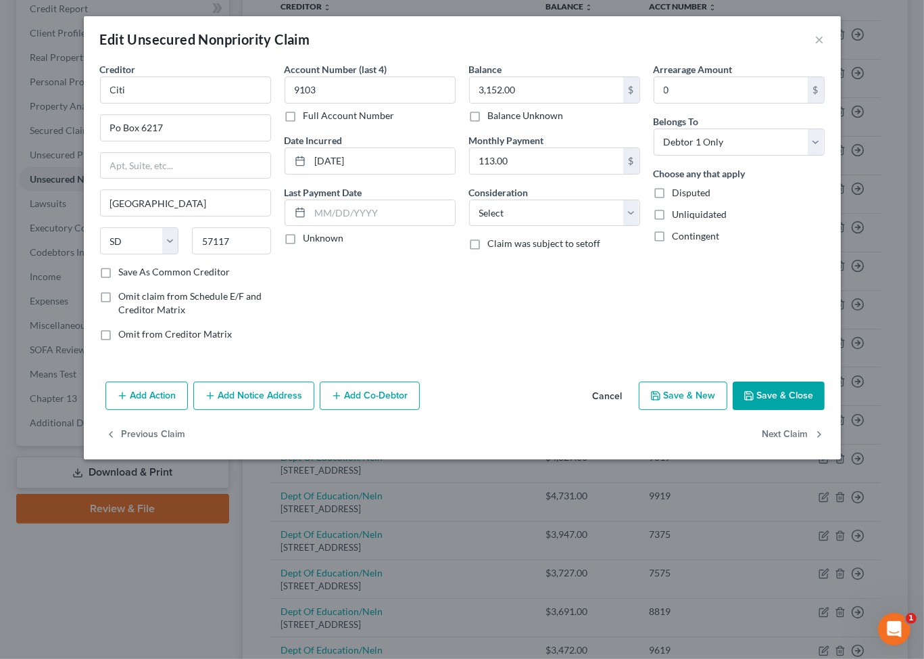
click at [806, 410] on button "Save & Close" at bounding box center [779, 395] width 92 height 28
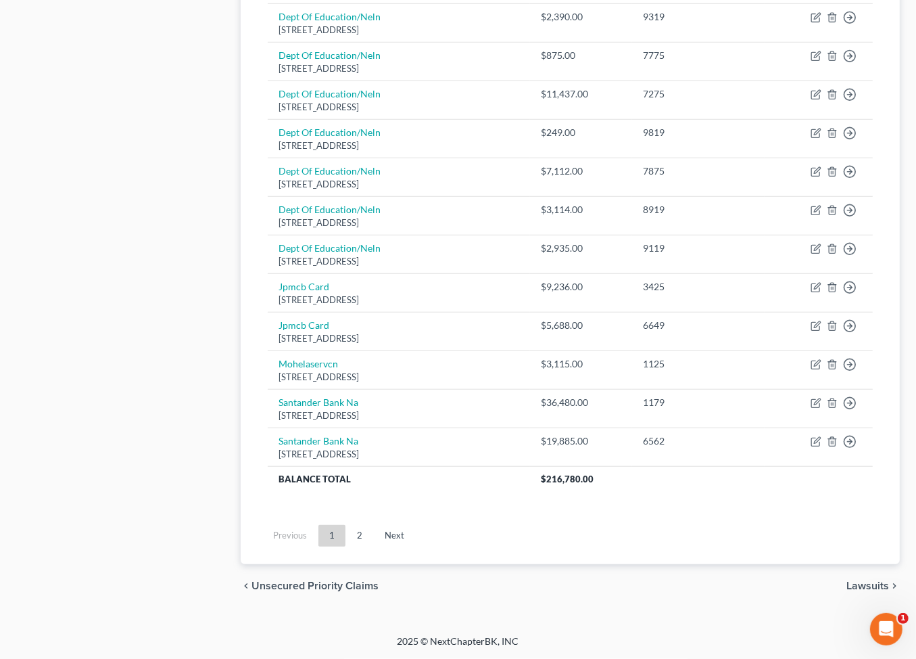
scroll to position [1039, 0]
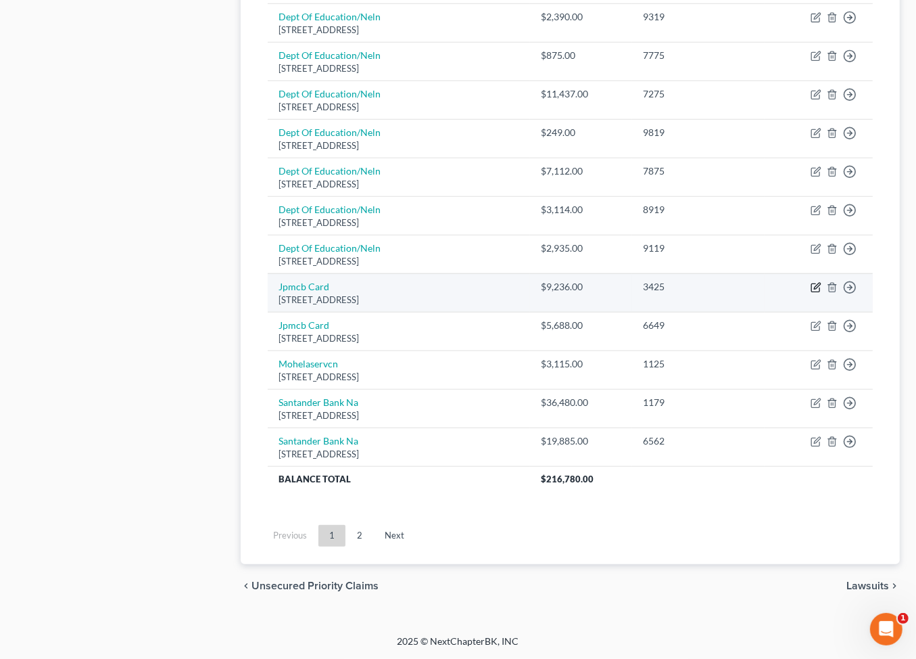
click at [814, 289] on icon "button" at bounding box center [817, 286] width 6 height 6
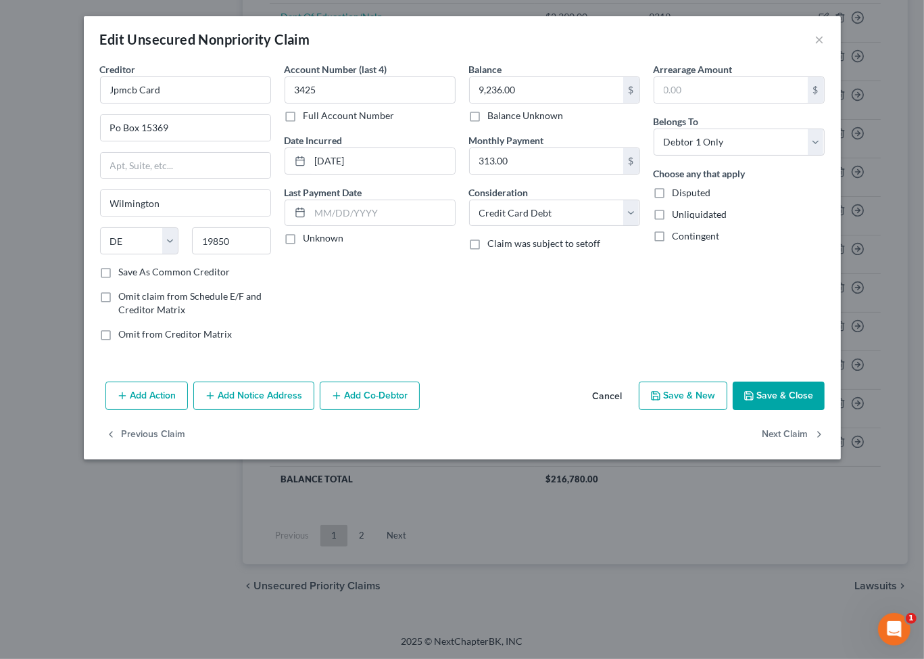
click at [817, 410] on button "Save & Close" at bounding box center [779, 395] width 92 height 28
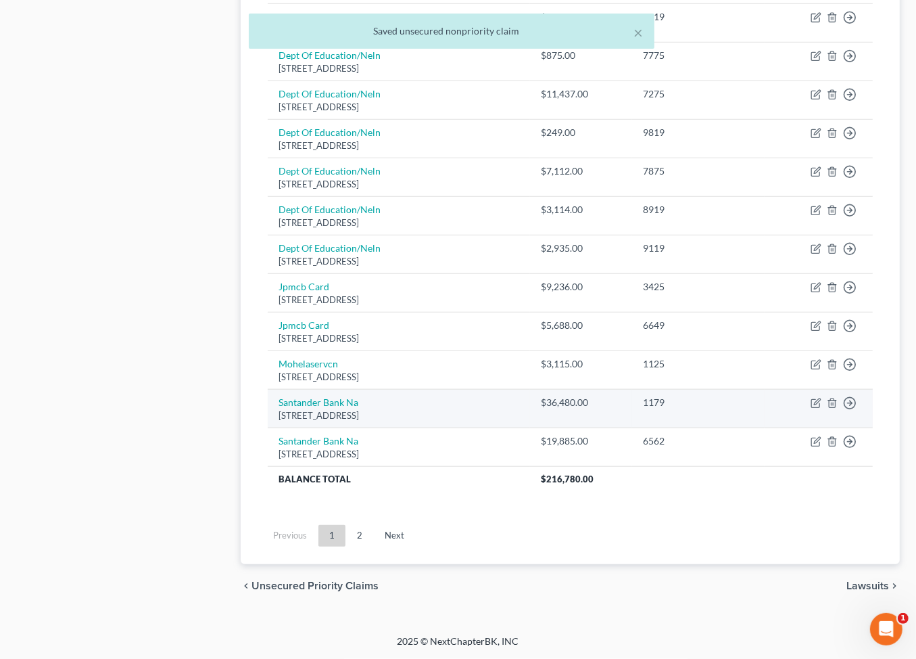
scroll to position [1141, 0]
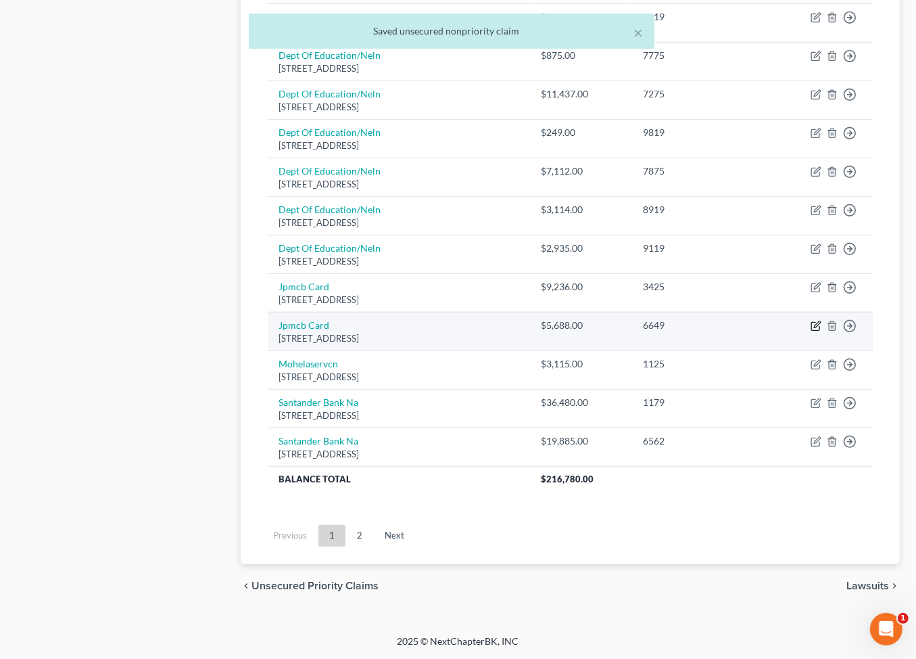
click at [811, 331] on icon "button" at bounding box center [816, 325] width 11 height 11
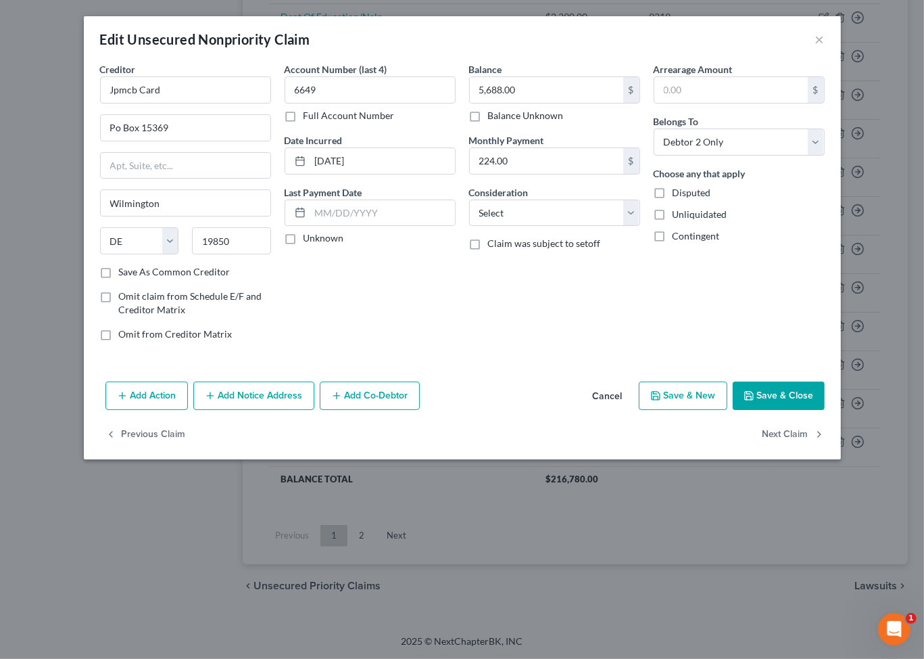
click at [814, 410] on button "Save & Close" at bounding box center [779, 395] width 92 height 28
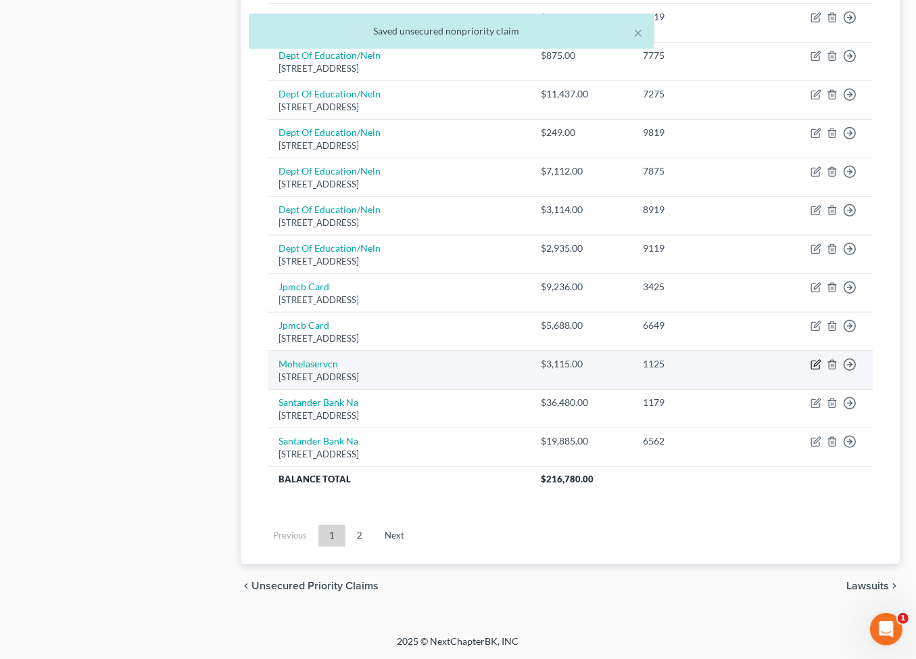
click at [814, 366] on icon "button" at bounding box center [817, 363] width 6 height 6
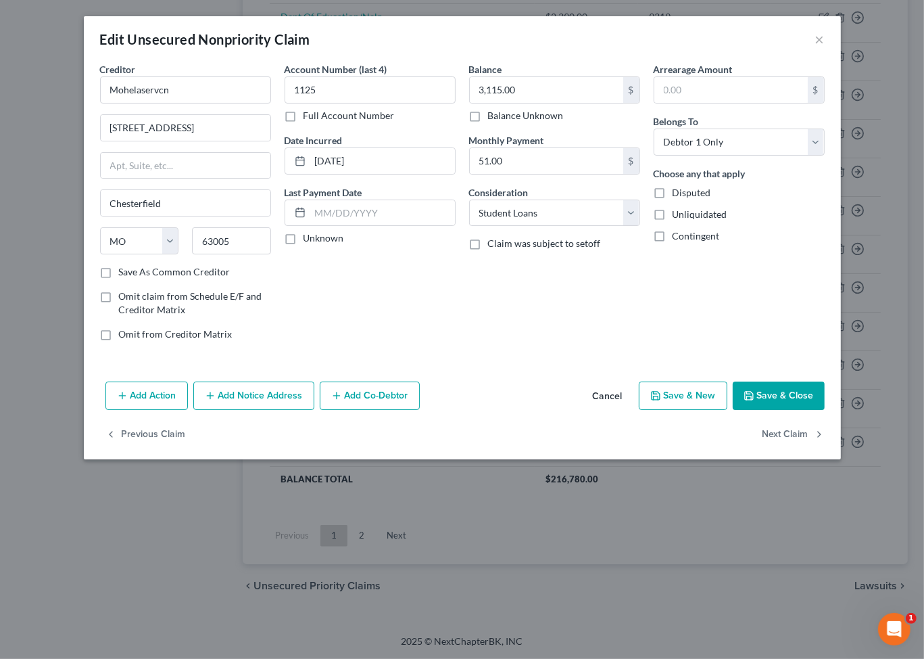
click at [825, 410] on button "Save & Close" at bounding box center [779, 395] width 92 height 28
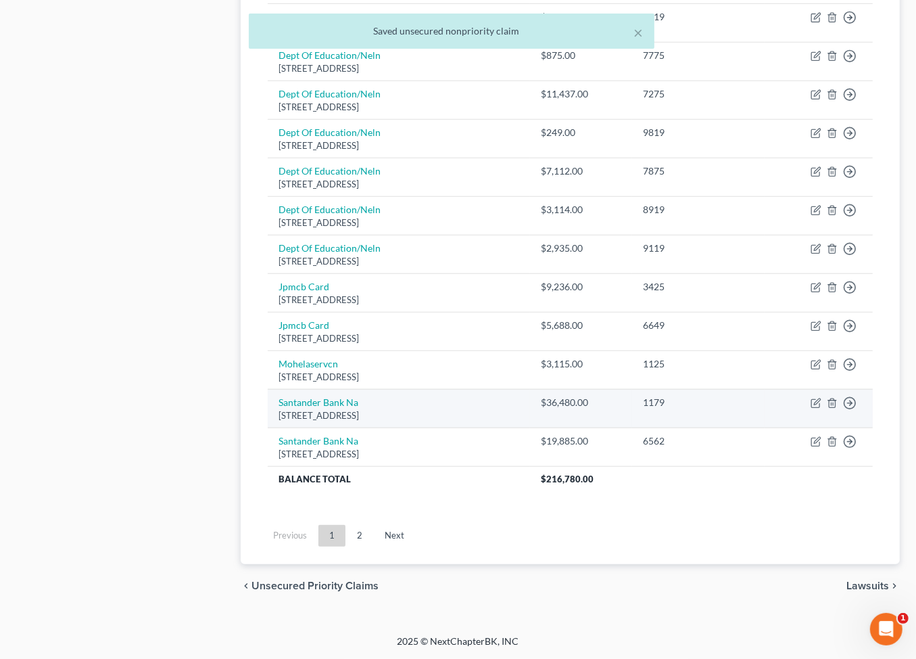
scroll to position [1153, 0]
click at [811, 408] on icon "button" at bounding box center [816, 403] width 11 height 11
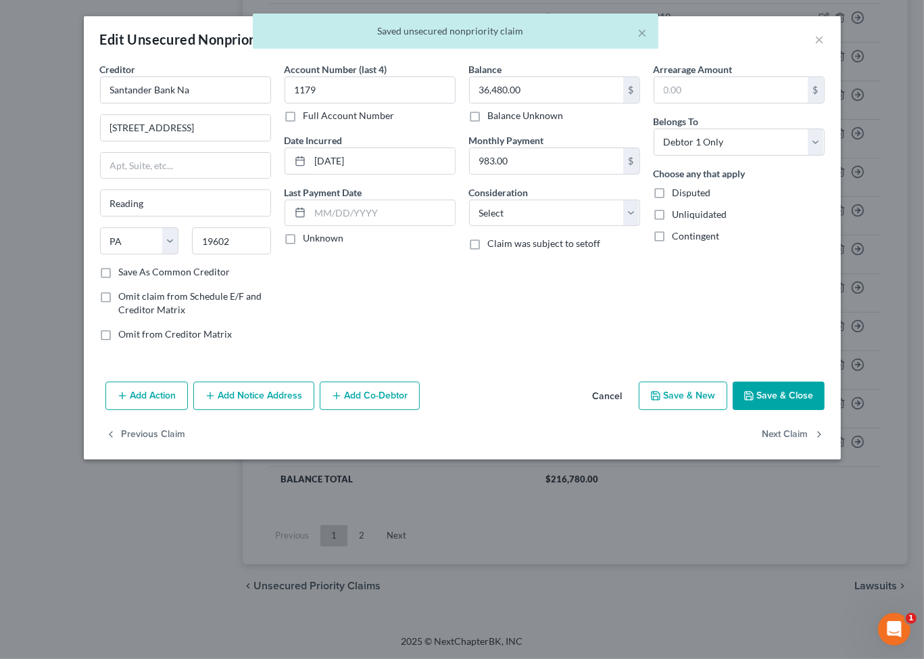
click at [825, 410] on button "Save & Close" at bounding box center [779, 395] width 92 height 28
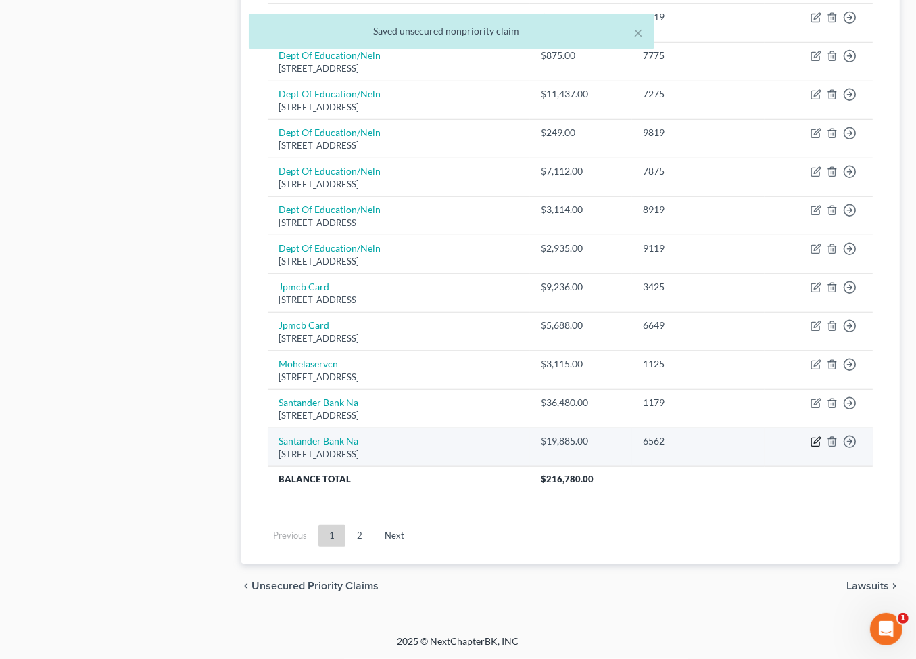
click at [814, 443] on icon "button" at bounding box center [817, 440] width 6 height 6
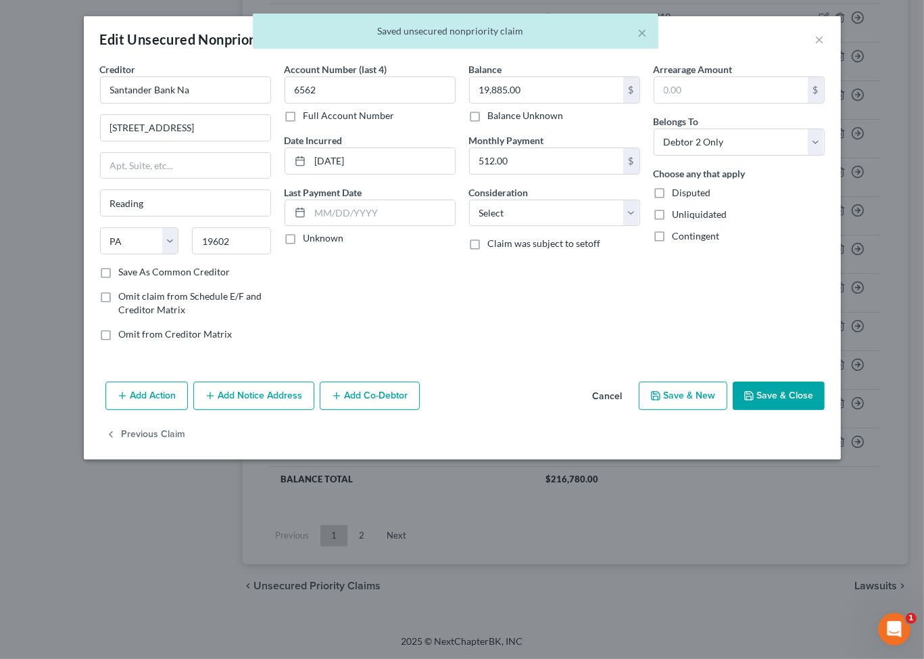
click at [825, 410] on button "Save & Close" at bounding box center [779, 395] width 92 height 28
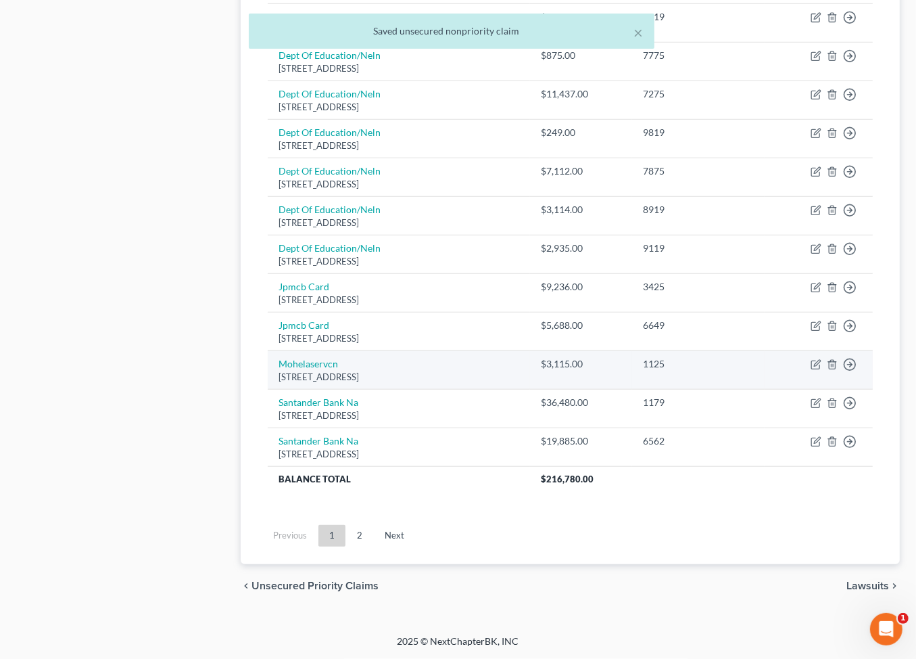
scroll to position [1168, 0]
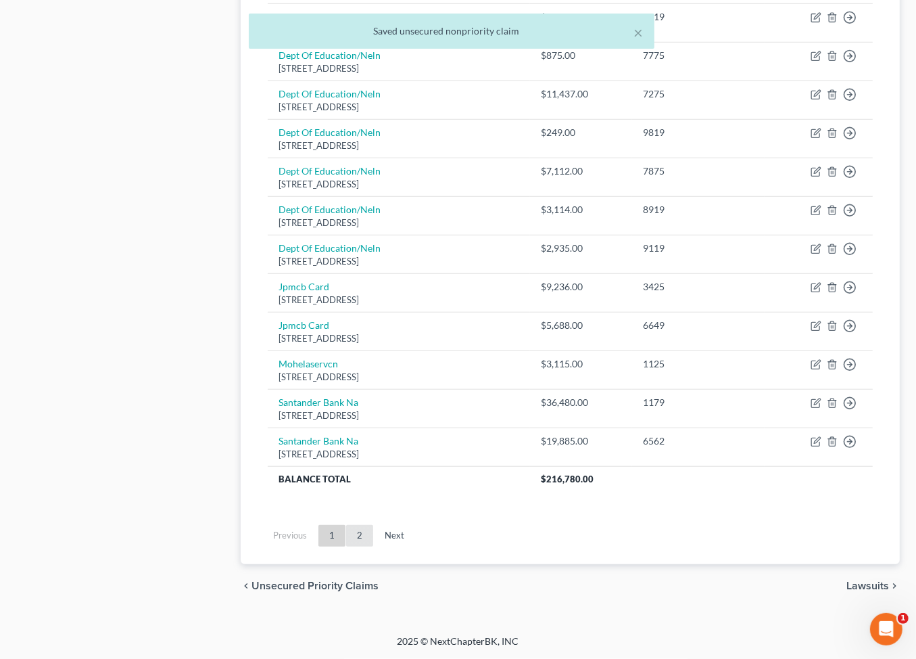
click at [373, 546] on link "2" at bounding box center [359, 536] width 27 height 22
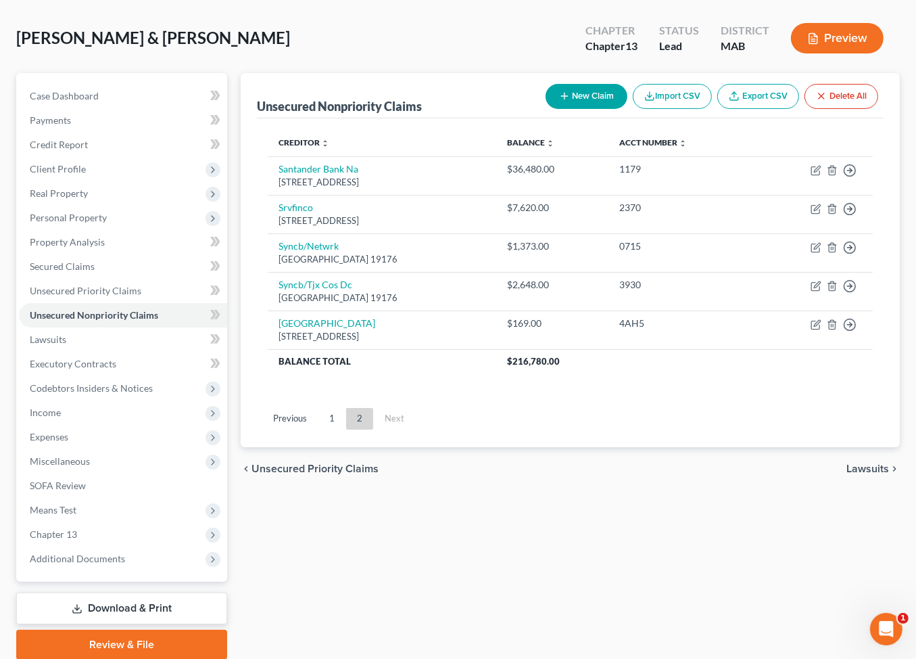
scroll to position [53, 0]
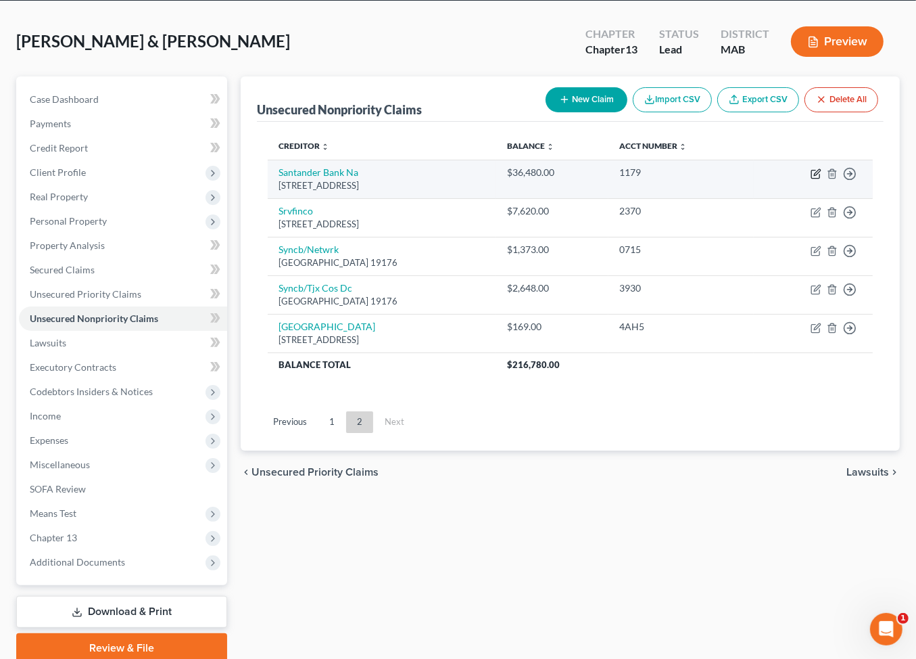
click at [811, 179] on icon "button" at bounding box center [816, 173] width 11 height 11
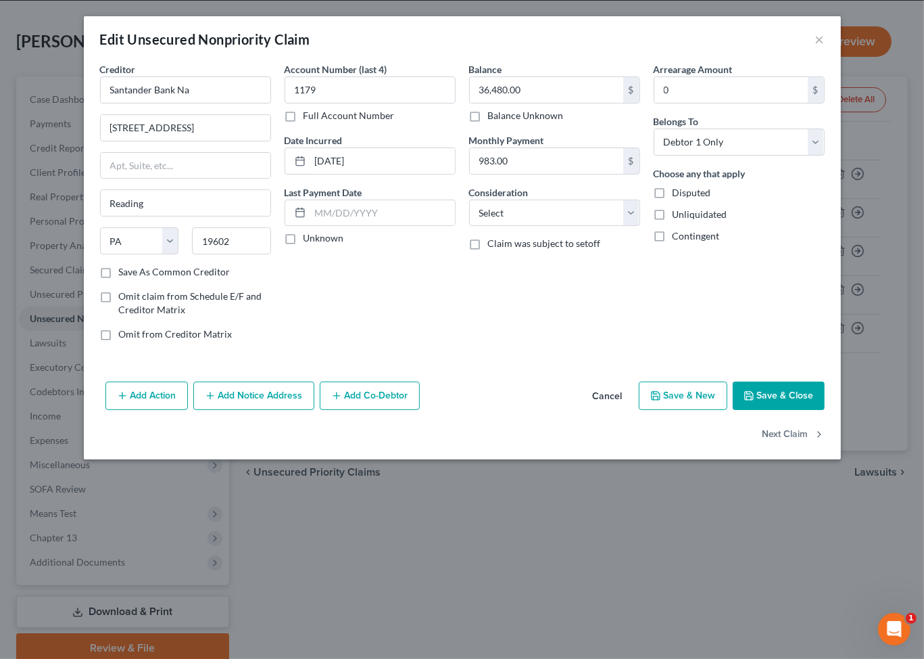
click at [825, 410] on button "Save & Close" at bounding box center [779, 395] width 92 height 28
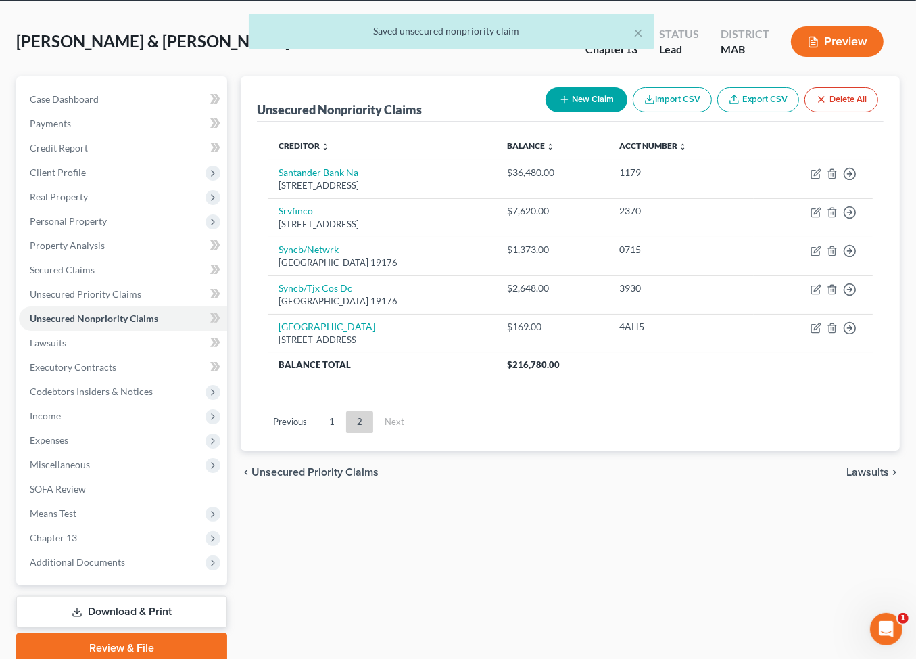
click at [345, 433] on link "1" at bounding box center [331, 422] width 27 height 22
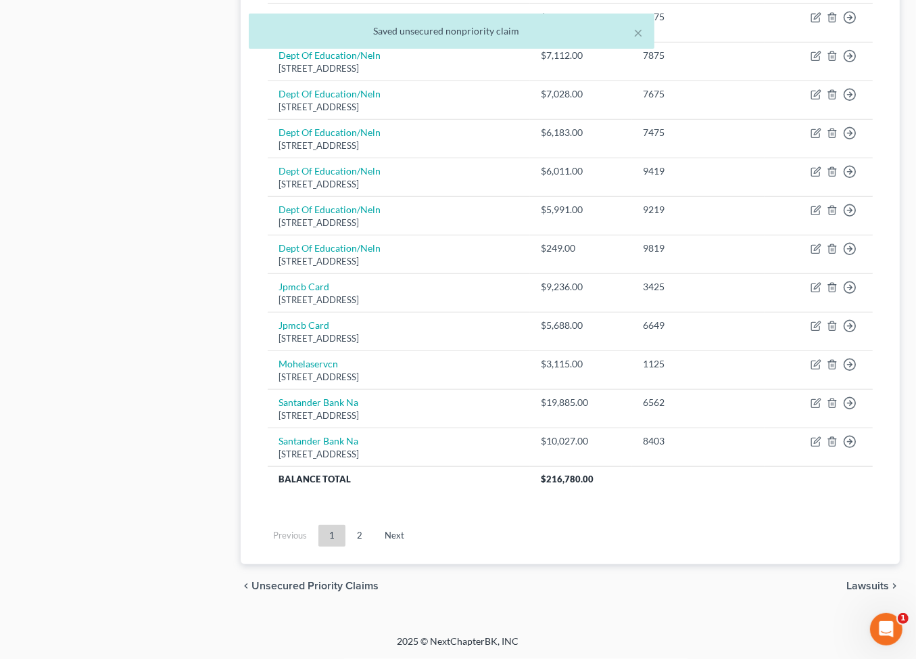
scroll to position [1298, 0]
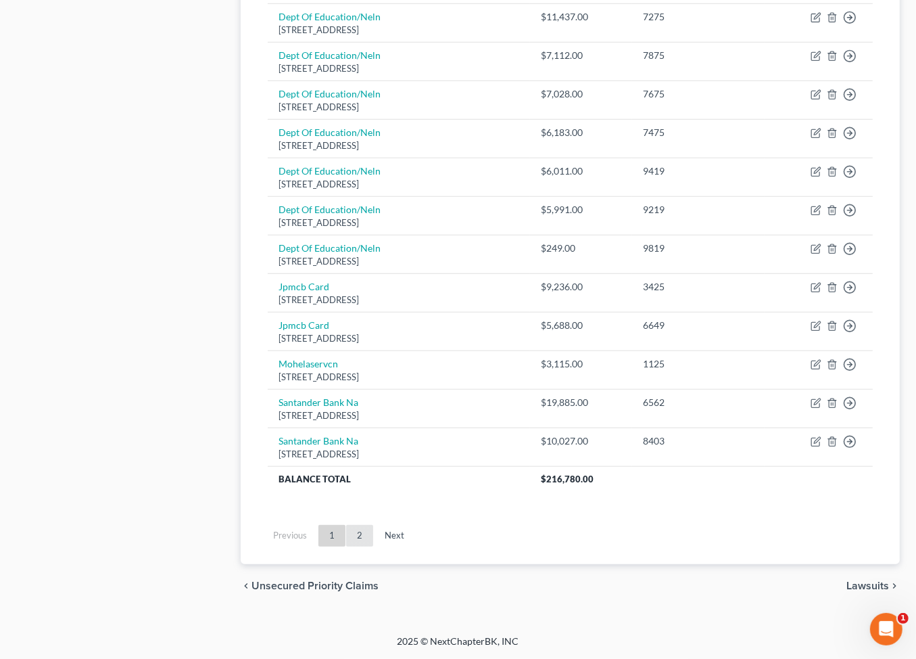
click at [373, 525] on link "2" at bounding box center [359, 536] width 27 height 22
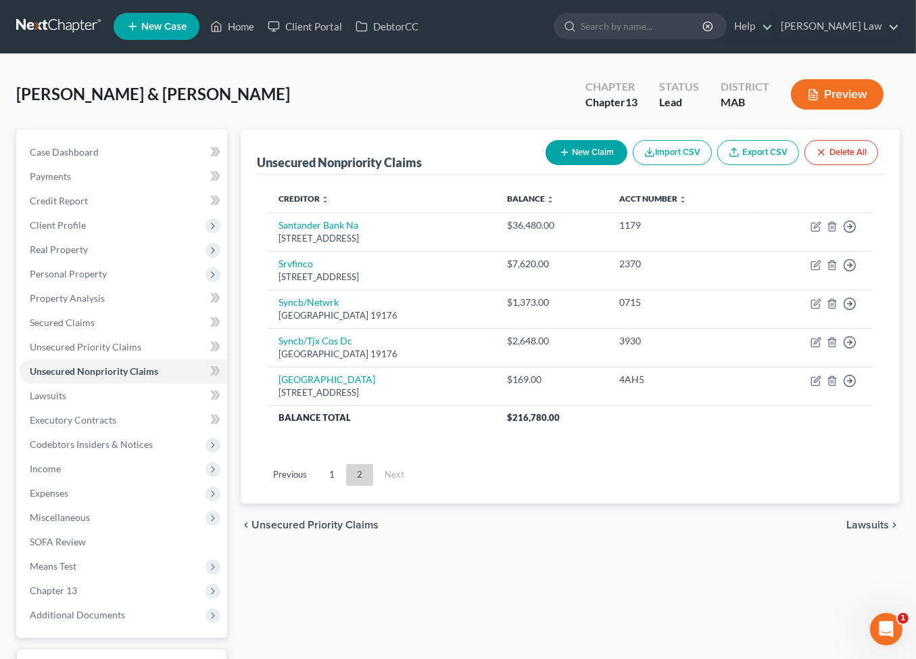
scroll to position [0, 0]
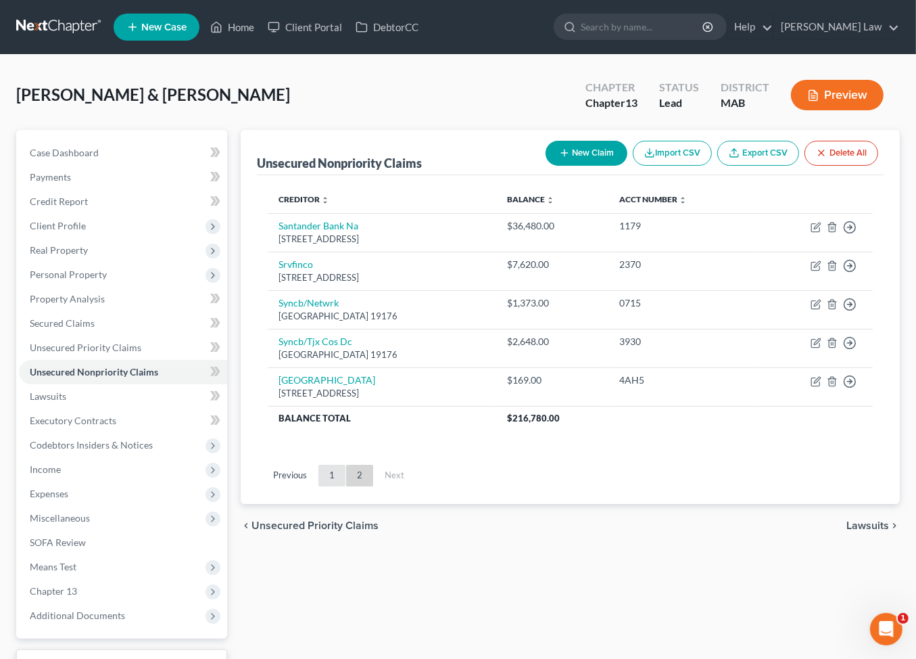
click at [345, 486] on link "1" at bounding box center [331, 475] width 27 height 22
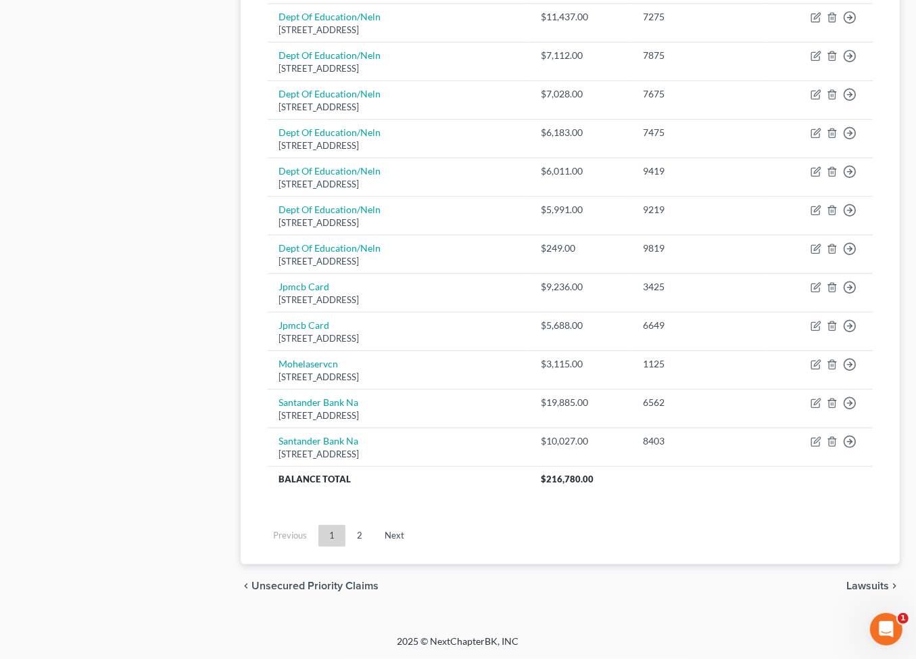
scroll to position [1298, 0]
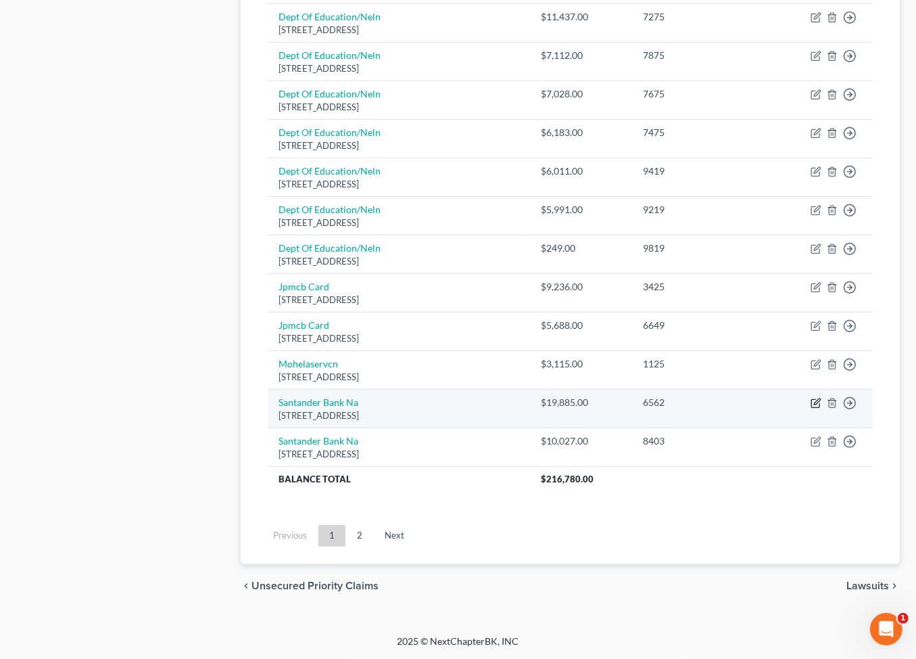
click at [811, 398] on icon "button" at bounding box center [816, 403] width 11 height 11
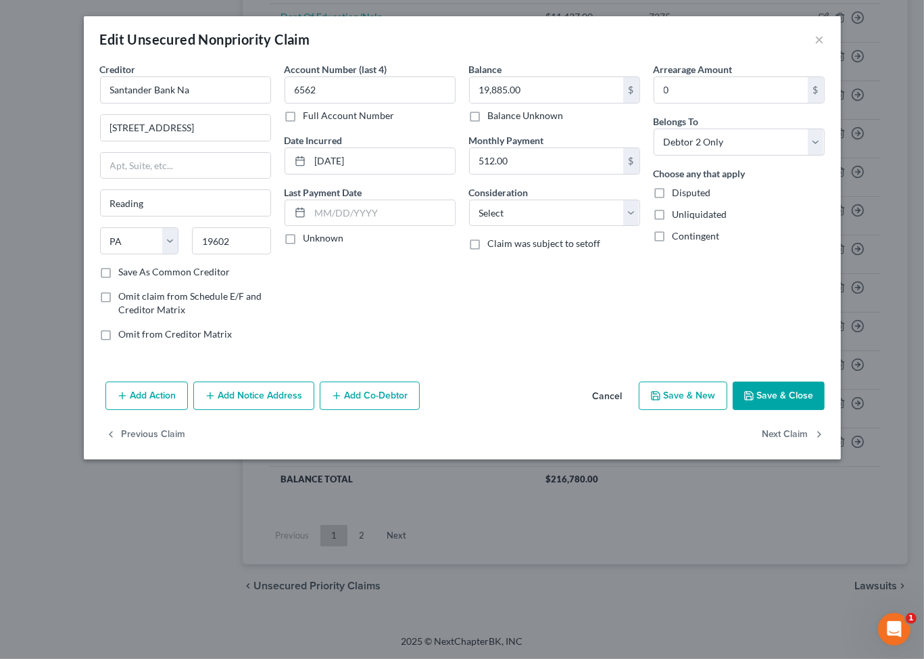
click at [809, 410] on button "Save & Close" at bounding box center [779, 395] width 92 height 28
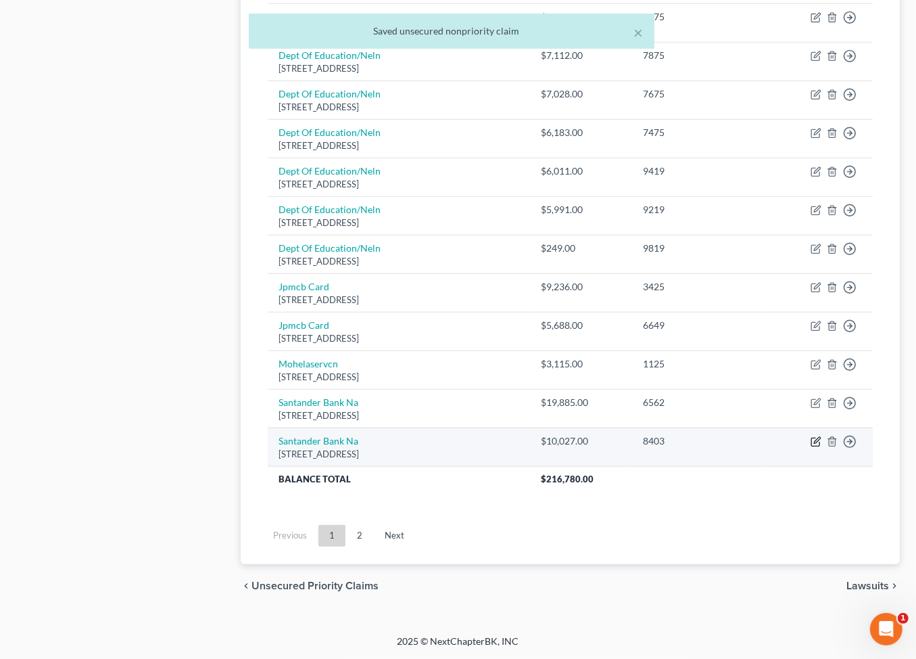
click at [811, 436] on icon "button" at bounding box center [816, 441] width 11 height 11
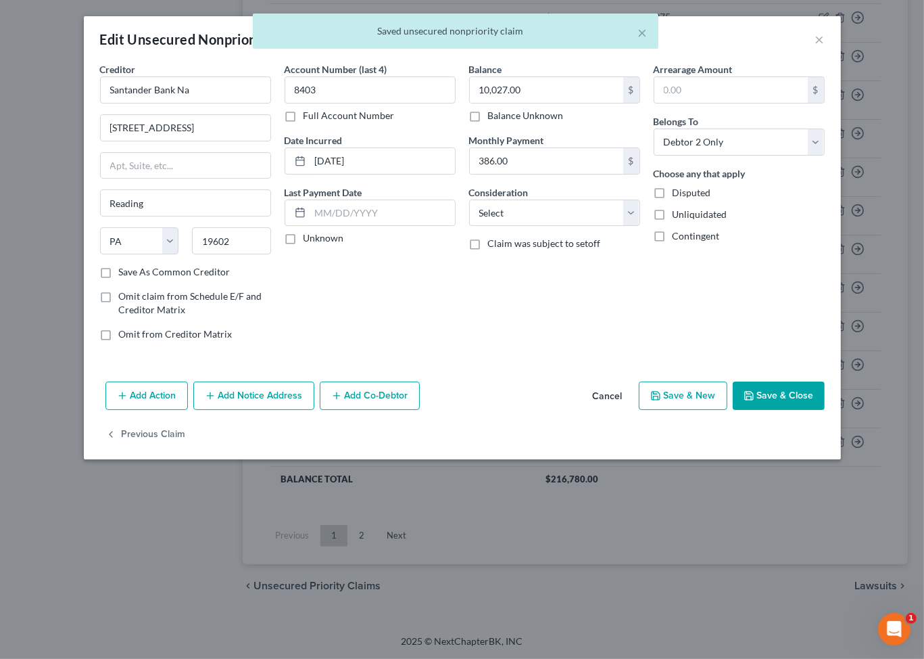
click at [825, 410] on button "Save & Close" at bounding box center [779, 395] width 92 height 28
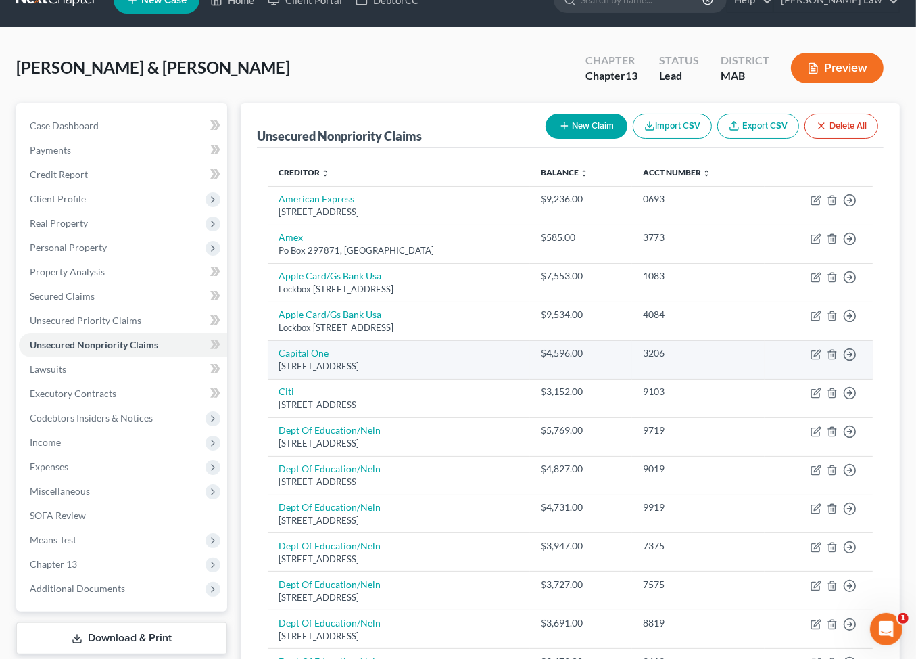
scroll to position [0, 0]
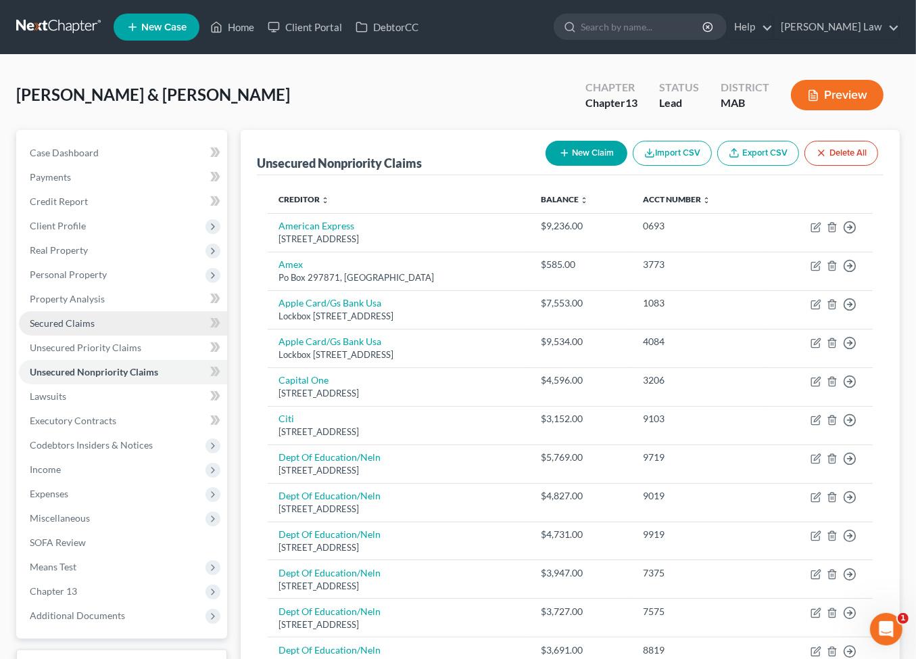
click at [78, 329] on span "Secured Claims" at bounding box center [62, 322] width 65 height 11
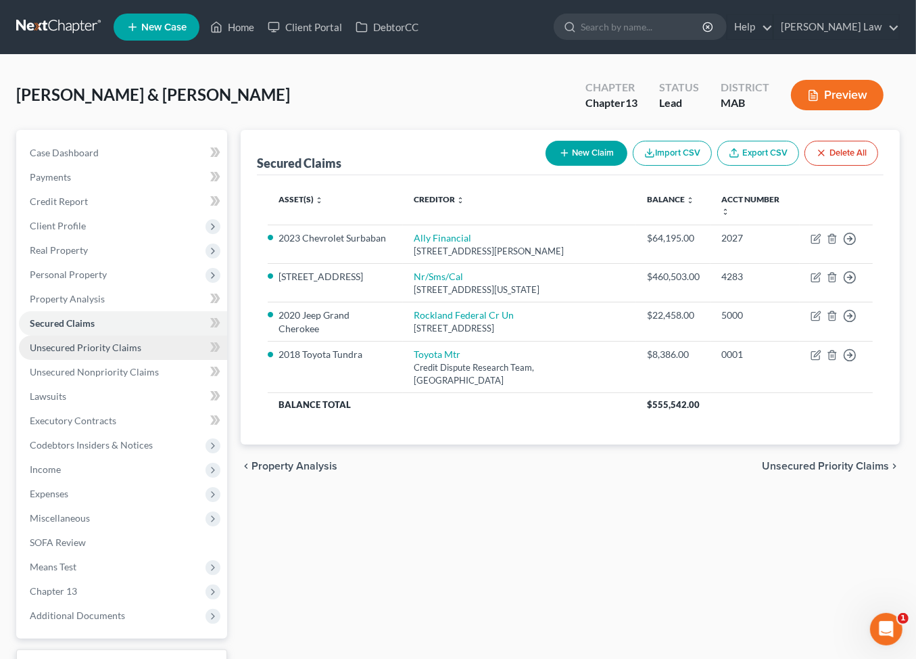
click at [107, 353] on span "Unsecured Priority Claims" at bounding box center [86, 346] width 112 height 11
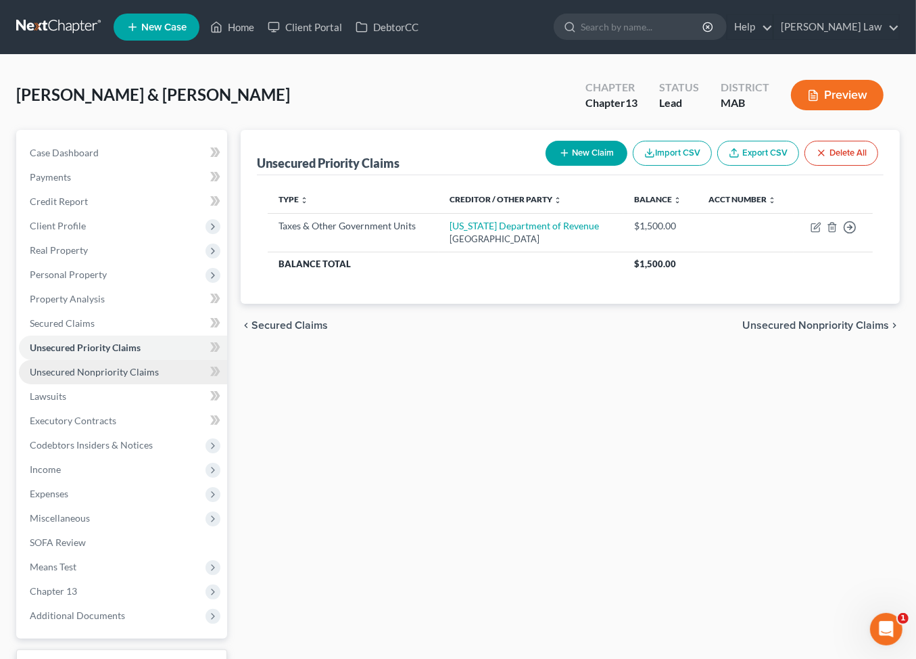
click at [140, 377] on span "Unsecured Nonpriority Claims" at bounding box center [94, 371] width 129 height 11
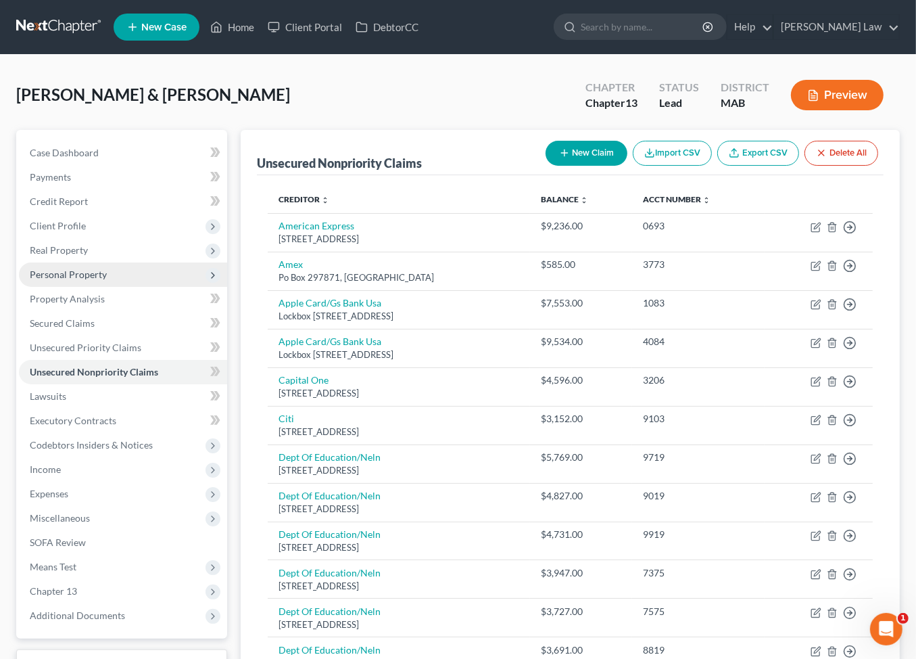
click at [68, 280] on span "Personal Property" at bounding box center [68, 273] width 77 height 11
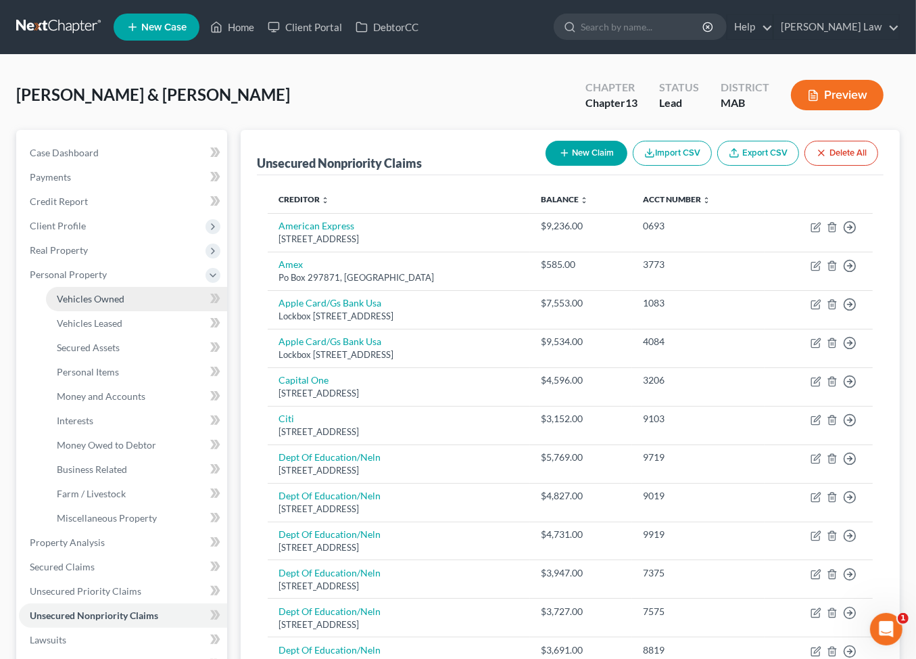
click at [119, 304] on span "Vehicles Owned" at bounding box center [91, 298] width 68 height 11
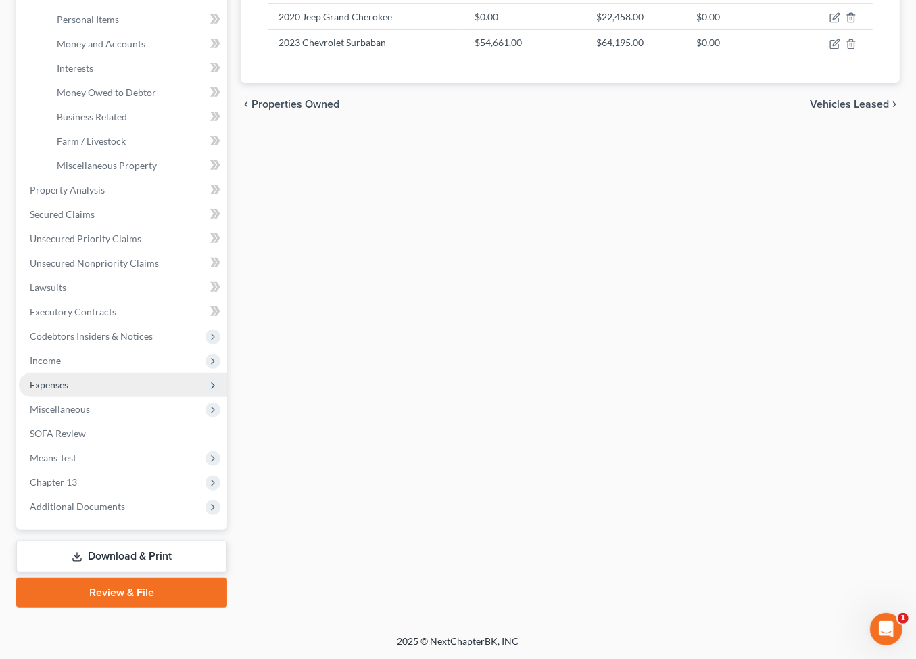
scroll to position [457, 0]
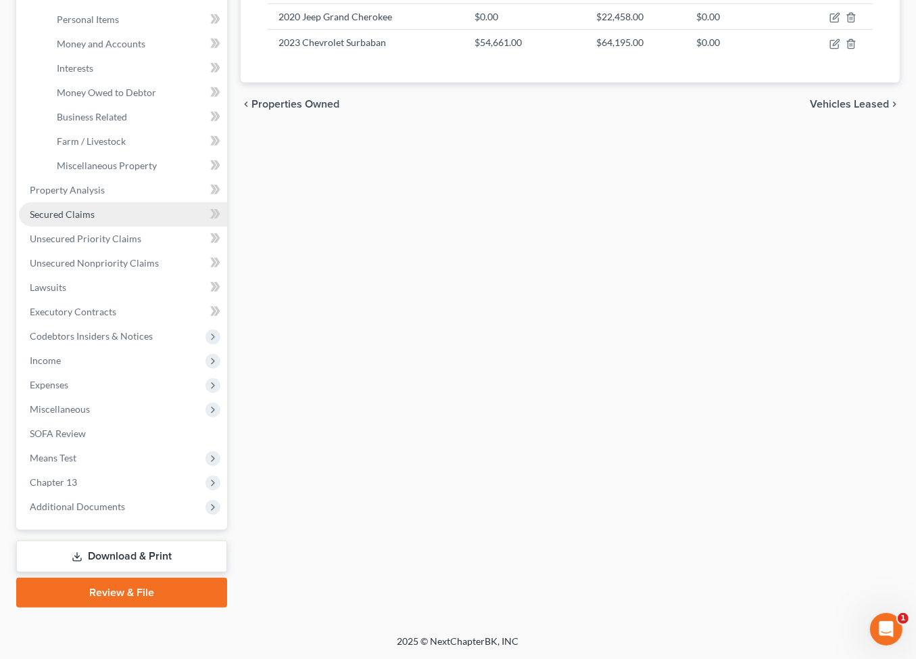
click at [82, 226] on link "Secured Claims" at bounding box center [123, 214] width 208 height 24
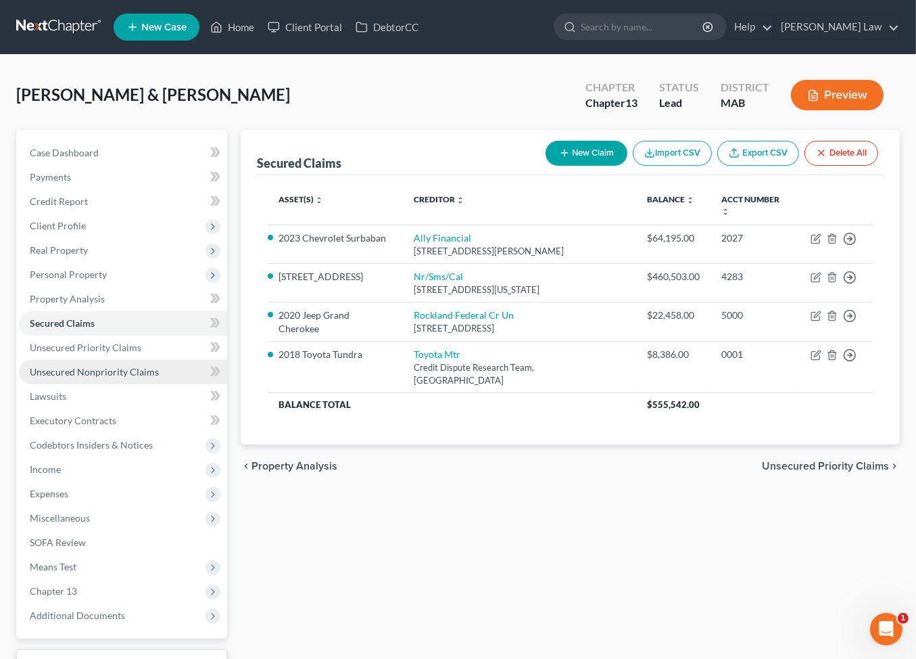
click at [124, 384] on link "Unsecured Nonpriority Claims" at bounding box center [123, 372] width 208 height 24
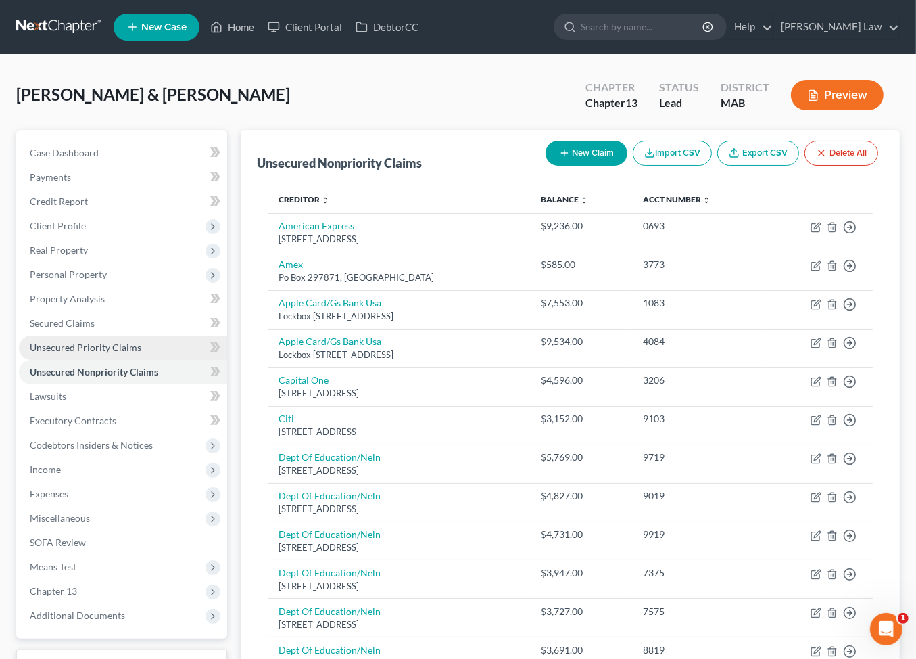
click at [102, 353] on span "Unsecured Priority Claims" at bounding box center [86, 346] width 112 height 11
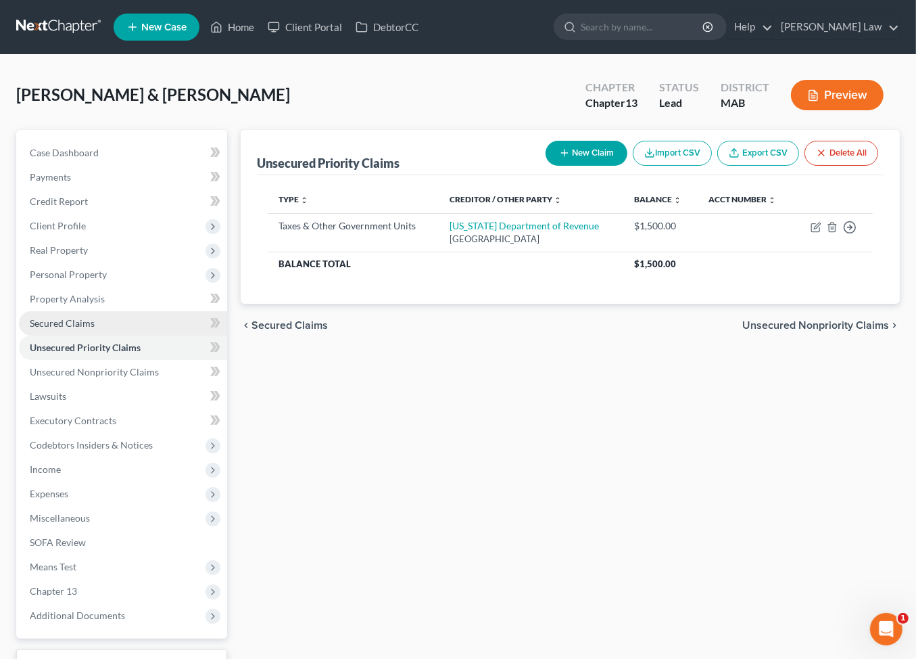
click at [95, 329] on span "Secured Claims" at bounding box center [62, 322] width 65 height 11
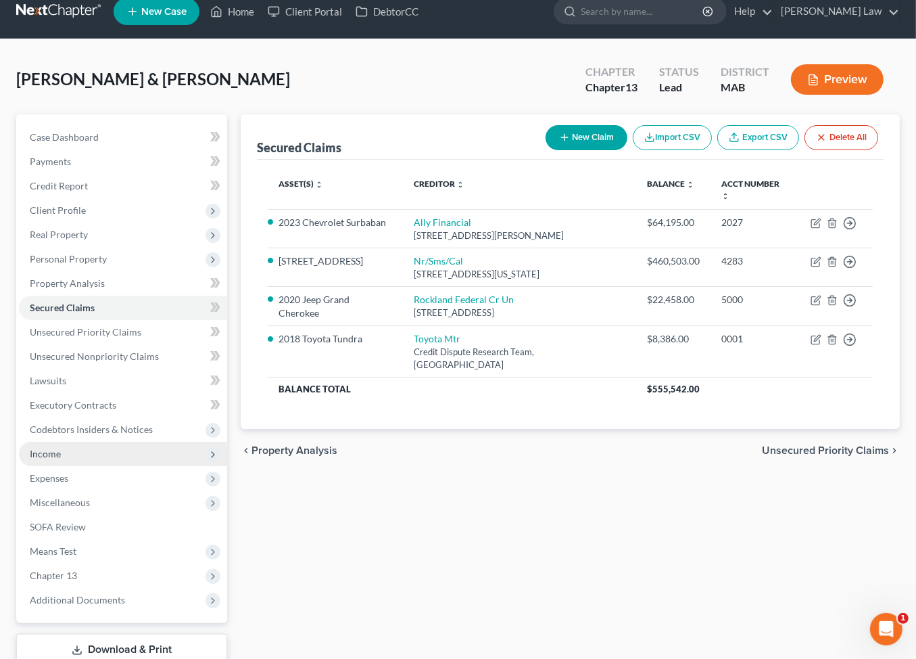
scroll to position [19, 0]
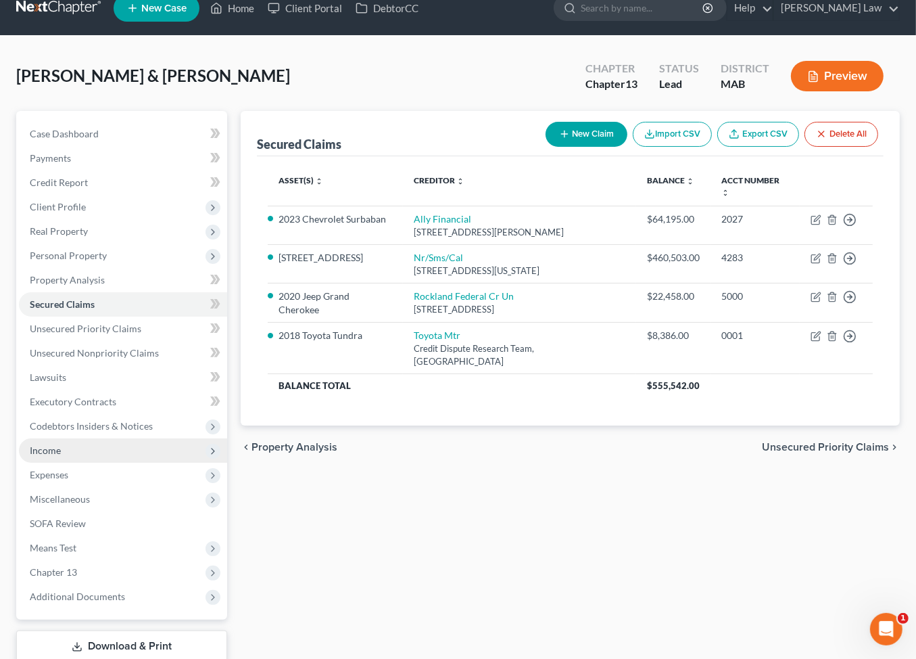
click at [82, 462] on span "Income" at bounding box center [123, 450] width 208 height 24
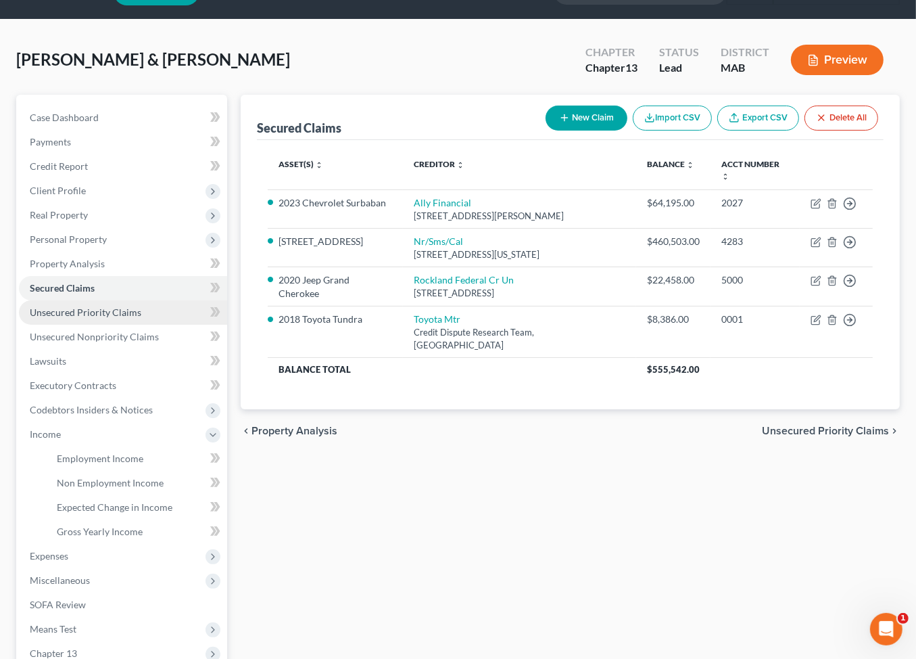
click at [107, 318] on span "Unsecured Priority Claims" at bounding box center [86, 311] width 112 height 11
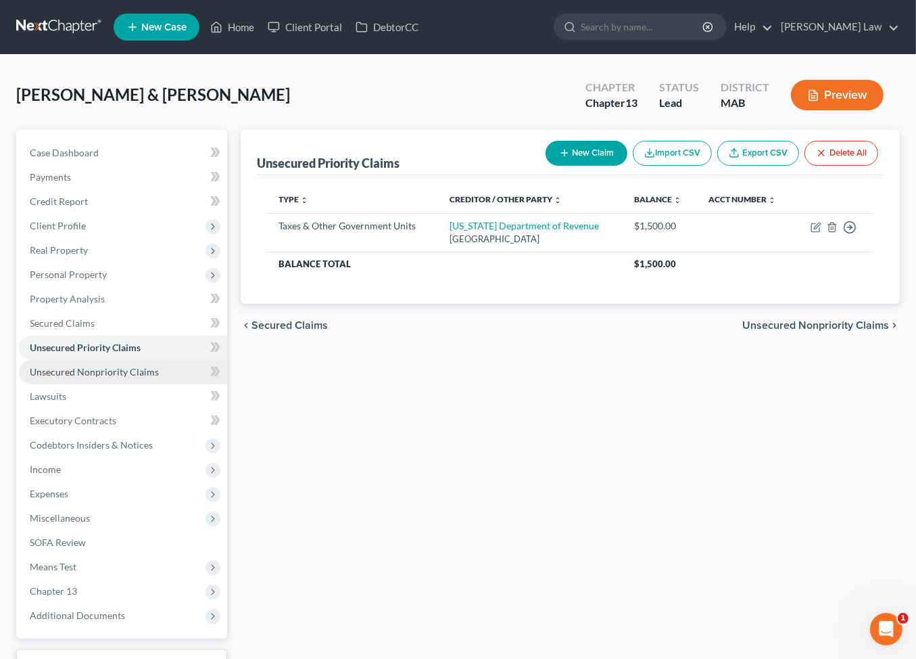
click at [121, 377] on span "Unsecured Nonpriority Claims" at bounding box center [94, 371] width 129 height 11
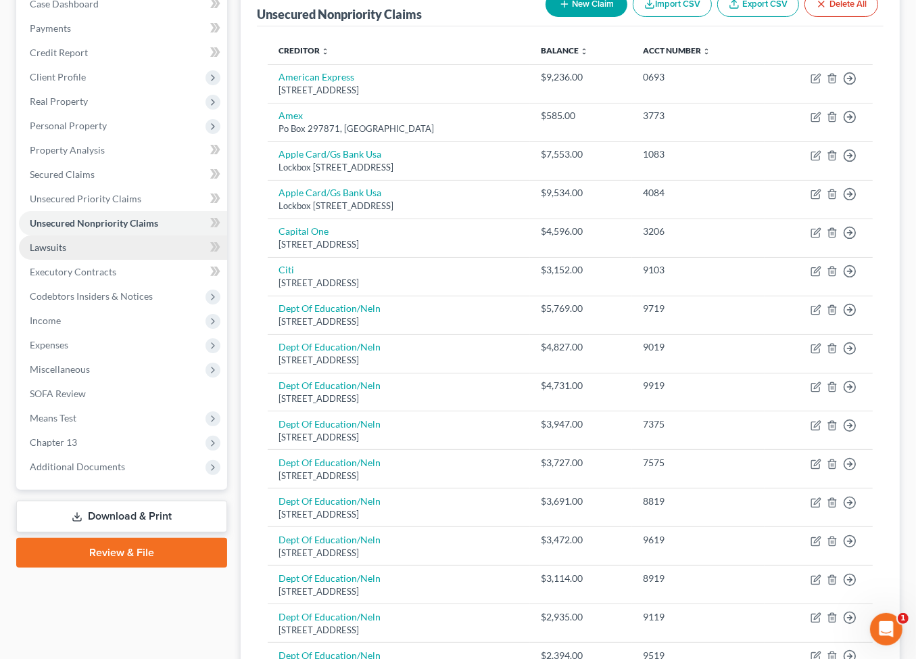
scroll to position [137, 0]
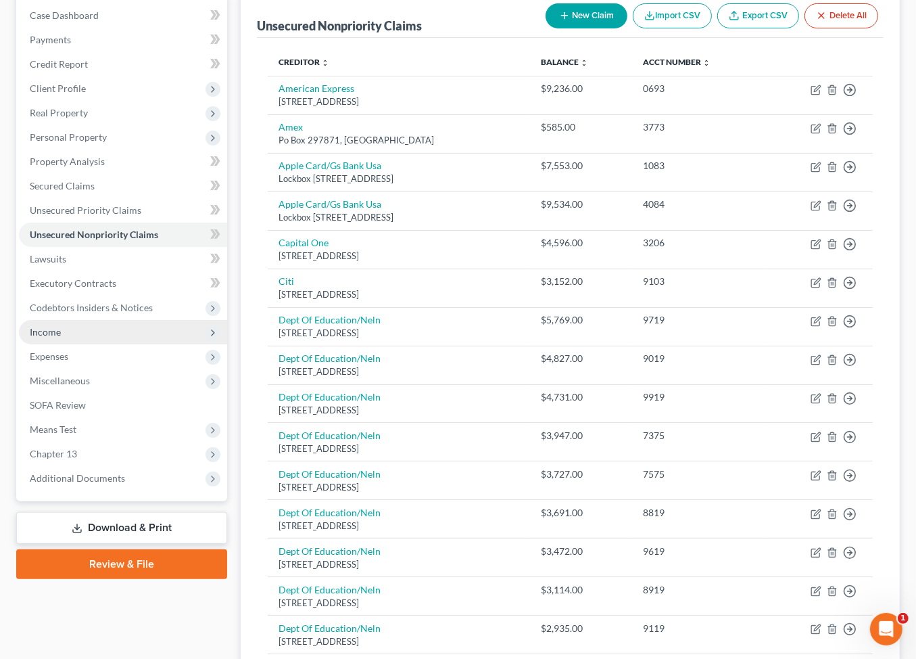
click at [61, 337] on span "Income" at bounding box center [45, 331] width 31 height 11
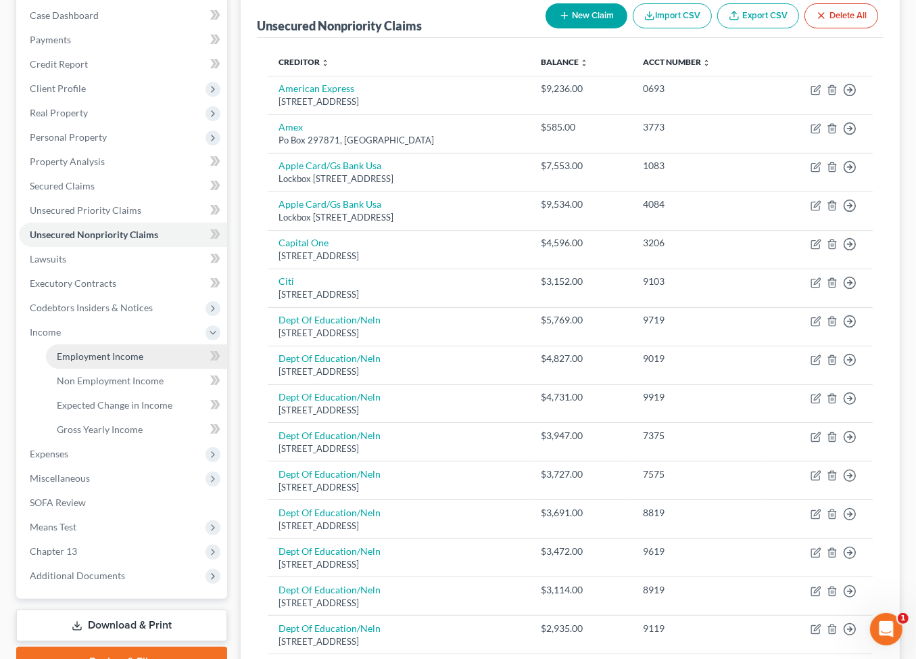
click at [130, 362] on span "Employment Income" at bounding box center [100, 355] width 87 height 11
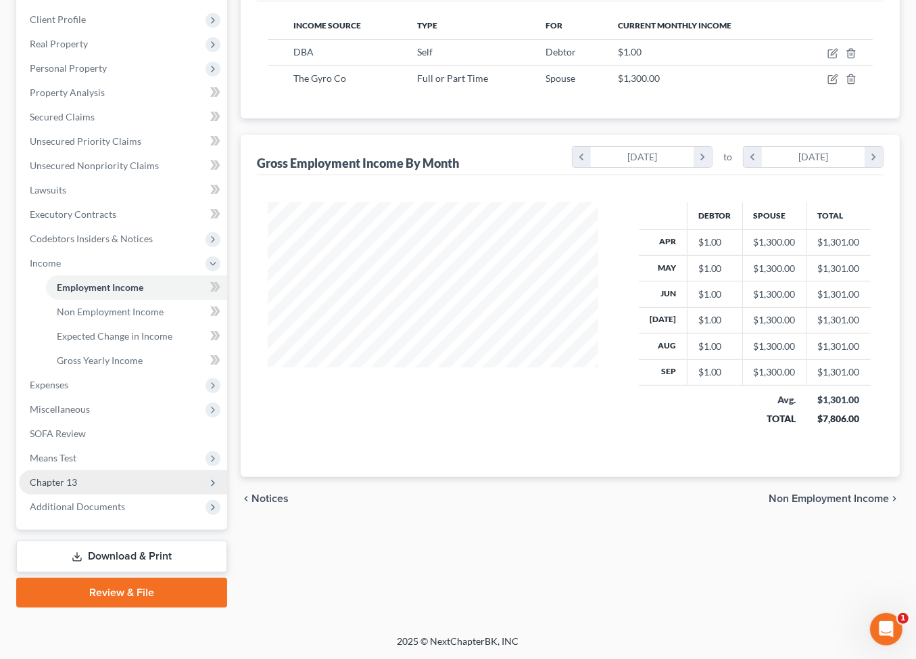
scroll to position [341, 0]
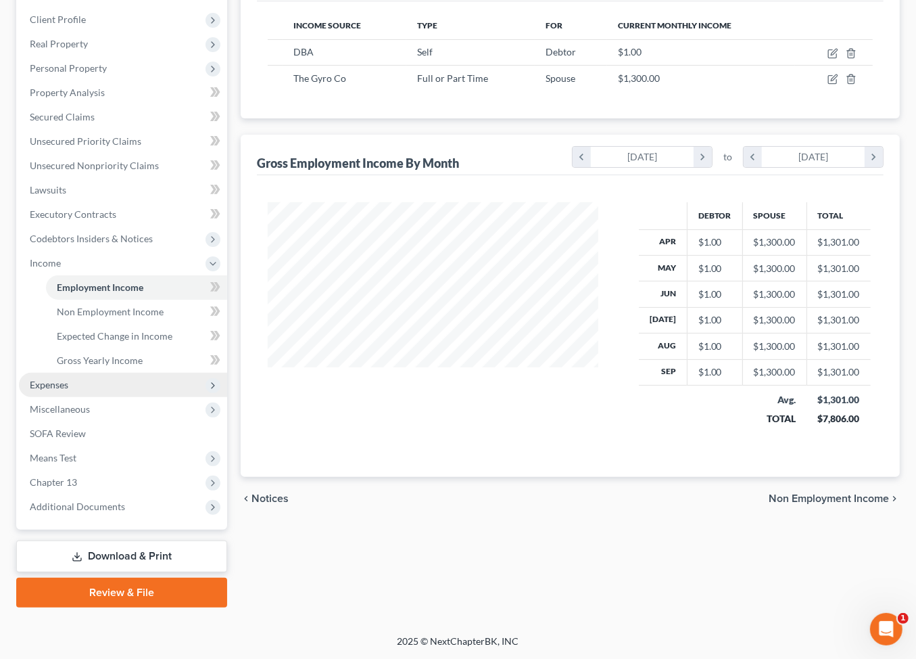
click at [51, 390] on span "Expenses" at bounding box center [49, 384] width 39 height 11
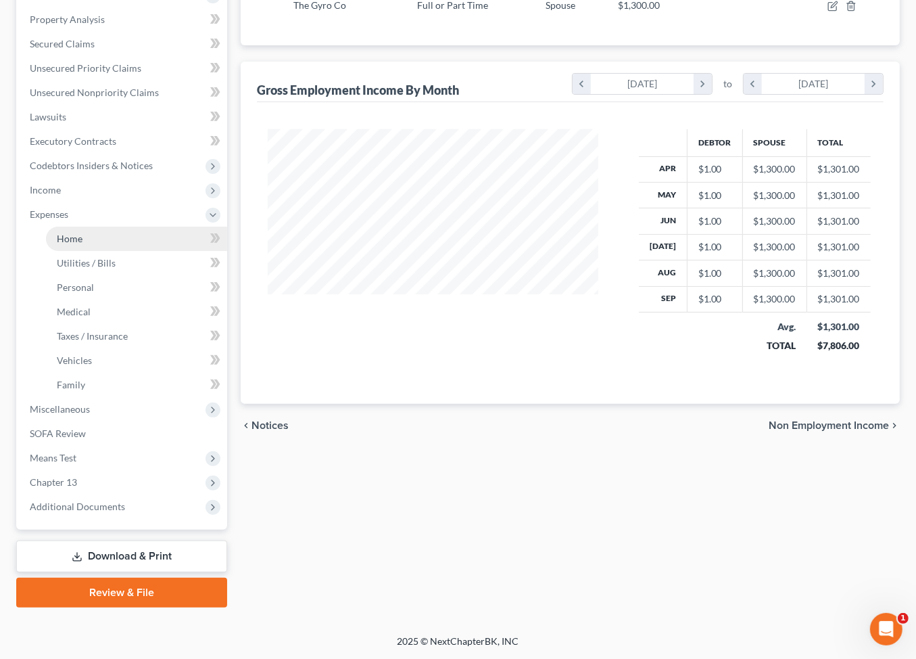
click at [98, 251] on link "Home" at bounding box center [136, 238] width 181 height 24
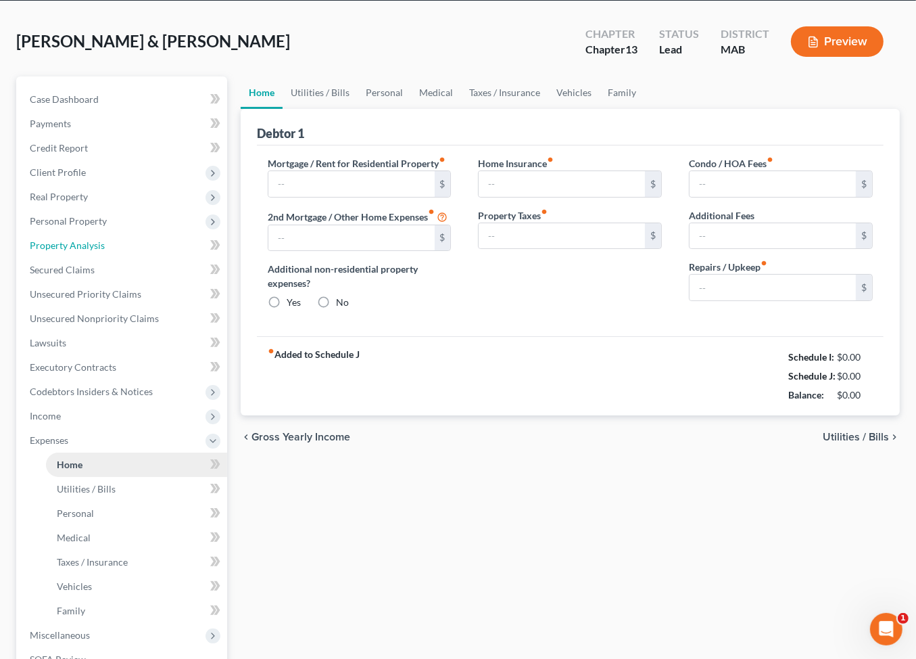
scroll to position [20, 0]
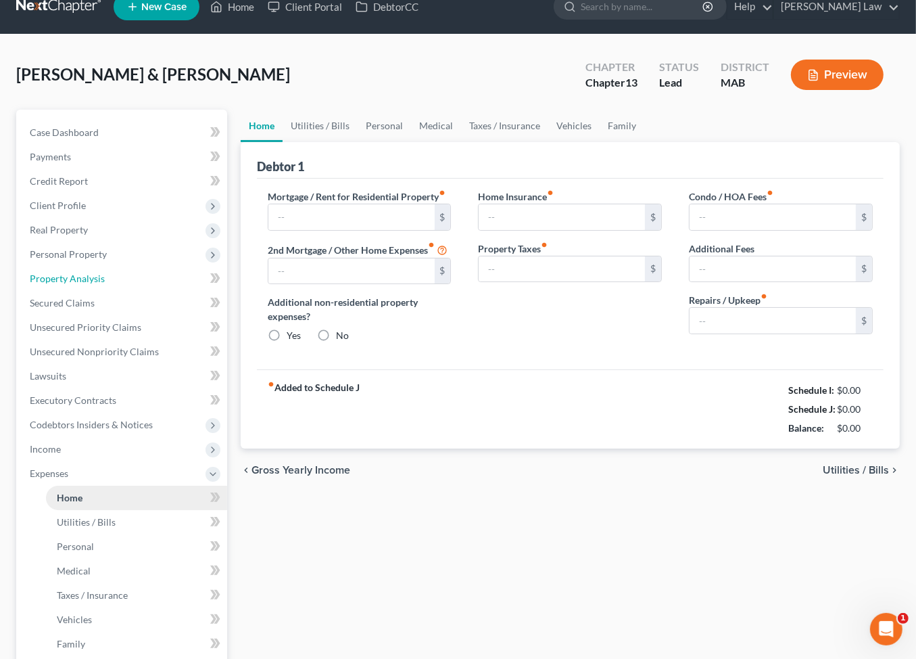
click at [97, 310] on ul "Case Dashboard Payments Invoices Payments Payments Credit Report Client Profile" at bounding box center [123, 448] width 208 height 657
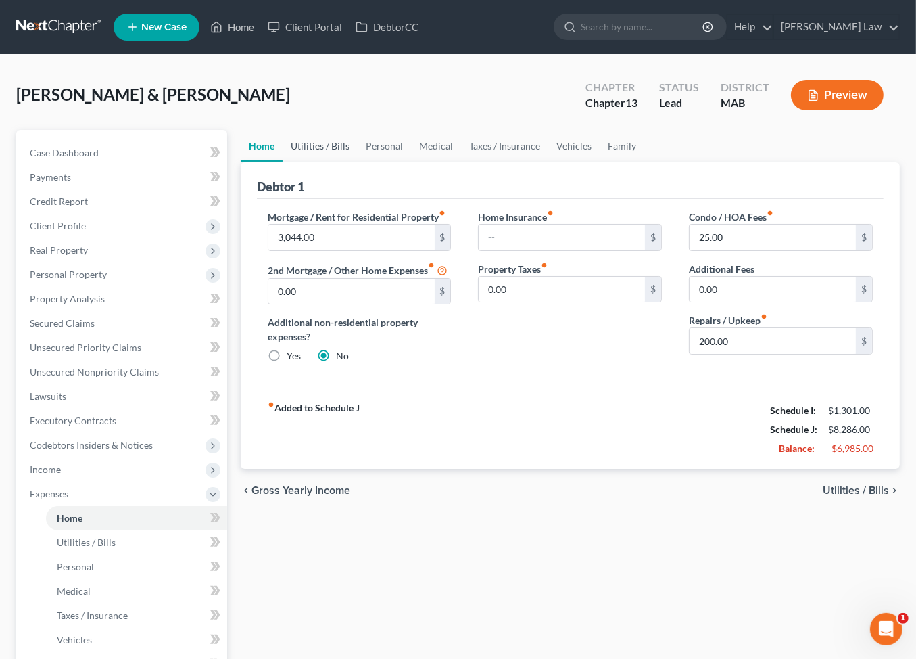
click at [339, 162] on link "Utilities / Bills" at bounding box center [320, 146] width 75 height 32
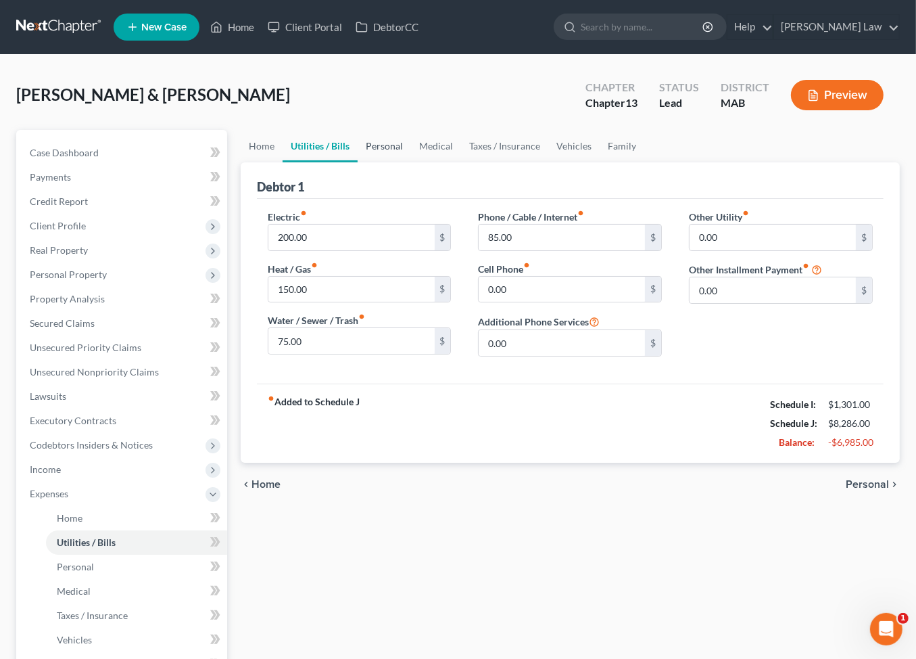
click at [411, 162] on link "Personal" at bounding box center [384, 146] width 53 height 32
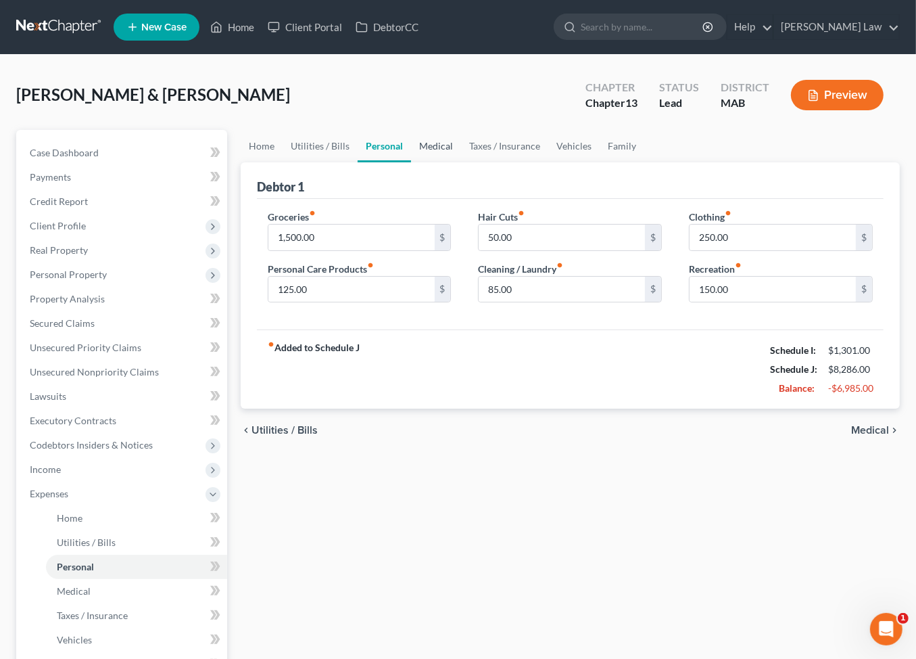
click at [461, 162] on link "Medical" at bounding box center [436, 146] width 50 height 32
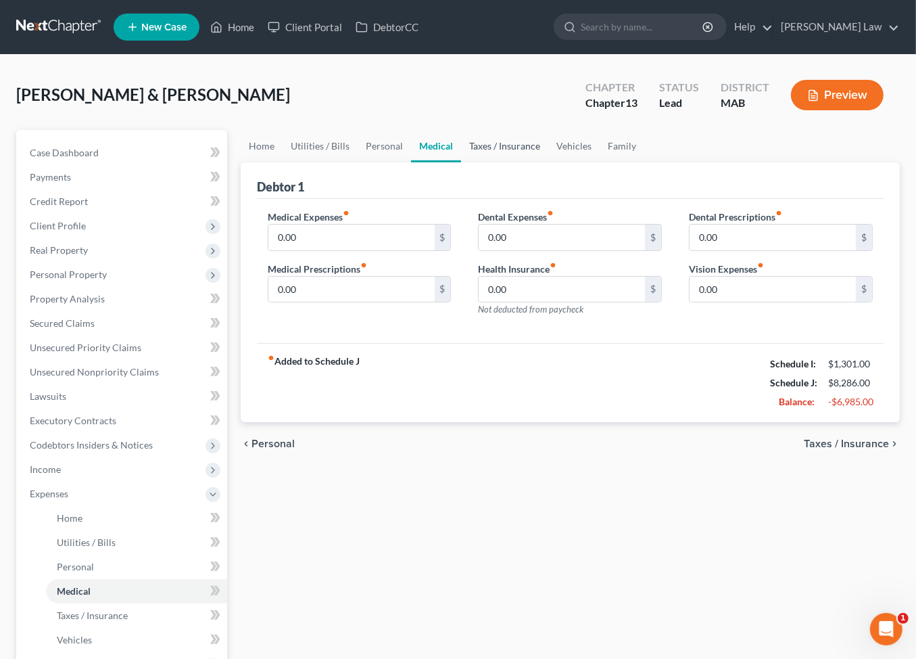
click at [548, 162] on link "Taxes / Insurance" at bounding box center [504, 146] width 87 height 32
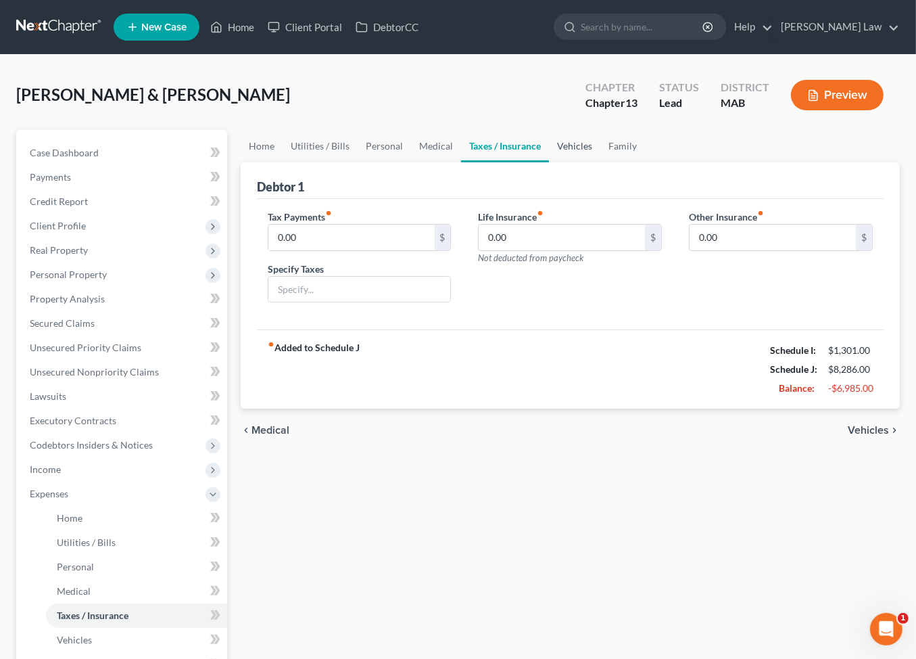
click at [600, 162] on link "Vehicles" at bounding box center [574, 146] width 51 height 32
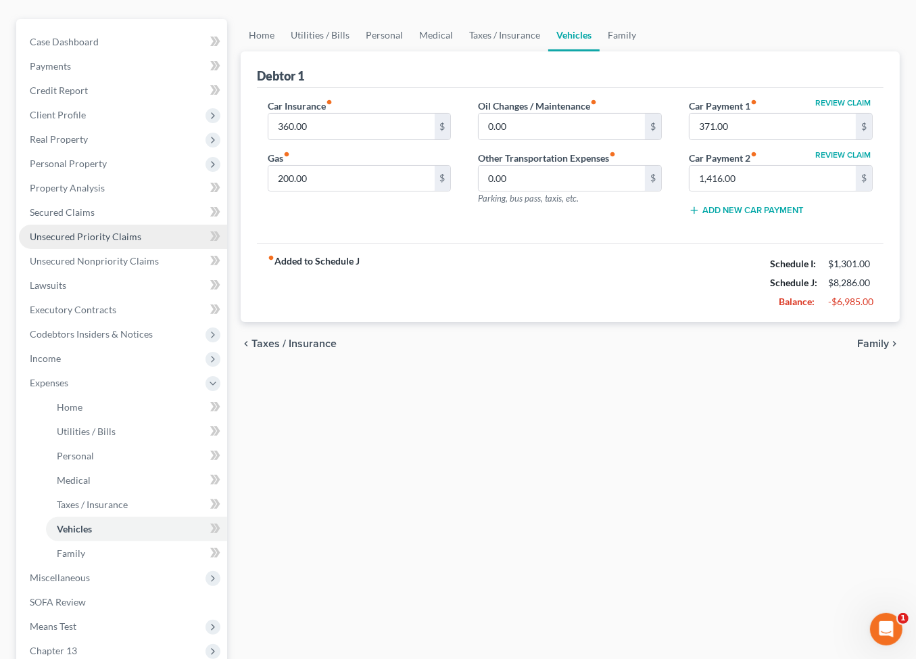
scroll to position [111, 0]
click at [76, 218] on span "Secured Claims" at bounding box center [62, 211] width 65 height 11
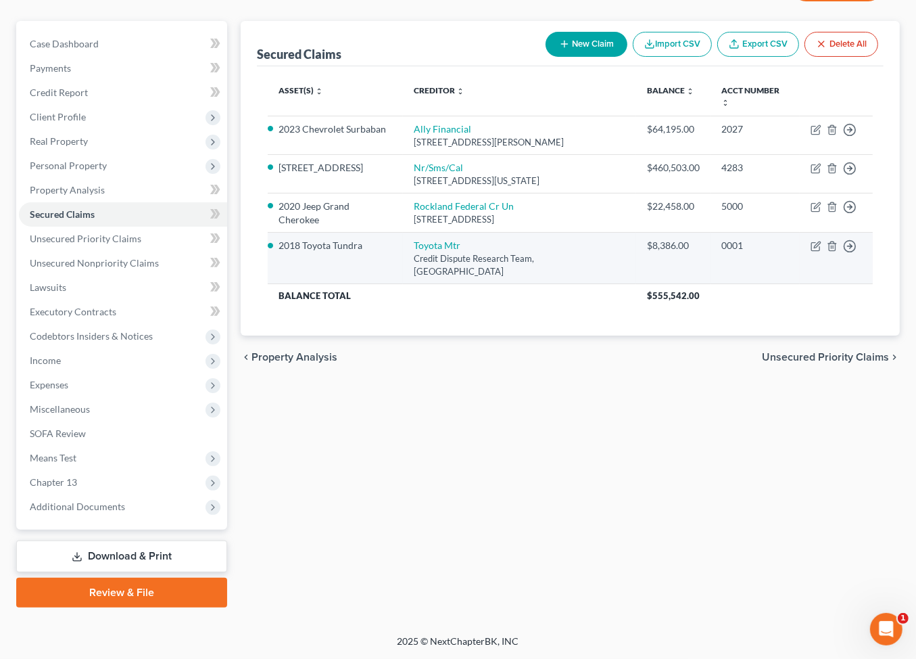
scroll to position [130, 0]
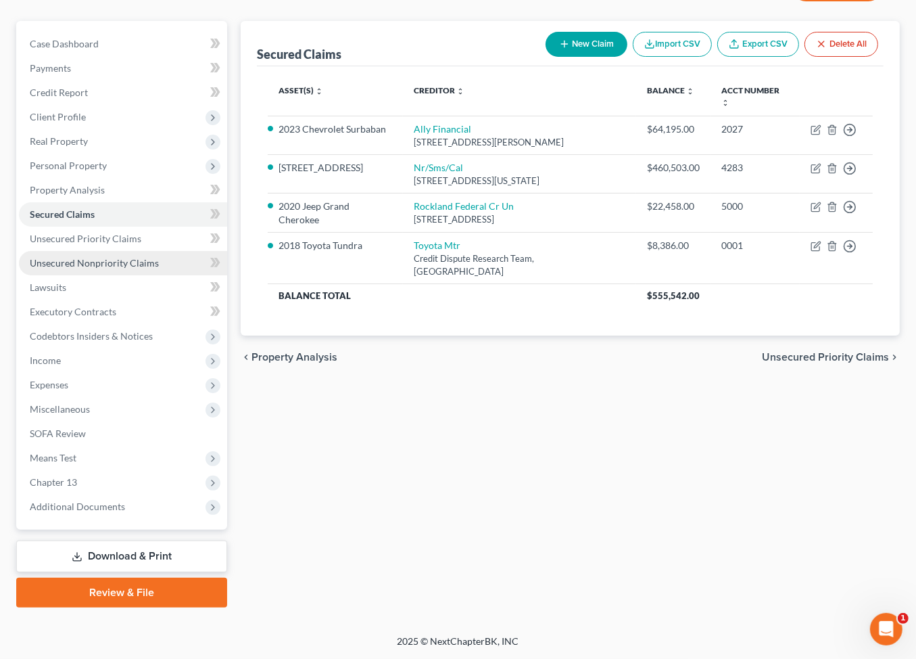
click at [71, 268] on span "Unsecured Nonpriority Claims" at bounding box center [94, 262] width 129 height 11
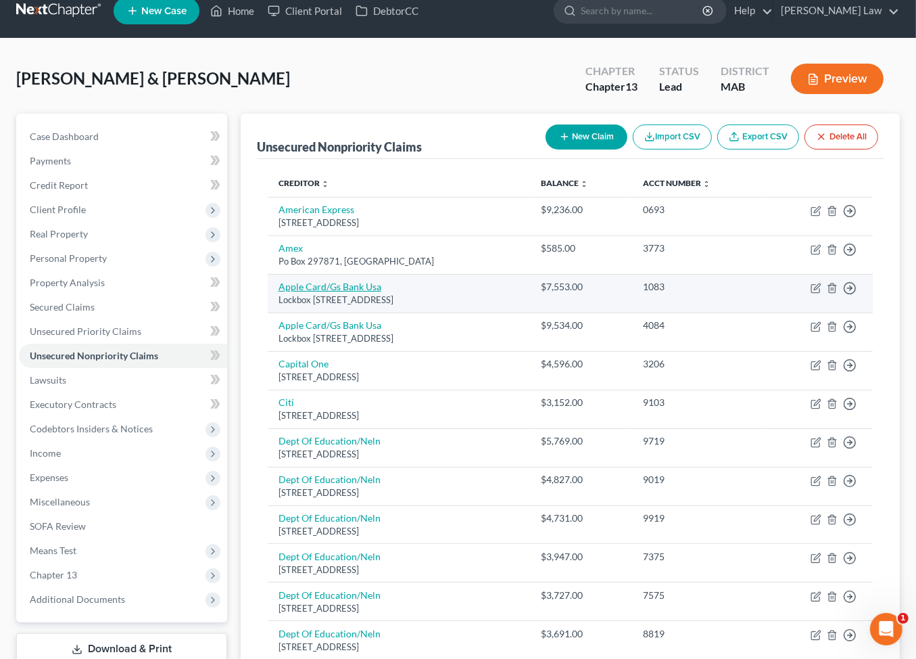
scroll to position [96, 0]
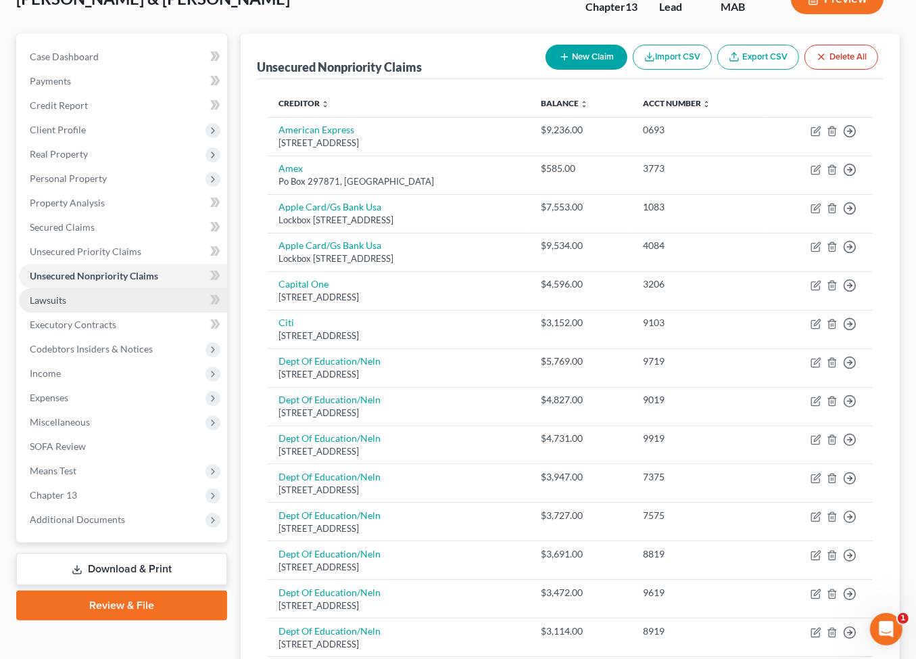
click at [66, 306] on span "Lawsuits" at bounding box center [48, 299] width 37 height 11
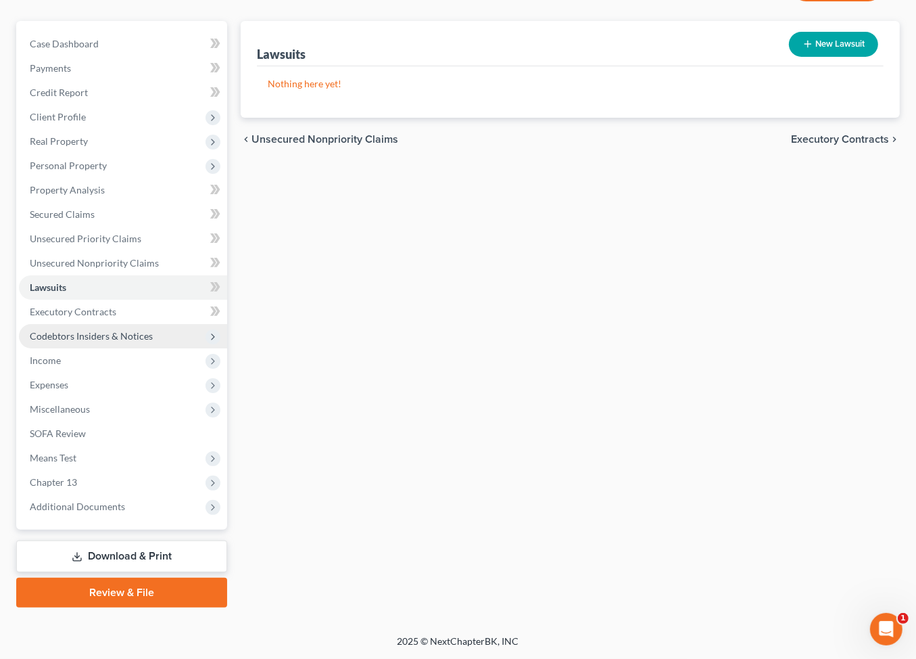
scroll to position [211, 0]
click at [61, 366] on span "Income" at bounding box center [45, 359] width 31 height 11
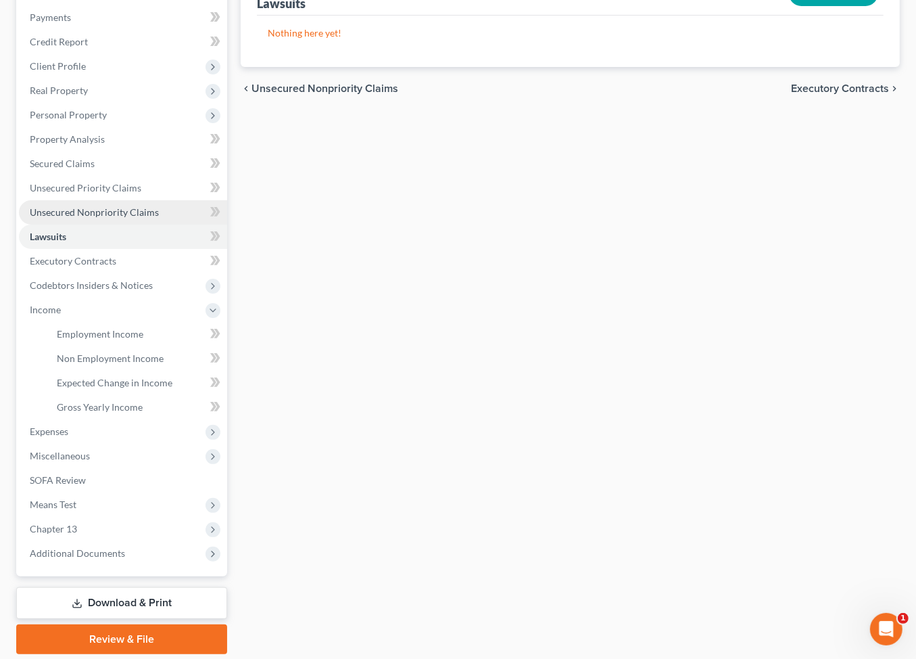
scroll to position [145, 0]
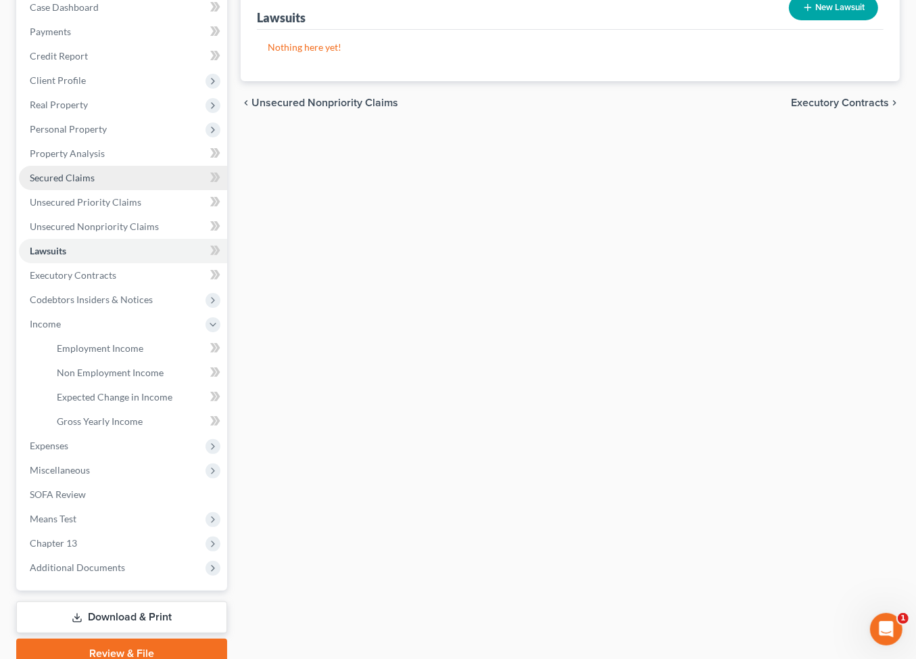
click at [68, 183] on span "Secured Claims" at bounding box center [62, 177] width 65 height 11
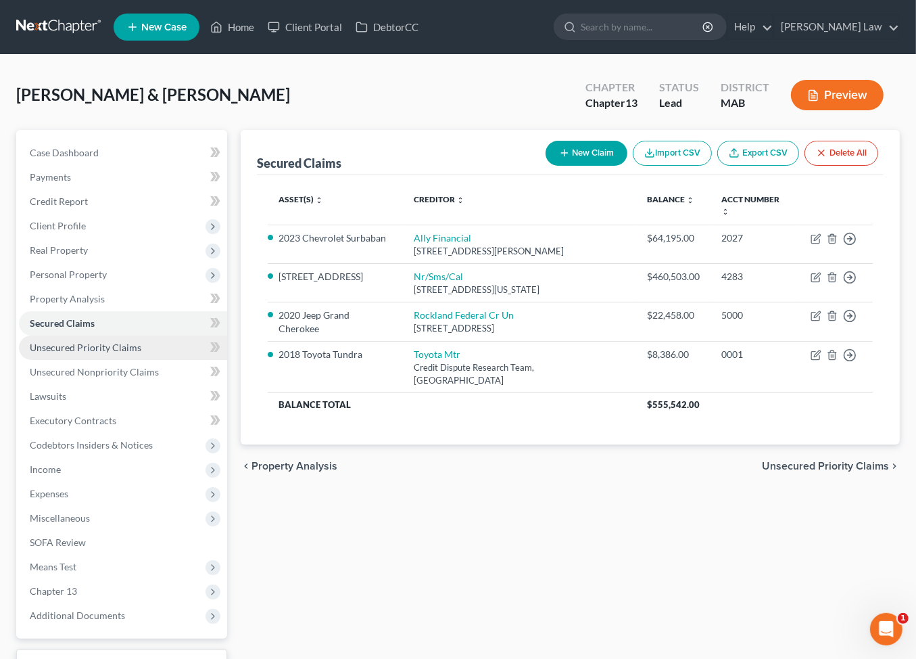
click at [101, 353] on span "Unsecured Priority Claims" at bounding box center [86, 346] width 112 height 11
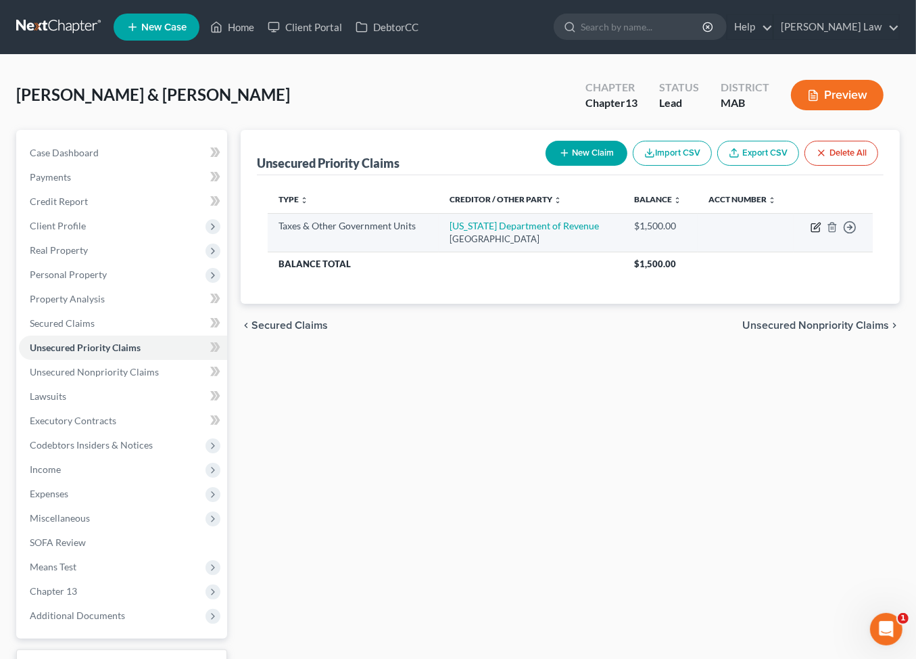
click at [814, 229] on icon "button" at bounding box center [817, 225] width 6 height 6
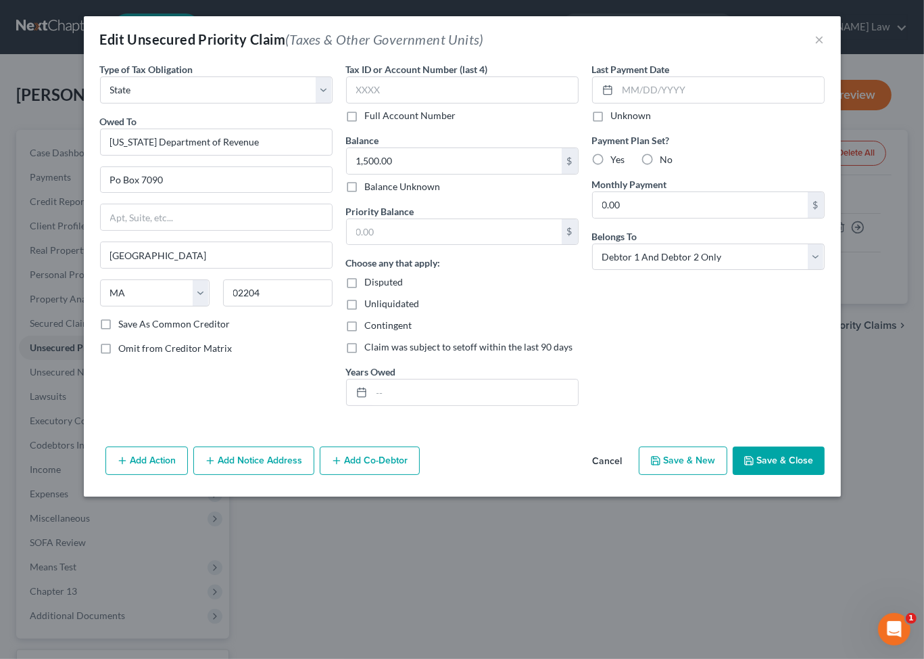
click at [436, 177] on div "Balance 1,500.00 $ Balance Unknown Balance Undetermined 1,500.00 $ Balance Unkn…" at bounding box center [462, 163] width 233 height 60
click at [430, 174] on input "1,500.00" at bounding box center [454, 161] width 215 height 26
click at [423, 245] on input "text" at bounding box center [454, 232] width 215 height 26
click at [825, 475] on button "Save & Close" at bounding box center [779, 460] width 92 height 28
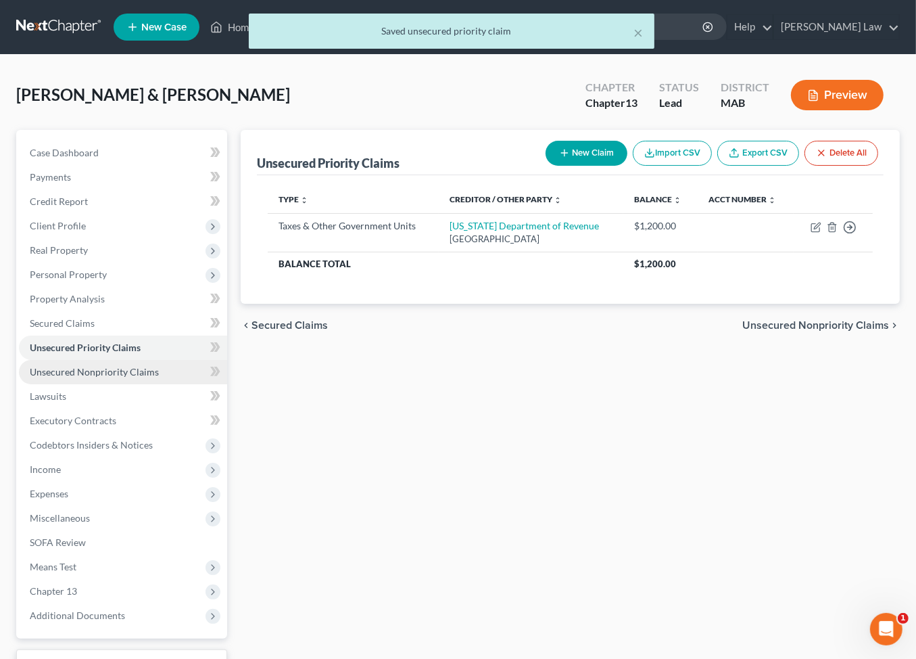
click at [118, 377] on span "Unsecured Nonpriority Claims" at bounding box center [94, 371] width 129 height 11
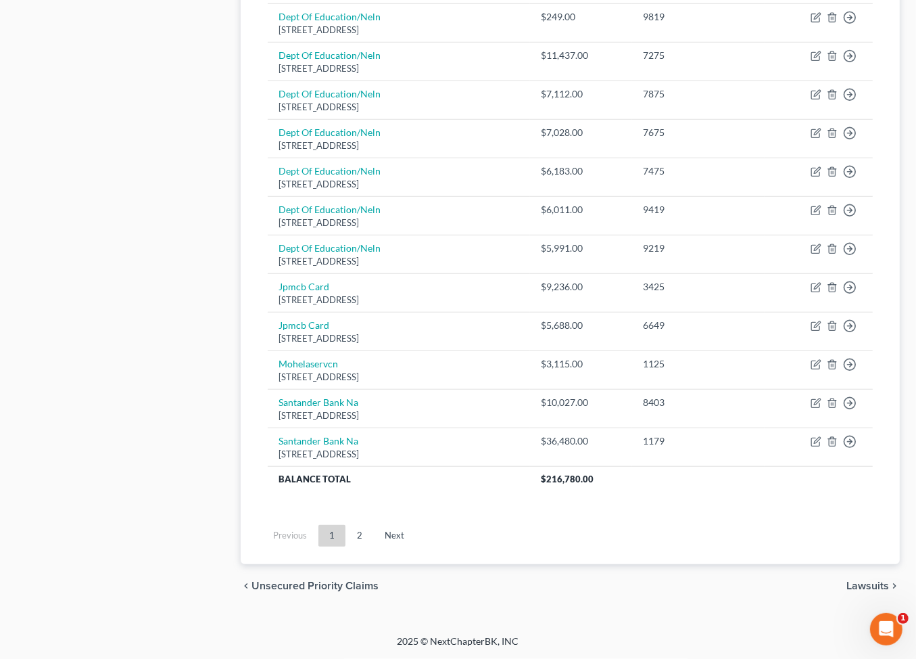
scroll to position [1115, 0]
click at [373, 546] on link "2" at bounding box center [359, 536] width 27 height 22
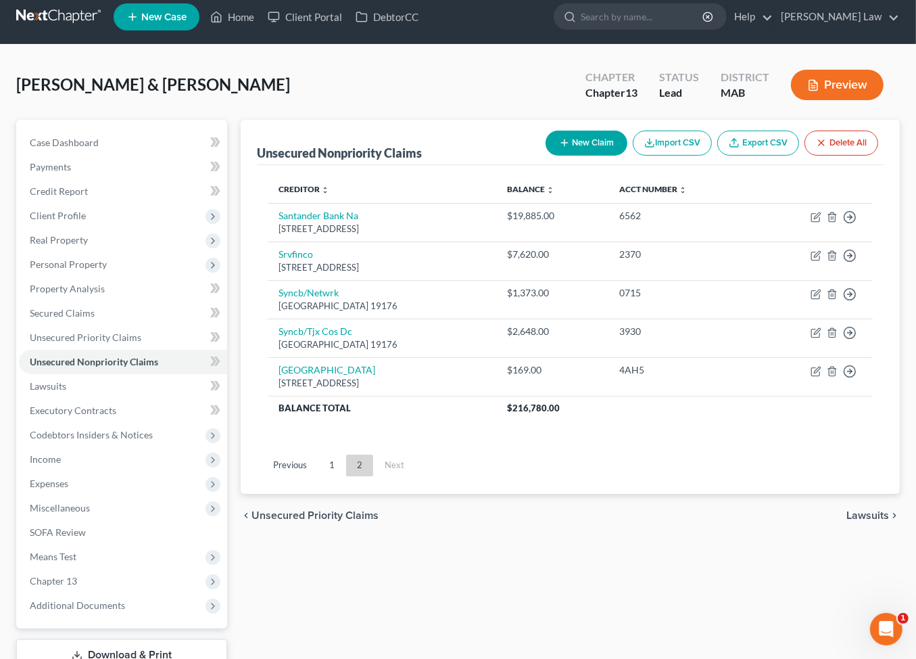
scroll to position [0, 0]
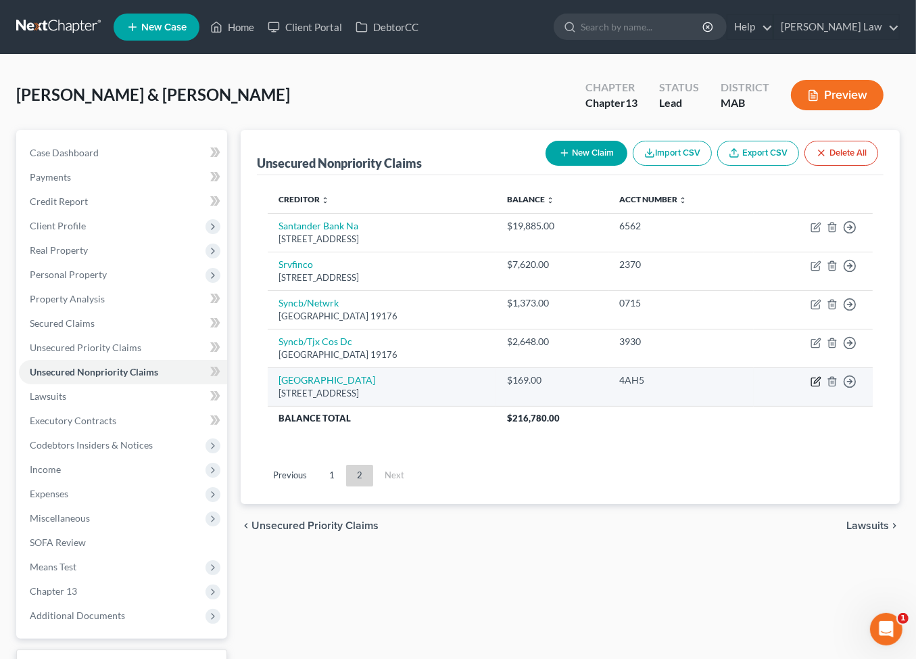
click at [814, 383] on icon "button" at bounding box center [817, 380] width 6 height 6
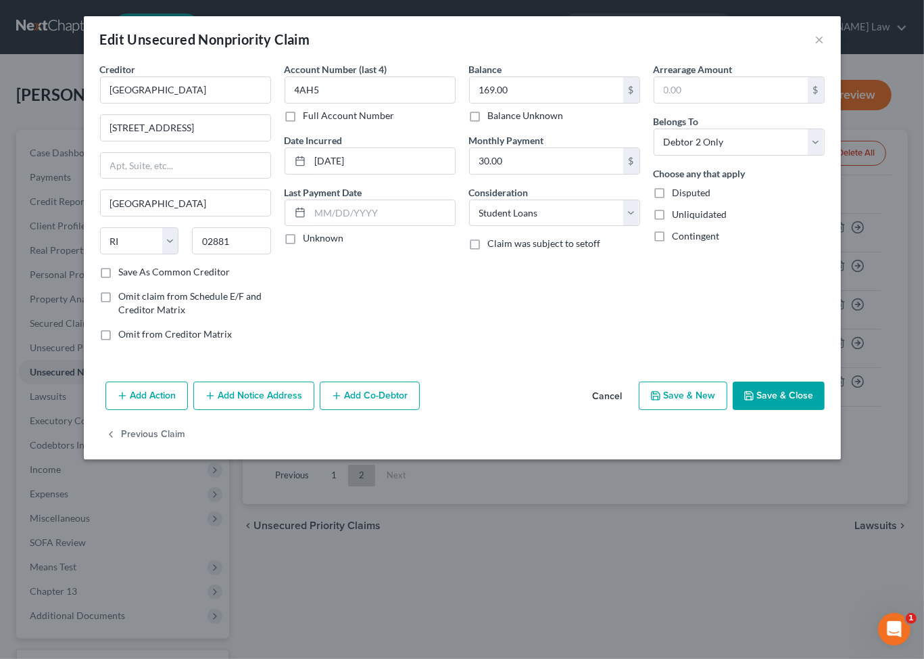
click at [807, 410] on button "Save & Close" at bounding box center [779, 395] width 92 height 28
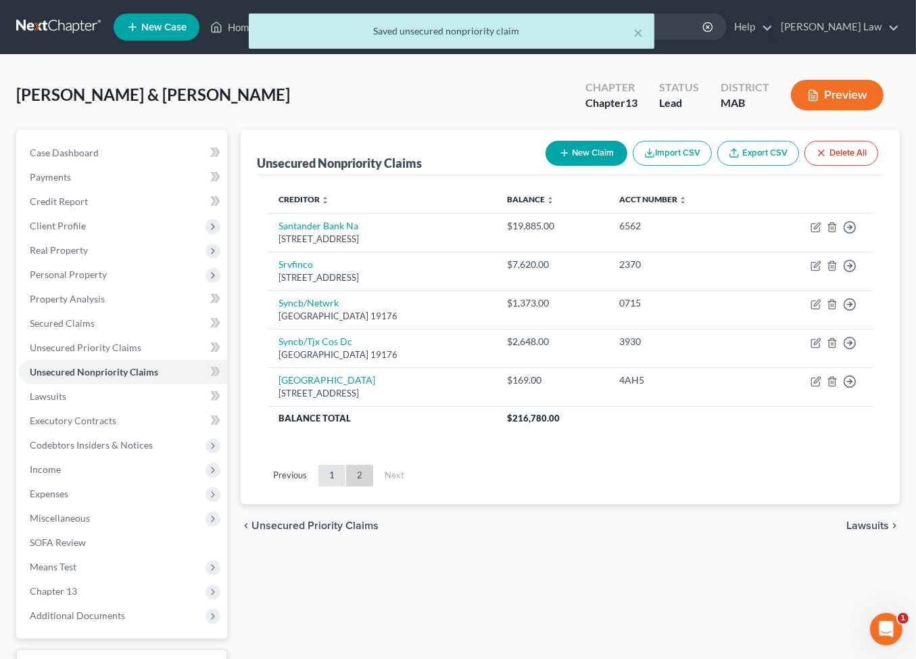
click at [345, 486] on link "1" at bounding box center [331, 475] width 27 height 22
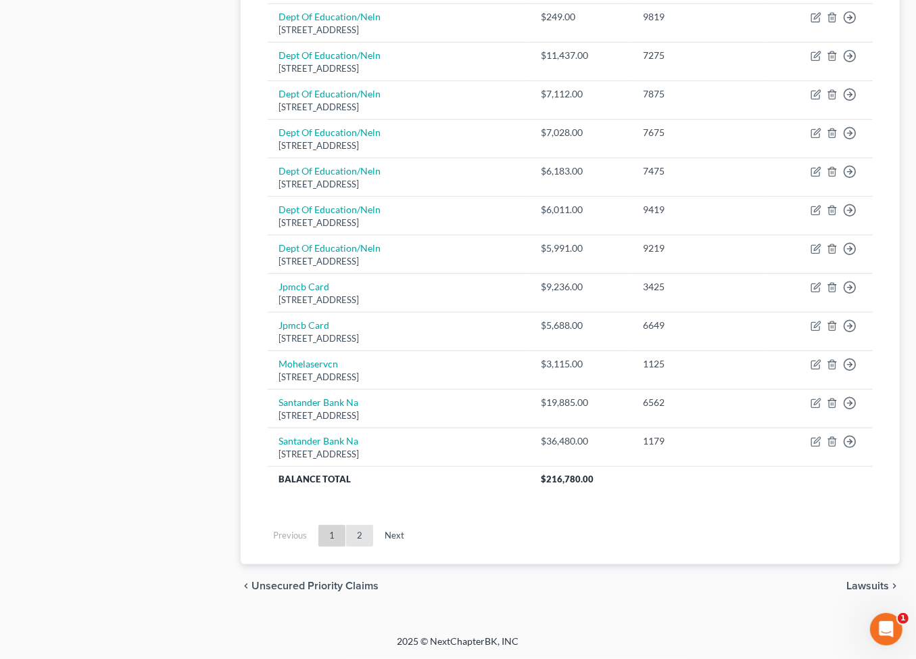
click at [373, 525] on link "2" at bounding box center [359, 536] width 27 height 22
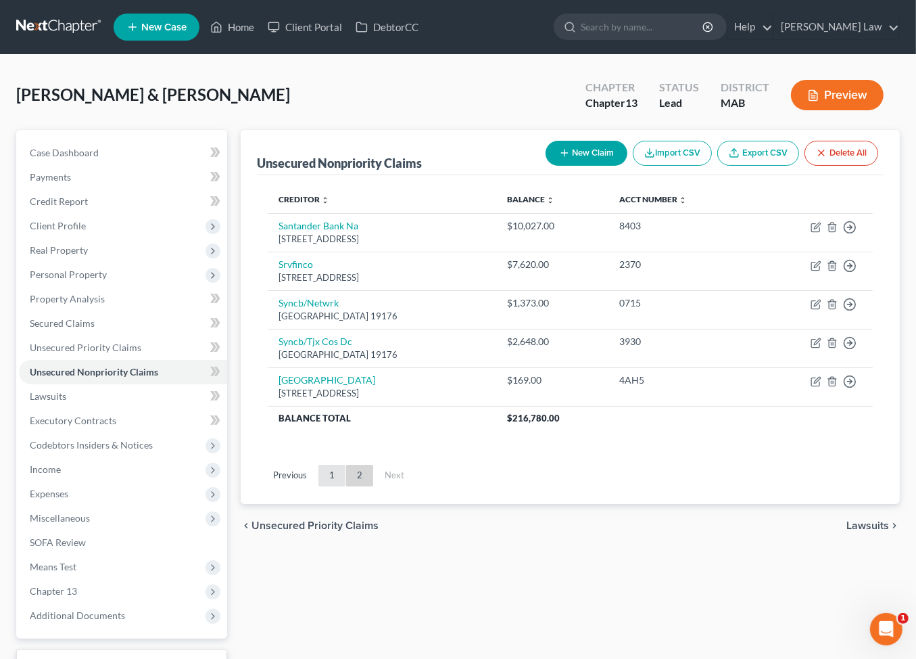
click at [345, 486] on link "1" at bounding box center [331, 475] width 27 height 22
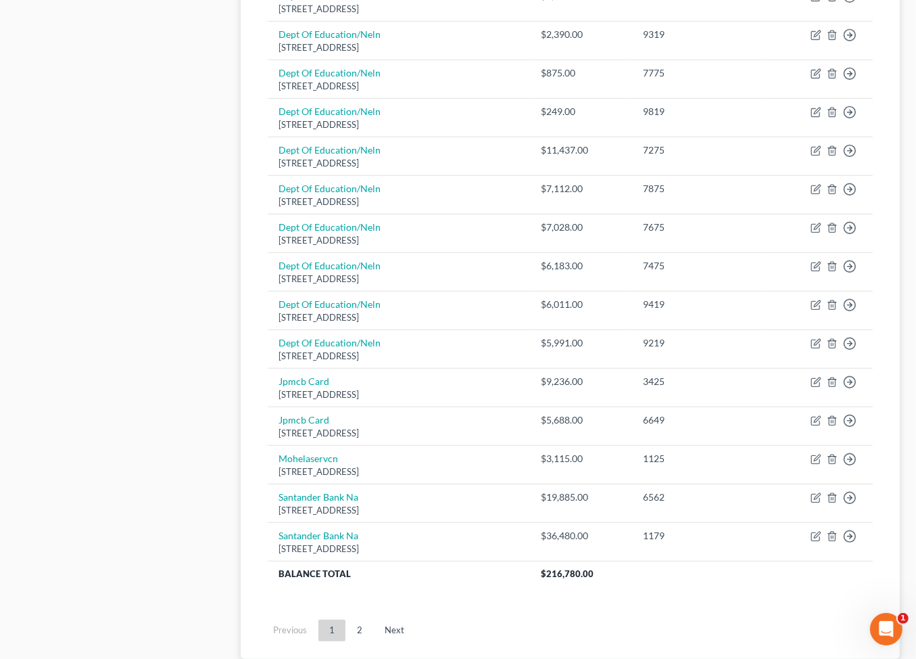
scroll to position [435, 0]
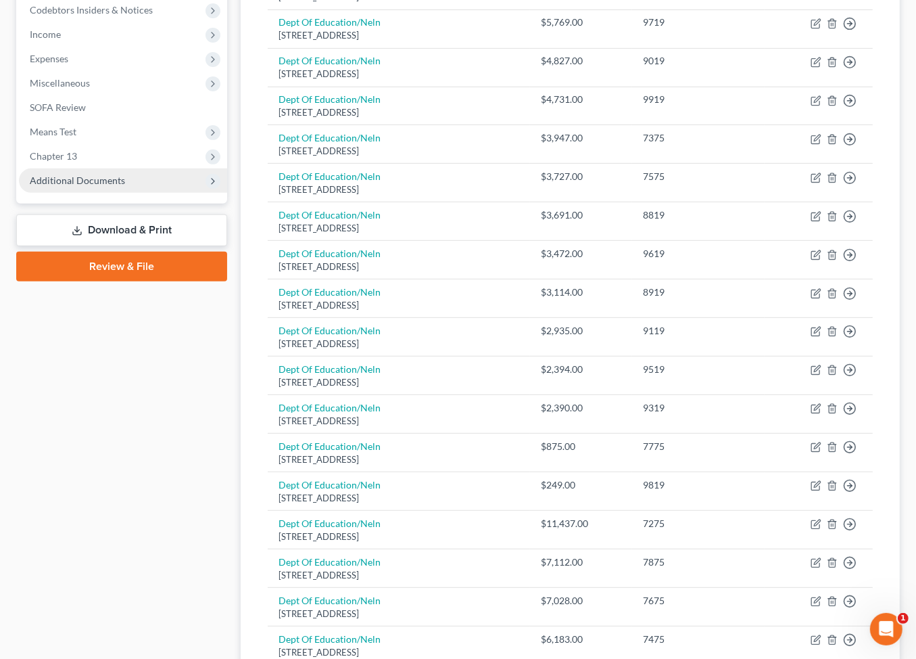
click at [170, 193] on span "Additional Documents" at bounding box center [123, 180] width 208 height 24
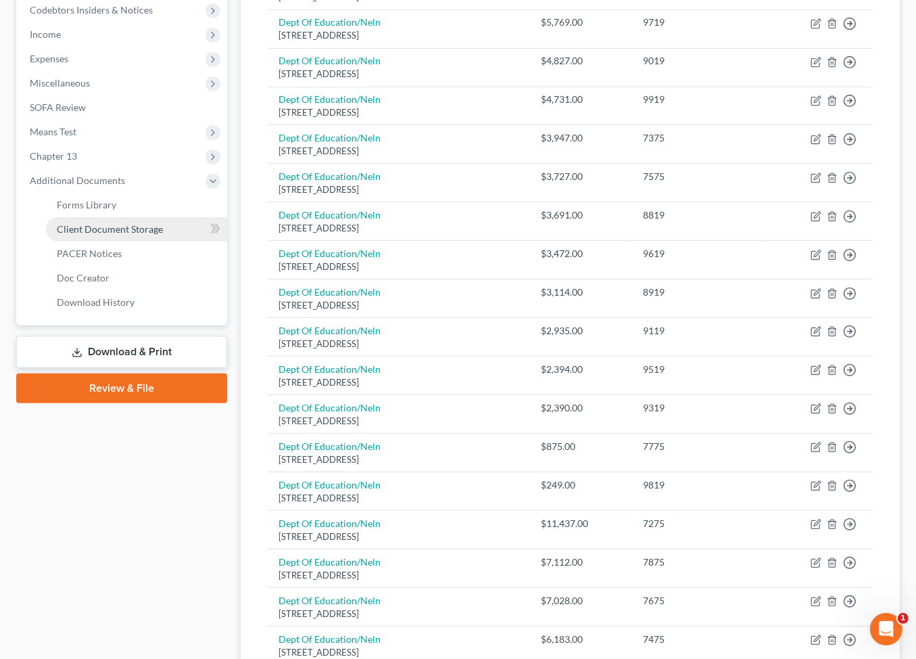
click at [163, 235] on span "Client Document Storage" at bounding box center [110, 228] width 106 height 11
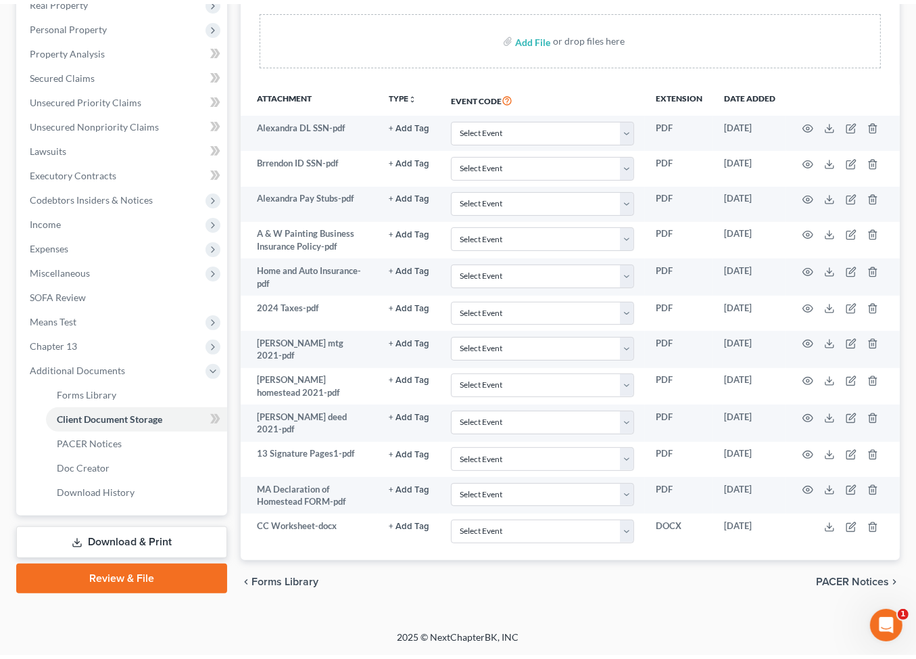
scroll to position [279, 0]
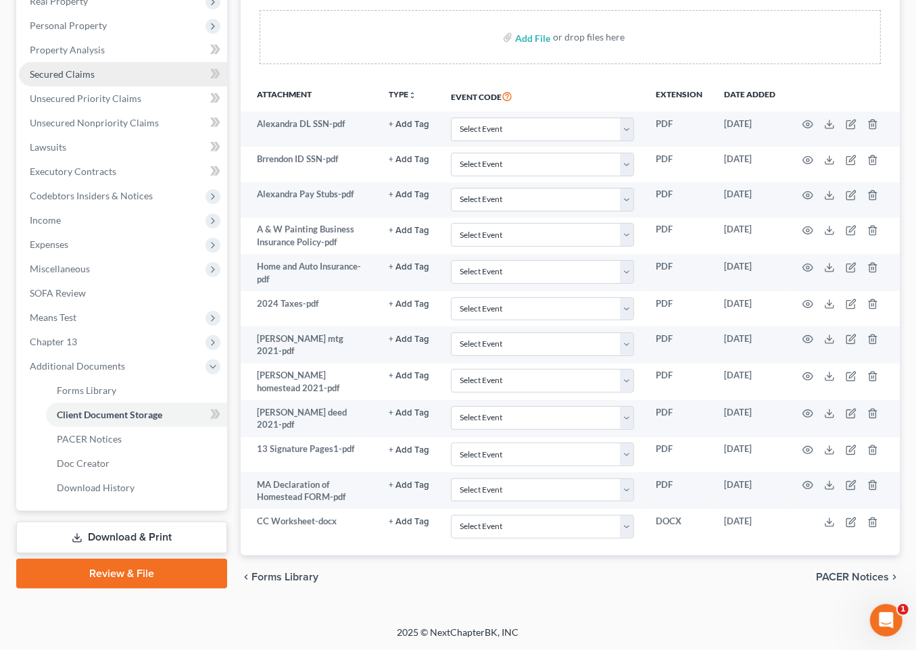
click at [95, 80] on span "Secured Claims" at bounding box center [62, 73] width 65 height 11
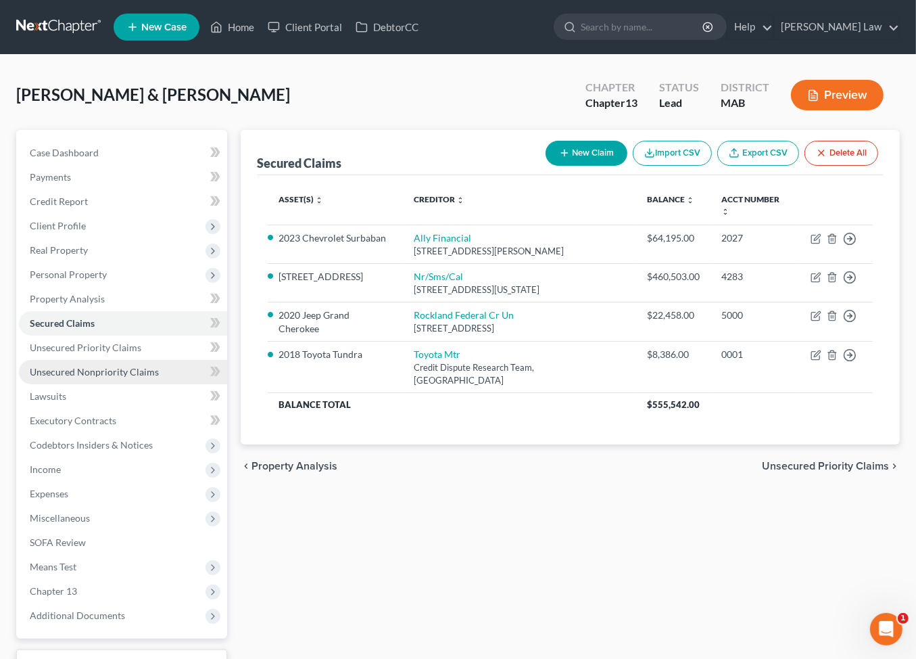
click at [156, 377] on span "Unsecured Nonpriority Claims" at bounding box center [94, 371] width 129 height 11
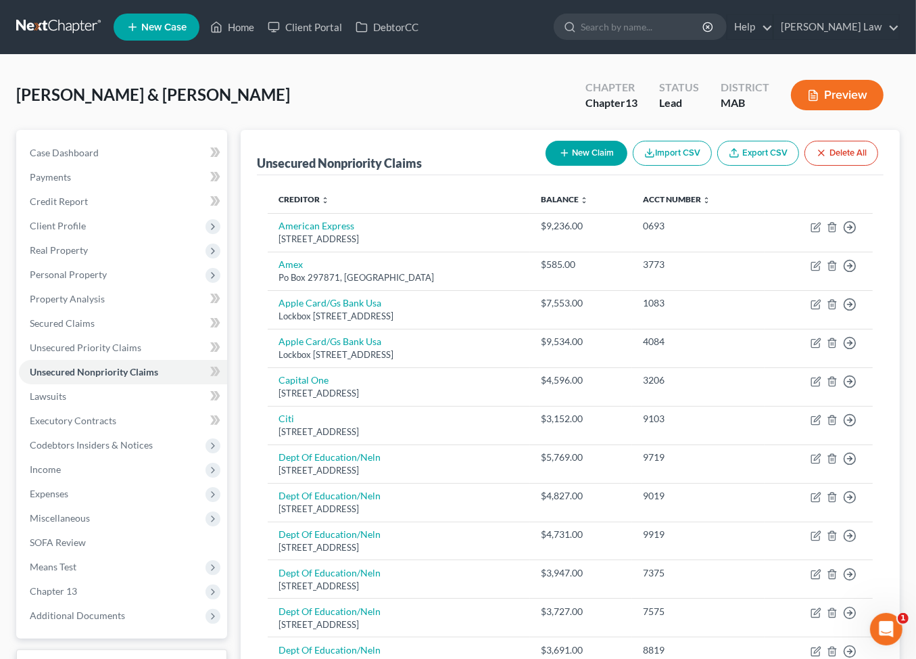
click at [559, 158] on icon "button" at bounding box center [564, 152] width 11 height 11
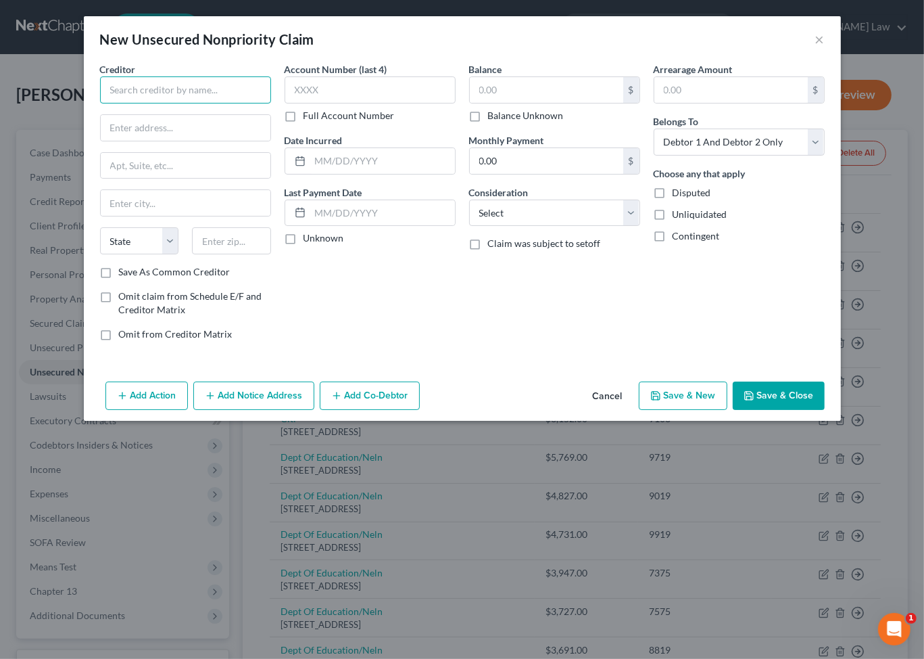
click at [129, 103] on input "text" at bounding box center [185, 89] width 171 height 27
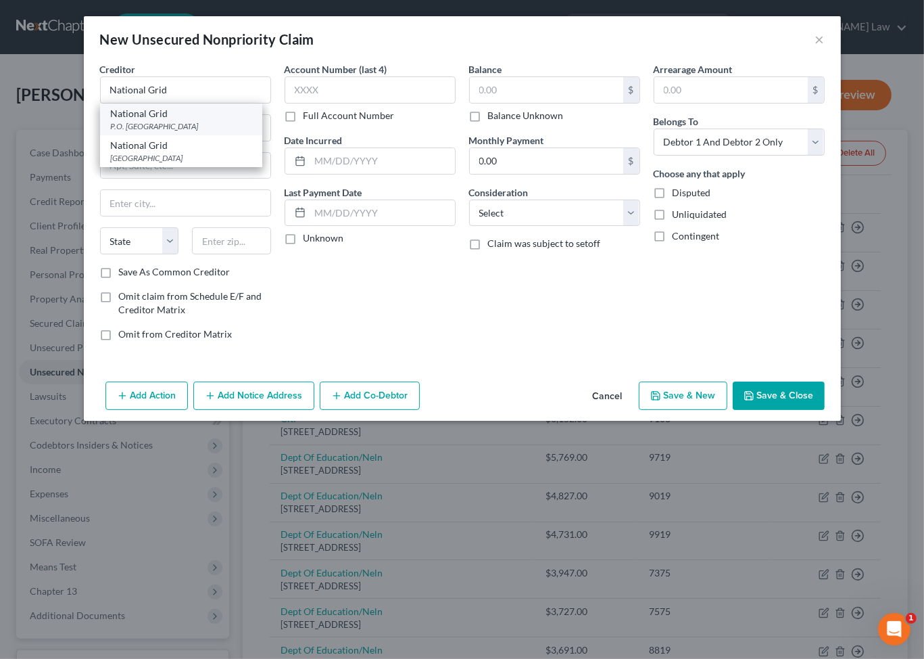
click at [136, 132] on div "P.O. [GEOGRAPHIC_DATA]" at bounding box center [181, 125] width 141 height 11
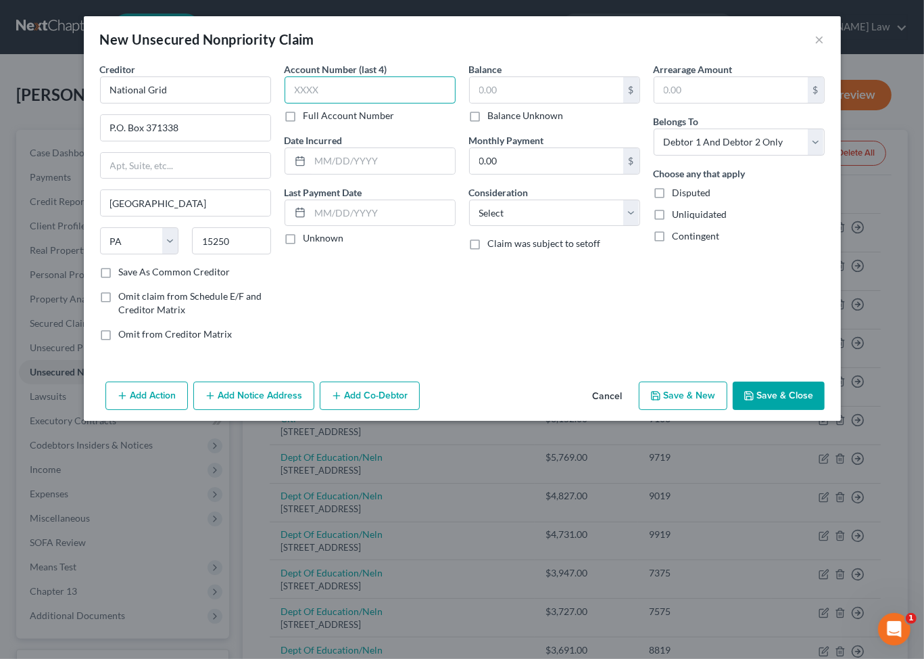
click at [328, 103] on input "text" at bounding box center [370, 89] width 171 height 27
click at [337, 174] on input "text" at bounding box center [382, 161] width 145 height 26
click at [521, 103] on input "text" at bounding box center [546, 90] width 153 height 26
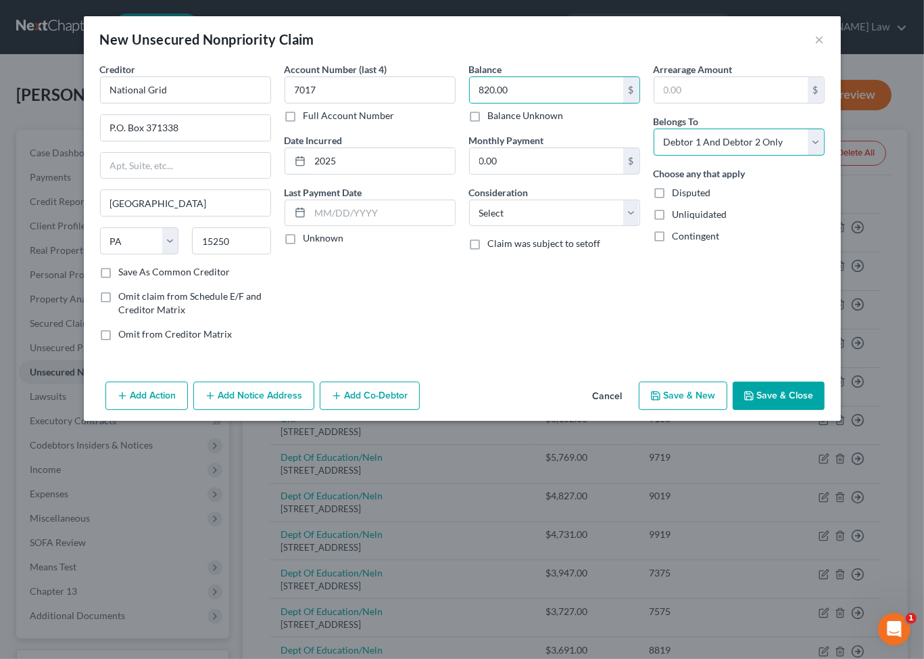
click at [730, 156] on select "Select Debtor 1 Only Debtor 2 Only Debtor 1 And Debtor 2 Only At Least One Of T…" at bounding box center [739, 141] width 171 height 27
click at [683, 156] on select "Select Debtor 1 Only Debtor 2 Only Debtor 1 And Debtor 2 Only At Least One Of T…" at bounding box center [739, 141] width 171 height 27
click at [805, 410] on button "Save & Close" at bounding box center [779, 395] width 92 height 28
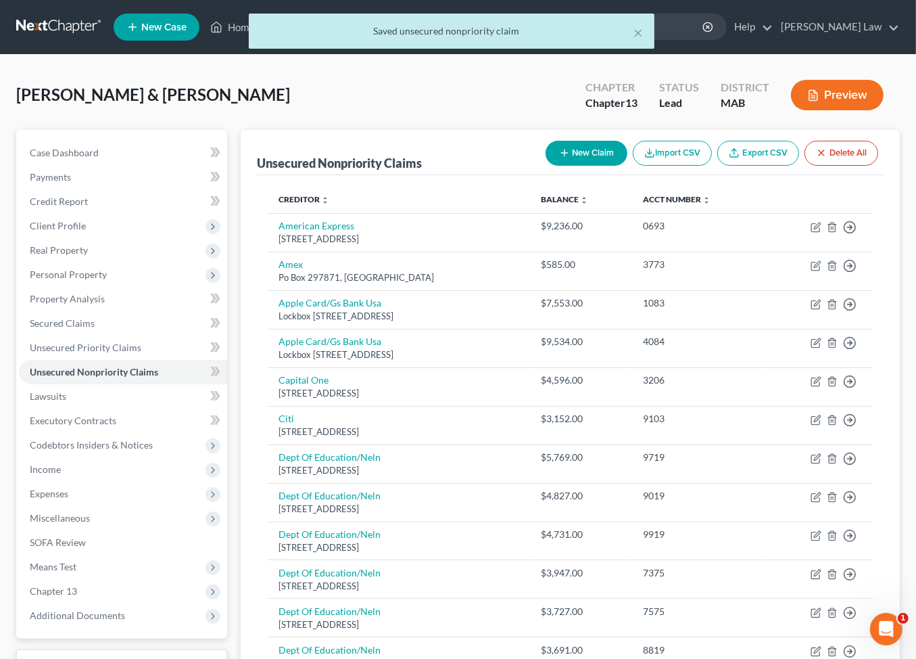
click at [546, 166] on button "New Claim" at bounding box center [587, 153] width 82 height 25
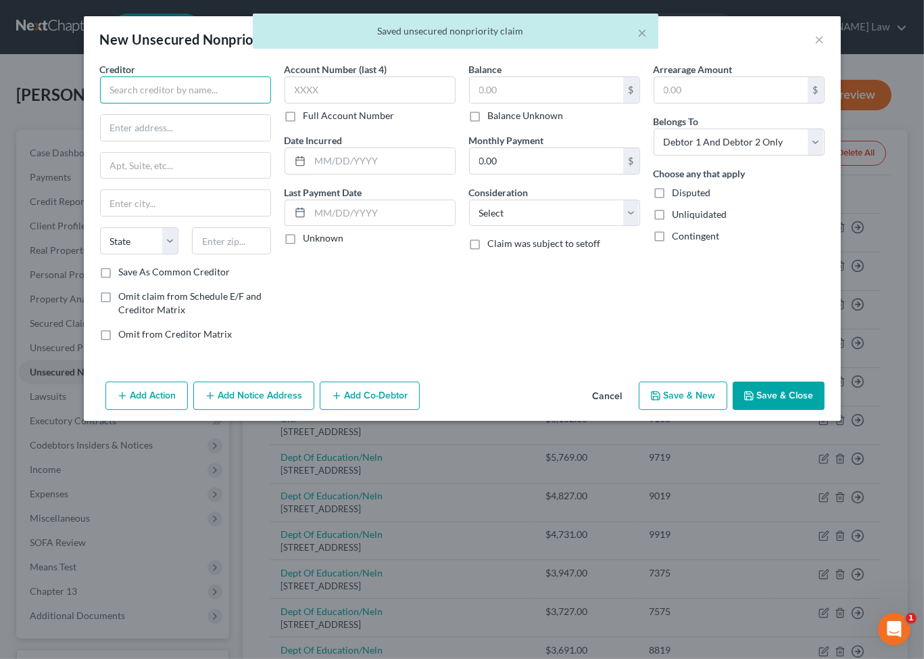
click at [164, 103] on input "text" at bounding box center [185, 89] width 171 height 27
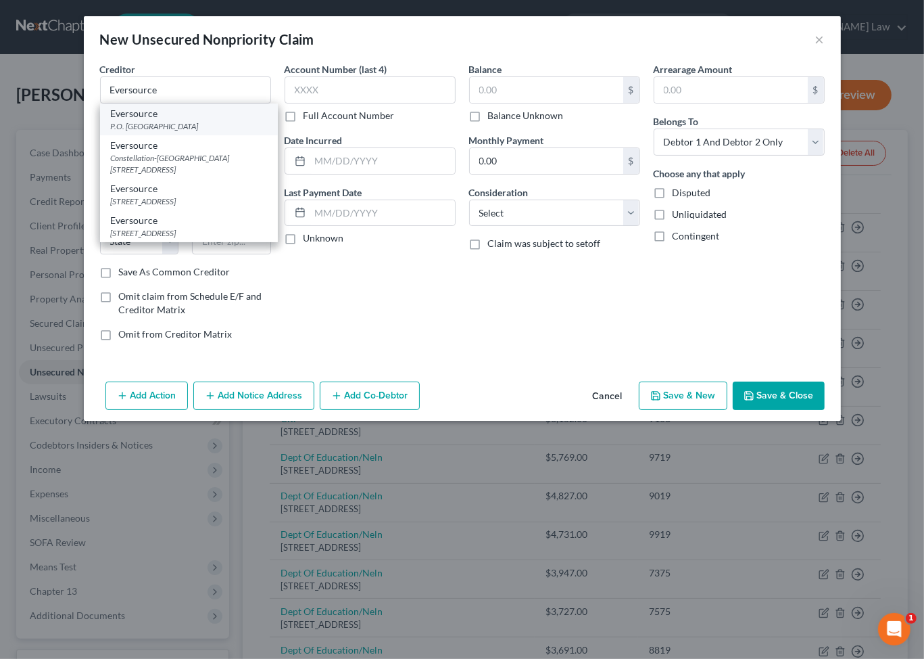
click at [111, 120] on div "Eversource" at bounding box center [189, 114] width 156 height 14
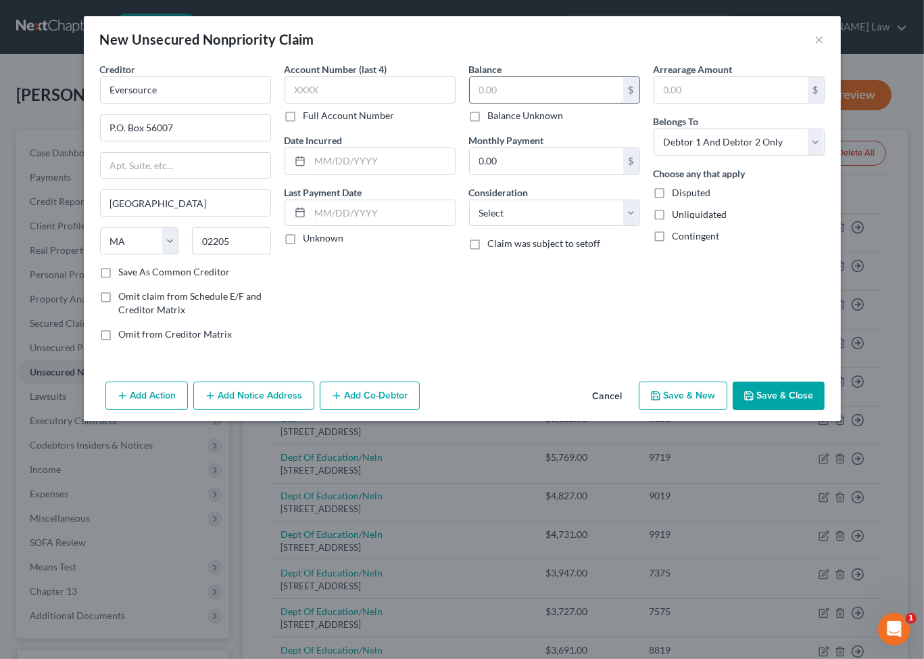
click at [512, 103] on input "text" at bounding box center [546, 90] width 153 height 26
click at [349, 103] on input "text" at bounding box center [370, 89] width 171 height 27
click at [545, 103] on input "text" at bounding box center [546, 90] width 153 height 26
click at [383, 103] on input "text" at bounding box center [370, 89] width 171 height 27
click at [414, 174] on input "text" at bounding box center [382, 161] width 145 height 26
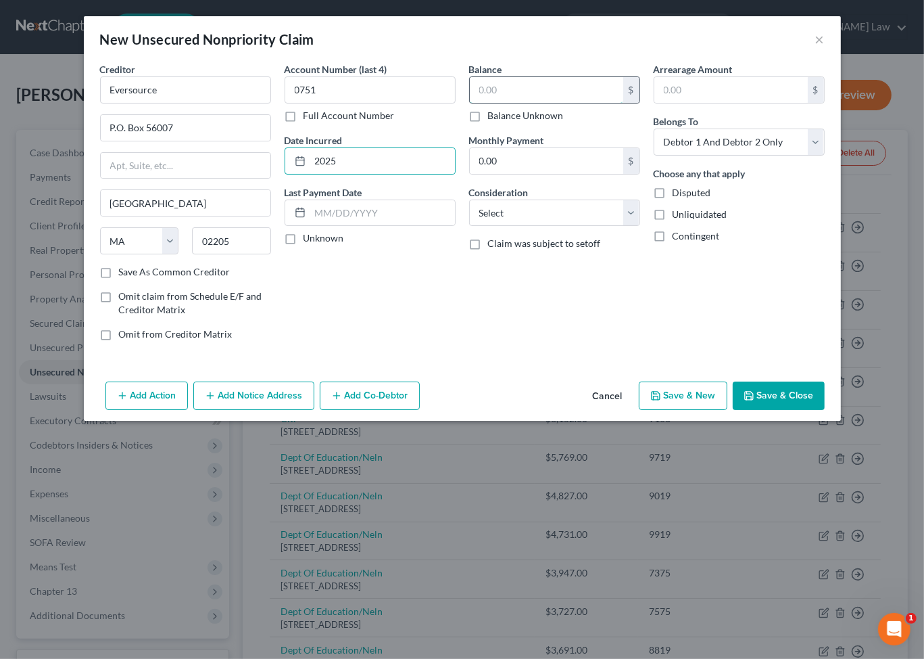
click at [548, 103] on input "text" at bounding box center [546, 90] width 153 height 26
click at [825, 410] on button "Save & Close" at bounding box center [779, 395] width 92 height 28
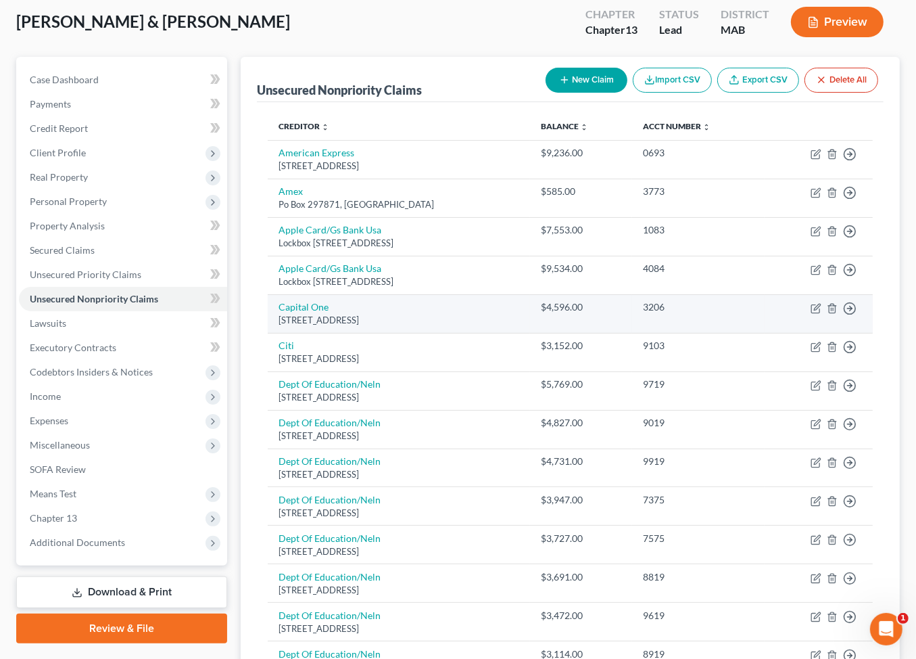
scroll to position [72, 0]
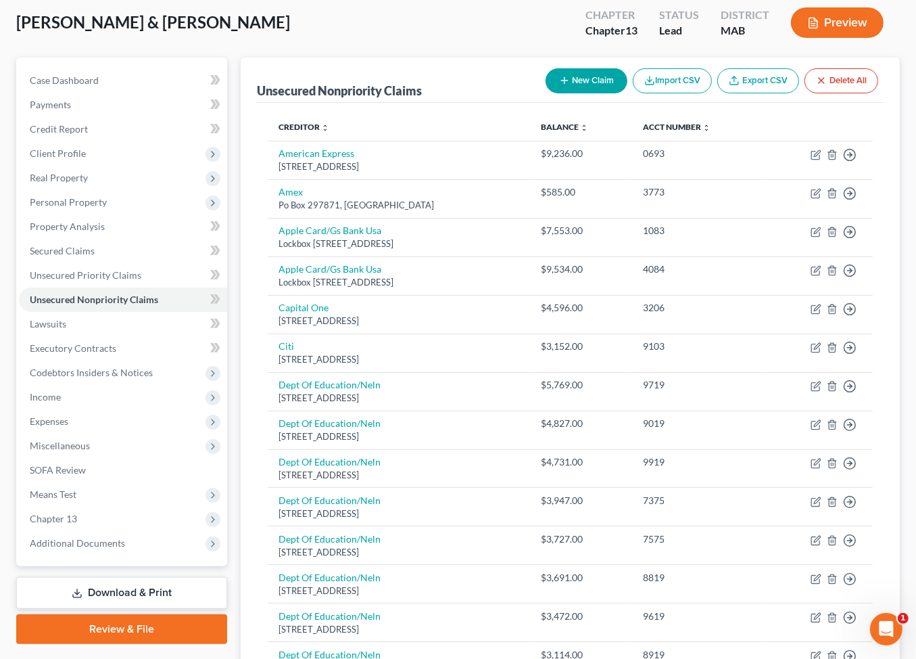
click at [546, 93] on button "New Claim" at bounding box center [587, 80] width 82 height 25
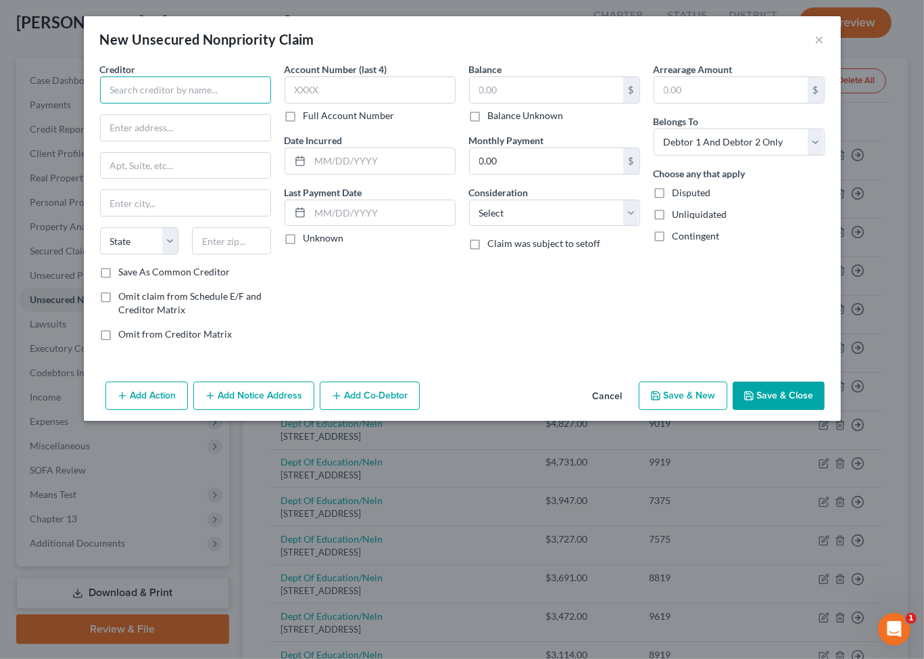
click at [147, 103] on input "text" at bounding box center [185, 89] width 171 height 27
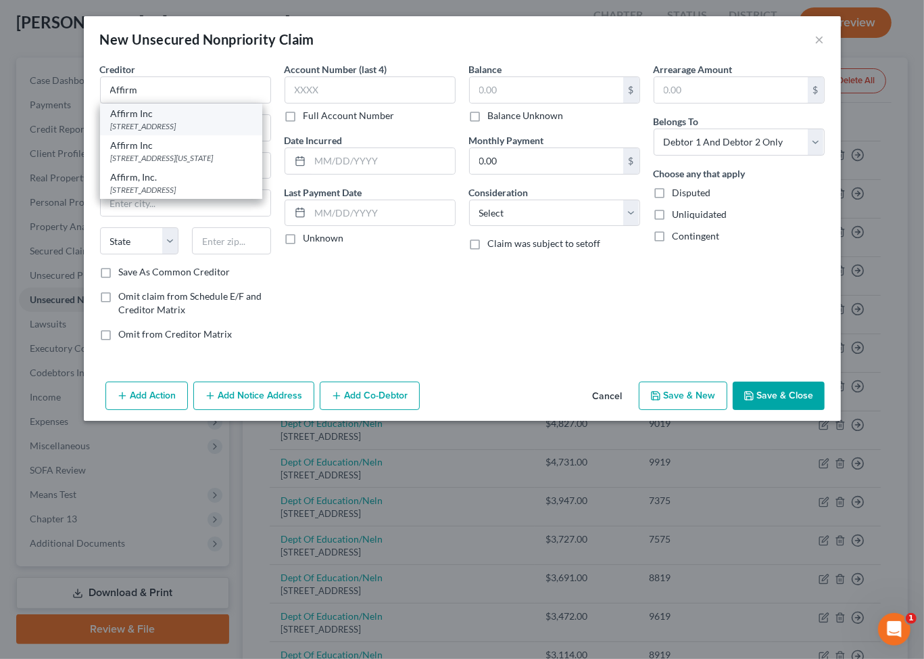
click at [114, 120] on div "Affirm Inc" at bounding box center [181, 114] width 141 height 14
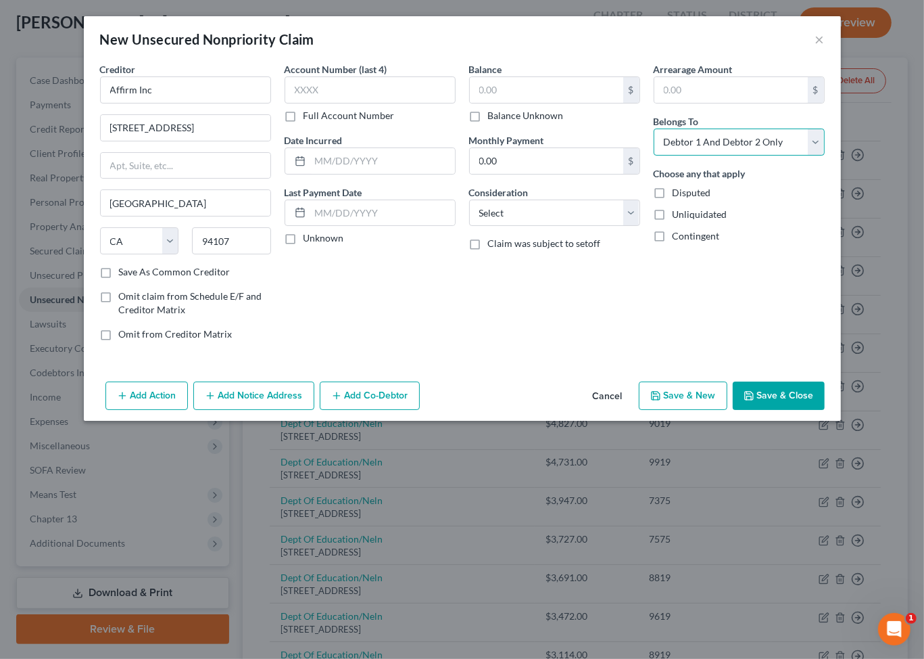
click at [786, 156] on select "Select Debtor 1 Only Debtor 2 Only Debtor 1 And Debtor 2 Only At Least One Of T…" at bounding box center [739, 141] width 171 height 27
click at [683, 156] on select "Select Debtor 1 Only Debtor 2 Only Debtor 1 And Debtor 2 Only At Least One Of T…" at bounding box center [739, 141] width 171 height 27
click at [548, 103] on input "text" at bounding box center [546, 90] width 153 height 26
click at [332, 174] on input "text" at bounding box center [382, 161] width 145 height 26
click at [300, 103] on input "text" at bounding box center [370, 89] width 171 height 27
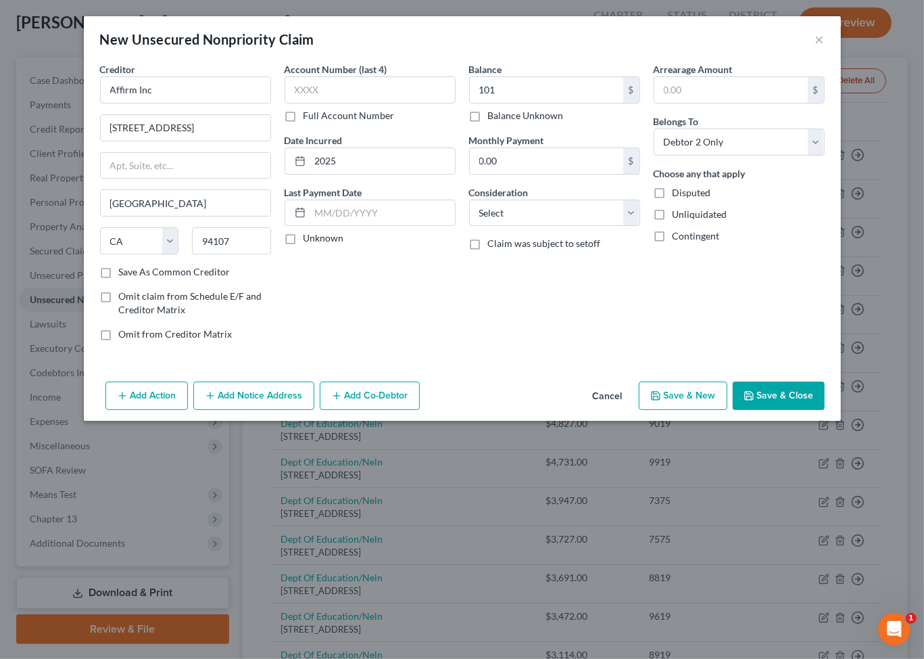
click at [803, 410] on button "Save & Close" at bounding box center [779, 395] width 92 height 28
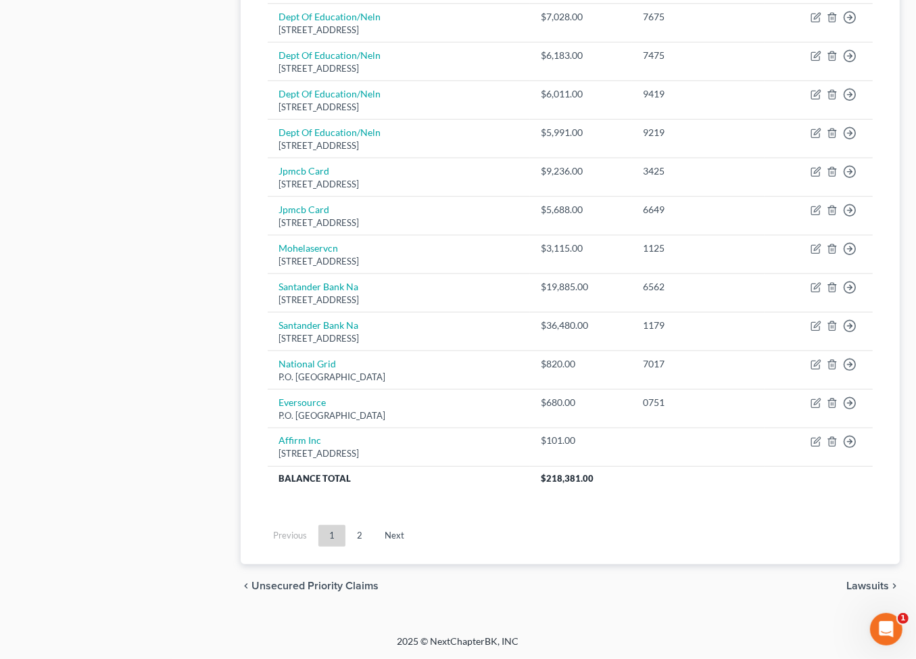
scroll to position [1442, 0]
click at [373, 525] on link "2" at bounding box center [359, 536] width 27 height 22
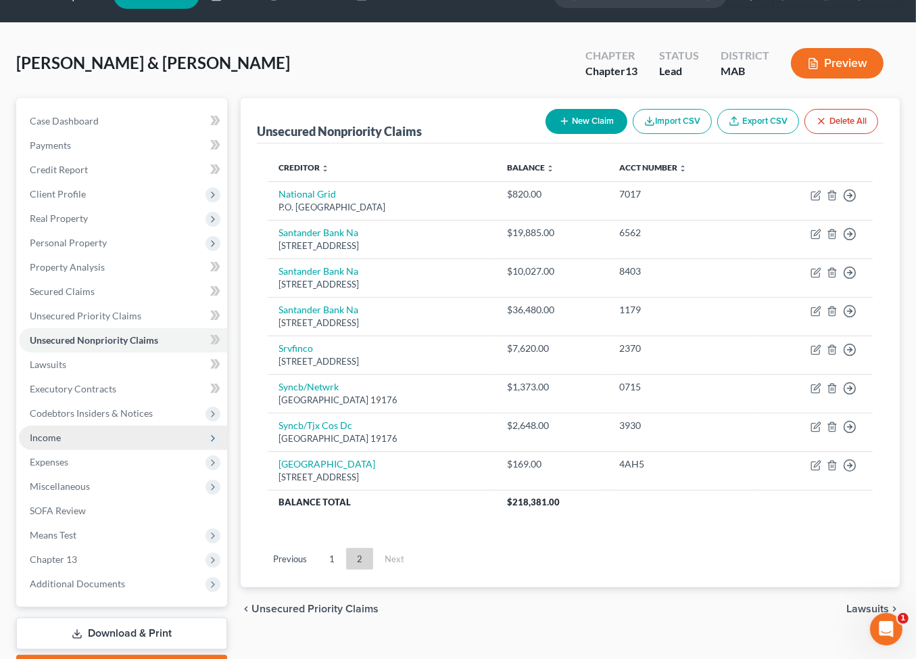
scroll to position [210, 0]
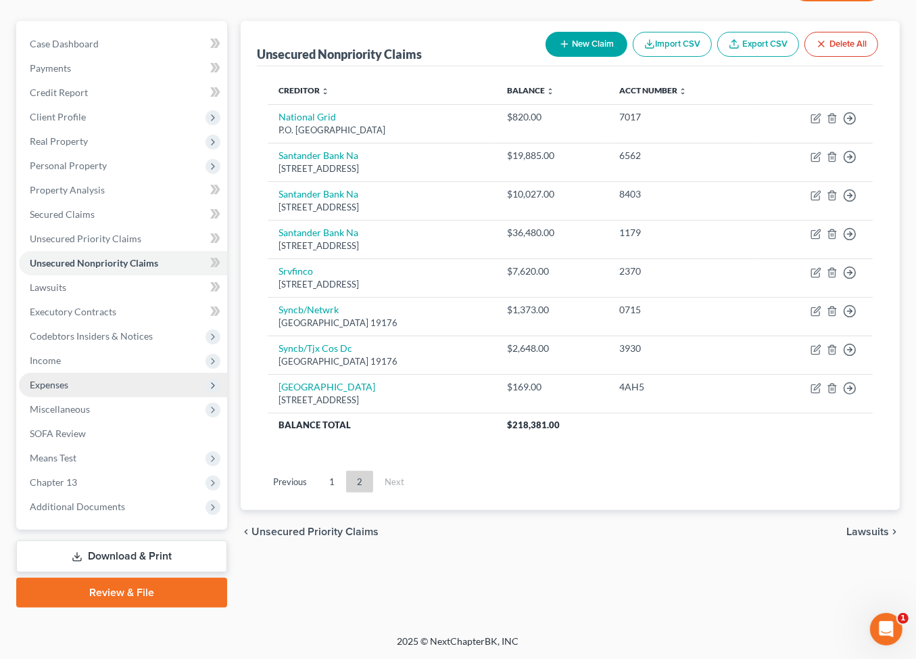
click at [74, 393] on span "Expenses" at bounding box center [123, 385] width 208 height 24
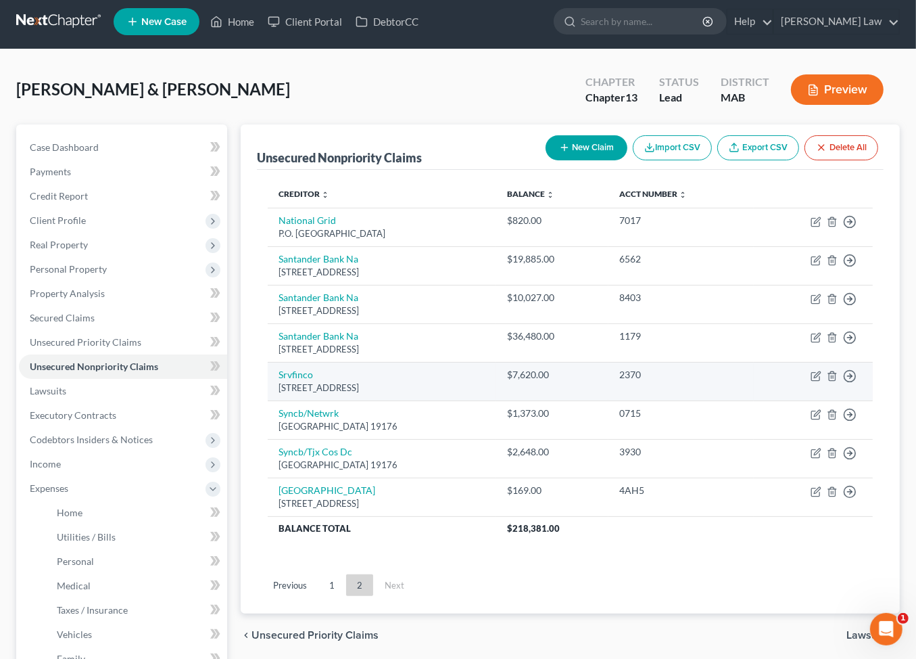
scroll to position [0, 0]
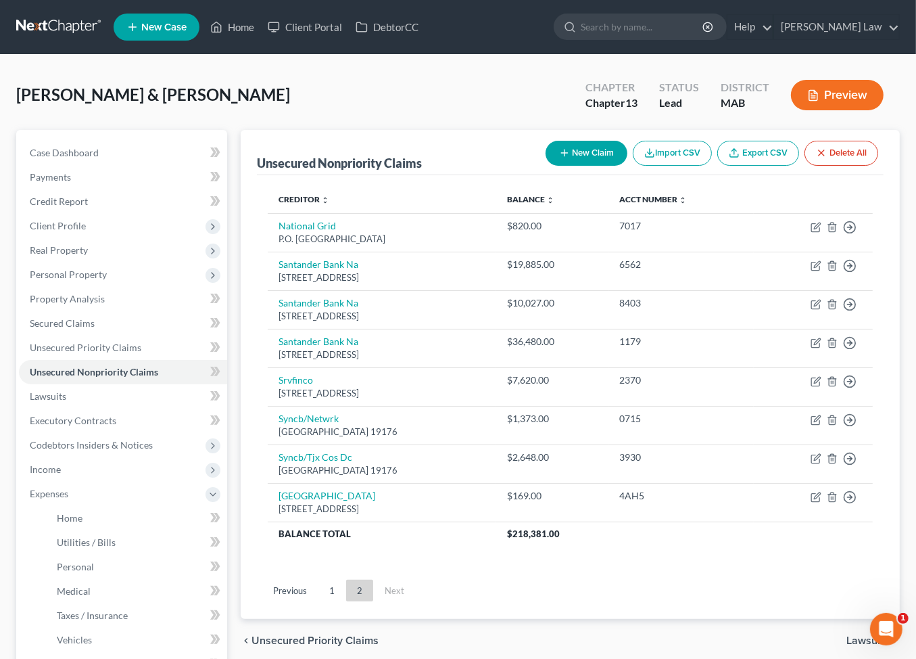
click at [540, 171] on div "New Claim Import CSV Export CSV Delete All" at bounding box center [711, 153] width 343 height 36
click at [546, 166] on button "New Claim" at bounding box center [587, 153] width 82 height 25
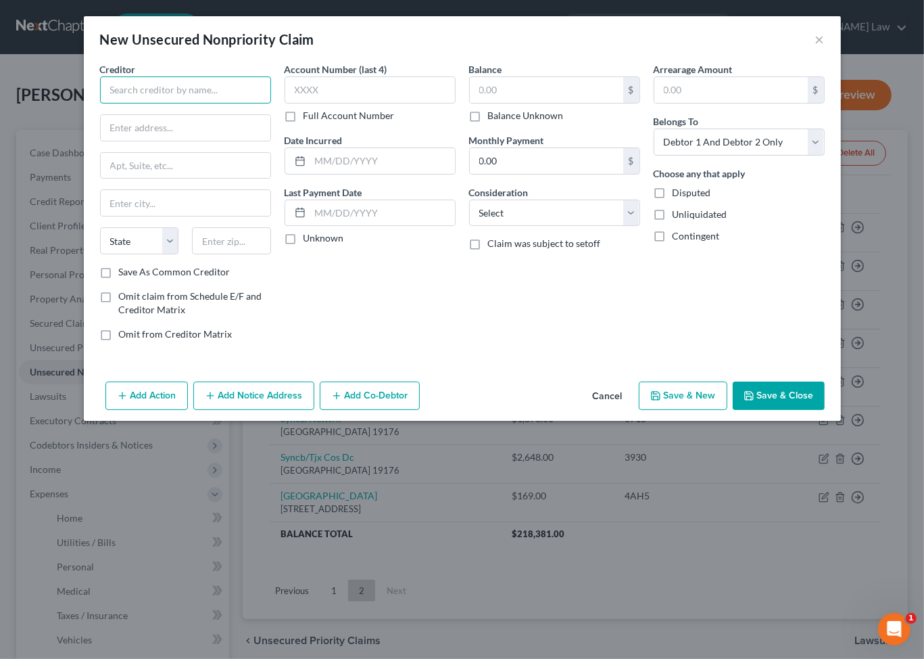
click at [144, 103] on input "text" at bounding box center [185, 89] width 171 height 27
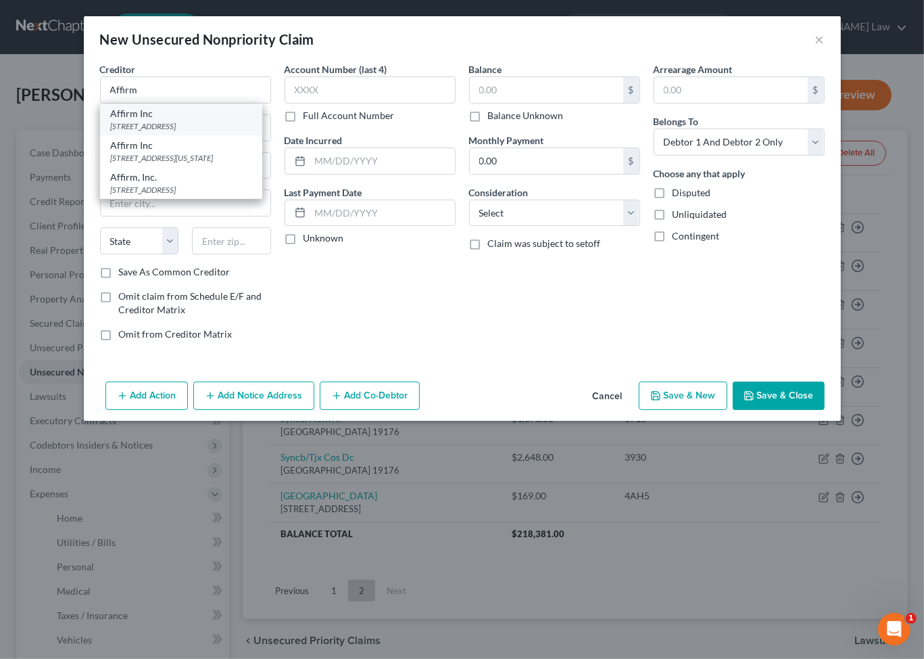
click at [111, 120] on div "Affirm Inc" at bounding box center [181, 114] width 141 height 14
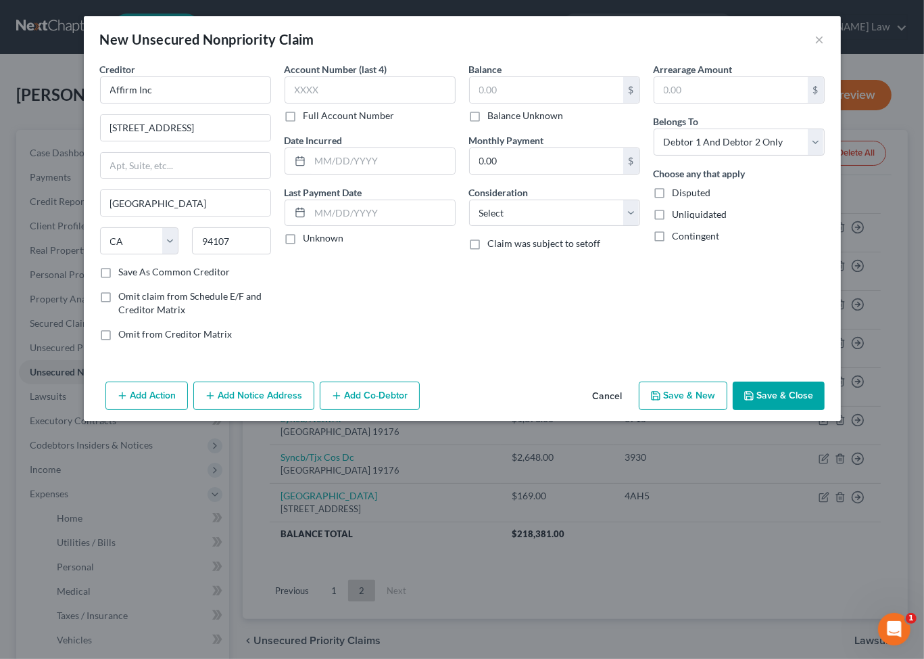
click at [575, 122] on div "$ Balance Unknown" at bounding box center [554, 99] width 171 height 46
click at [566, 103] on input "text" at bounding box center [546, 90] width 153 height 26
click at [339, 174] on input "text" at bounding box center [382, 161] width 145 height 26
click at [825, 156] on select "Select Debtor 1 Only Debtor 2 Only Debtor 1 And Debtor 2 Only At Least One Of T…" at bounding box center [739, 141] width 171 height 27
click at [683, 156] on select "Select Debtor 1 Only Debtor 2 Only Debtor 1 And Debtor 2 Only At Least One Of T…" at bounding box center [739, 141] width 171 height 27
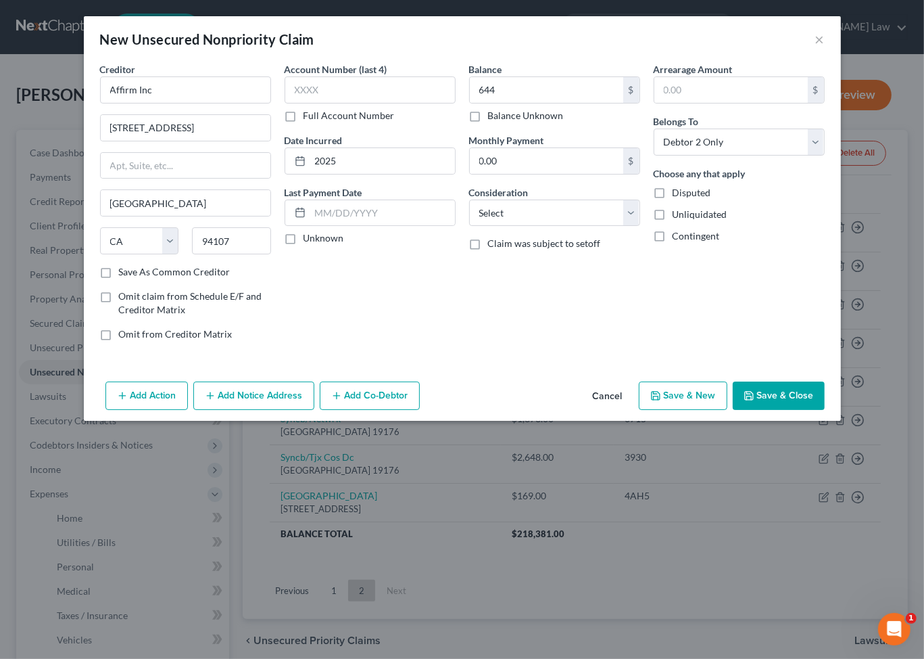
click at [825, 410] on button "Save & Close" at bounding box center [779, 395] width 92 height 28
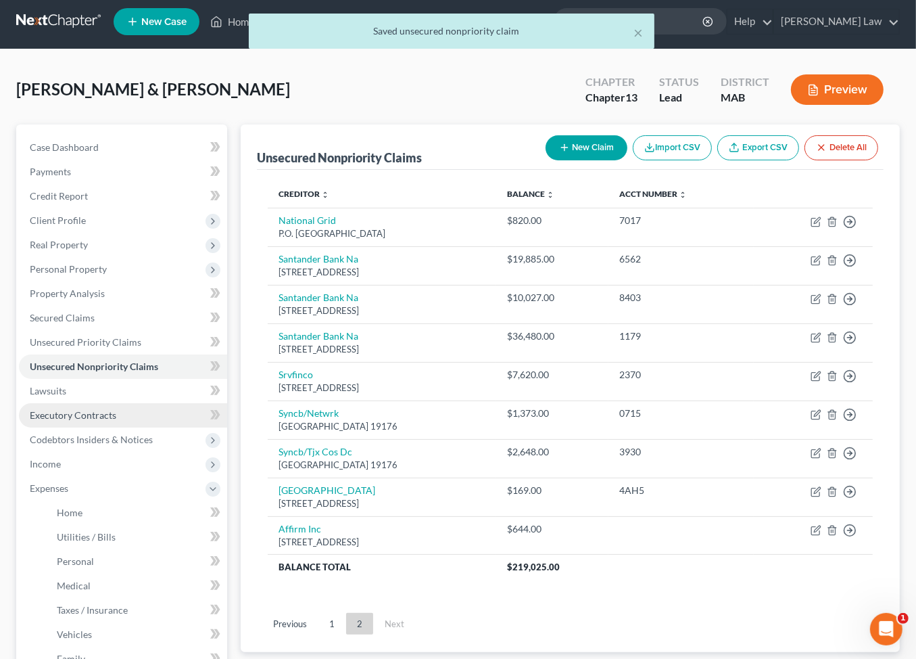
scroll to position [19, 0]
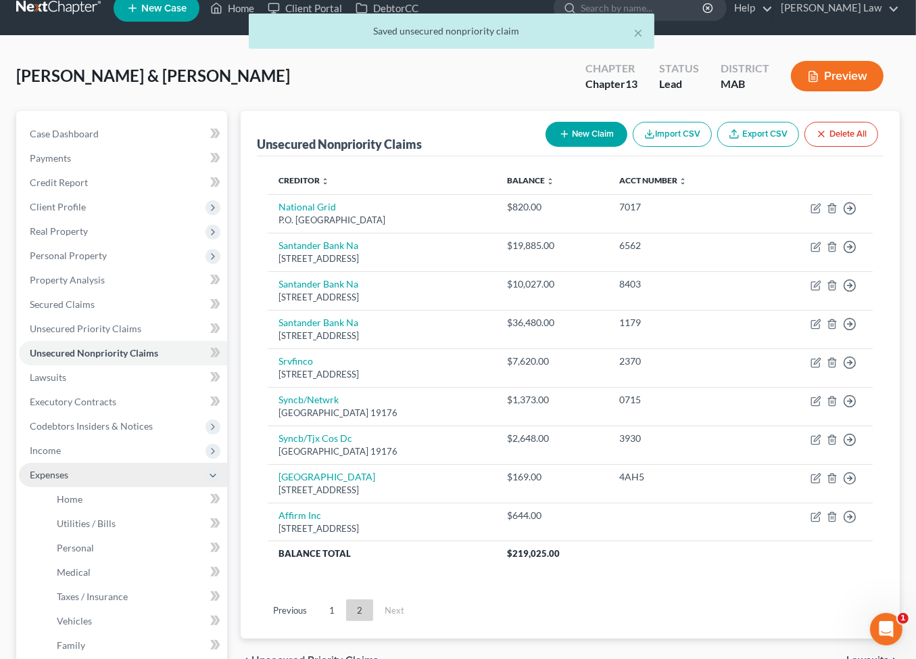
click at [68, 480] on span "Expenses" at bounding box center [49, 474] width 39 height 11
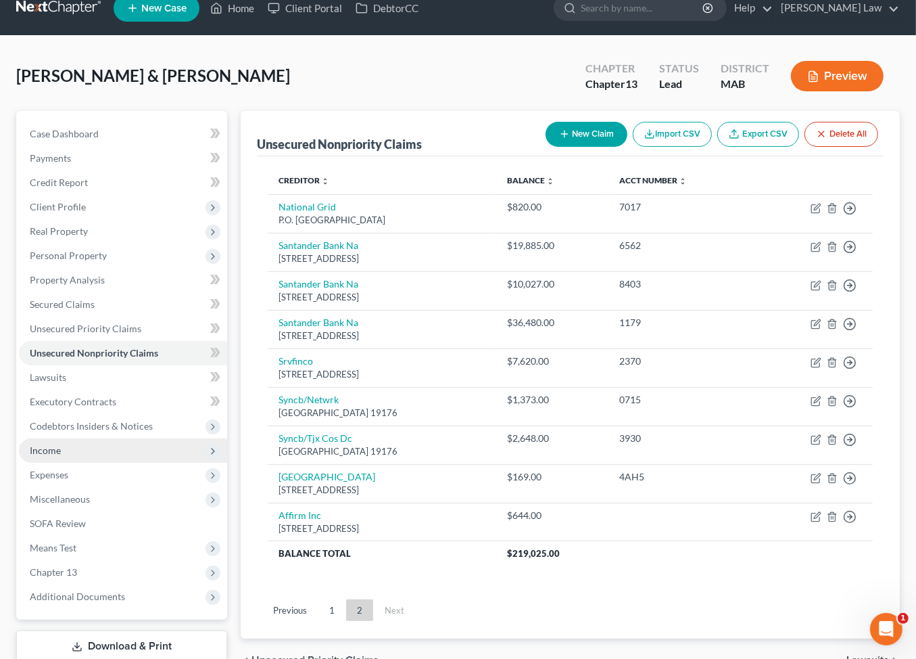
click at [61, 456] on span "Income" at bounding box center [45, 449] width 31 height 11
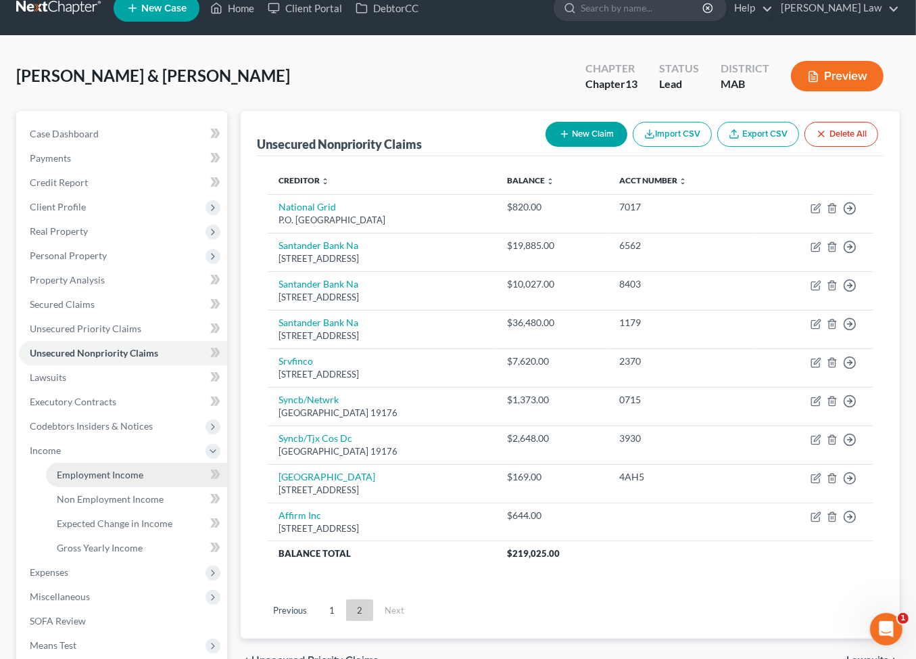
click at [122, 480] on span "Employment Income" at bounding box center [100, 474] width 87 height 11
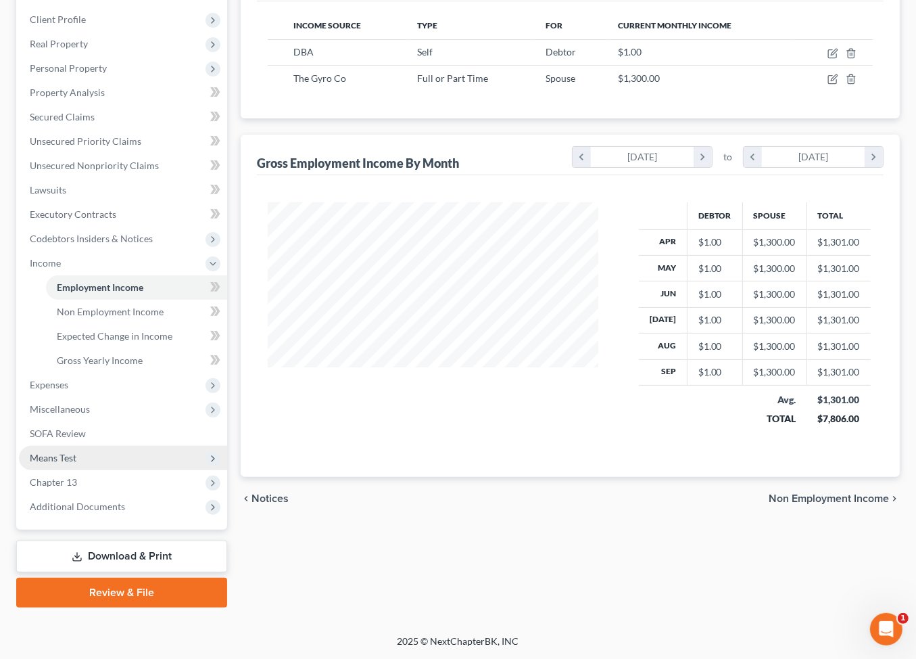
scroll to position [331, 0]
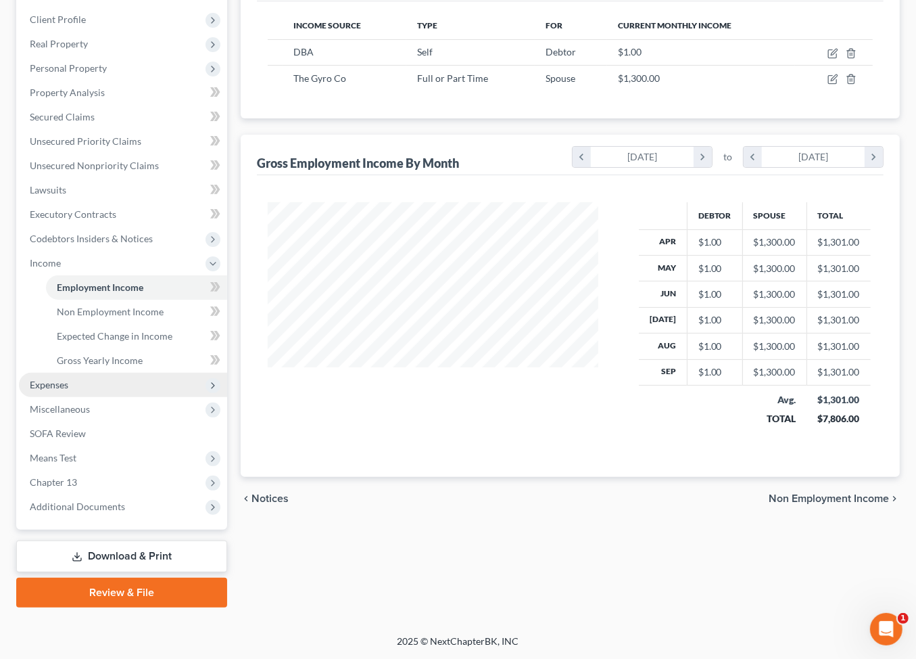
click at [59, 390] on span "Expenses" at bounding box center [49, 384] width 39 height 11
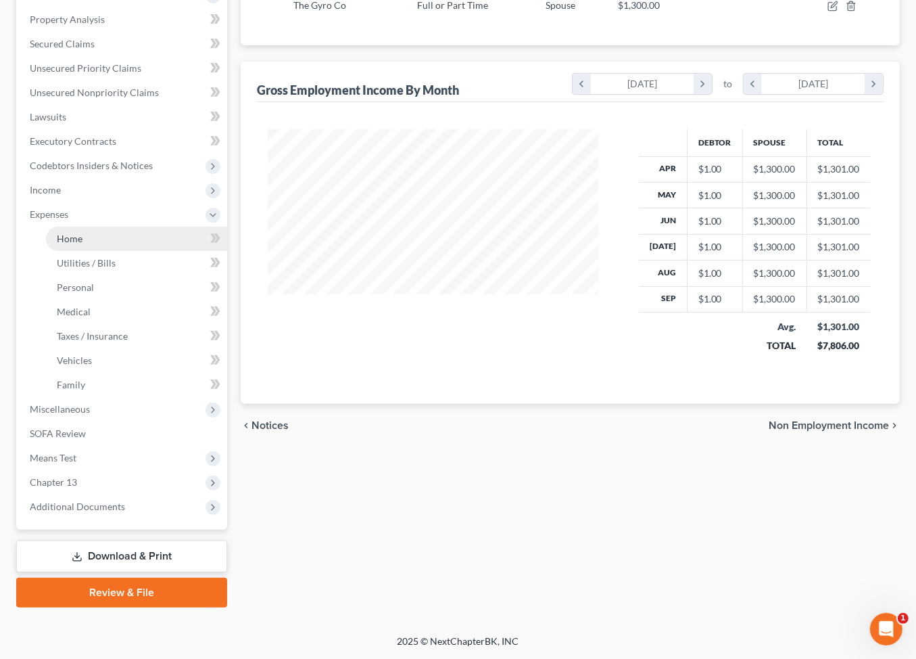
click at [73, 244] on span "Home" at bounding box center [70, 238] width 26 height 11
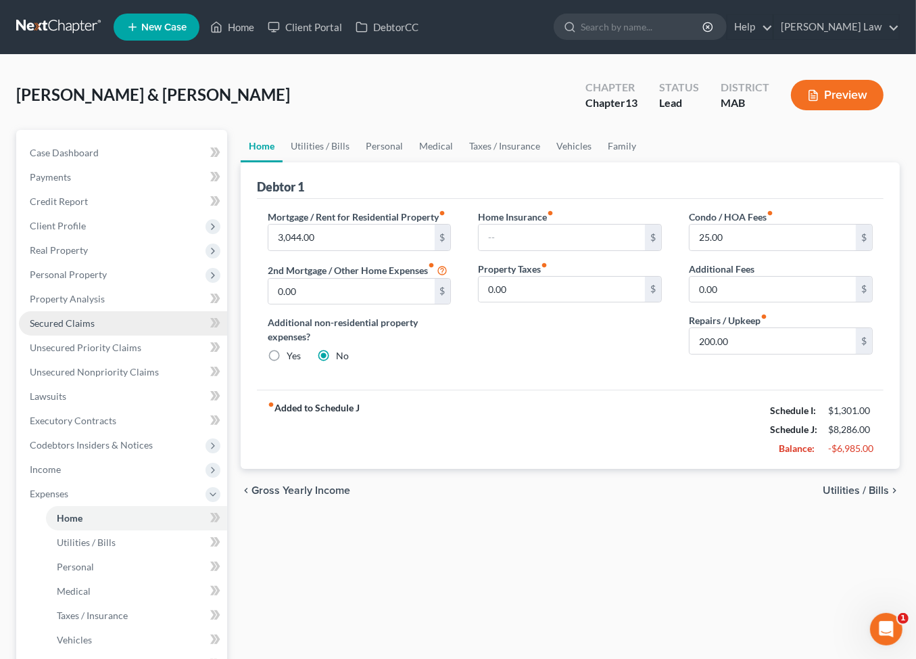
click at [82, 335] on link "Secured Claims" at bounding box center [123, 323] width 208 height 24
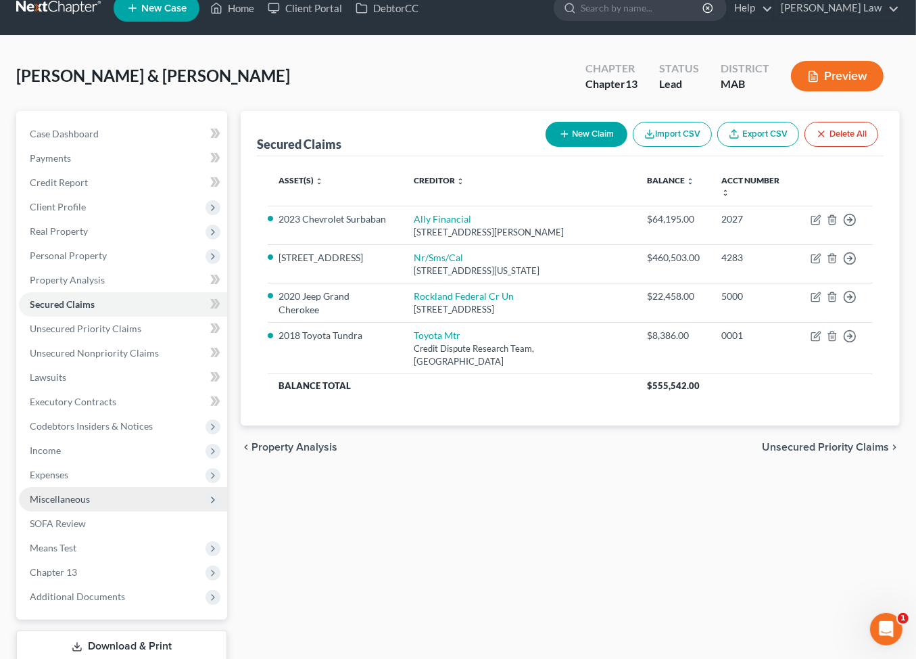
scroll to position [101, 0]
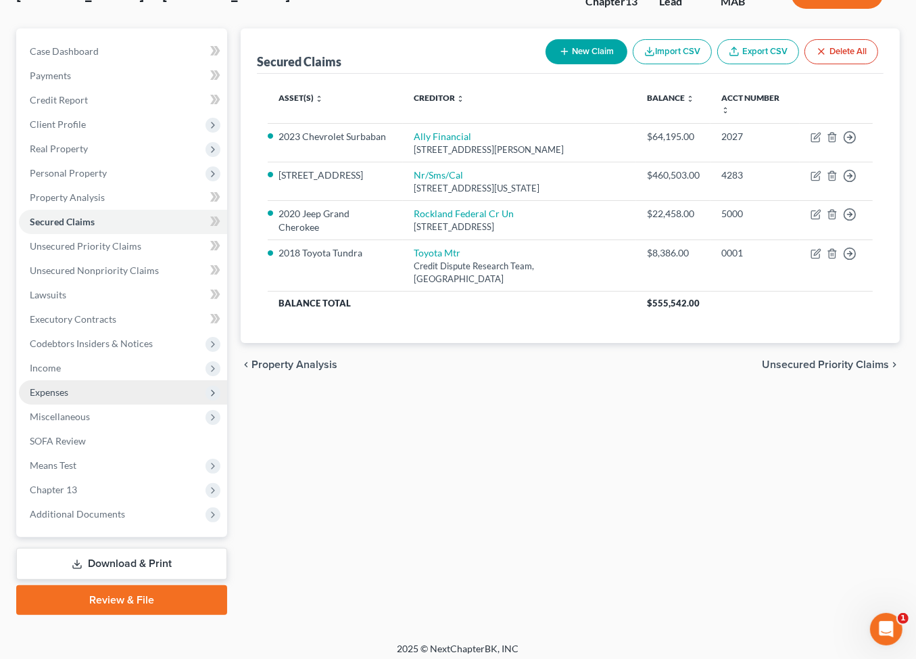
click at [68, 398] on span "Expenses" at bounding box center [49, 391] width 39 height 11
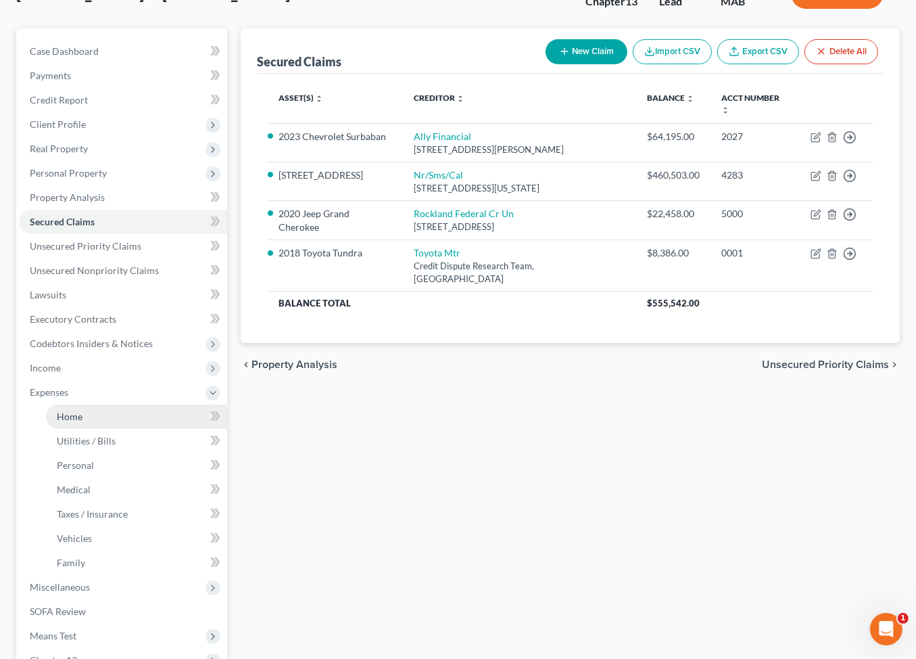
click at [76, 422] on span "Home" at bounding box center [70, 415] width 26 height 11
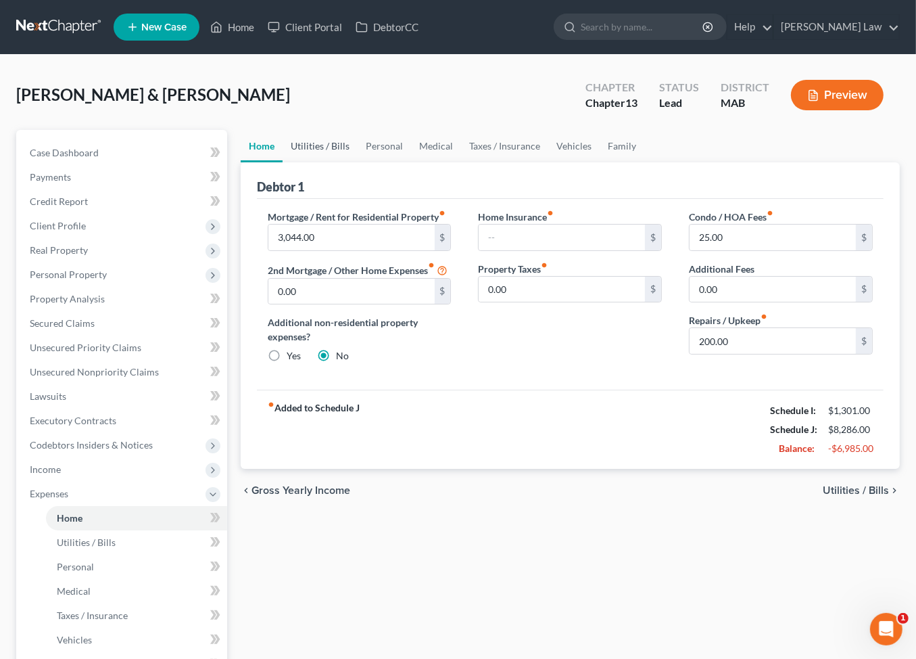
click at [334, 162] on link "Utilities / Bills" at bounding box center [320, 146] width 75 height 32
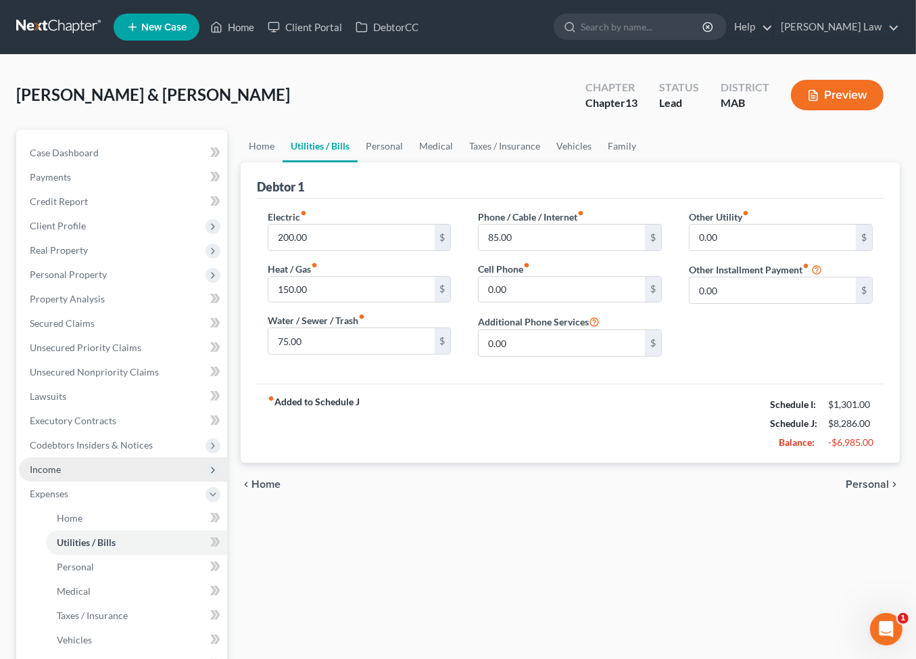
click at [61, 475] on span "Income" at bounding box center [45, 468] width 31 height 11
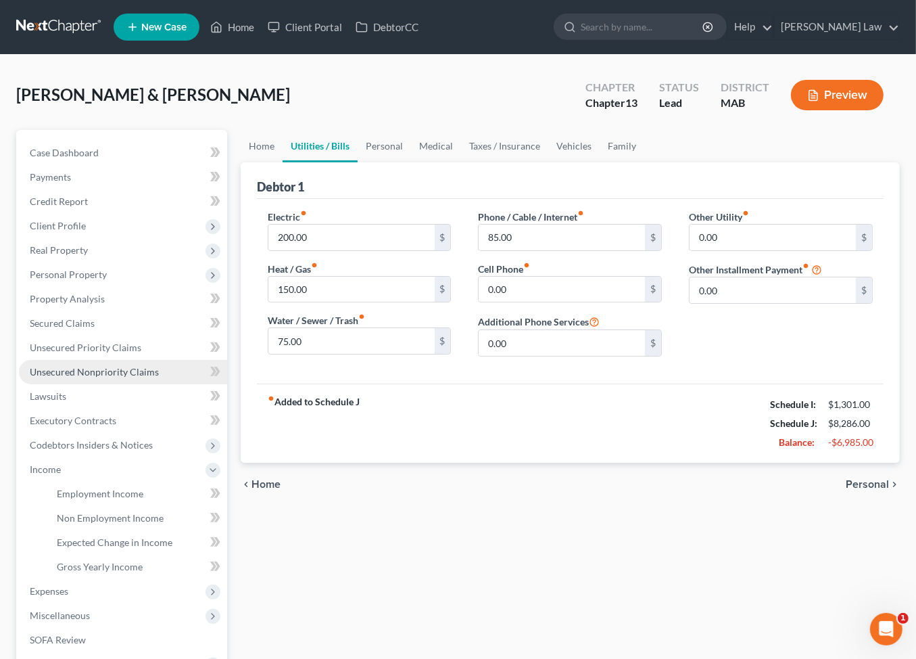
click at [97, 377] on span "Unsecured Nonpriority Claims" at bounding box center [94, 371] width 129 height 11
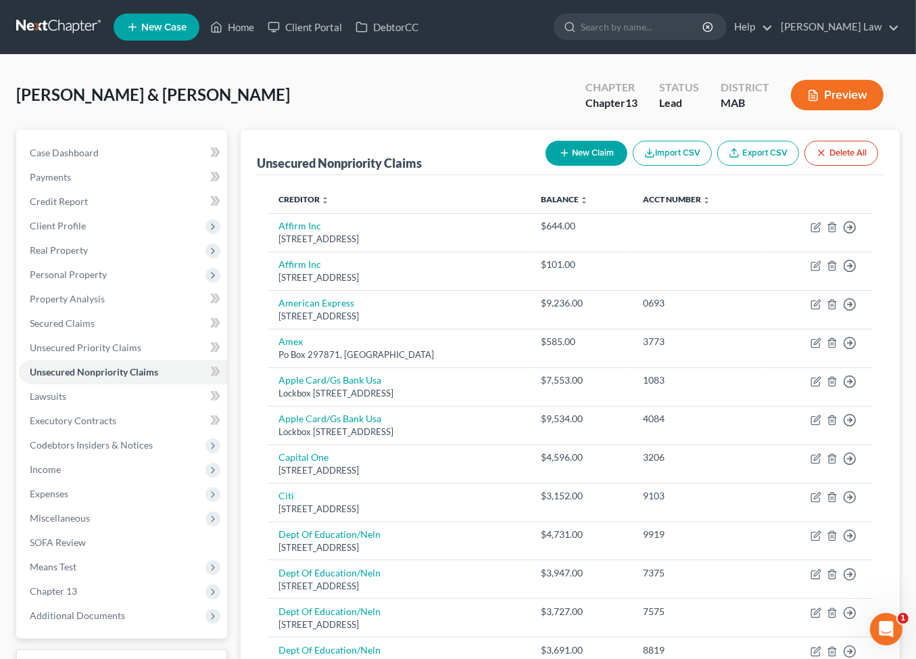
click at [546, 166] on button "New Claim" at bounding box center [587, 153] width 82 height 25
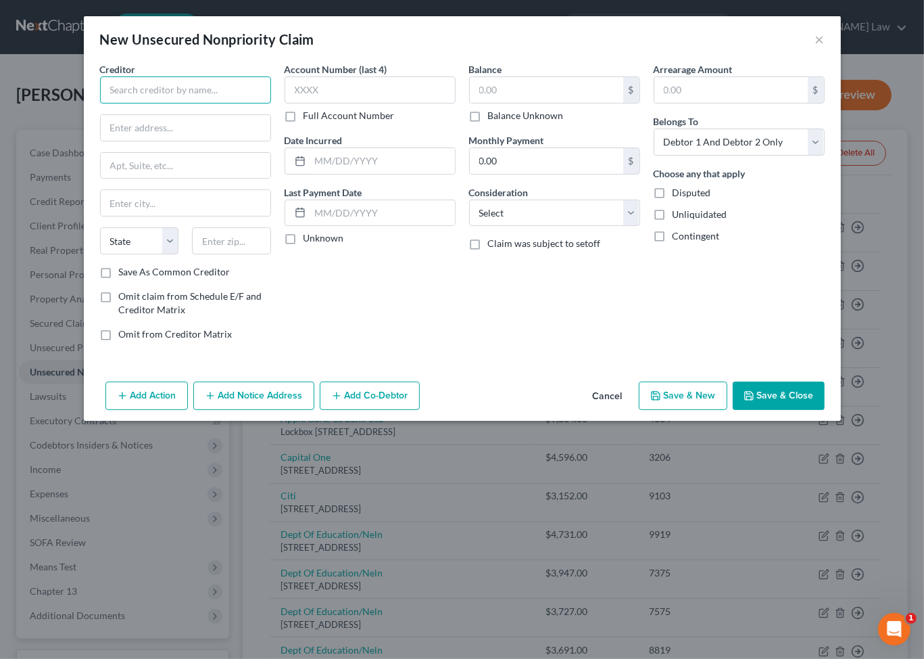
click at [180, 103] on input "text" at bounding box center [185, 89] width 171 height 27
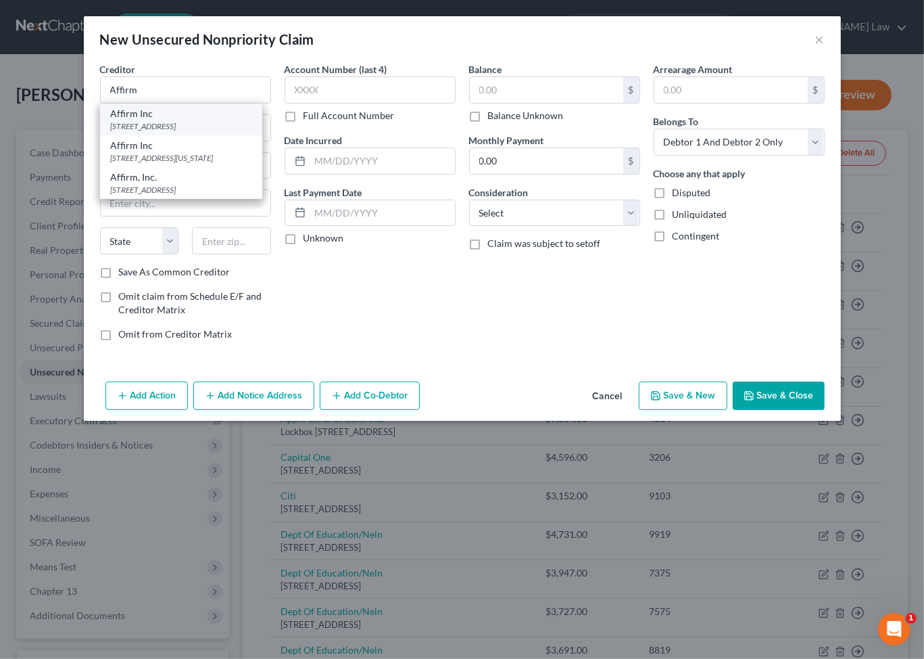
click at [121, 132] on div "[STREET_ADDRESS]" at bounding box center [181, 125] width 141 height 11
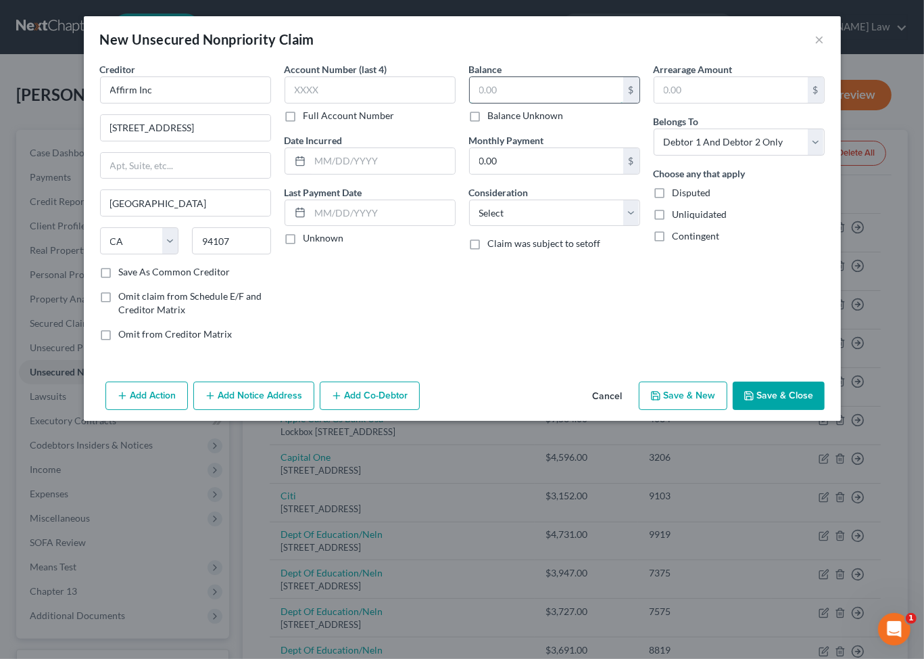
click at [500, 103] on input "text" at bounding box center [546, 90] width 153 height 26
click at [310, 174] on input "text" at bounding box center [382, 161] width 145 height 26
click at [821, 410] on button "Save & Close" at bounding box center [779, 395] width 92 height 28
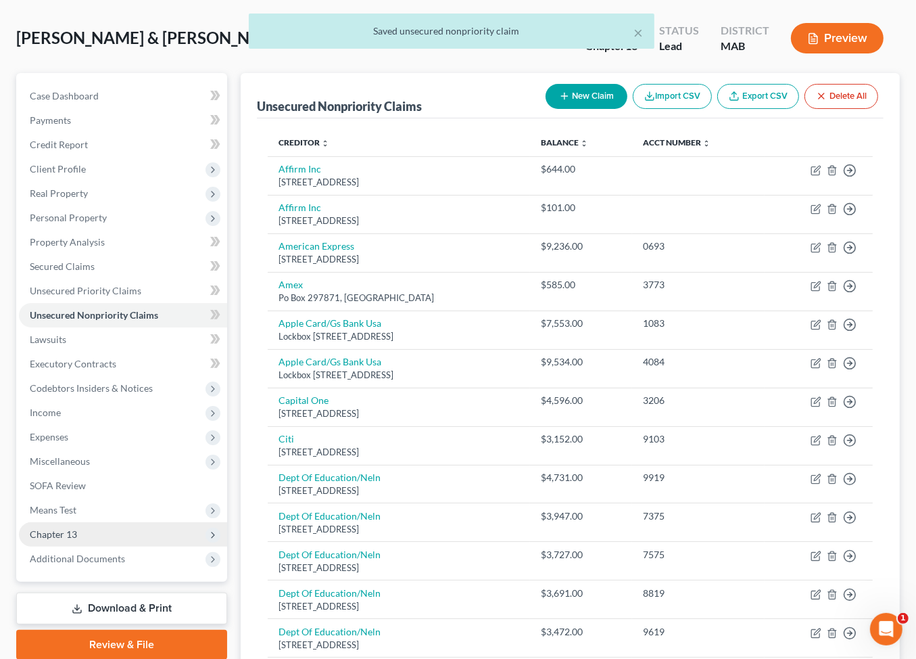
scroll to position [224, 0]
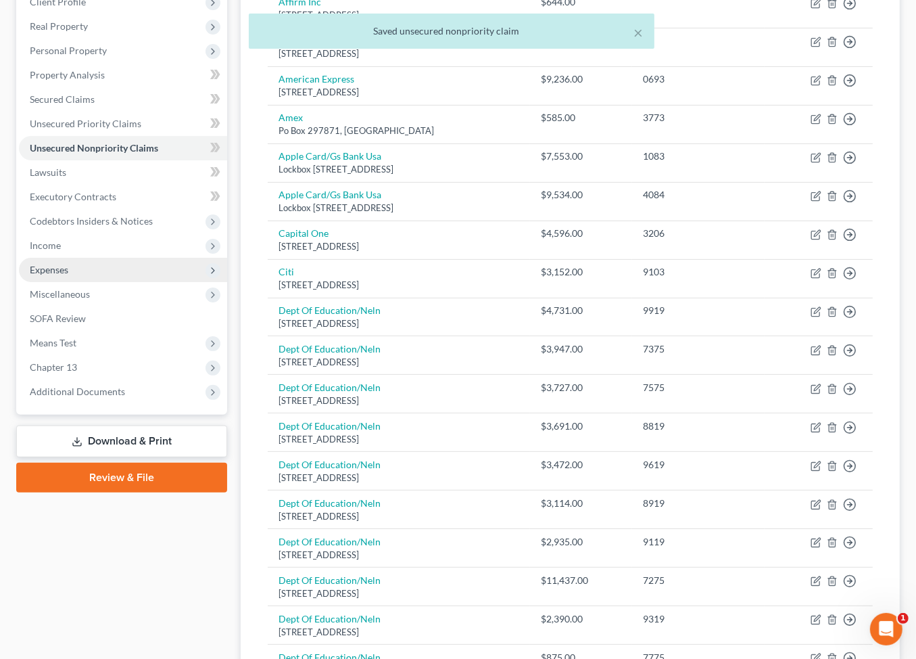
click at [68, 275] on span "Expenses" at bounding box center [49, 269] width 39 height 11
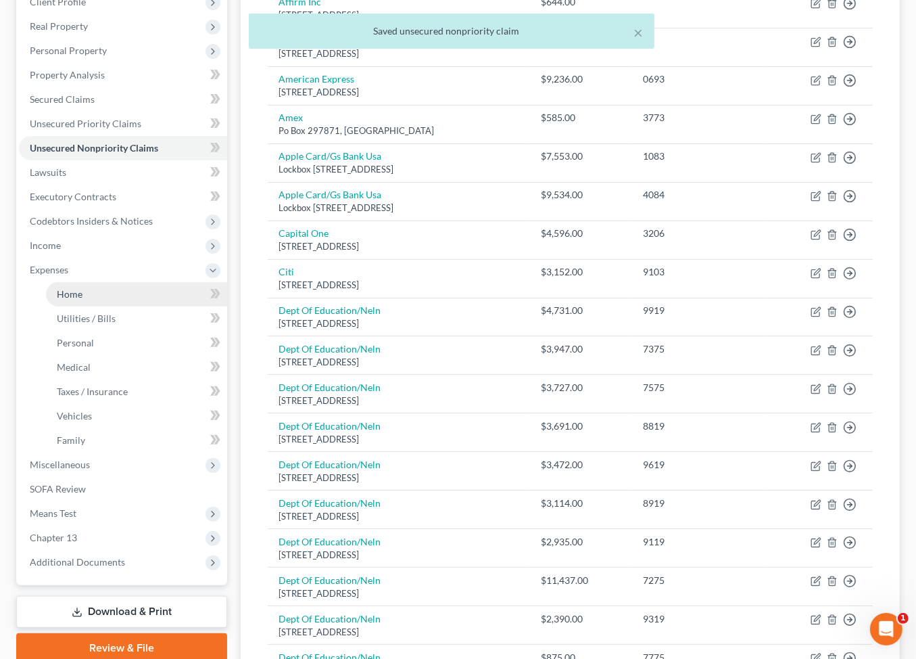
drag, startPoint x: 72, startPoint y: 415, endPoint x: 144, endPoint y: 419, distance: 72.5
click at [72, 300] on span "Home" at bounding box center [70, 293] width 26 height 11
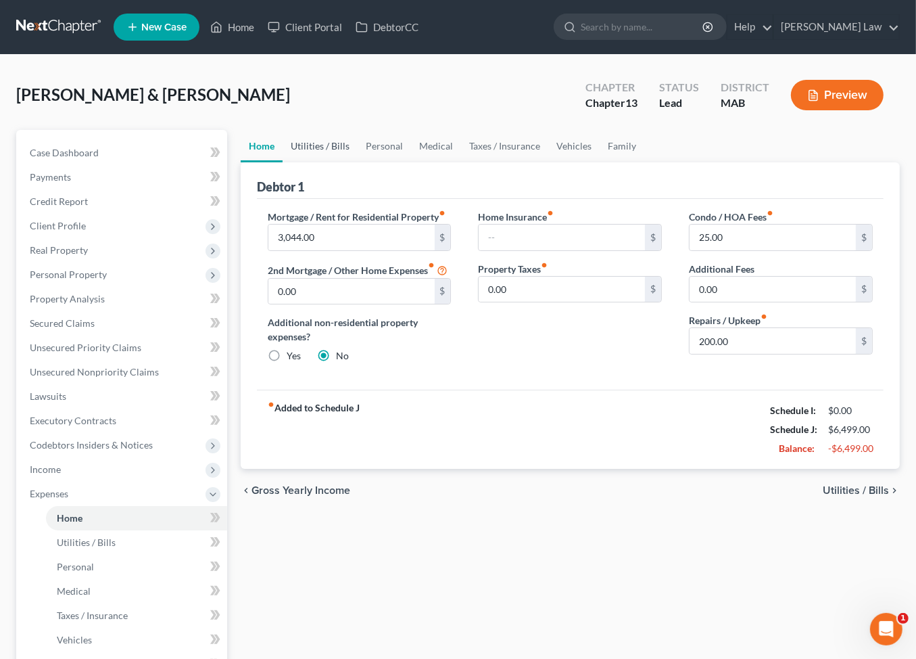
click at [336, 162] on link "Utilities / Bills" at bounding box center [320, 146] width 75 height 32
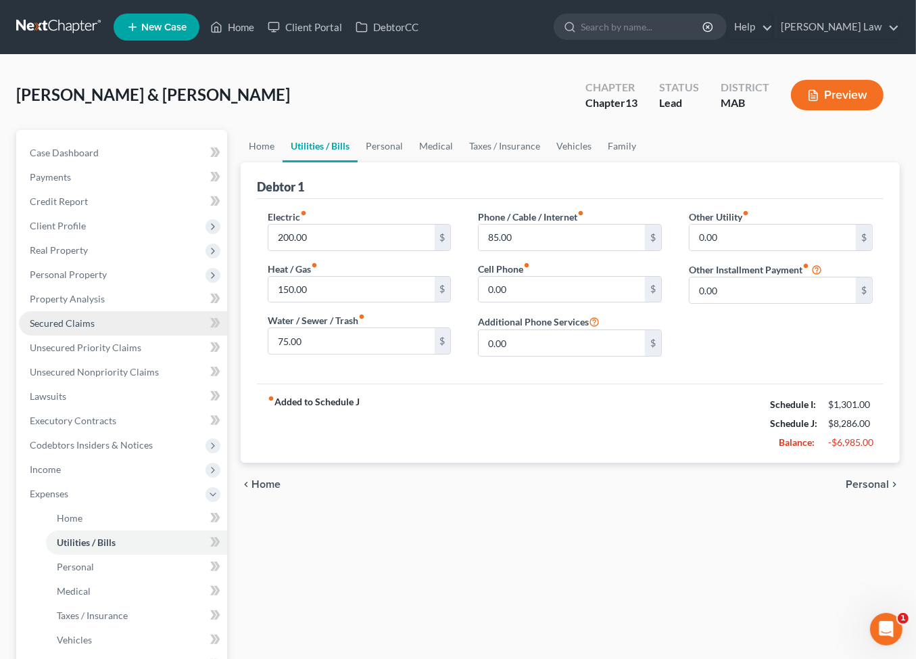
click at [80, 329] on span "Secured Claims" at bounding box center [62, 322] width 65 height 11
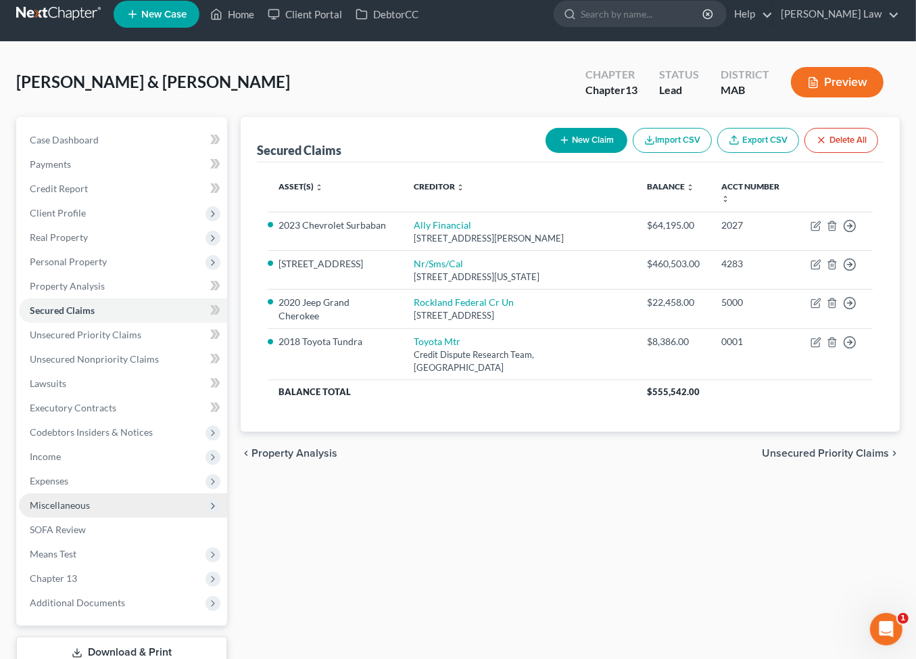
scroll to position [17, 0]
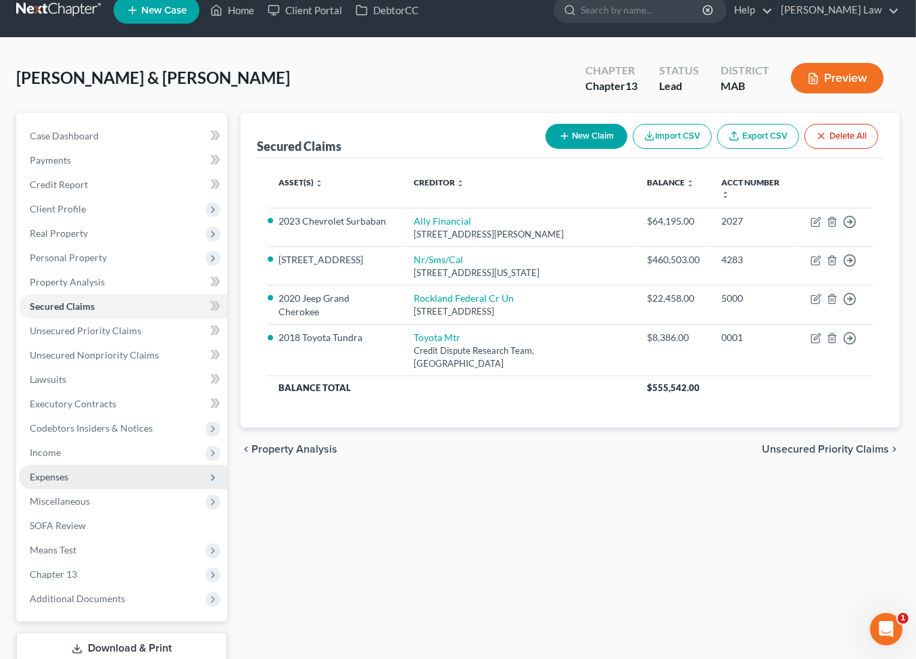
click at [68, 482] on span "Expenses" at bounding box center [49, 476] width 39 height 11
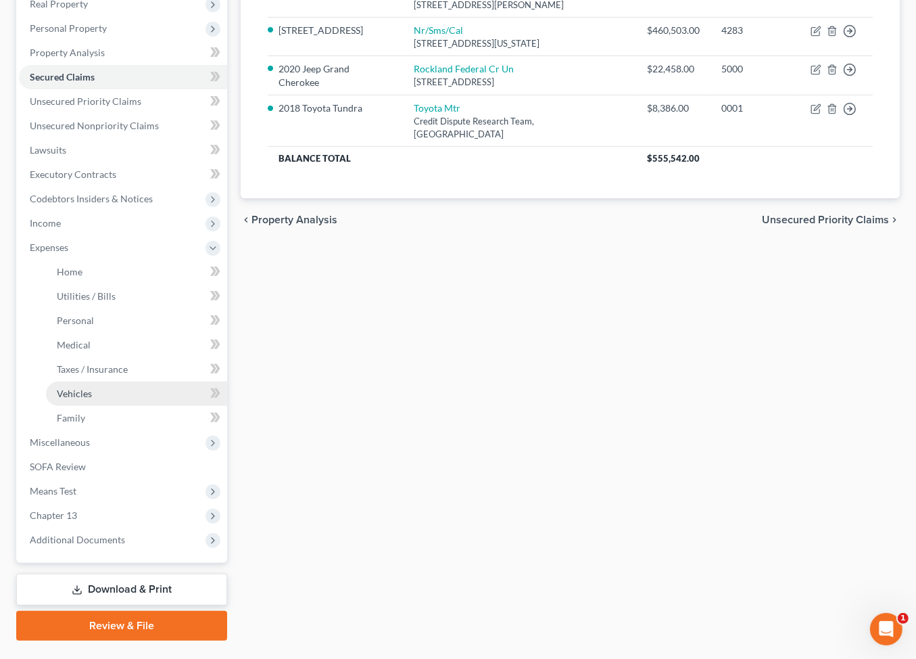
scroll to position [289, 0]
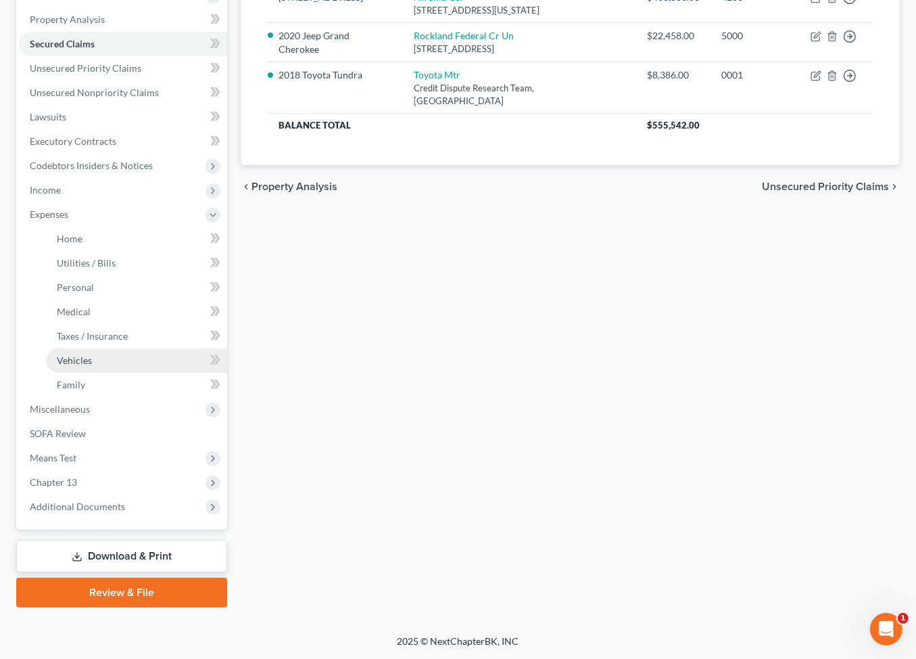
click at [92, 366] on span "Vehicles" at bounding box center [74, 359] width 35 height 11
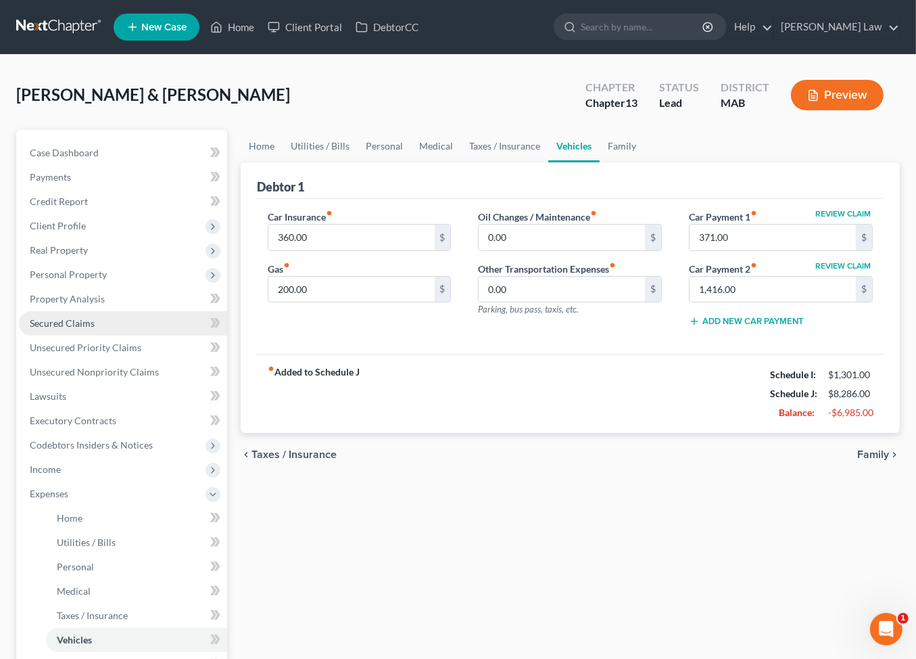
click at [57, 335] on link "Secured Claims" at bounding box center [123, 323] width 208 height 24
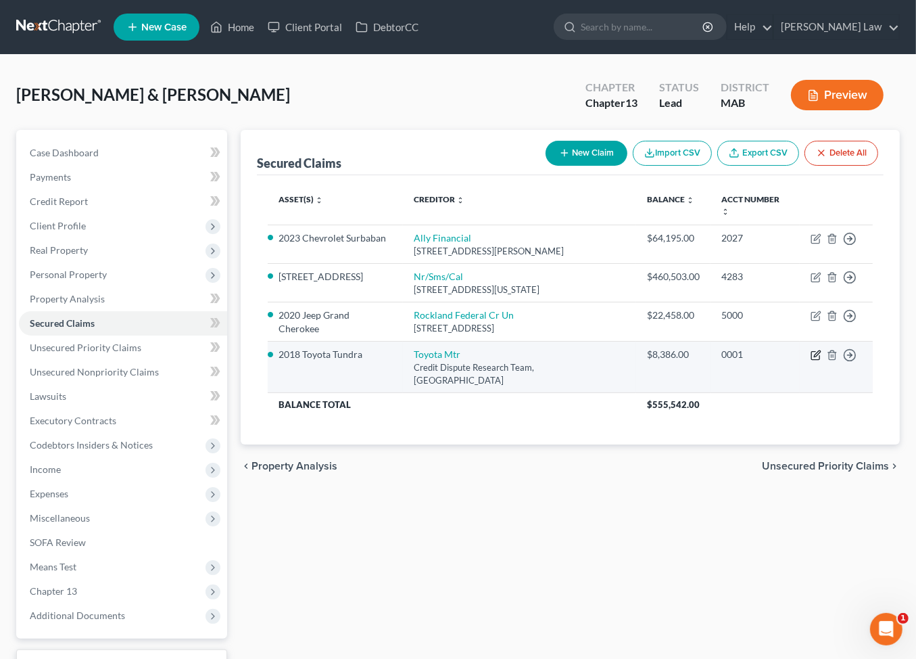
click at [814, 357] on icon "button" at bounding box center [817, 354] width 6 height 6
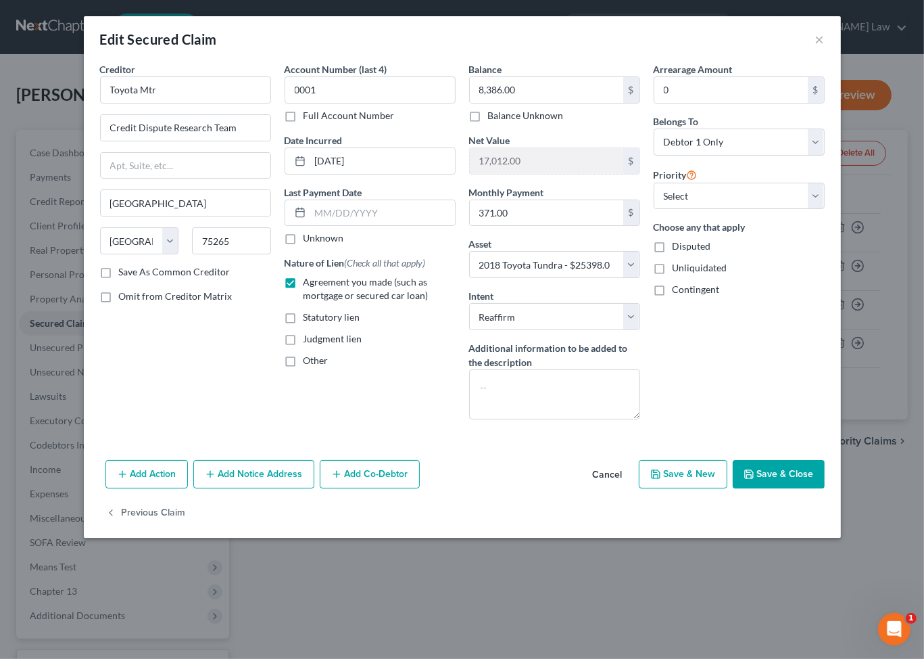
click at [825, 488] on button "Save & Close" at bounding box center [779, 474] width 92 height 28
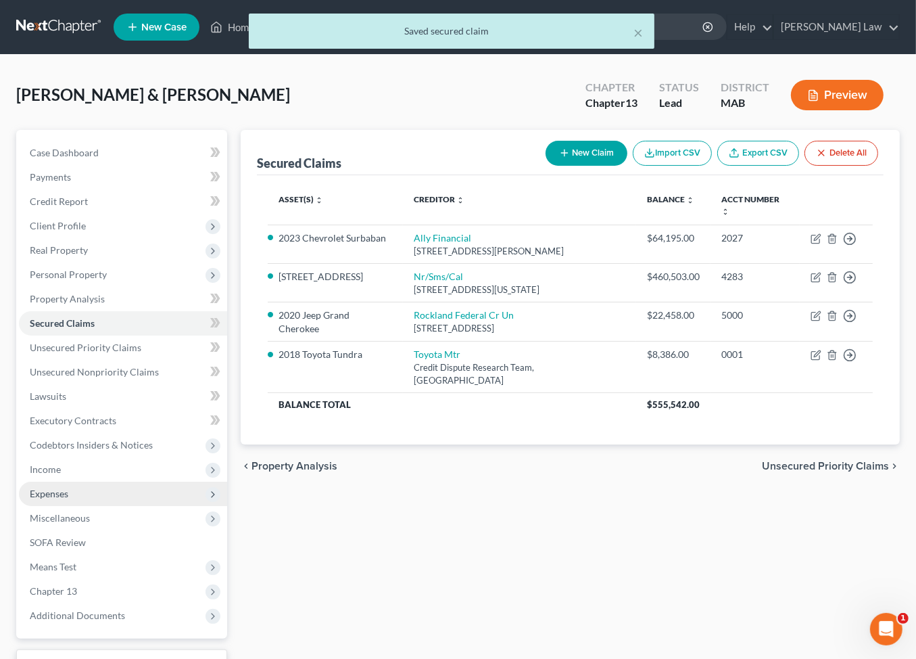
click at [68, 499] on span "Expenses" at bounding box center [49, 492] width 39 height 11
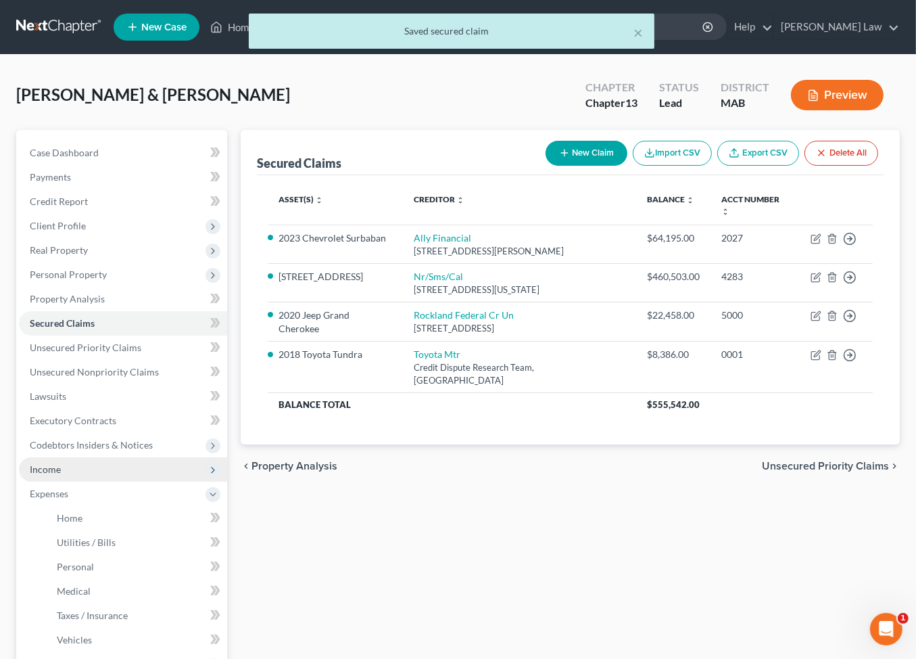
click at [61, 475] on span "Income" at bounding box center [45, 468] width 31 height 11
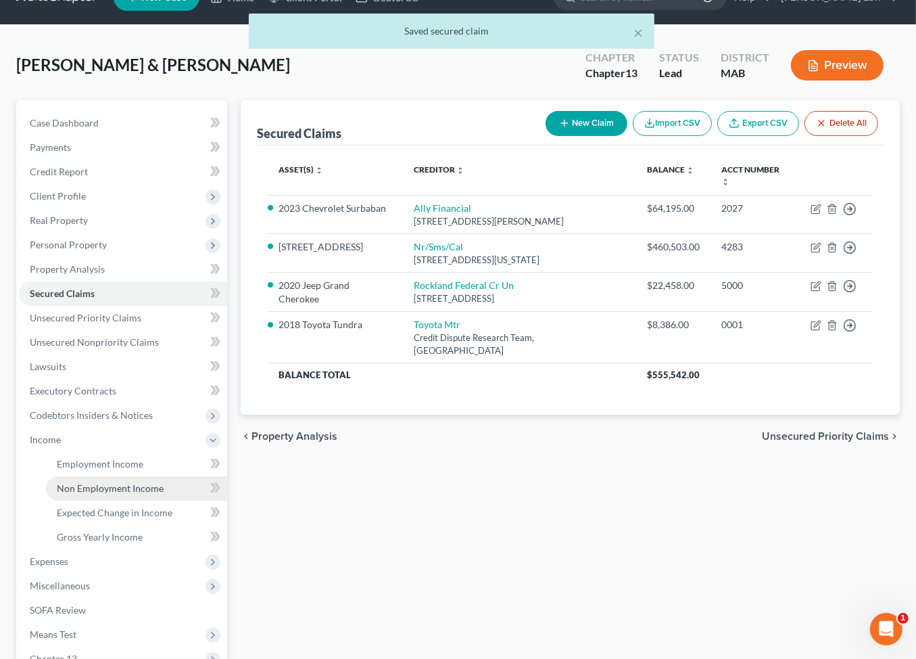
scroll to position [107, 0]
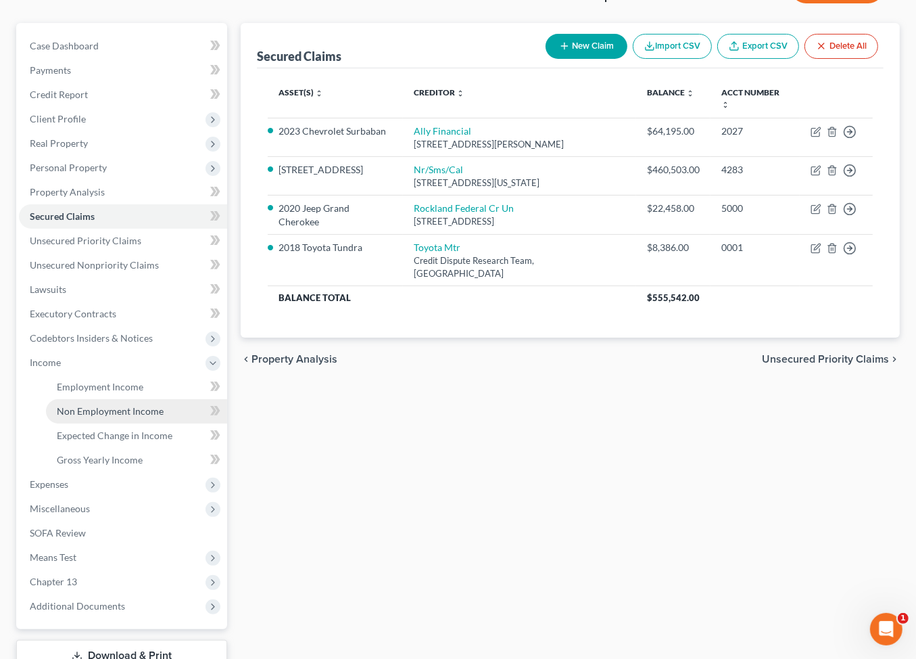
click at [130, 416] on span "Non Employment Income" at bounding box center [110, 410] width 107 height 11
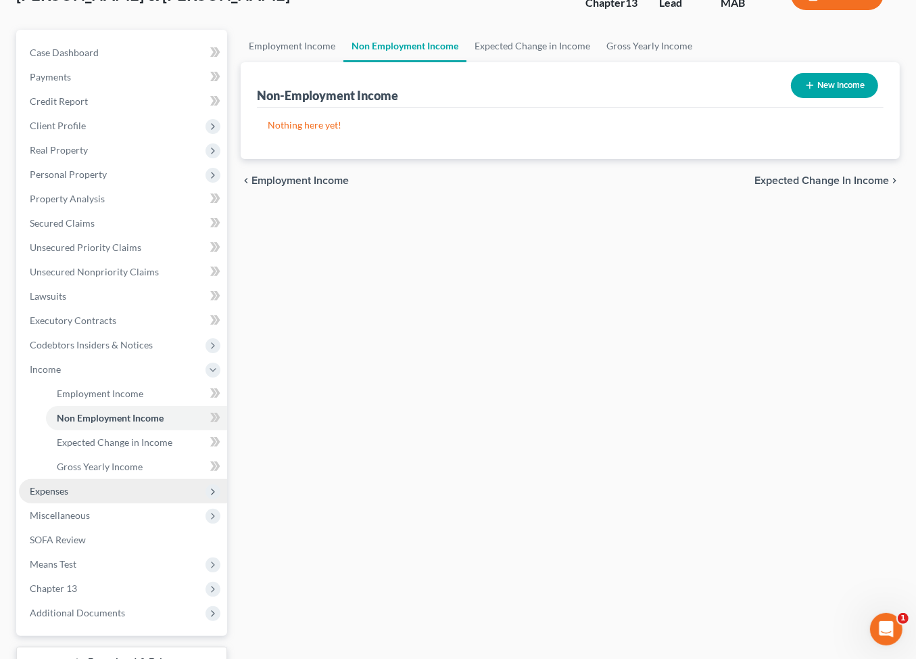
scroll to position [102, 0]
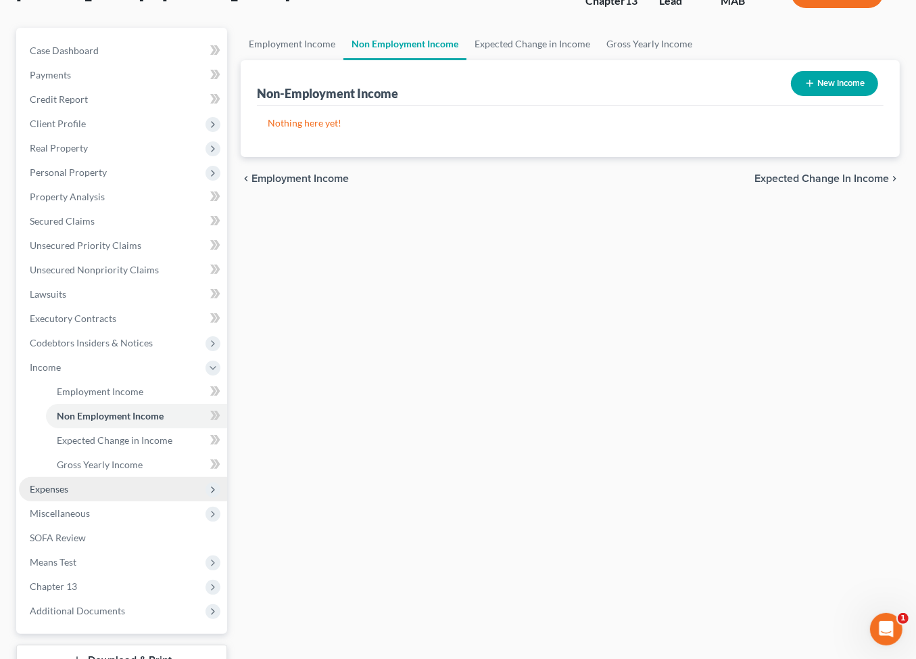
click at [50, 494] on span "Expenses" at bounding box center [49, 488] width 39 height 11
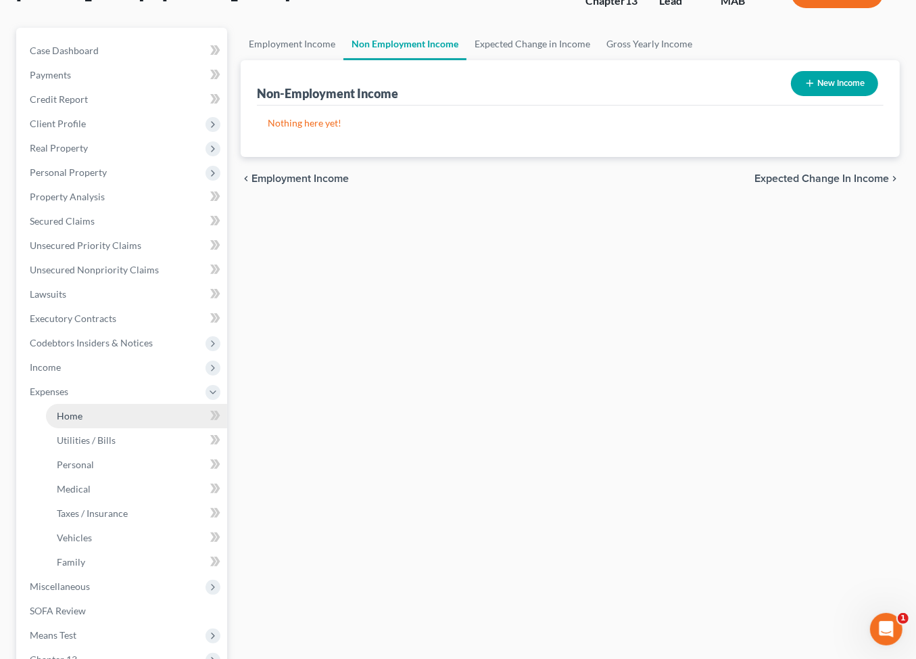
click at [99, 428] on link "Home" at bounding box center [136, 416] width 181 height 24
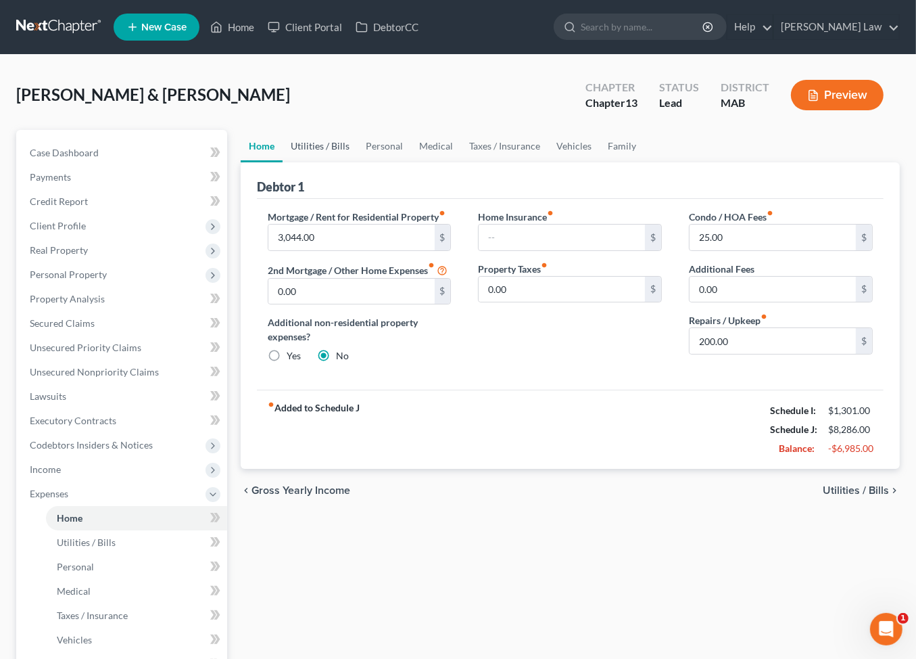
click at [354, 162] on link "Utilities / Bills" at bounding box center [320, 146] width 75 height 32
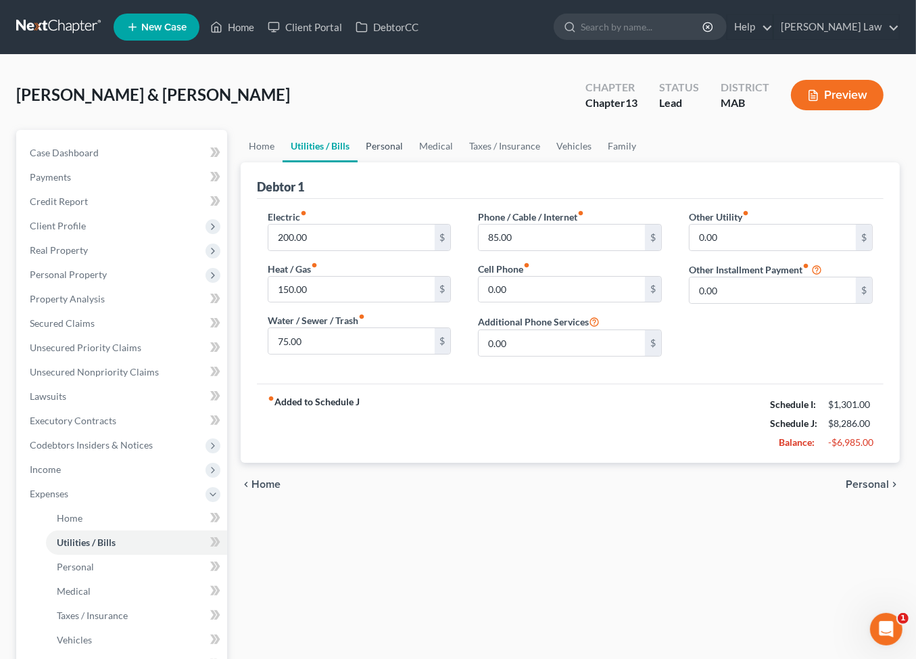
click at [411, 162] on link "Personal" at bounding box center [384, 146] width 53 height 32
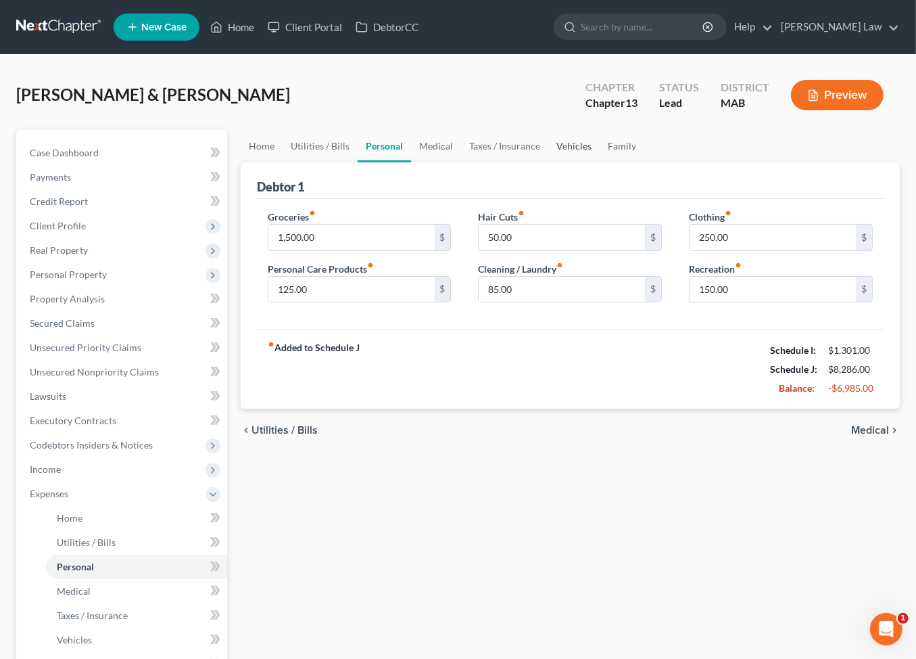
click at [600, 162] on link "Vehicles" at bounding box center [573, 146] width 51 height 32
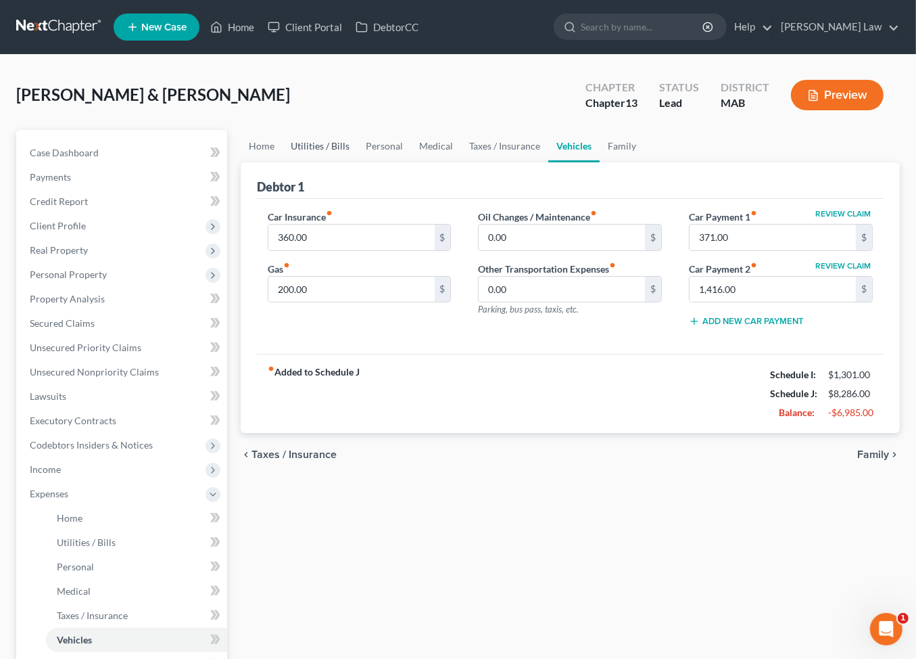
click at [341, 162] on link "Utilities / Bills" at bounding box center [320, 146] width 75 height 32
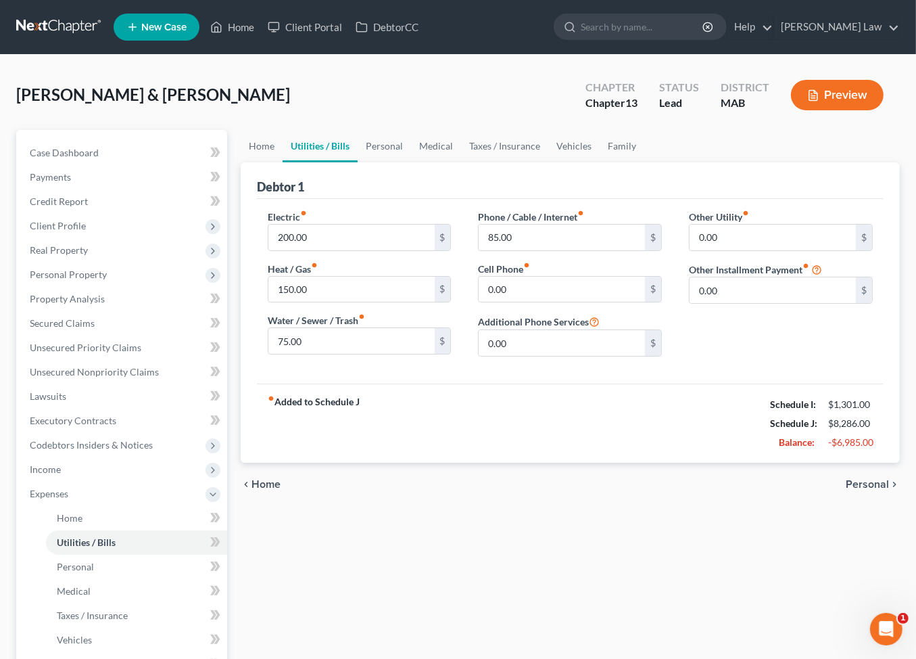
click at [347, 162] on link "Utilities / Bills" at bounding box center [320, 146] width 75 height 32
click at [411, 162] on link "Personal" at bounding box center [384, 146] width 53 height 32
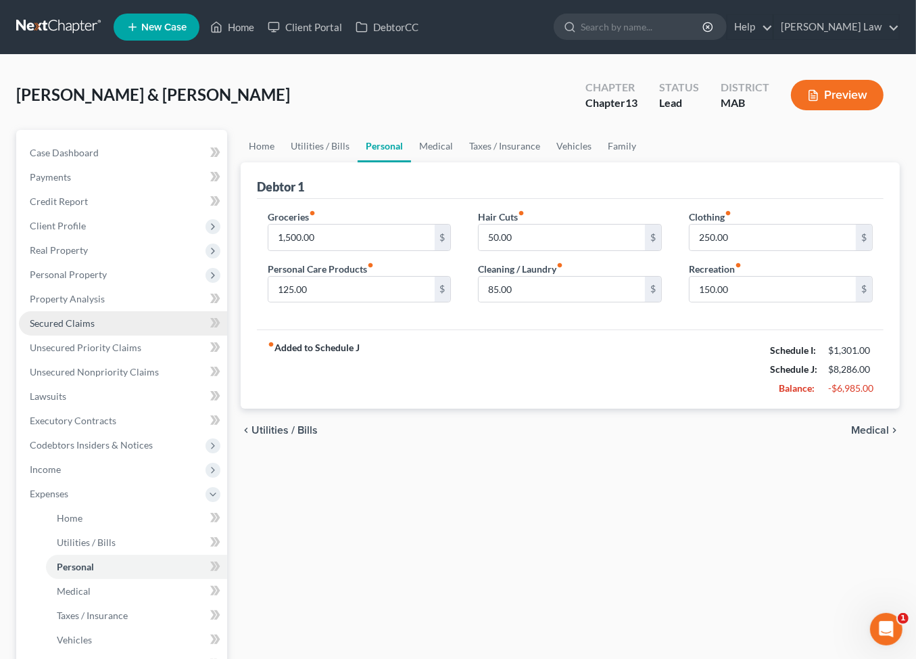
click at [74, 329] on span "Secured Claims" at bounding box center [62, 322] width 65 height 11
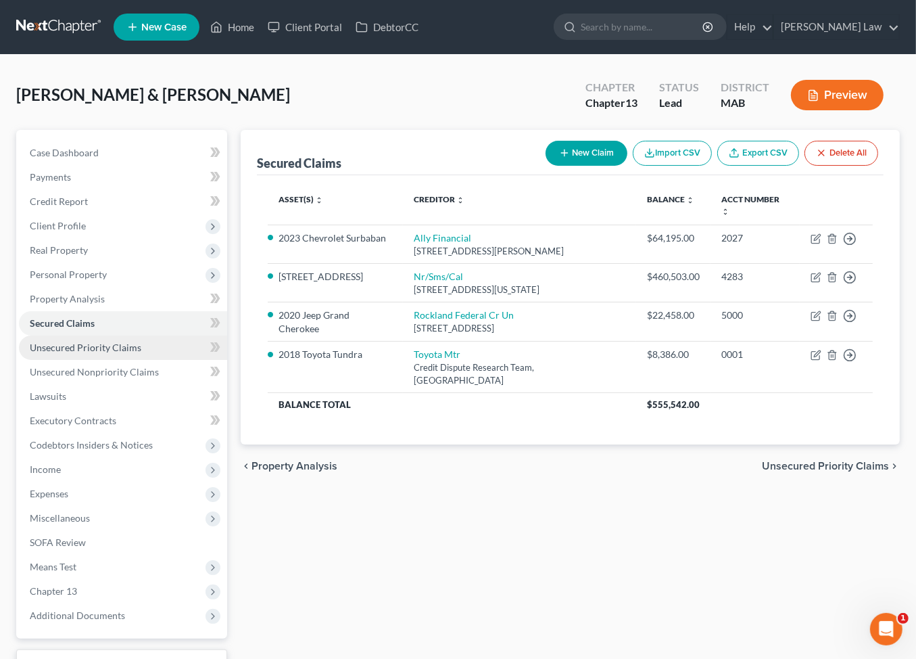
click at [130, 353] on span "Unsecured Priority Claims" at bounding box center [86, 346] width 112 height 11
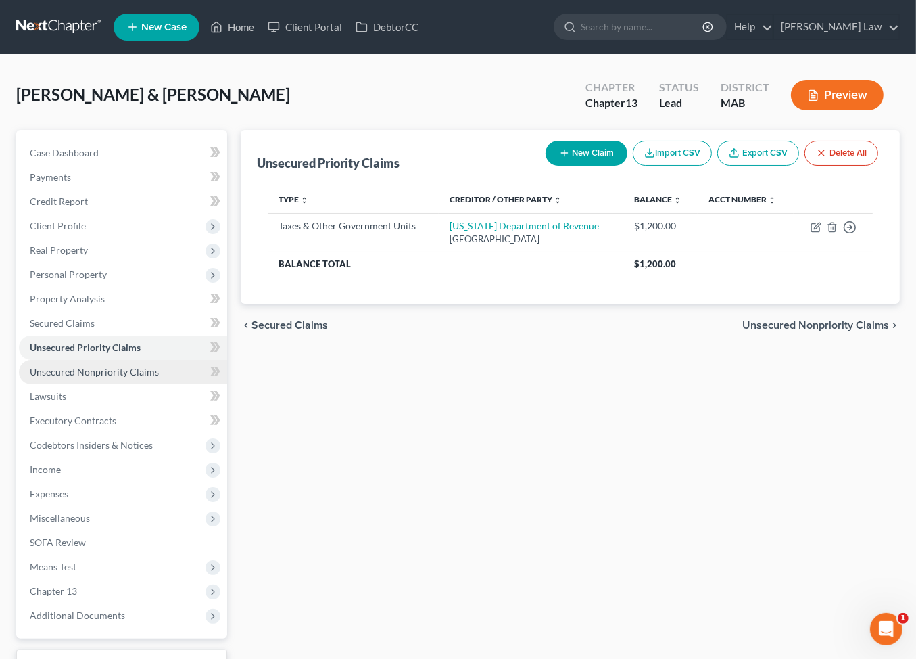
click at [129, 377] on span "Unsecured Nonpriority Claims" at bounding box center [94, 371] width 129 height 11
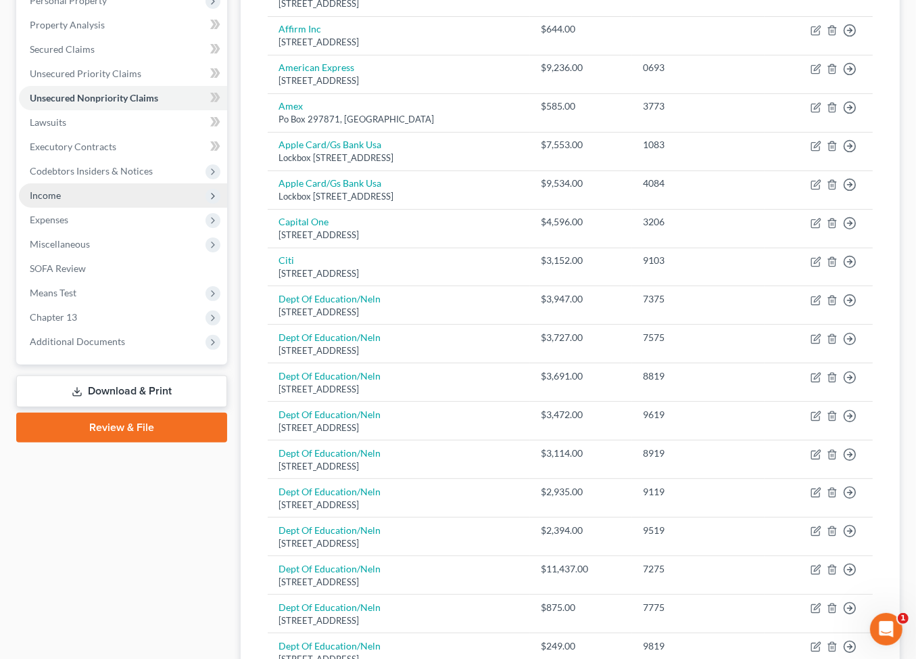
scroll to position [227, 0]
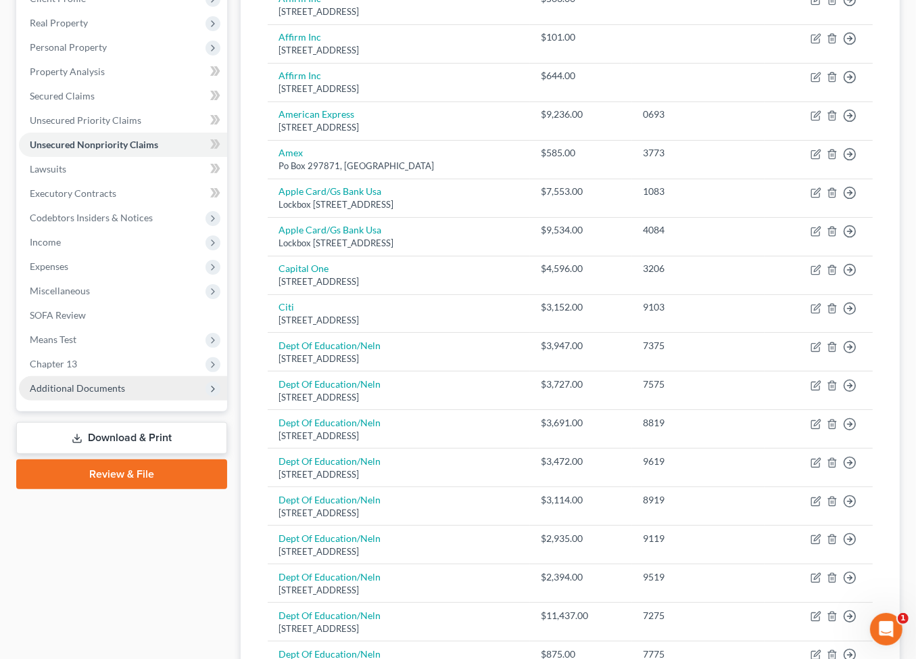
click at [125, 393] on span "Additional Documents" at bounding box center [77, 387] width 95 height 11
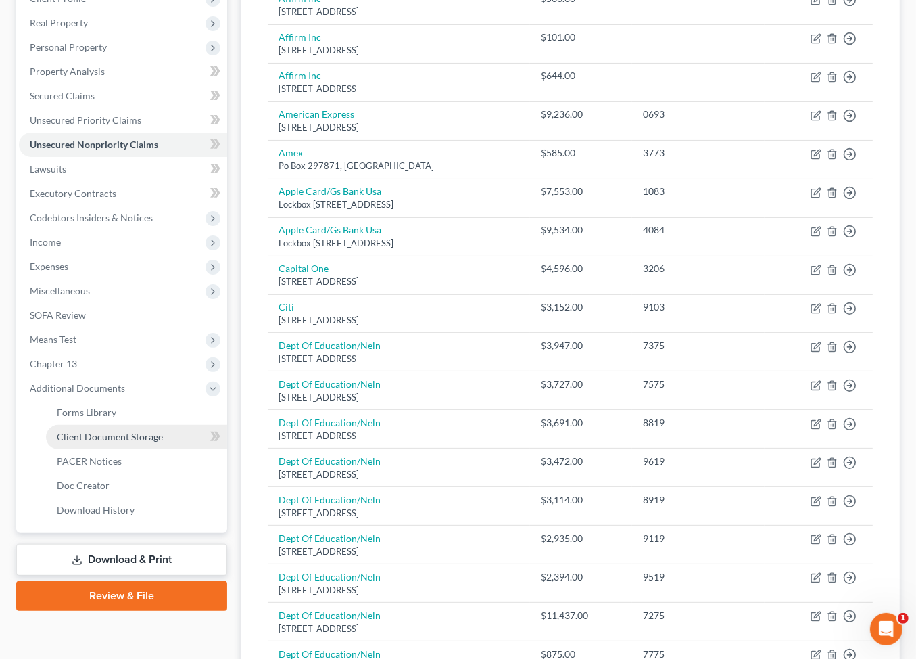
click at [158, 449] on link "Client Document Storage" at bounding box center [136, 437] width 181 height 24
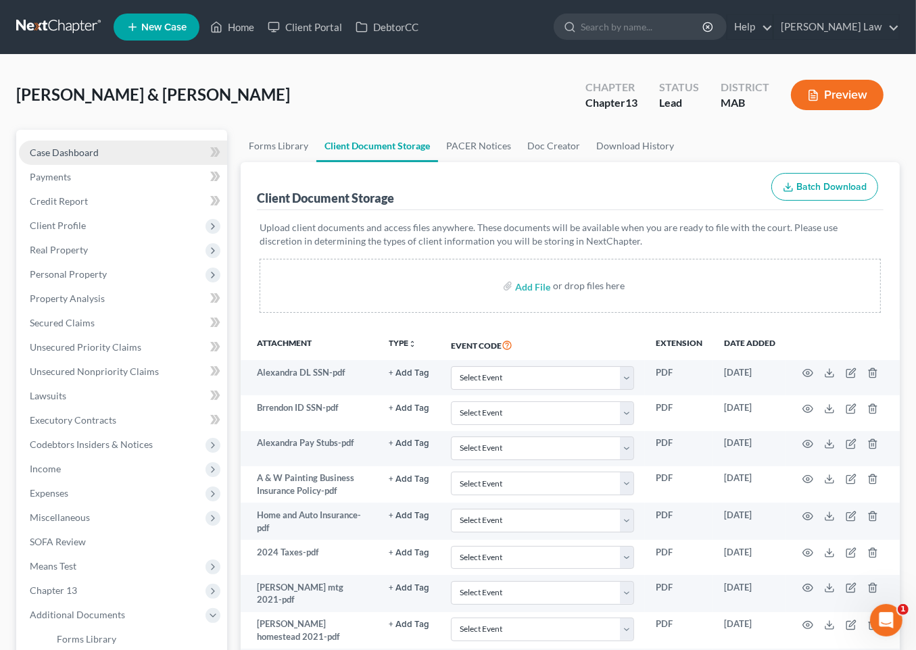
click at [99, 158] on span "Case Dashboard" at bounding box center [64, 152] width 69 height 11
